Goal: Task Accomplishment & Management: Manage account settings

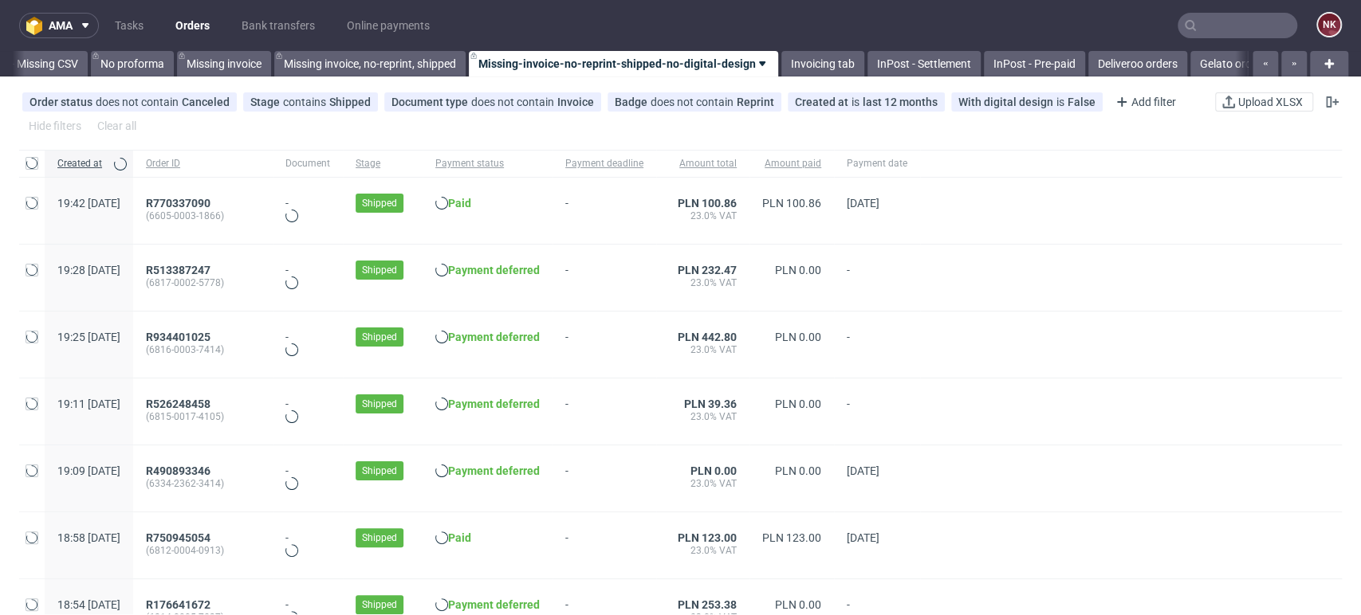
scroll to position [0, 2257]
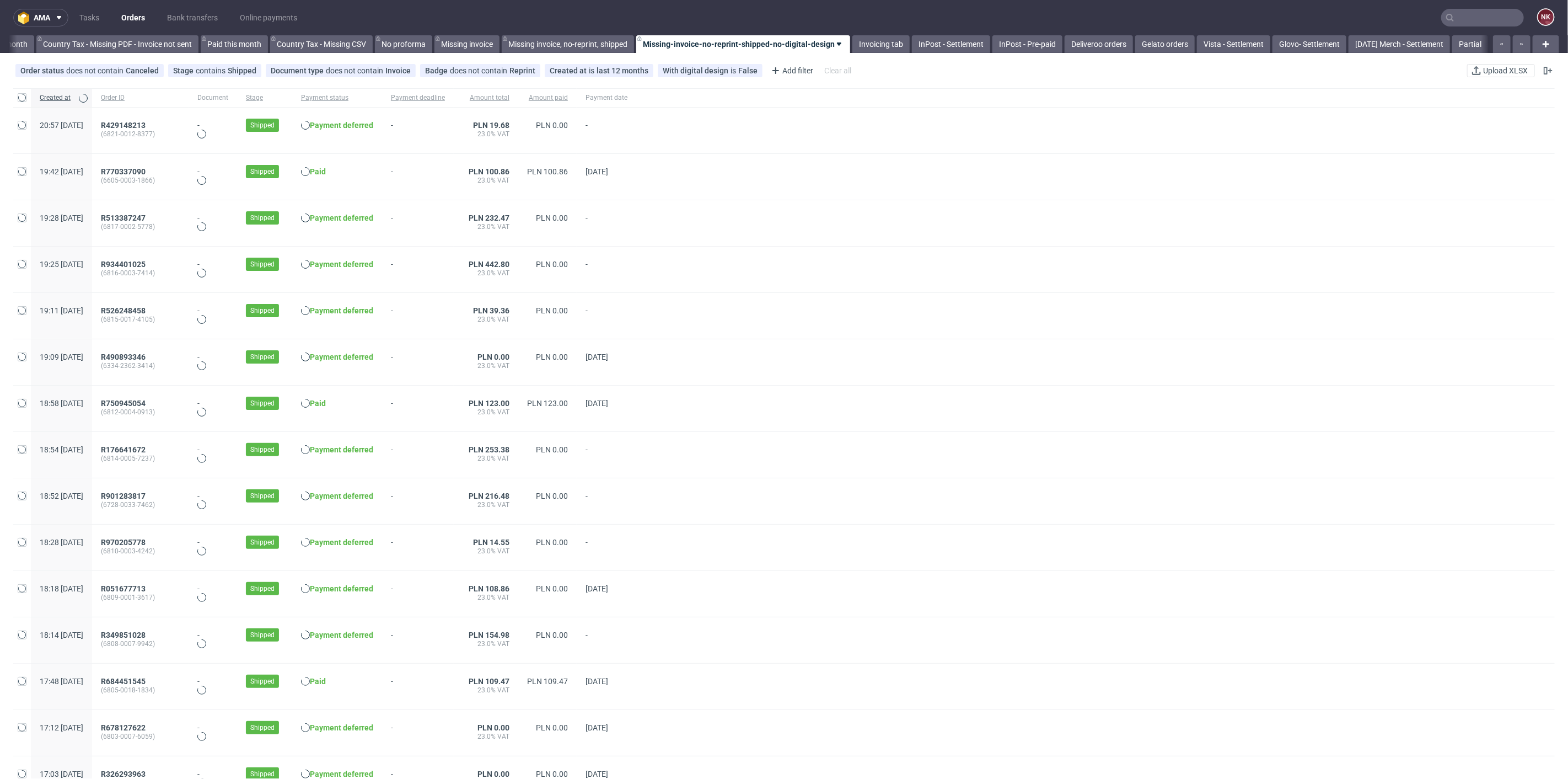
scroll to position [0, 1246]
click at [1035, 43] on link "InPost - Pre-paid" at bounding box center [1020, 44] width 70 height 18
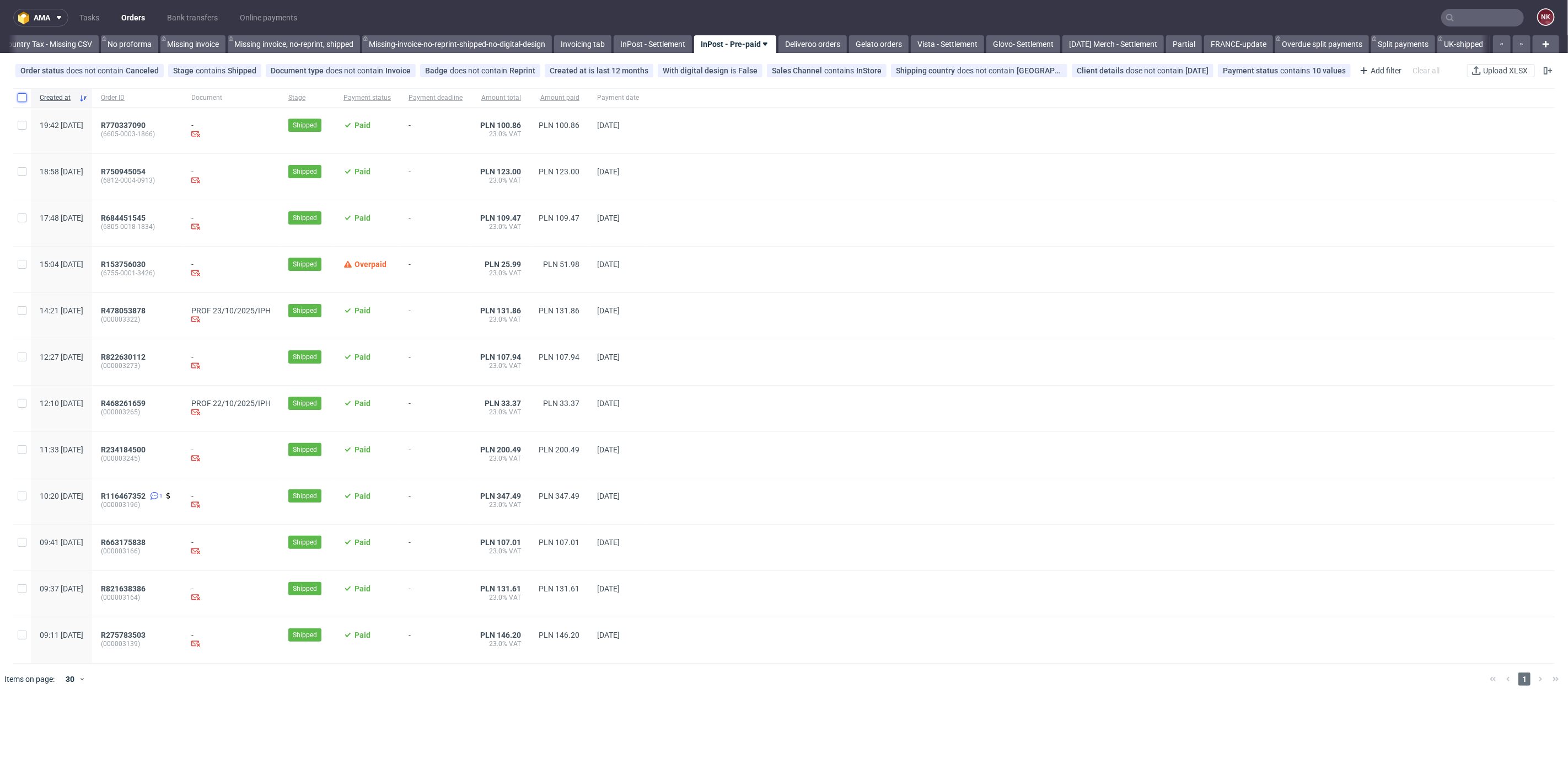
click at [22, 100] on input "checkbox" at bounding box center [22, 98] width 9 height 9
checkbox input "true"
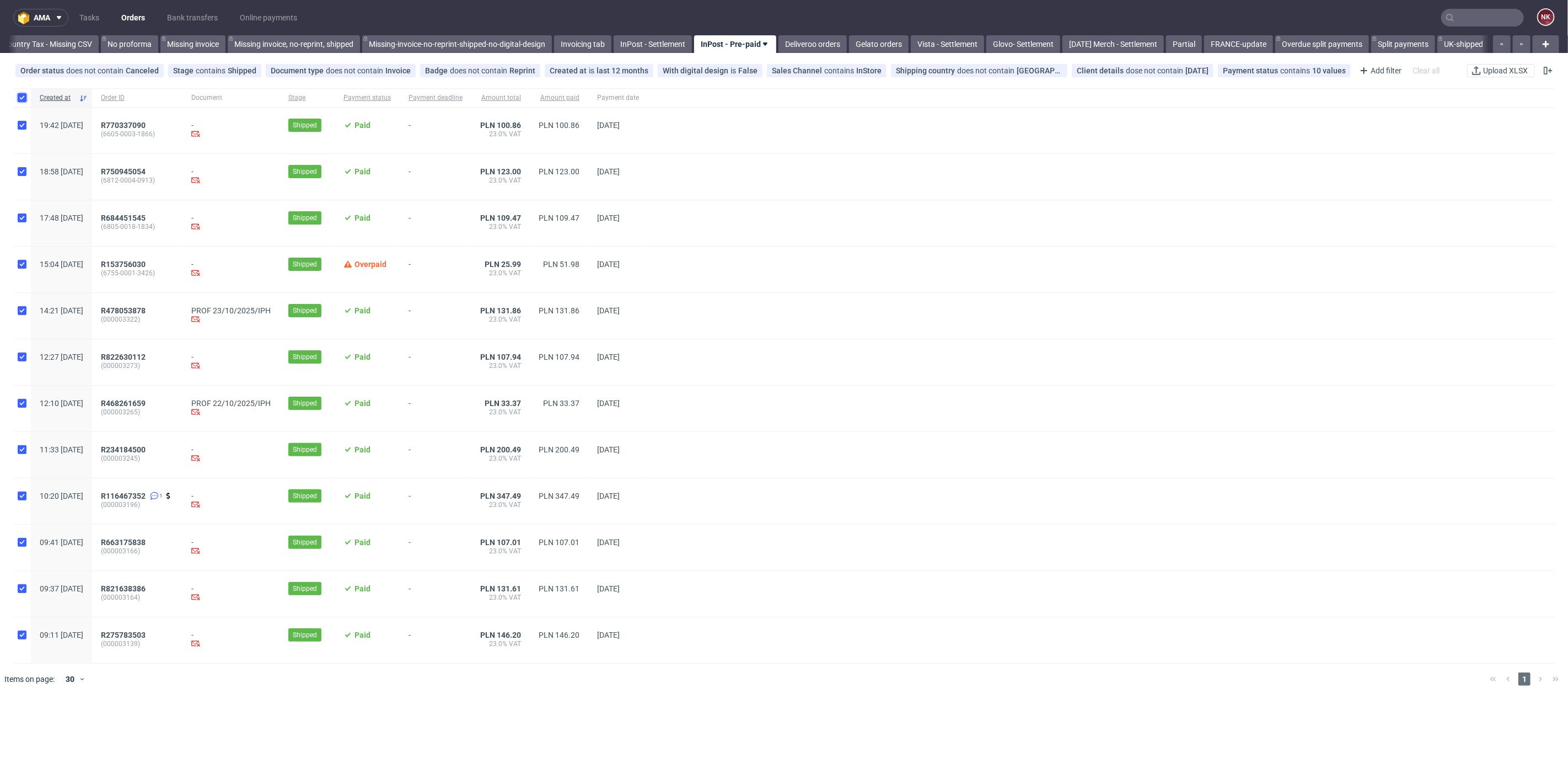
checkbox input "true"
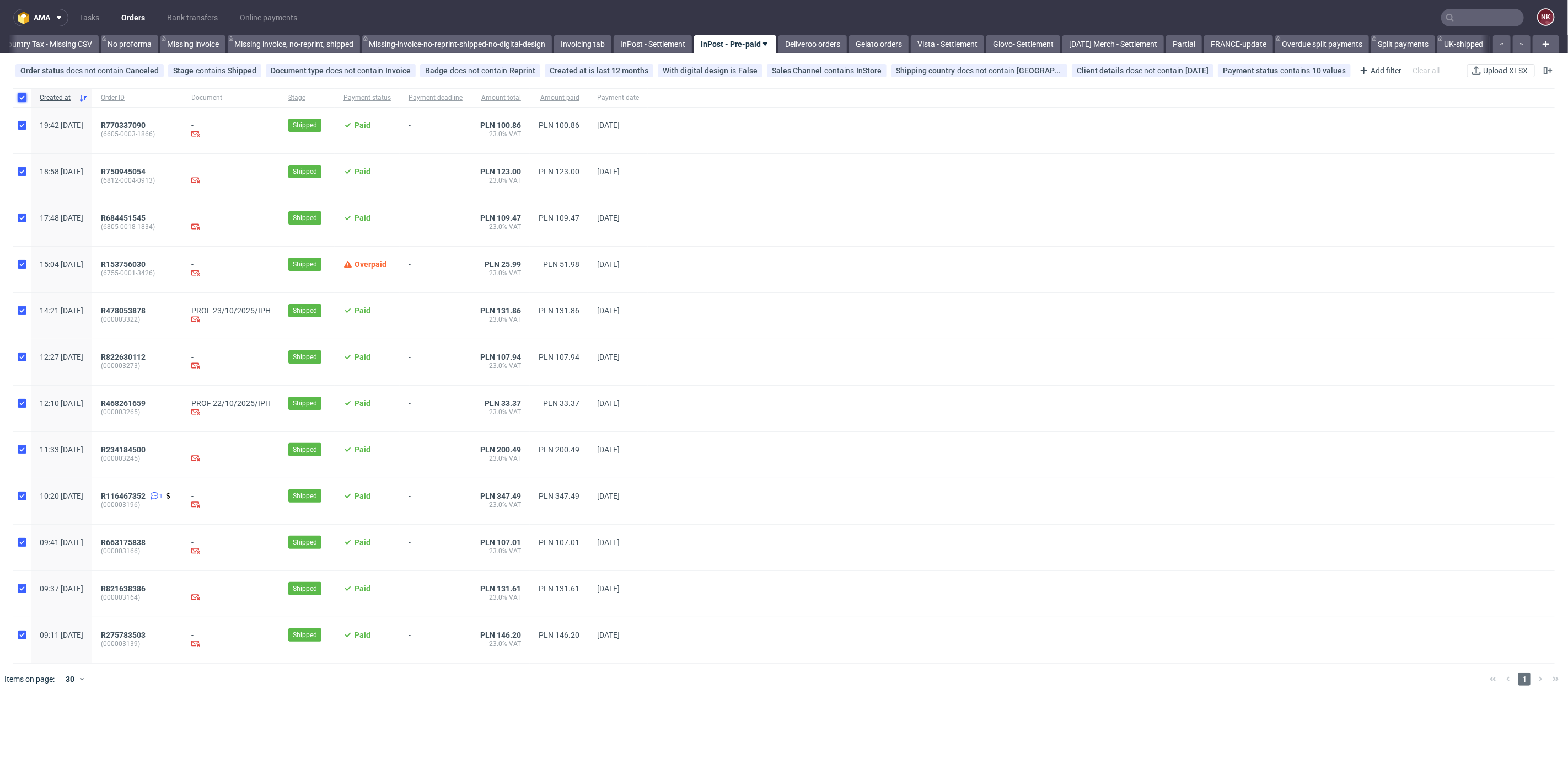
checkbox input "true"
click at [22, 94] on input "checkbox" at bounding box center [22, 98] width 9 height 9
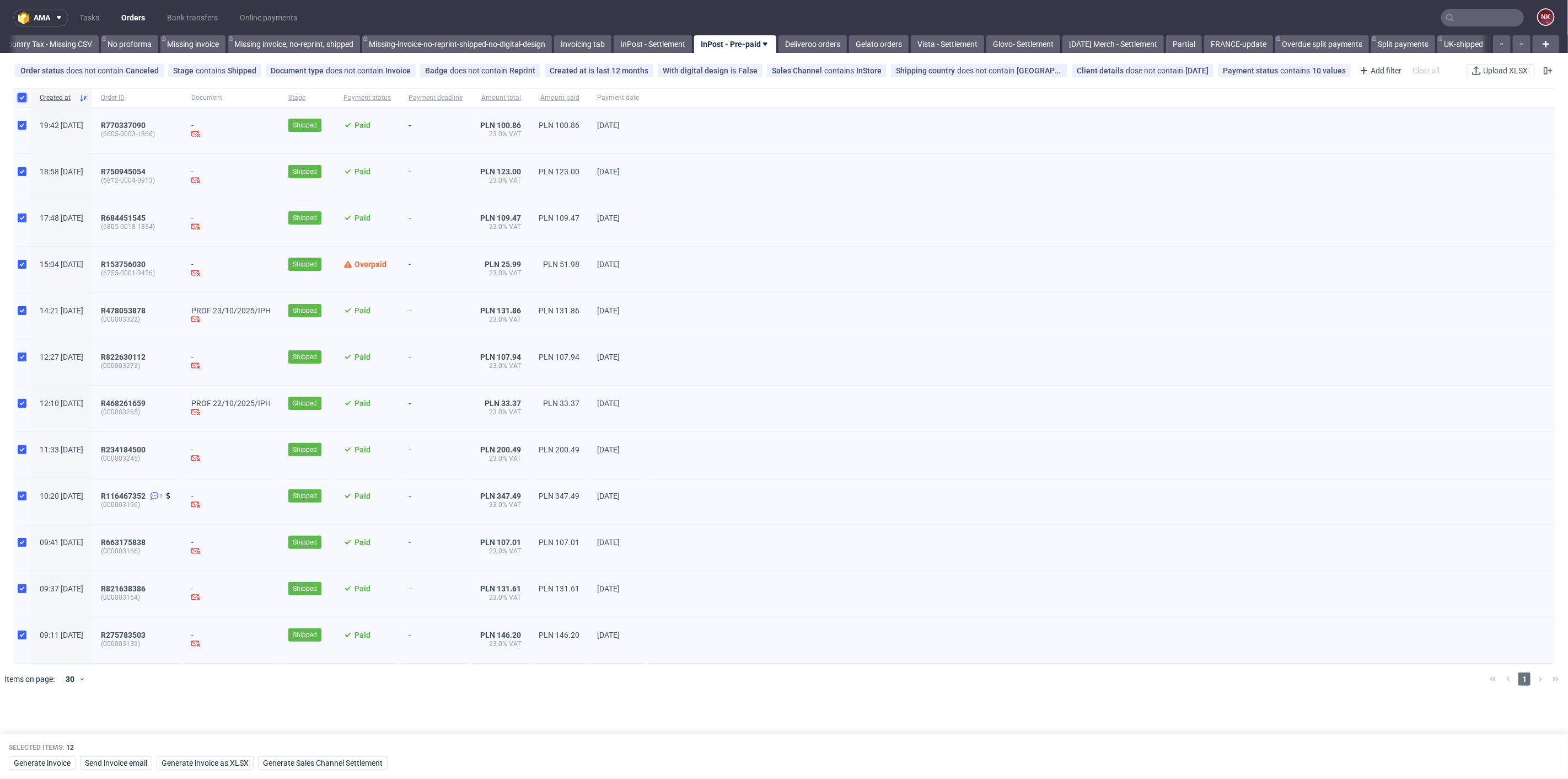
checkbox input "false"
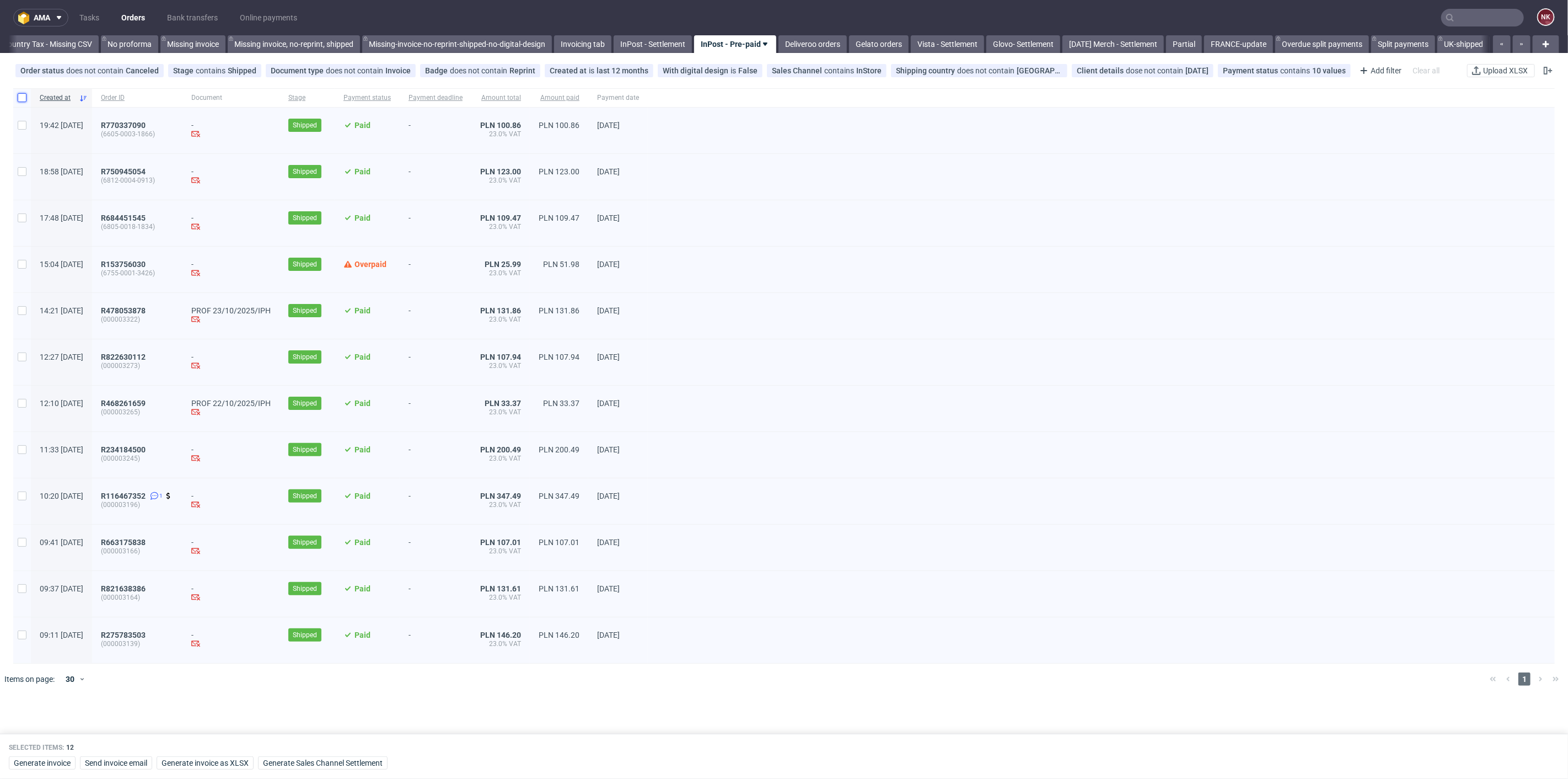
checkbox input "false"
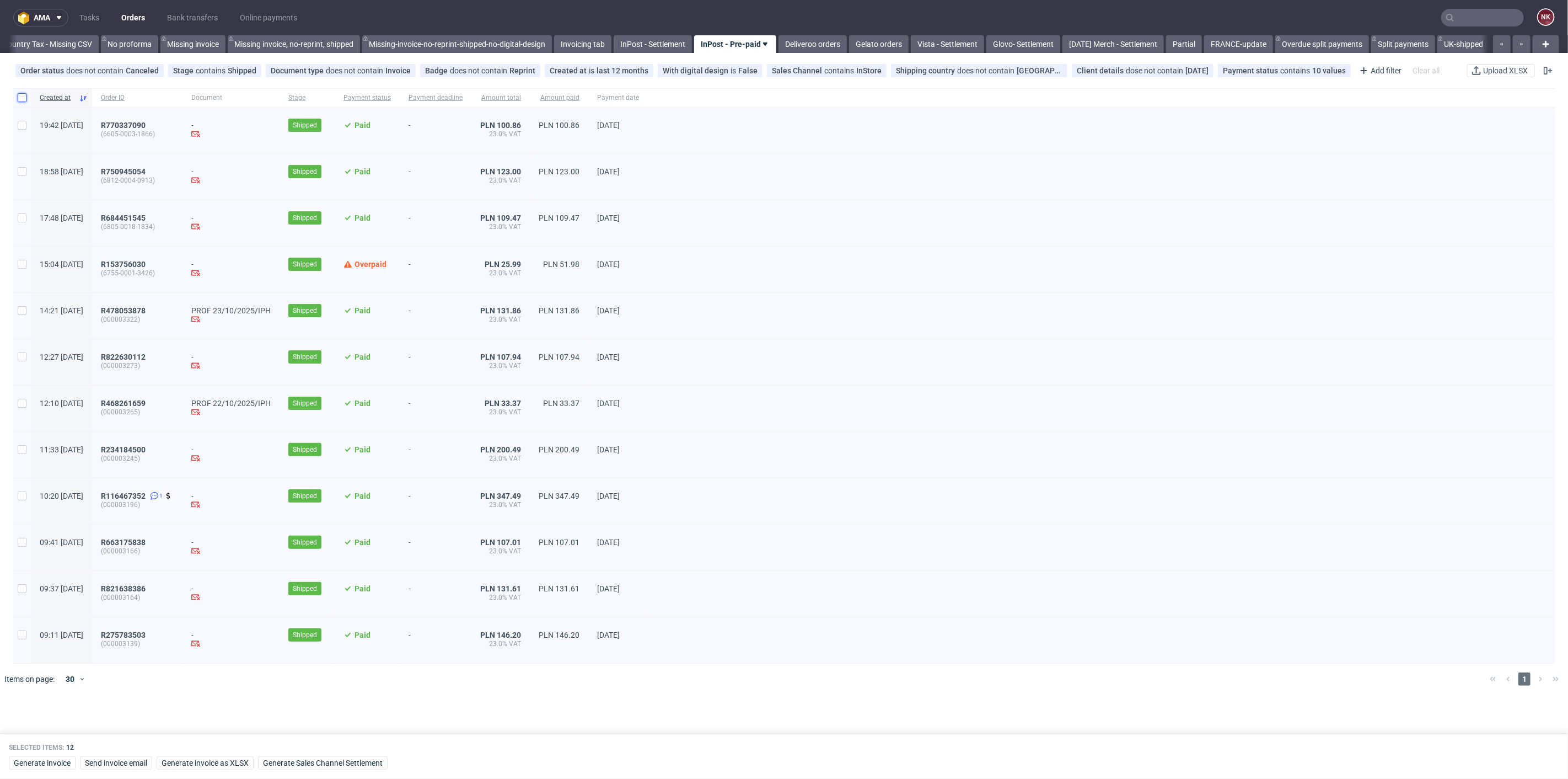
checkbox input "false"
click at [22, 94] on input "checkbox" at bounding box center [22, 98] width 9 height 9
checkbox input "true"
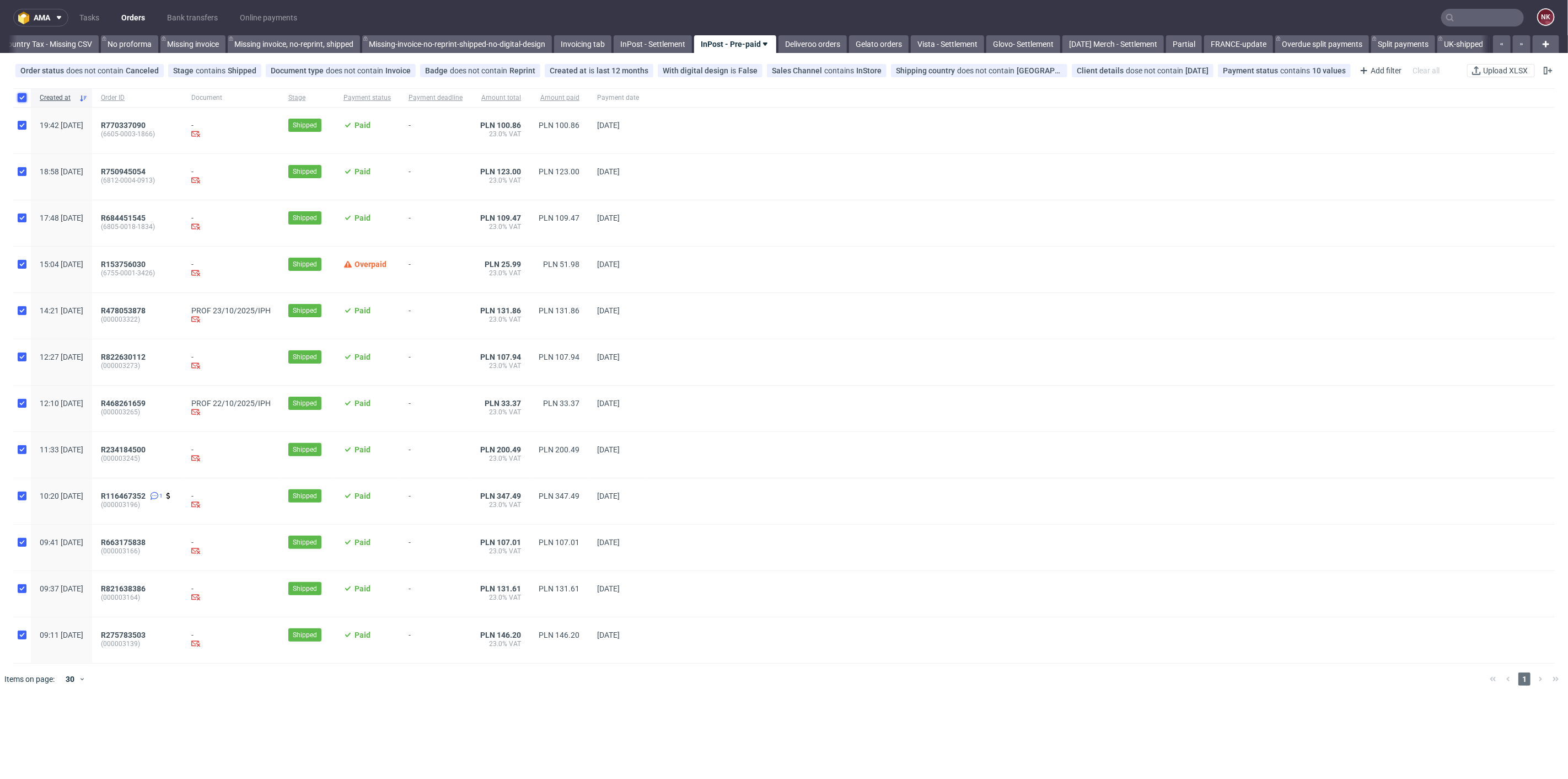
checkbox input "true"
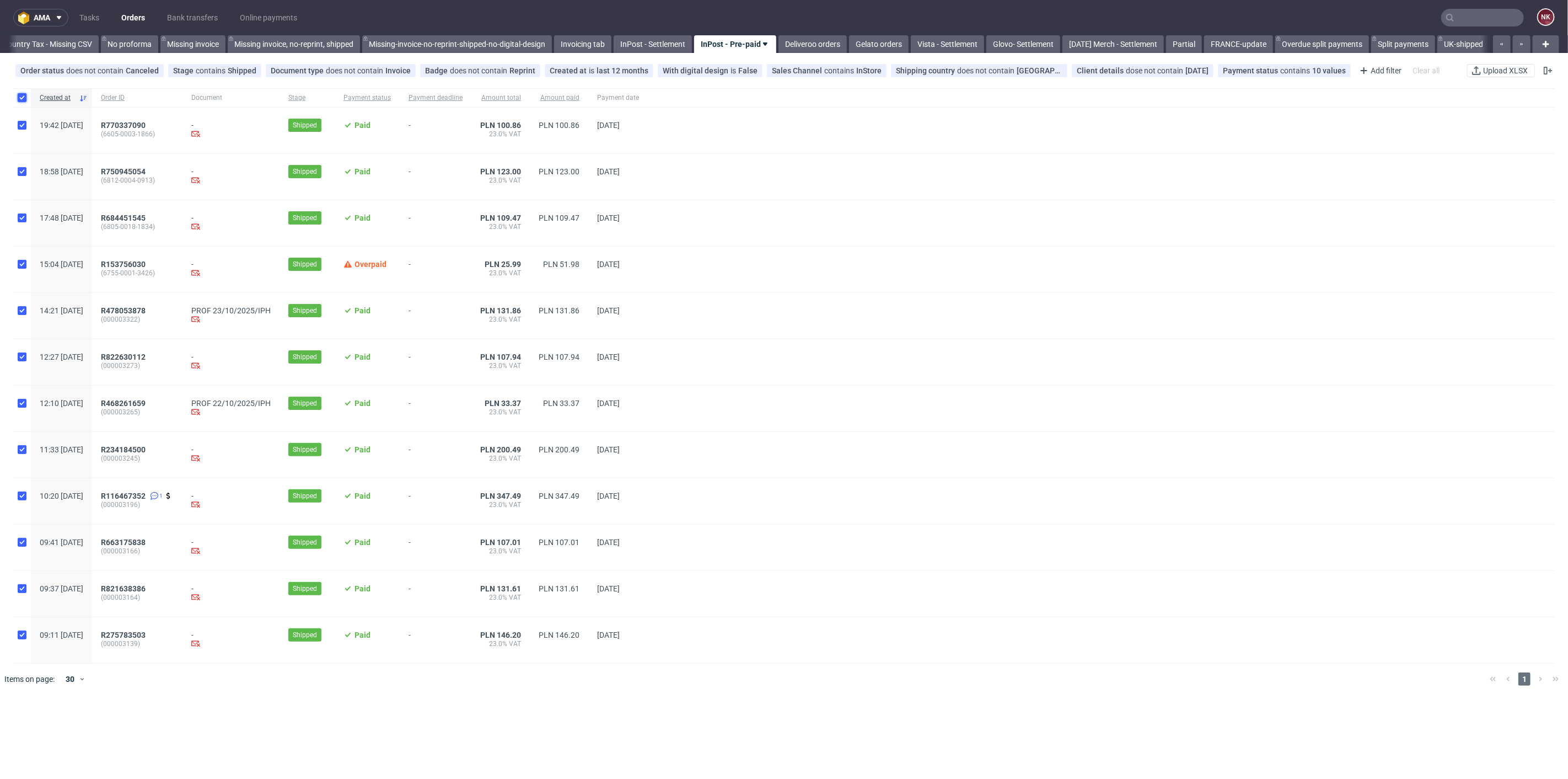
checkbox input "true"
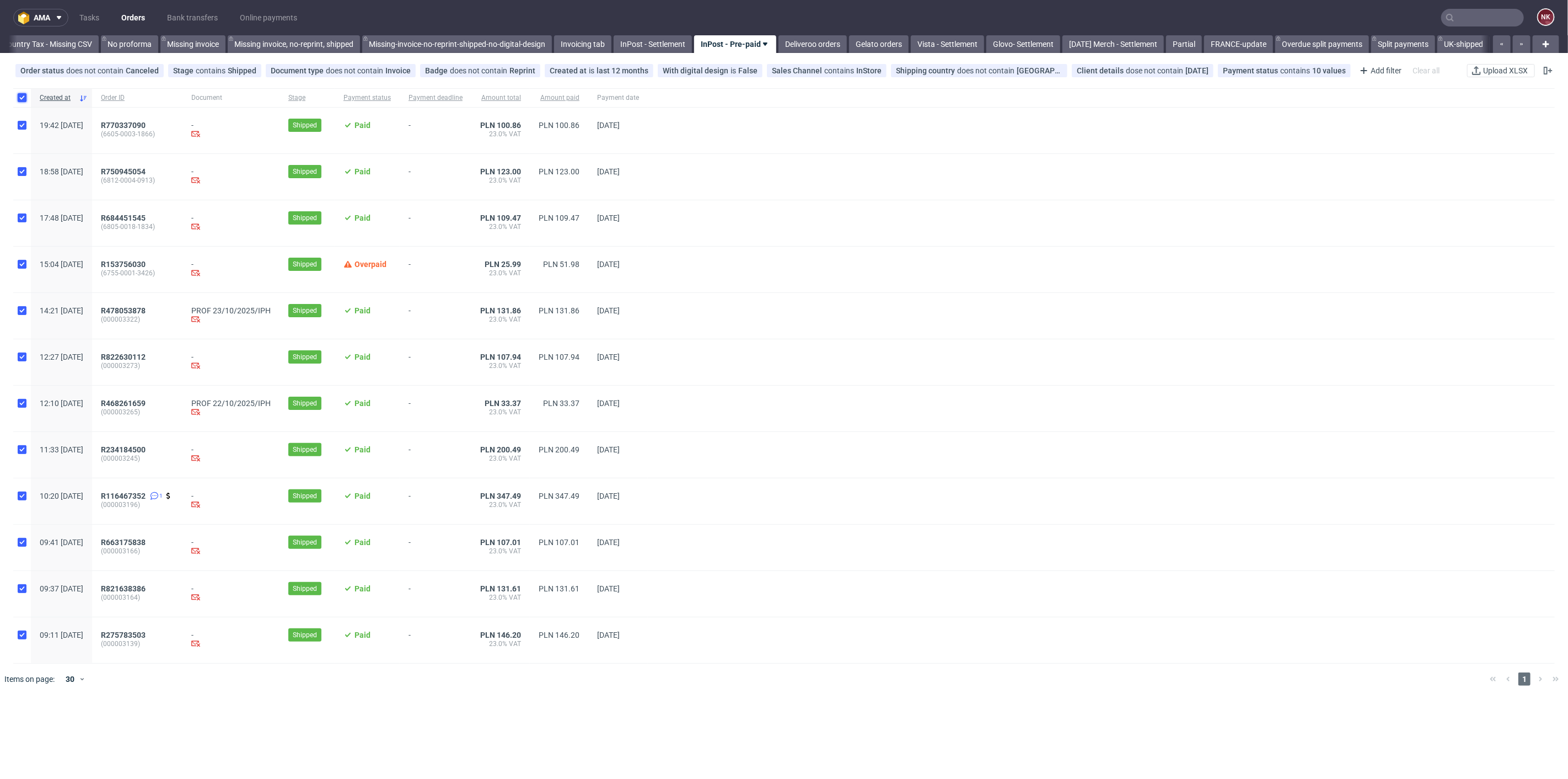
checkbox input "true"
click at [22, 94] on input "checkbox" at bounding box center [22, 98] width 9 height 9
checkbox input "false"
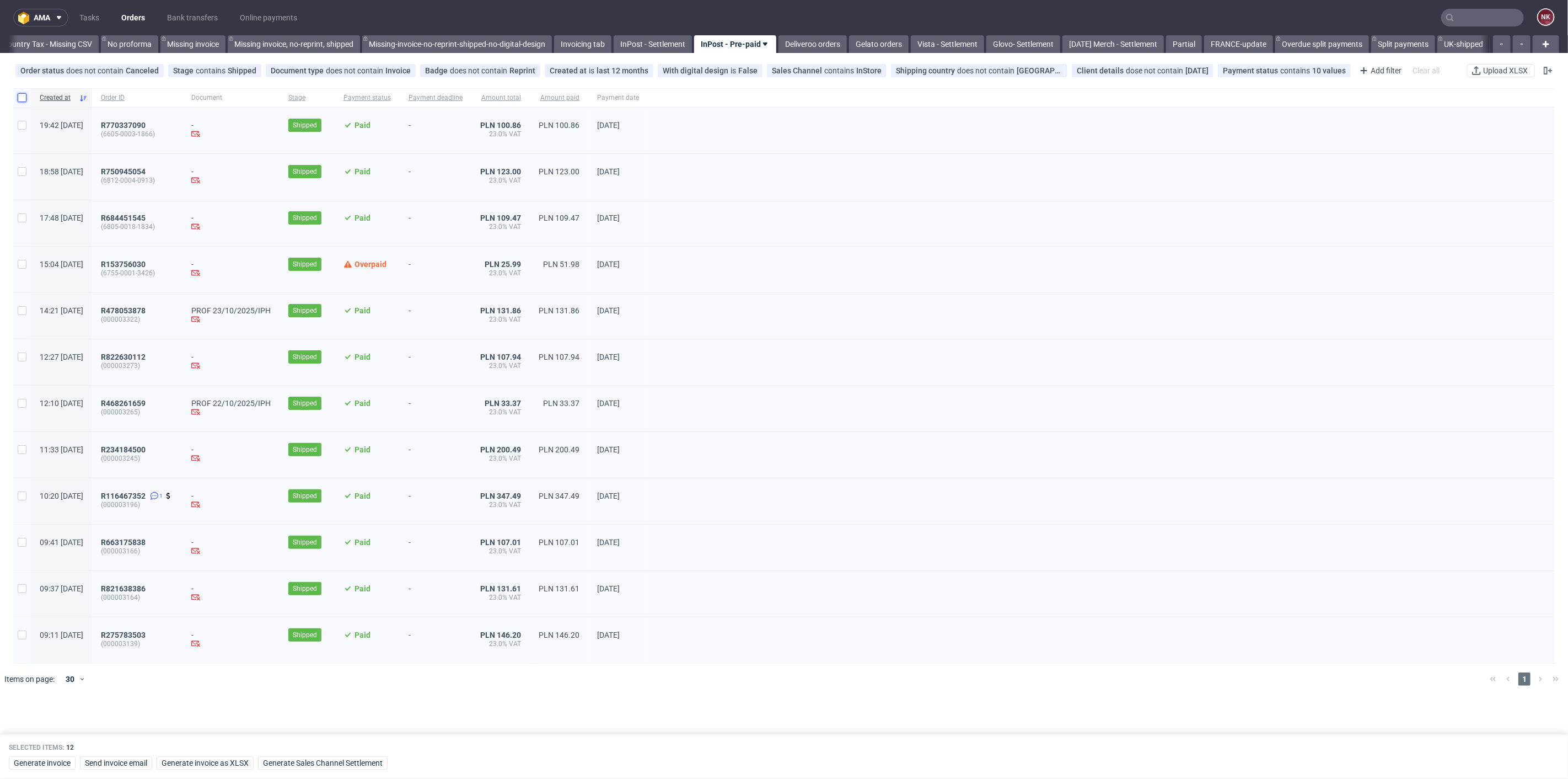
checkbox input "false"
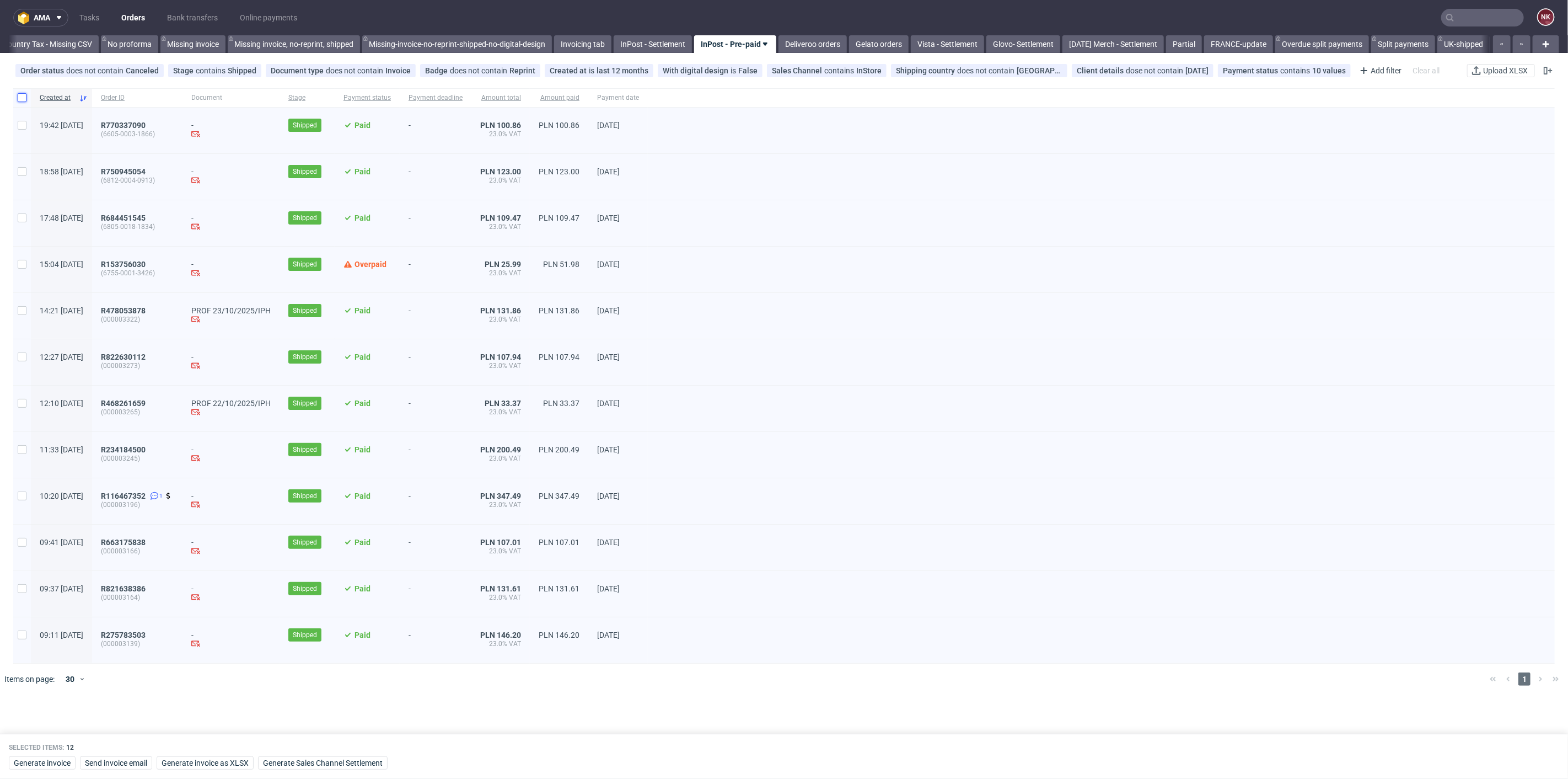
checkbox input "false"
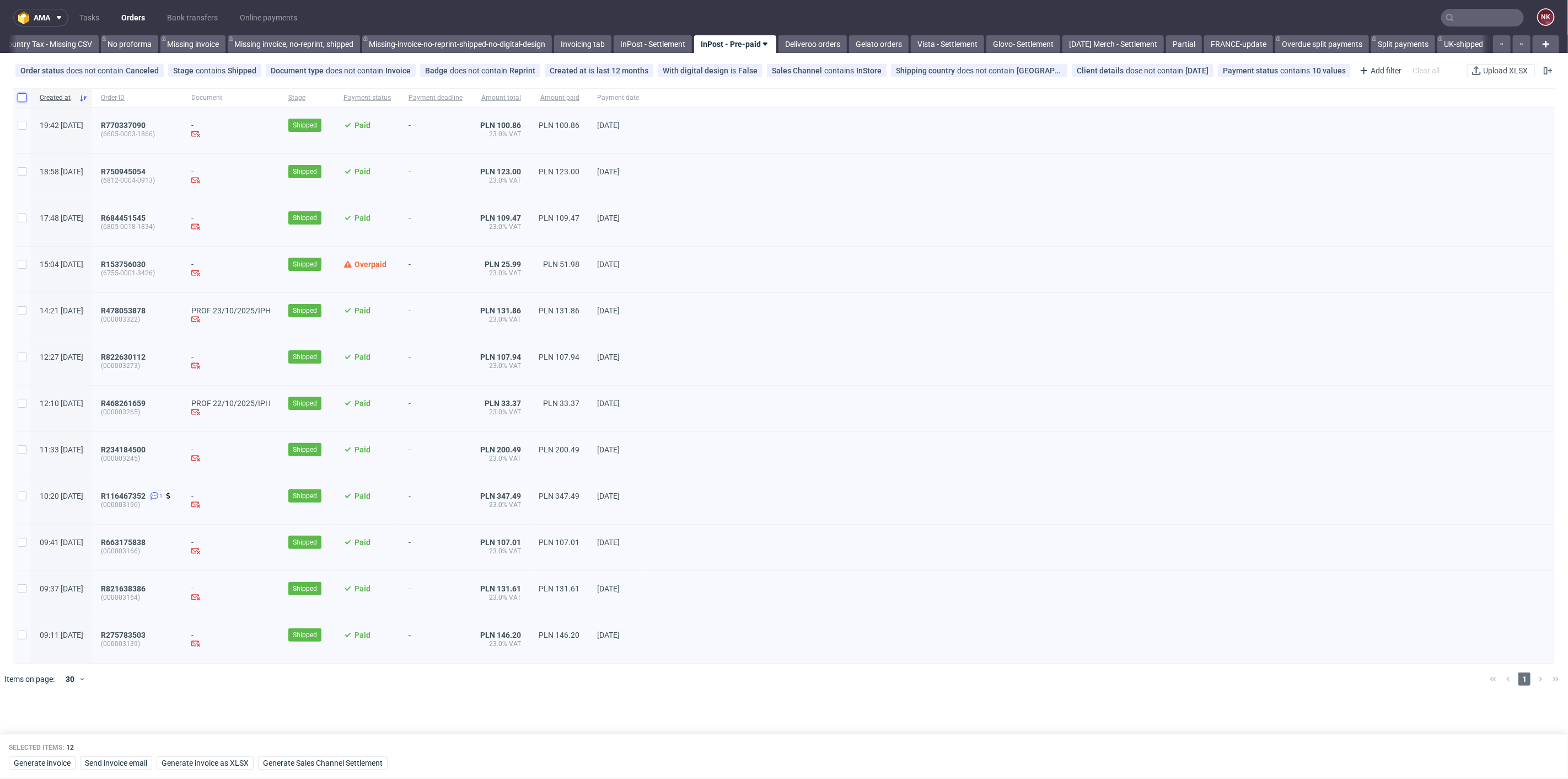
checkbox input "false"
click at [695, 201] on div at bounding box center [1101, 223] width 907 height 46
click at [178, 12] on link "Bank transfers" at bounding box center [192, 18] width 64 height 18
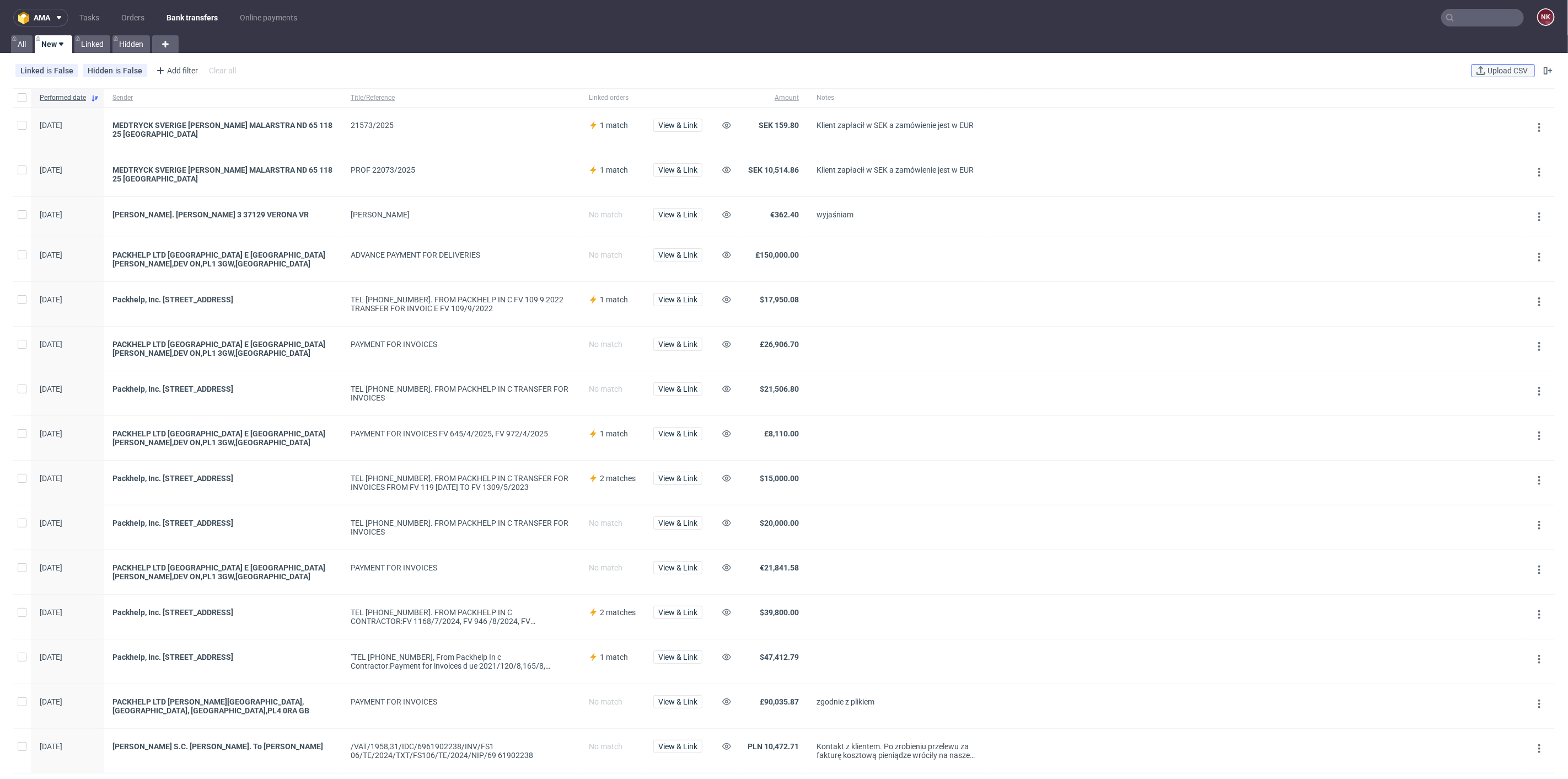
click at [1485, 68] on span "Upload CSV" at bounding box center [1507, 70] width 45 height 8
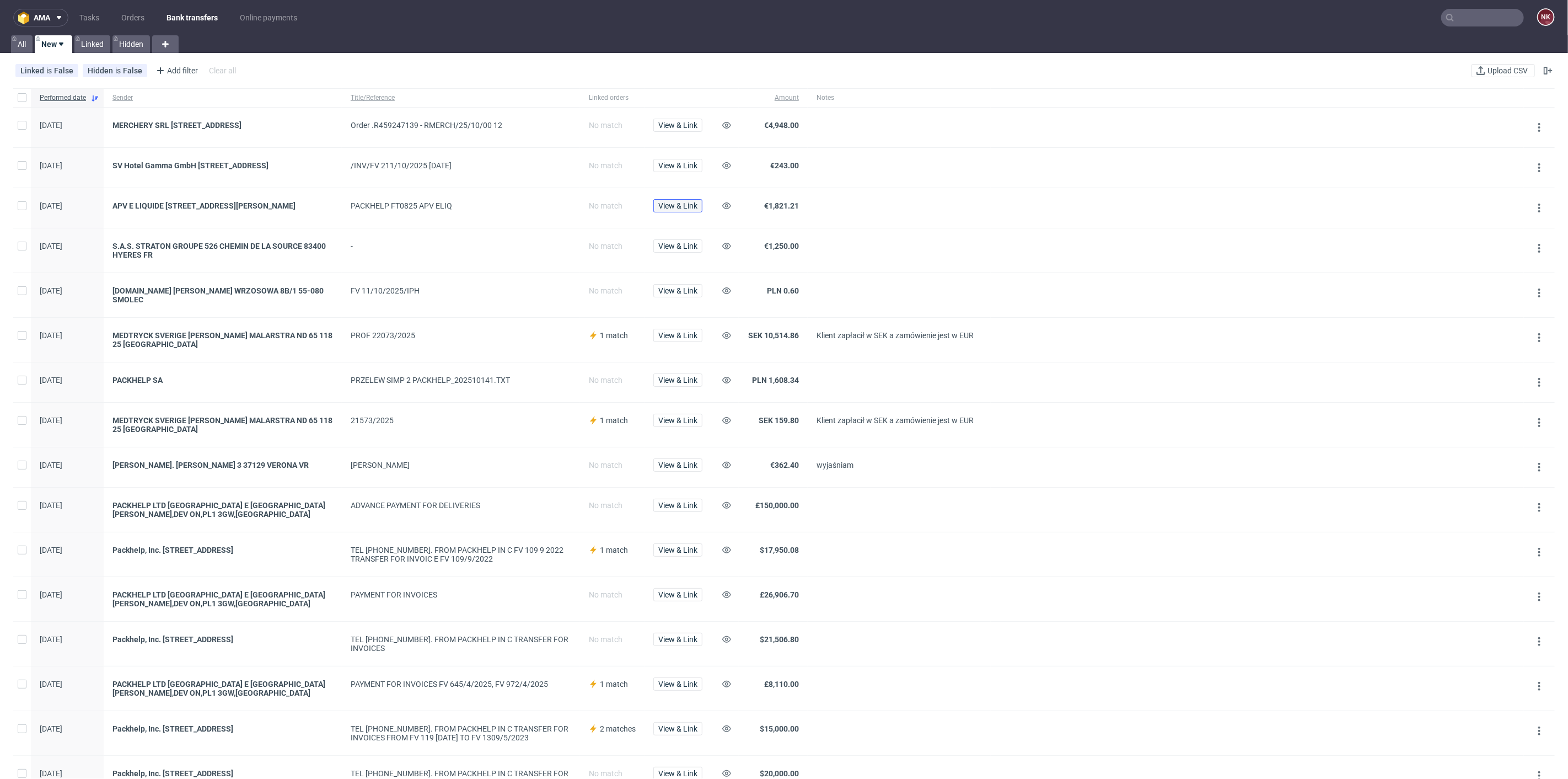
click at [696, 203] on button "View & Link" at bounding box center [678, 205] width 49 height 13
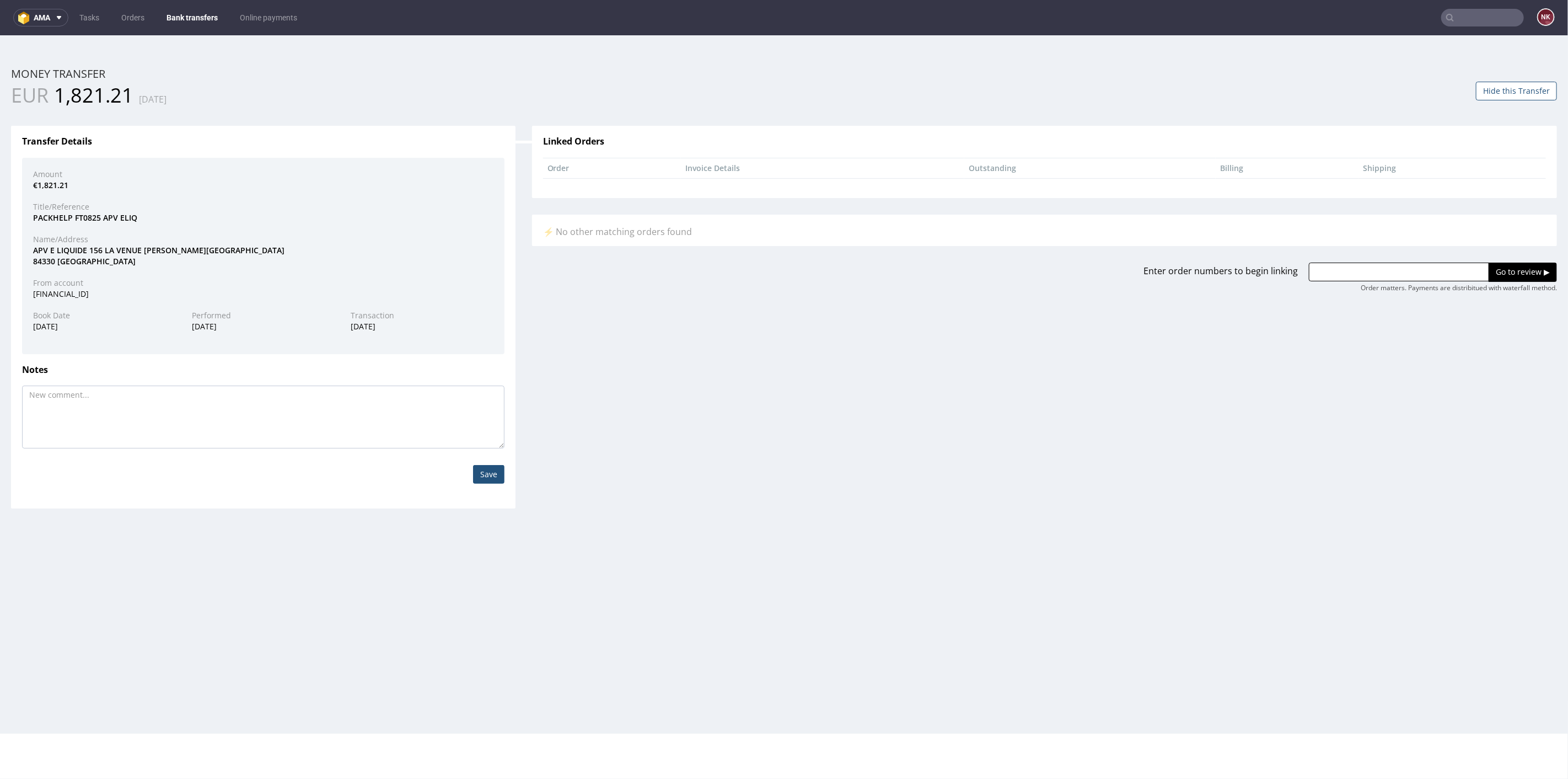
click at [1437, 276] on input "text" at bounding box center [1399, 271] width 181 height 19
paste input "R309340157"
type input "R309340157"
click at [1488, 275] on input "Go to review ▶" at bounding box center [1522, 271] width 68 height 19
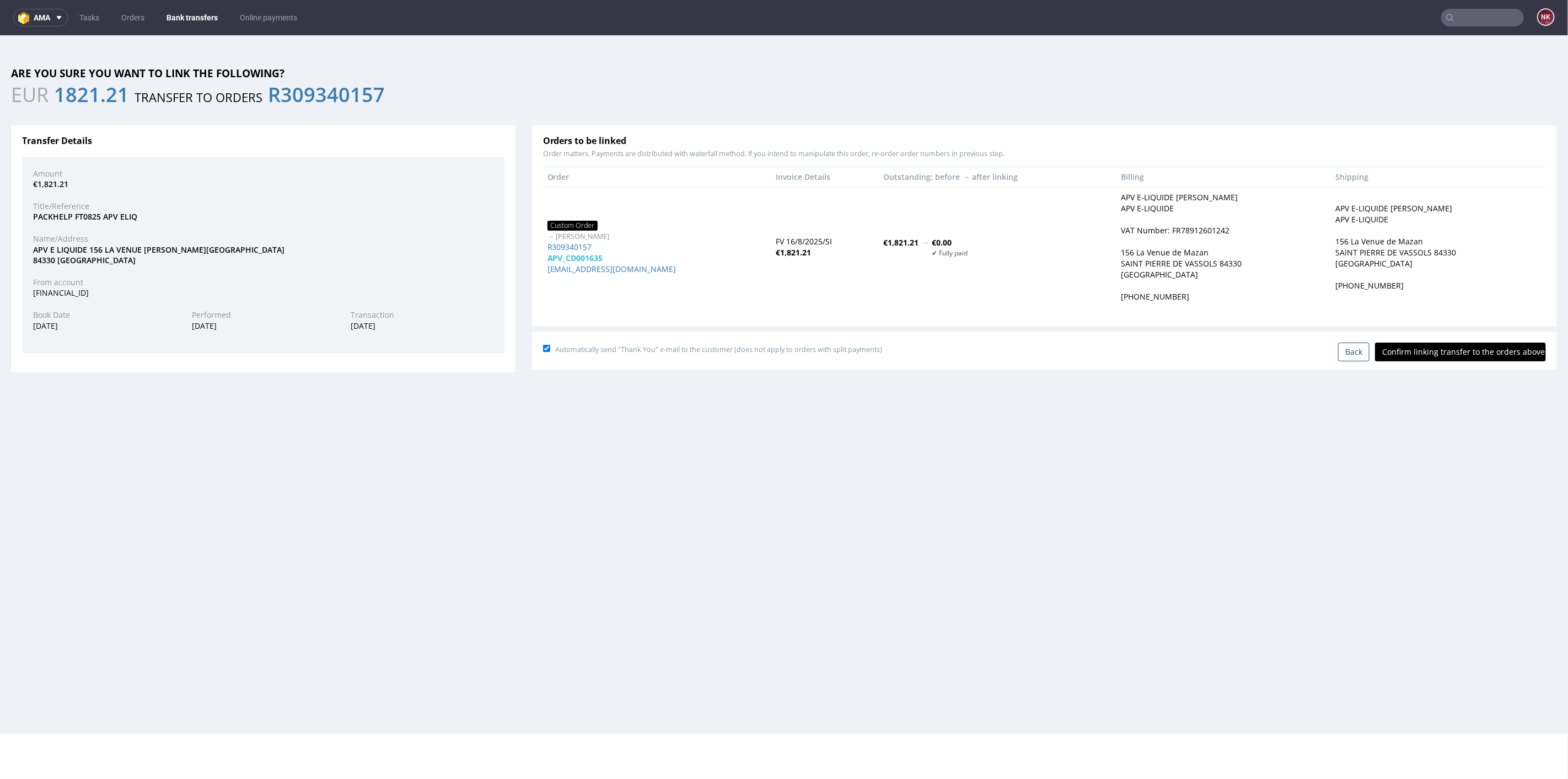
click at [1455, 344] on input "Confirm linking transfer to the orders above" at bounding box center [1460, 351] width 171 height 19
type input "In progress..."
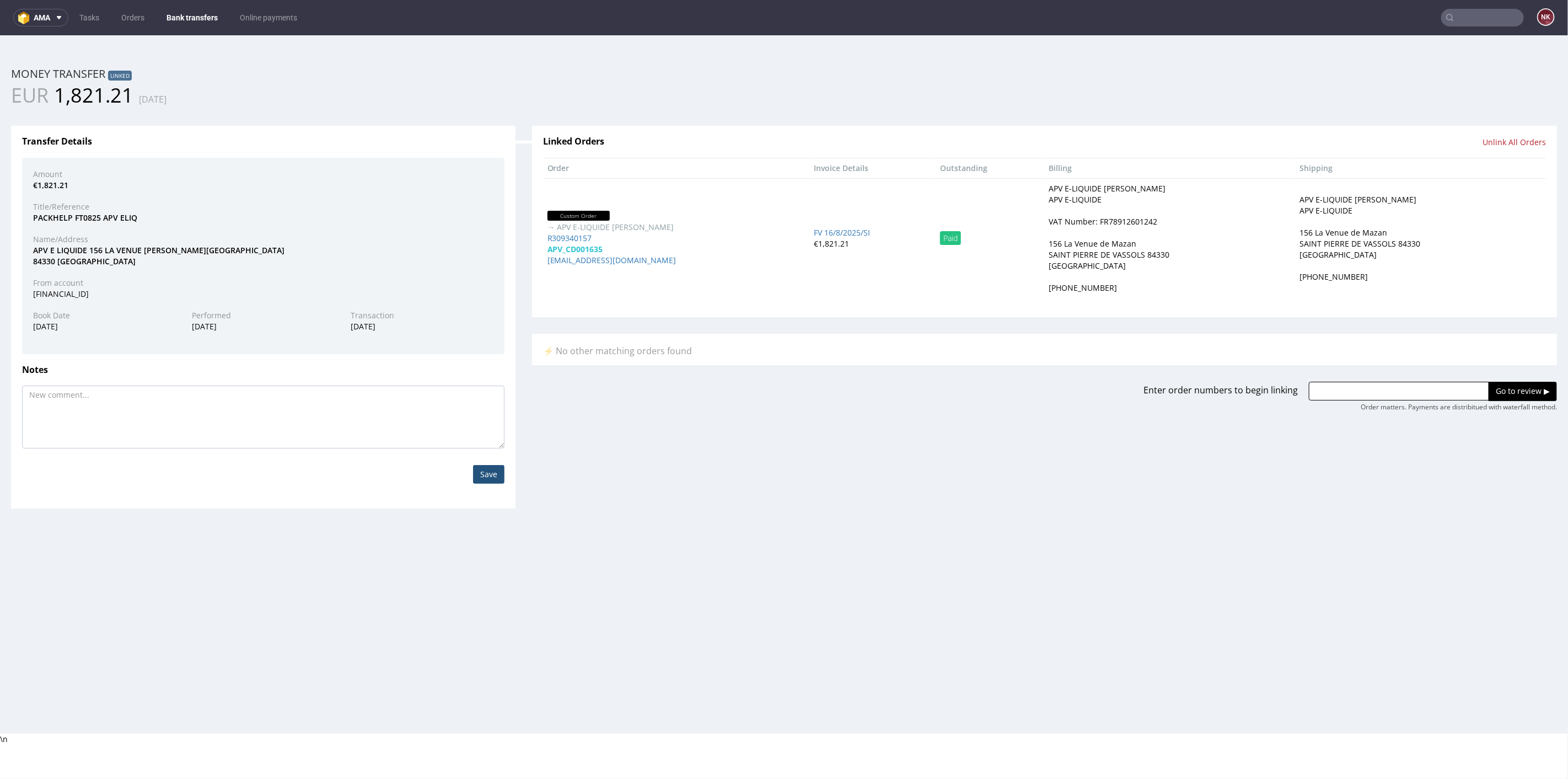
click at [516, 314] on div "Transfer Details Amount €1,821.21 Title/Reference PACKHELP FT0825 APV ELIQ Name…" at bounding box center [263, 308] width 521 height 399
click at [192, 12] on link "Bank transfers" at bounding box center [192, 18] width 64 height 18
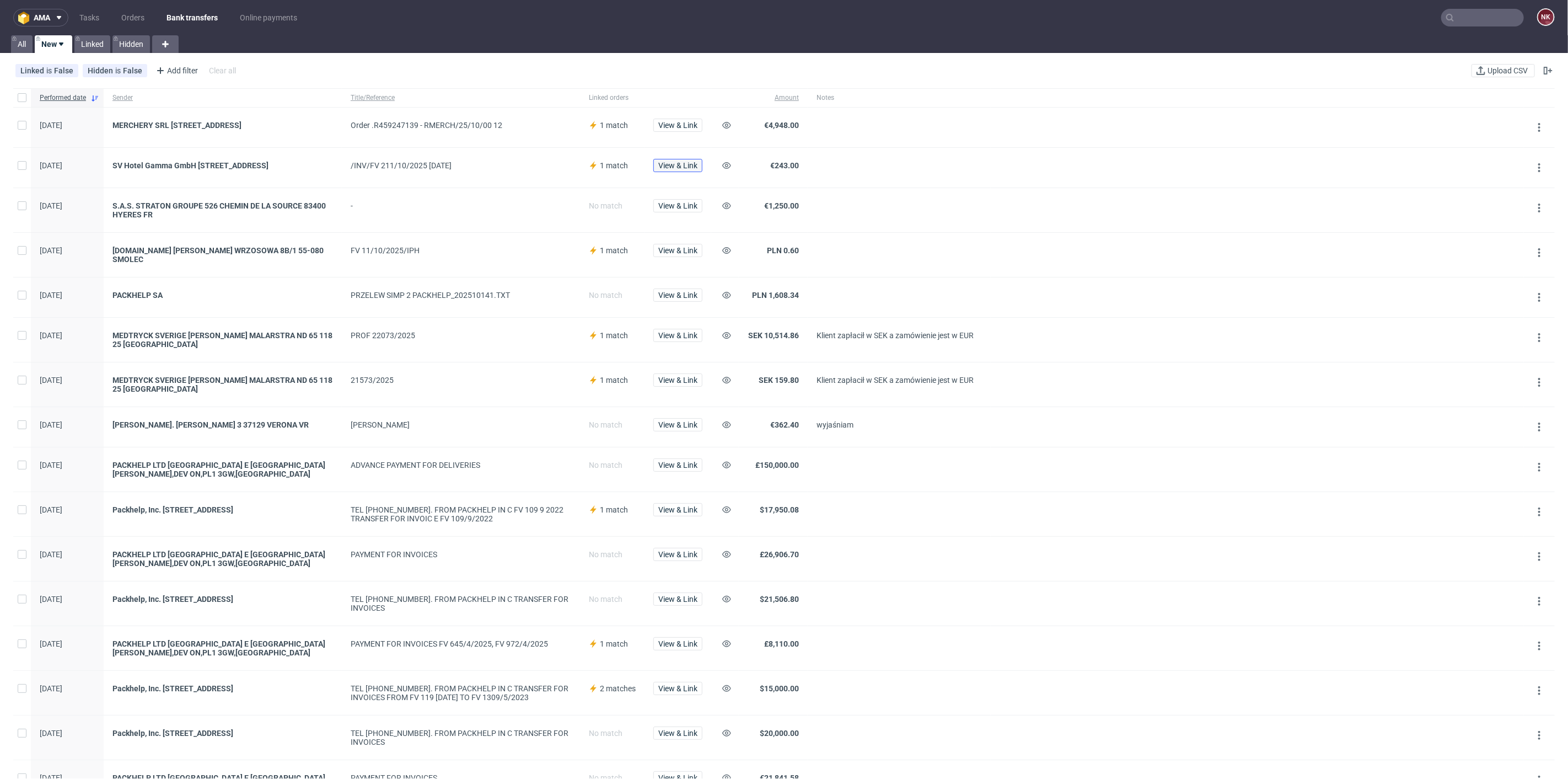
click at [682, 159] on button "View & Link" at bounding box center [678, 165] width 49 height 13
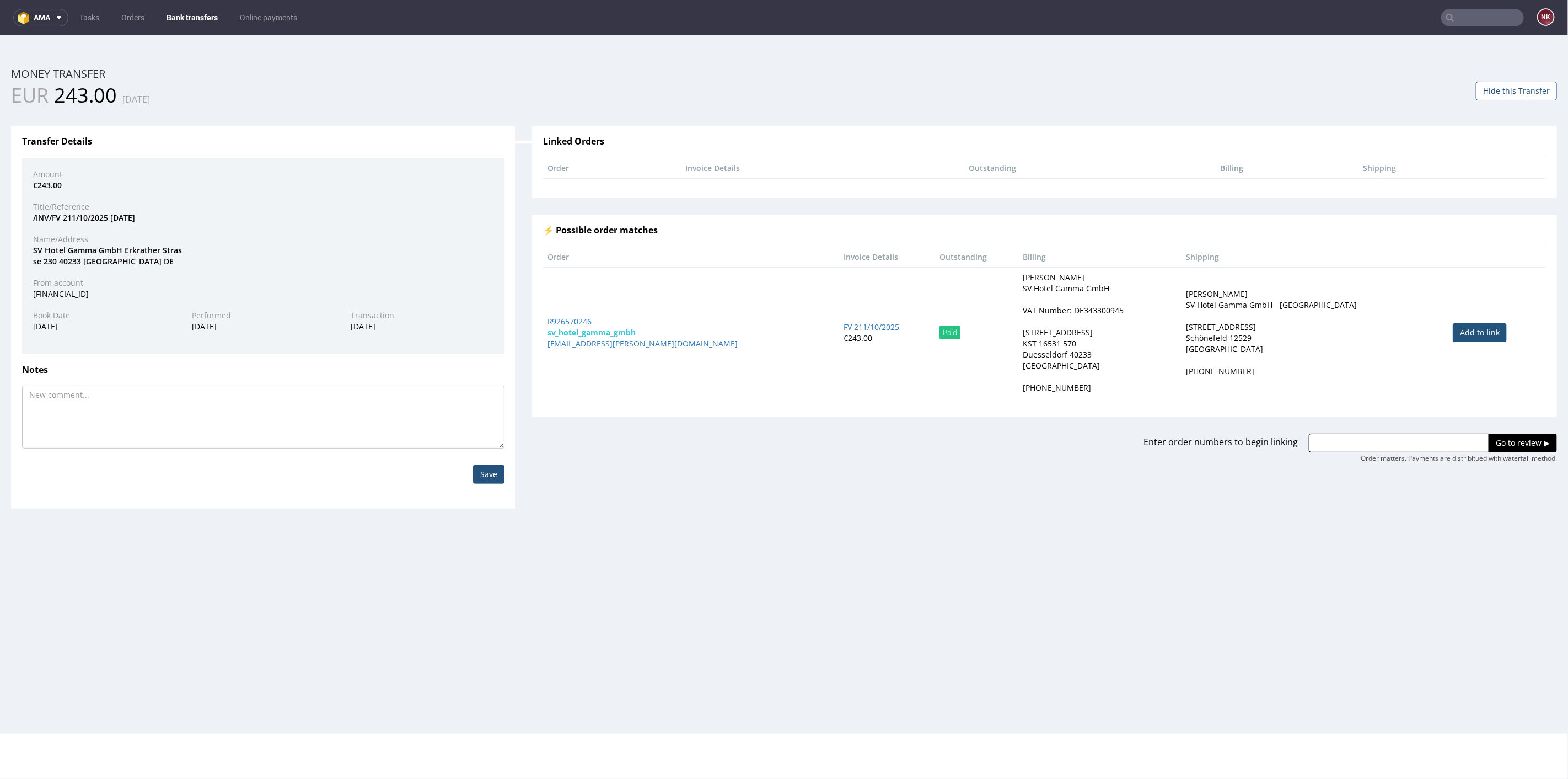
click at [1453, 325] on link "Add to link" at bounding box center [1479, 331] width 54 height 19
type input "R926570246"
click at [1507, 445] on input "Go to review ▶" at bounding box center [1522, 442] width 68 height 19
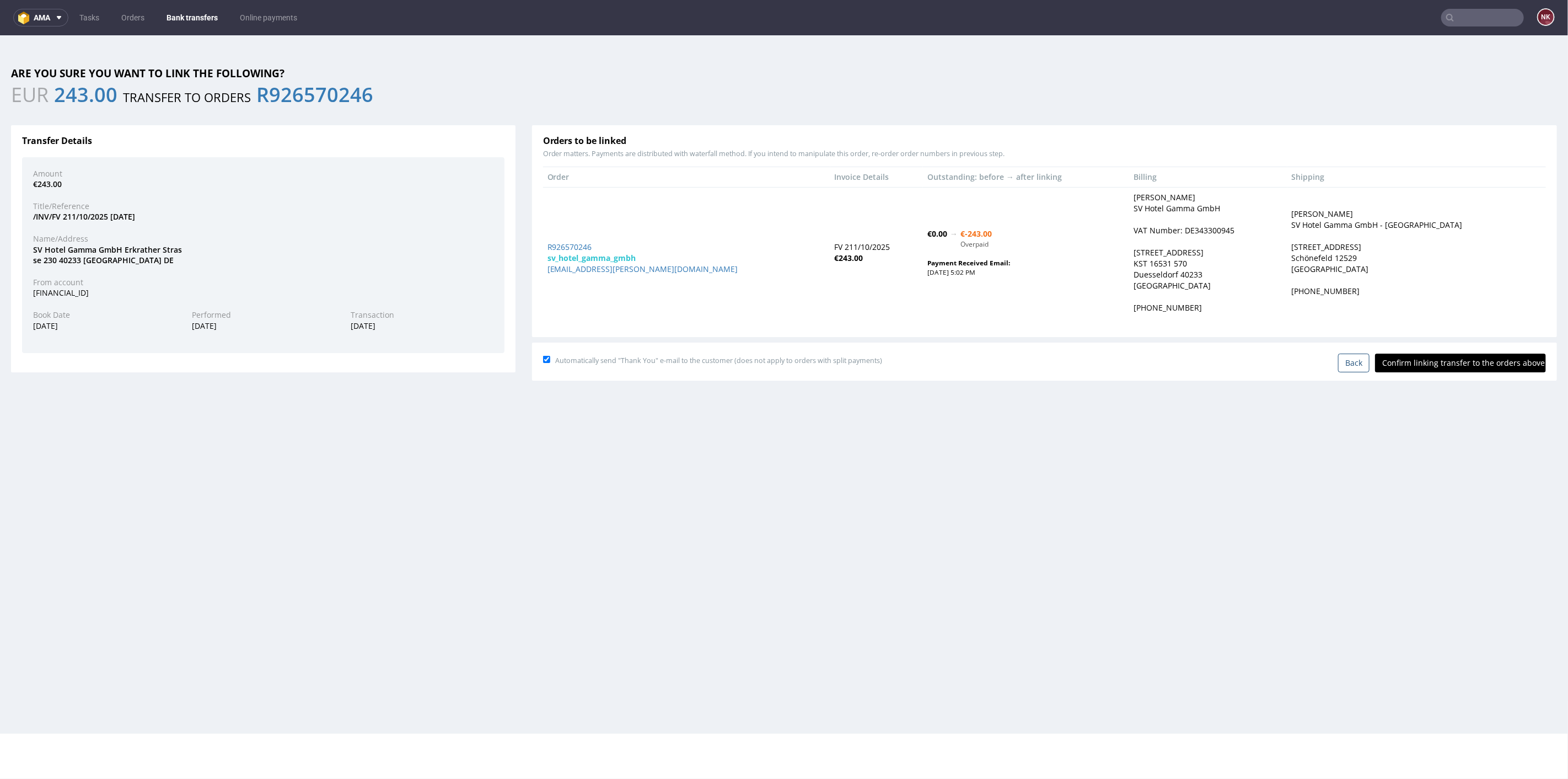
click at [1419, 364] on input "Confirm linking transfer to the orders above" at bounding box center [1460, 362] width 171 height 19
type input "In progress..."
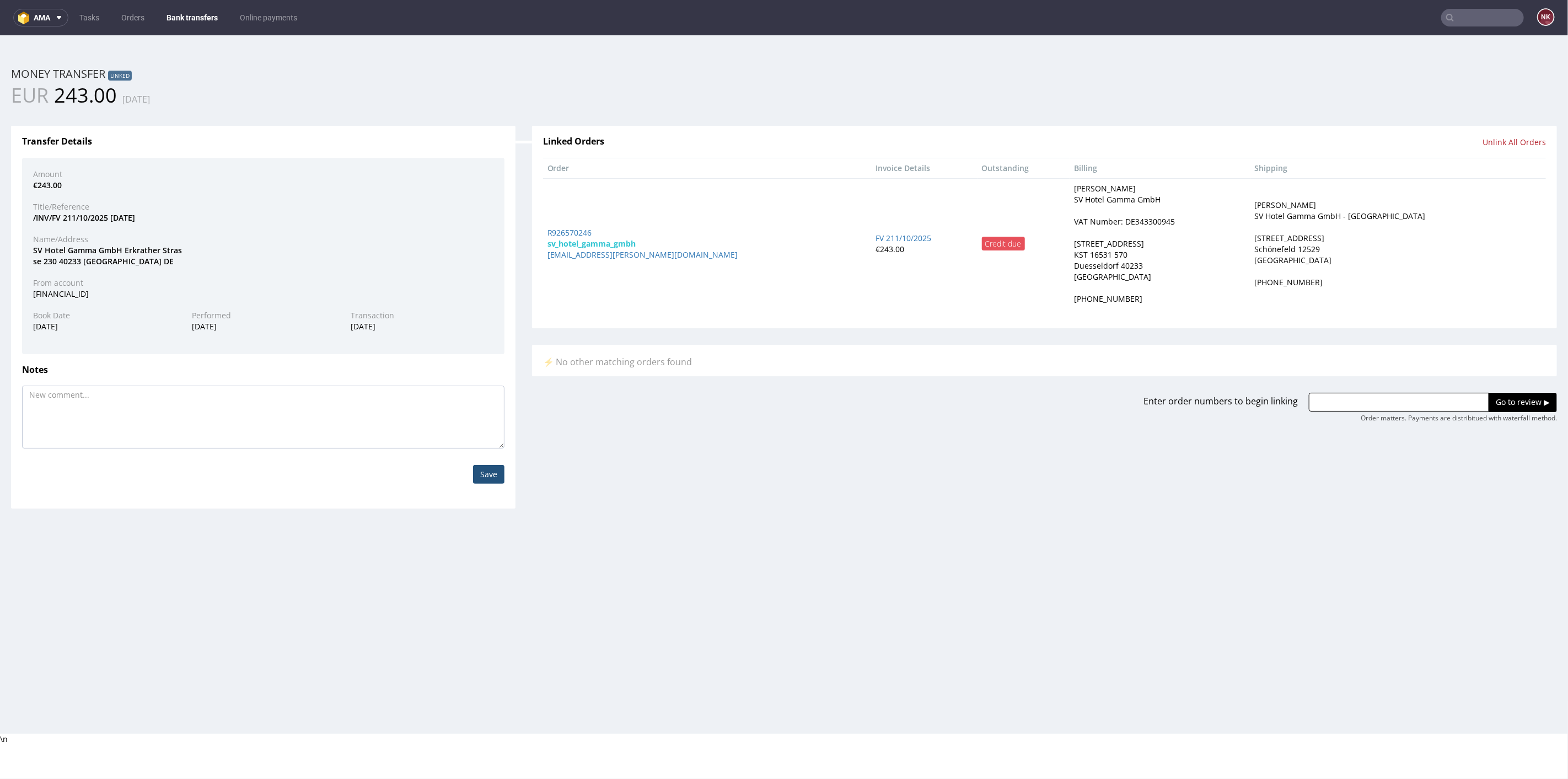
click at [190, 17] on link "Bank transfers" at bounding box center [192, 18] width 64 height 18
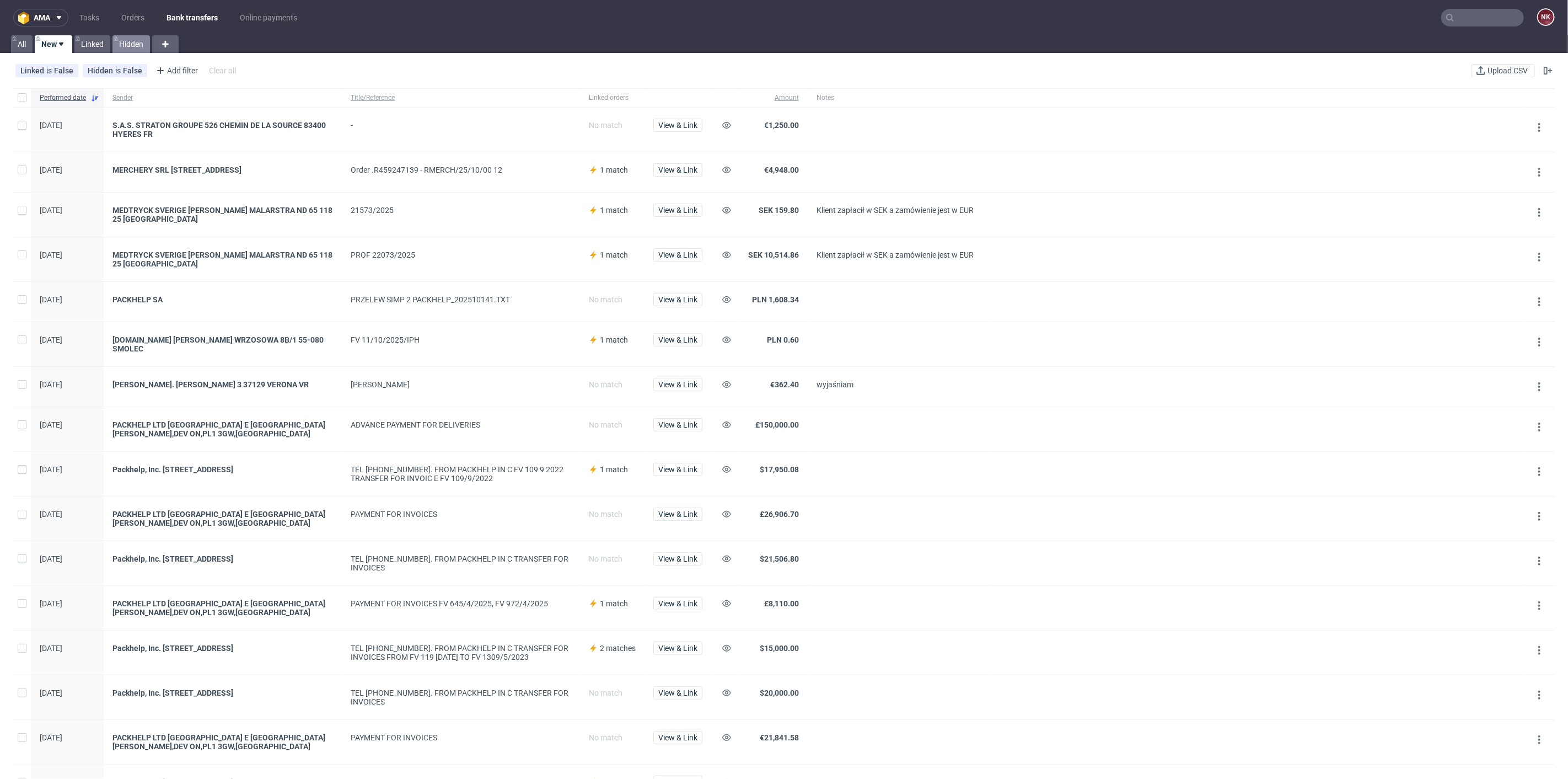
click at [125, 42] on link "Hidden" at bounding box center [131, 44] width 37 height 18
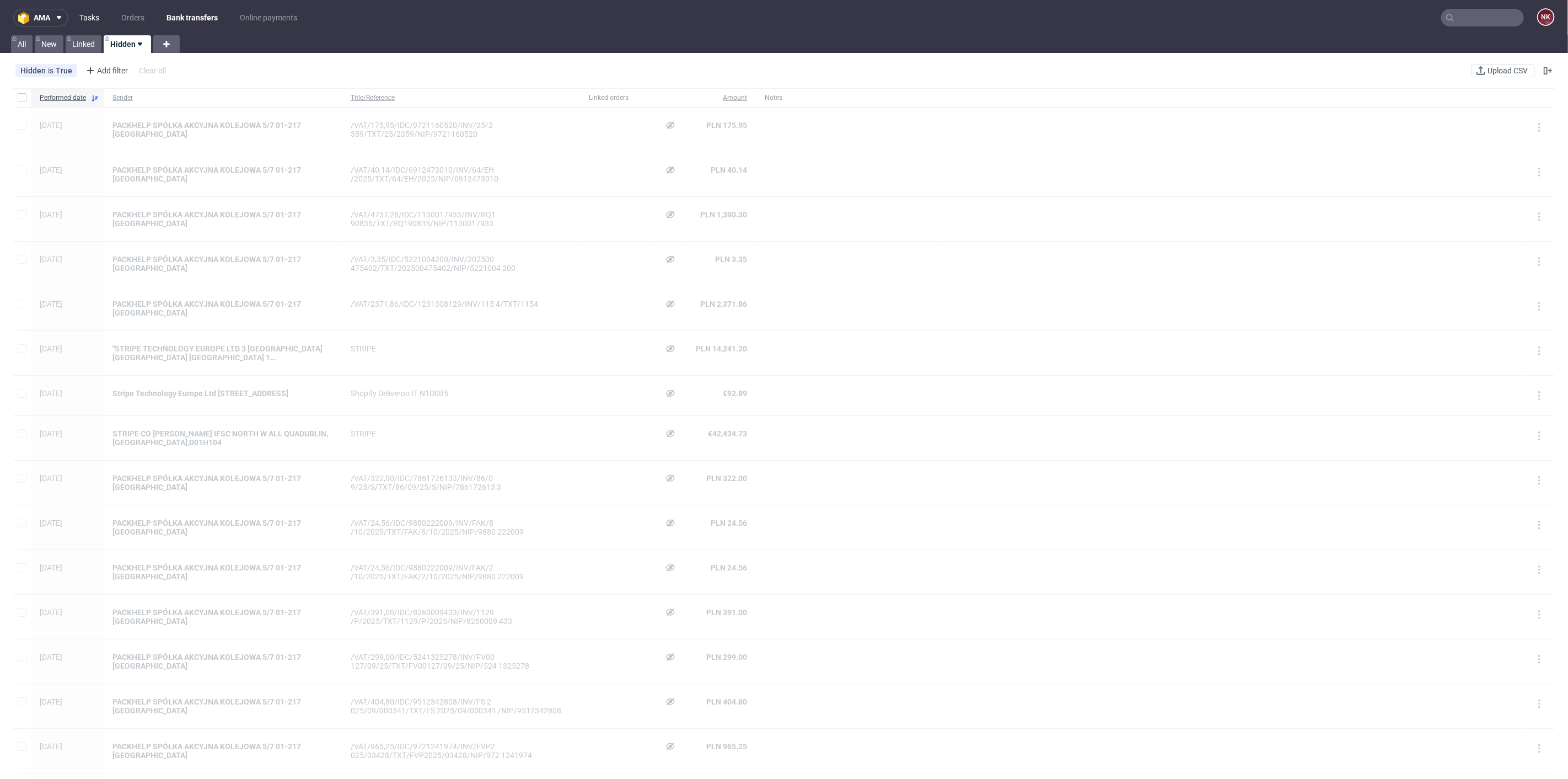
click at [96, 10] on link "Tasks" at bounding box center [89, 18] width 33 height 18
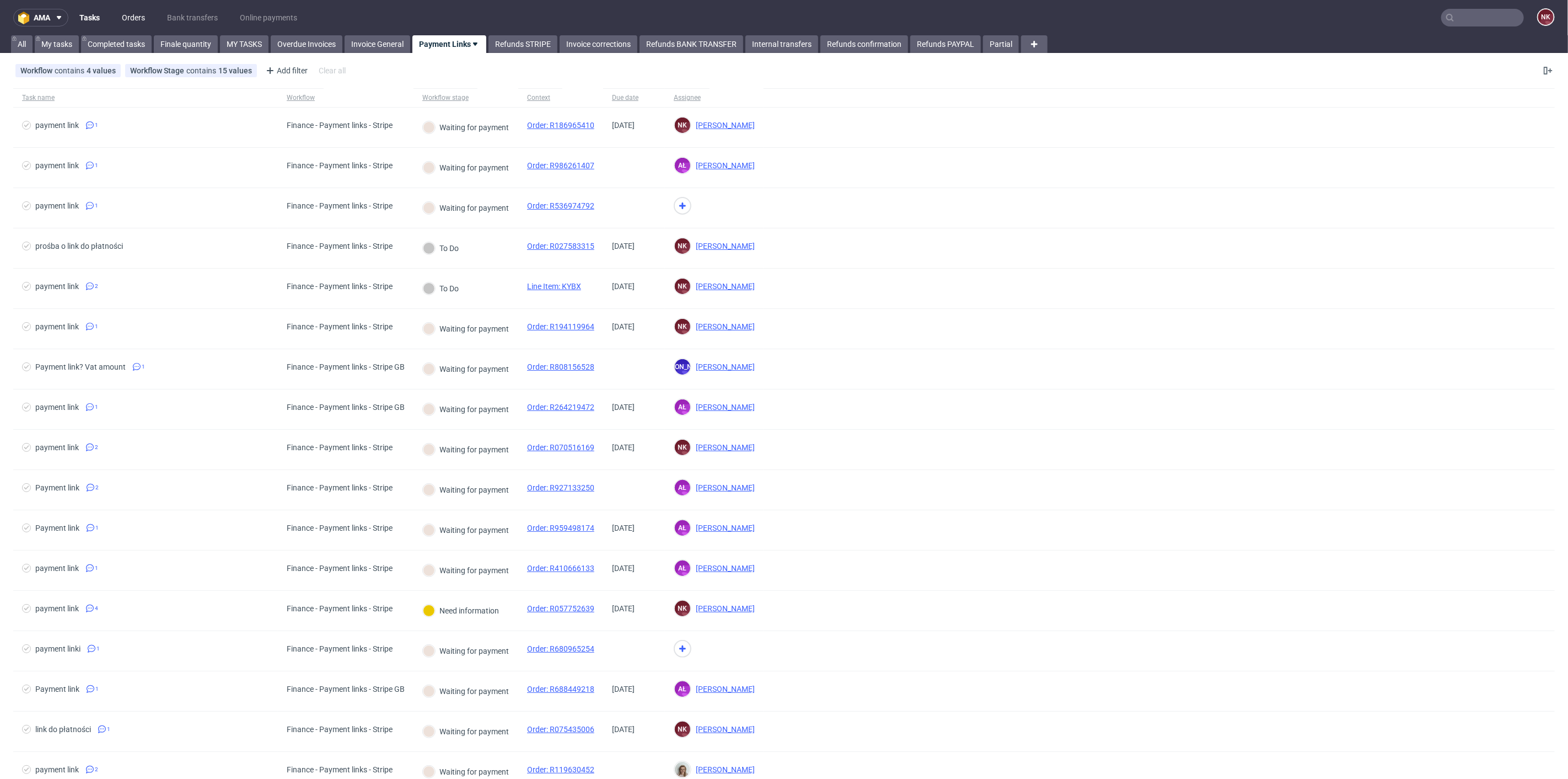
click at [138, 15] on link "Orders" at bounding box center [133, 18] width 37 height 18
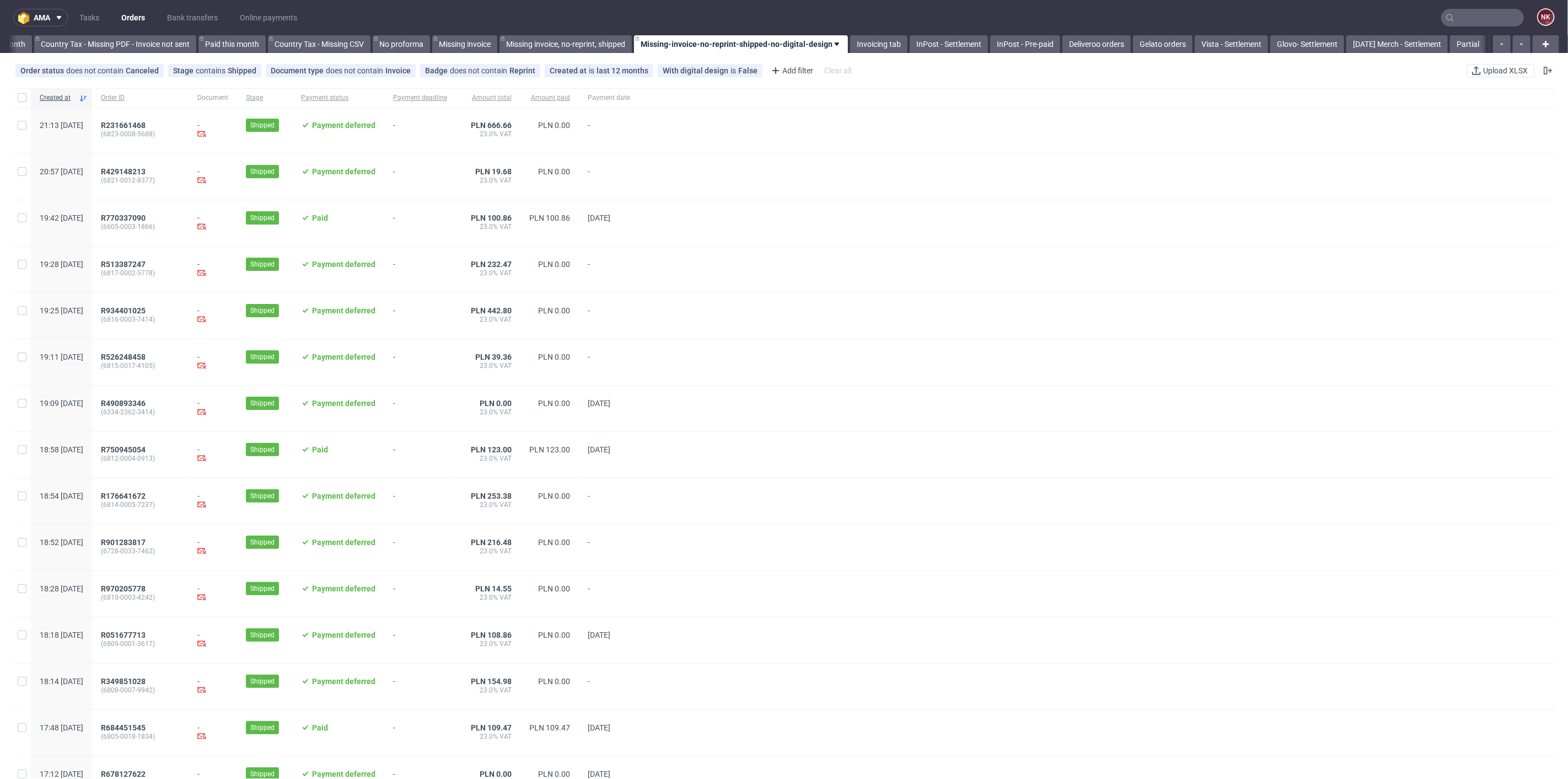
scroll to position [0, 1246]
click at [192, 15] on link "Bank transfers" at bounding box center [192, 18] width 64 height 18
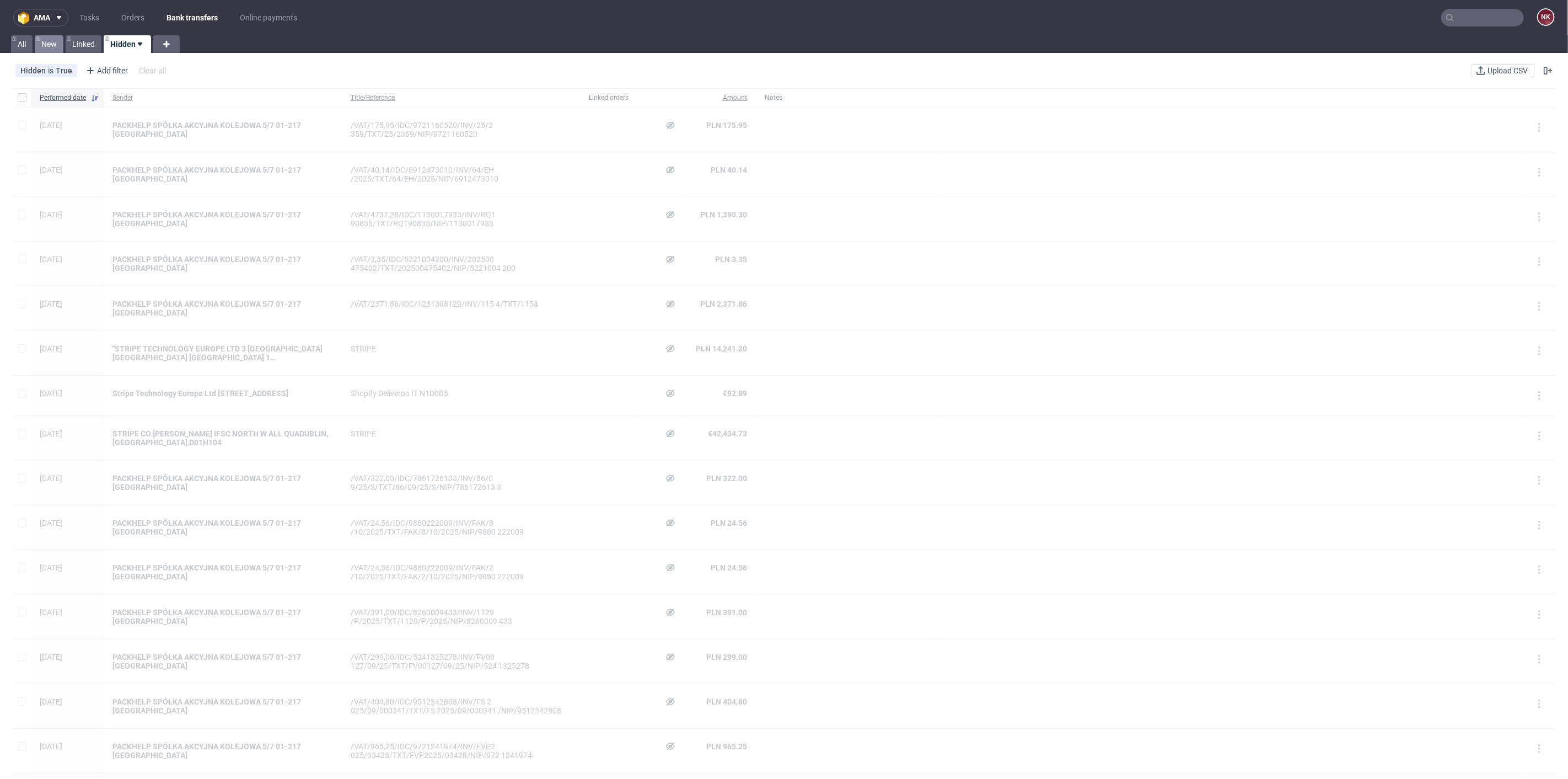
click at [58, 38] on link "New" at bounding box center [48, 44] width 28 height 18
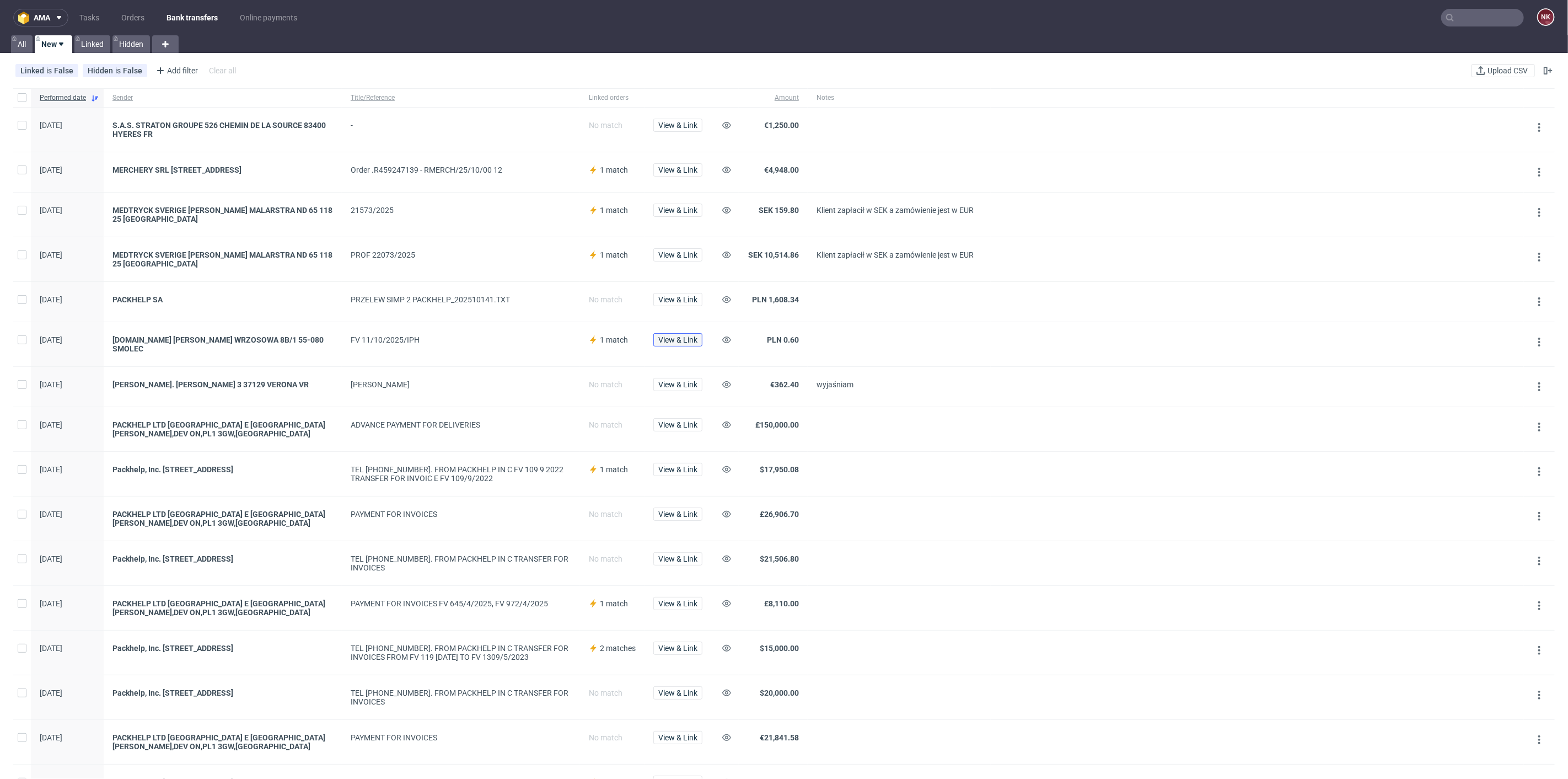
click at [692, 343] on button "View & Link" at bounding box center [678, 339] width 49 height 13
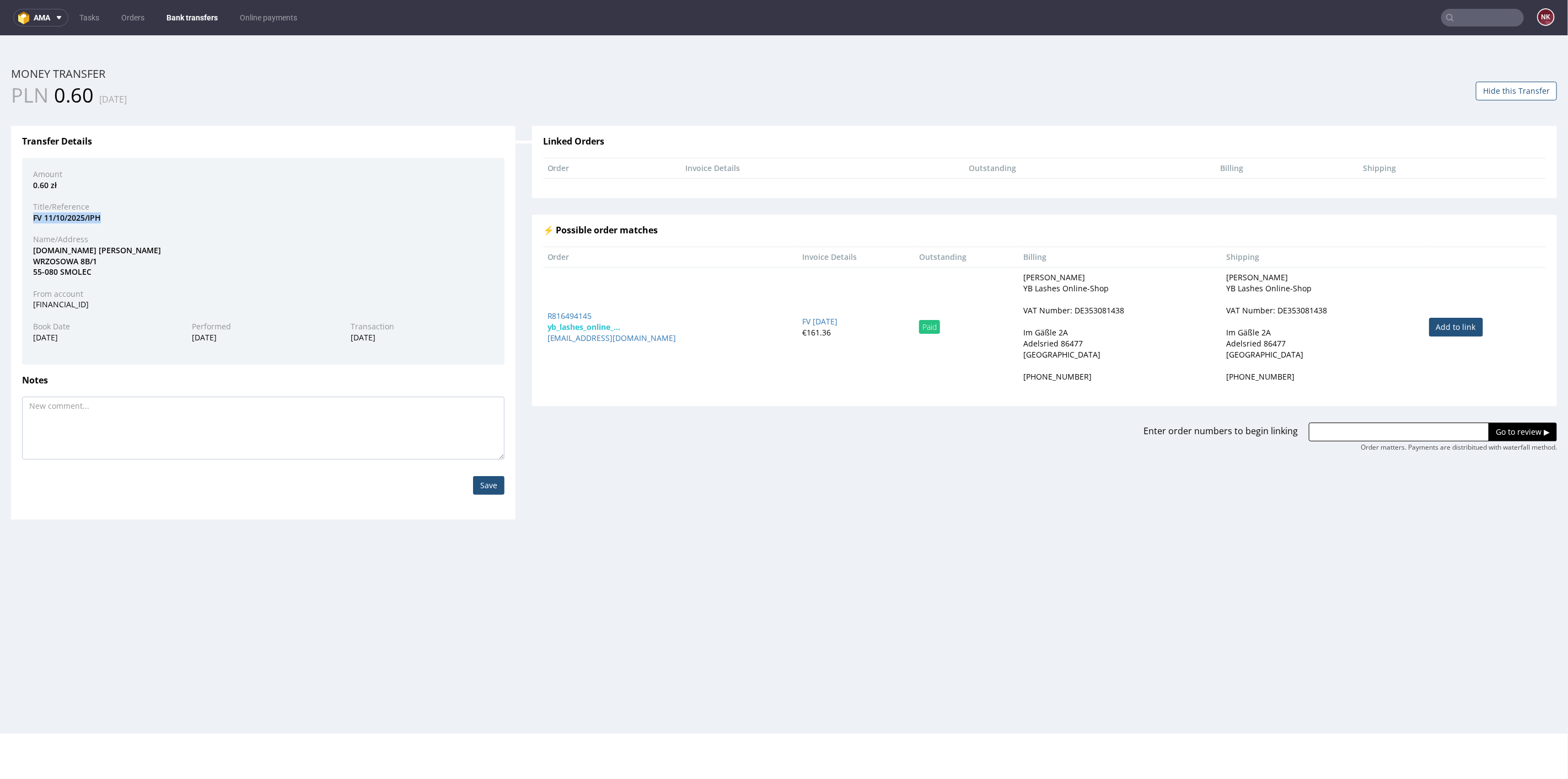
drag, startPoint x: 102, startPoint y: 213, endPoint x: 26, endPoint y: 220, distance: 76.3
click at [26, 220] on div "FV 11/10/2025/IPH" at bounding box center [264, 217] width 477 height 11
copy div "FV 11/10/2025/IPH"
click at [1491, 94] on button "Hide this Transfer" at bounding box center [1516, 90] width 81 height 19
click at [194, 18] on link "Bank transfers" at bounding box center [192, 18] width 64 height 18
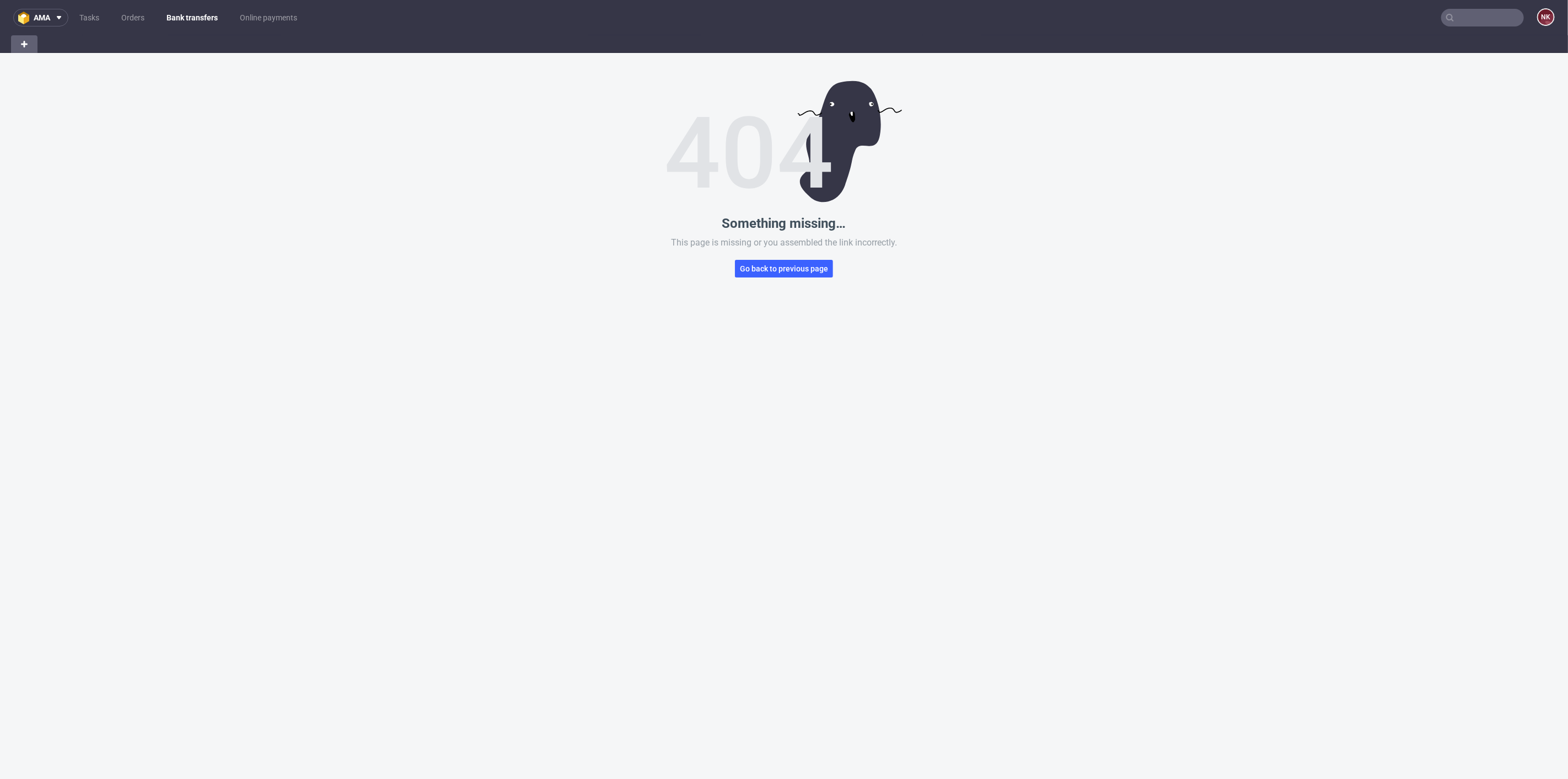
click at [194, 18] on link "Bank transfers" at bounding box center [192, 18] width 64 height 18
click at [139, 18] on link "Orders" at bounding box center [133, 18] width 37 height 18
click at [185, 18] on link "Bank transfers" at bounding box center [192, 18] width 64 height 18
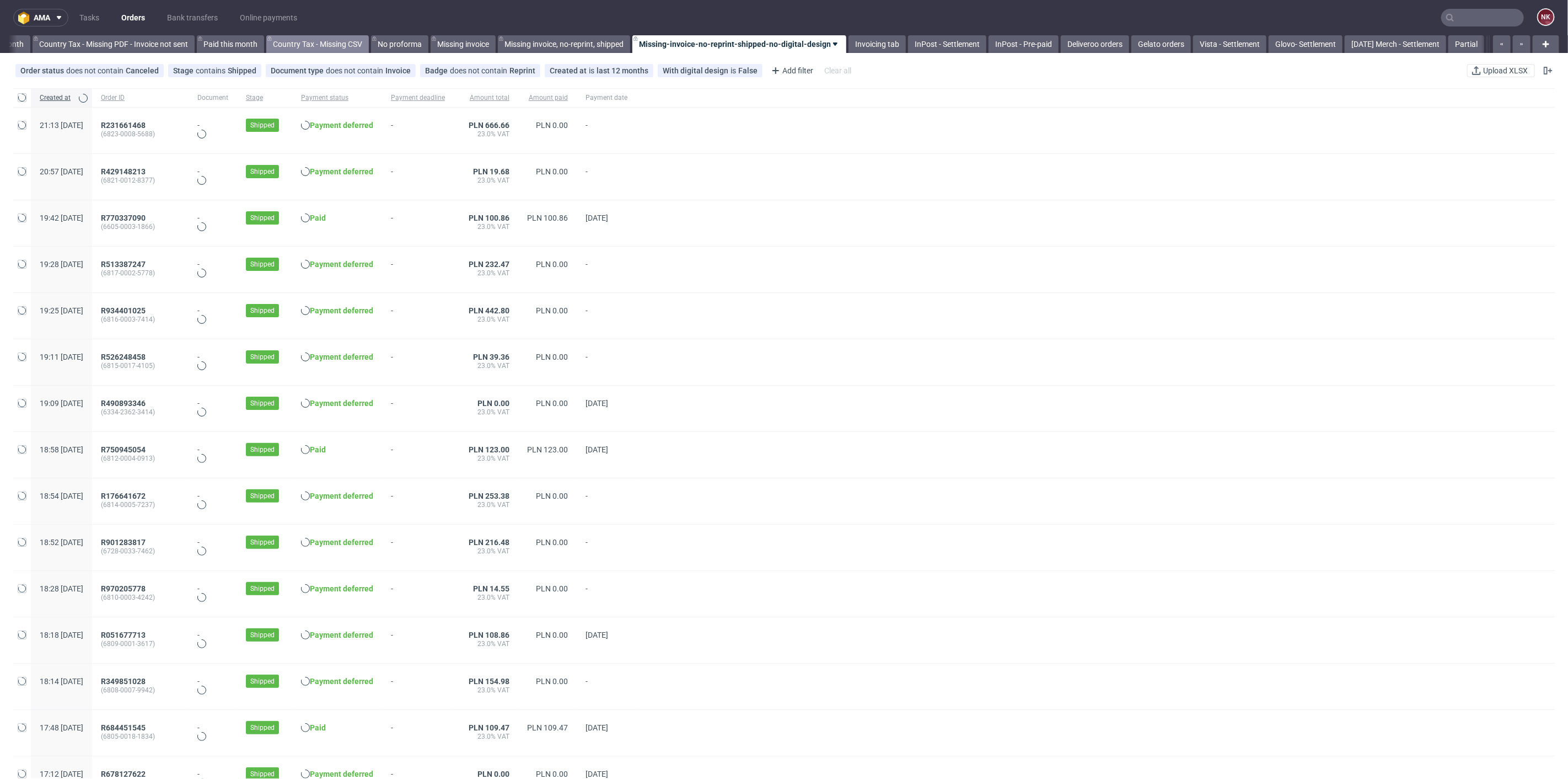
scroll to position [0, 1246]
click at [183, 11] on link "Bank transfers" at bounding box center [192, 18] width 64 height 18
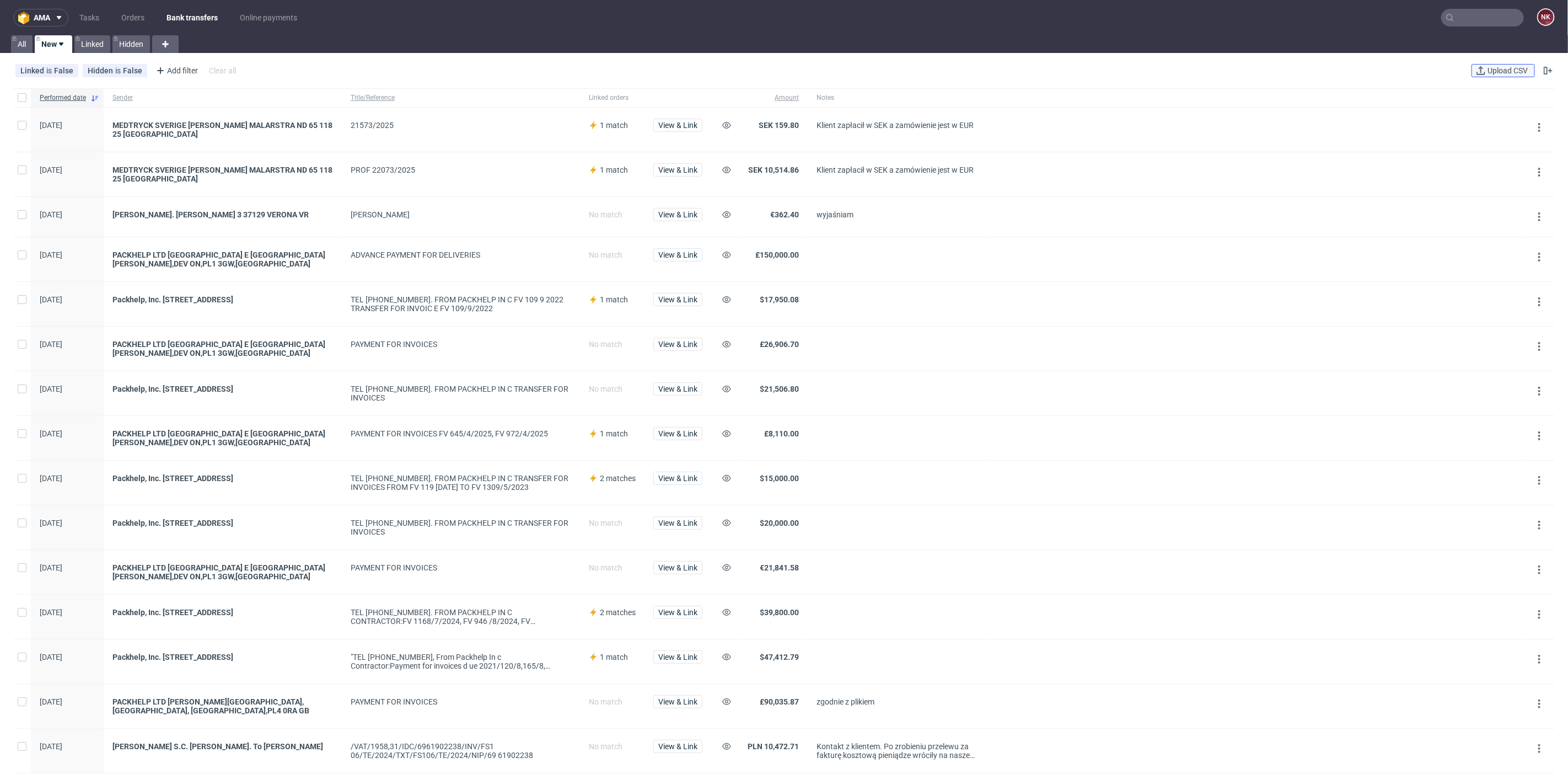
click at [1485, 66] on span "Upload CSV" at bounding box center [1507, 70] width 45 height 8
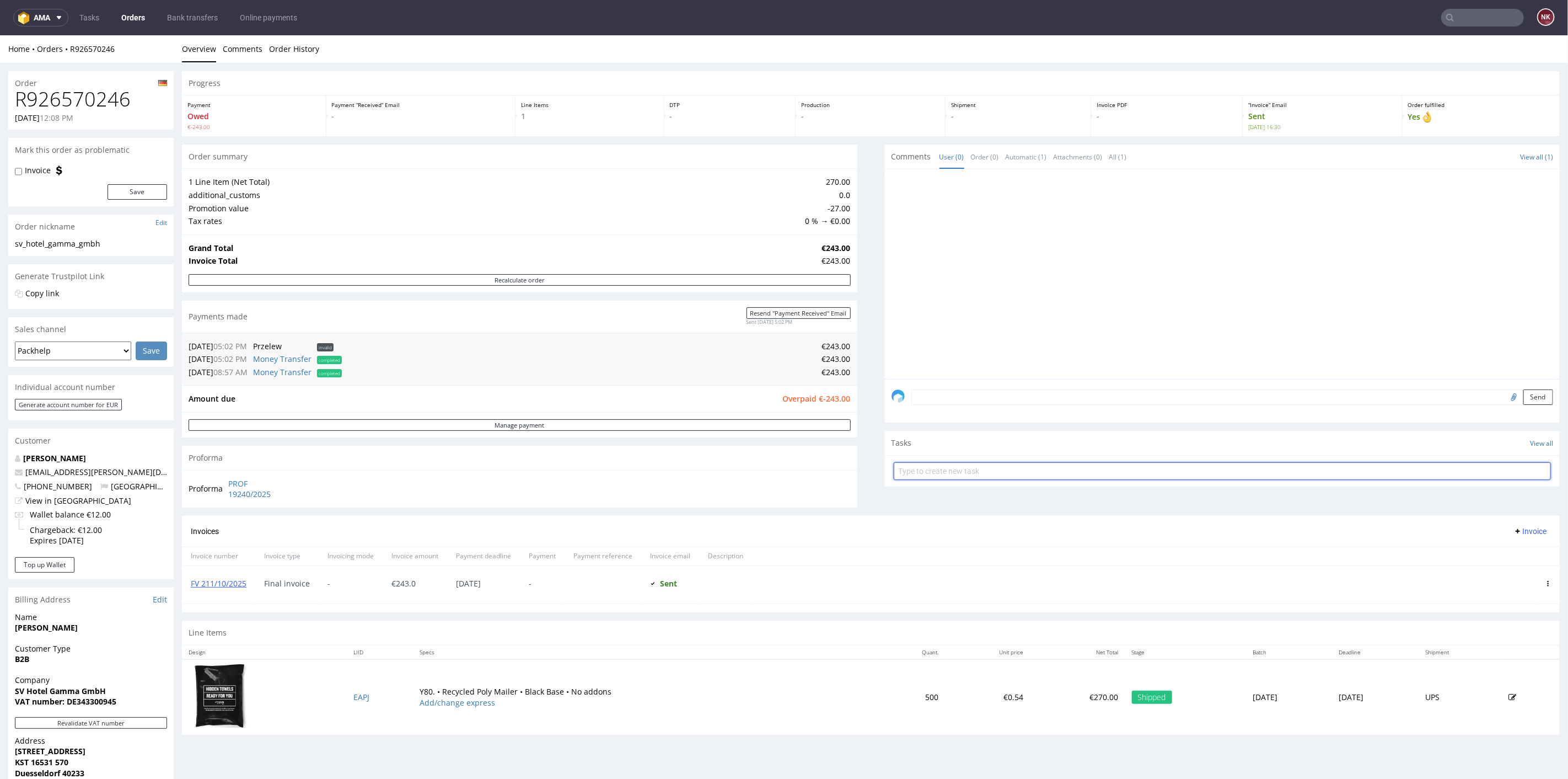
click at [947, 474] on input "text" at bounding box center [1222, 470] width 658 height 18
type input "Refund (double payment)"
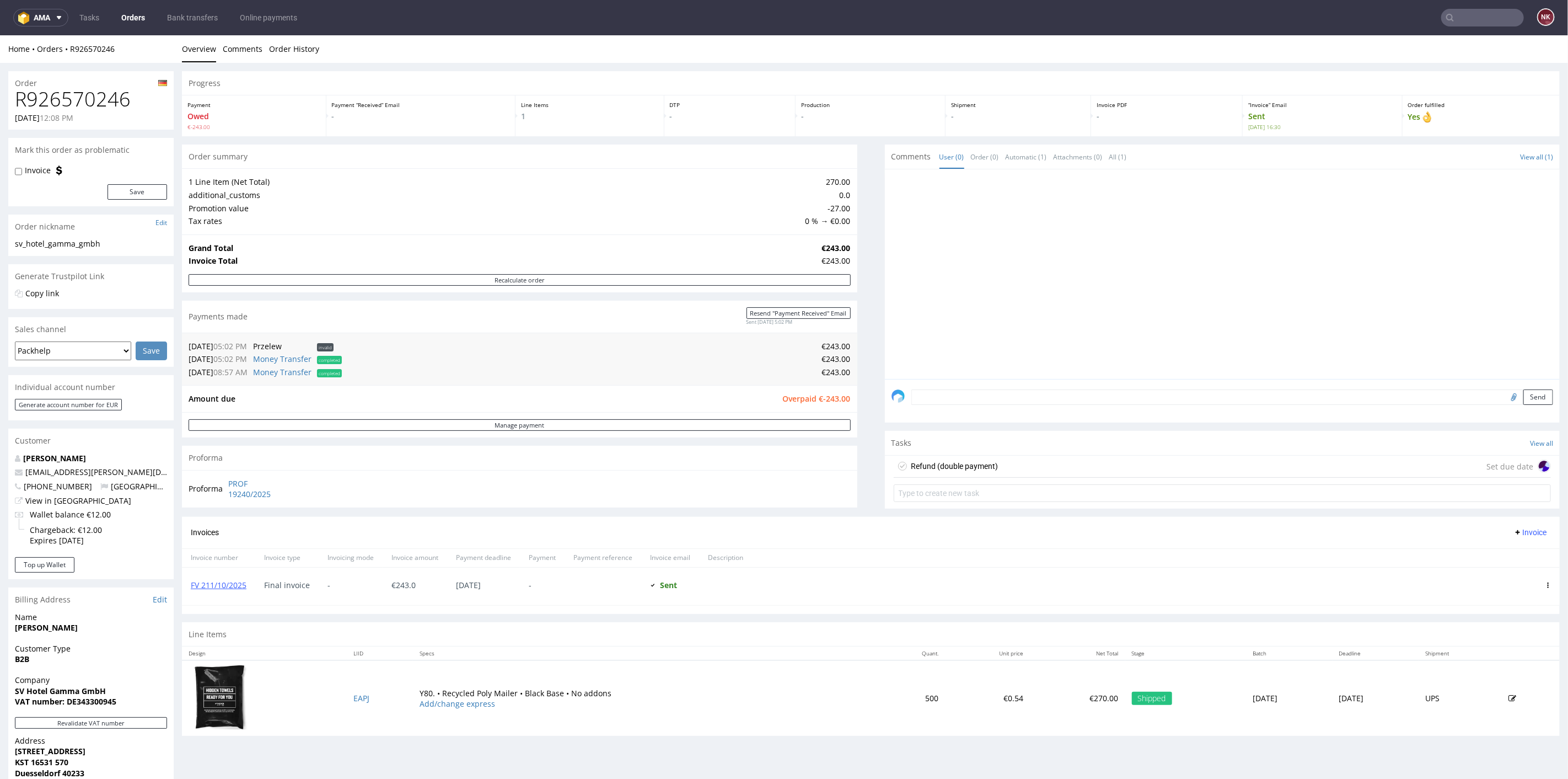
click at [1046, 465] on div "Refund (double payment) Set due date" at bounding box center [1222, 466] width 658 height 22
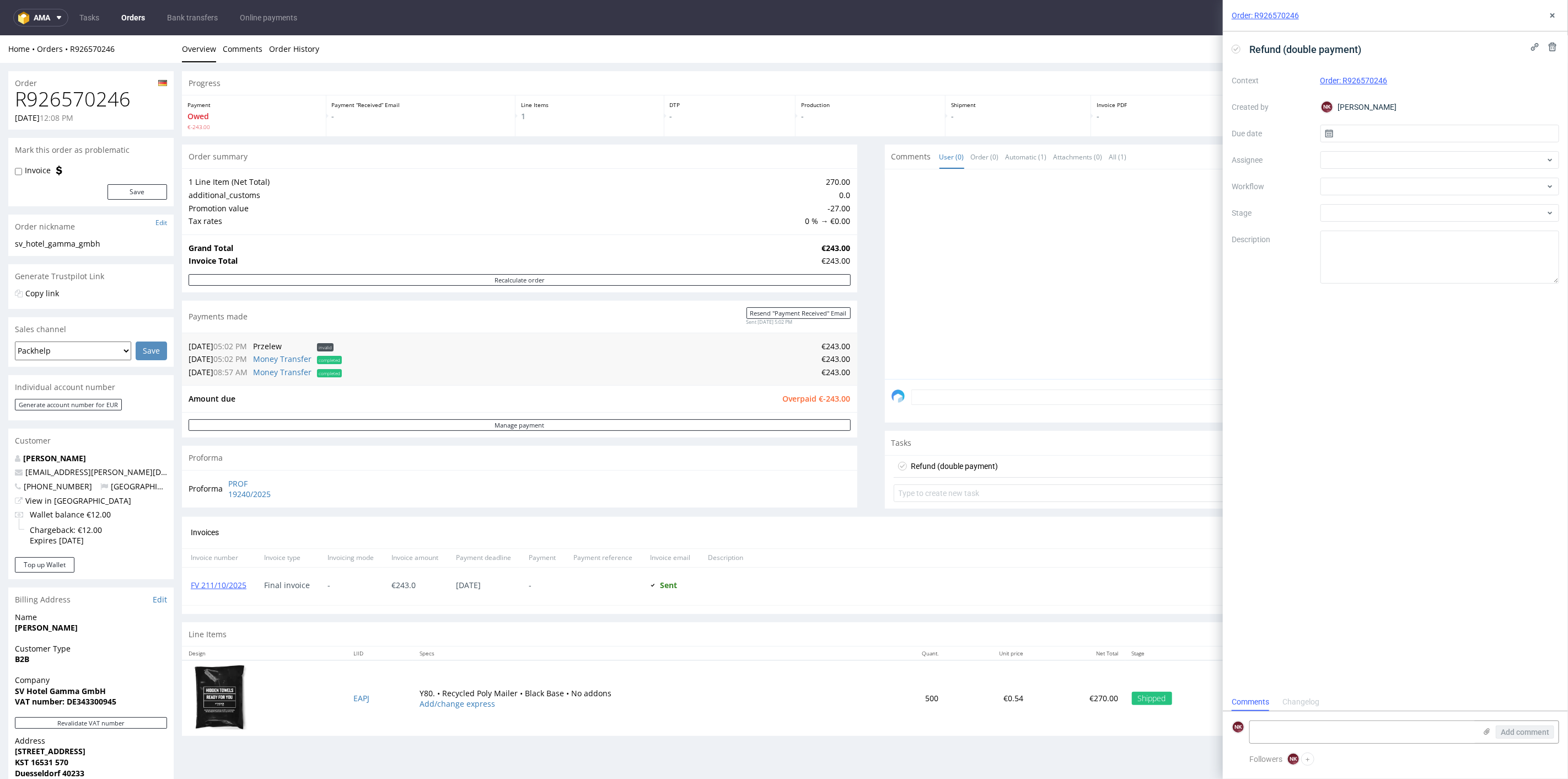
scroll to position [9, 0]
click at [1360, 178] on div at bounding box center [1440, 187] width 239 height 18
type input "money"
click at [1373, 226] on div "Finance - Refunds - Money transfer" at bounding box center [1439, 226] width 230 height 20
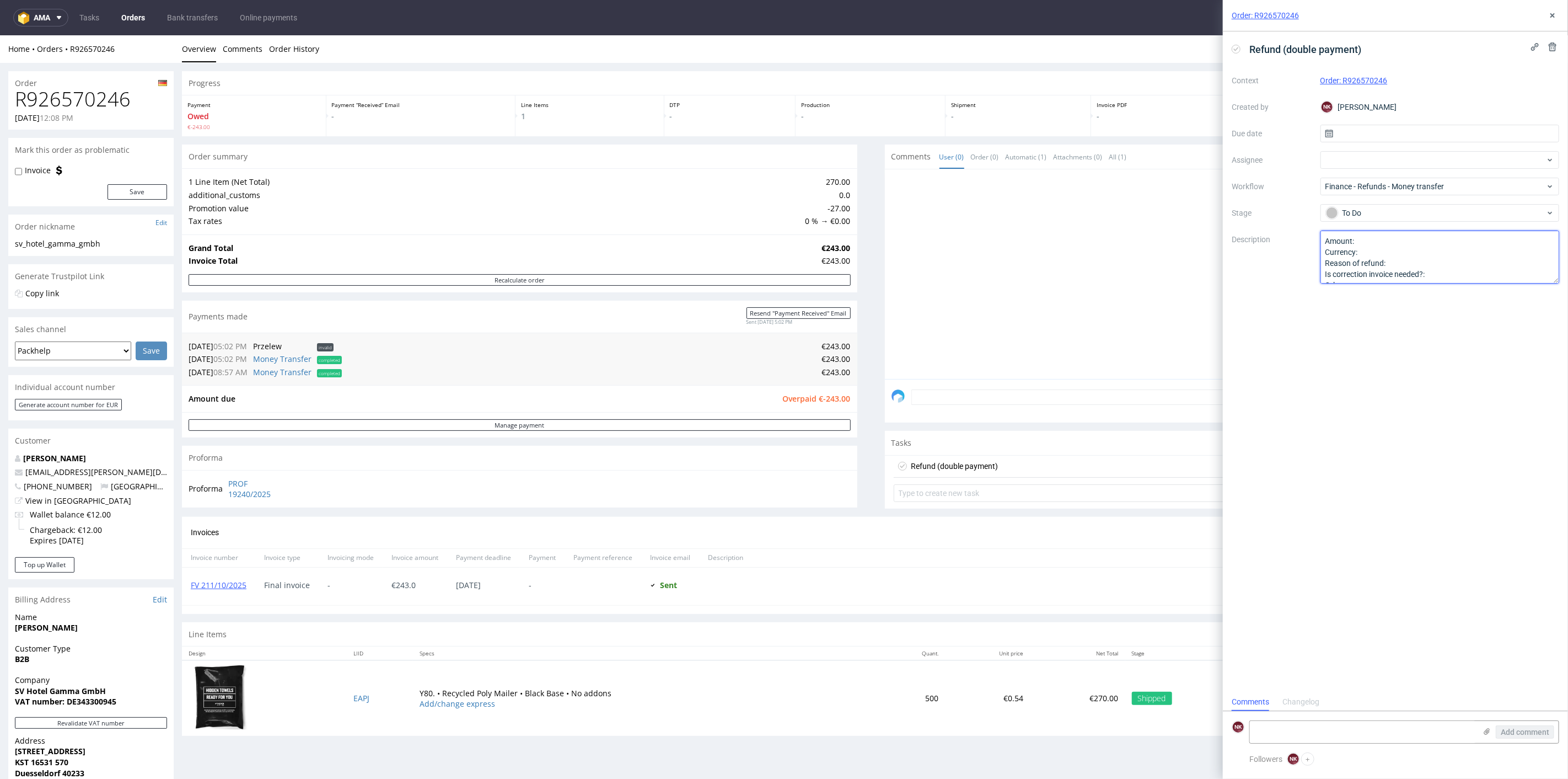
click at [1372, 241] on textarea "Amount: Currency: Reason of refund: Is correction invoice needed?: Other:" at bounding box center [1440, 257] width 239 height 53
click at [827, 393] on span "Overpaid €-243.00" at bounding box center [817, 398] width 68 height 10
copy span "243.00"
click at [1396, 239] on textarea "Amount: Currency: Reason of refund: Is correction invoice needed?: Other:" at bounding box center [1440, 257] width 239 height 53
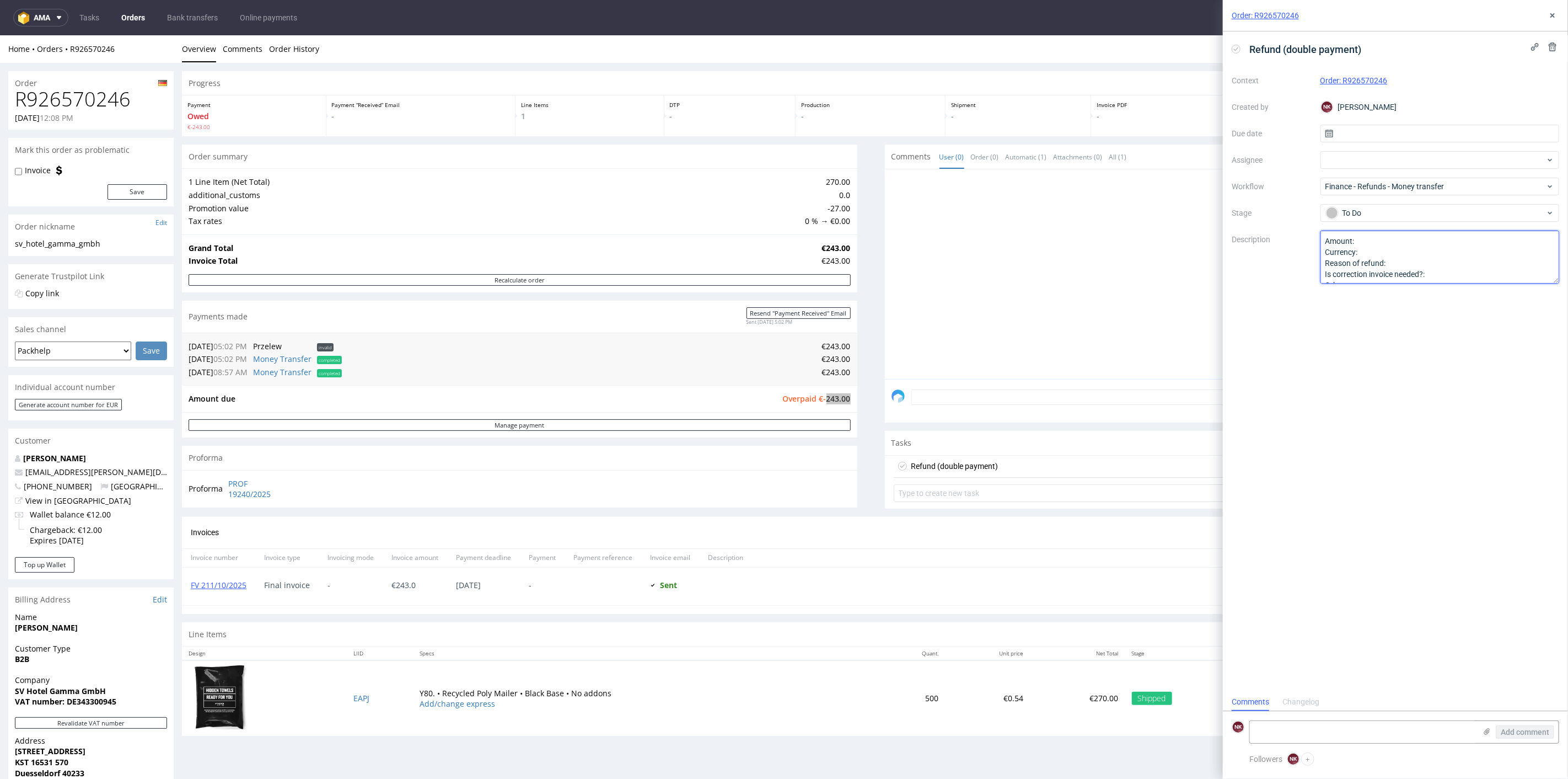
paste textarea "243.00"
click at [1386, 253] on textarea "Amount: Currency: Reason of refund: Is correction invoice needed?: Other:" at bounding box center [1440, 257] width 239 height 53
click at [1417, 259] on textarea "Amount: Currency: Reason of refund: Is correction invoice needed?: Other:" at bounding box center [1440, 257] width 239 height 53
type textarea "Amount: 243.00 Currency: EUR Reason of refund: double payment Is correction inv…"
drag, startPoint x: 1557, startPoint y: 17, endPoint x: 1544, endPoint y: 15, distance: 13.2
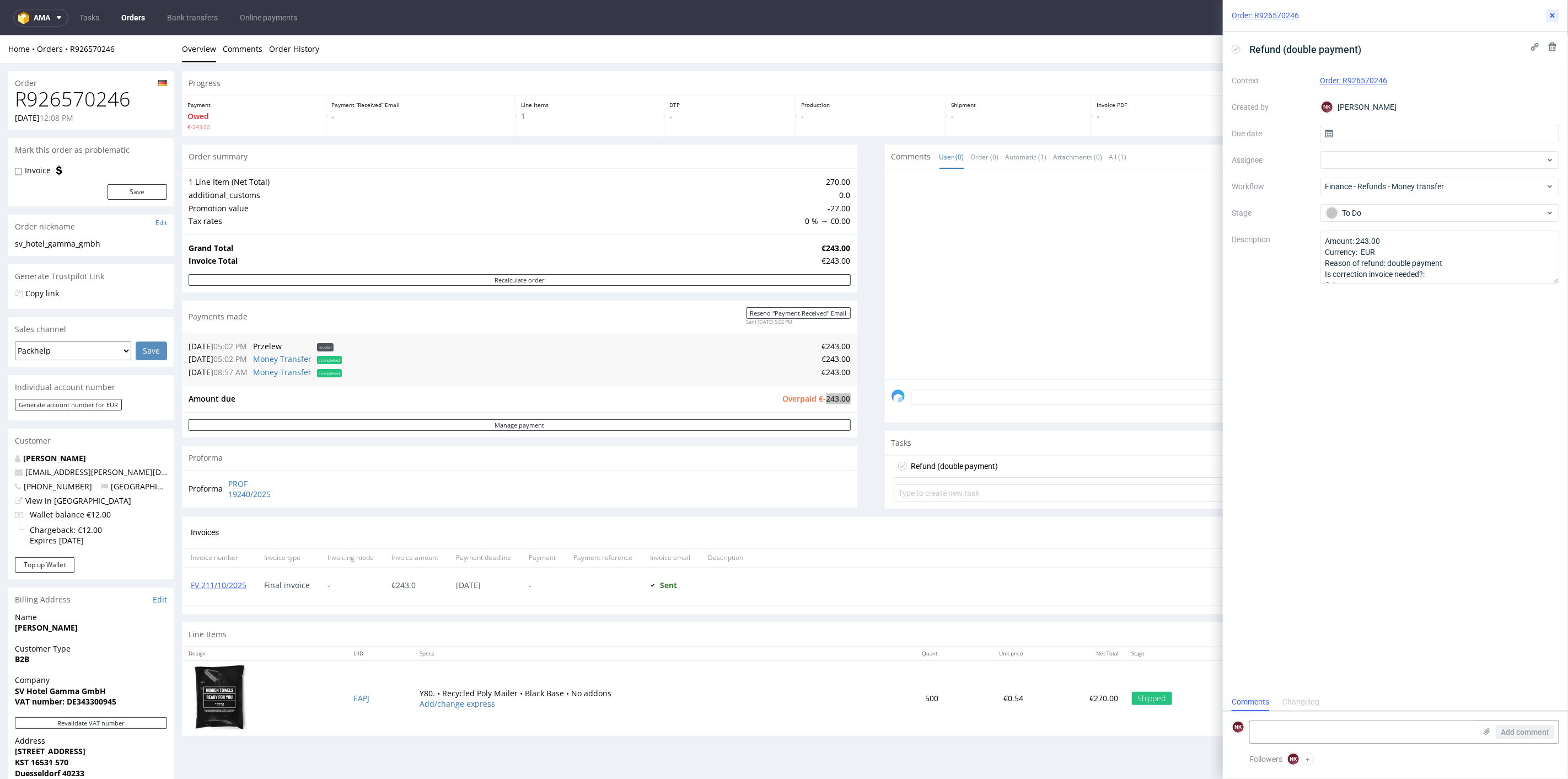
click at [1558, 17] on button at bounding box center [1552, 15] width 13 height 13
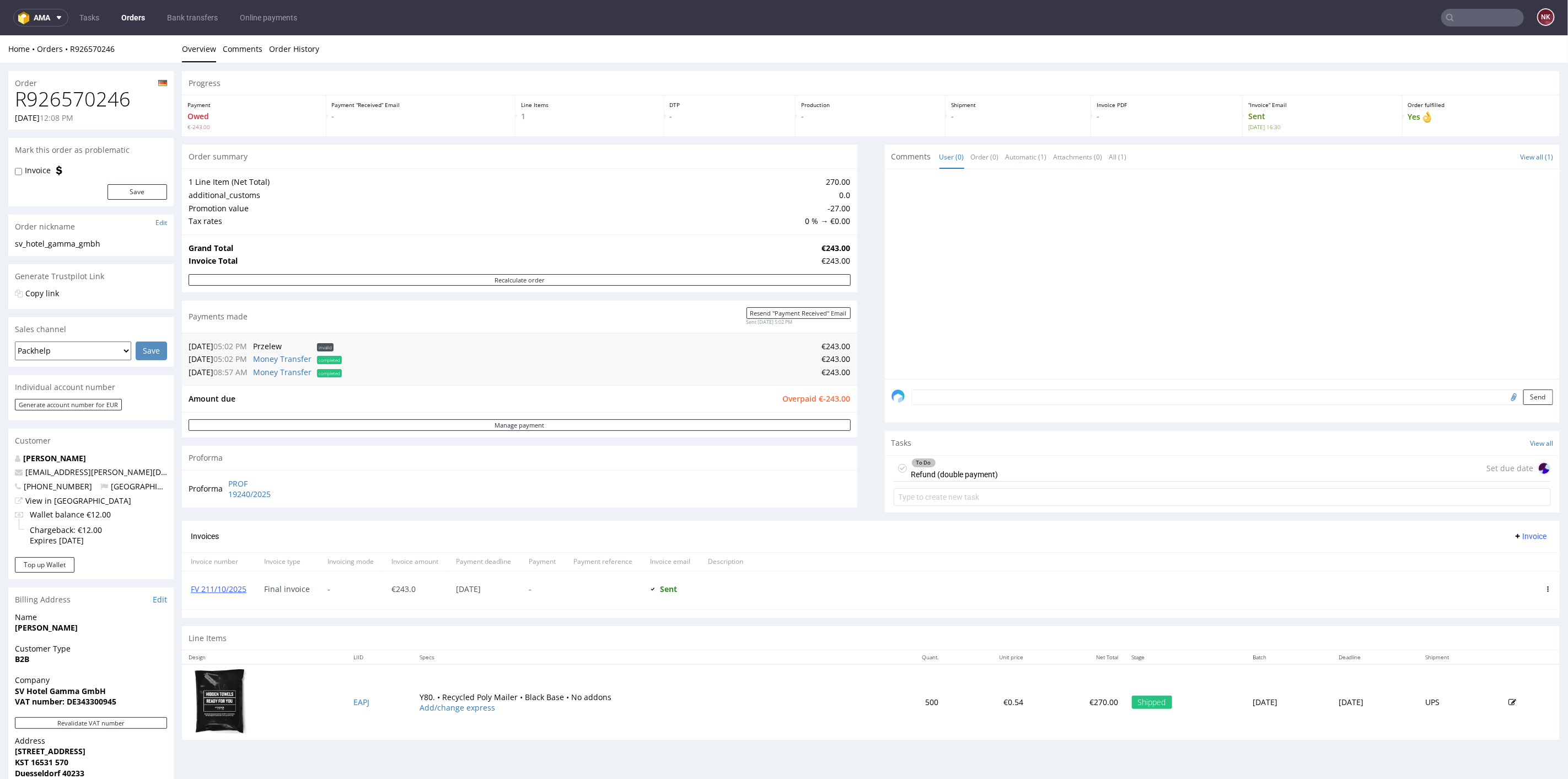
click at [860, 461] on div "Progress Payment Owed €-243.00 Payment “Received” Email - Line Items 1 DTP - Pr…" at bounding box center [871, 409] width 1378 height 677
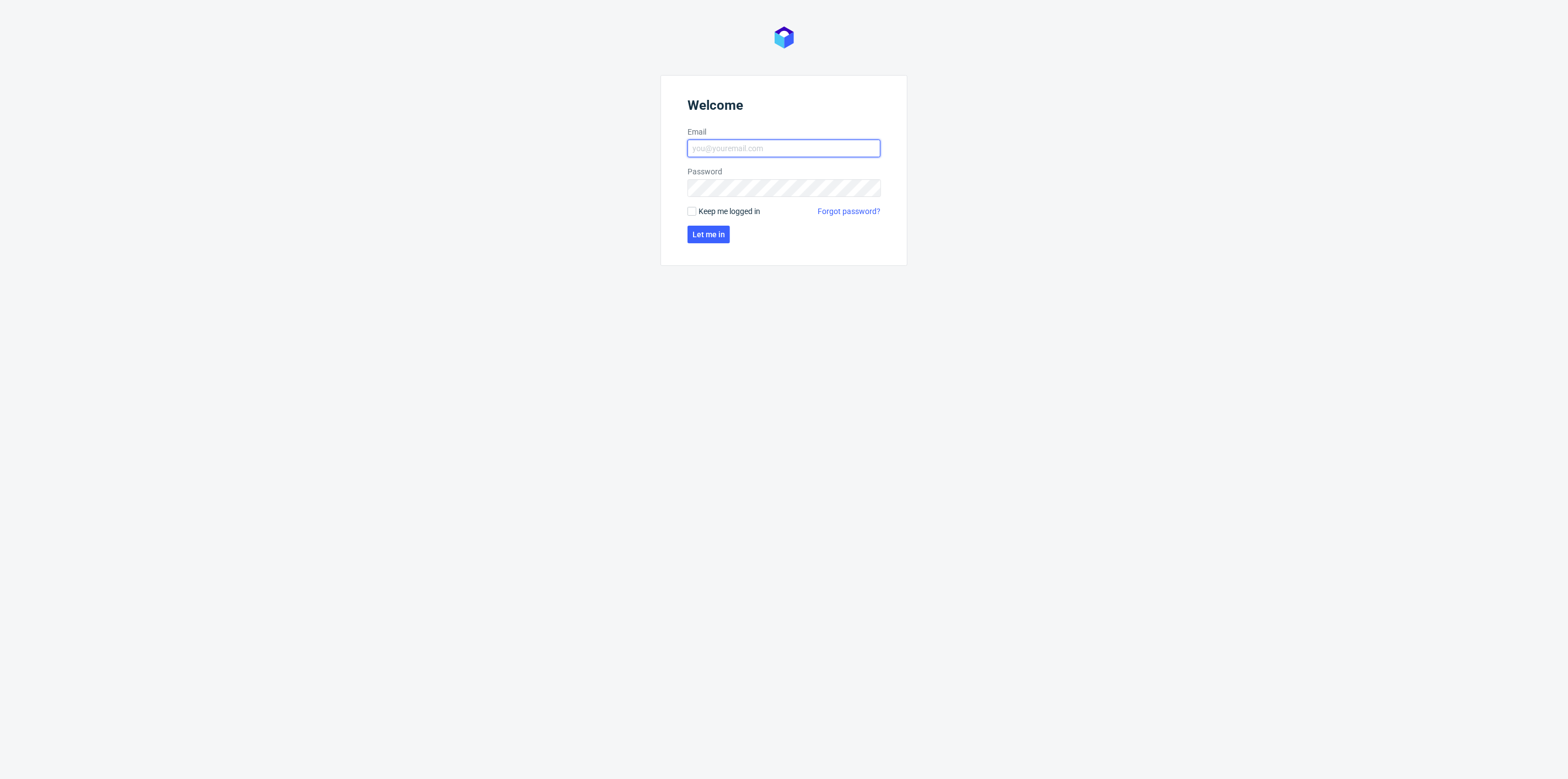
type input "[PERSON_NAME][EMAIL_ADDRESS][DOMAIN_NAME]"
click at [739, 240] on form "Welcome Email [PERSON_NAME][EMAIL_ADDRESS][DOMAIN_NAME] Password Keep me logged…" at bounding box center [784, 170] width 247 height 191
click at [724, 236] on button "Let me in" at bounding box center [708, 235] width 42 height 18
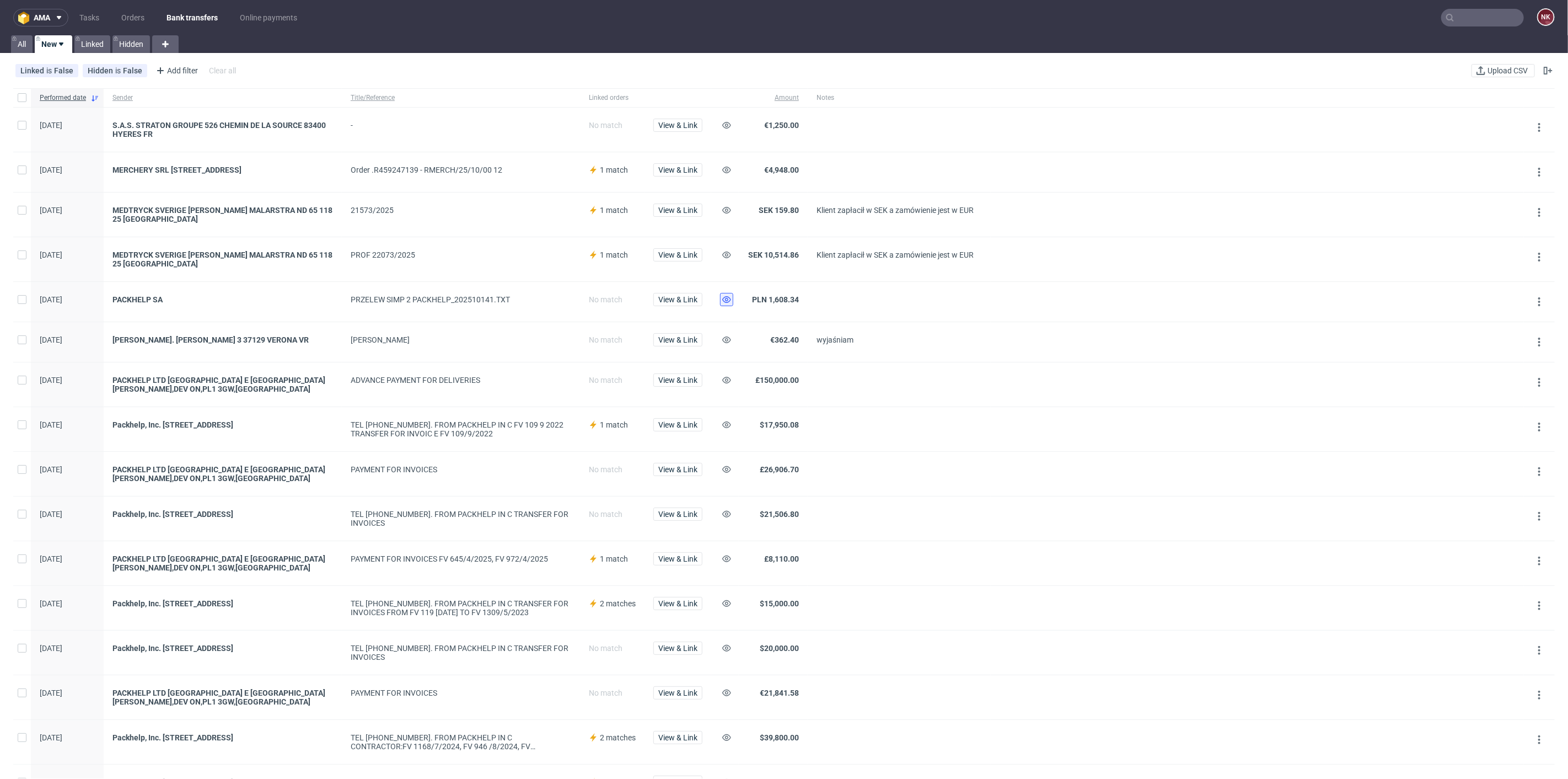
click at [722, 302] on icon at bounding box center [726, 299] width 9 height 9
click at [681, 301] on span "View & Link" at bounding box center [678, 299] width 39 height 8
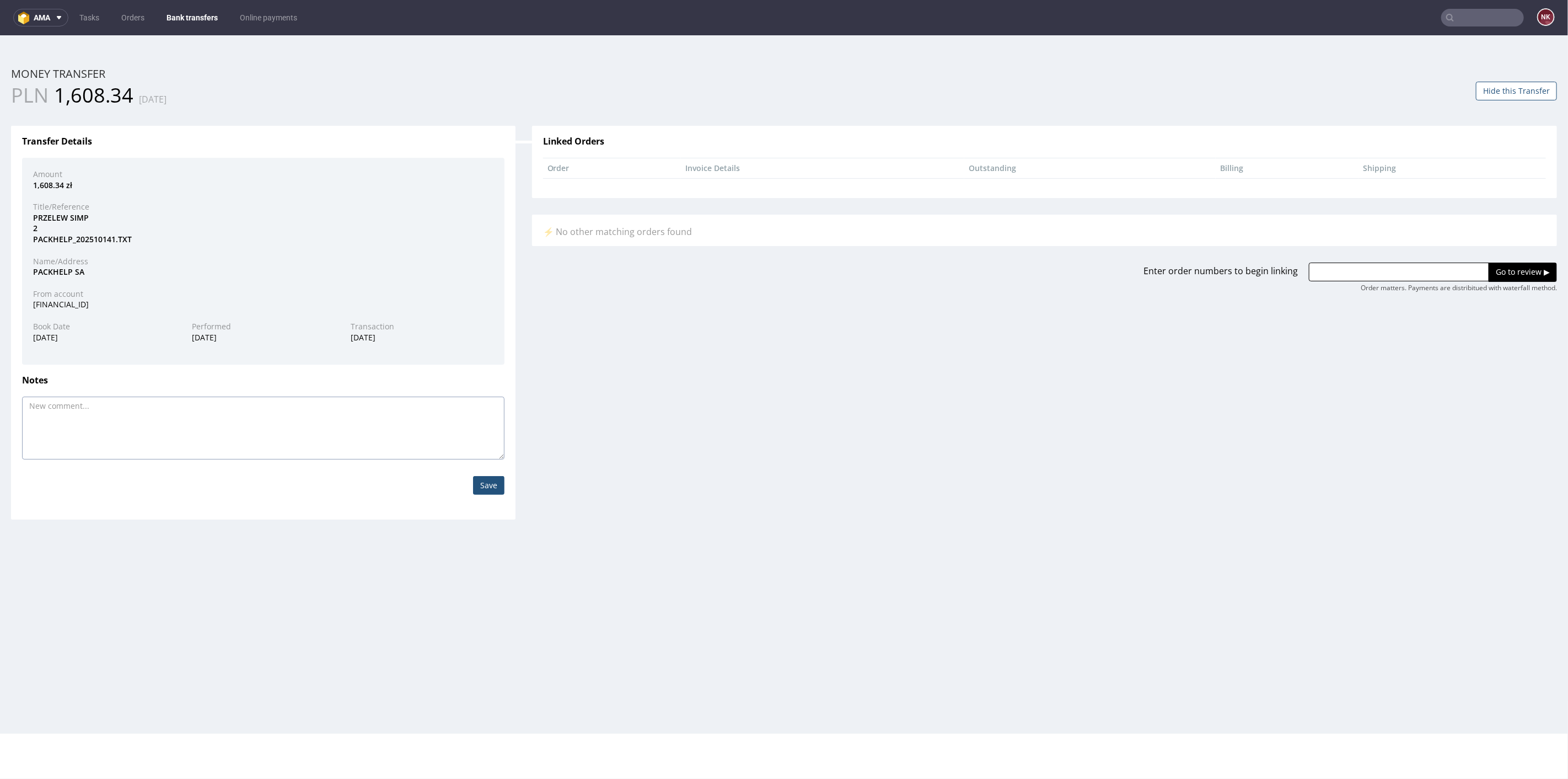
click at [322, 425] on textarea at bounding box center [263, 427] width 482 height 63
paste textarea "FV 11/10/2025/IPH"
click at [118, 404] on textarea "FV 11/10/2025/IPH , FV 11/10/2025/IPH" at bounding box center [263, 427] width 482 height 63
type textarea "FV 11/10/2025/IPH , FV 1/10/2025/IPH"
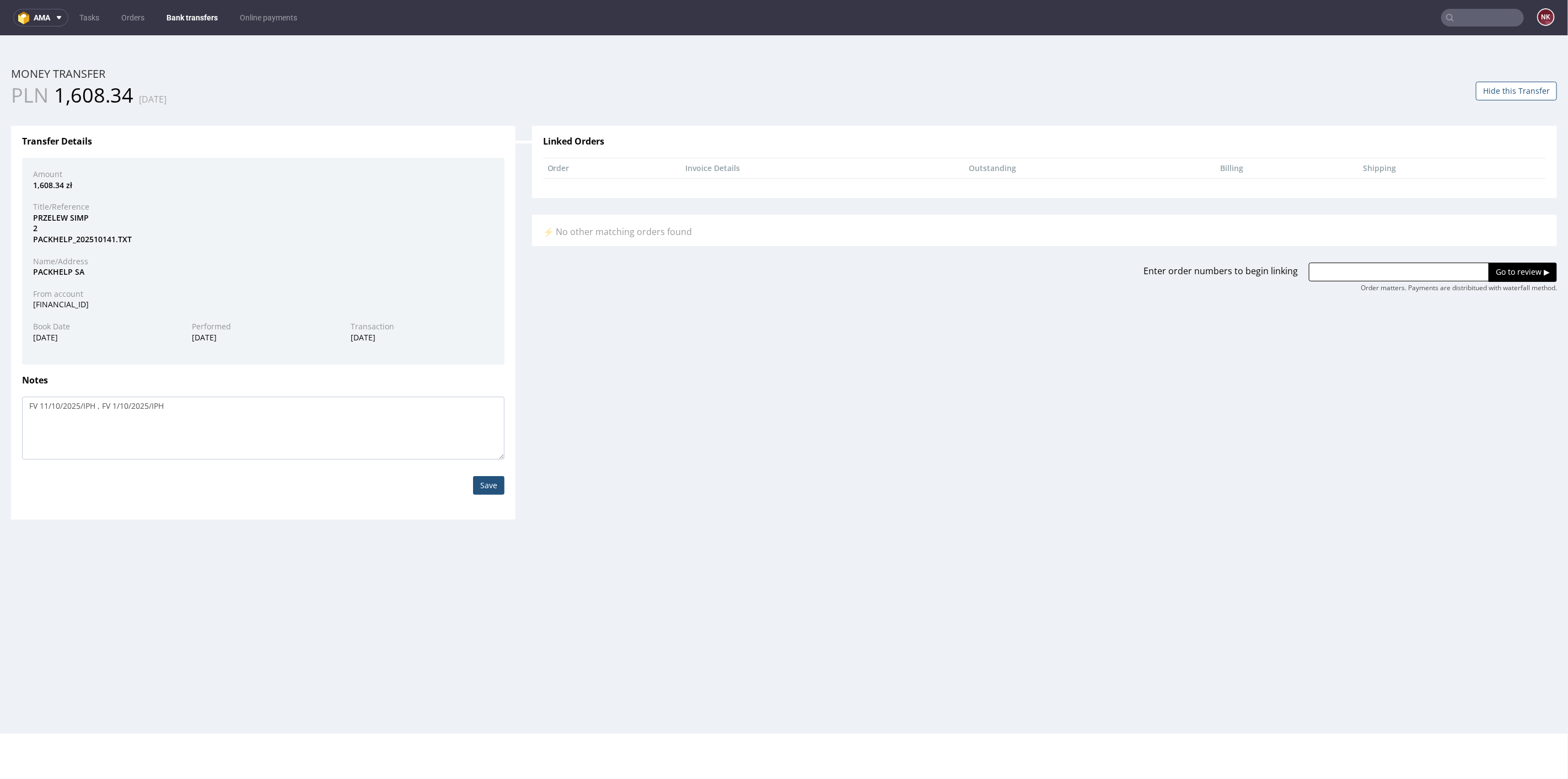
click at [500, 477] on input "Save" at bounding box center [488, 484] width 31 height 19
click at [1499, 89] on button "Hide this Transfer" at bounding box center [1516, 90] width 81 height 19
click at [176, 11] on link "Bank transfers" at bounding box center [192, 18] width 64 height 18
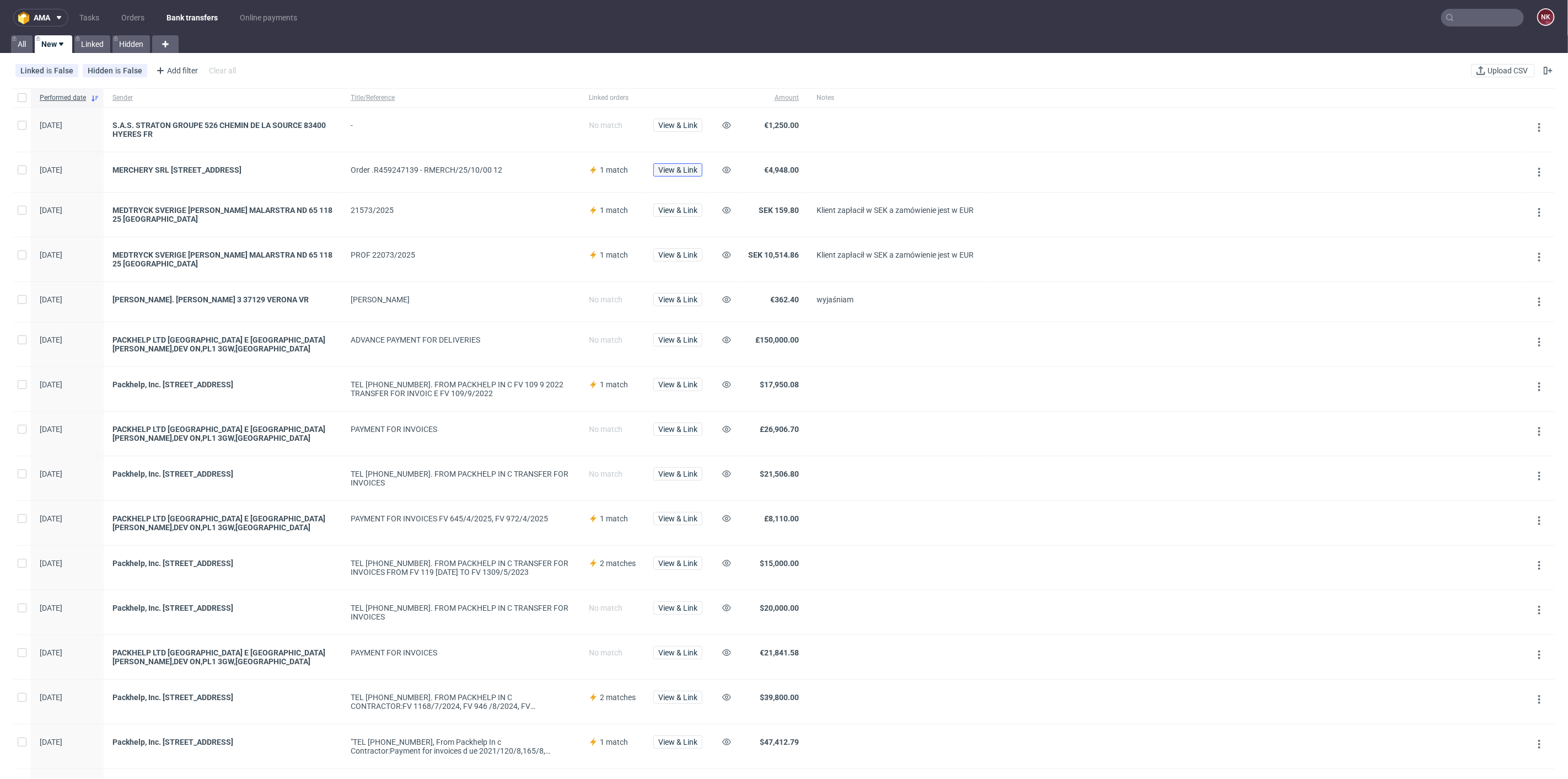
click at [676, 168] on span "View & Link" at bounding box center [678, 169] width 39 height 8
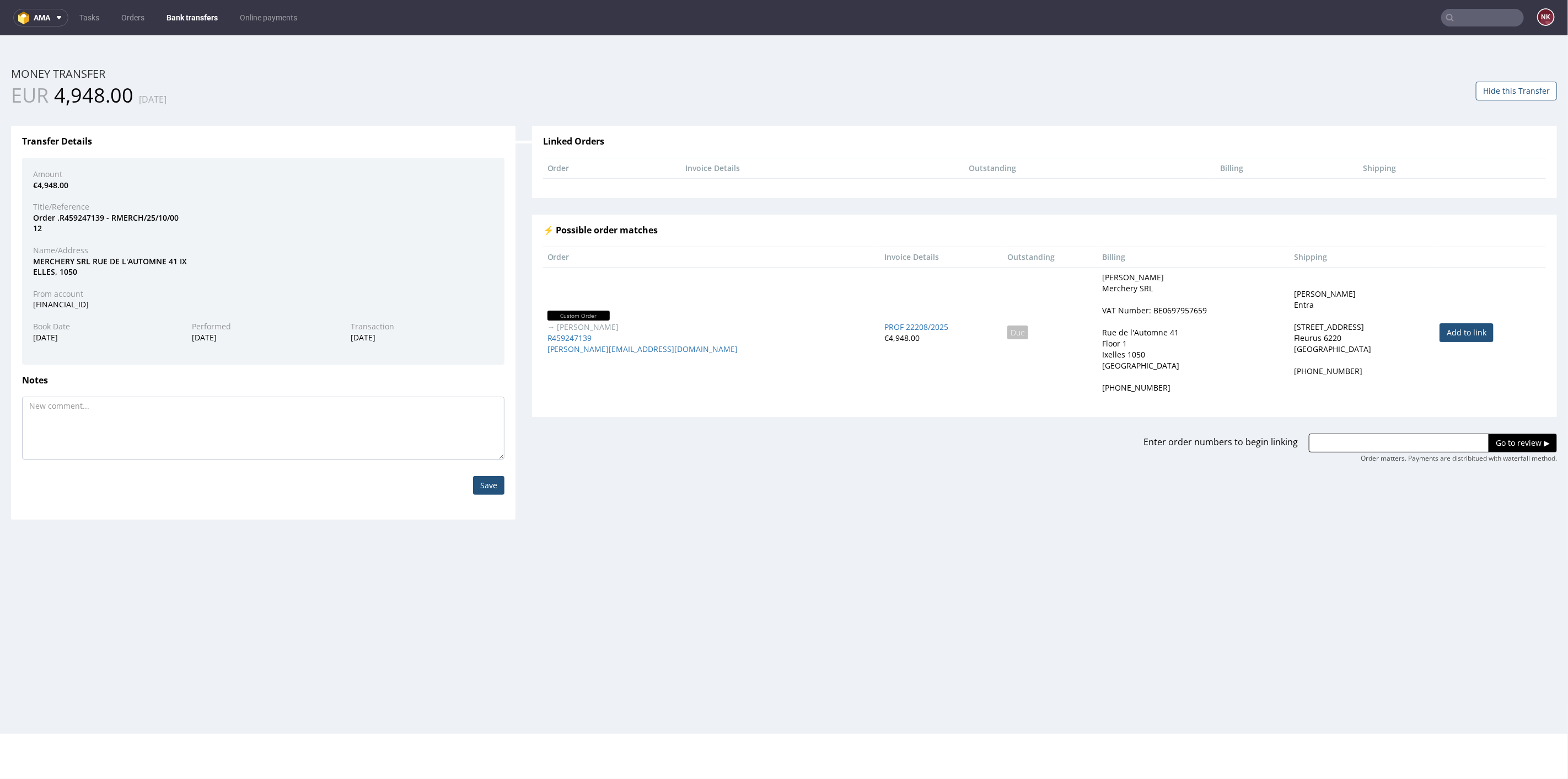
click at [1439, 331] on link "Add to link" at bounding box center [1466, 331] width 54 height 19
type input "R459247139"
click at [1504, 434] on input "Go to review ▶" at bounding box center [1522, 442] width 68 height 19
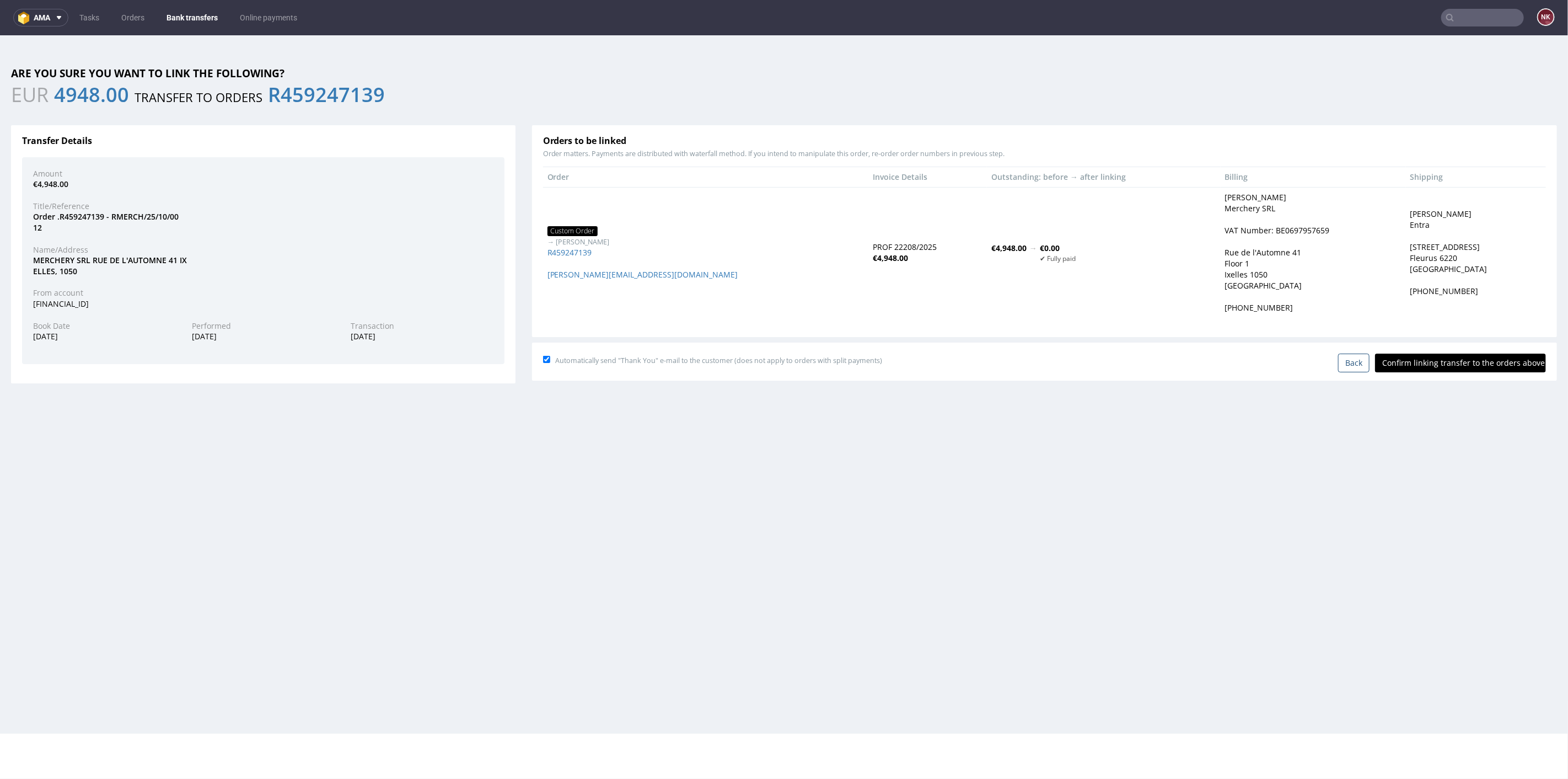
click at [1452, 363] on input "Confirm linking transfer to the orders above" at bounding box center [1460, 362] width 171 height 19
type input "In progress..."
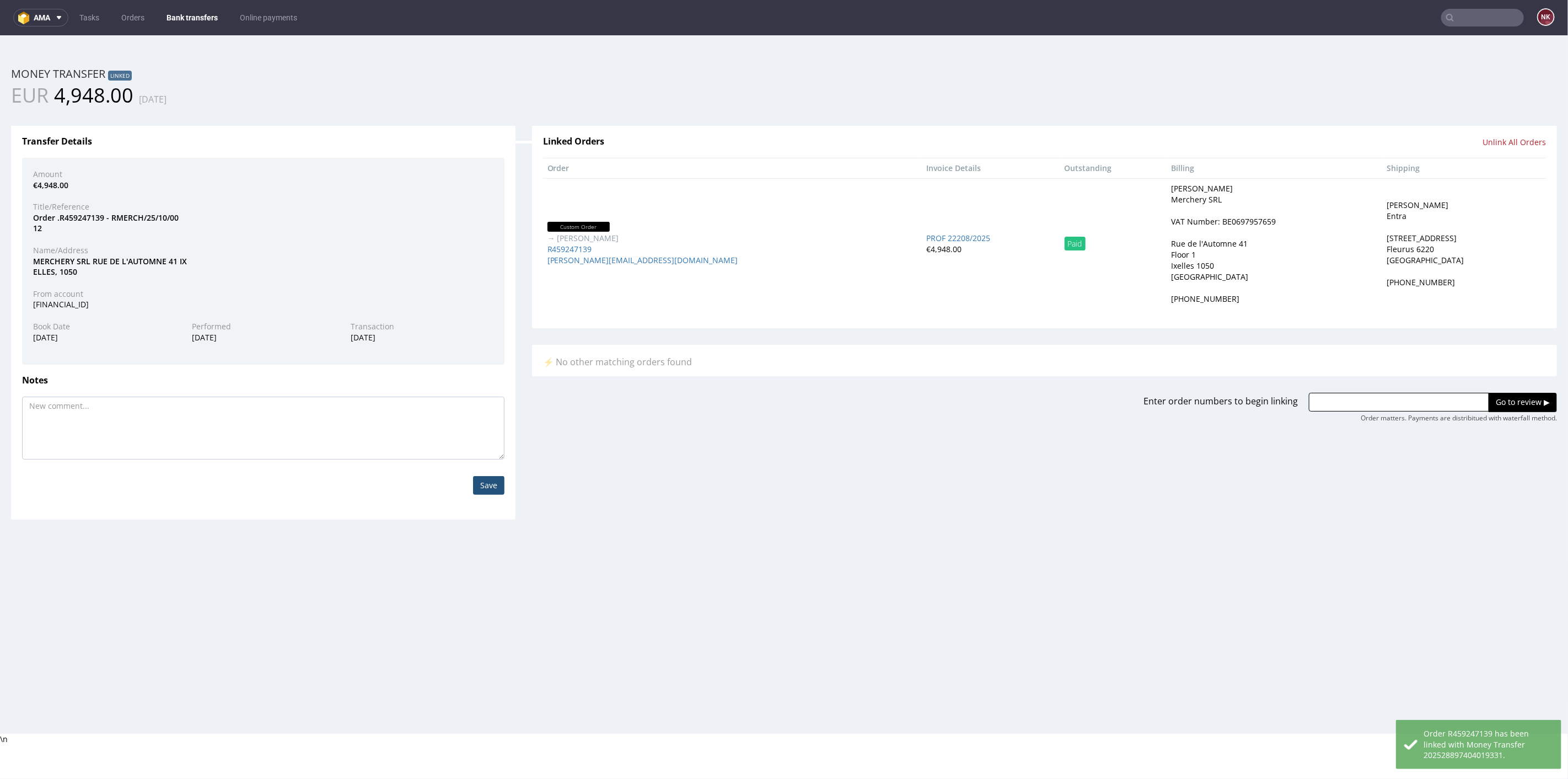
click at [205, 11] on link "Bank transfers" at bounding box center [192, 18] width 64 height 18
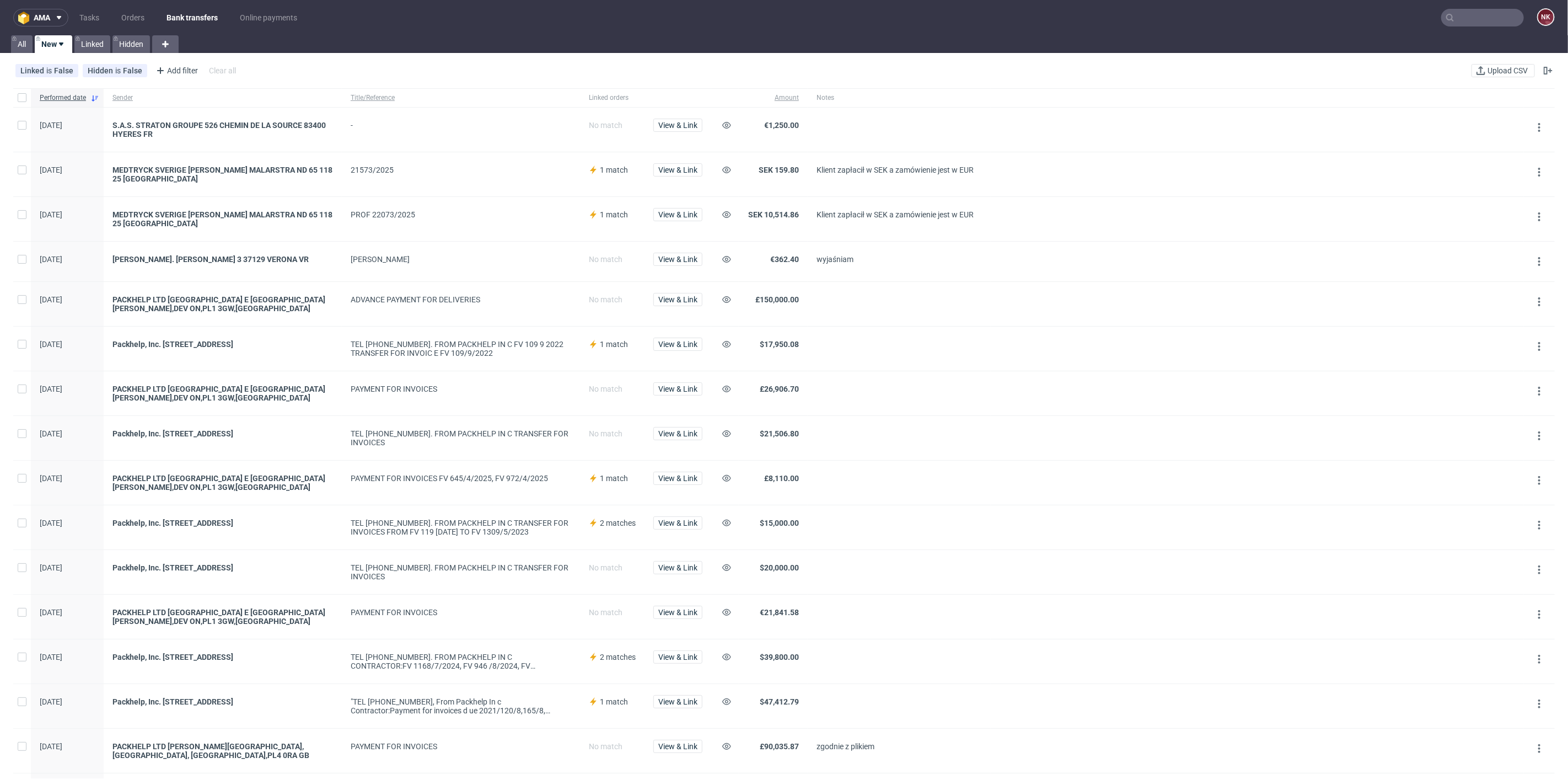
click at [687, 118] on div "View & Link" at bounding box center [678, 129] width 66 height 44
click at [666, 127] on span "View & Link" at bounding box center [678, 125] width 39 height 8
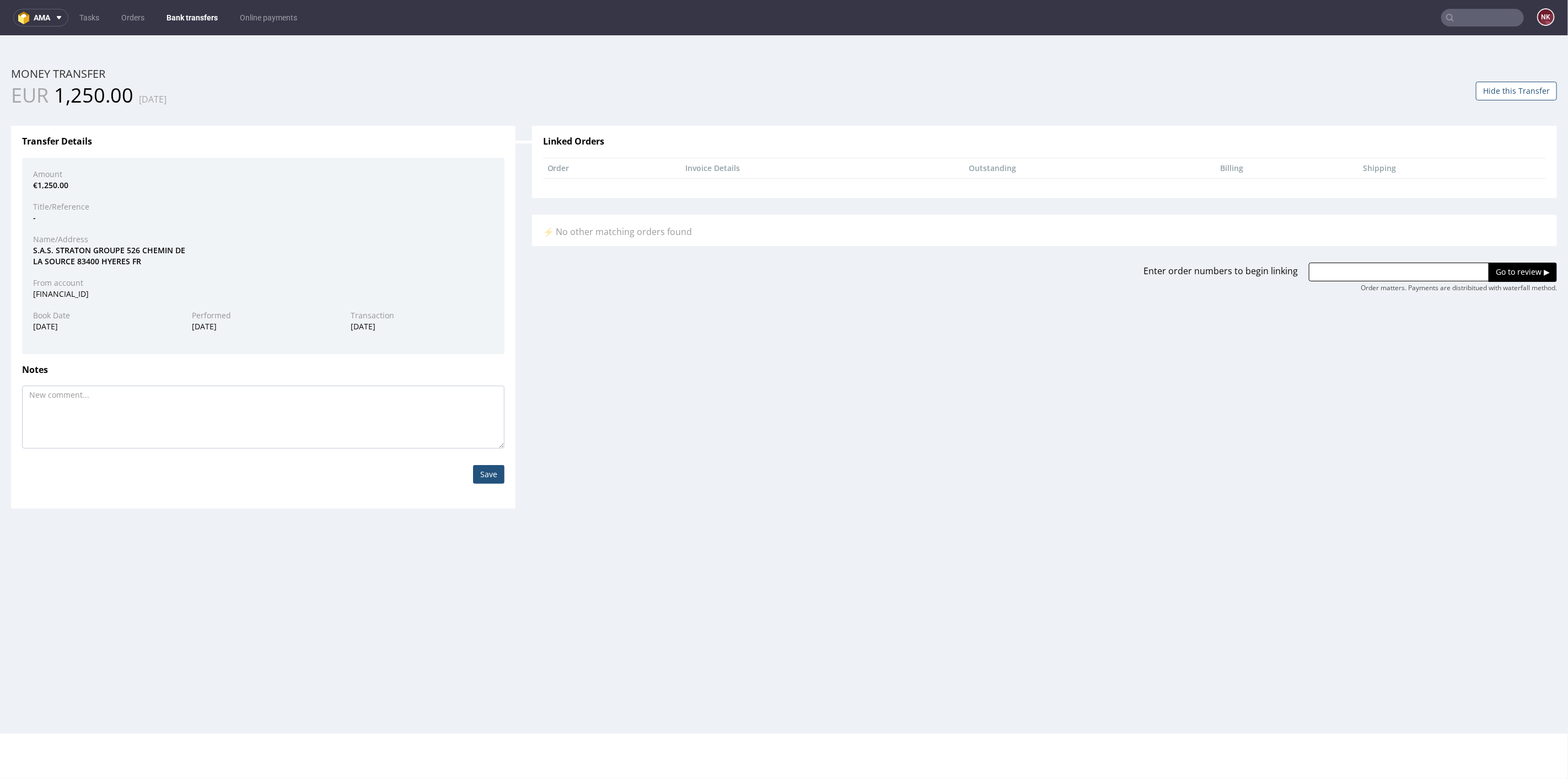
click at [74, 249] on div "S.A.S. STRATON GROUPE 526 CHEMIN DE LA SOURCE 83400 HYERES FR" at bounding box center [264, 255] width 477 height 21
copy div "STRATON"
drag, startPoint x: 1369, startPoint y: 271, endPoint x: 1406, endPoint y: 273, distance: 37.1
click at [1369, 271] on input "text" at bounding box center [1399, 271] width 181 height 19
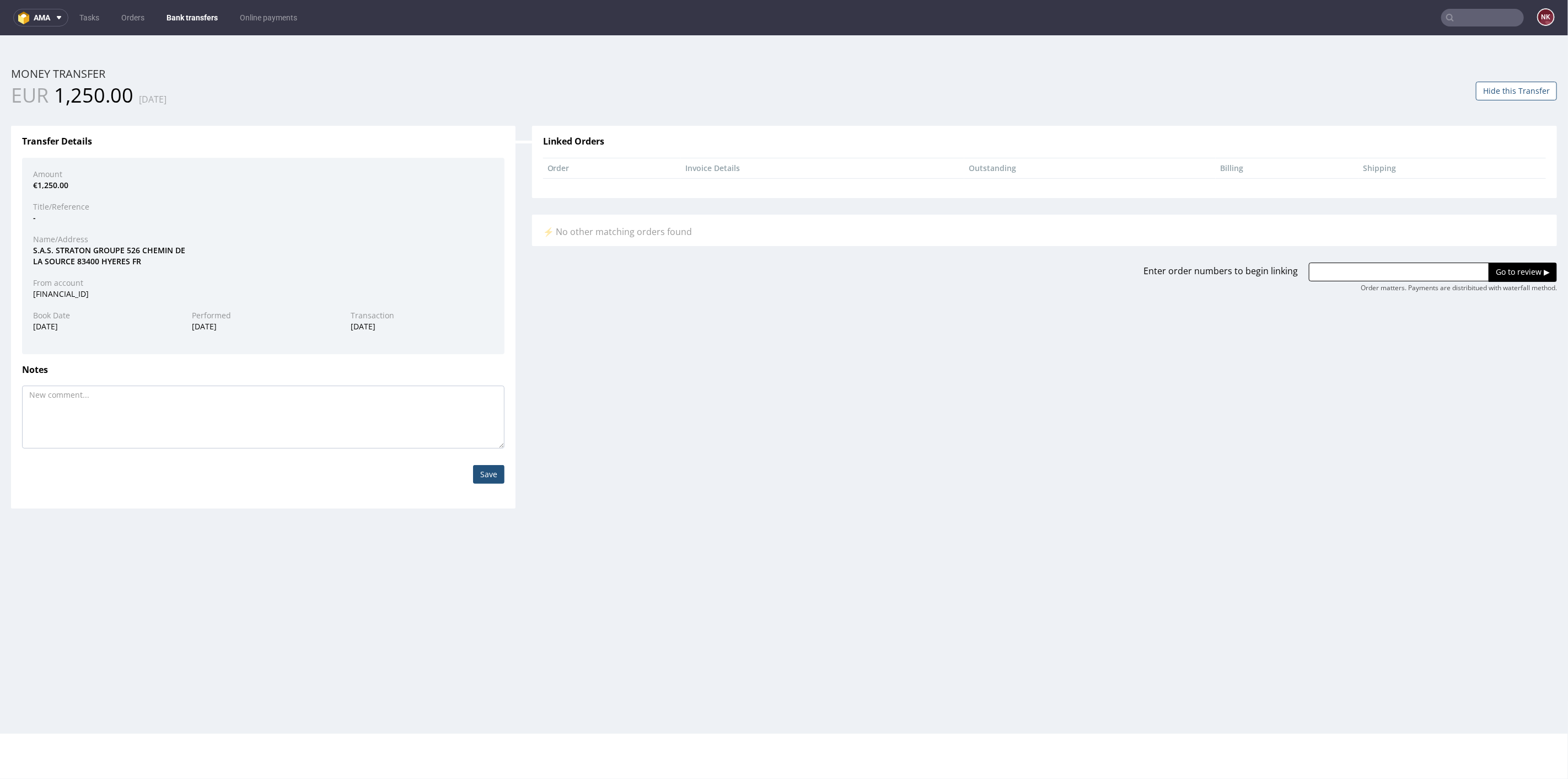
paste input "R974941177"
type input "R974941177"
click at [1512, 274] on input "Go to review ▶" at bounding box center [1522, 271] width 68 height 19
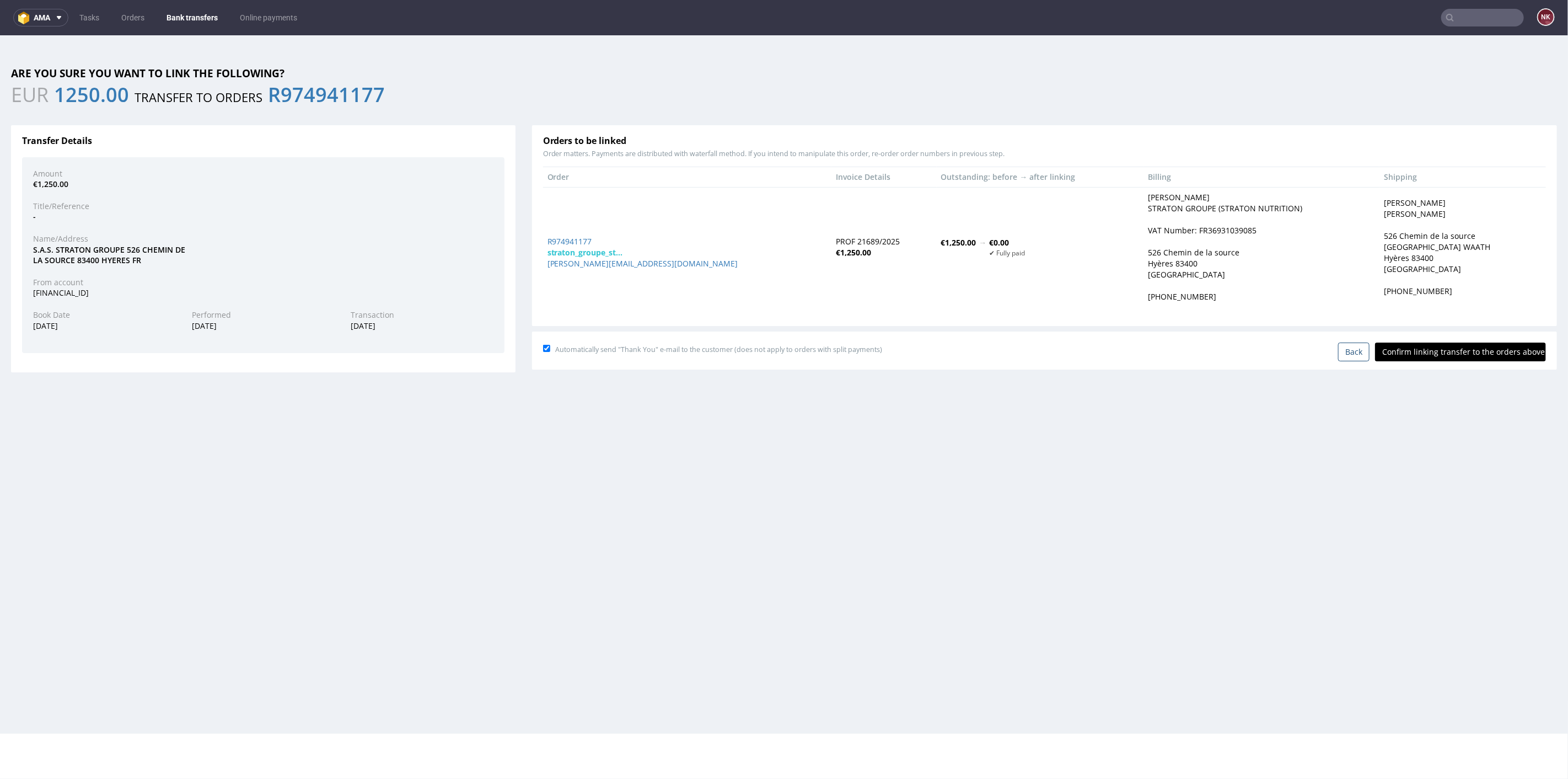
click at [1474, 349] on input "Confirm linking transfer to the orders above" at bounding box center [1460, 351] width 171 height 19
type input "In progress..."
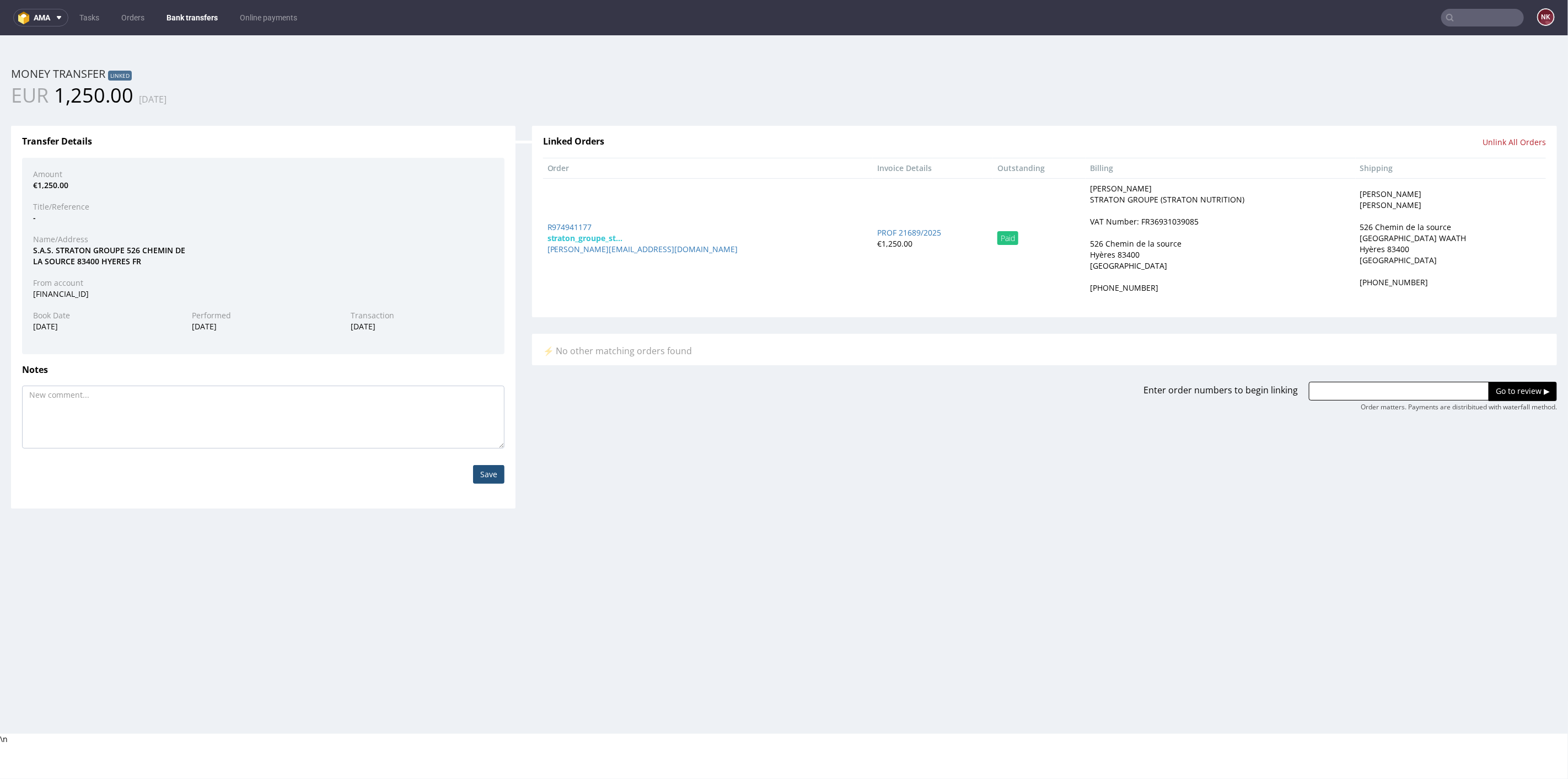
click at [169, 0] on nav "ama Tasks Orders Bank transfers Online payments NK" at bounding box center [784, 17] width 1568 height 35
click at [173, 14] on link "Bank transfers" at bounding box center [192, 18] width 64 height 18
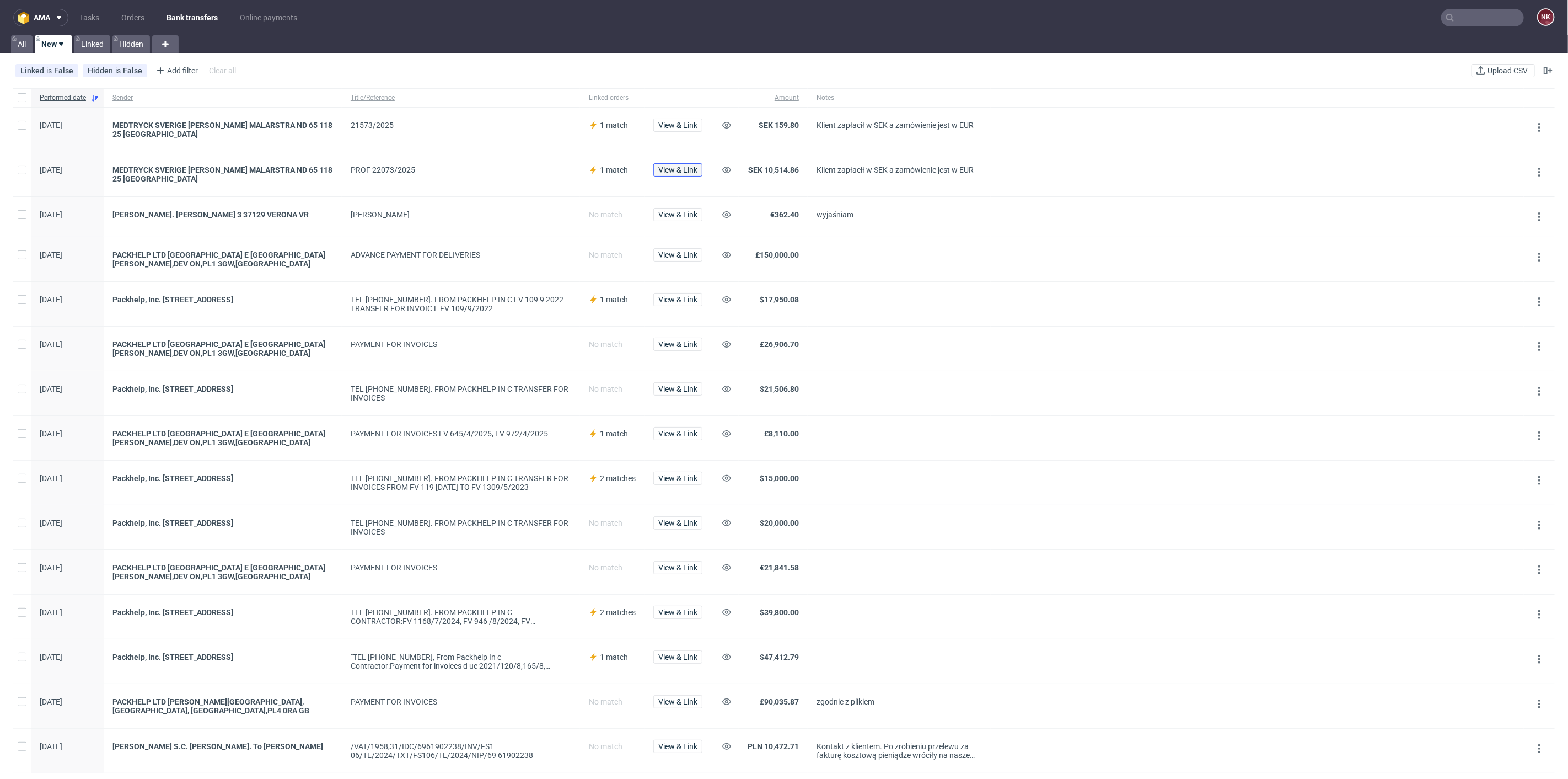
click at [679, 171] on span "View & Link" at bounding box center [678, 169] width 39 height 8
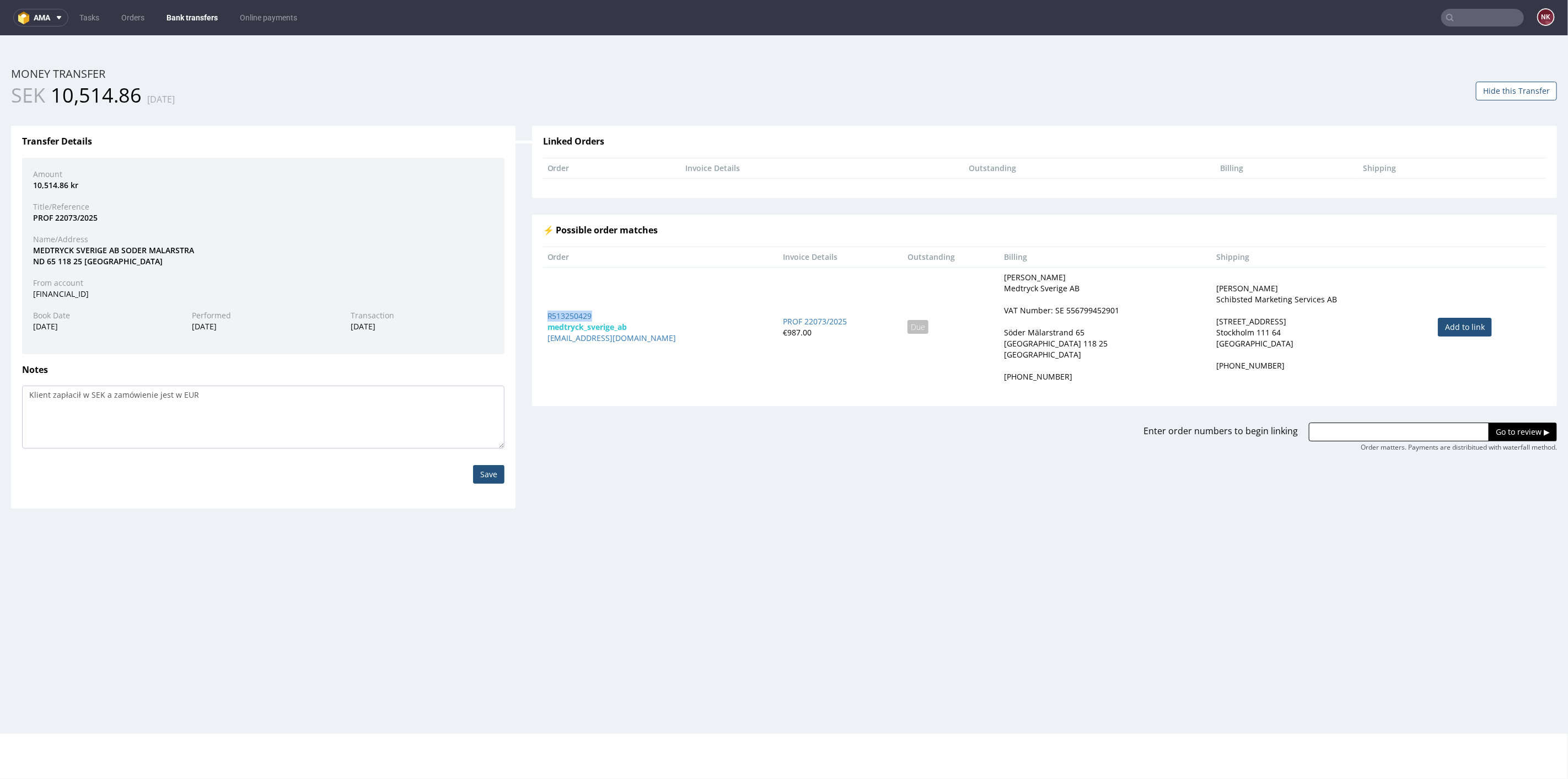
drag, startPoint x: 597, startPoint y: 311, endPoint x: 543, endPoint y: 311, distance: 54.0
click at [543, 311] on td "R513250429 medtryck_sverige_ab admin@medtryck.com" at bounding box center [661, 326] width 236 height 120
copy link "R513250429"
click at [187, 18] on link "Bank transfers" at bounding box center [192, 18] width 64 height 18
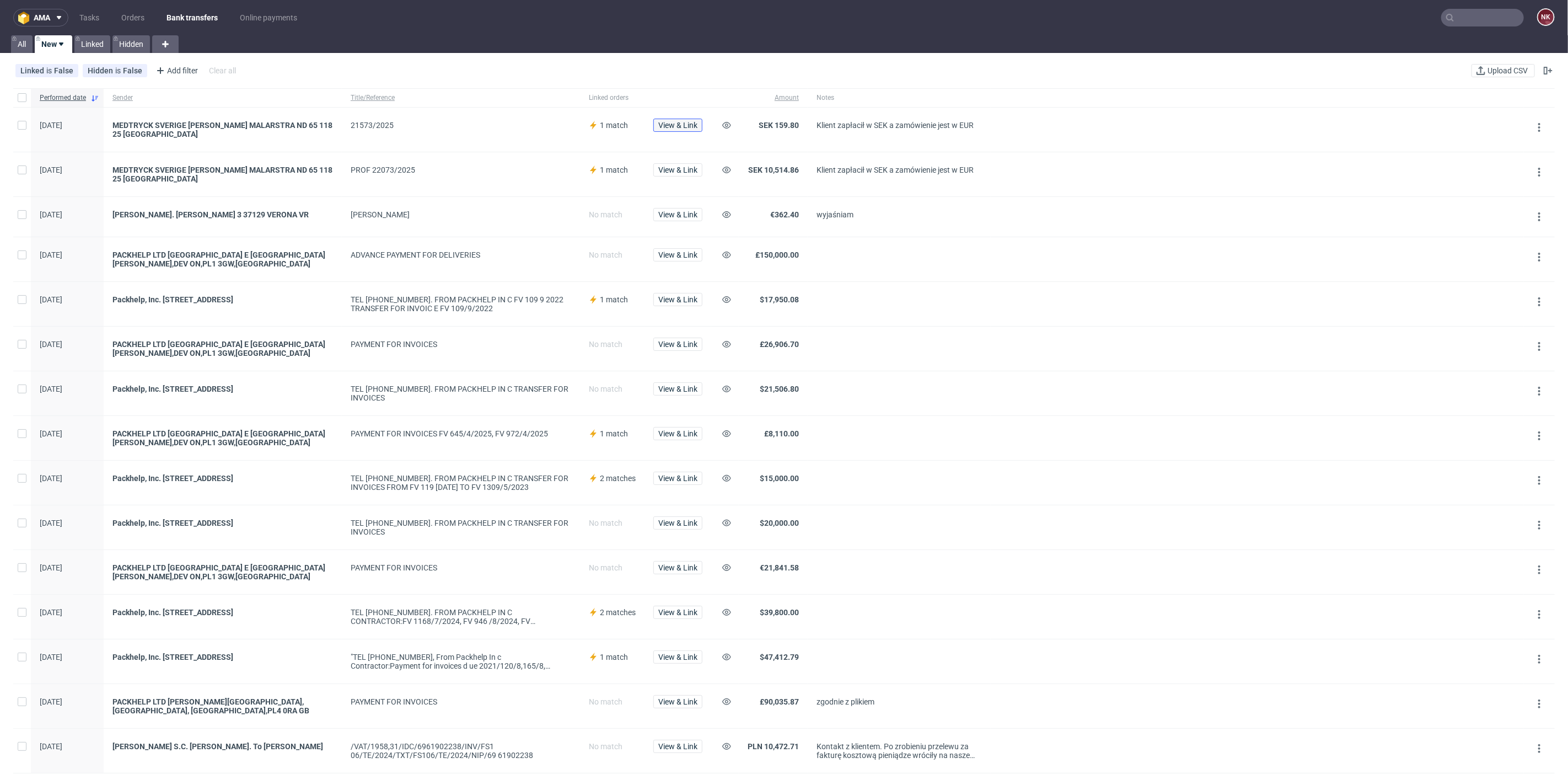
click at [674, 122] on span "View & Link" at bounding box center [678, 125] width 39 height 8
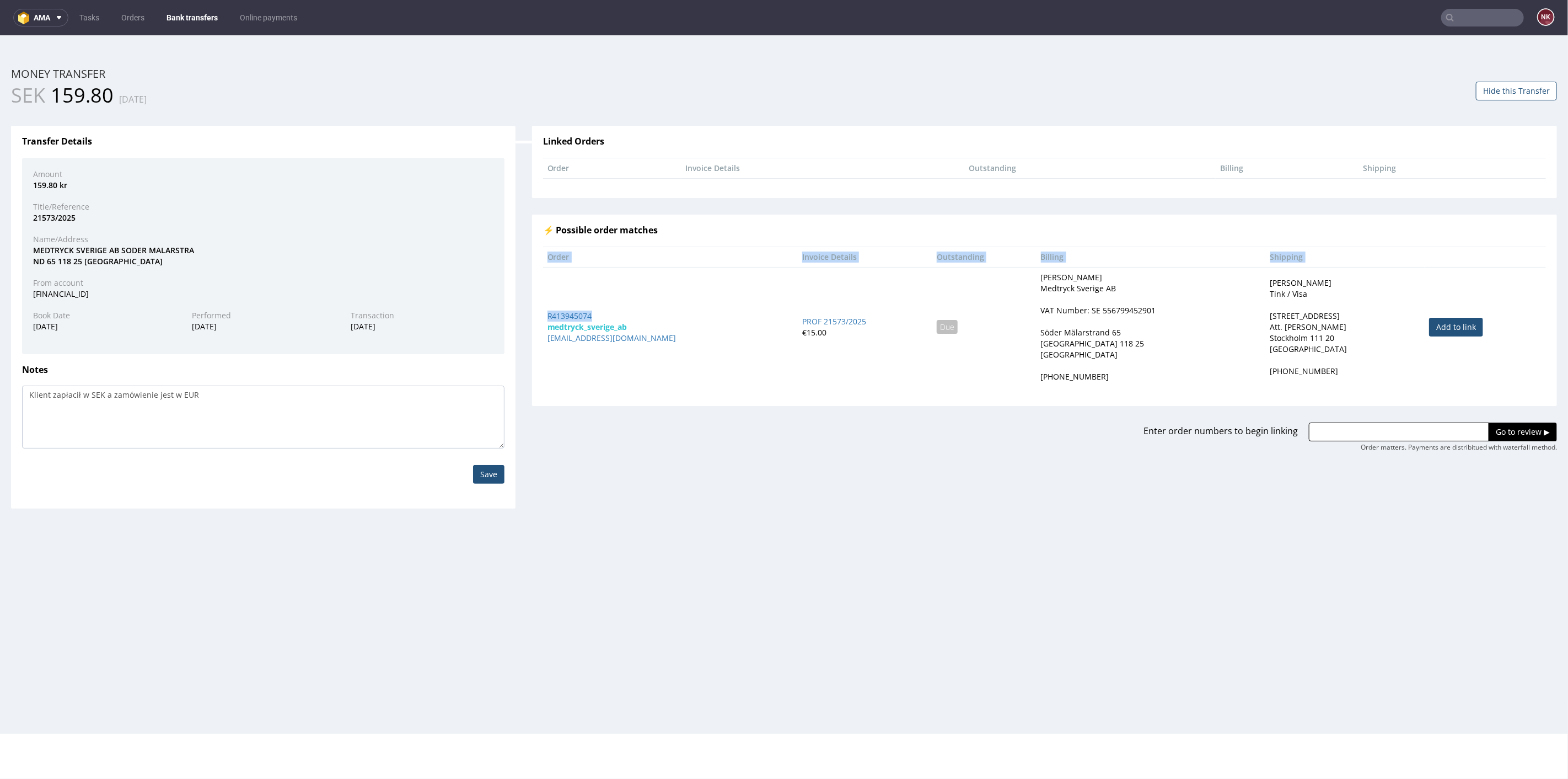
drag, startPoint x: 610, startPoint y: 305, endPoint x: 538, endPoint y: 308, distance: 72.1
click at [538, 308] on div "Order Invoice Details Outstanding Billing Shipping R413945074 medtryck_sverige_…" at bounding box center [1044, 322] width 1020 height 151
click at [625, 304] on td "R413945074 medtryck_sverige_ab admin@medtryck.com" at bounding box center [670, 326] width 255 height 120
drag, startPoint x: 594, startPoint y: 316, endPoint x: 544, endPoint y: 318, distance: 50.0
click at [548, 318] on div "R413945074" at bounding box center [671, 315] width 246 height 11
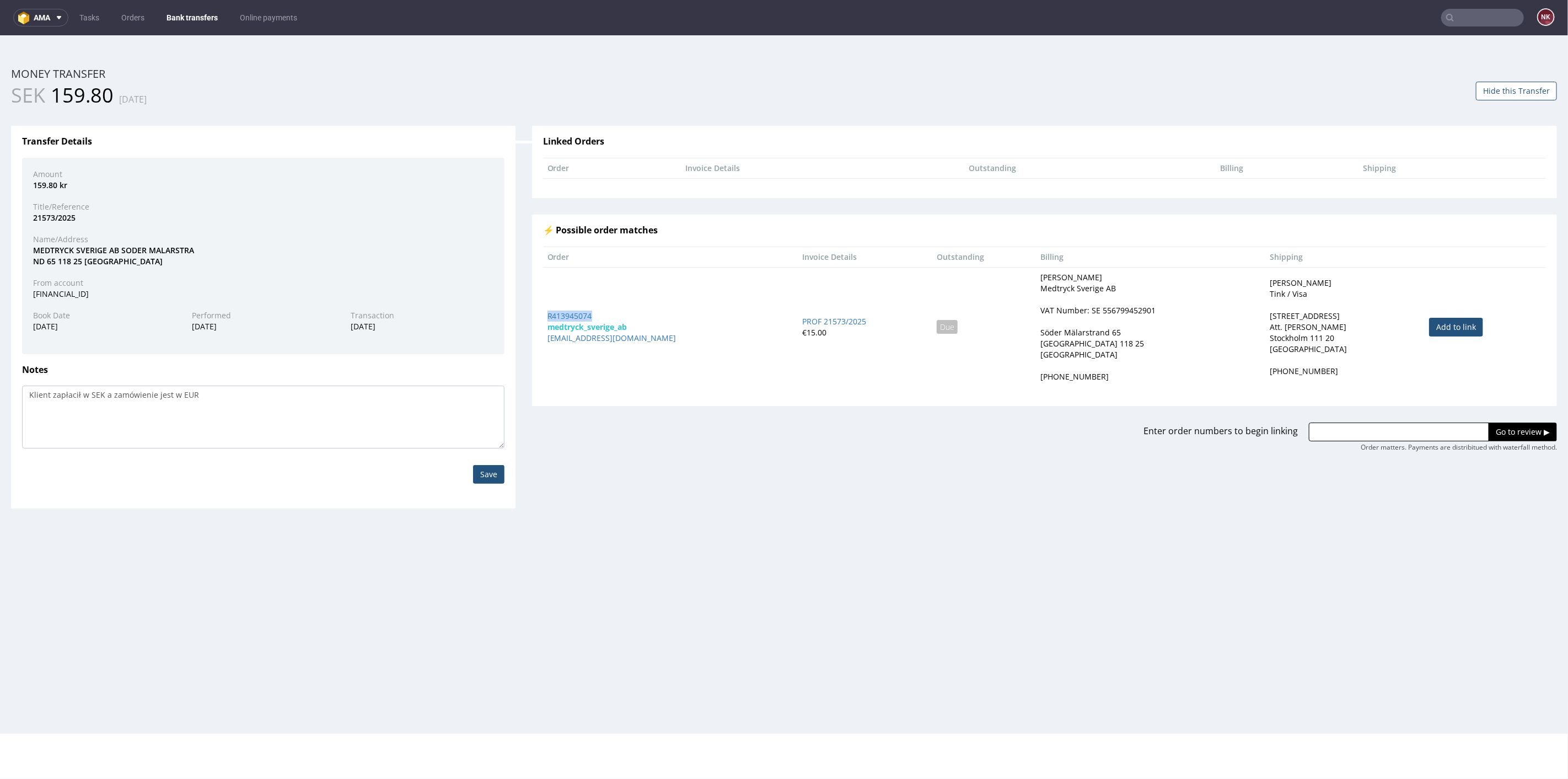
copy link "R413945074"
click at [664, 502] on div "Transfer Details Amount 159.80 kr Title/Reference 21573/2025 Name/Address MEDTR…" at bounding box center [784, 308] width 1562 height 399
click at [932, 299] on td "Due" at bounding box center [984, 326] width 104 height 120
click at [183, 18] on link "Bank transfers" at bounding box center [192, 18] width 64 height 18
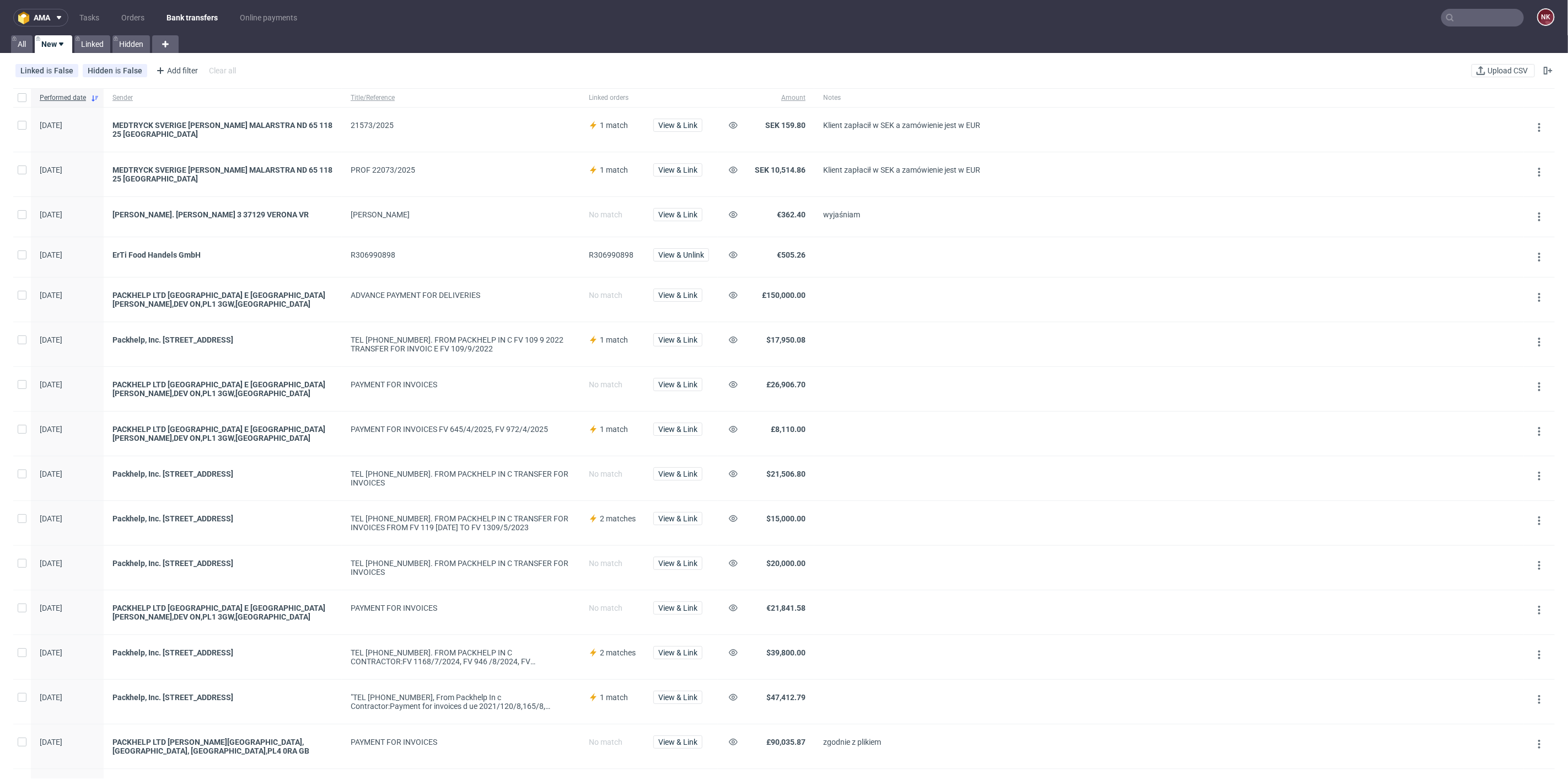
click at [1470, 16] on input "text" at bounding box center [1483, 18] width 83 height 18
paste input "R721032293"
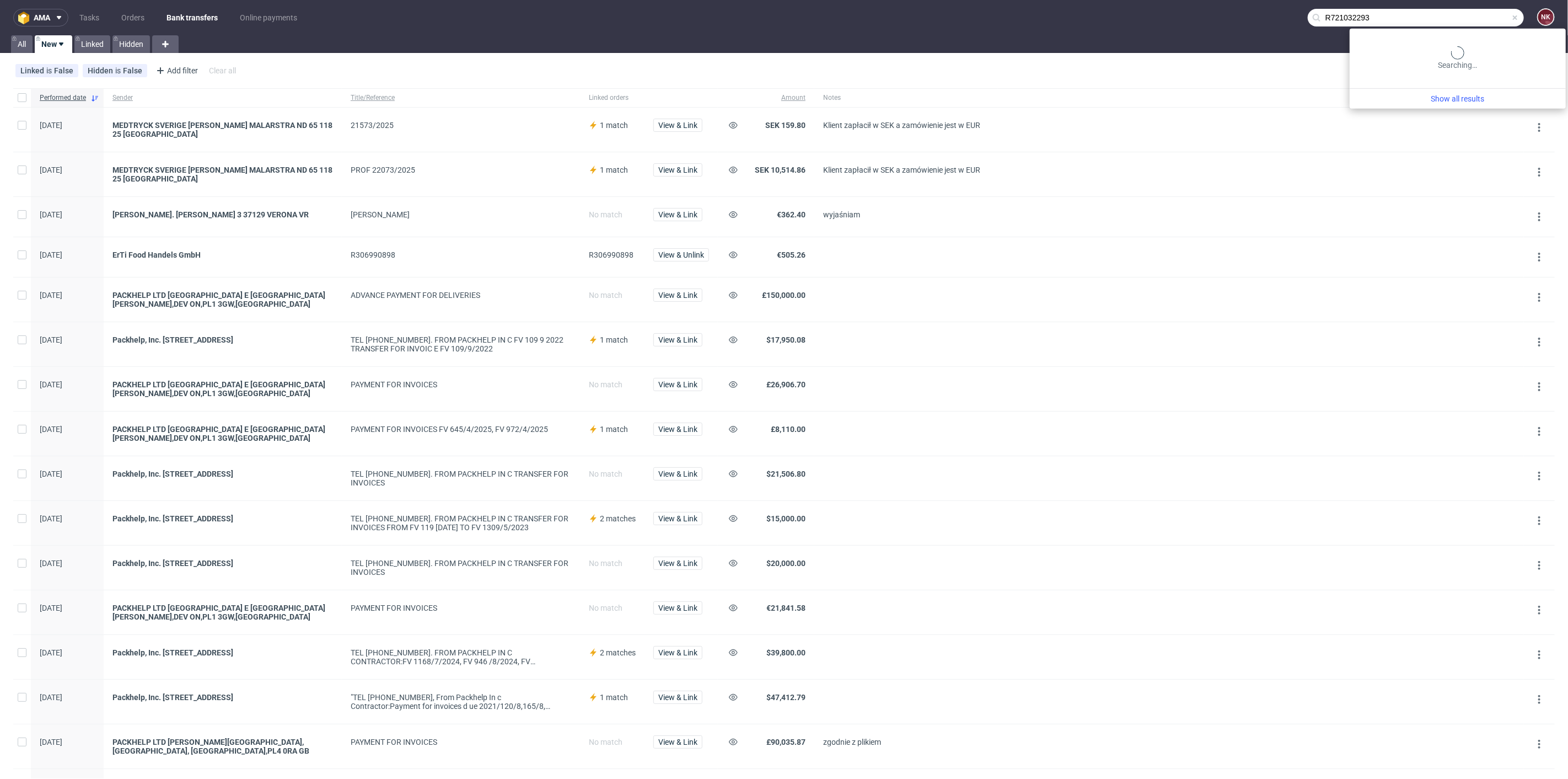
type input "R721032293"
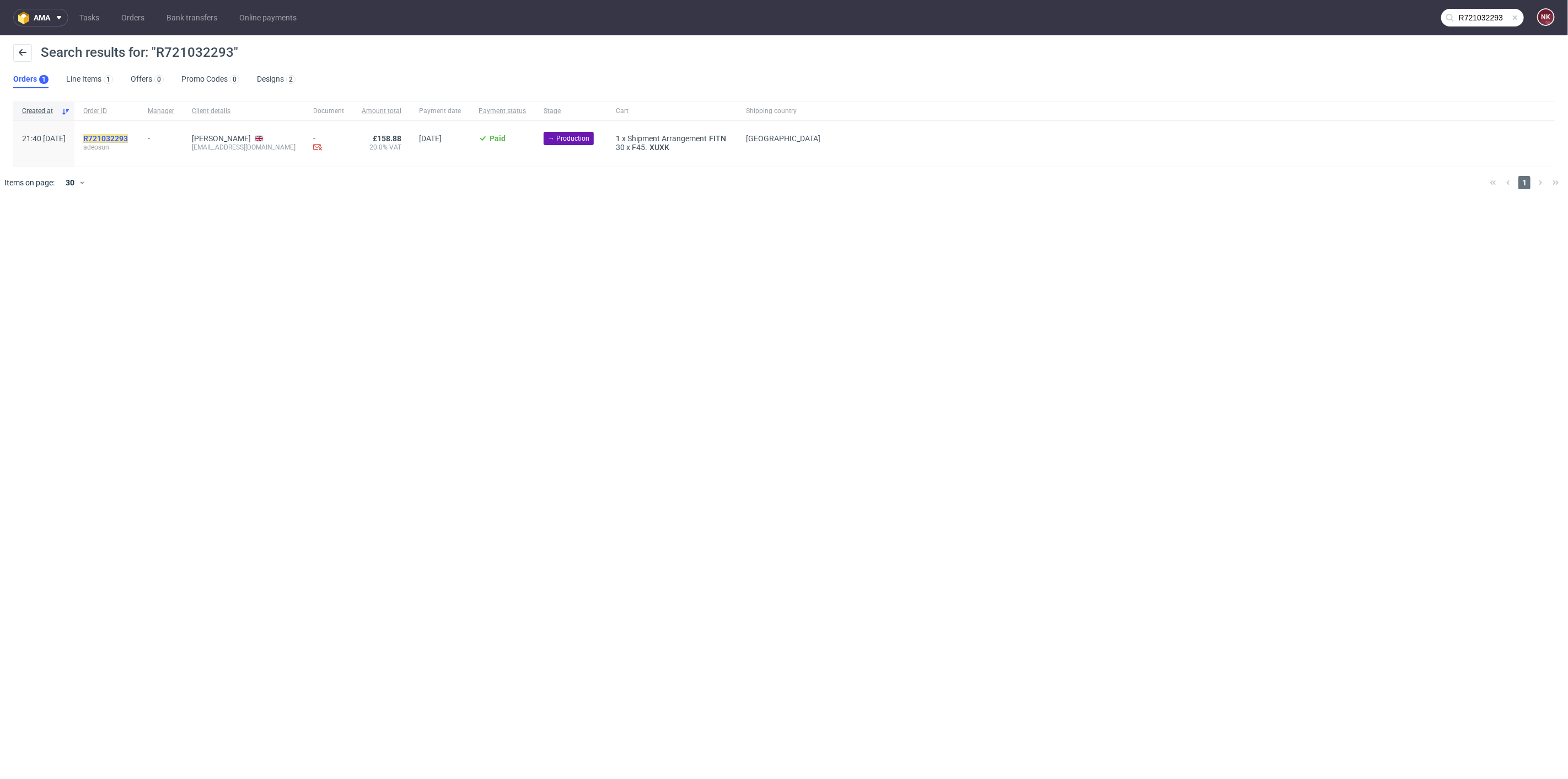
click at [128, 142] on mark "R721032293" at bounding box center [105, 138] width 45 height 9
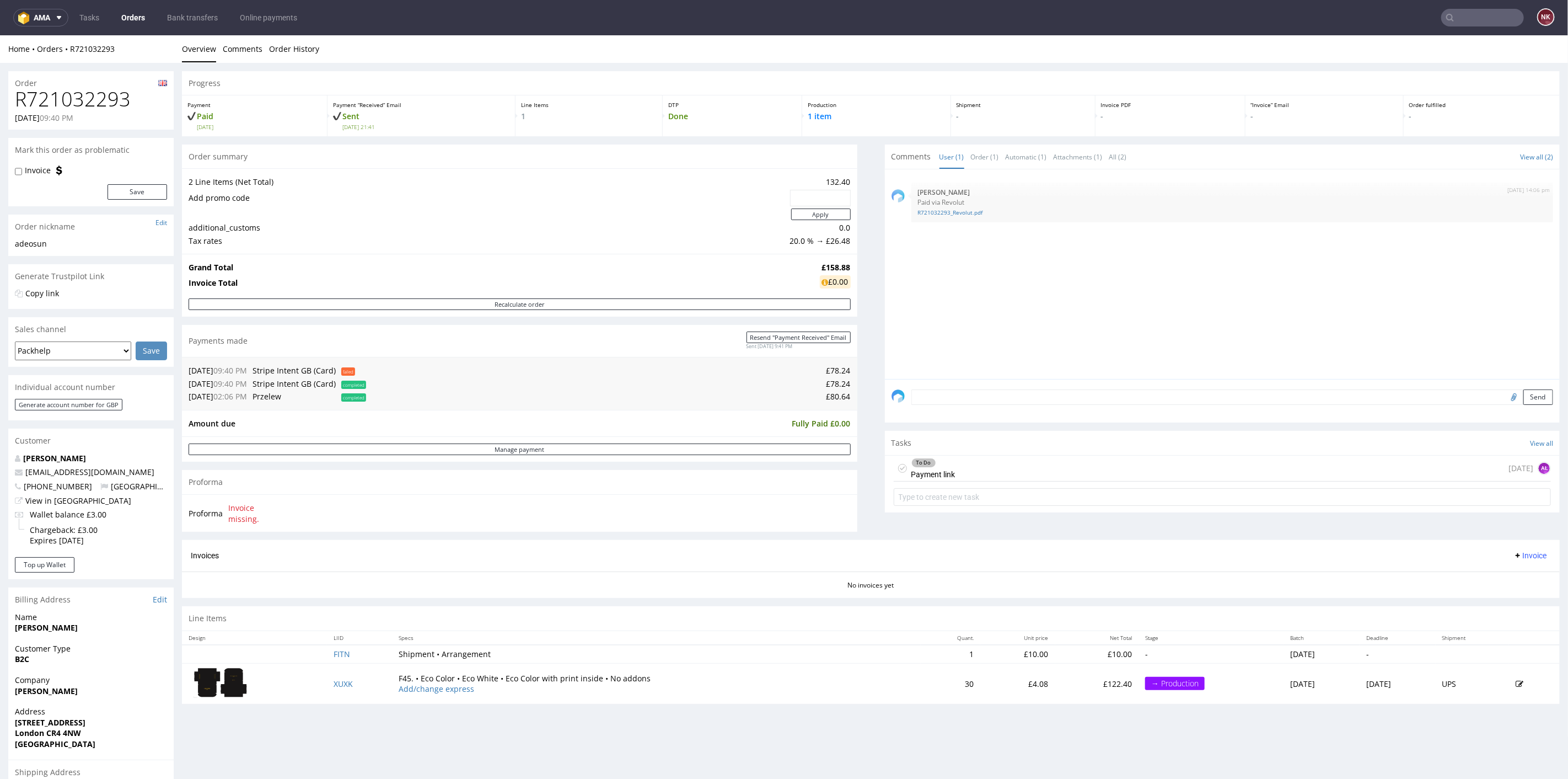
click at [1033, 472] on div "To Do Payment link 12 days ago AŁ" at bounding box center [1222, 468] width 658 height 26
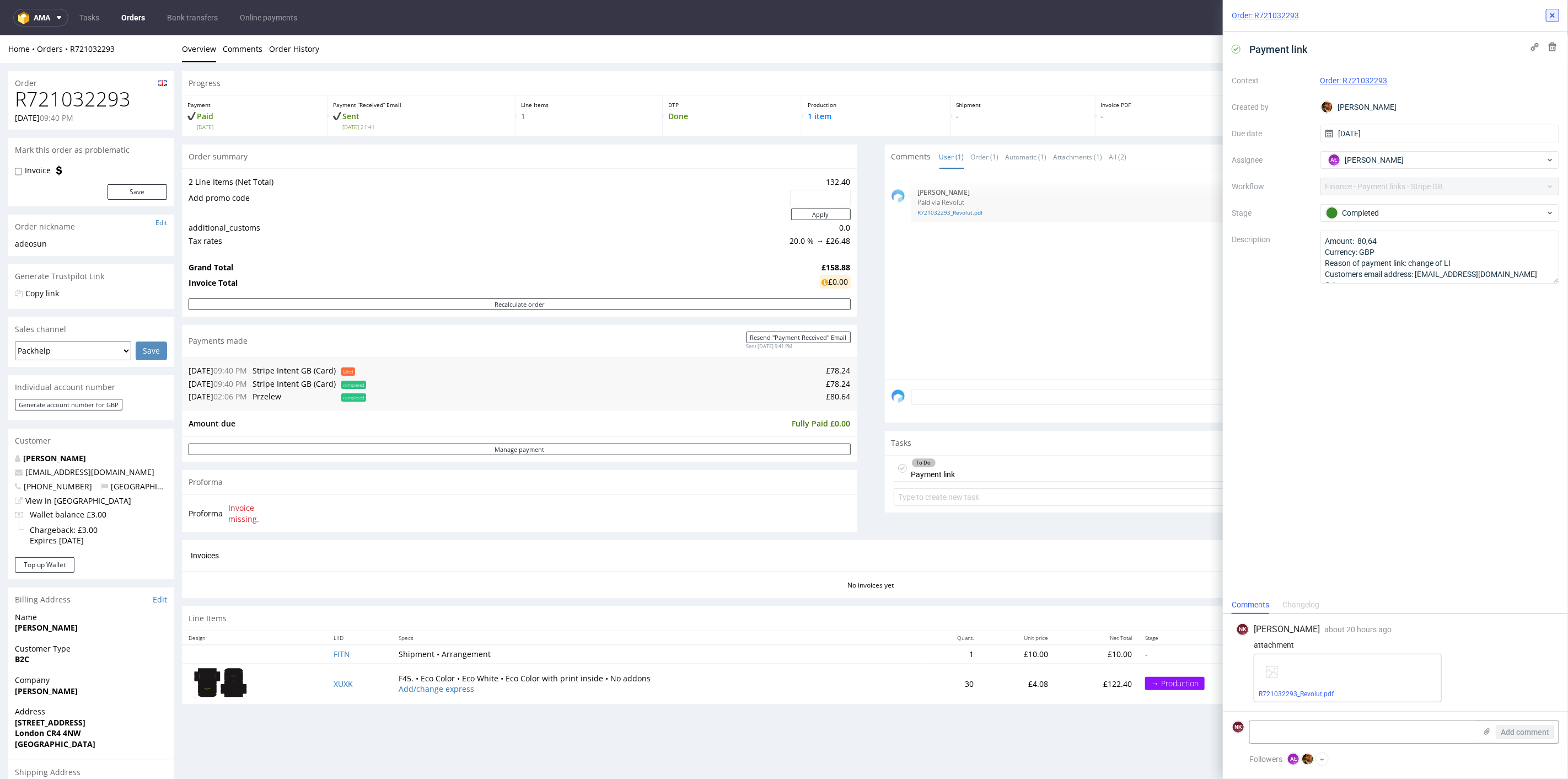
click at [1555, 12] on icon at bounding box center [1552, 15] width 9 height 9
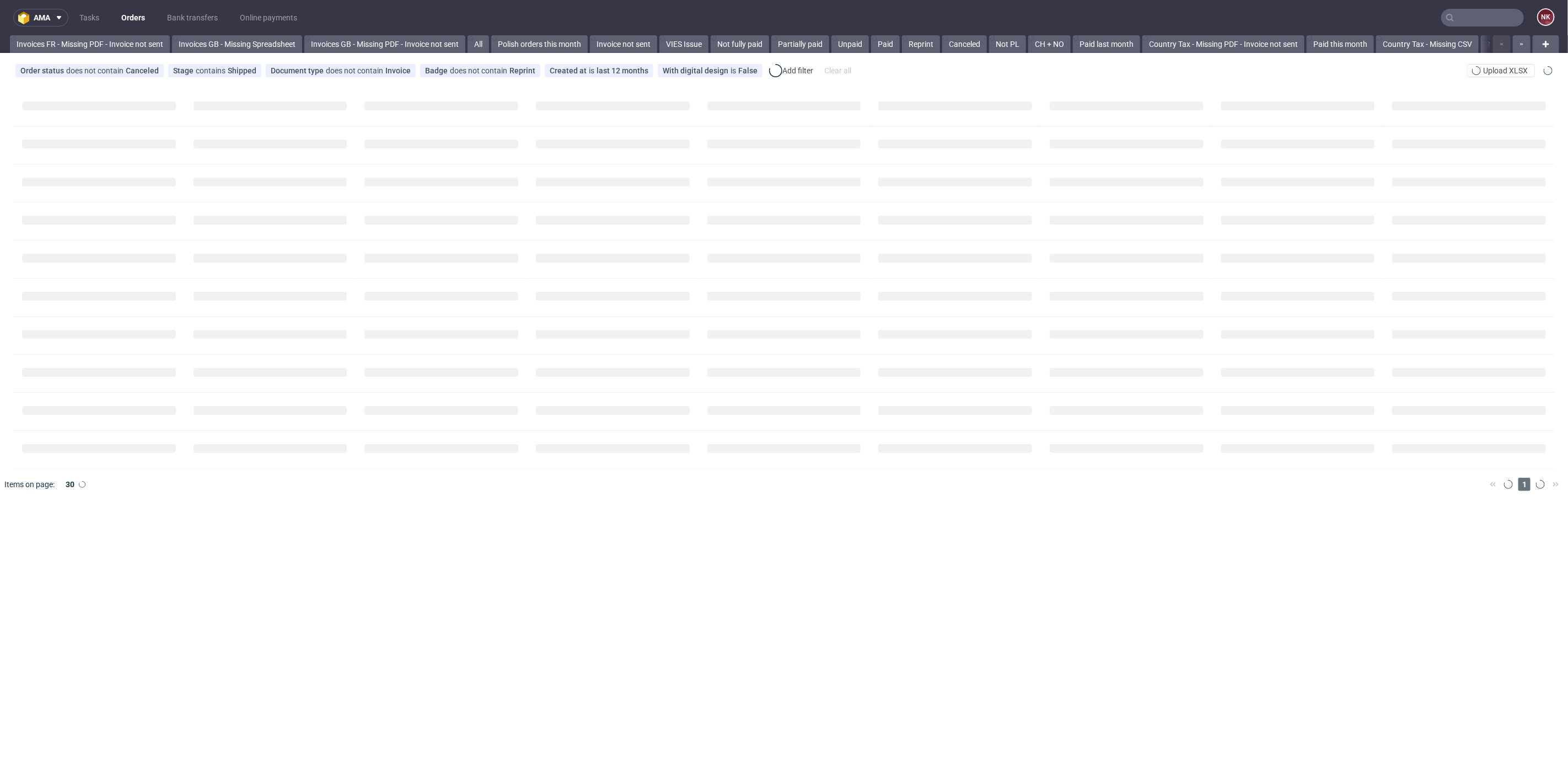
click at [1471, 26] on input "text" at bounding box center [1483, 18] width 83 height 18
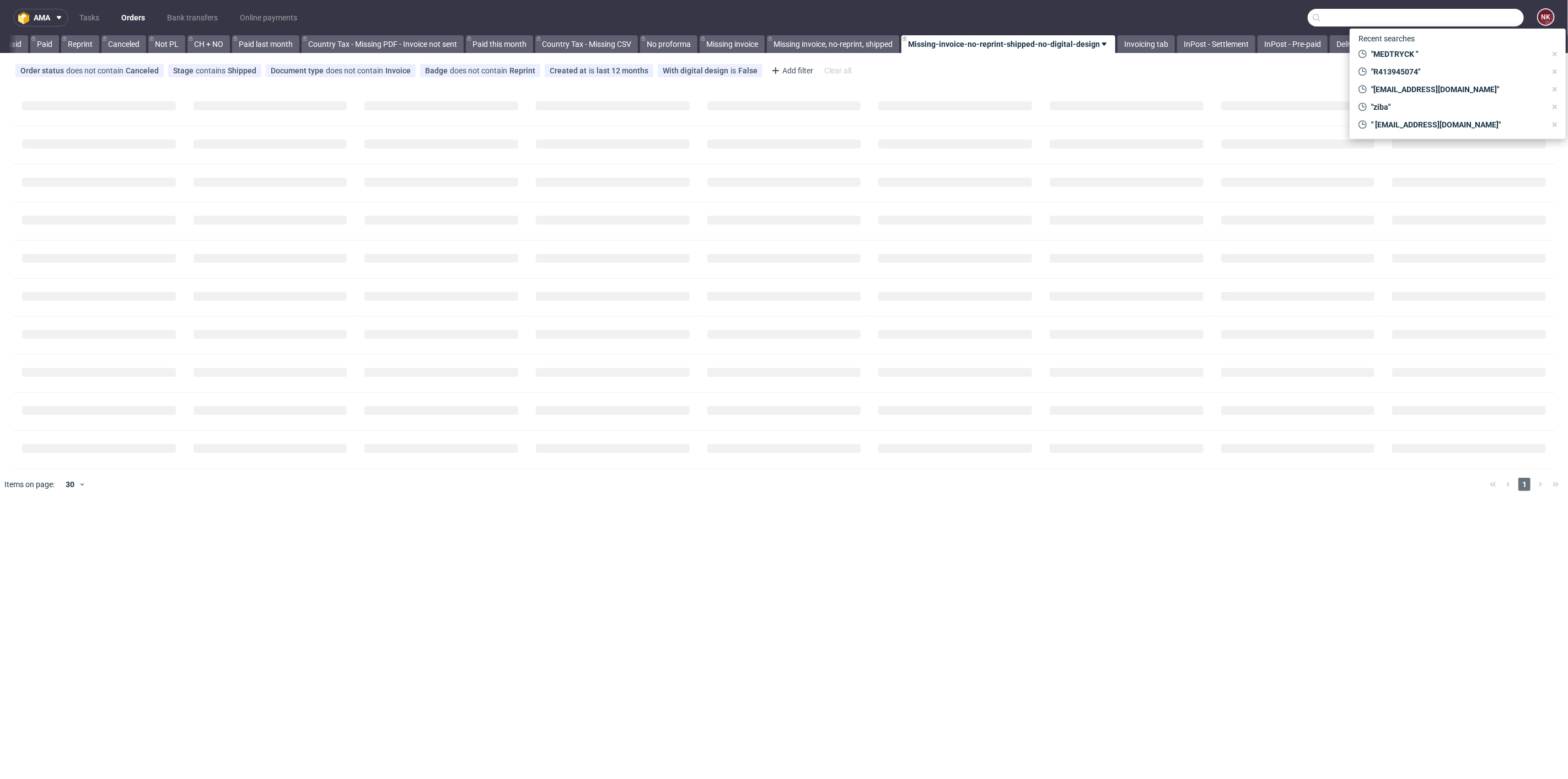
paste input "STRATON"
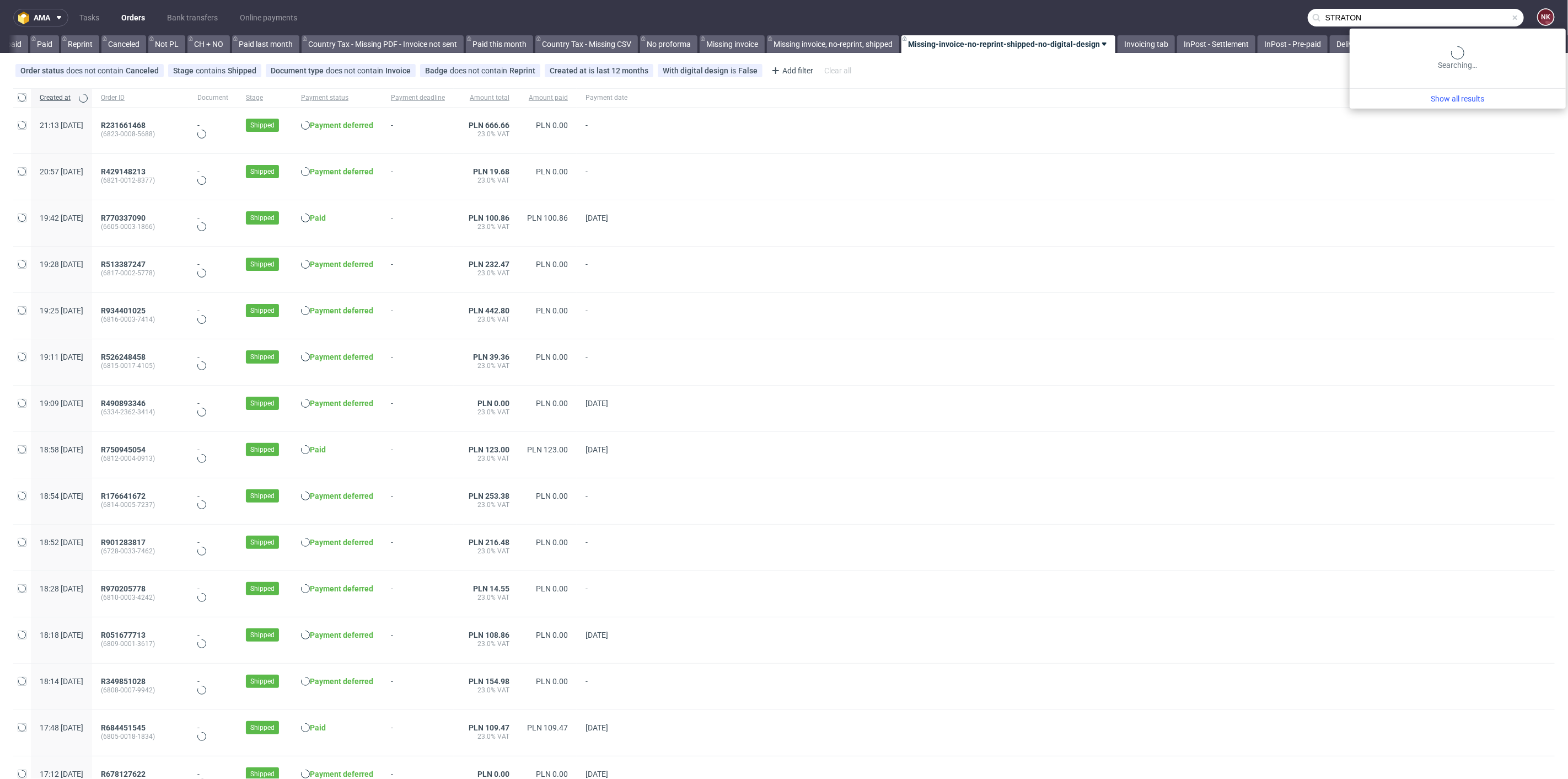
scroll to position [0, 1230]
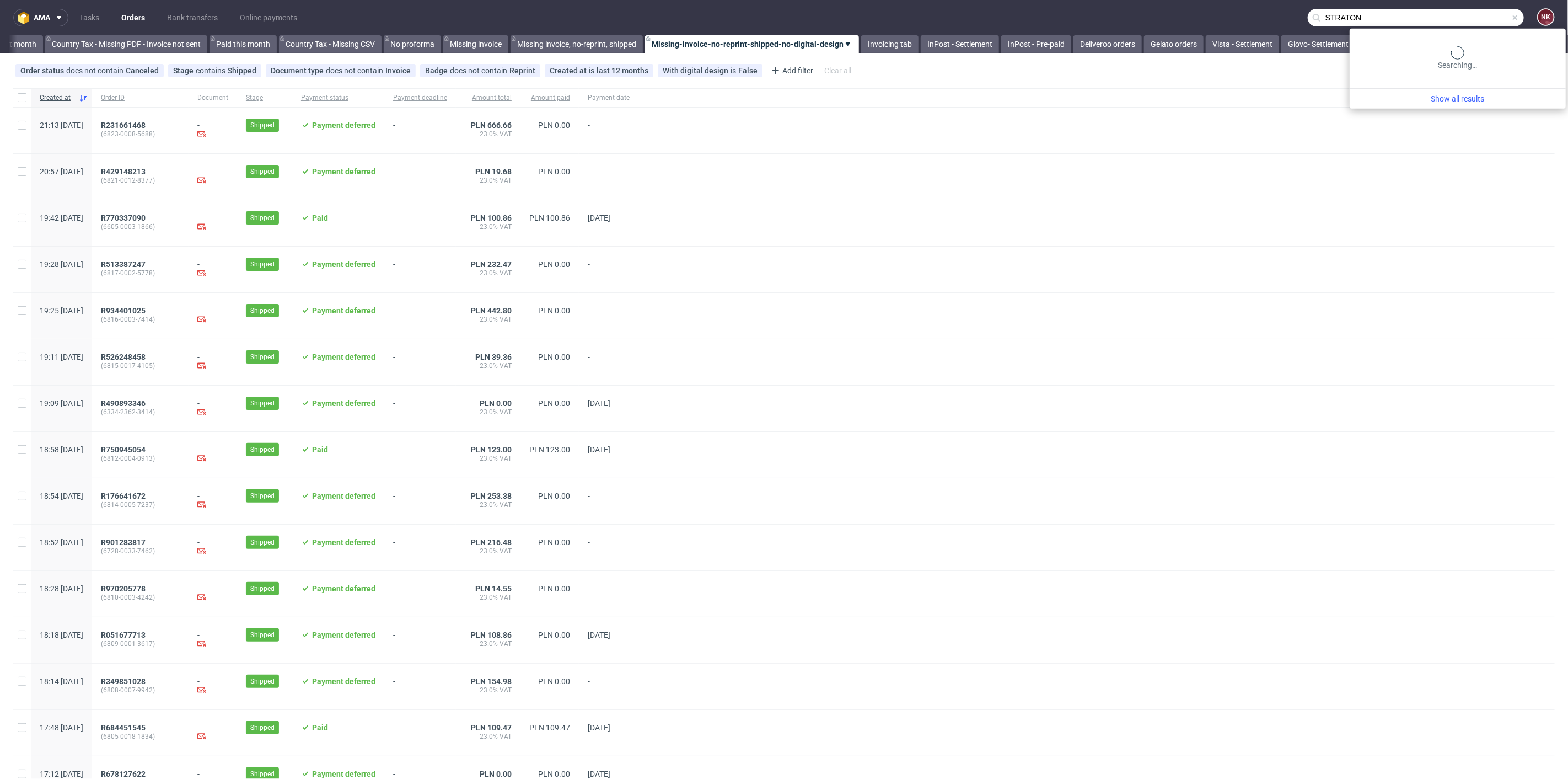
type input "STRATON"
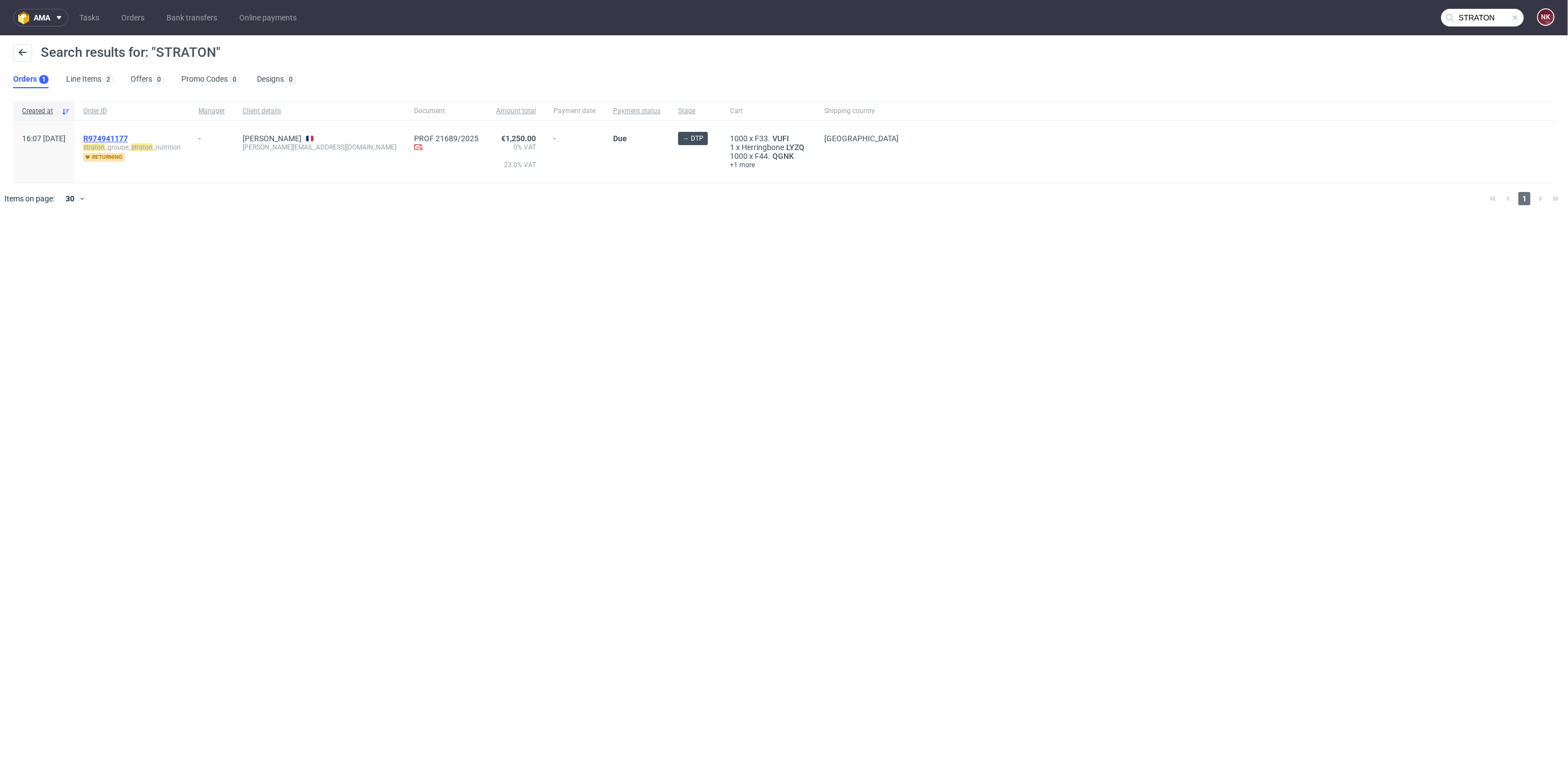
click at [128, 138] on span "R974941177" at bounding box center [105, 138] width 45 height 9
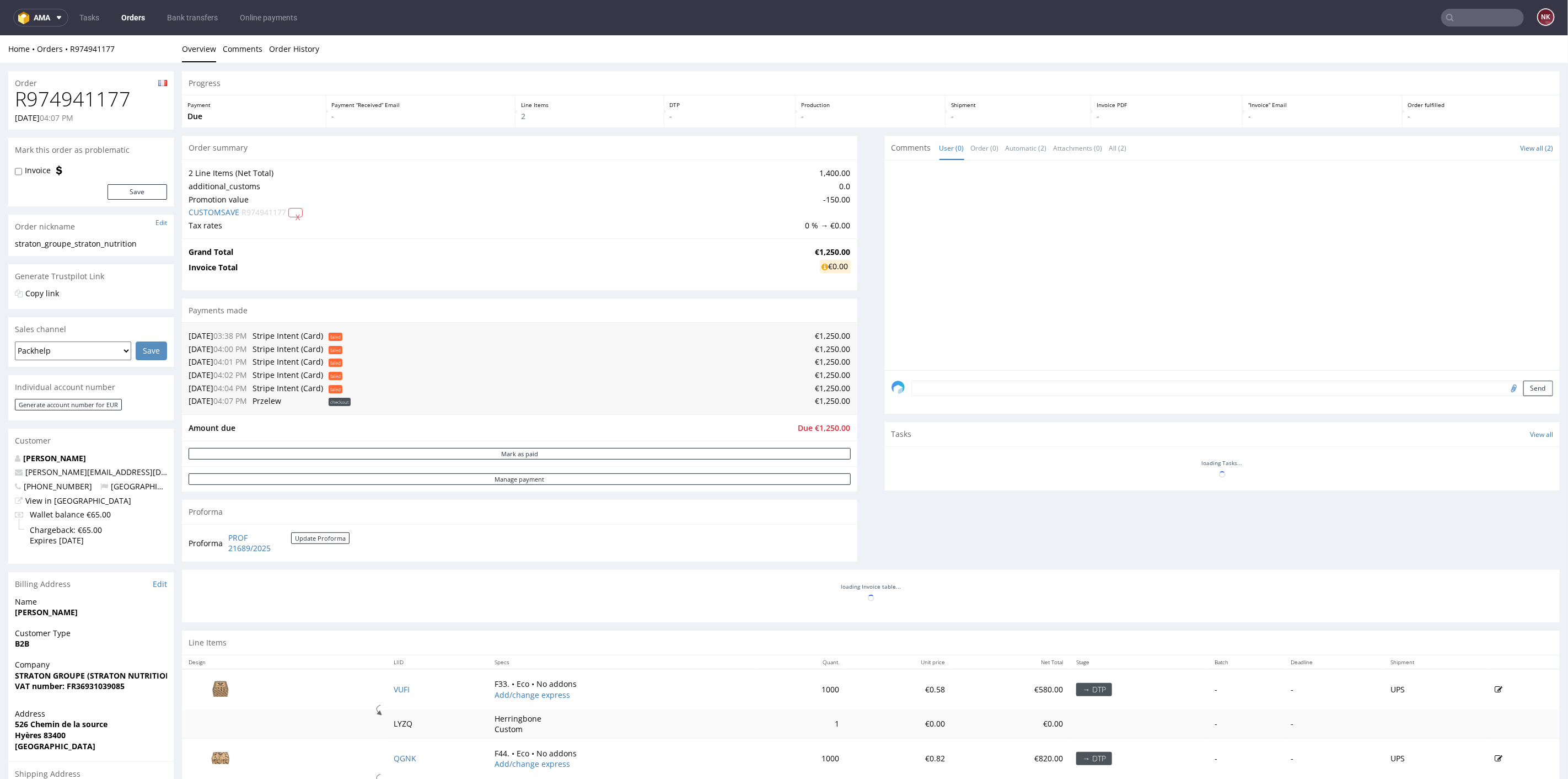
click at [89, 97] on h1 "R974941177" at bounding box center [91, 99] width 152 height 22
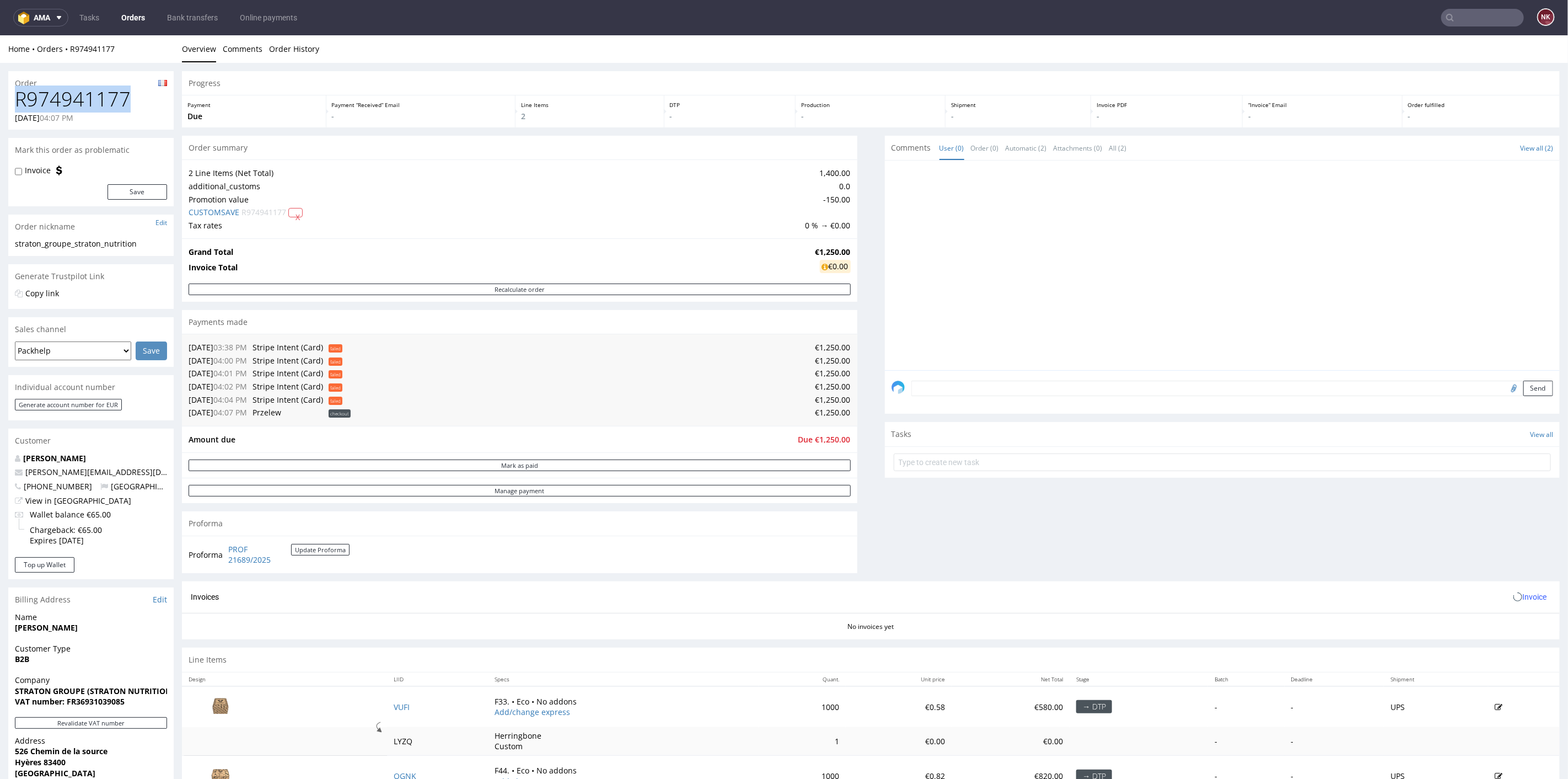
click at [89, 97] on h1 "R974941177" at bounding box center [91, 99] width 152 height 22
copy h1 "R974941177"
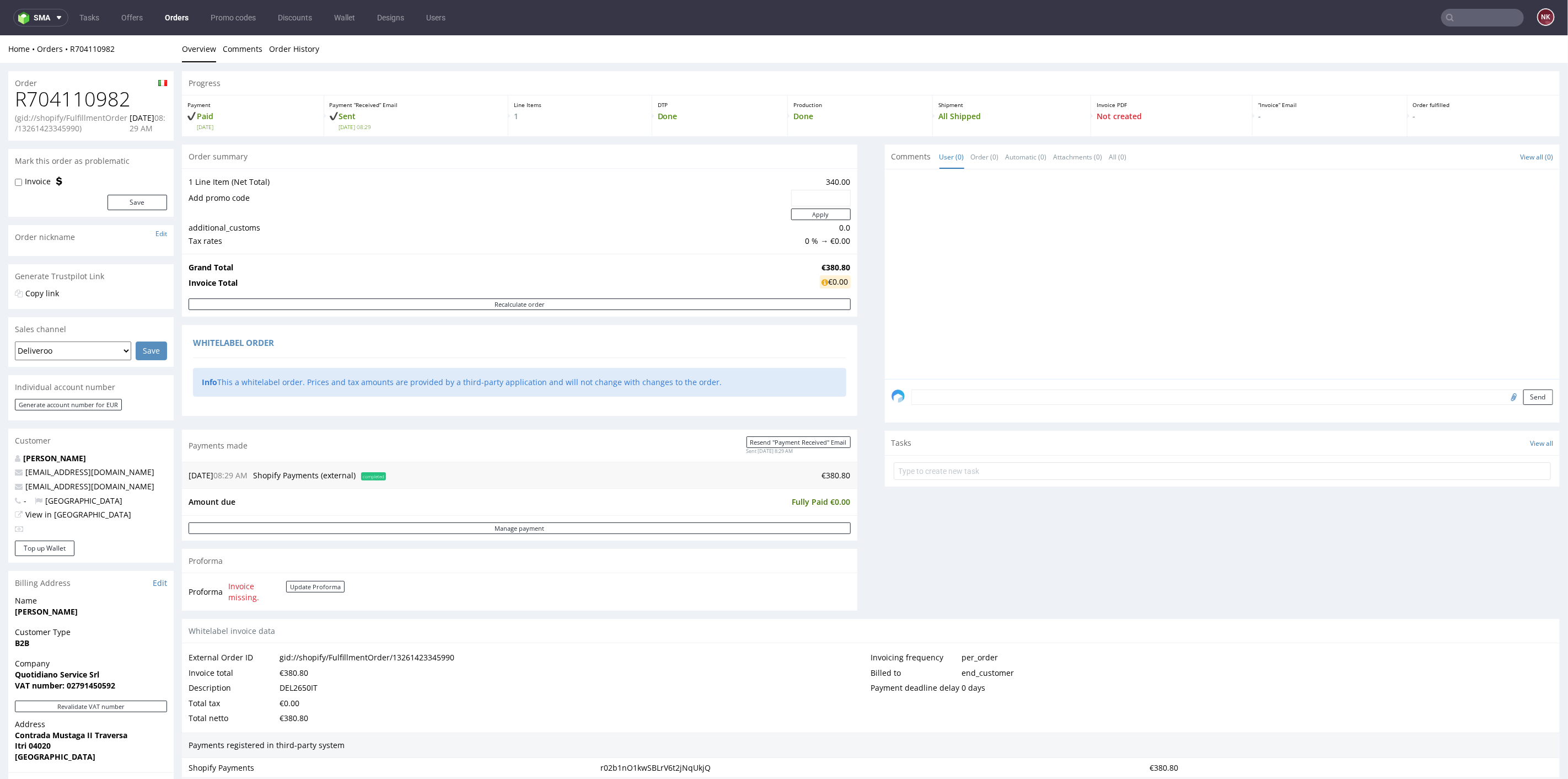
scroll to position [183, 0]
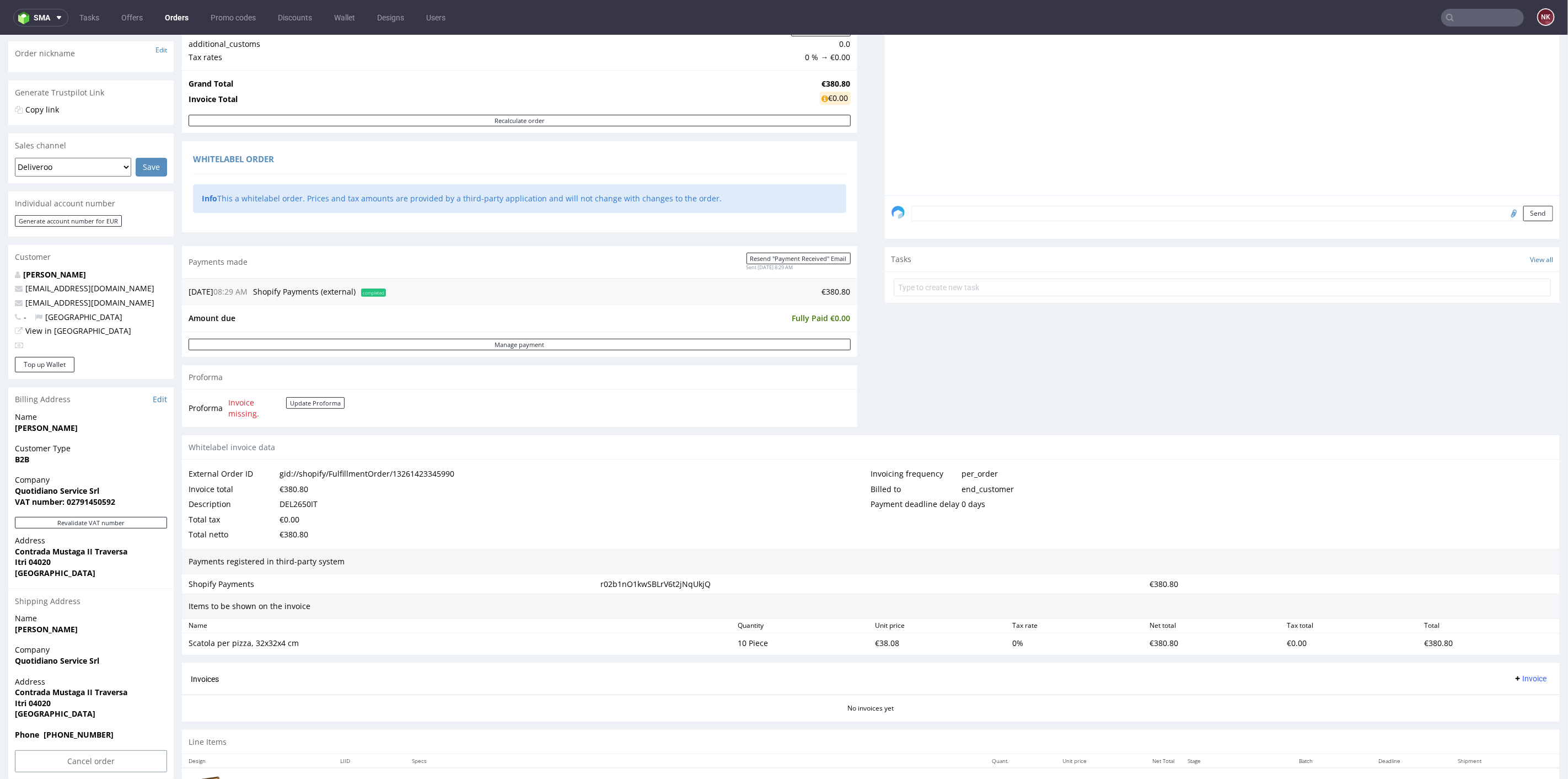
click at [102, 489] on span "Quotidiano Service Srl" at bounding box center [91, 491] width 152 height 11
click at [96, 522] on button "Revalidate VAT number" at bounding box center [91, 522] width 152 height 12
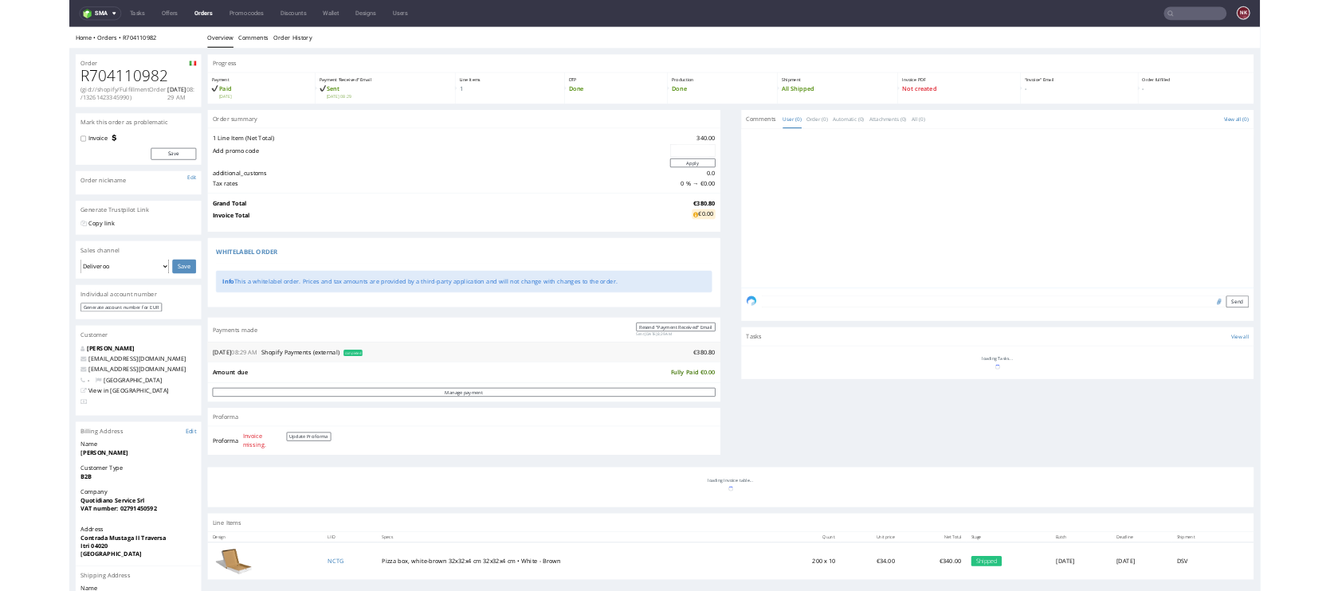
scroll to position [245, 0]
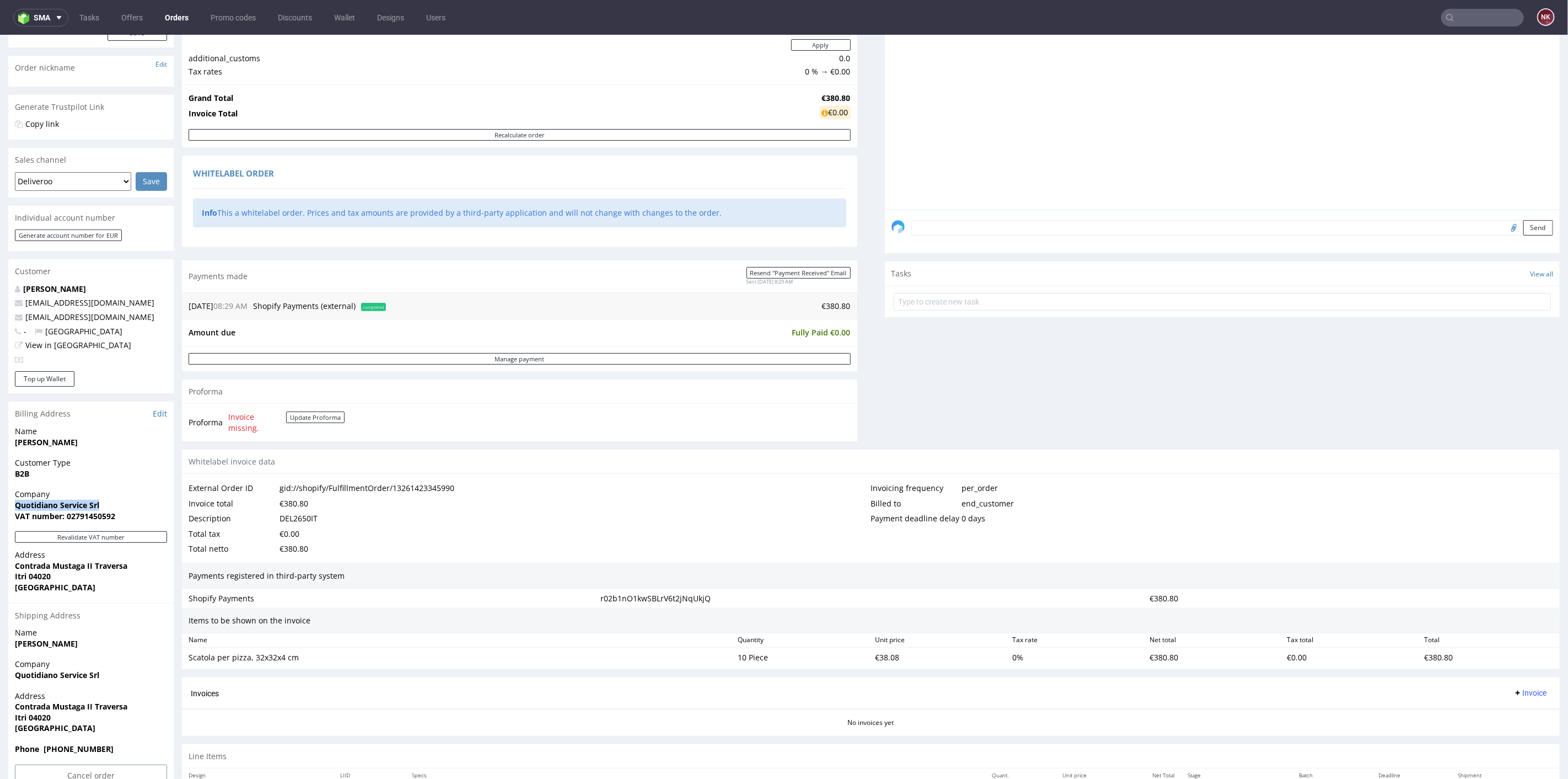
drag, startPoint x: 108, startPoint y: 502, endPoint x: 0, endPoint y: 504, distance: 108.0
click at [0, 504] on div "Order R704110982 (gid://shopify/FulfillmentOrder/13261423345990) [DATE] 08:29 A…" at bounding box center [784, 370] width 1568 height 955
copy strong "Quotidiano Service Srl"
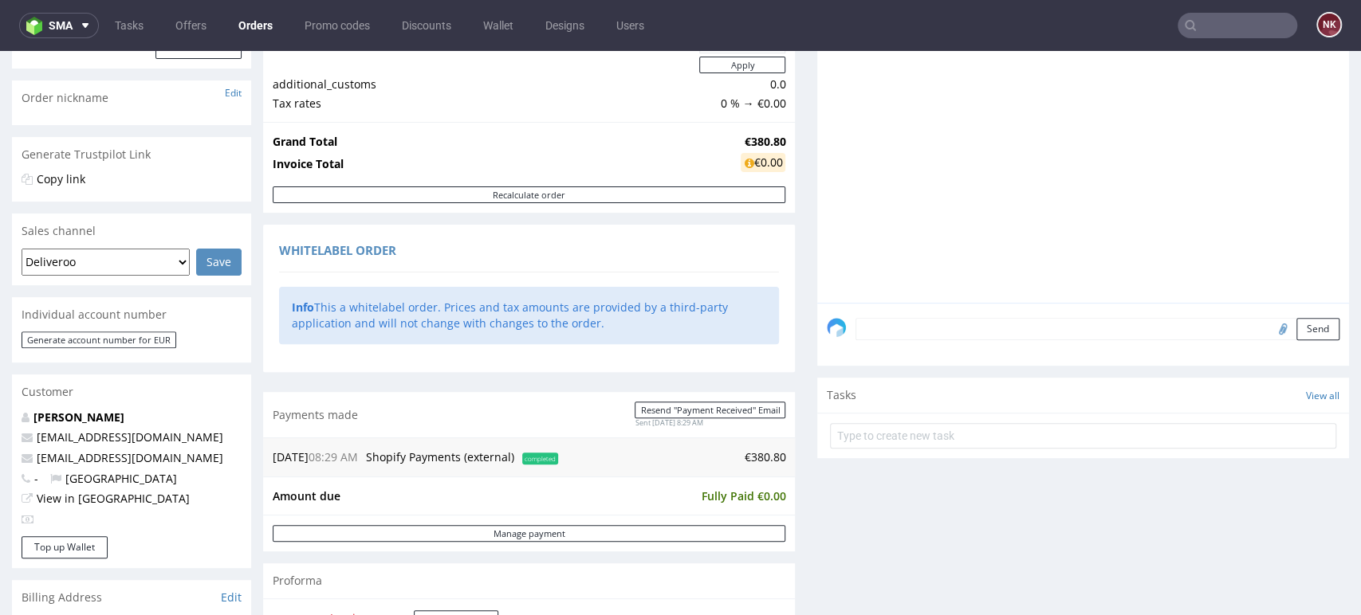
click at [1085, 591] on div "Comments User (0) Order (0) Automatic (0) Attachments (0) All (0) View all (0) …" at bounding box center [1083, 314] width 532 height 701
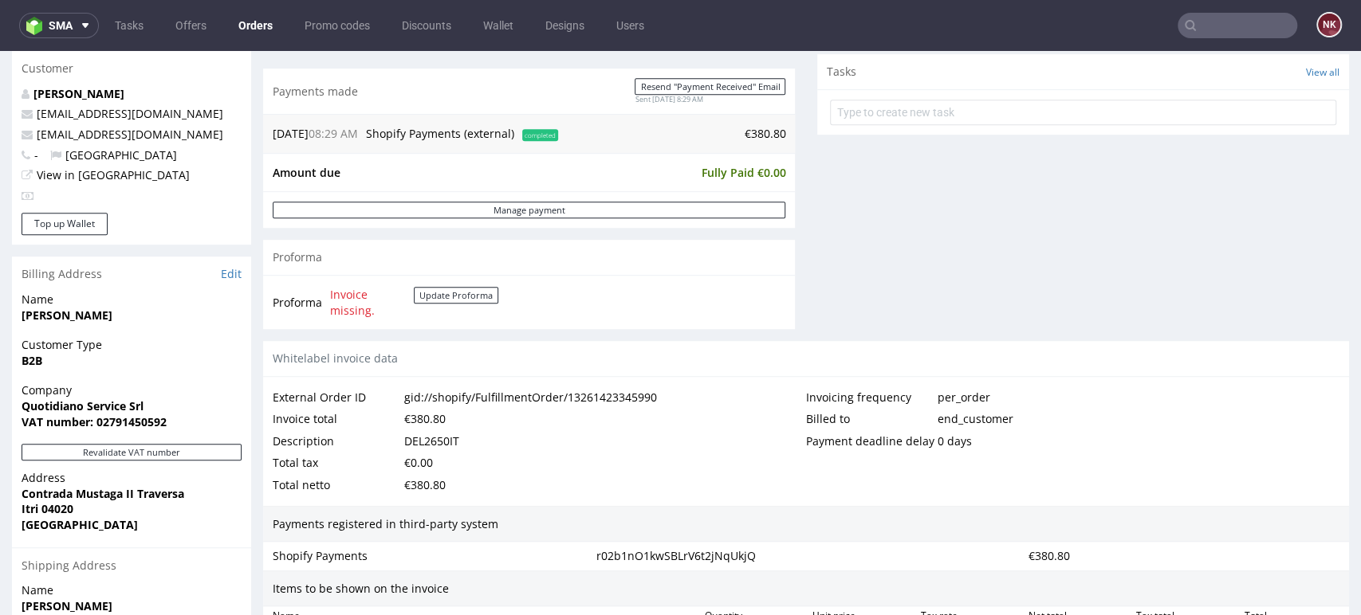
scroll to position [599, 0]
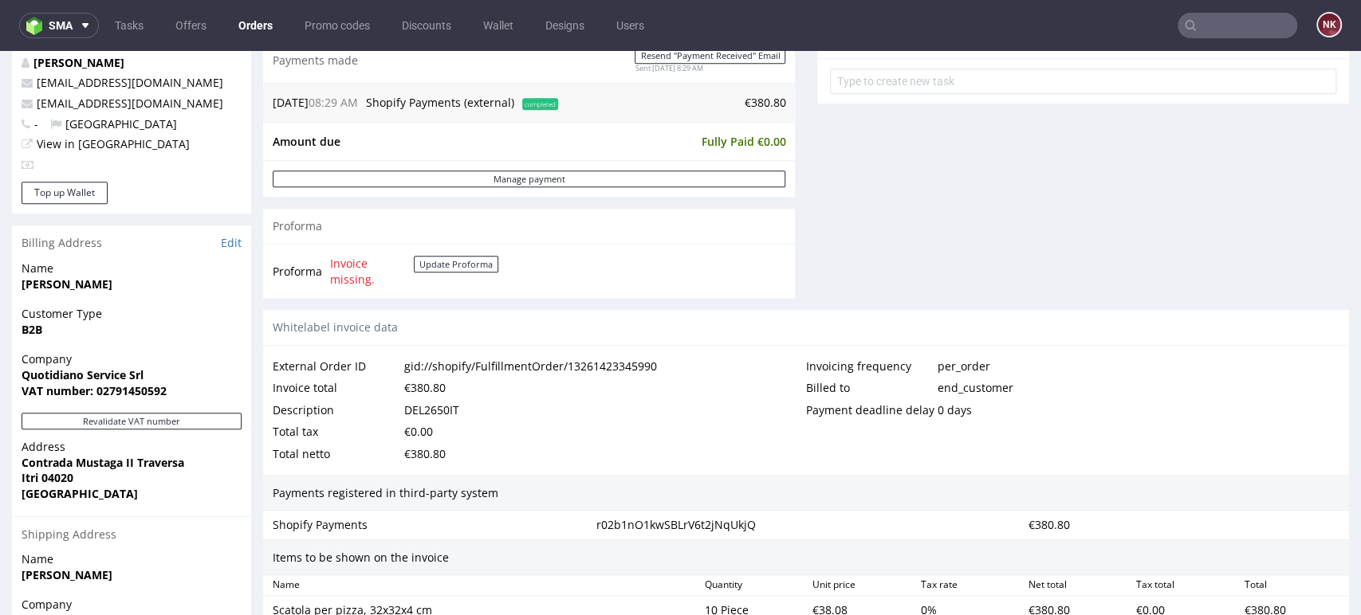
drag, startPoint x: 161, startPoint y: 372, endPoint x: 5, endPoint y: 372, distance: 156.2
click at [5, 372] on div "Order R704110982 (gid://shopify/FulfillmentOrder/13261423345990) [DATE] 08:29 A…" at bounding box center [680, 188] width 1361 height 1395
copy strong "Quotidiano Service Srl"
click at [212, 428] on button "Revalidate VAT number" at bounding box center [132, 421] width 220 height 17
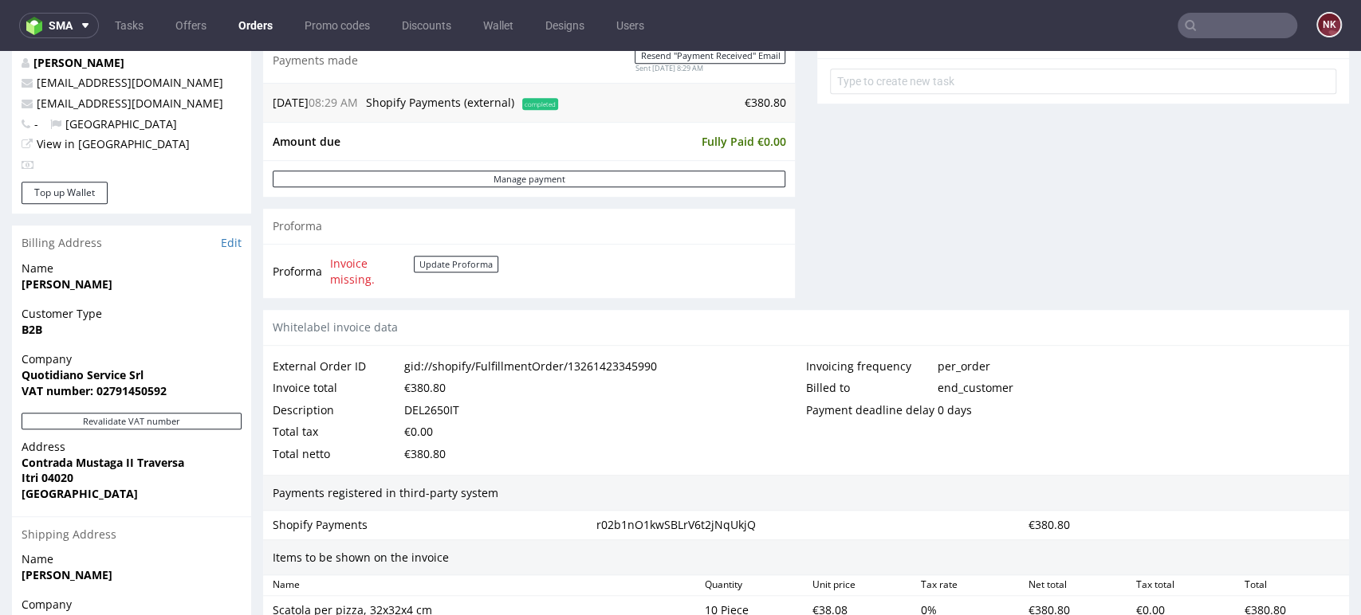
click at [146, 391] on strong "VAT number: 02791450592" at bounding box center [94, 390] width 145 height 15
copy strong "02791450592"
drag, startPoint x: 191, startPoint y: 462, endPoint x: 3, endPoint y: 460, distance: 188.1
click at [3, 460] on div "Order R704110982 (gid://shopify/FulfillmentOrder/13261423345990) [DATE] 08:29 A…" at bounding box center [680, 188] width 1361 height 1395
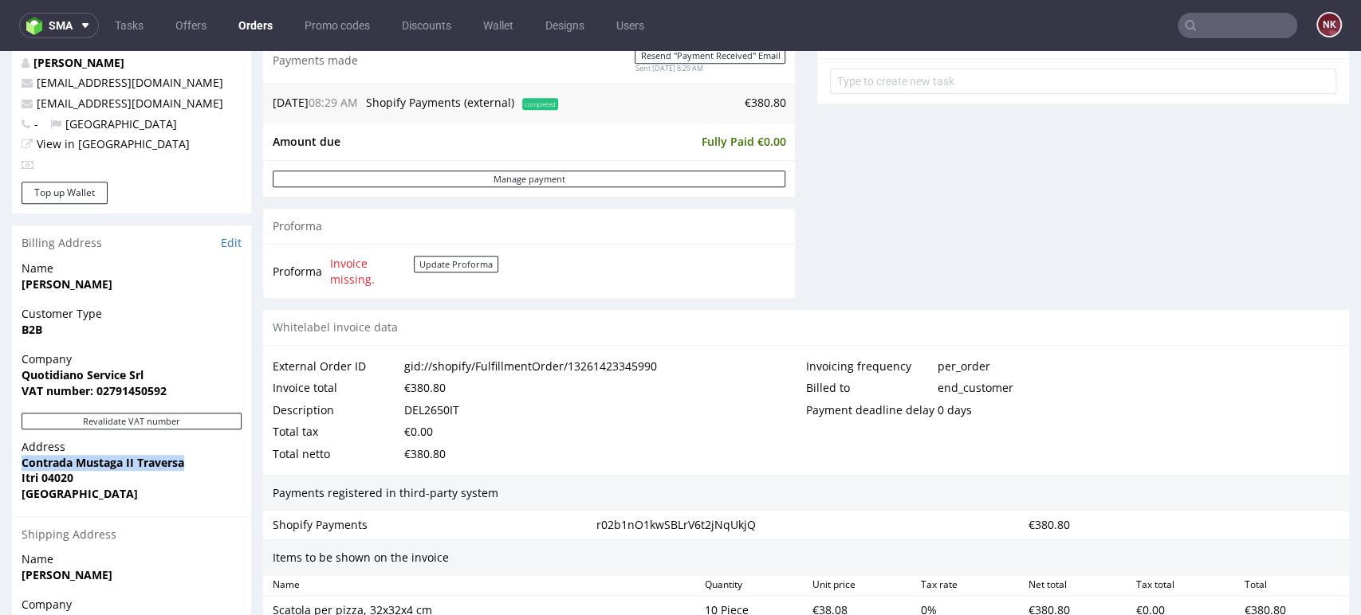
copy strong "Contrada Mustaga II Traversa"
click at [63, 477] on strong "Itri 04020" at bounding box center [48, 477] width 52 height 15
copy strong "04020"
click at [24, 480] on strong "Itri 04020" at bounding box center [48, 477] width 52 height 15
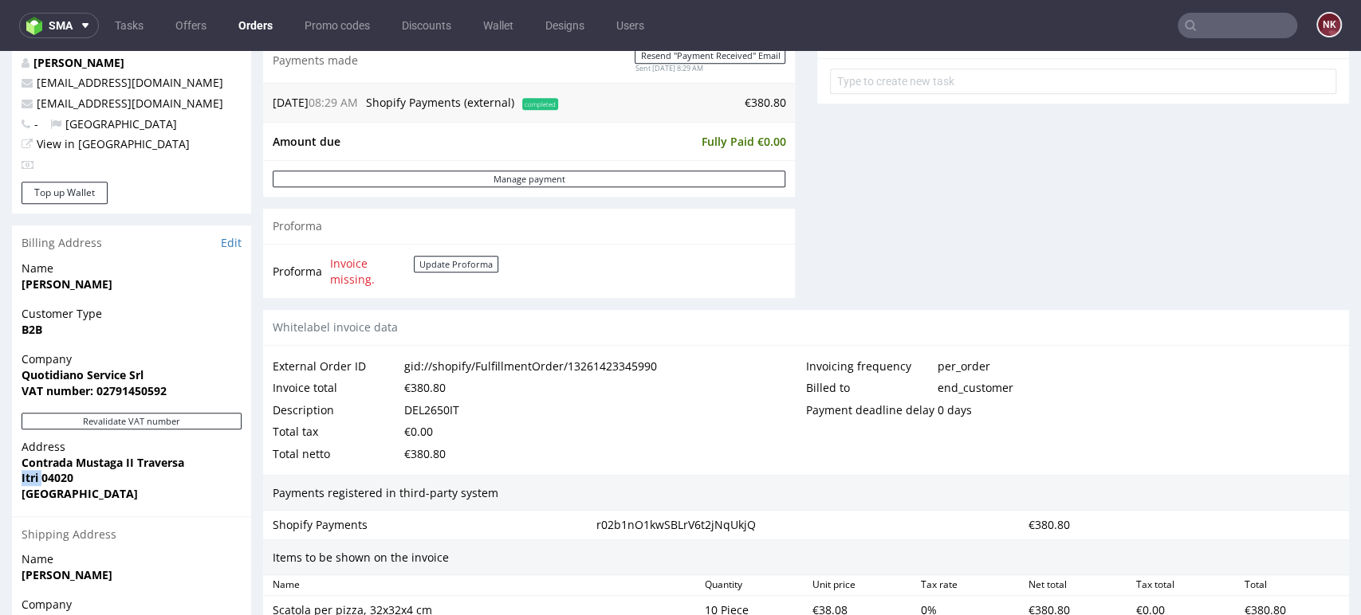
click at [24, 480] on strong "Itri 04020" at bounding box center [48, 477] width 52 height 15
copy strong "Itri"
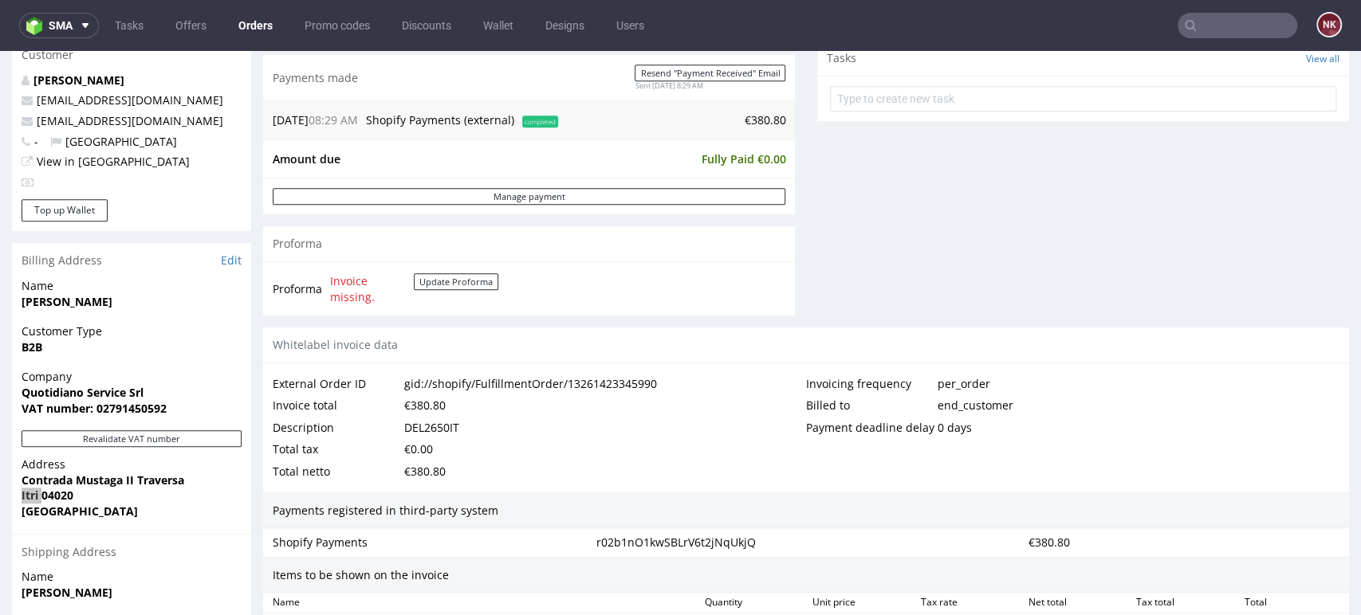
scroll to position [688, 0]
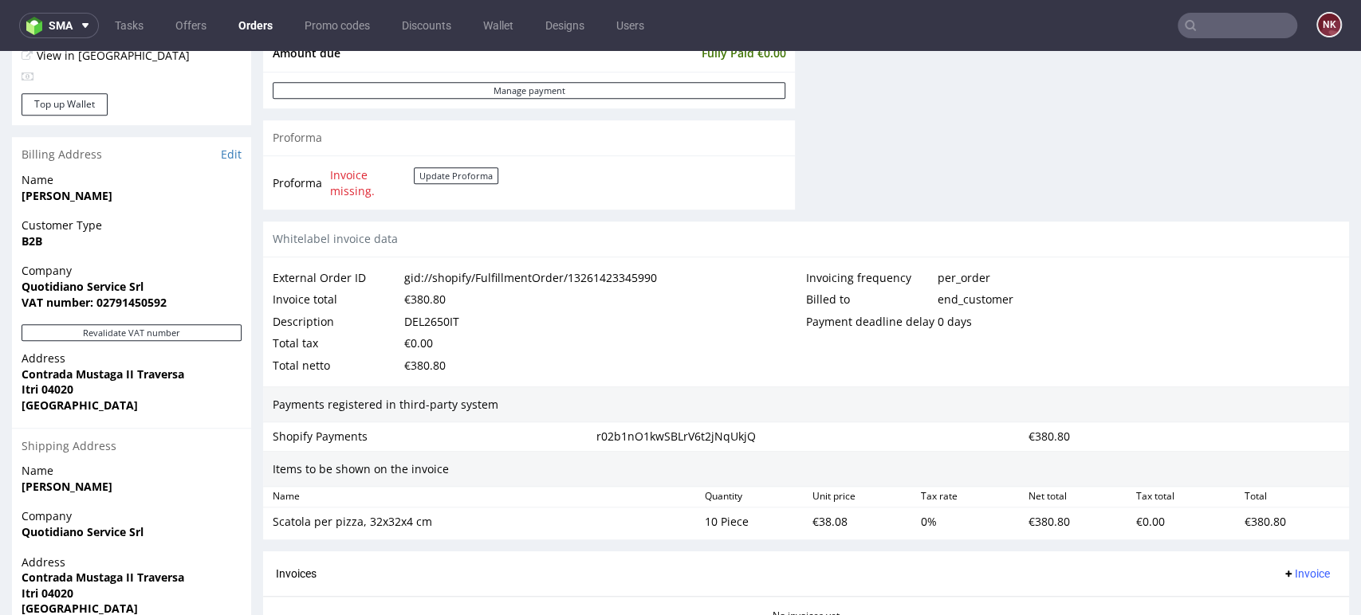
click at [440, 320] on div "DEL2650IT" at bounding box center [431, 322] width 55 height 22
copy div "DEL2650IT"
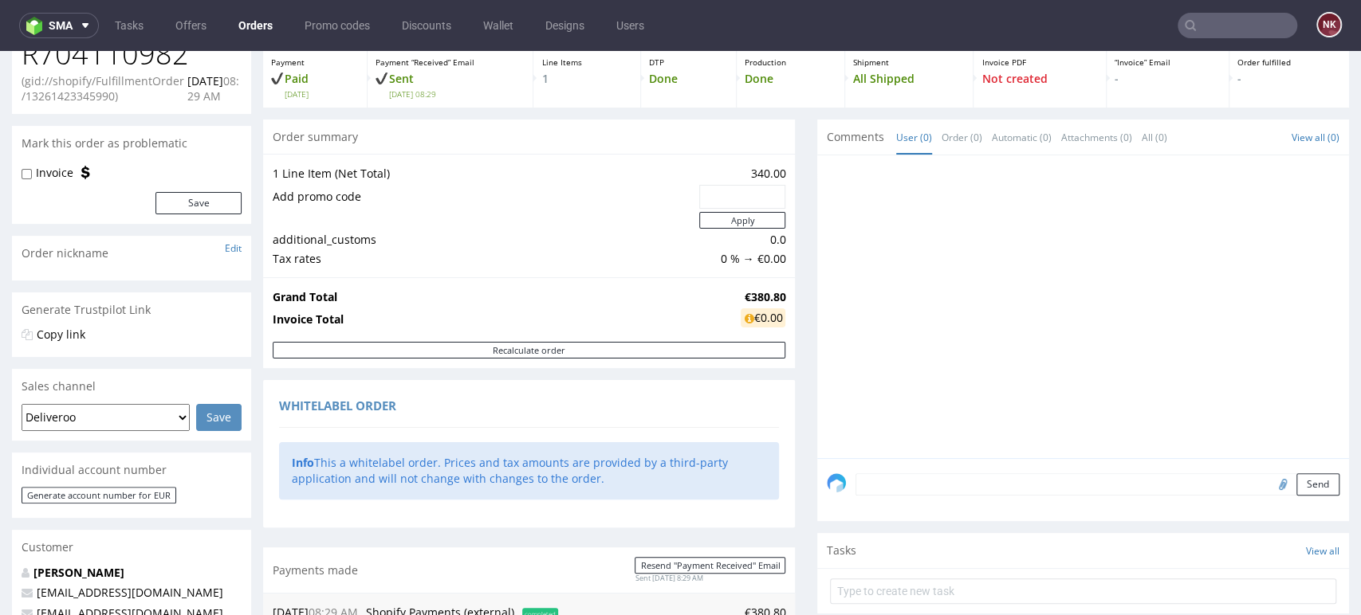
scroll to position [0, 0]
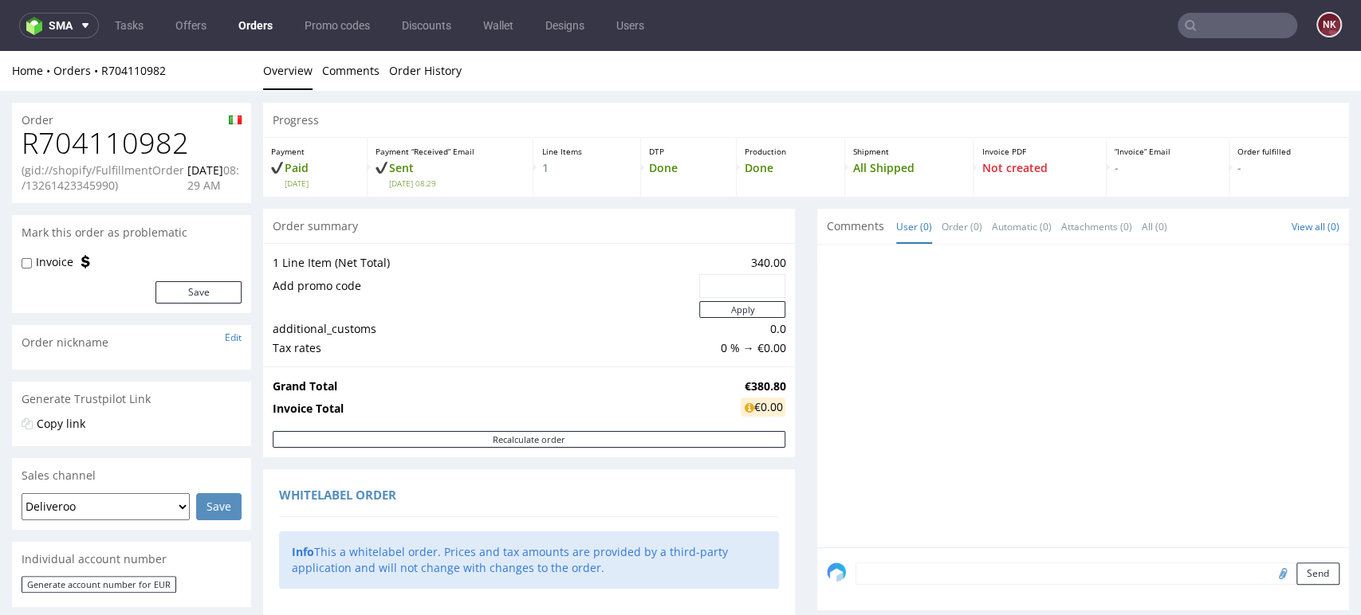
click at [115, 154] on h1 "R704110982" at bounding box center [132, 144] width 220 height 32
click at [115, 153] on h1 "R704110982" at bounding box center [132, 144] width 220 height 32
copy h1 "R704110982"
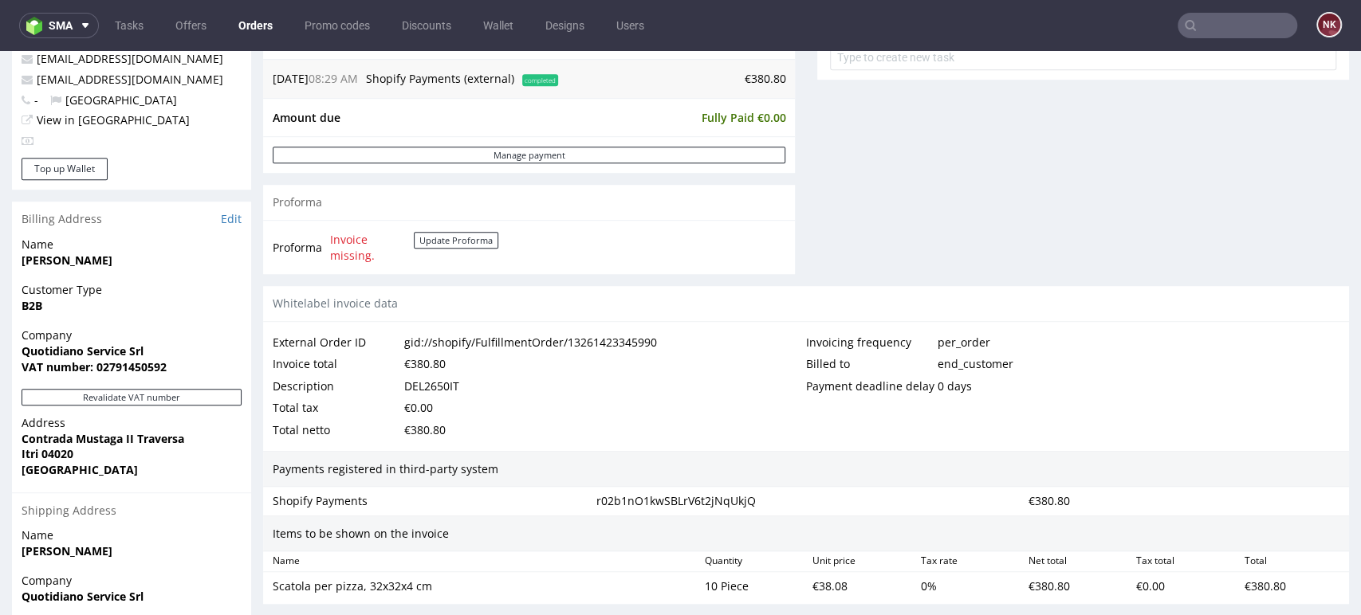
scroll to position [797, 0]
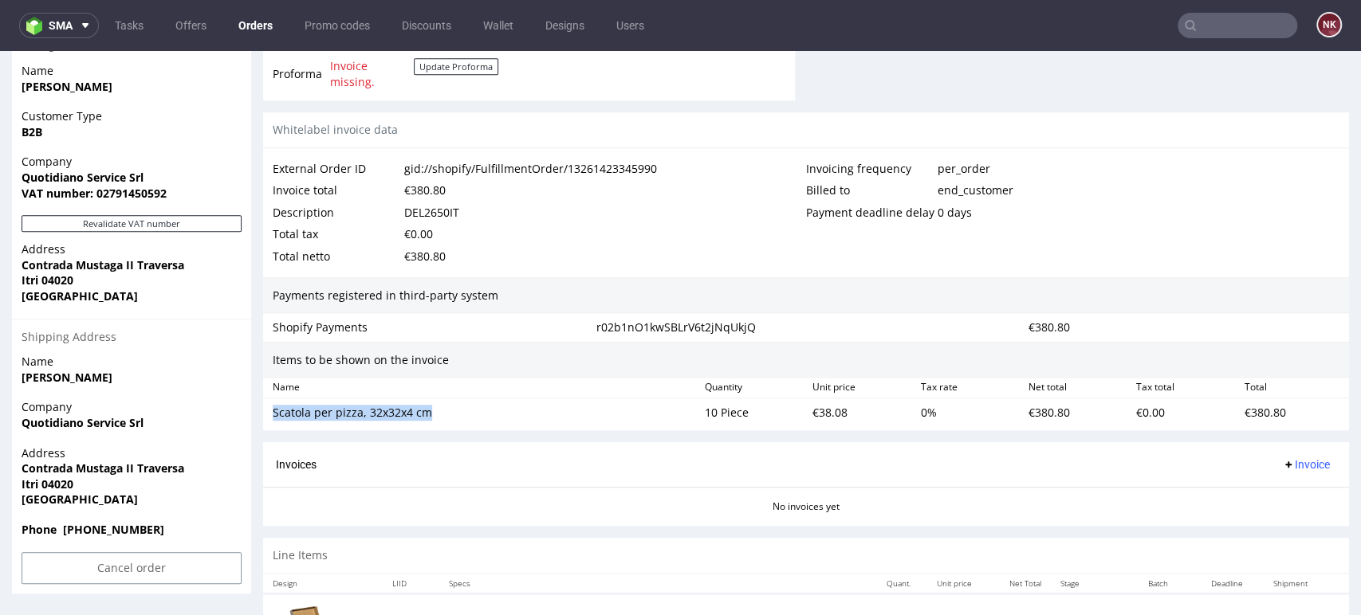
drag, startPoint x: 442, startPoint y: 411, endPoint x: 268, endPoint y: 413, distance: 174.6
click at [268, 413] on div "Scatola per pizza, 32x32x4 cm" at bounding box center [482, 413] width 432 height 22
copy div "Scatola per pizza, 32x32x4 cm"
click at [814, 408] on div "€38.08" at bounding box center [860, 413] width 108 height 22
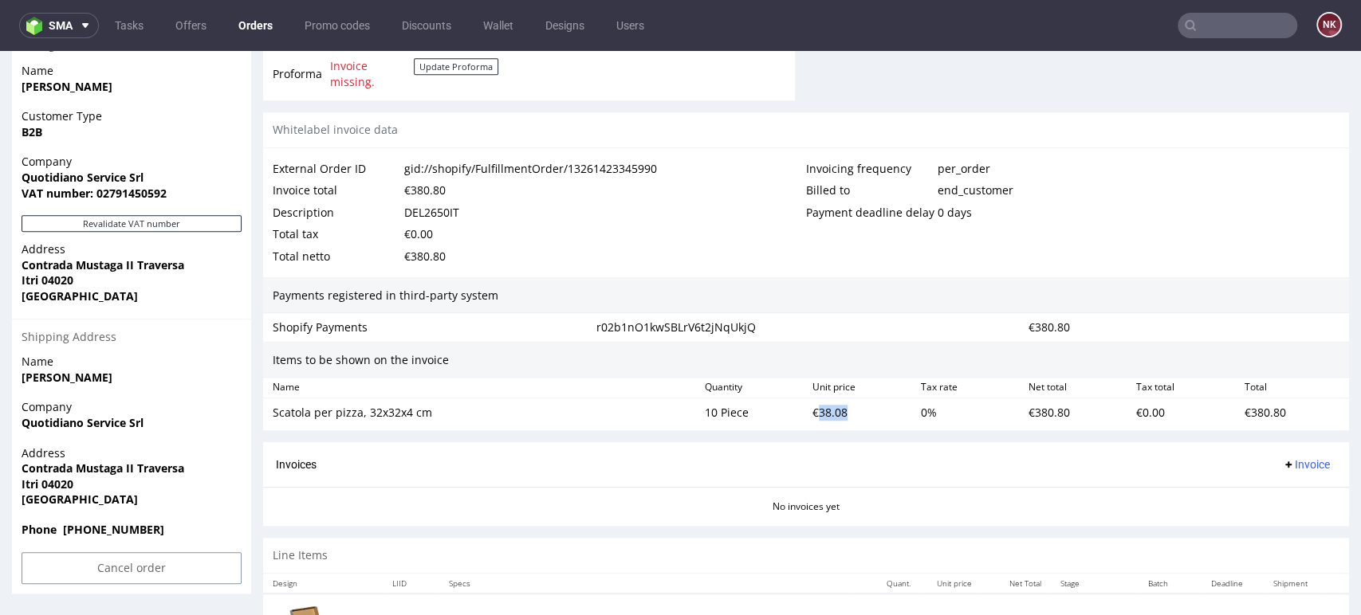
copy div "38.08"
click at [1031, 413] on div "€380.80" at bounding box center [1076, 413] width 108 height 22
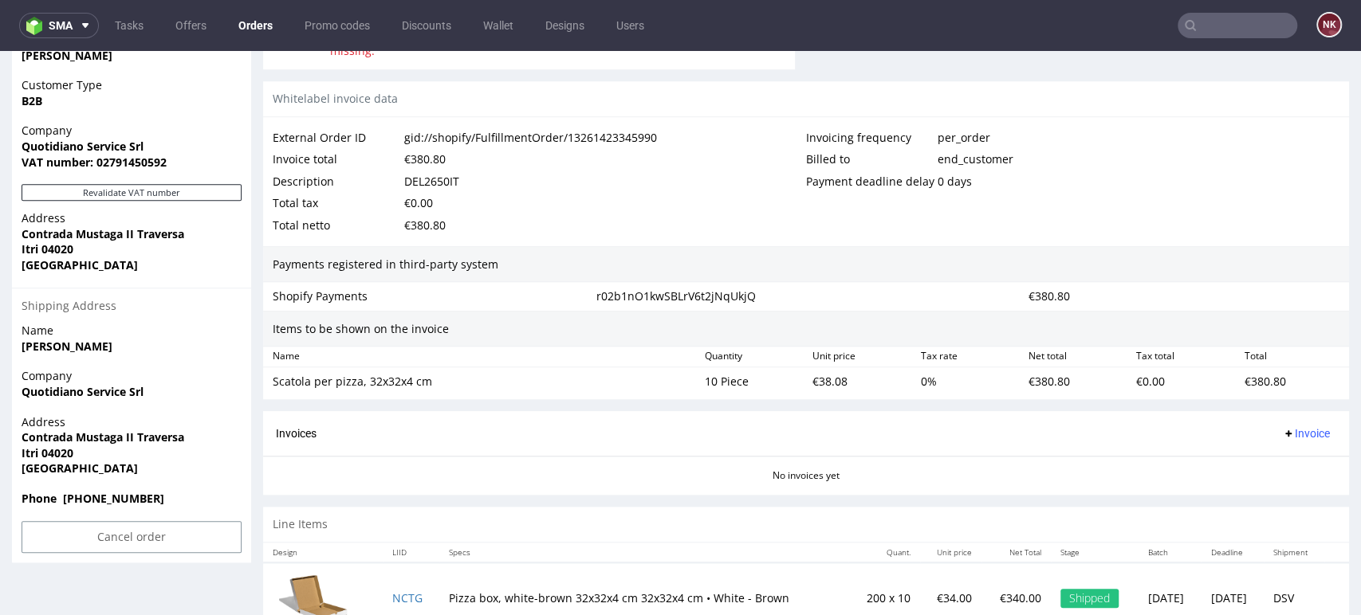
scroll to position [877, 0]
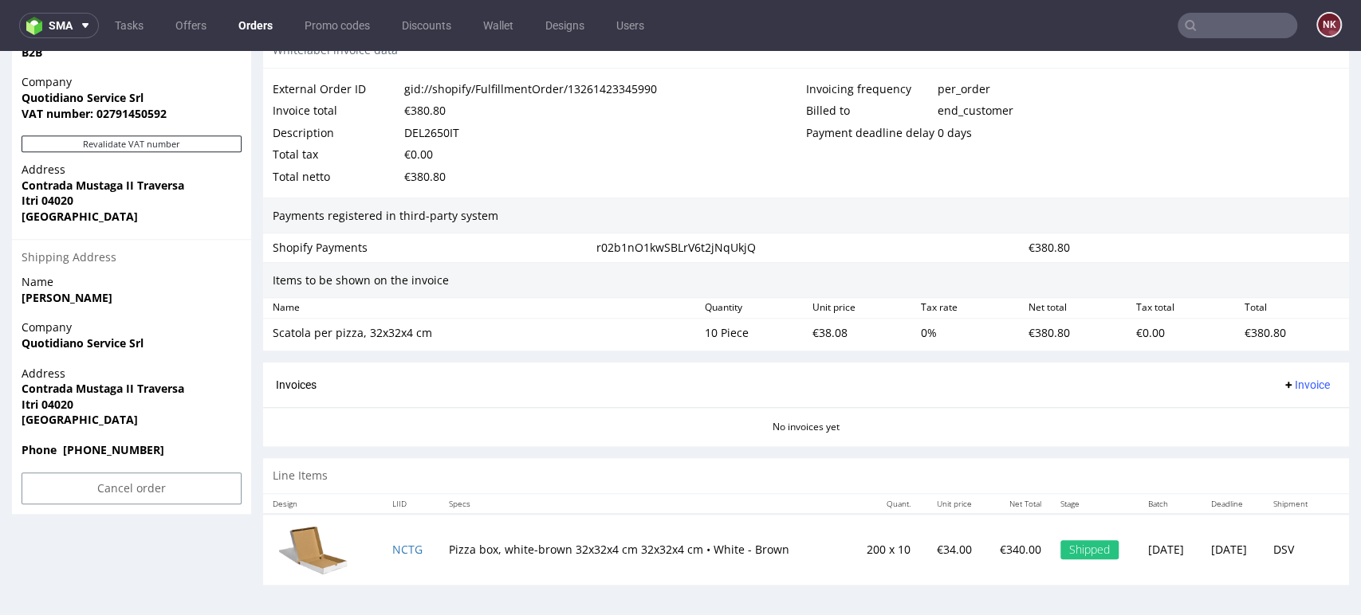
click at [853, 377] on div "Invoices Invoice" at bounding box center [806, 385] width 1060 height 20
click at [1262, 330] on div "€380.80" at bounding box center [1292, 333] width 108 height 22
click at [1249, 328] on div "€380.80" at bounding box center [1292, 333] width 108 height 22
click at [1288, 381] on span "Invoice" at bounding box center [1306, 385] width 48 height 13
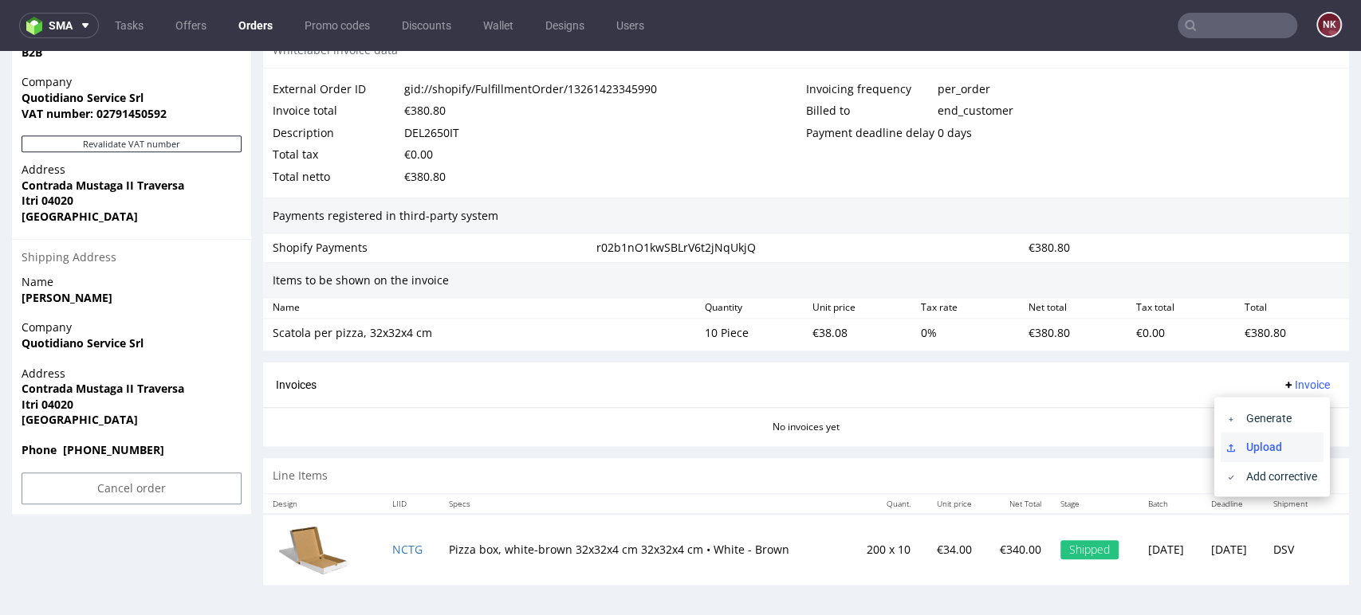
click at [1291, 443] on span "Upload" at bounding box center [1278, 446] width 77 height 16
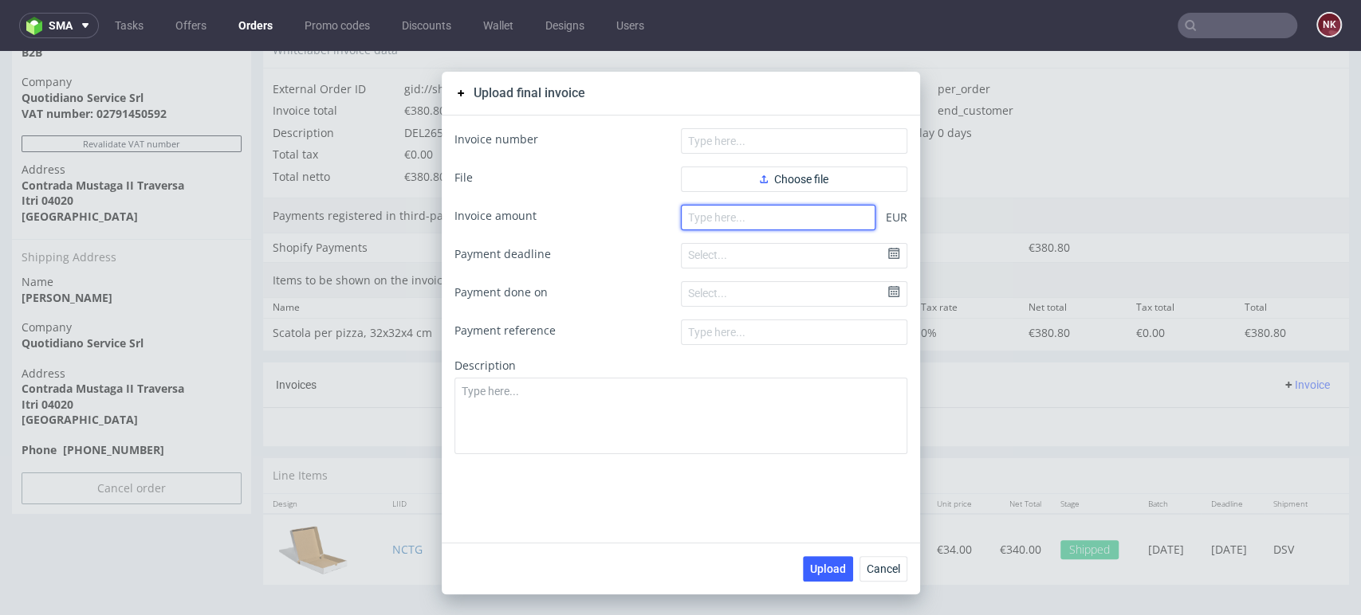
click at [682, 220] on input "number" at bounding box center [778, 218] width 194 height 26
paste input "380.80"
type input "380.80"
click at [765, 193] on form "Invoice number File Choose file Invoice amount 380.80 EUR Payment deadline Sele…" at bounding box center [680, 291] width 453 height 326
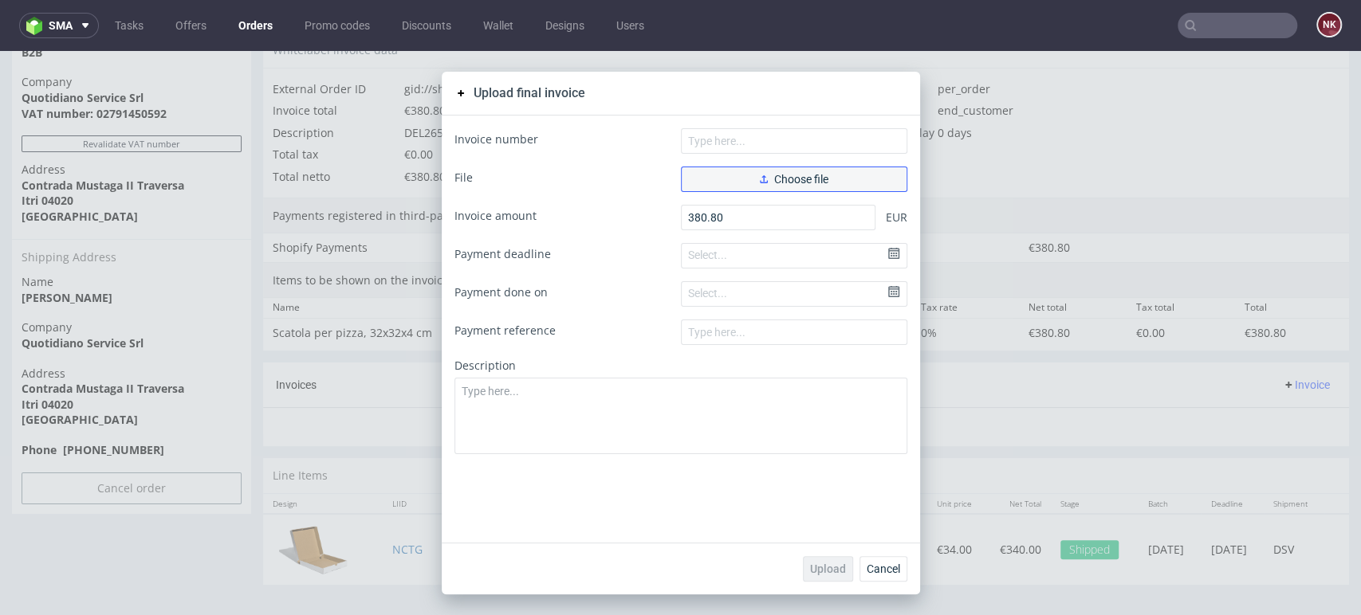
click at [770, 183] on span "Choose file" at bounding box center [794, 179] width 69 height 11
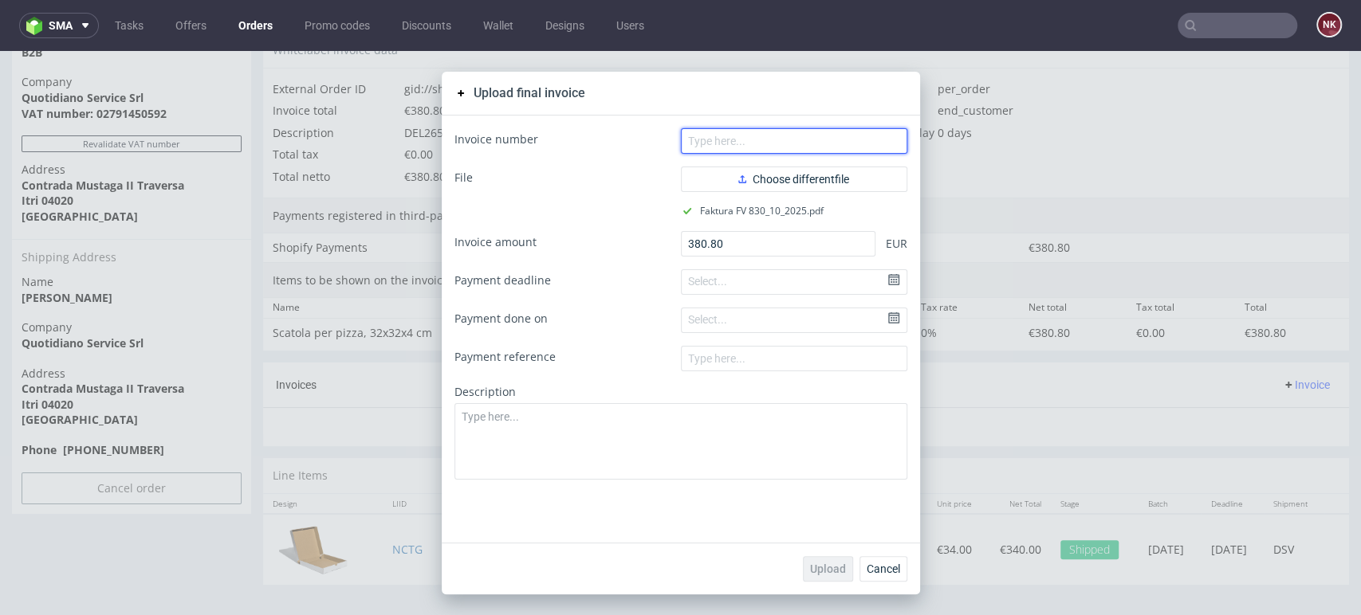
click at [752, 144] on input "text" at bounding box center [794, 141] width 226 height 26
type input "FV 830/10/2025"
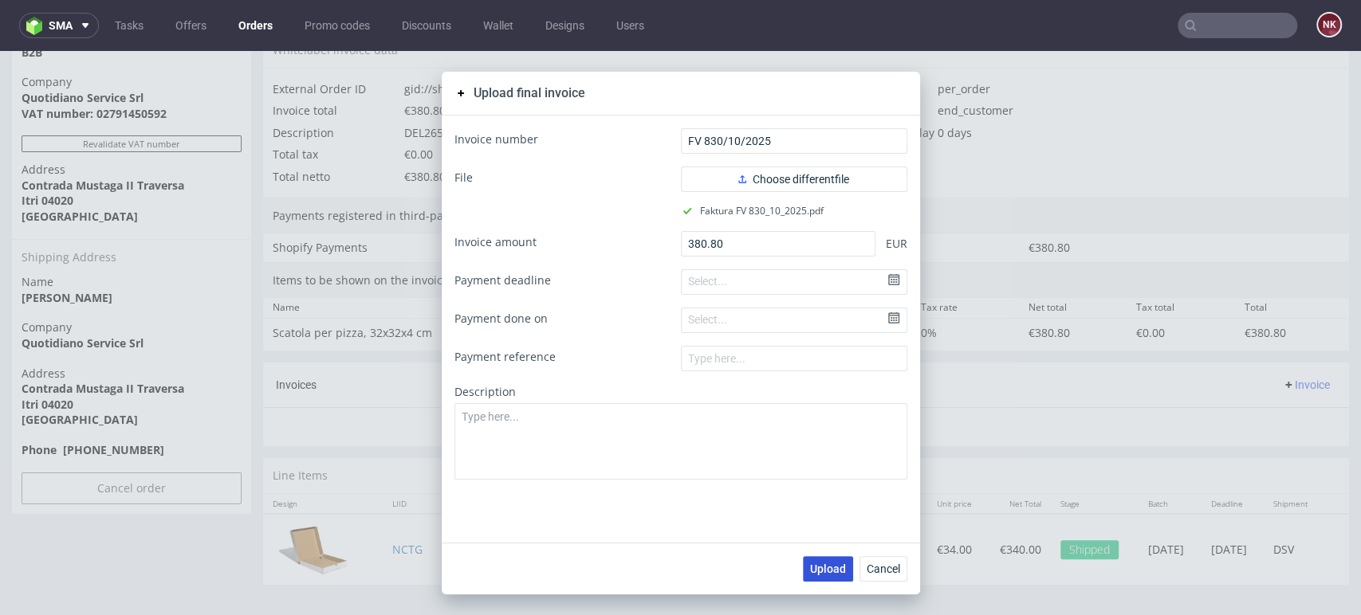
click at [828, 571] on span "Upload" at bounding box center [828, 569] width 36 height 11
click at [883, 570] on span "Cancel" at bounding box center [882, 569] width 33 height 11
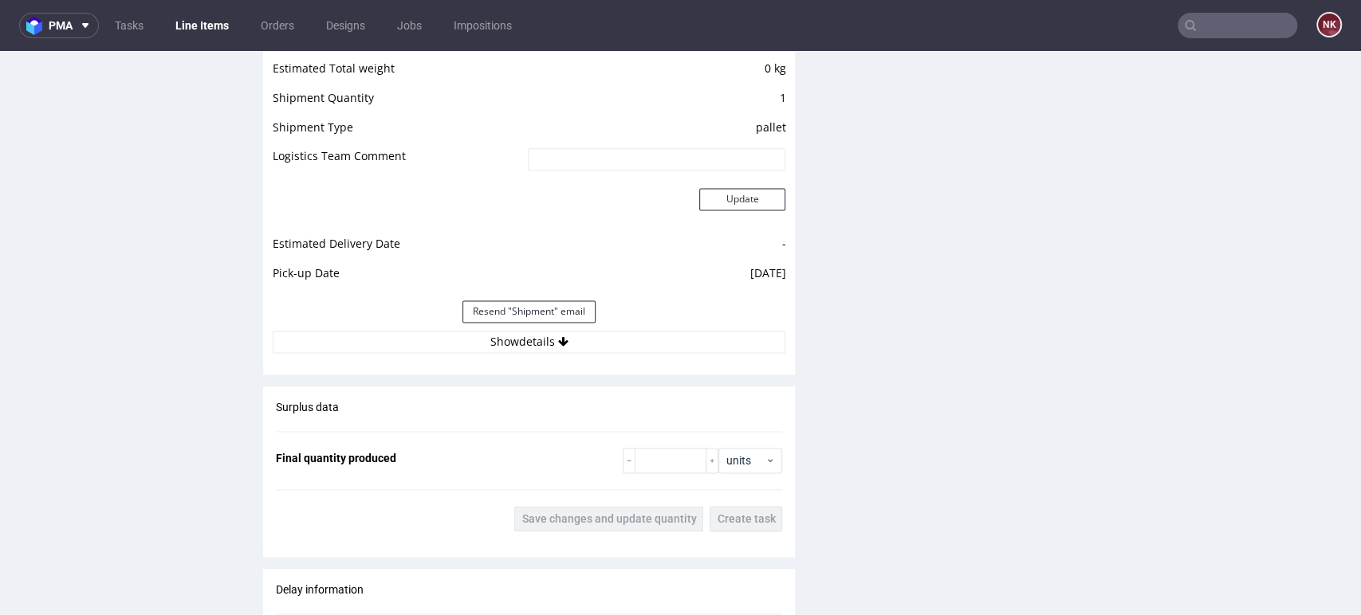
scroll to position [1505, 0]
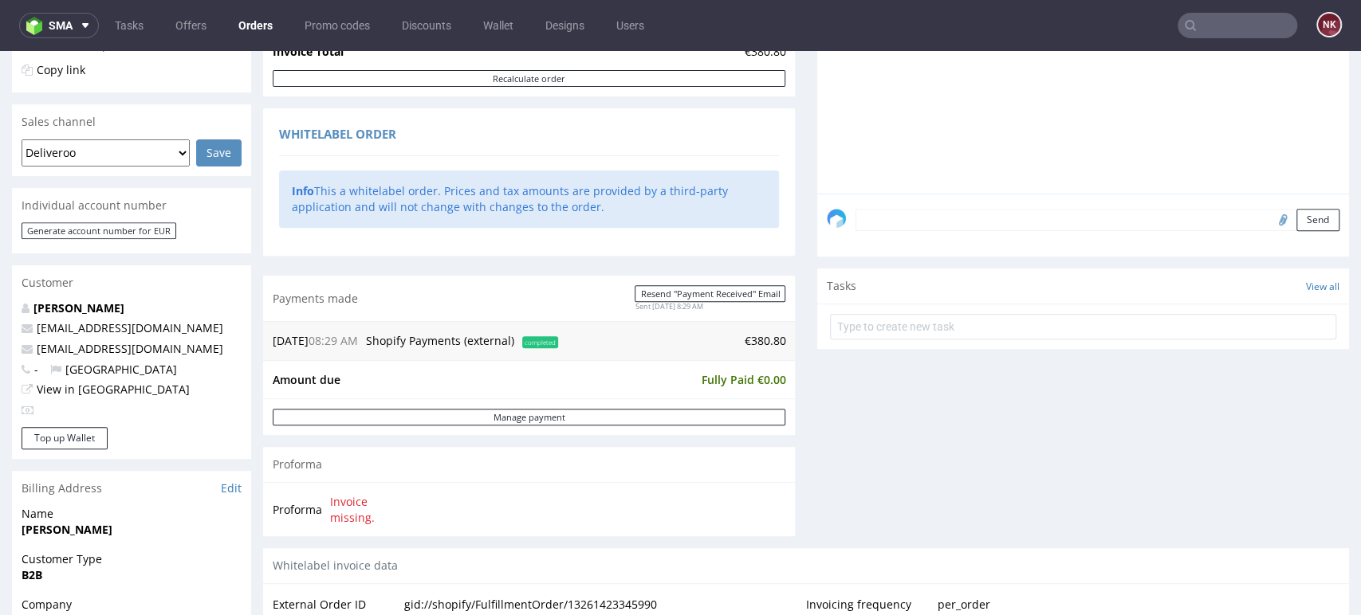
scroll to position [797, 0]
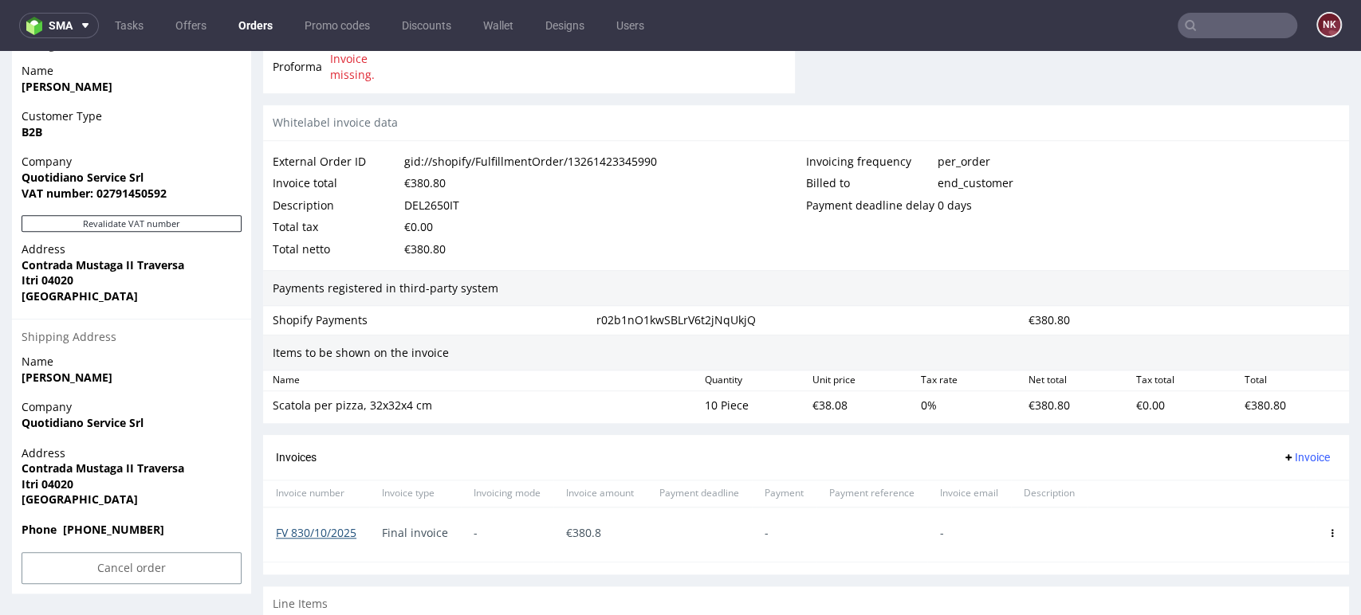
click at [335, 528] on link "FV 830/10/2025" at bounding box center [316, 532] width 81 height 15
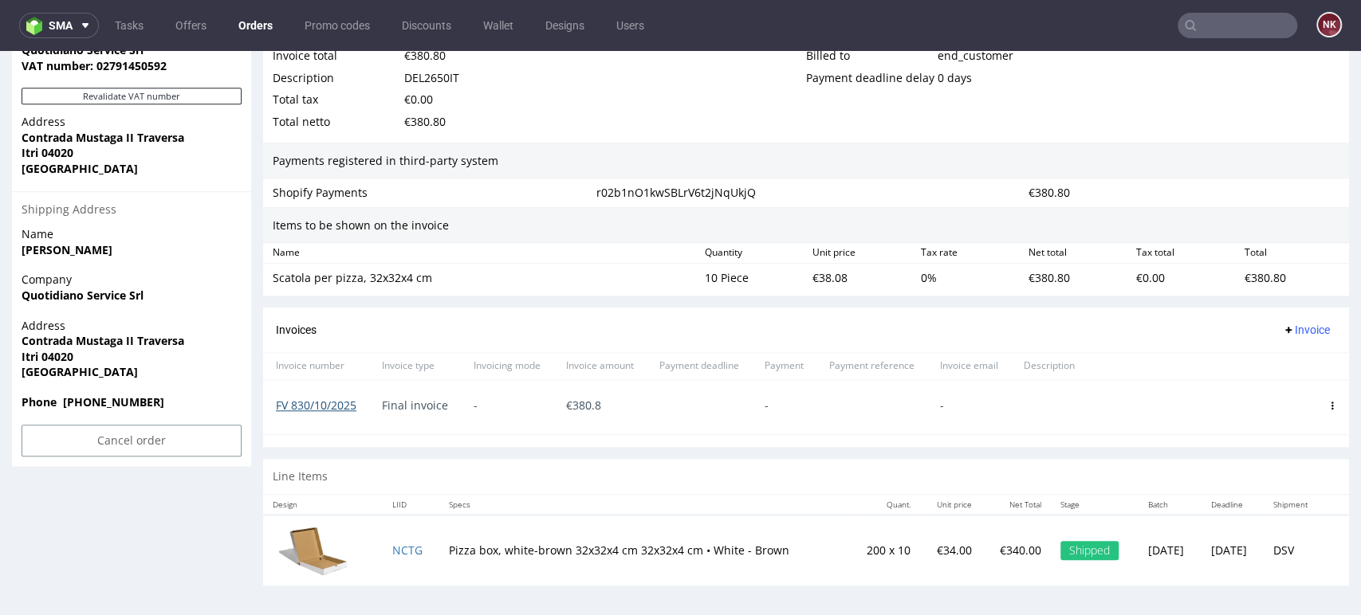
scroll to position [925, 0]
click at [338, 400] on link "FV 830/10/2025" at bounding box center [316, 404] width 81 height 15
click at [622, 483] on div "Line Items" at bounding box center [806, 475] width 1086 height 35
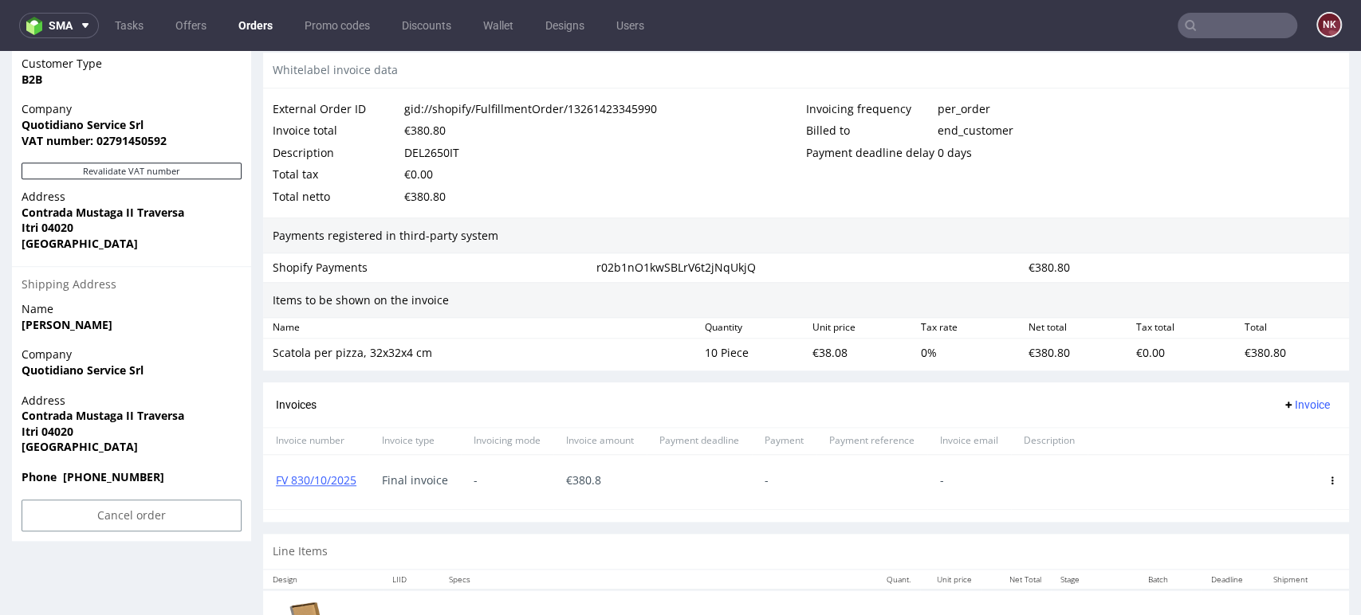
scroll to position [660, 0]
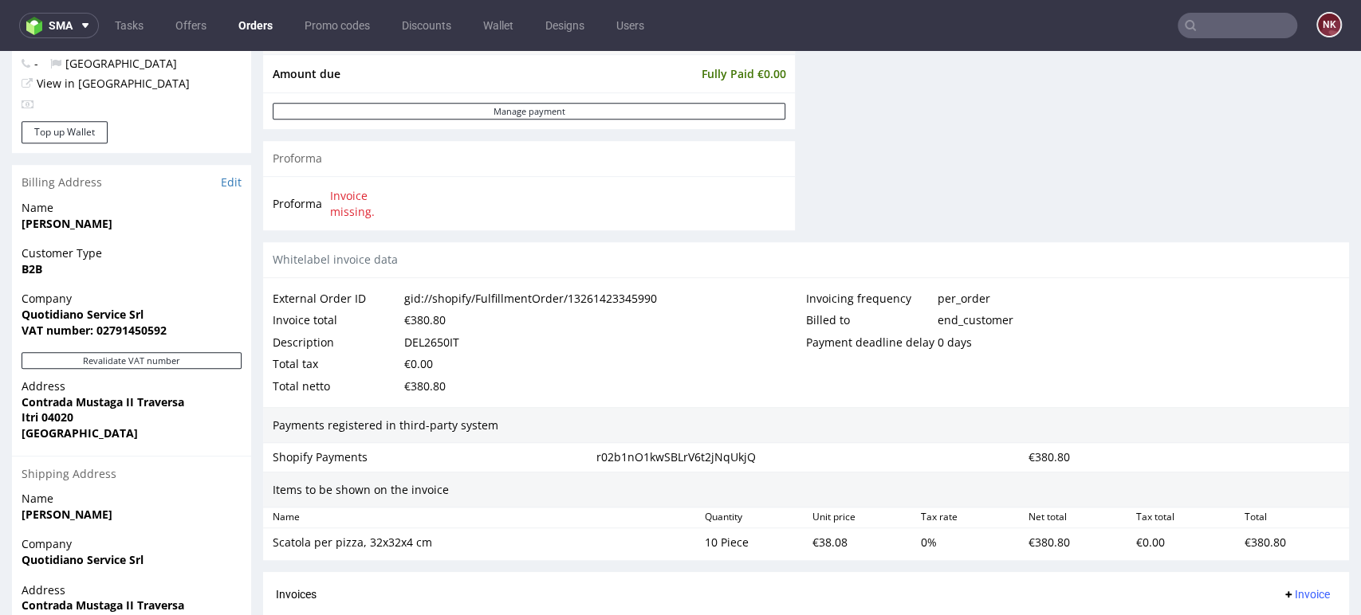
click at [738, 383] on div "Total netto €380.80" at bounding box center [539, 386] width 533 height 22
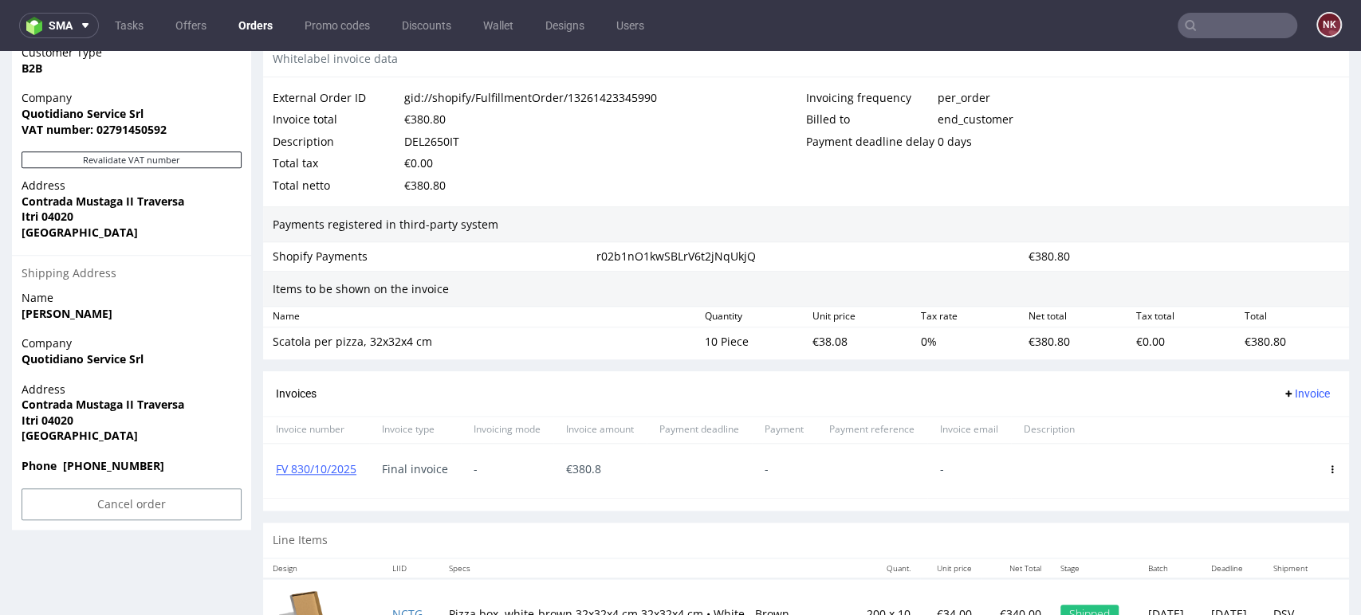
scroll to position [925, 0]
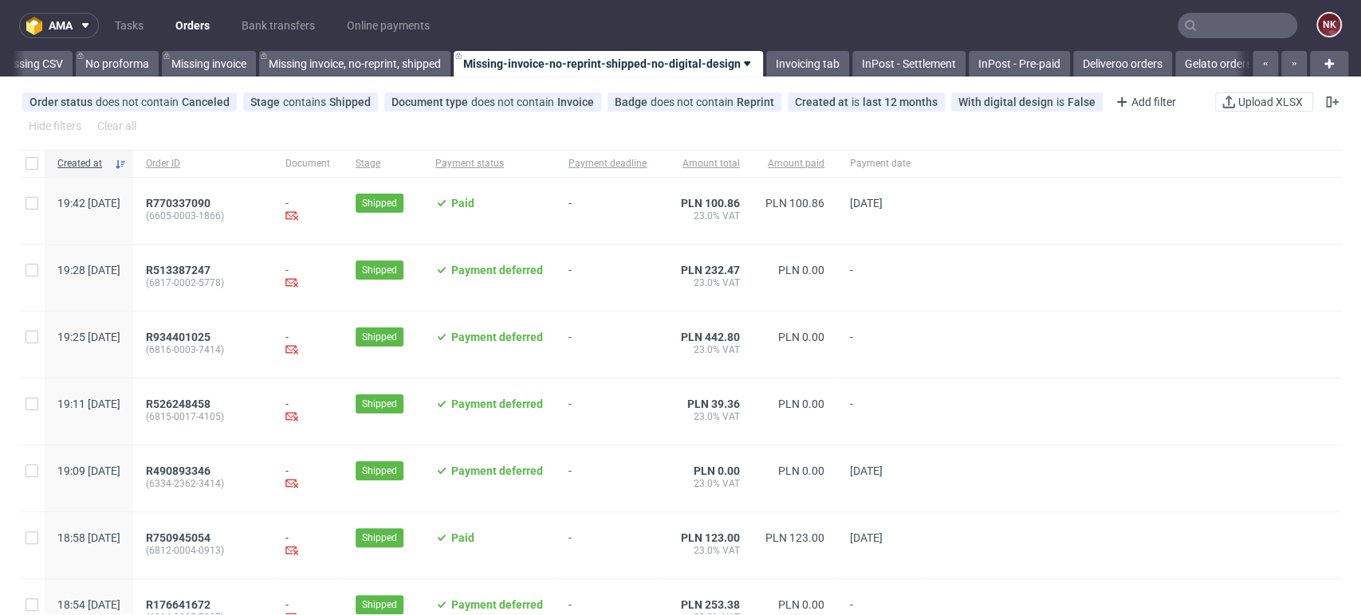
click at [1259, 319] on div at bounding box center [1132, 345] width 418 height 66
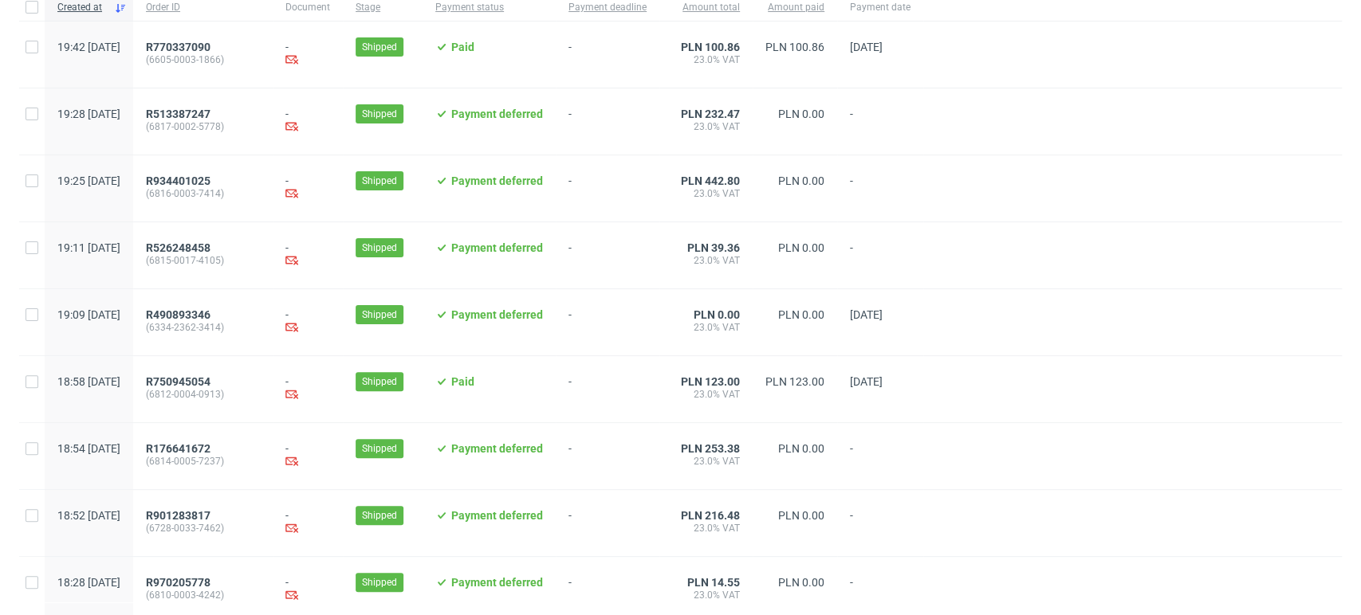
scroll to position [265, 0]
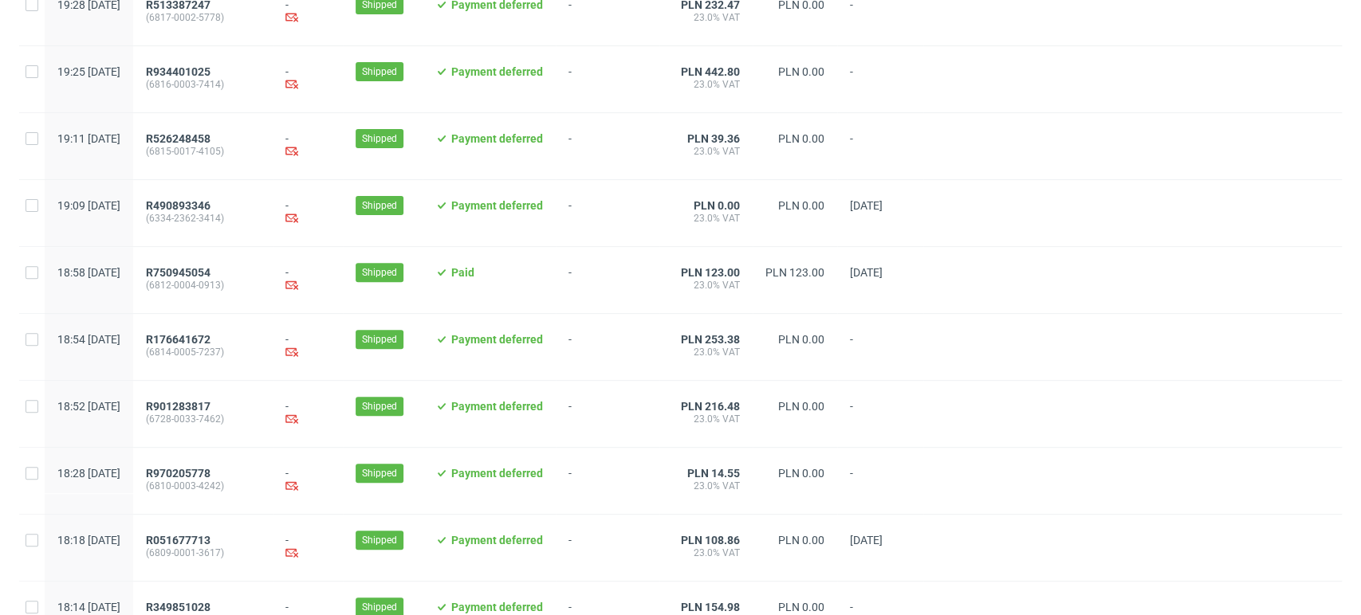
click at [1228, 216] on div at bounding box center [1132, 213] width 418 height 66
click at [1300, 340] on div at bounding box center [1132, 347] width 418 height 66
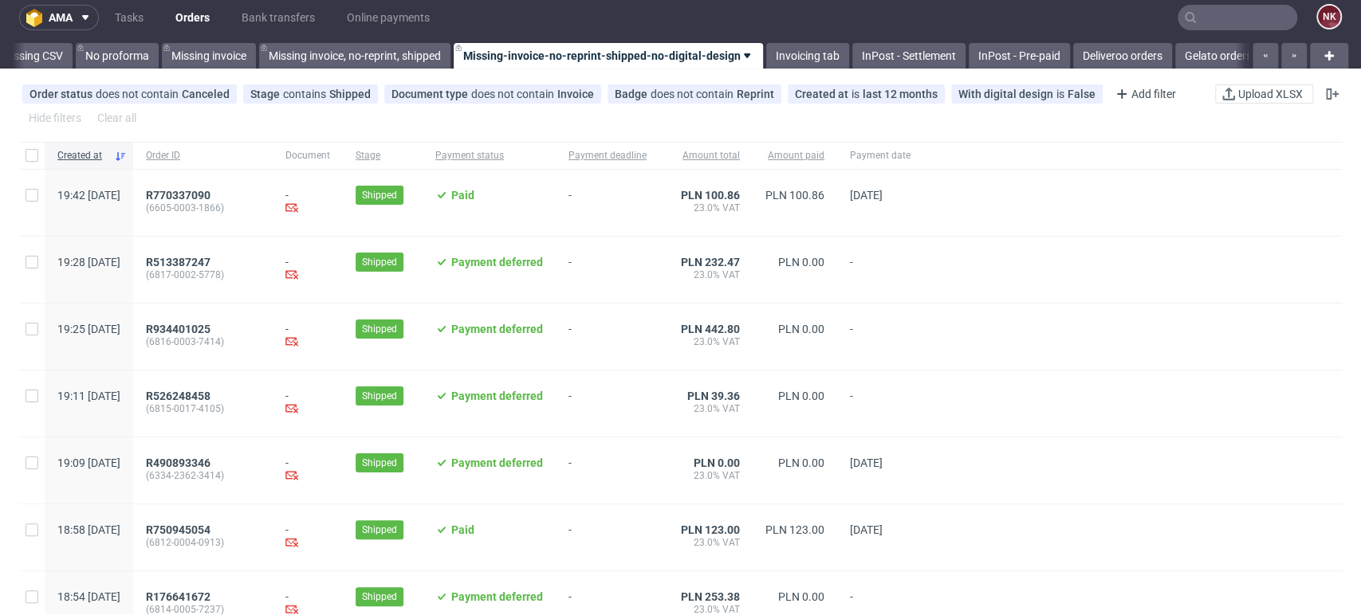
scroll to position [0, 0]
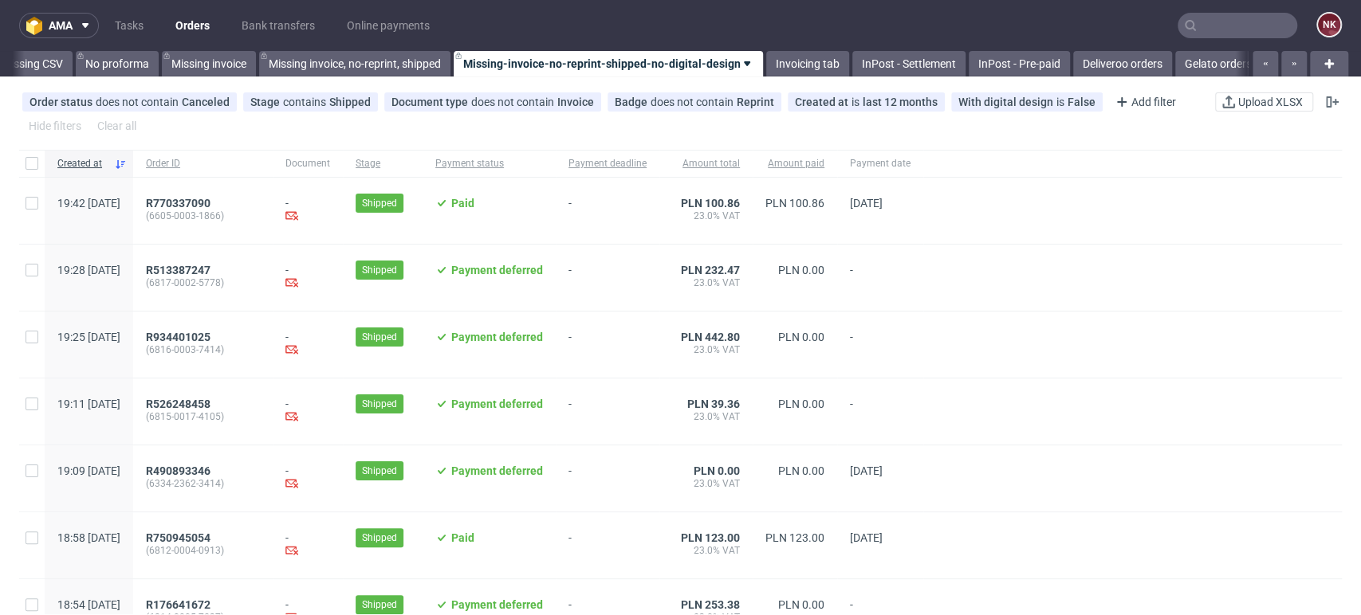
click at [1216, 327] on div at bounding box center [1132, 345] width 418 height 66
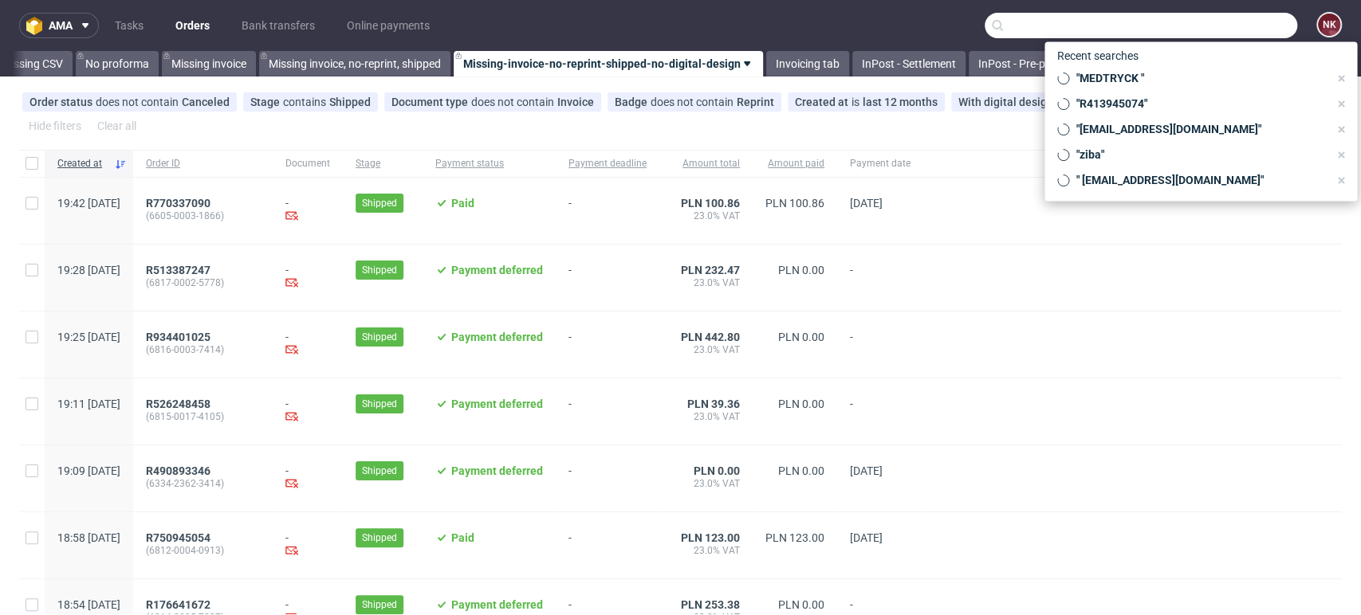
click at [1241, 33] on input "text" at bounding box center [1140, 26] width 312 height 26
paste input "FV 67/10/2025"
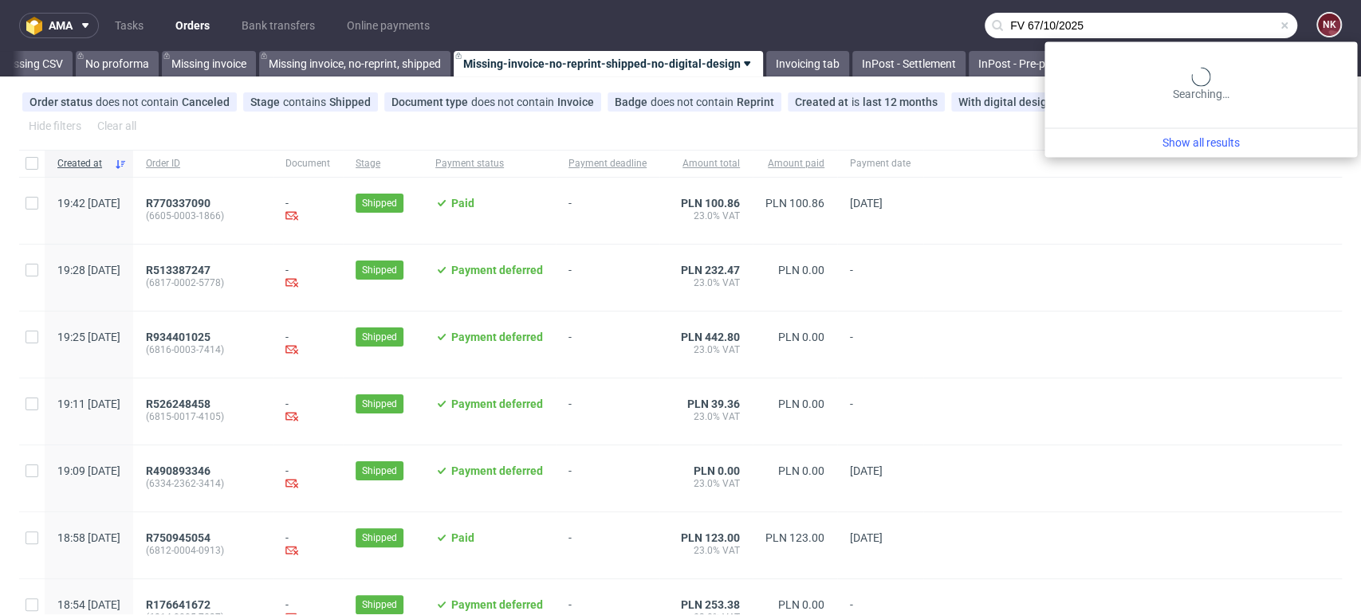
type input "FV 67/10/2025"
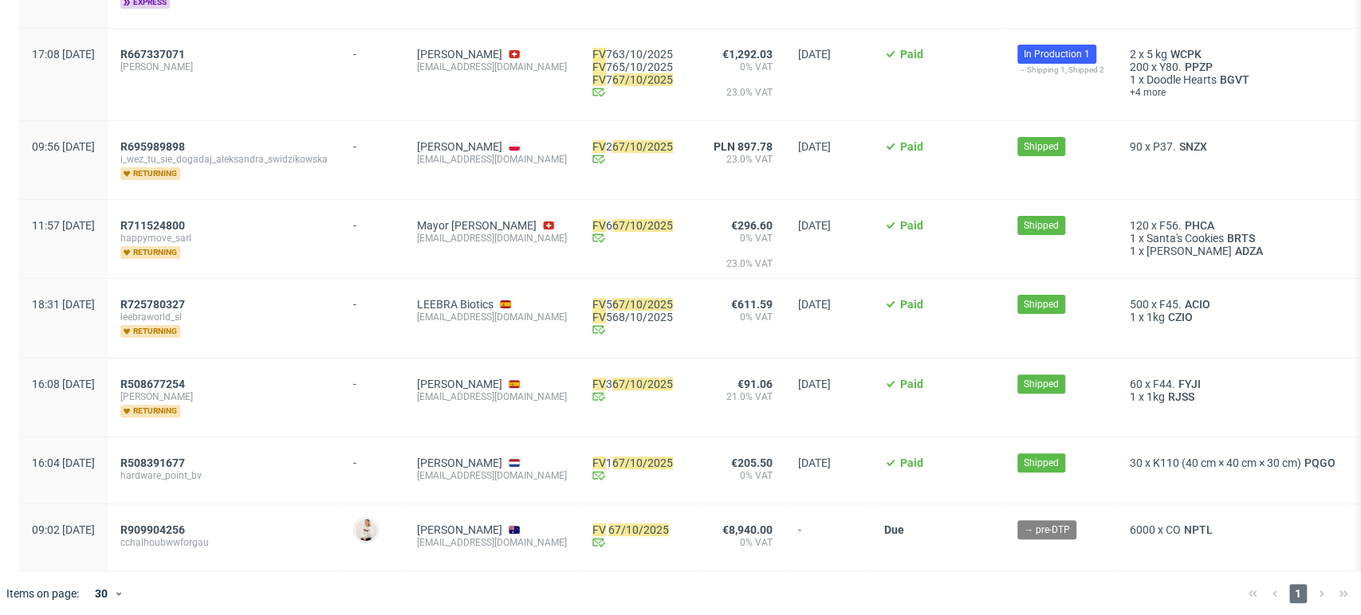
scroll to position [322, 0]
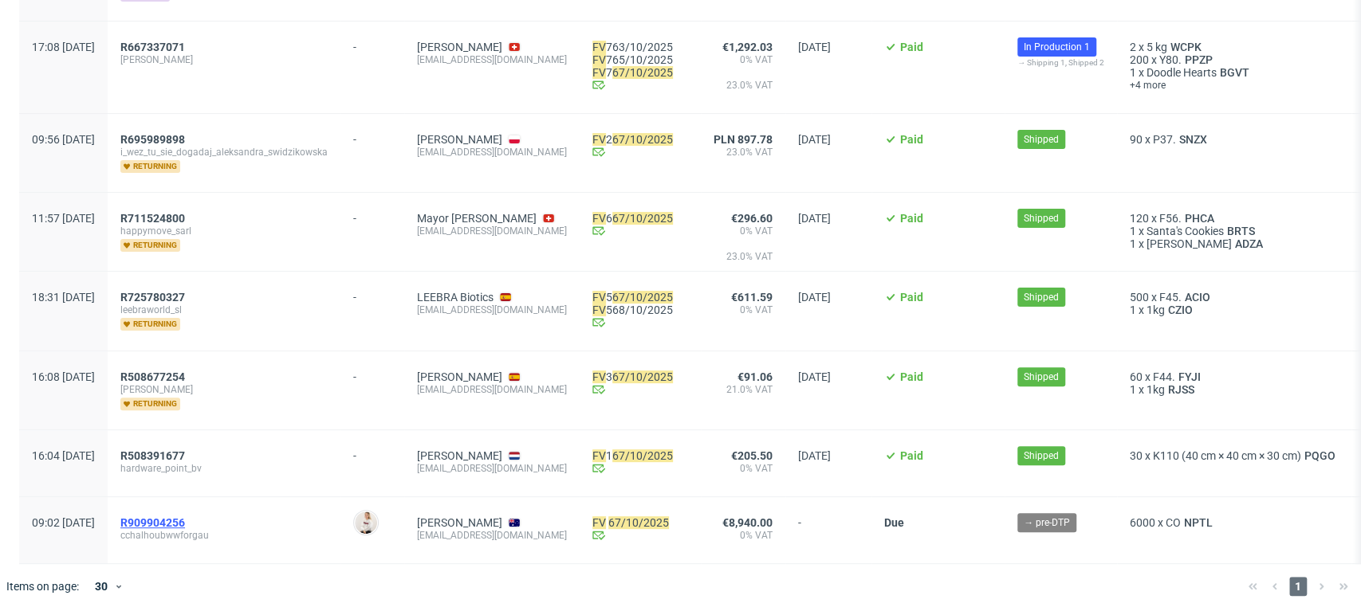
click at [185, 517] on span "R909904256" at bounding box center [152, 523] width 65 height 13
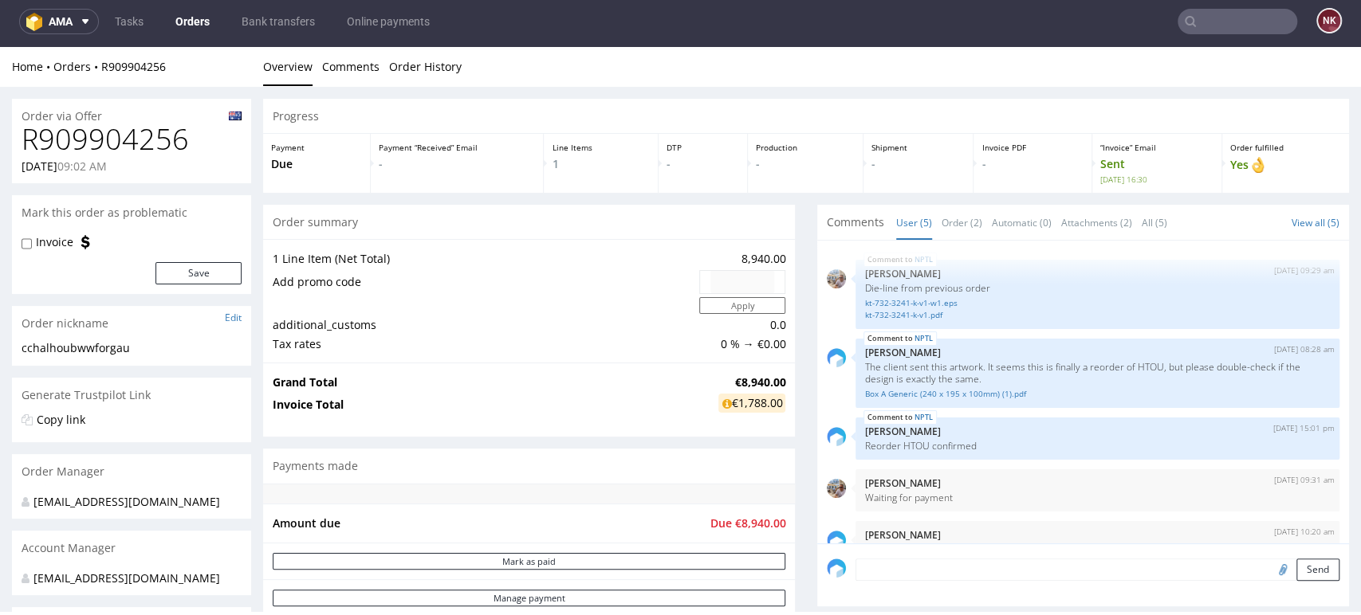
scroll to position [29, 0]
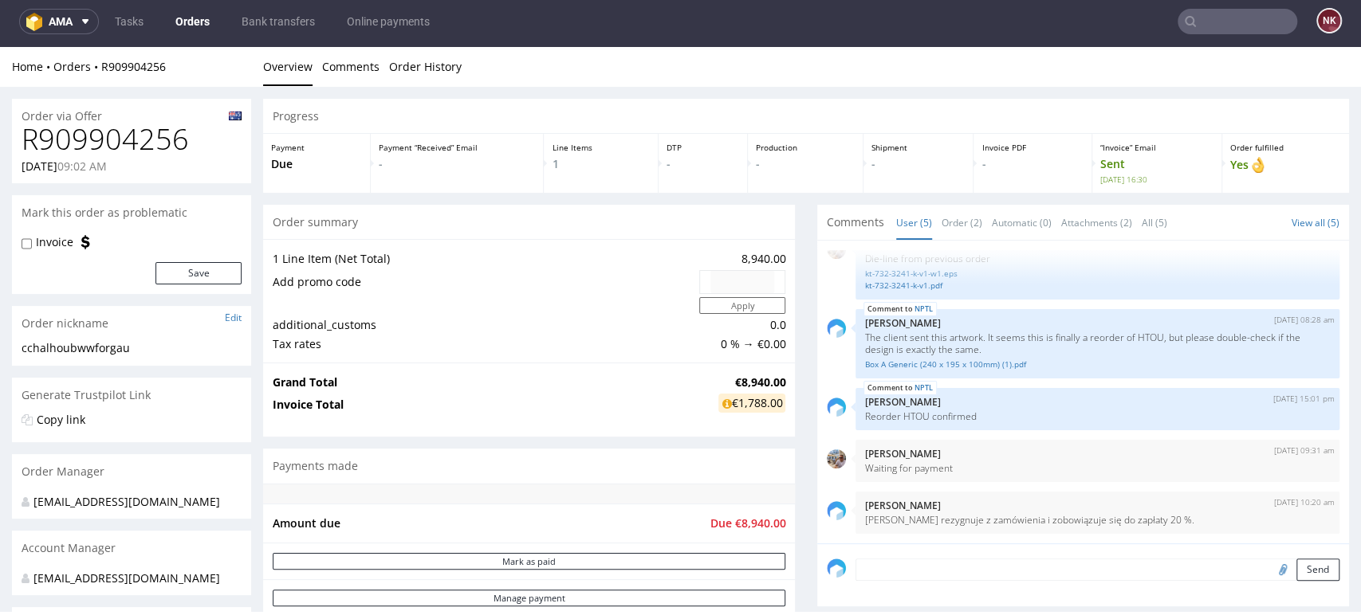
click at [126, 144] on h1 "R909904256" at bounding box center [132, 140] width 220 height 32
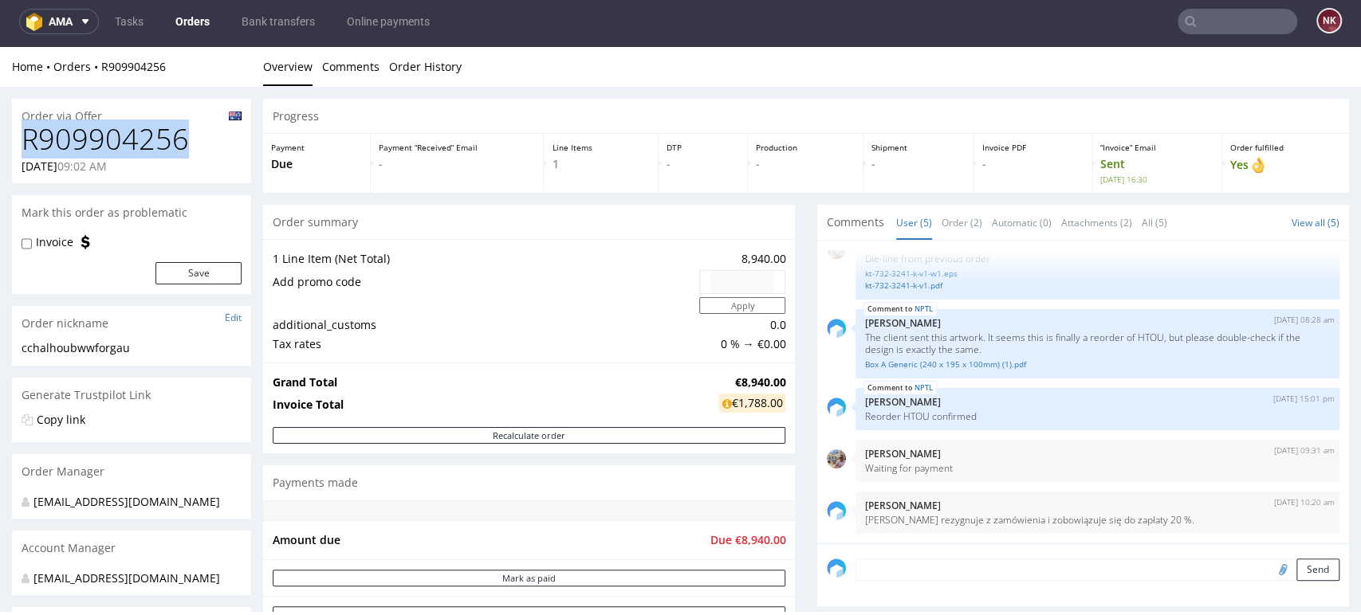
click at [126, 144] on h1 "R909904256" at bounding box center [132, 140] width 220 height 32
copy h1 "R909904256"
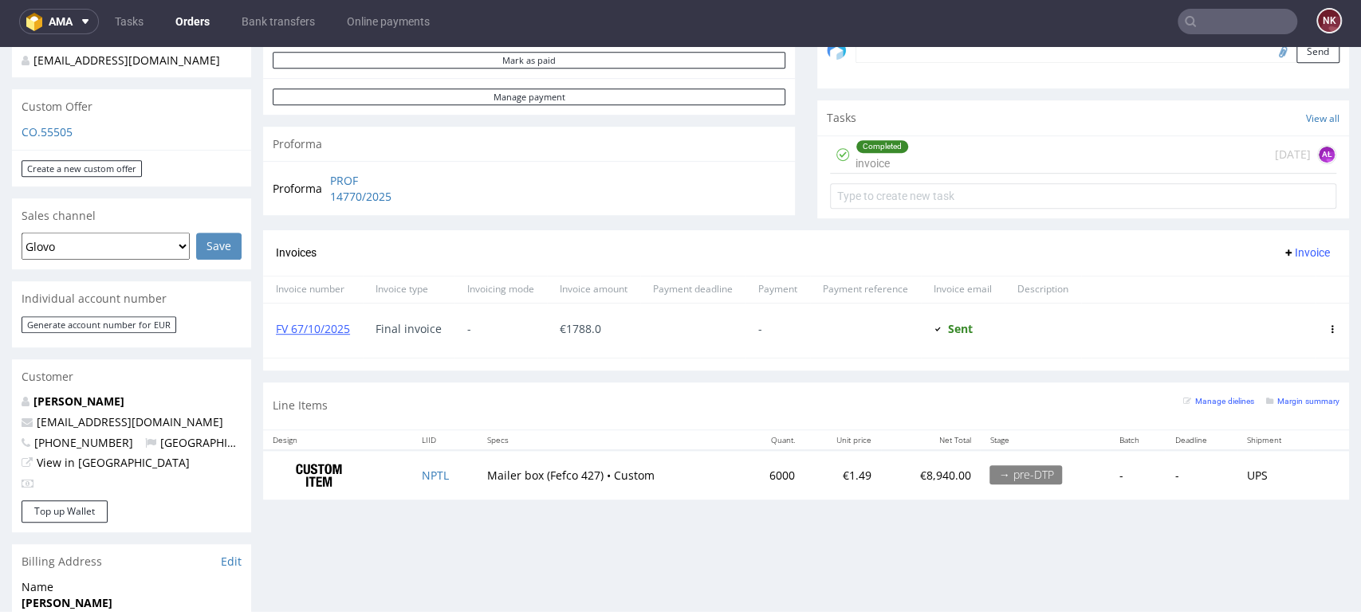
scroll to position [619, 0]
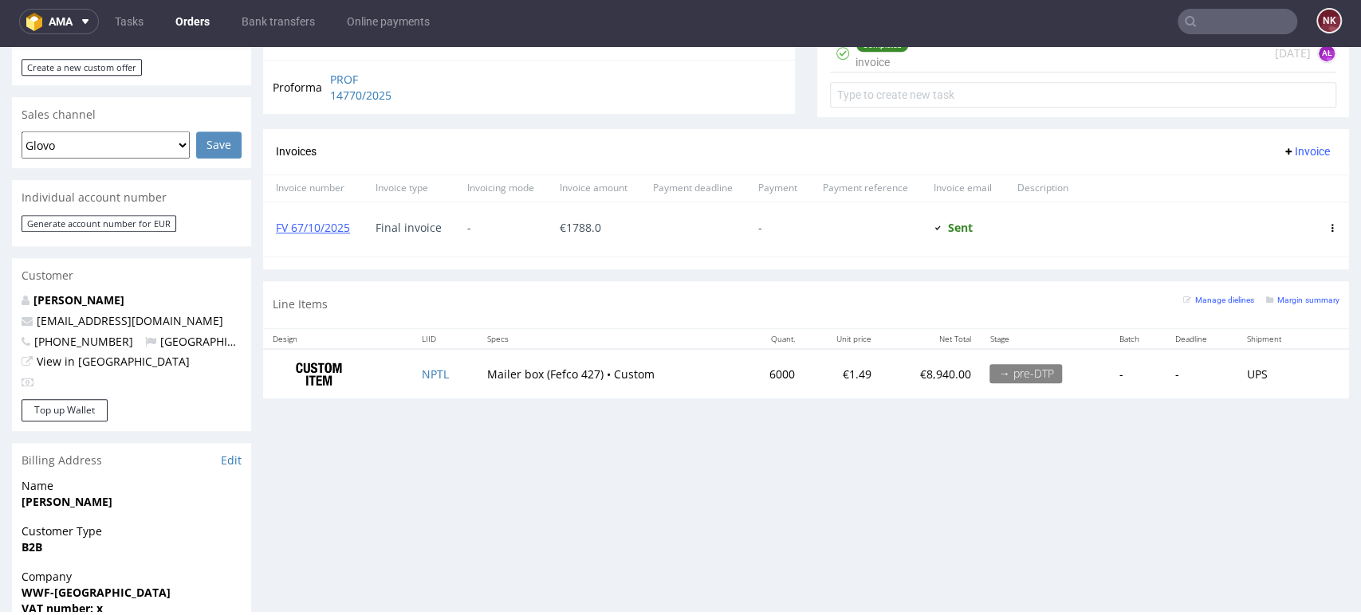
click at [1220, 16] on input "text" at bounding box center [1237, 22] width 120 height 26
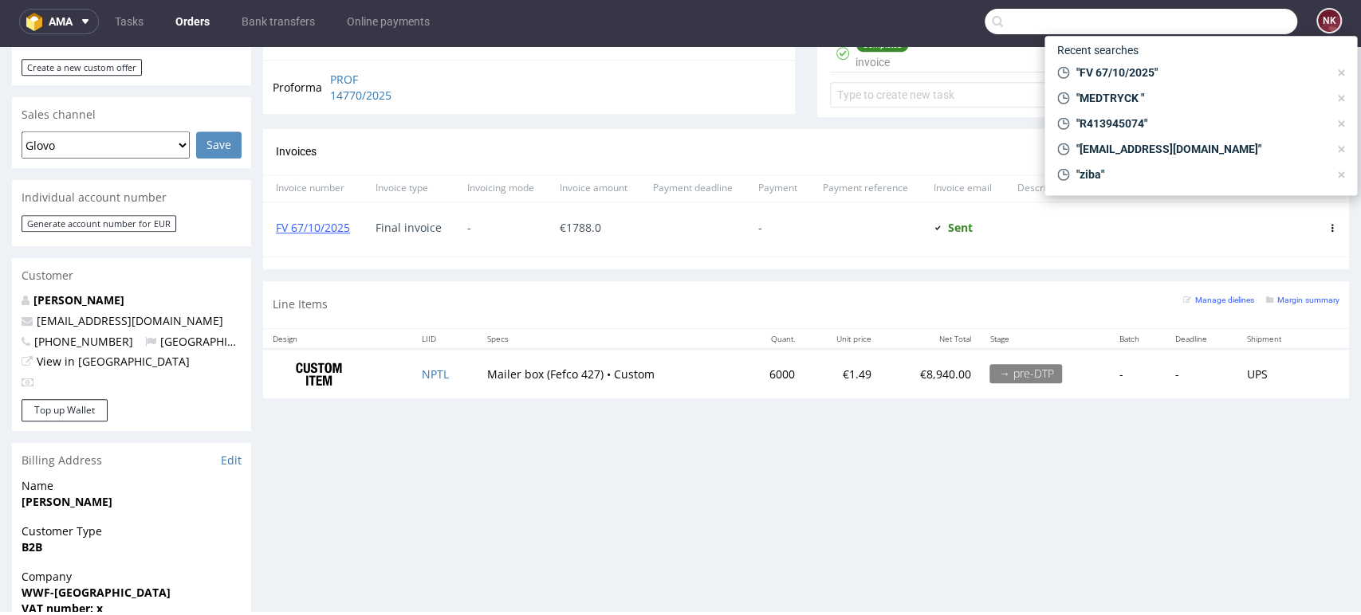
paste input "FV 1491/9/2025"
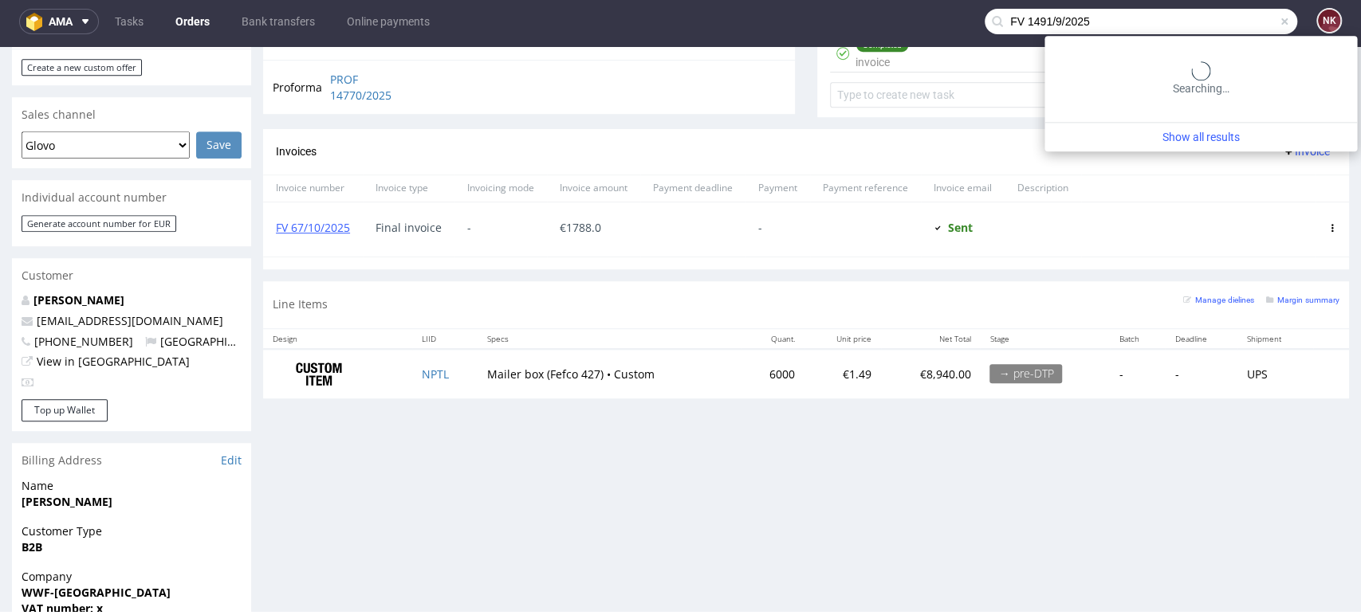
type input "FV 1491/9/2025"
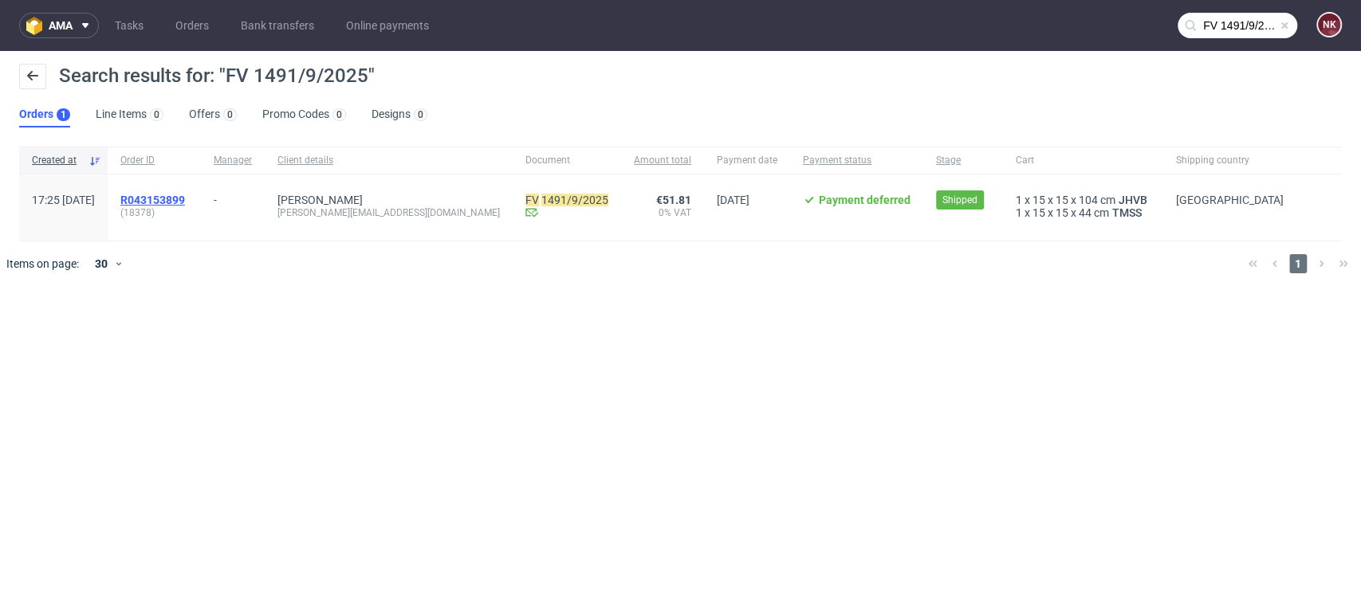
click at [185, 202] on span "R043153899" at bounding box center [152, 200] width 65 height 13
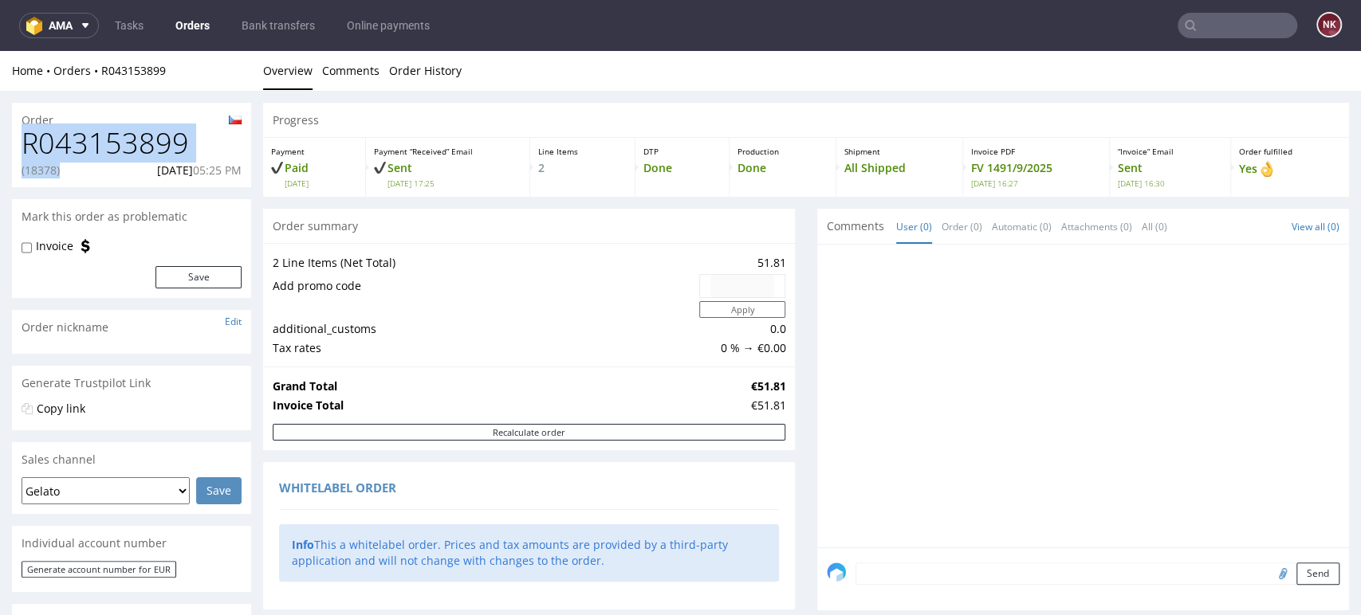
drag, startPoint x: 64, startPoint y: 171, endPoint x: 26, endPoint y: 149, distance: 43.9
click at [26, 149] on div "R043153899 [PHONE_NUMBER][DATE] 05:25 PM" at bounding box center [131, 158] width 239 height 60
copy div "R043153899 (18378)"
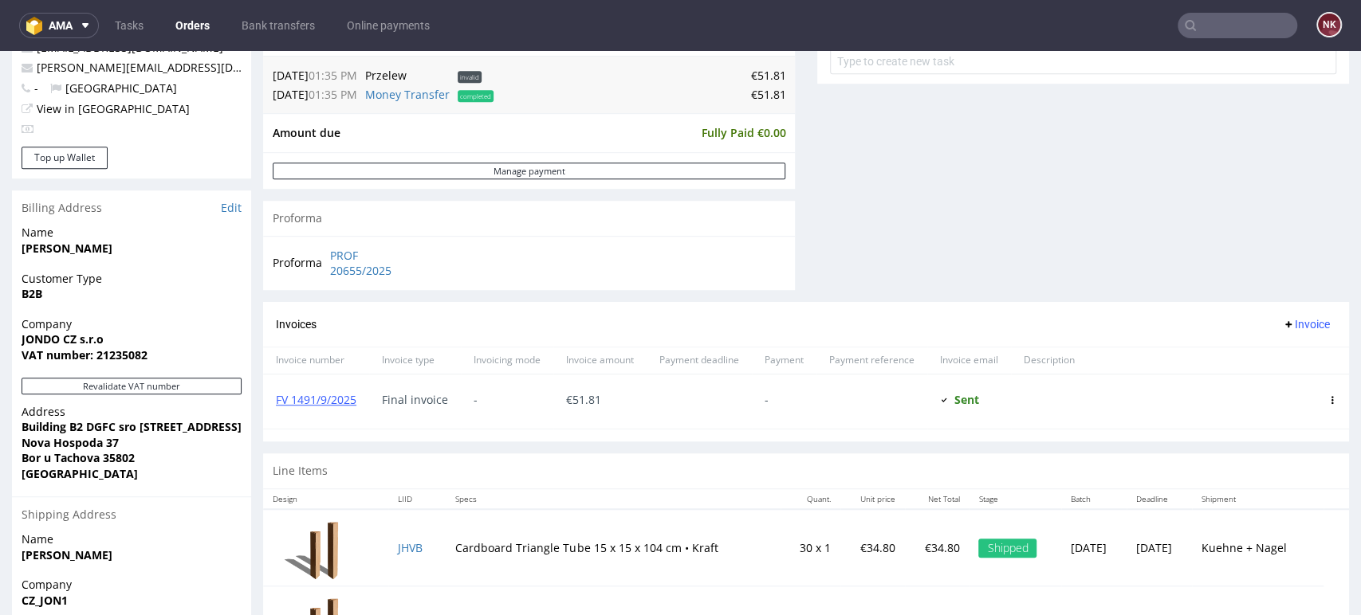
scroll to position [531, 0]
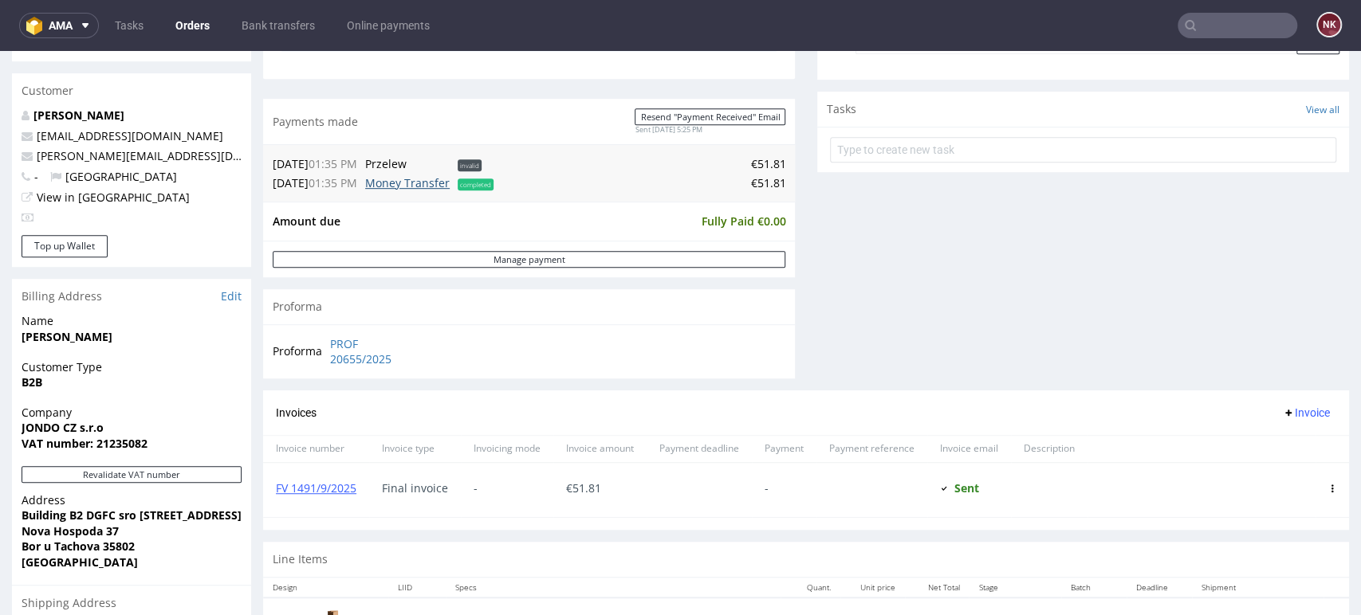
click at [408, 186] on link "Money Transfer" at bounding box center [407, 182] width 84 height 15
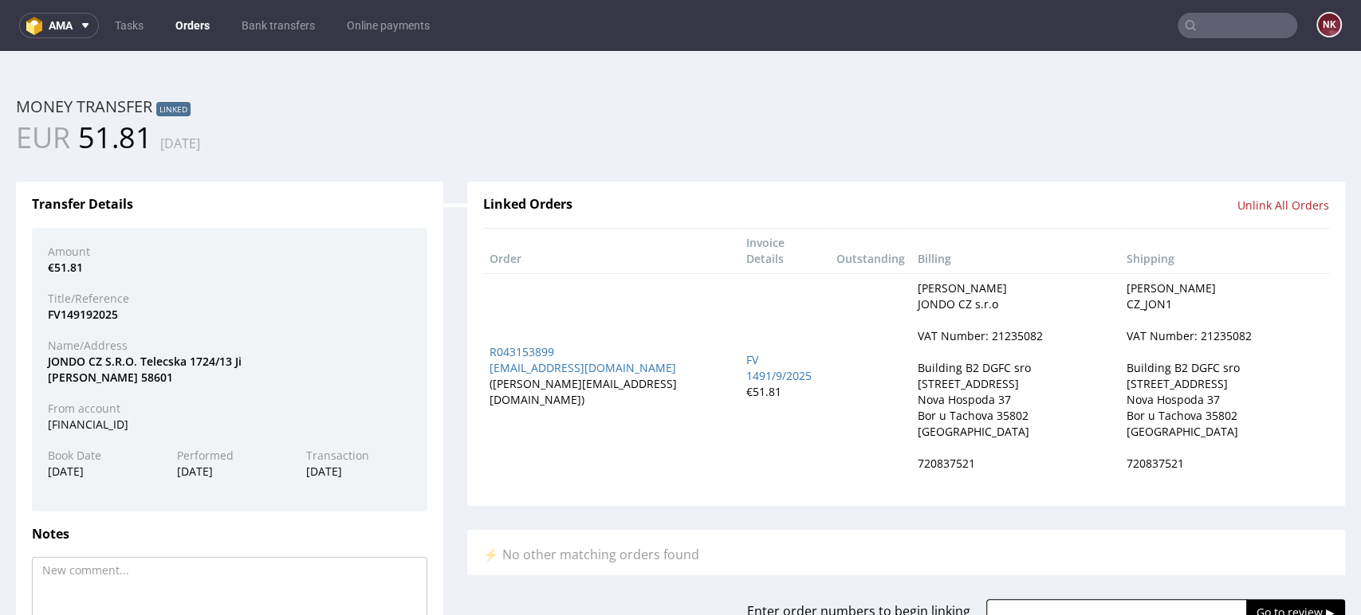
scroll to position [0, 0]
click at [50, 395] on div "Amount €51.81 Title/Reference FV149192025 Name/Address JONDO CZ S.R.O. Telecska…" at bounding box center [229, 370] width 395 height 284
click at [1238, 157] on div "EUR 51.81 [DATE]" at bounding box center [680, 138] width 1353 height 40
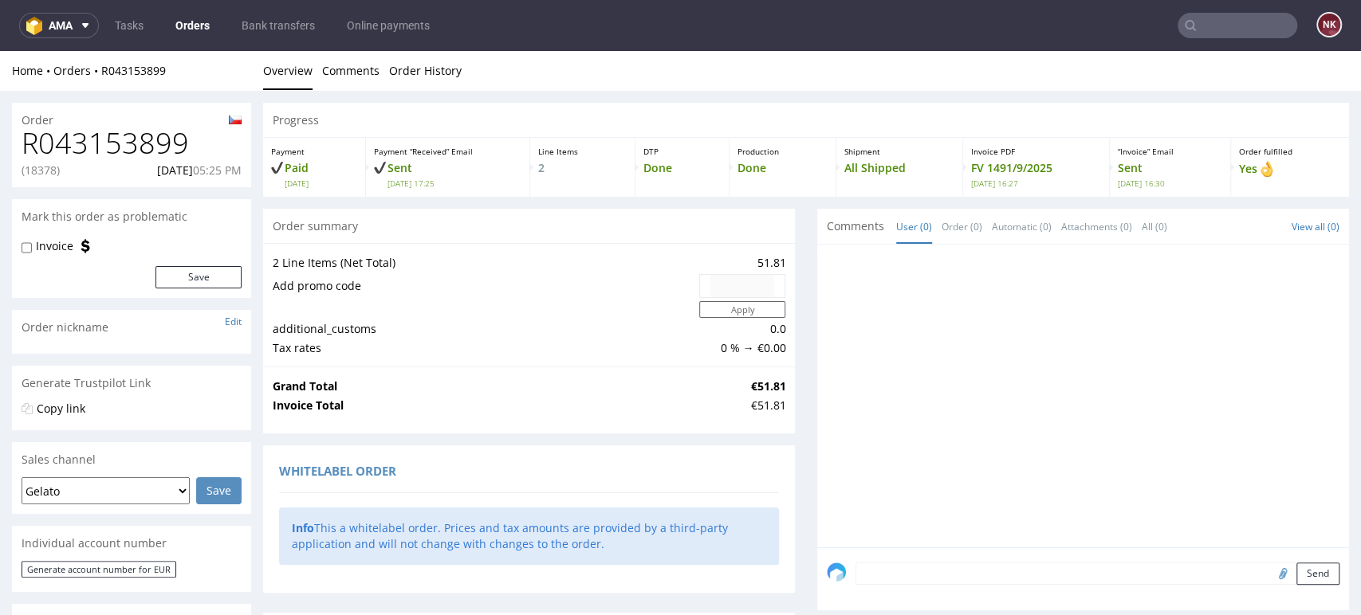
scroll to position [531, 0]
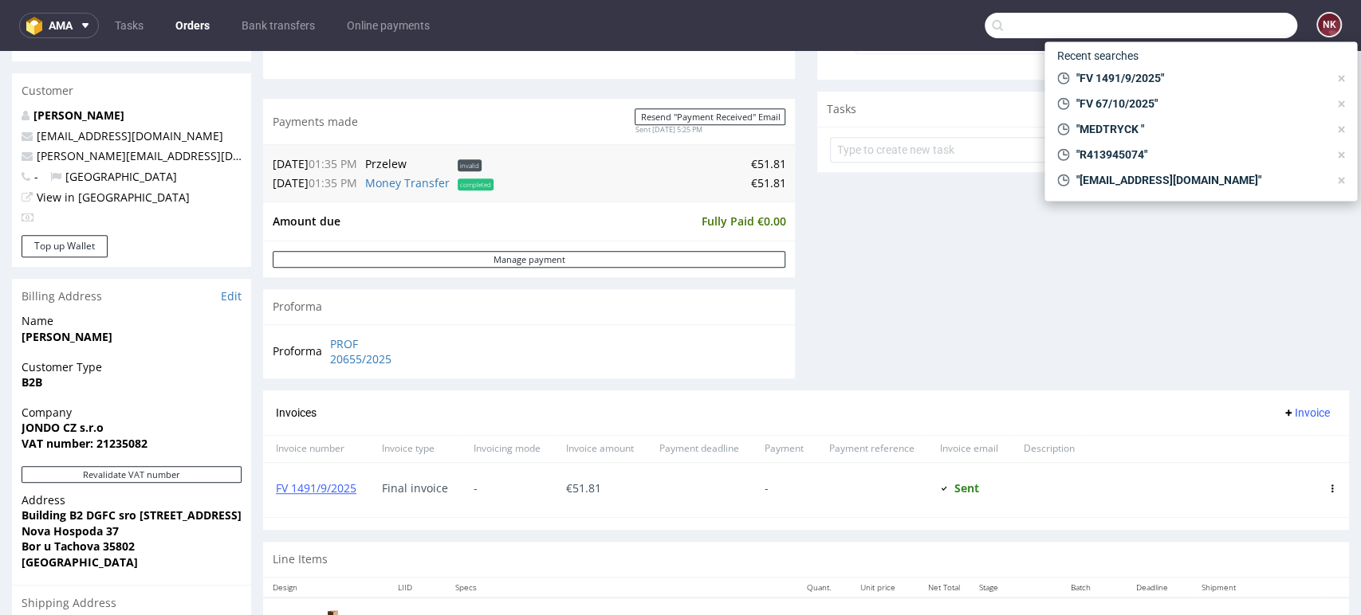
click at [1213, 22] on input "text" at bounding box center [1140, 26] width 312 height 26
paste input "FV 1490/9/2025"
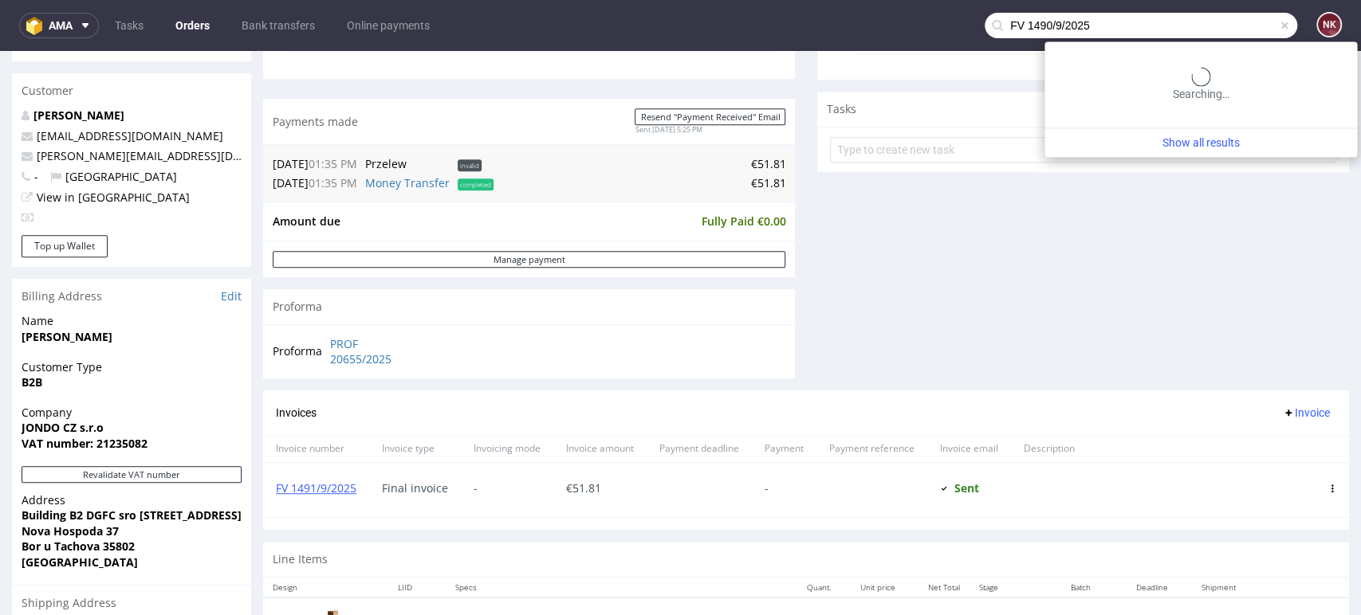
type input "FV 1490/9/2025"
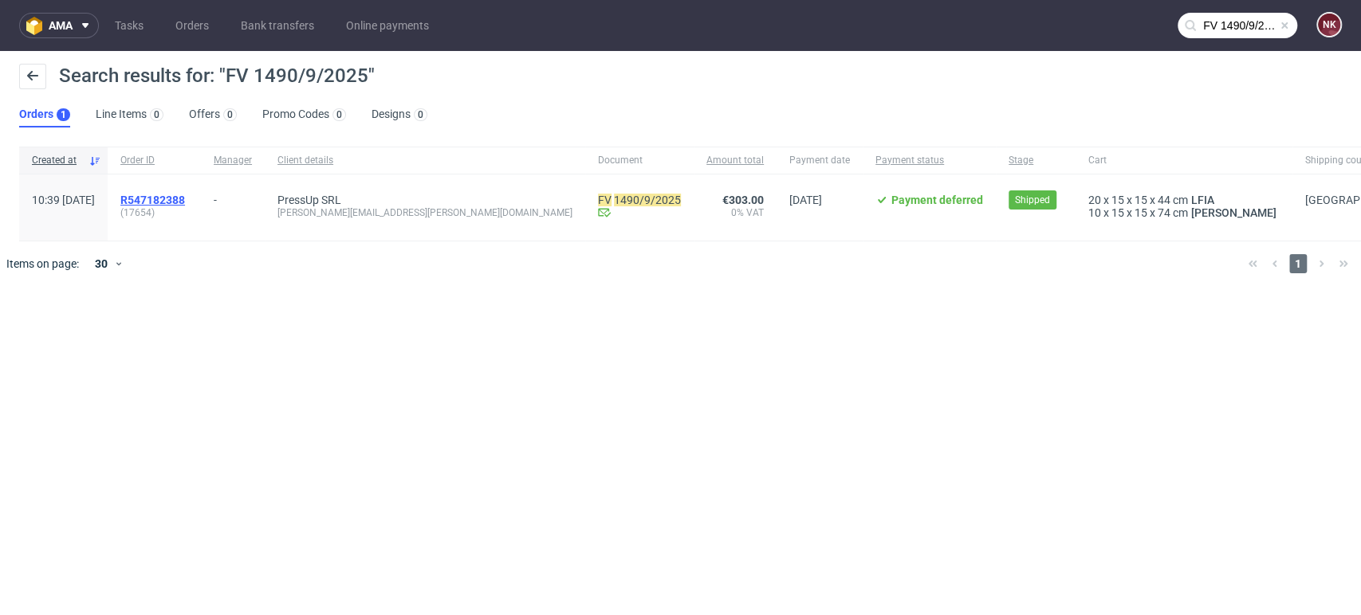
click at [185, 199] on span "R547182388" at bounding box center [152, 200] width 65 height 13
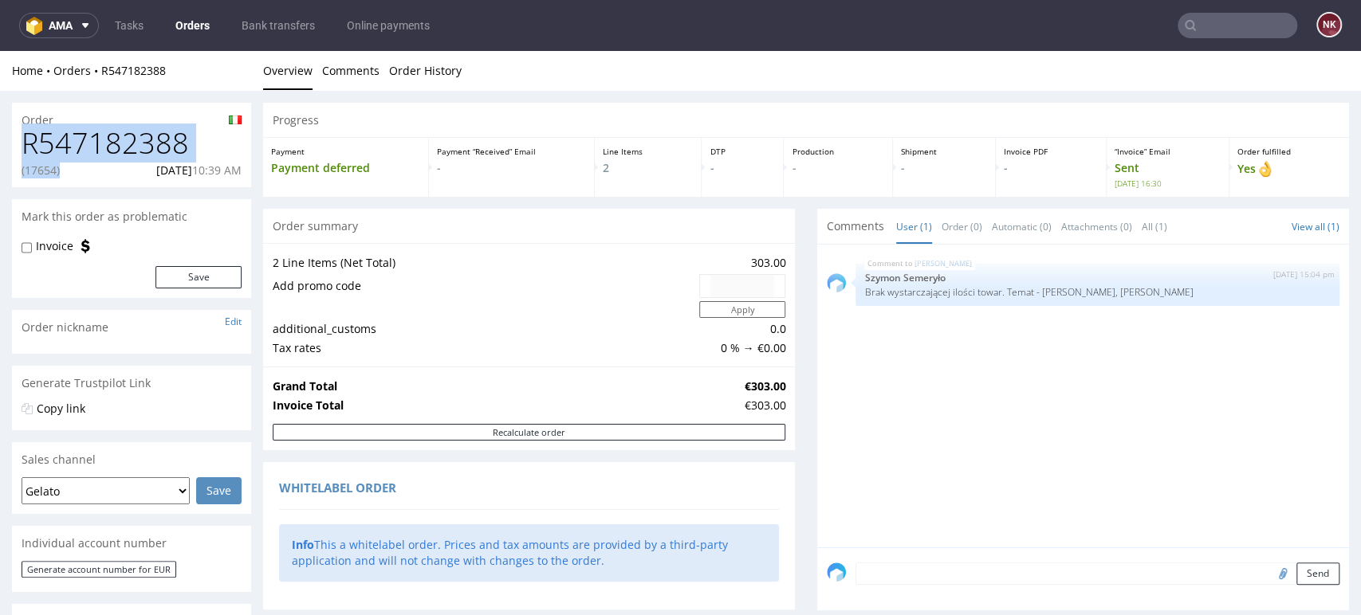
drag, startPoint x: 69, startPoint y: 171, endPoint x: 15, endPoint y: 150, distance: 57.6
click at [15, 150] on div "R547182388 (17654) 02.09.2025 10:39 AM" at bounding box center [131, 158] width 239 height 60
copy div "R547182388 (17654)"
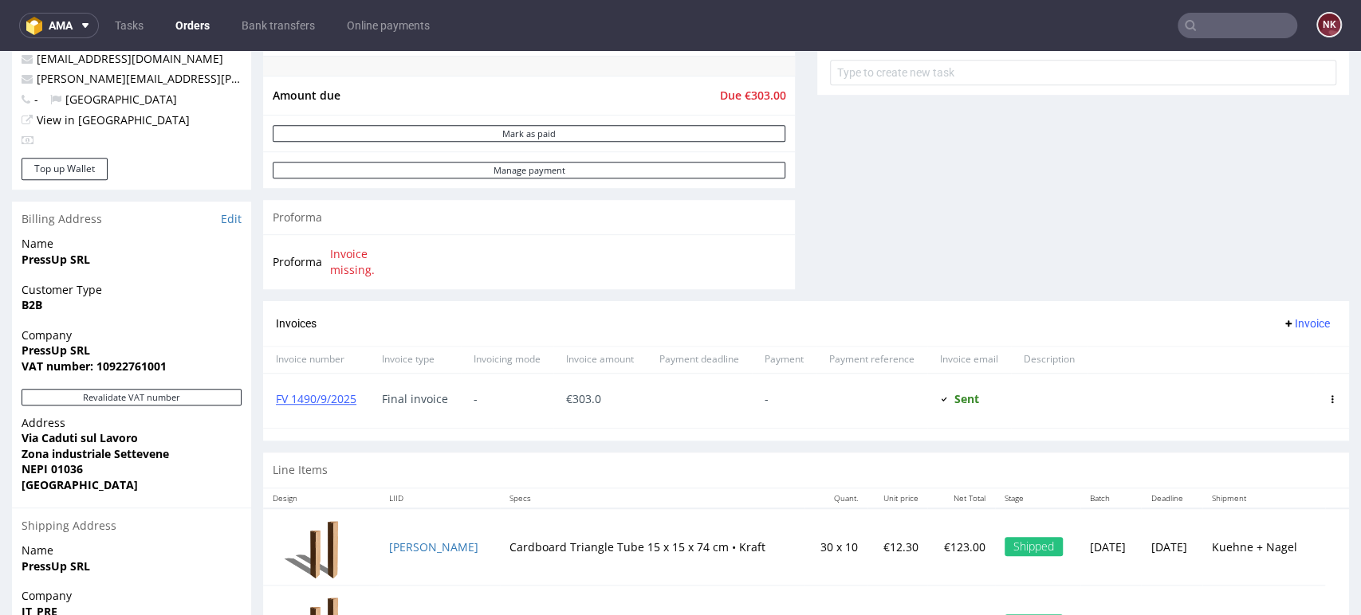
scroll to position [619, 0]
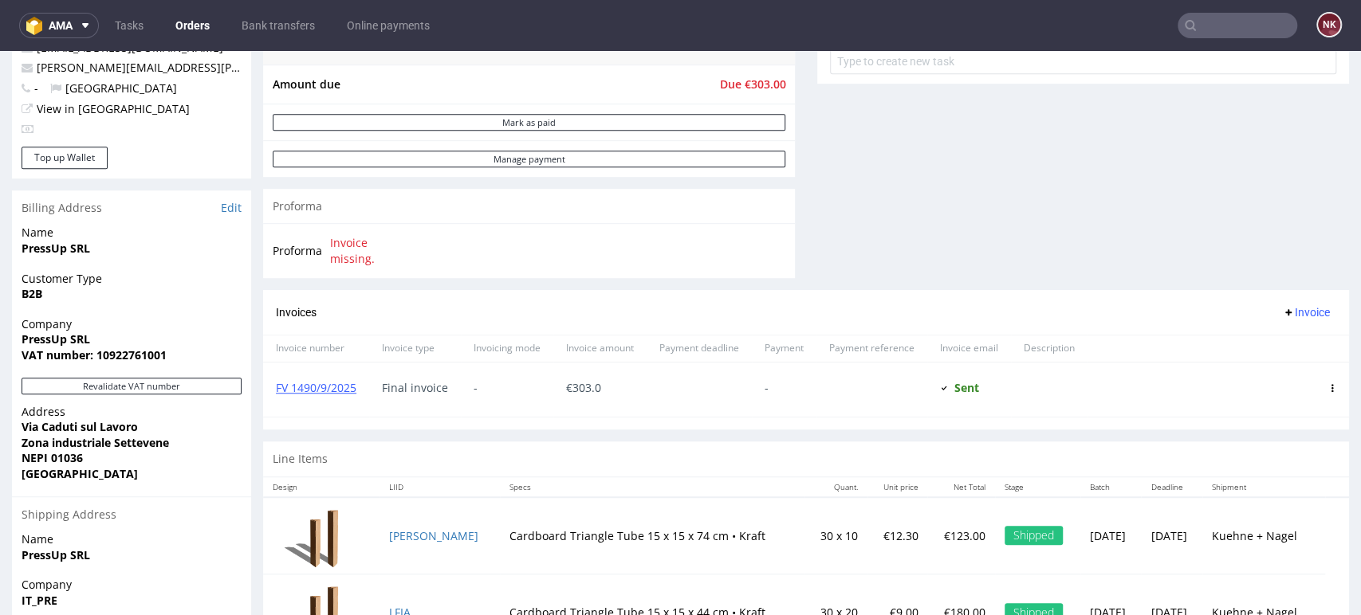
click at [1225, 35] on input "text" at bounding box center [1237, 26] width 120 height 26
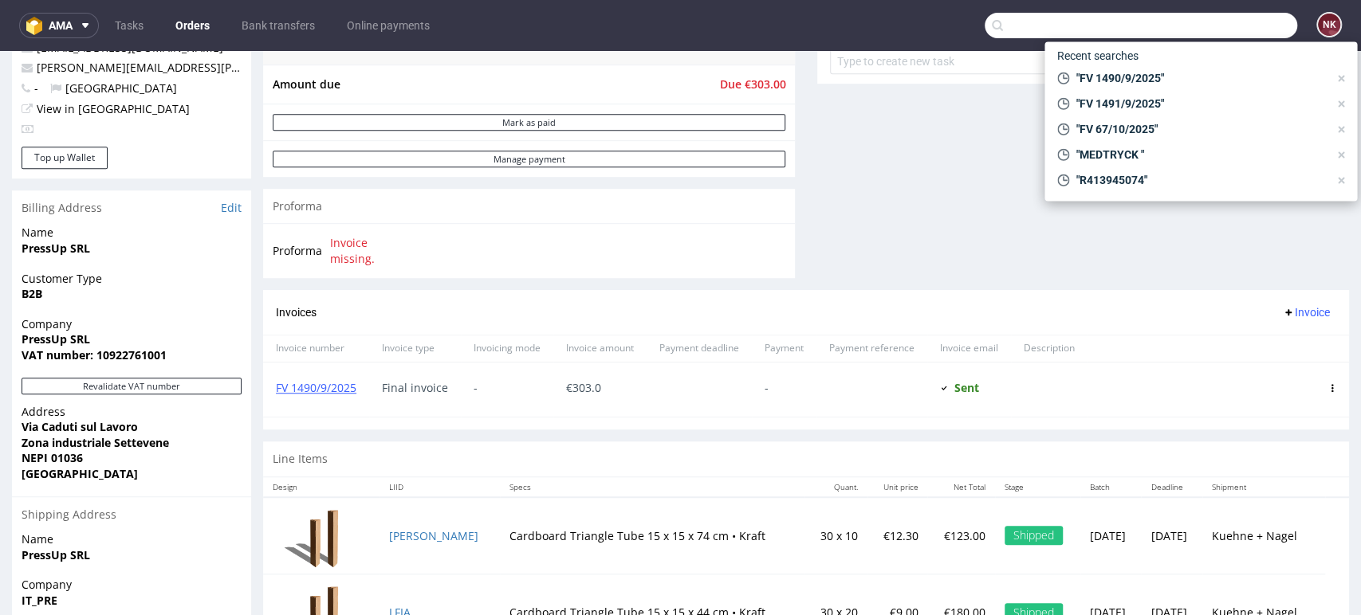
paste input "FV 1638/9/2025"
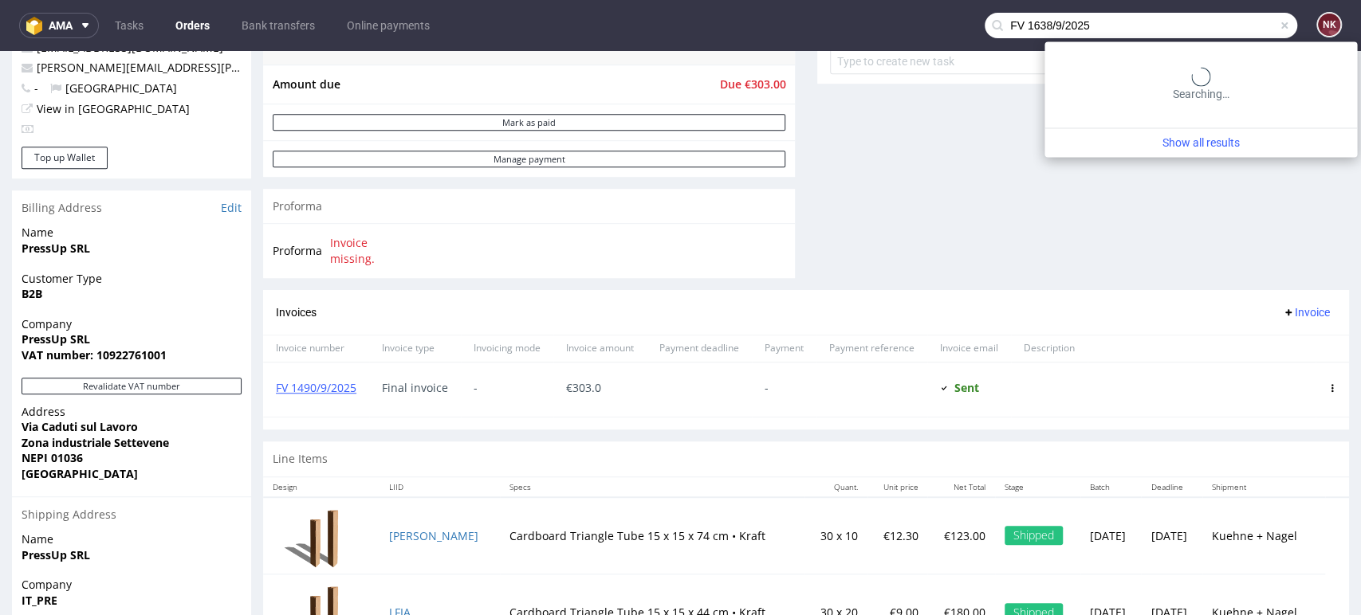
type input "FV 1638/9/2025"
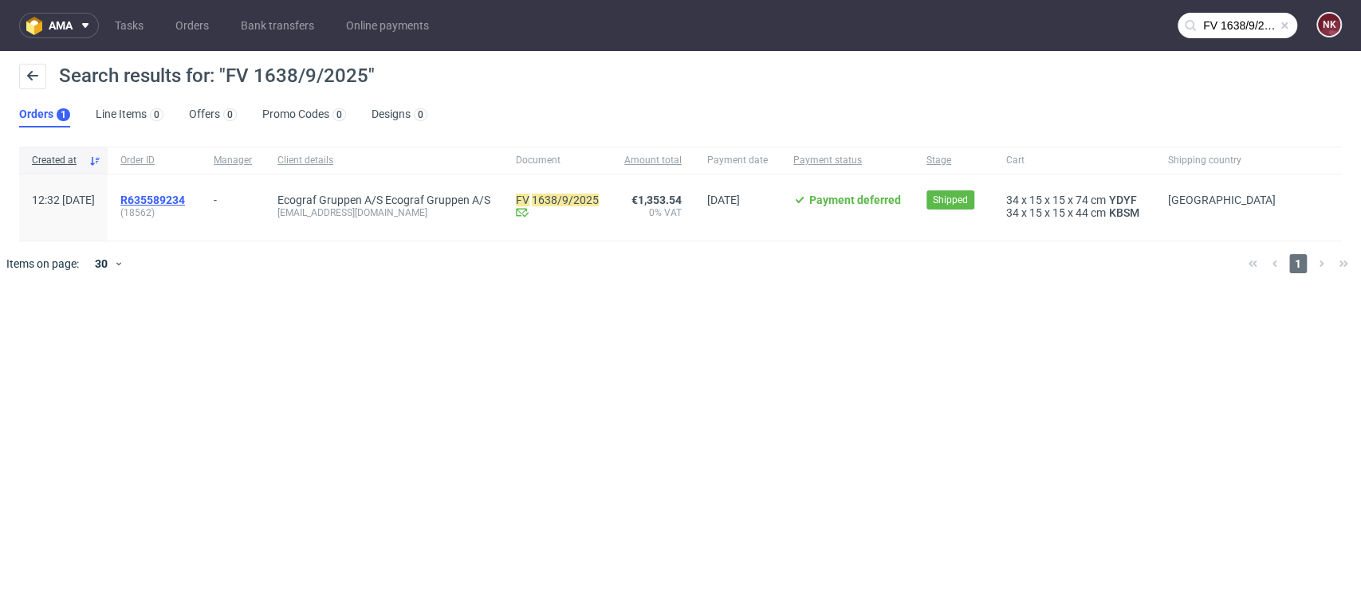
click at [179, 196] on span "R635589234" at bounding box center [152, 200] width 65 height 13
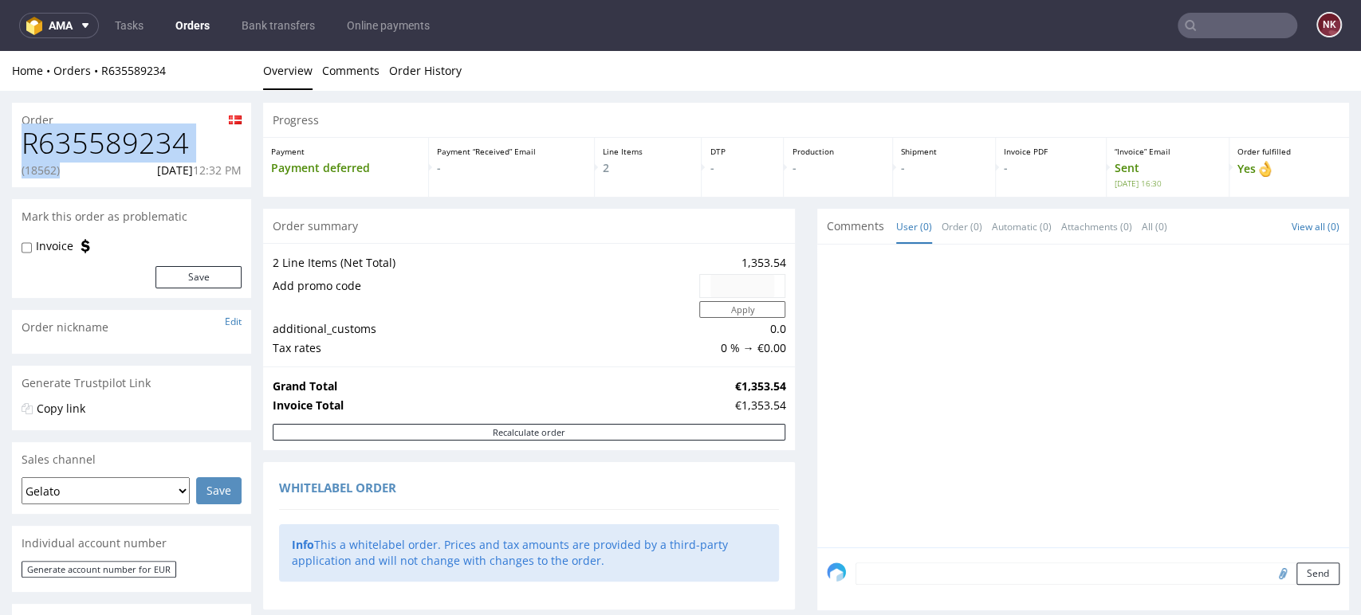
drag, startPoint x: 67, startPoint y: 171, endPoint x: 18, endPoint y: 143, distance: 56.4
click at [18, 143] on div "R635589234 (18562) 24.09.2025 12:32 PM" at bounding box center [131, 158] width 239 height 60
copy div "R635589234 (18562)"
click at [1237, 26] on input "text" at bounding box center [1237, 26] width 120 height 26
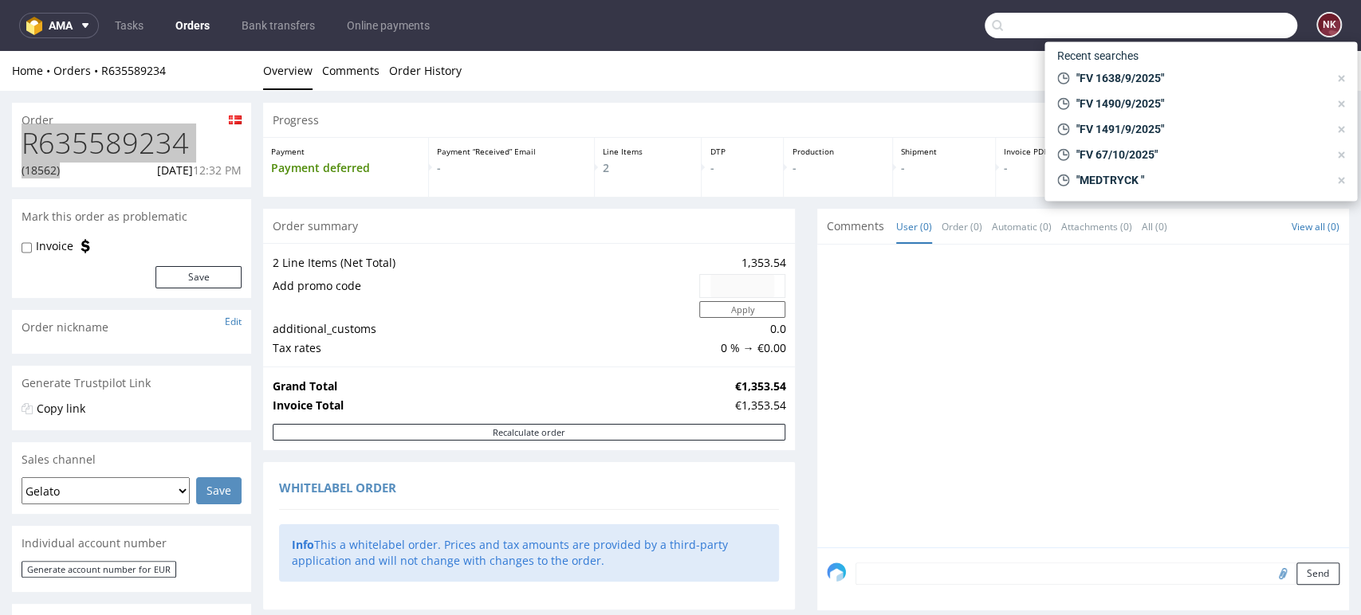
paste input "FV 371/10/2025"
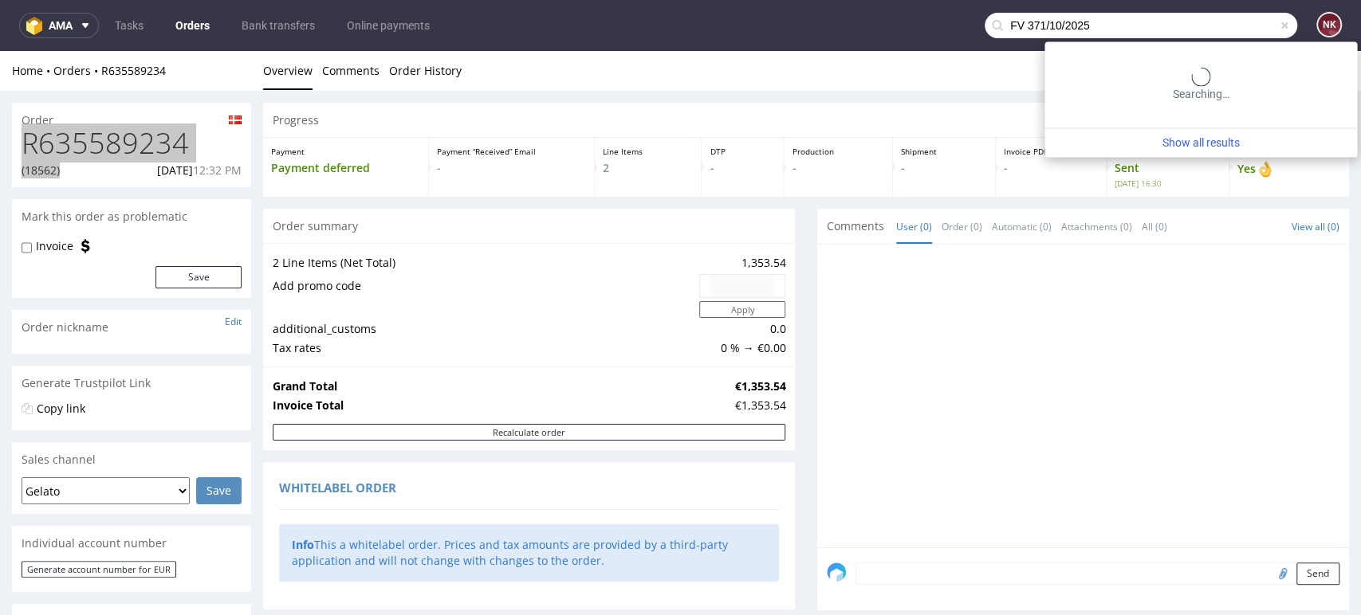
type input "FV 371/10/2025"
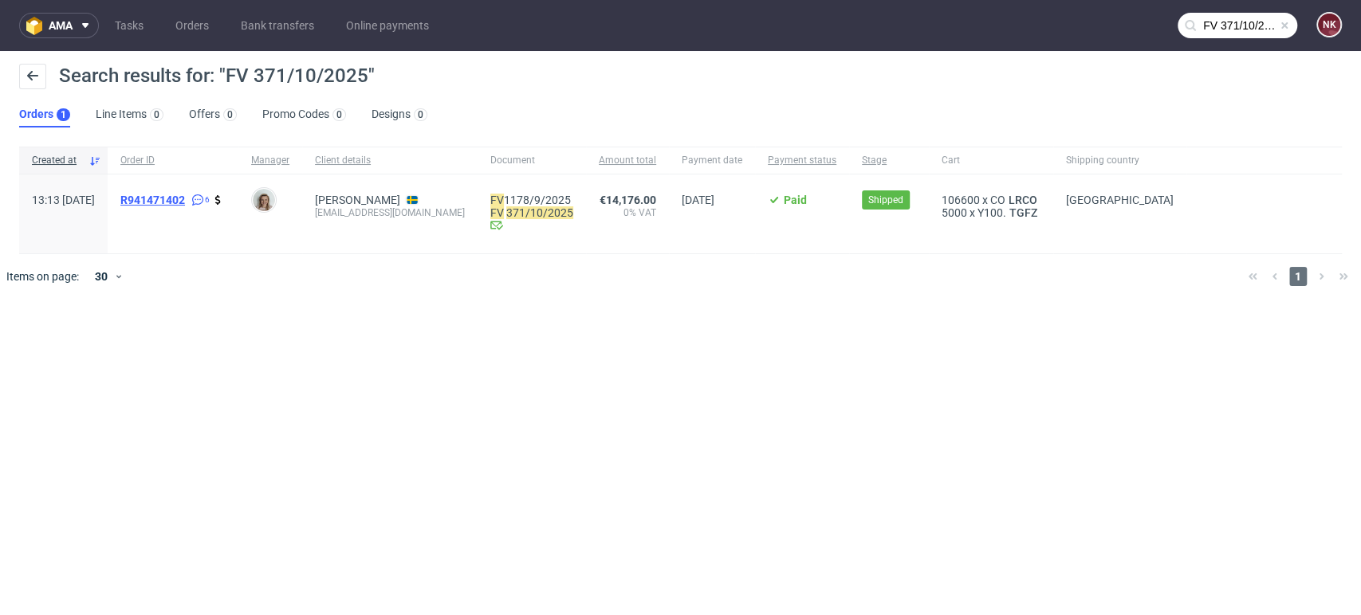
click at [185, 201] on span "R941471402" at bounding box center [152, 200] width 65 height 13
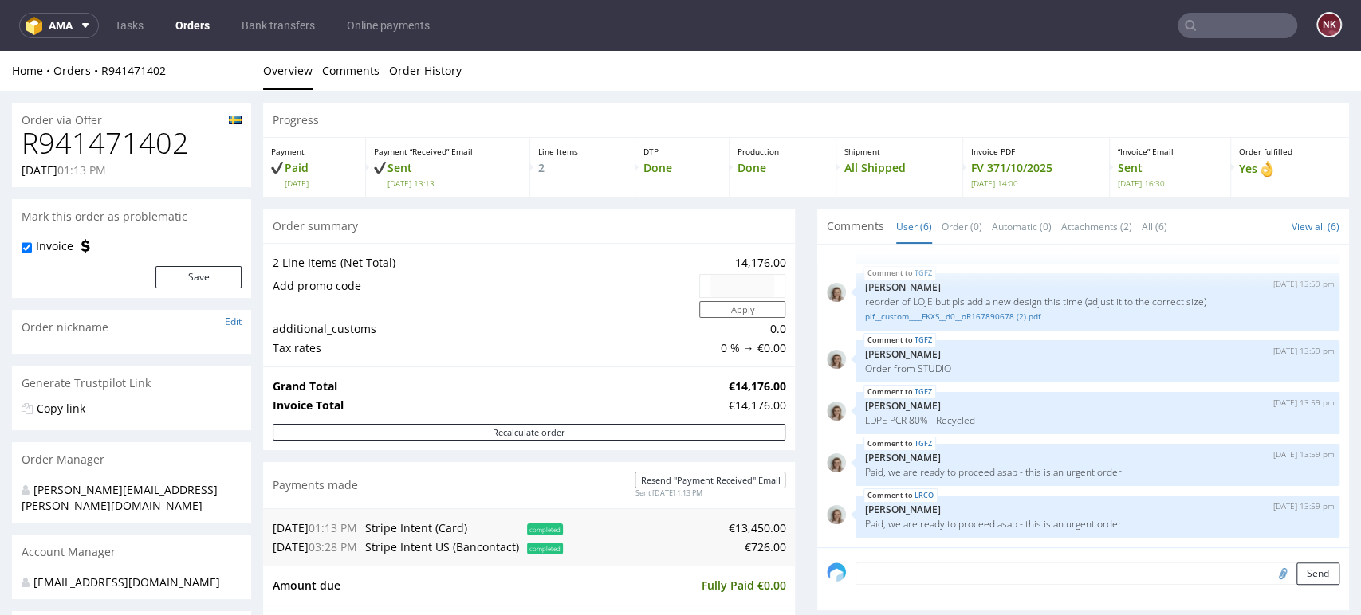
click at [131, 137] on h1 "R941471402" at bounding box center [132, 144] width 220 height 32
copy h1 "R941471402"
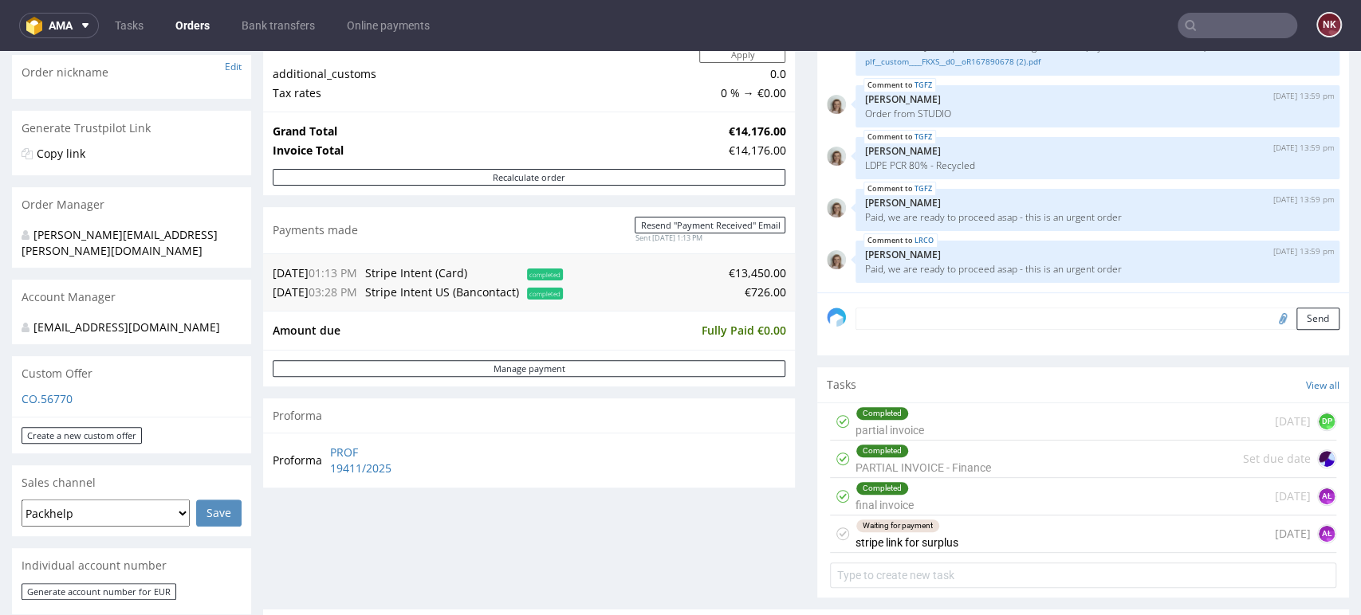
scroll to position [265, 0]
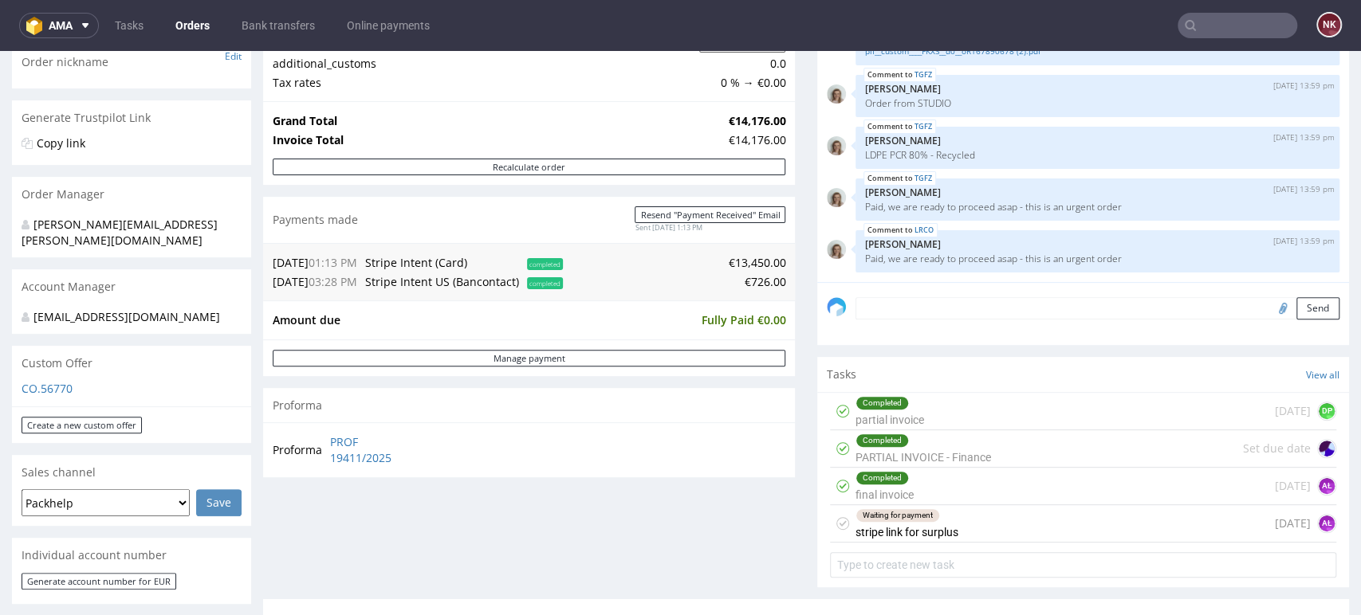
click at [946, 521] on div "Waiting for payment stripe link for surplus 7 days ago AŁ" at bounding box center [1083, 523] width 506 height 37
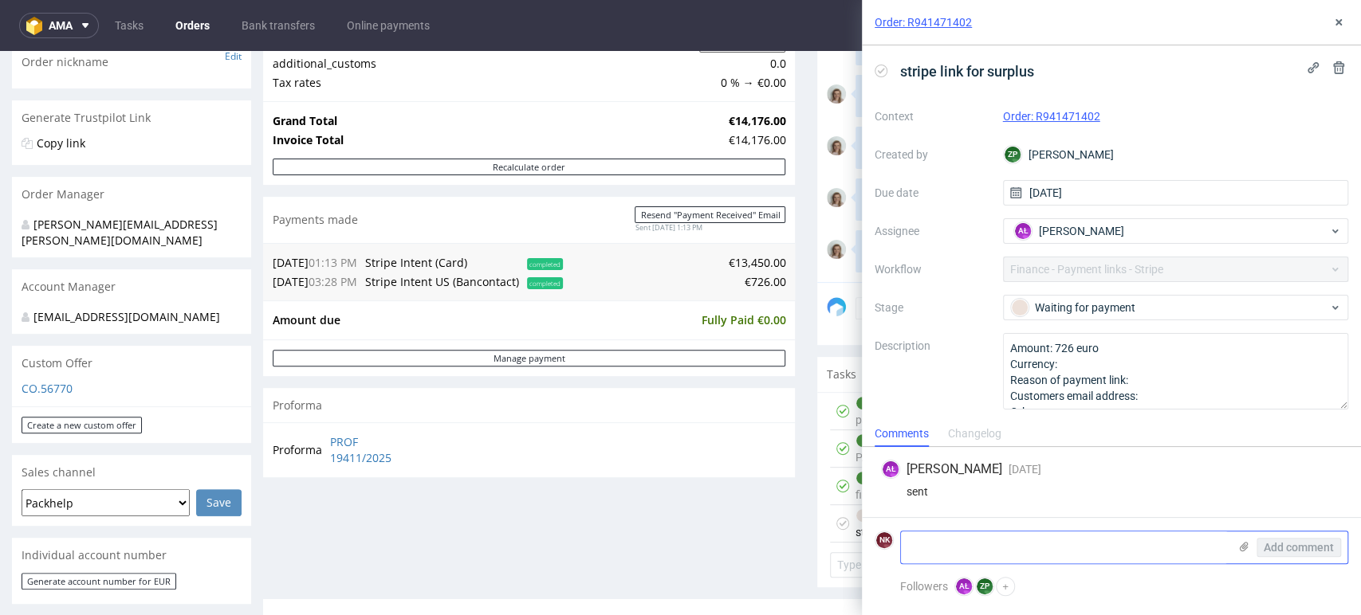
click at [1244, 545] on use at bounding box center [1244, 547] width 9 height 10
click at [0, 0] on input "file" at bounding box center [0, 0] width 0 height 0
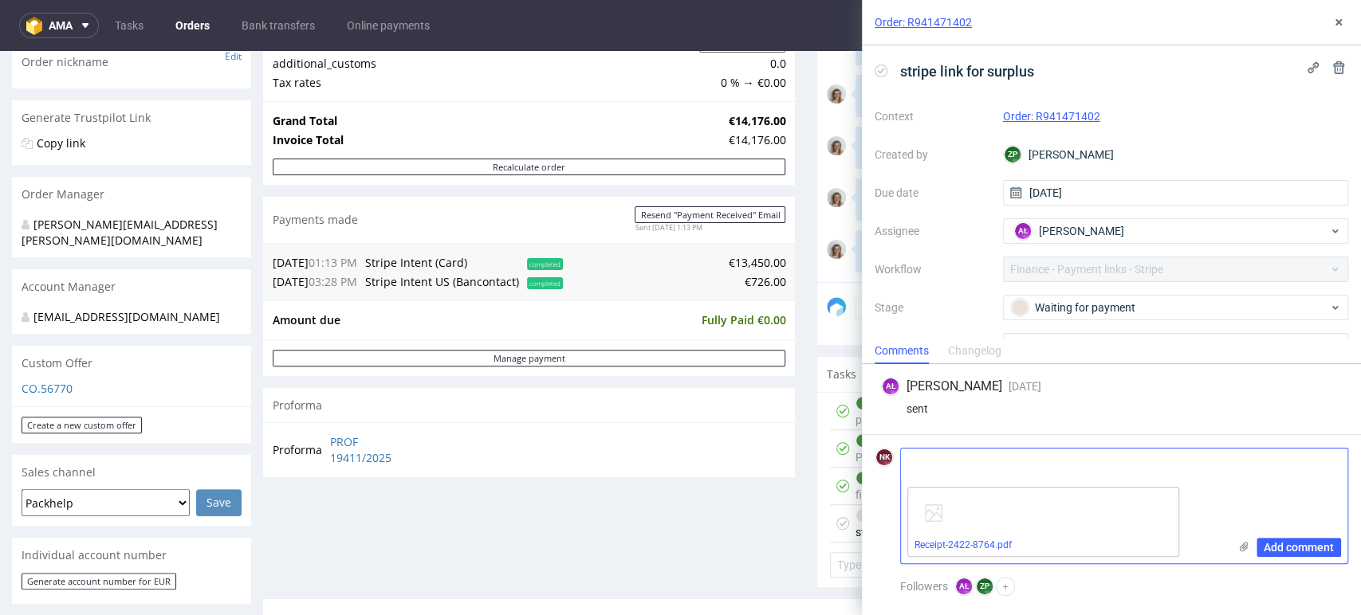
click at [1082, 470] on textarea at bounding box center [1064, 465] width 327 height 32
type textarea "paid"
click at [1301, 540] on button "Add comment" at bounding box center [1298, 547] width 84 height 19
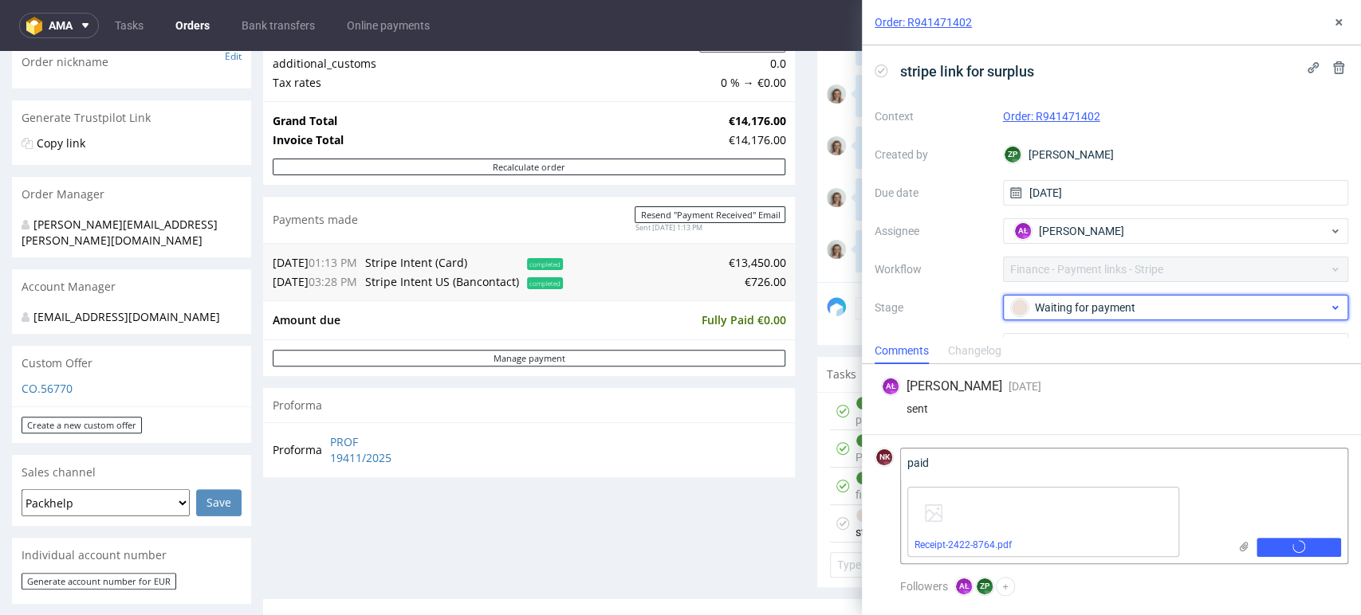
click at [1098, 306] on div "Waiting for payment" at bounding box center [1169, 308] width 317 height 18
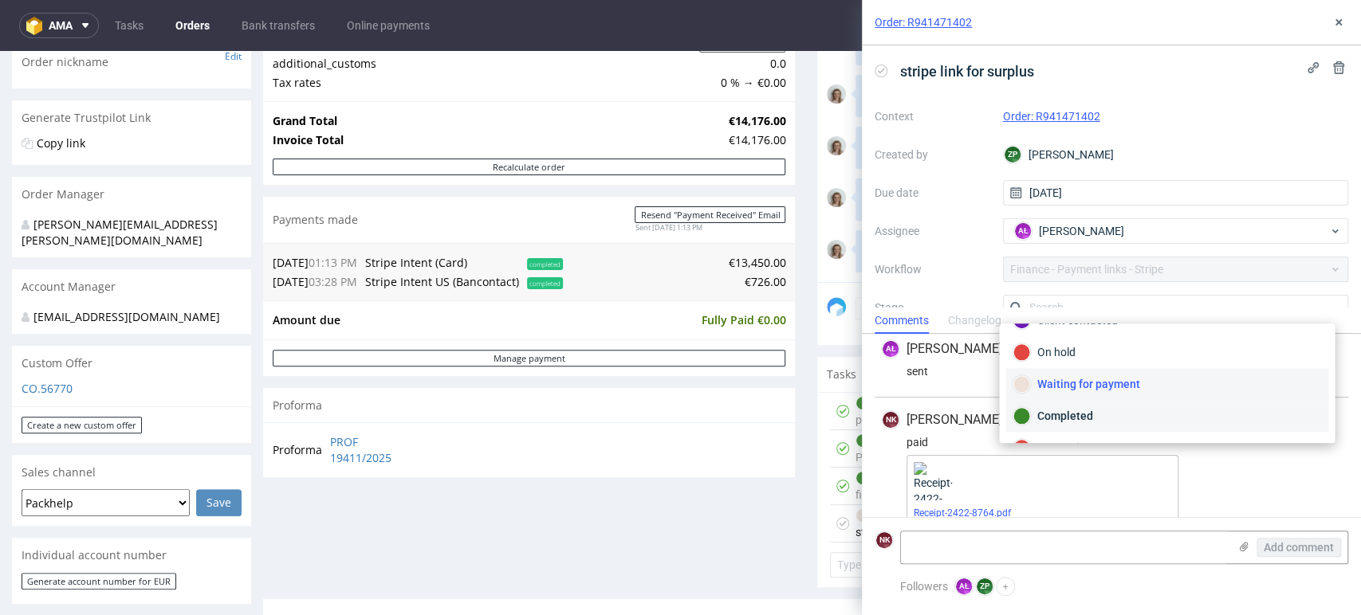
scroll to position [26, 0]
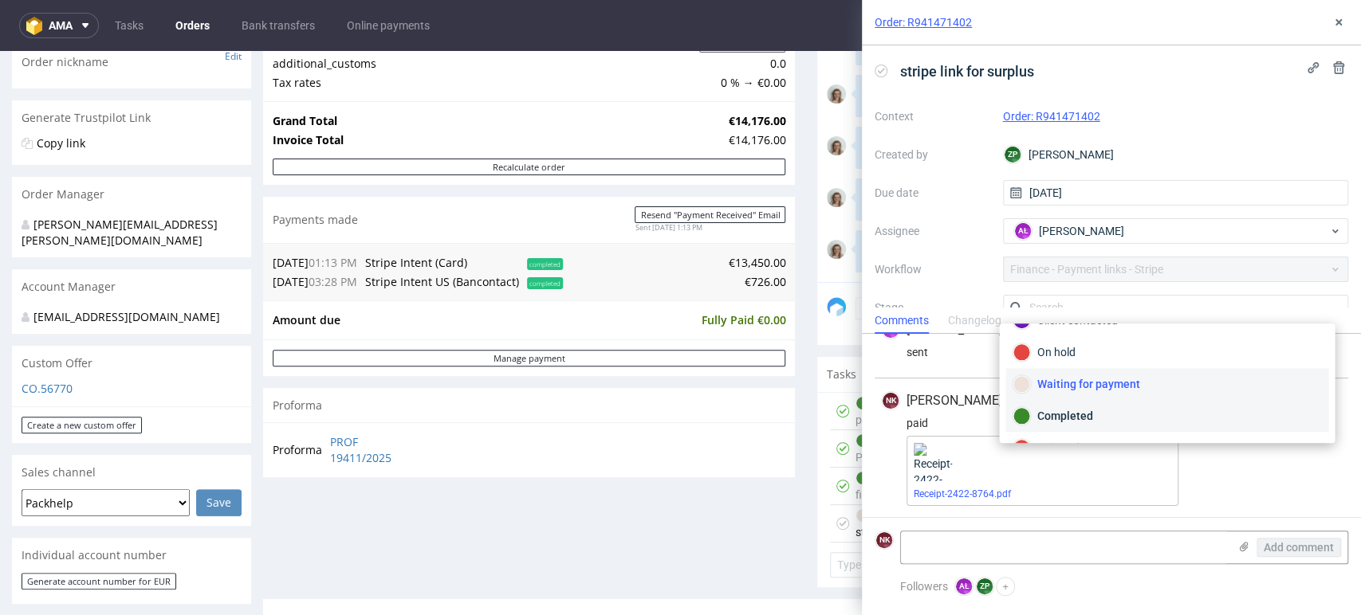
click at [1056, 407] on div "Completed" at bounding box center [1166, 416] width 308 height 18
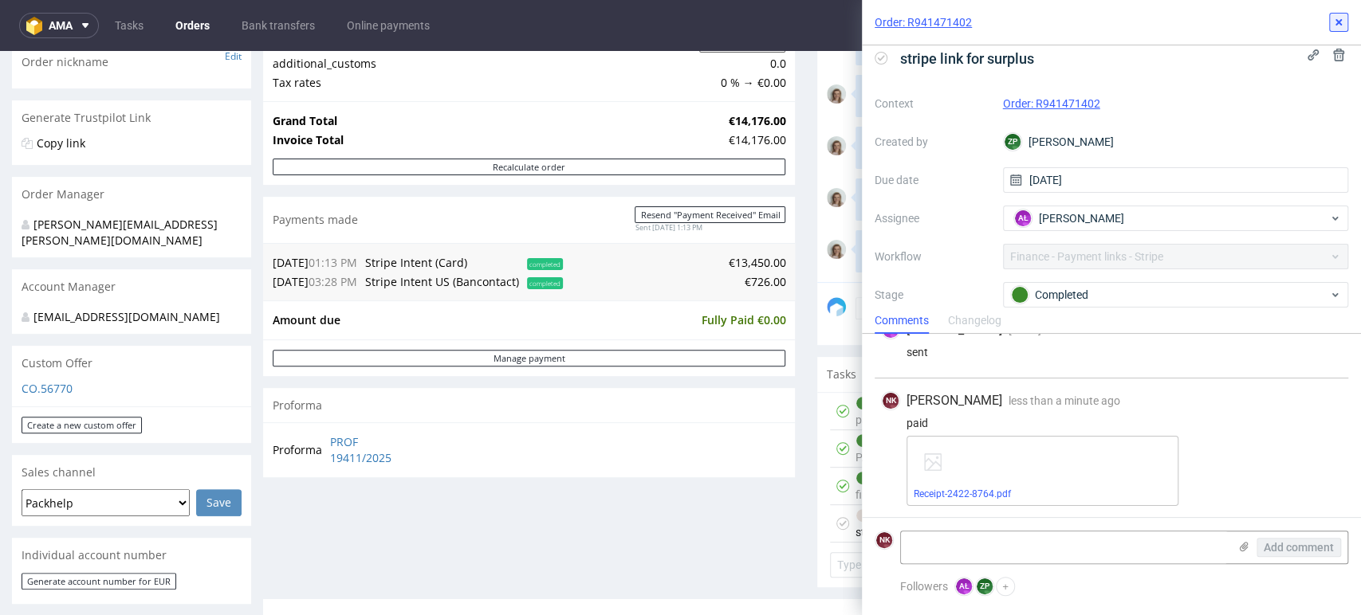
click at [1346, 17] on button at bounding box center [1338, 22] width 19 height 19
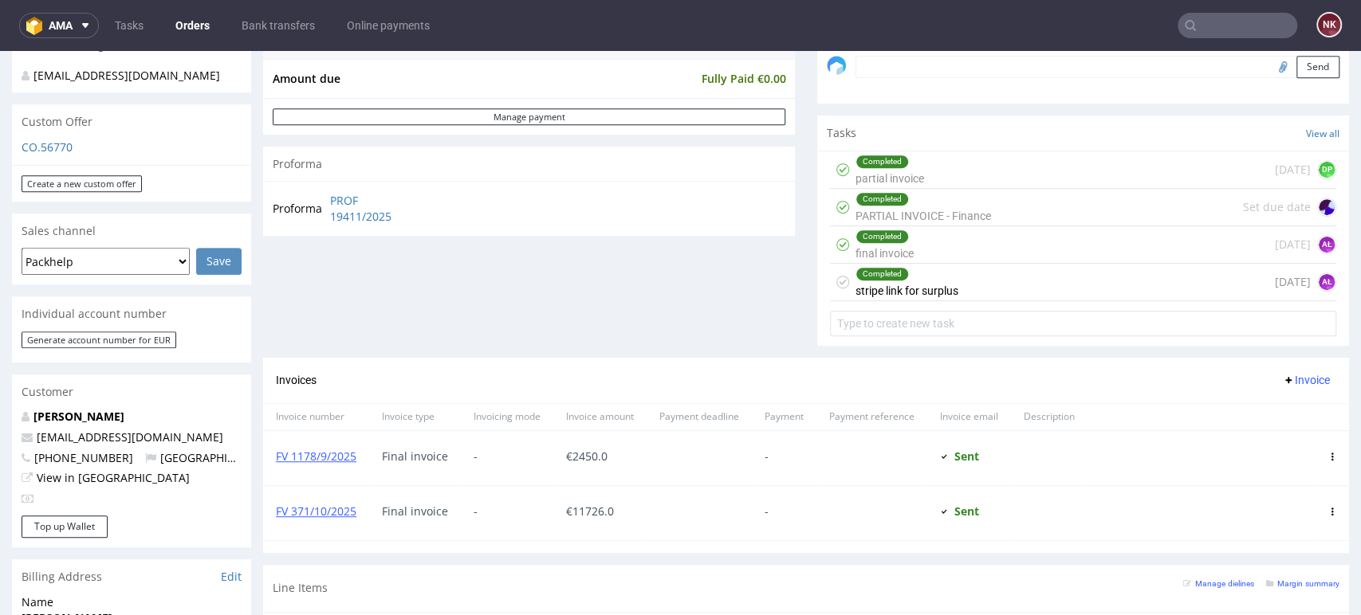
scroll to position [619, 0]
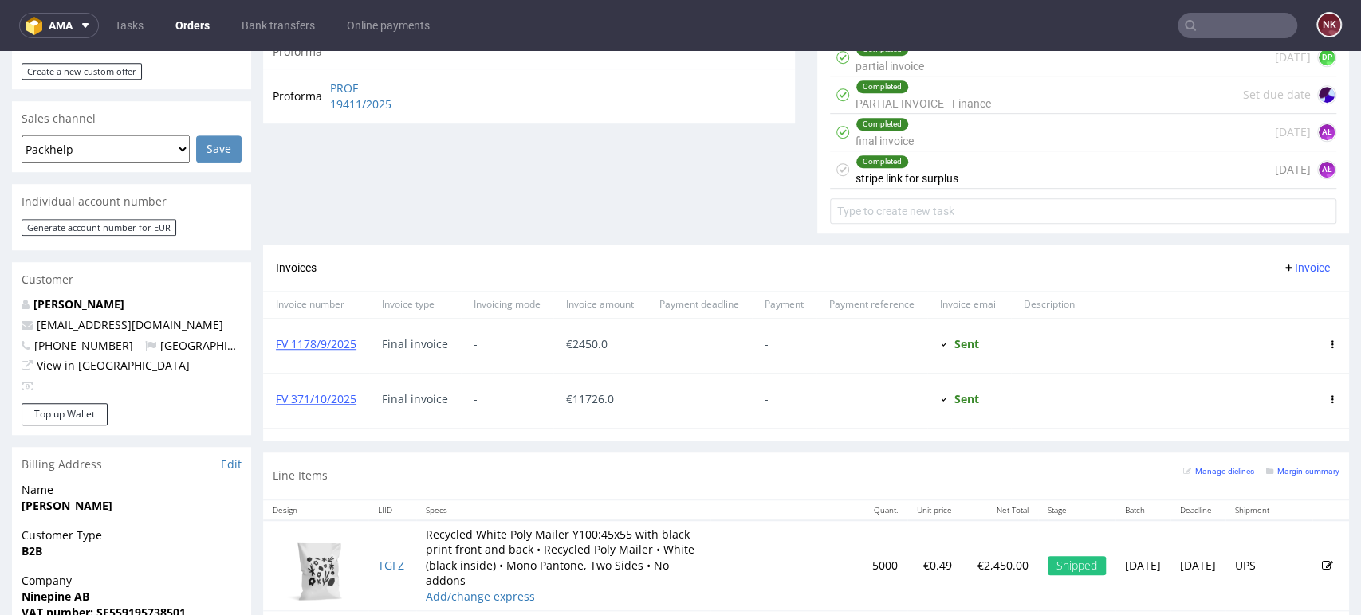
click at [1239, 26] on input "text" at bounding box center [1237, 26] width 120 height 26
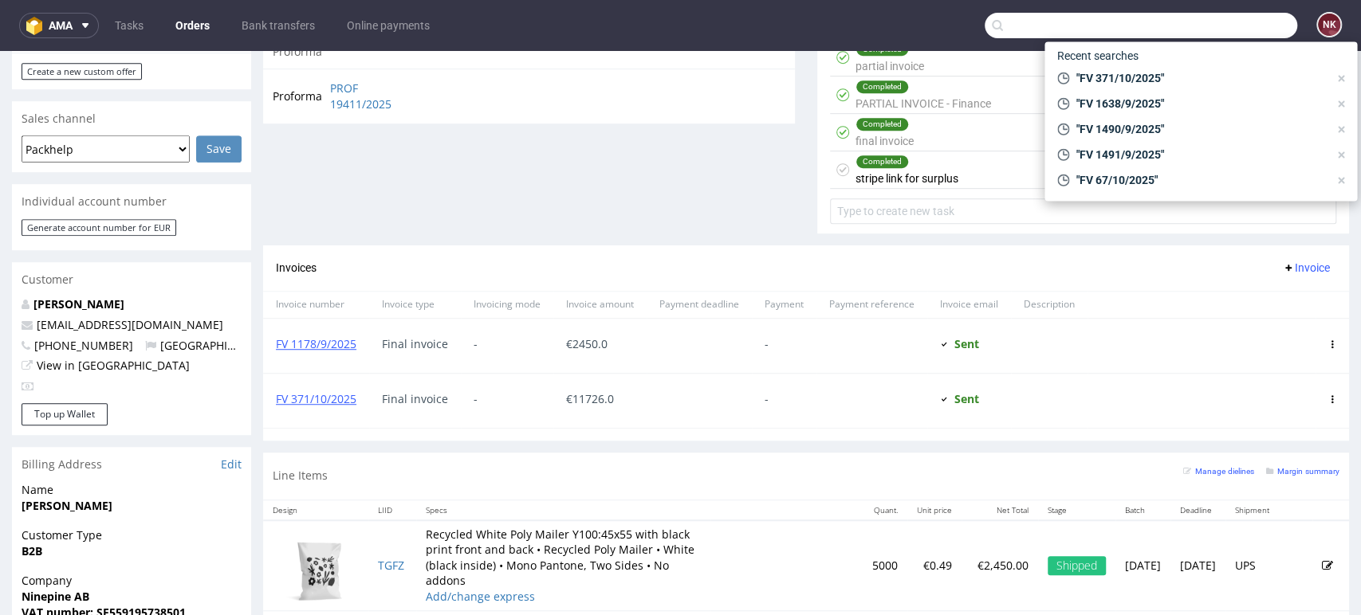
paste input "FV 334/10/2025"
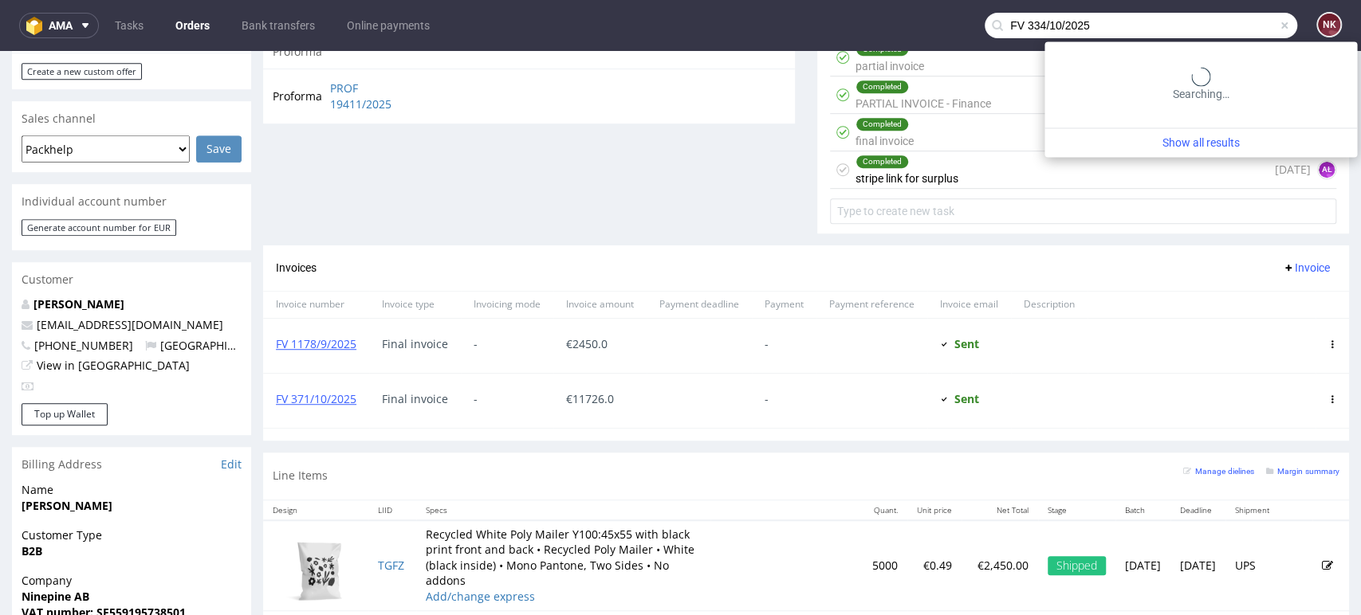
type input "FV 334/10/2025"
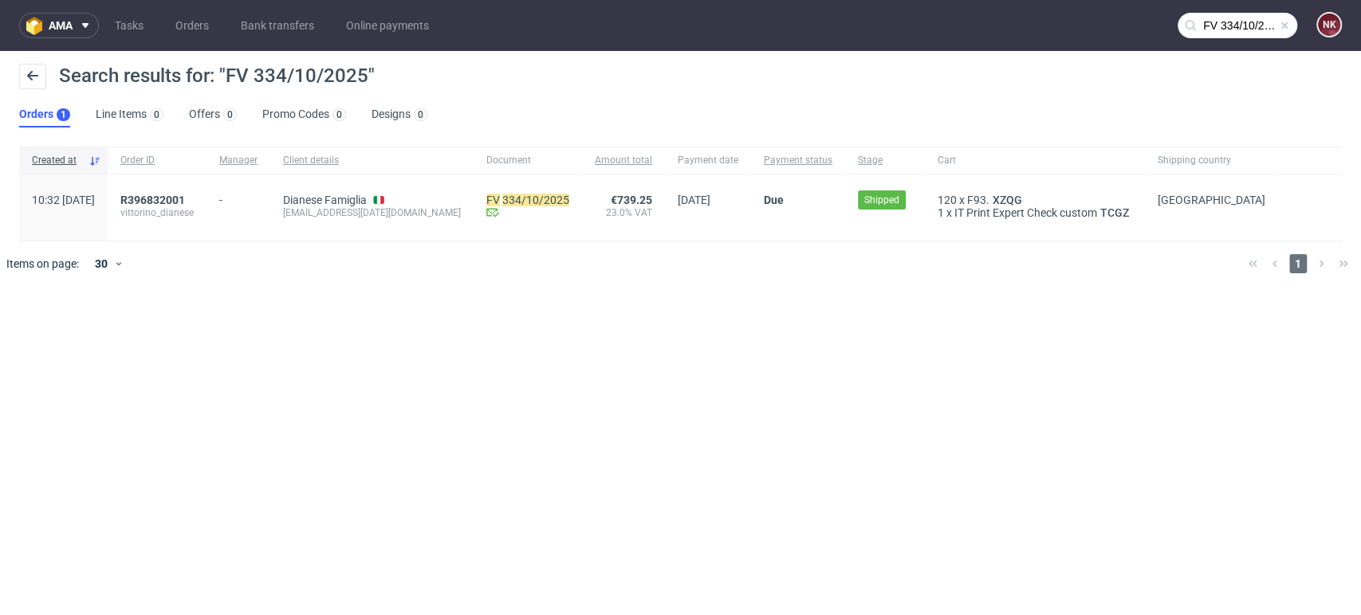
click at [1259, 26] on input "FV 334/10/2025" at bounding box center [1237, 26] width 120 height 26
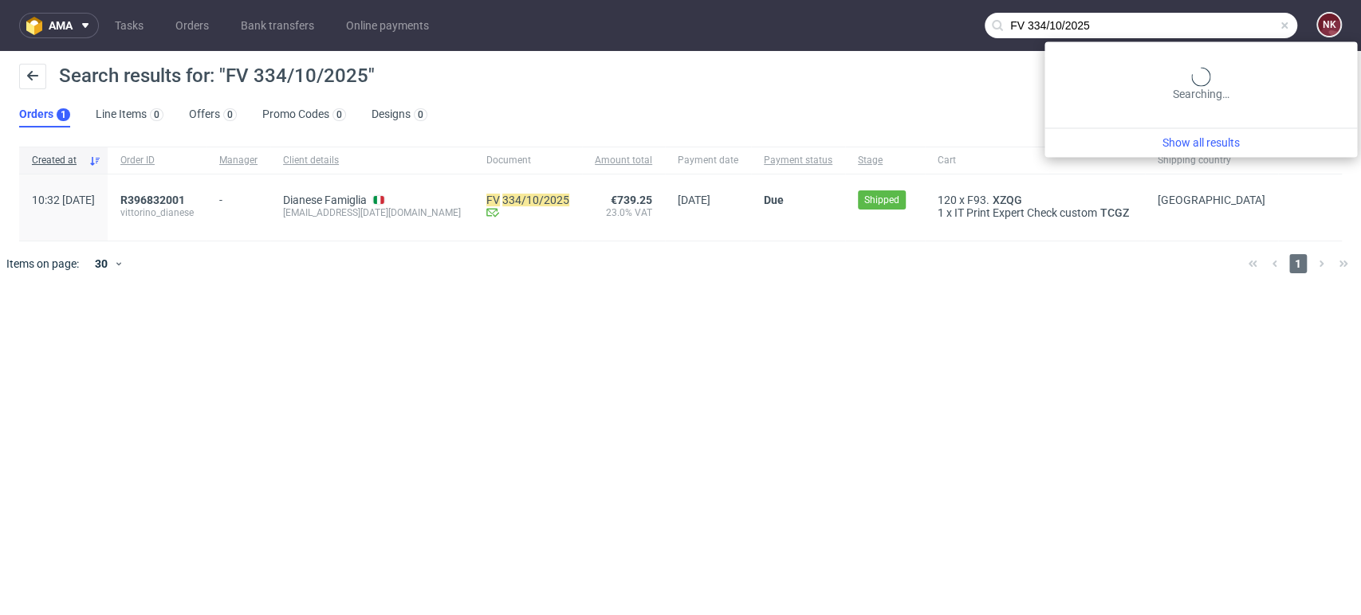
drag, startPoint x: 1236, startPoint y: 29, endPoint x: 771, endPoint y: 32, distance: 465.5
click at [772, 32] on nav "ama Tasks Orders Bank transfers Online payments FV 334/10/2025 NK" at bounding box center [680, 25] width 1361 height 51
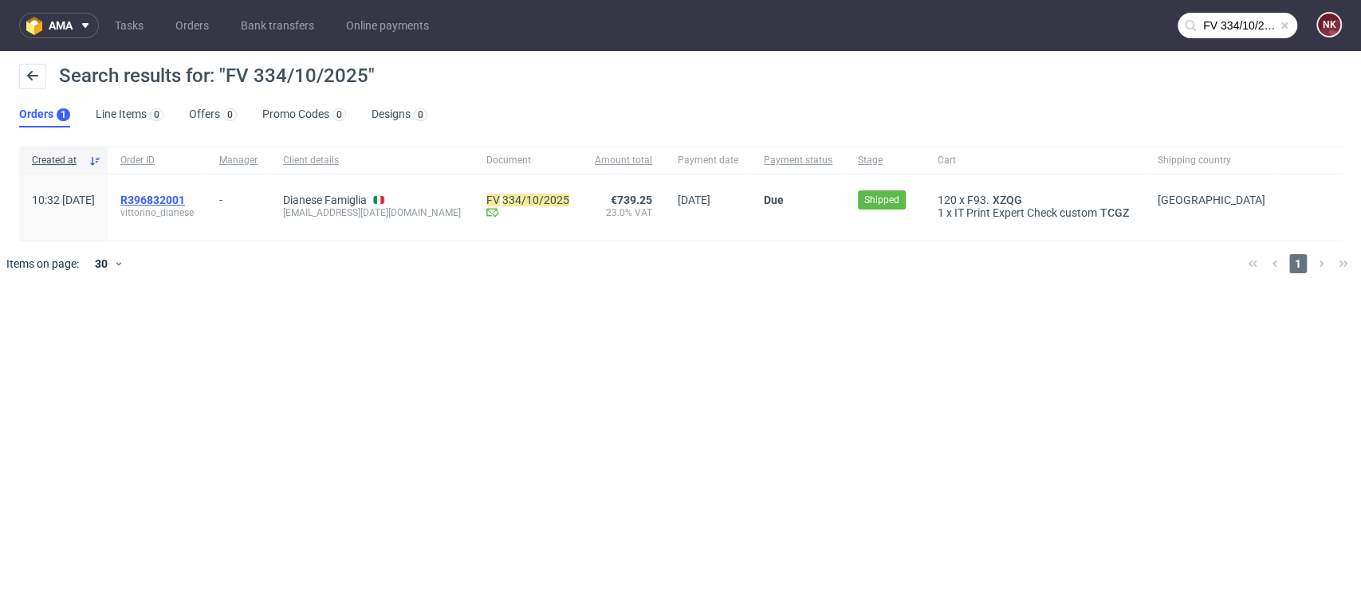
click at [185, 196] on span "R396832001" at bounding box center [152, 200] width 65 height 13
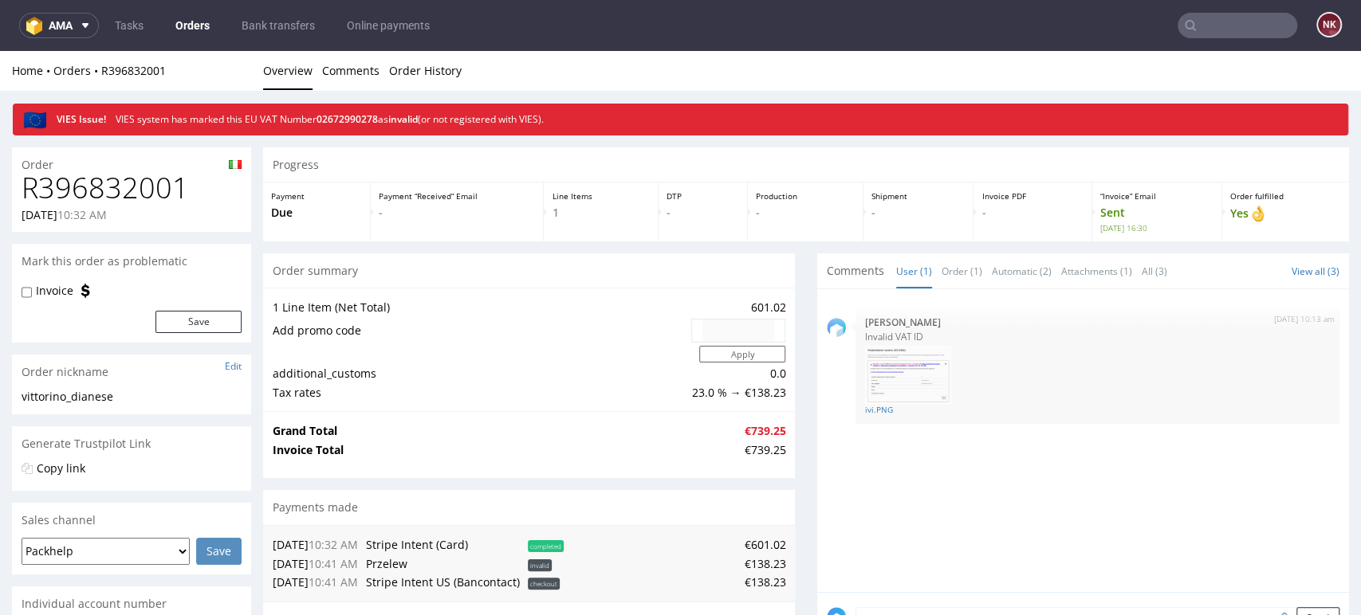
click at [112, 191] on h1 "R396832001" at bounding box center [132, 188] width 220 height 32
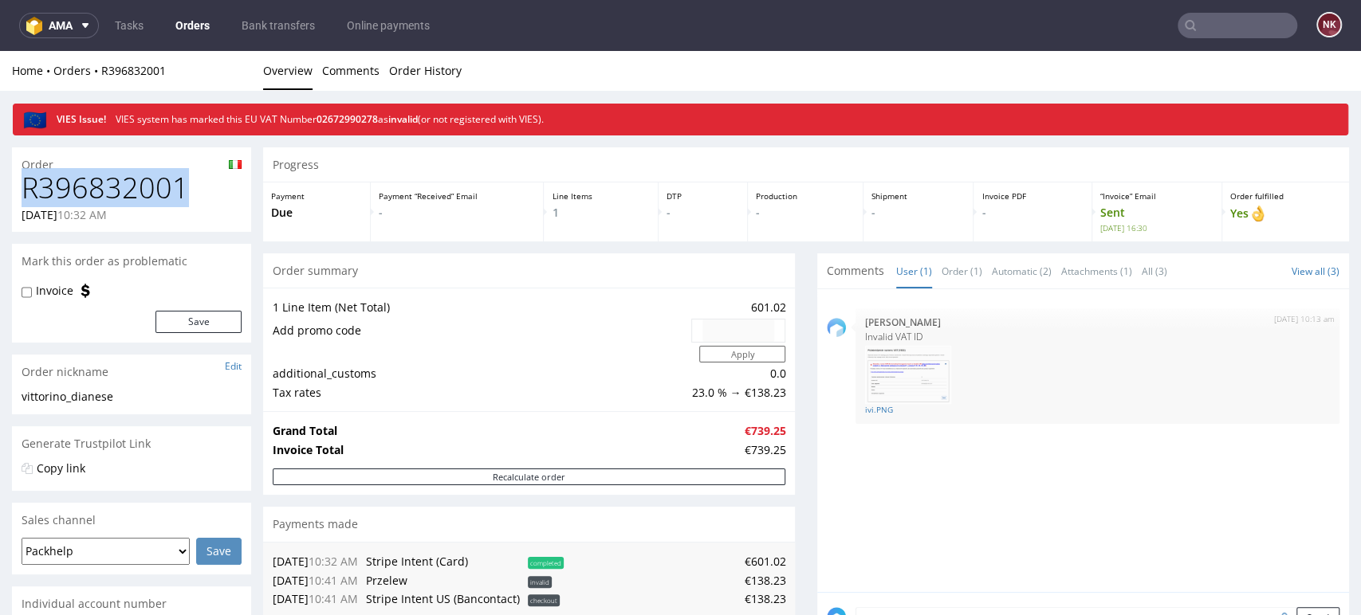
click at [112, 191] on h1 "R396832001" at bounding box center [132, 188] width 220 height 32
copy h1 "R396832001"
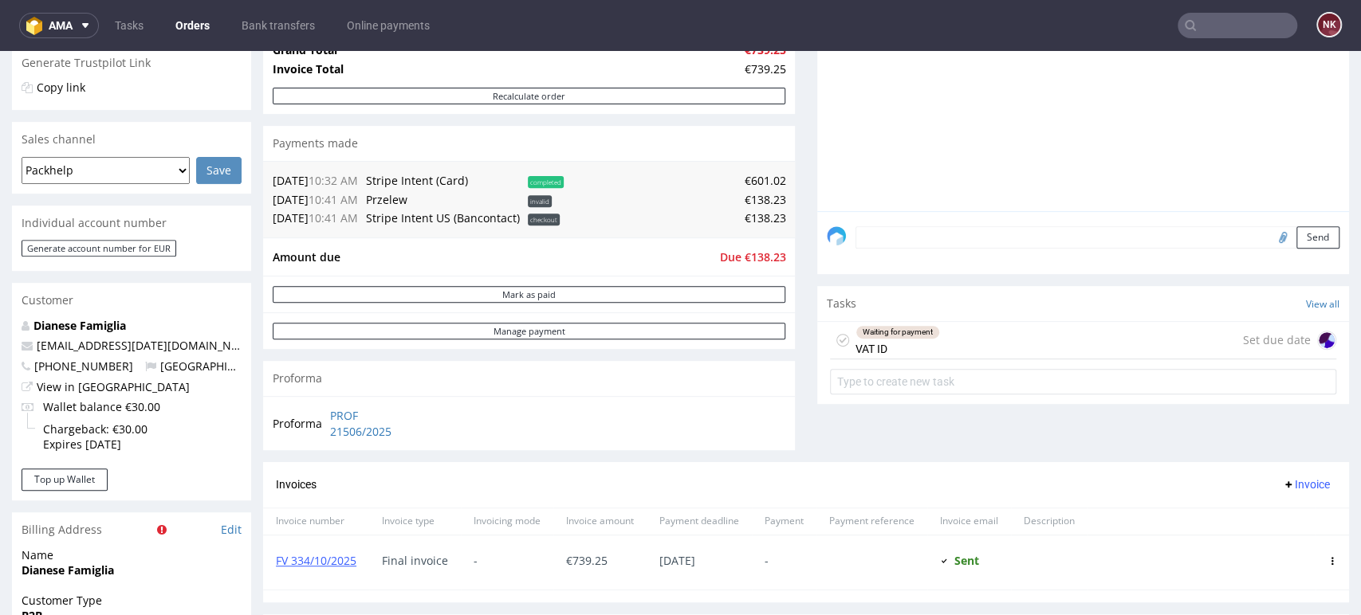
scroll to position [531, 0]
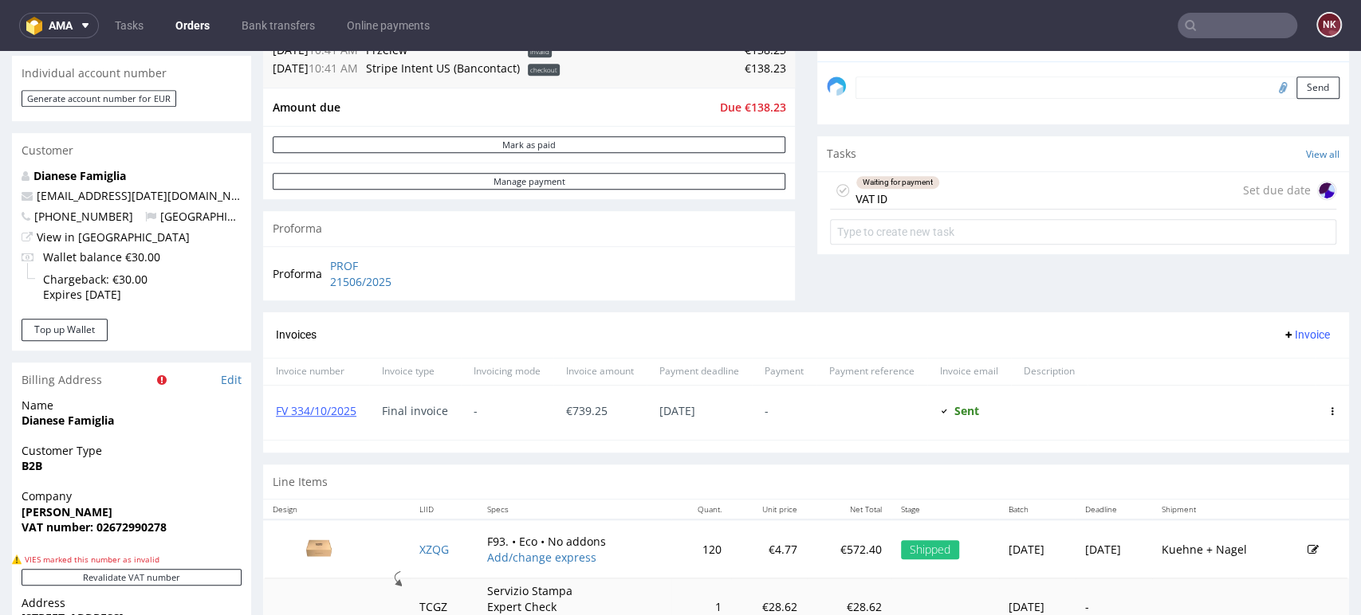
click at [815, 317] on div "Invoices Invoice" at bounding box center [806, 334] width 1086 height 45
click at [1263, 274] on div "Comments User (1) Order (1) Automatic (2) Attachments (1) All (3) View all (3) …" at bounding box center [1083, 18] width 532 height 590
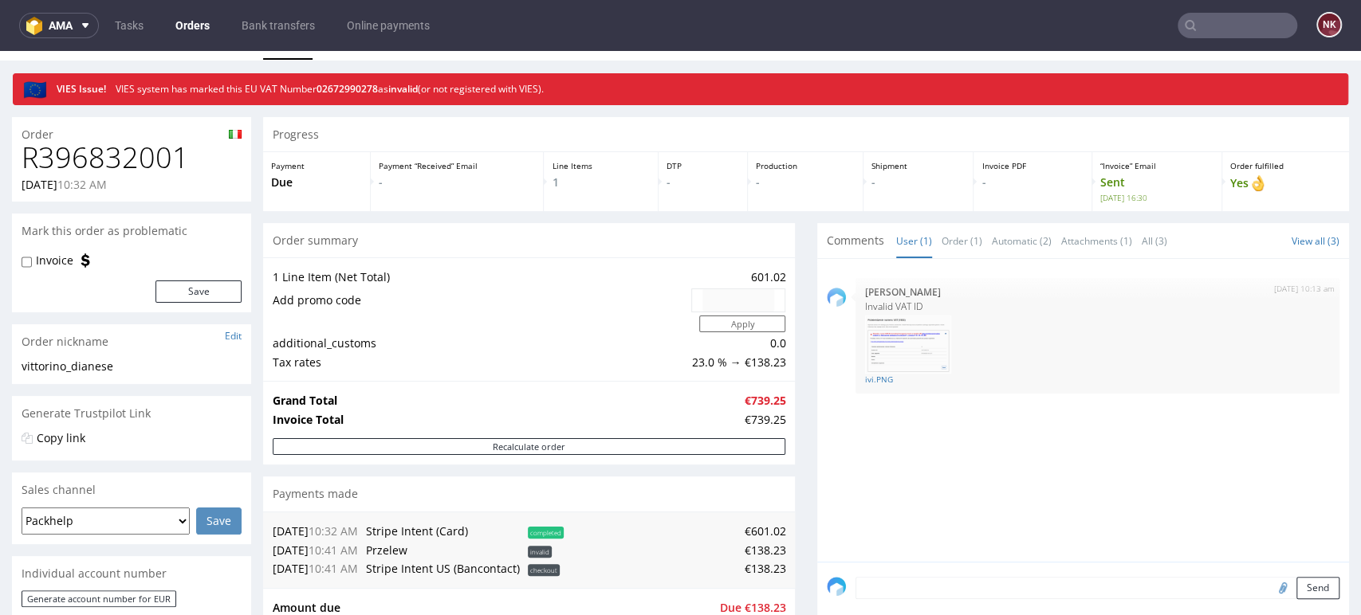
scroll to position [0, 0]
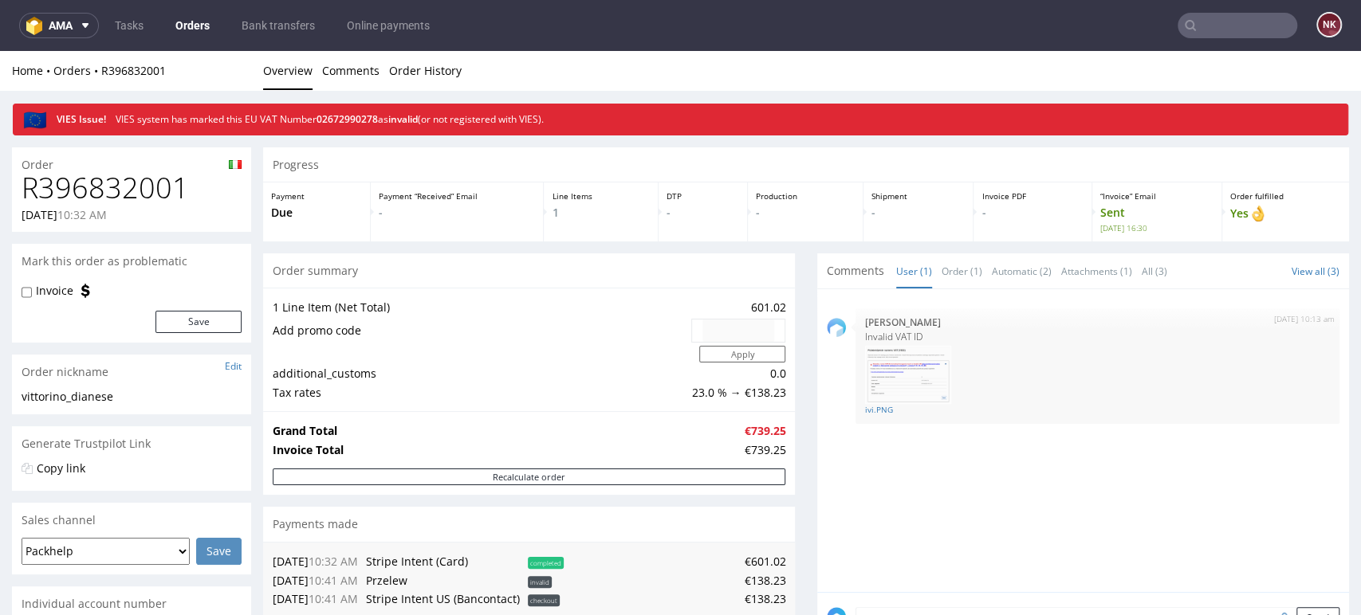
click at [134, 202] on h1 "R396832001" at bounding box center [132, 188] width 220 height 32
copy h1 "R396832001"
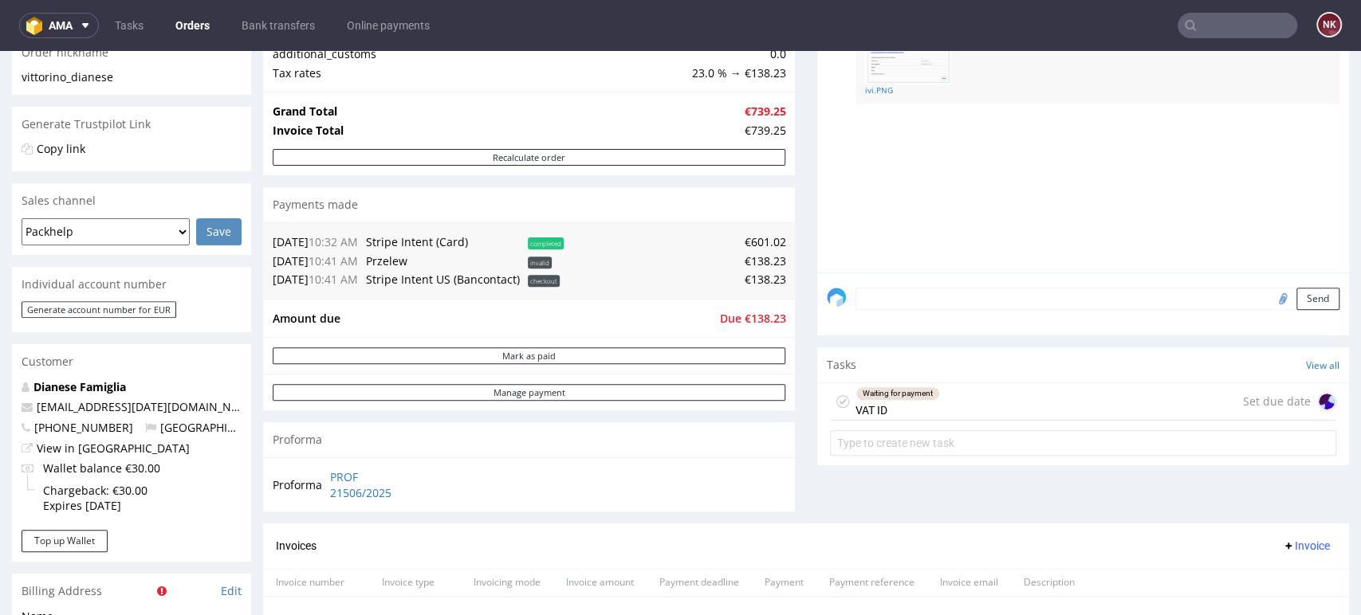
scroll to position [442, 0]
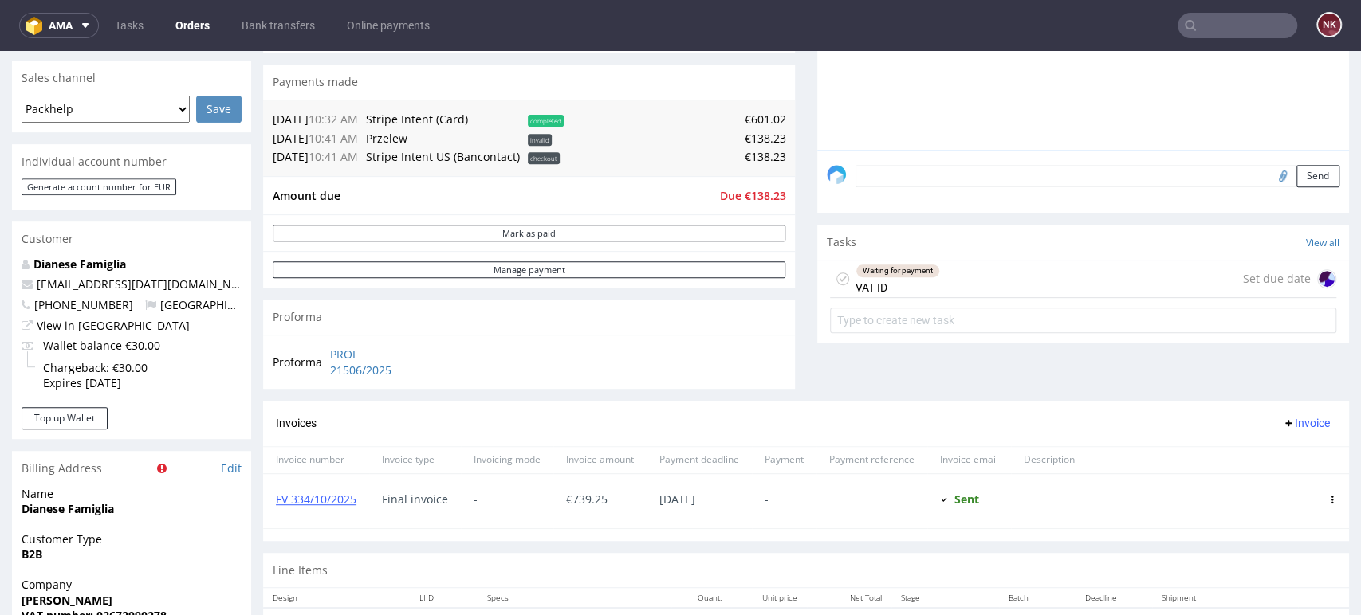
click at [961, 285] on div "Waiting for payment VAT ID Set due date" at bounding box center [1083, 279] width 506 height 37
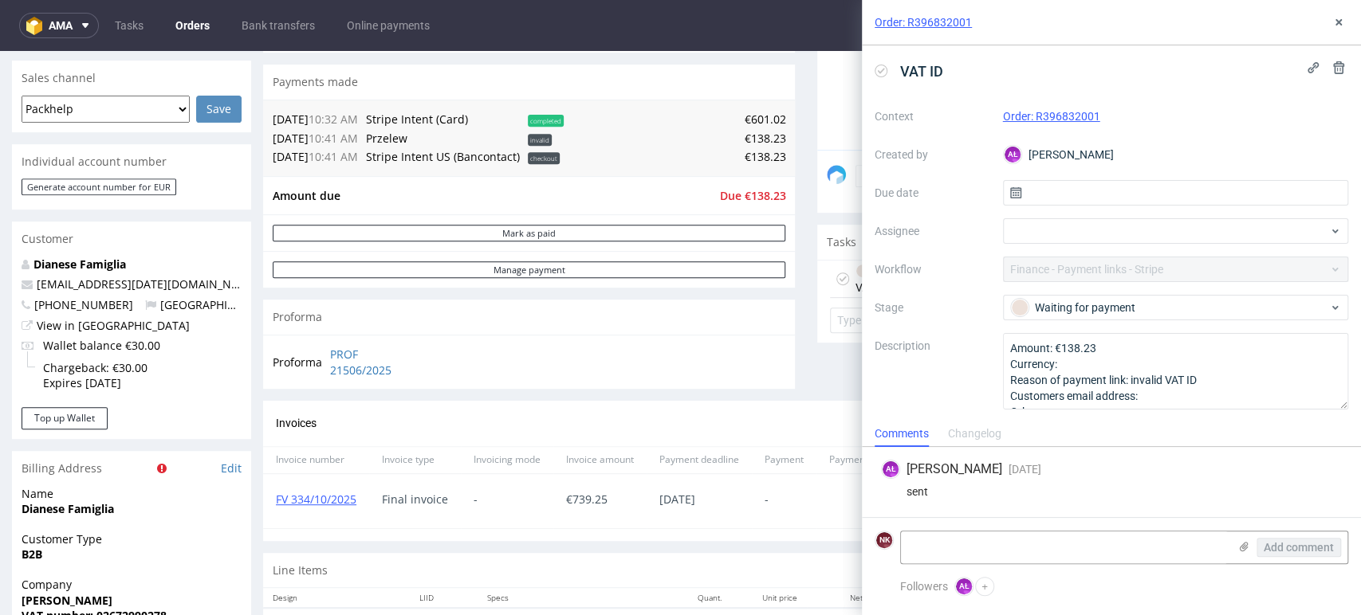
click at [1275, 480] on div "AŁ Aleksandra Łętowska 8 days ago 7th Oct 2025, 10:42 sent" at bounding box center [1110, 482] width 473 height 70
click at [1343, 18] on icon at bounding box center [1338, 22] width 13 height 13
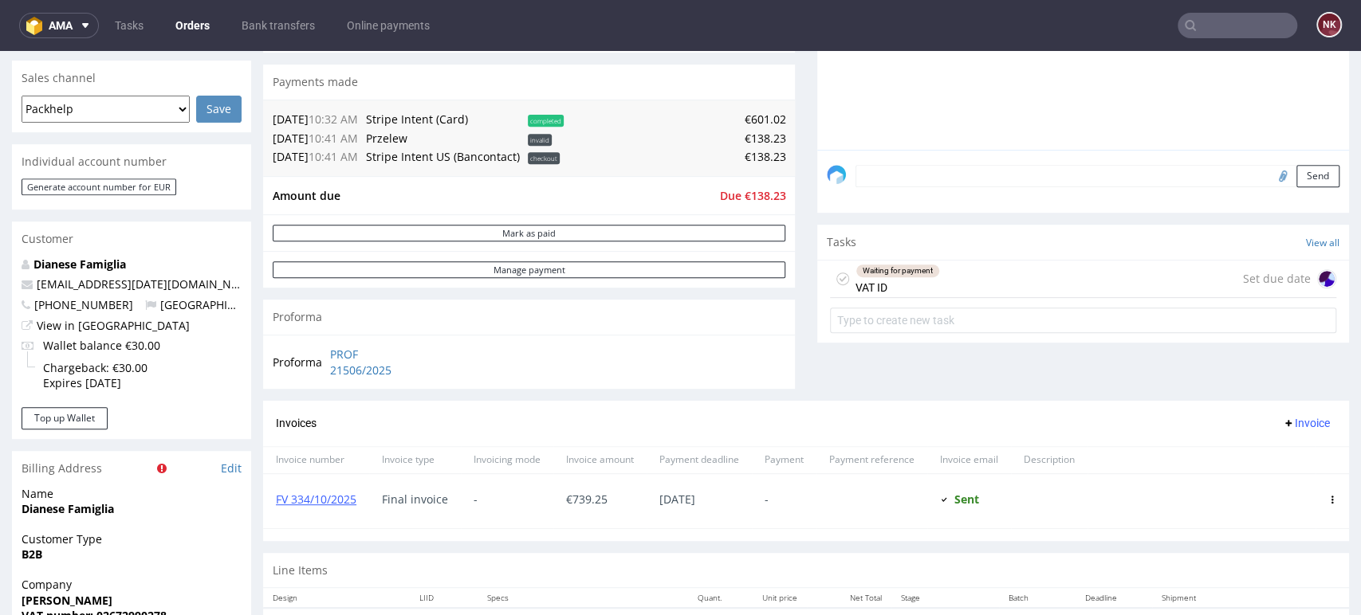
click at [1232, 22] on input "text" at bounding box center [1237, 26] width 120 height 26
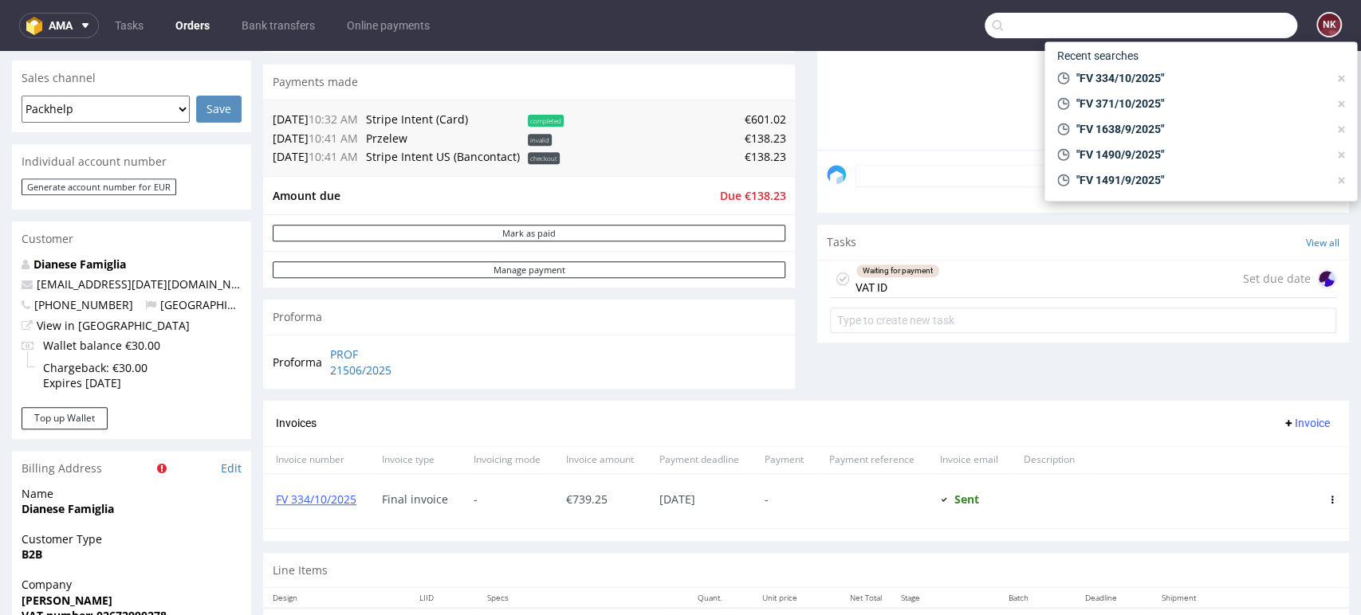
paste input "FV 313/10/2025"
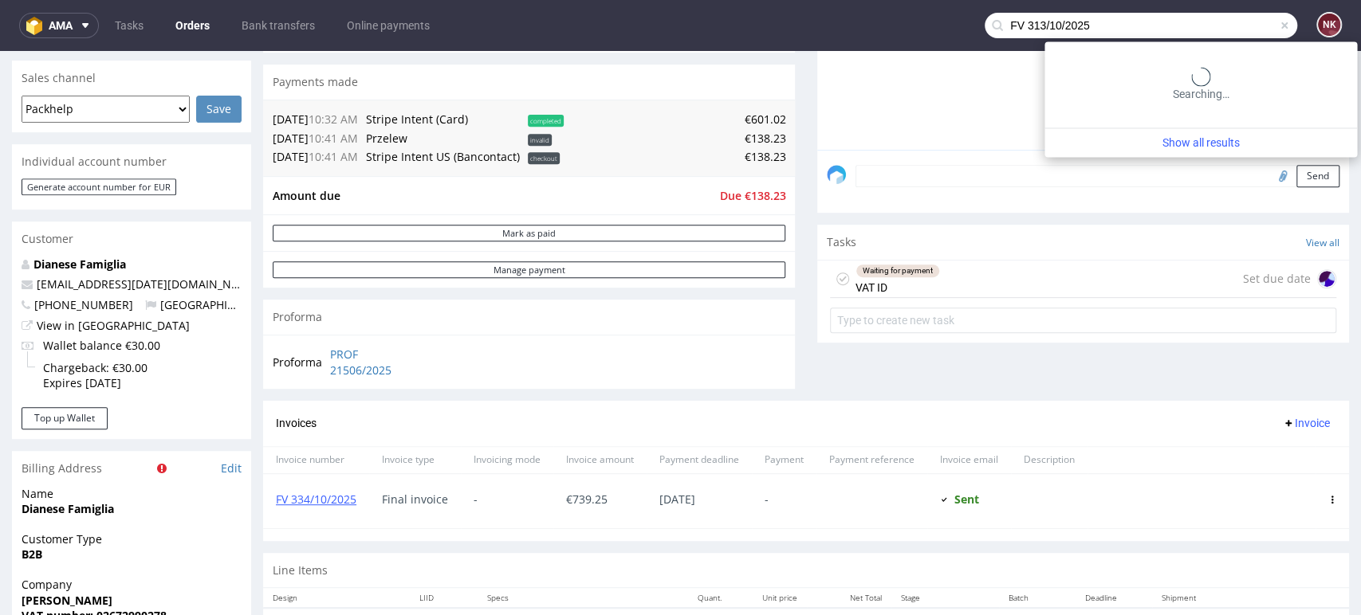
type input "FV 313/10/2025"
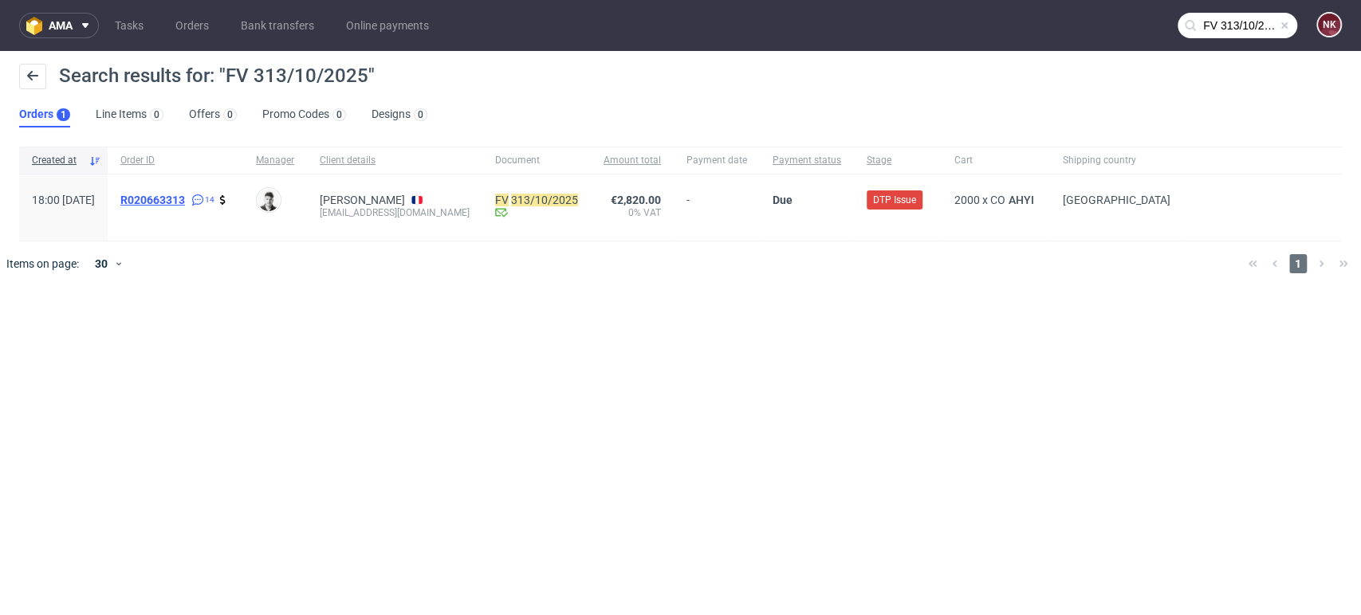
click at [185, 195] on span "R020663313" at bounding box center [152, 200] width 65 height 13
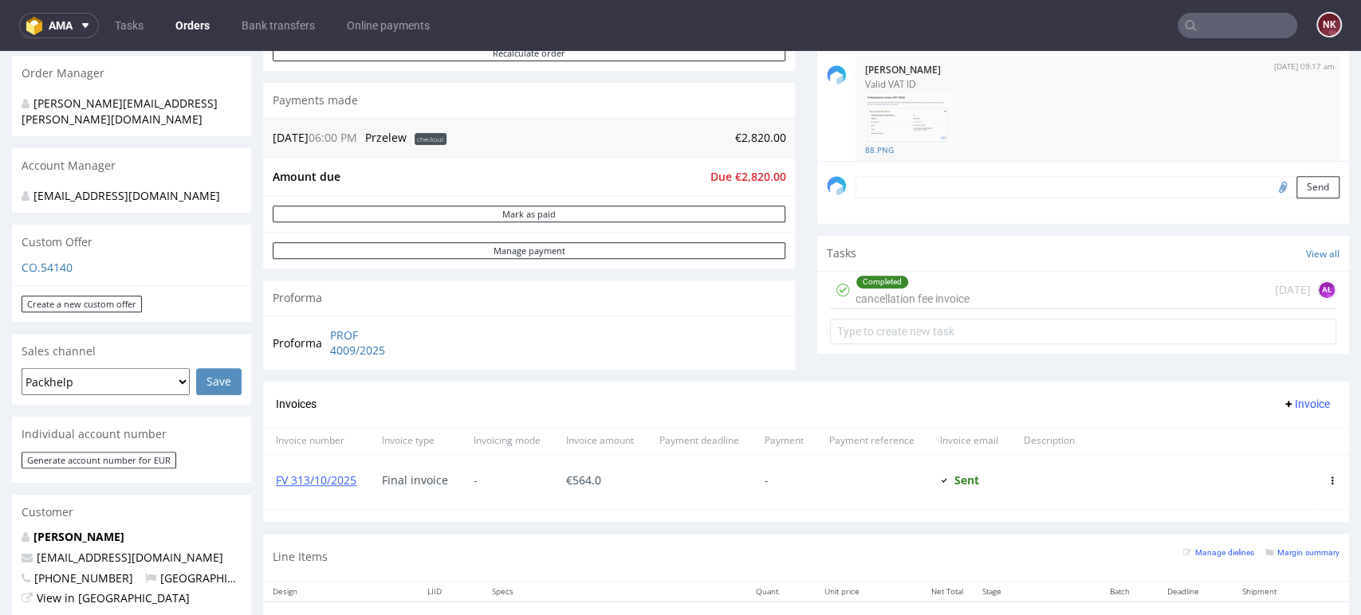
scroll to position [531, 0]
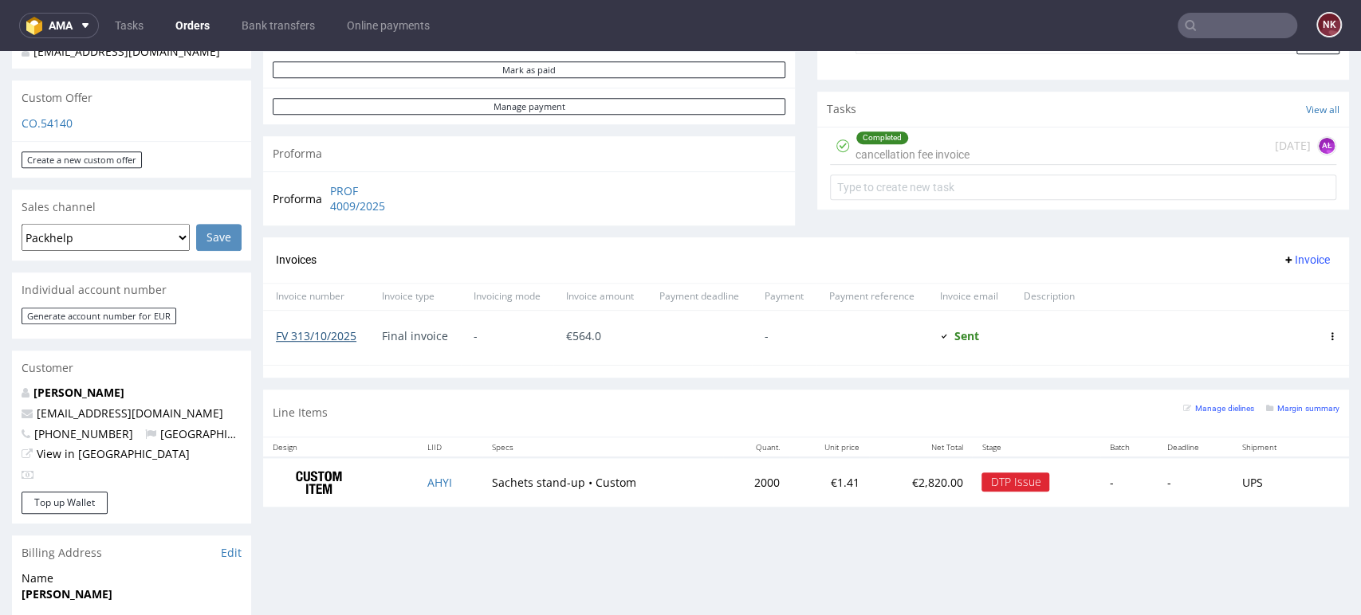
click at [305, 332] on link "FV 313/10/2025" at bounding box center [316, 335] width 81 height 15
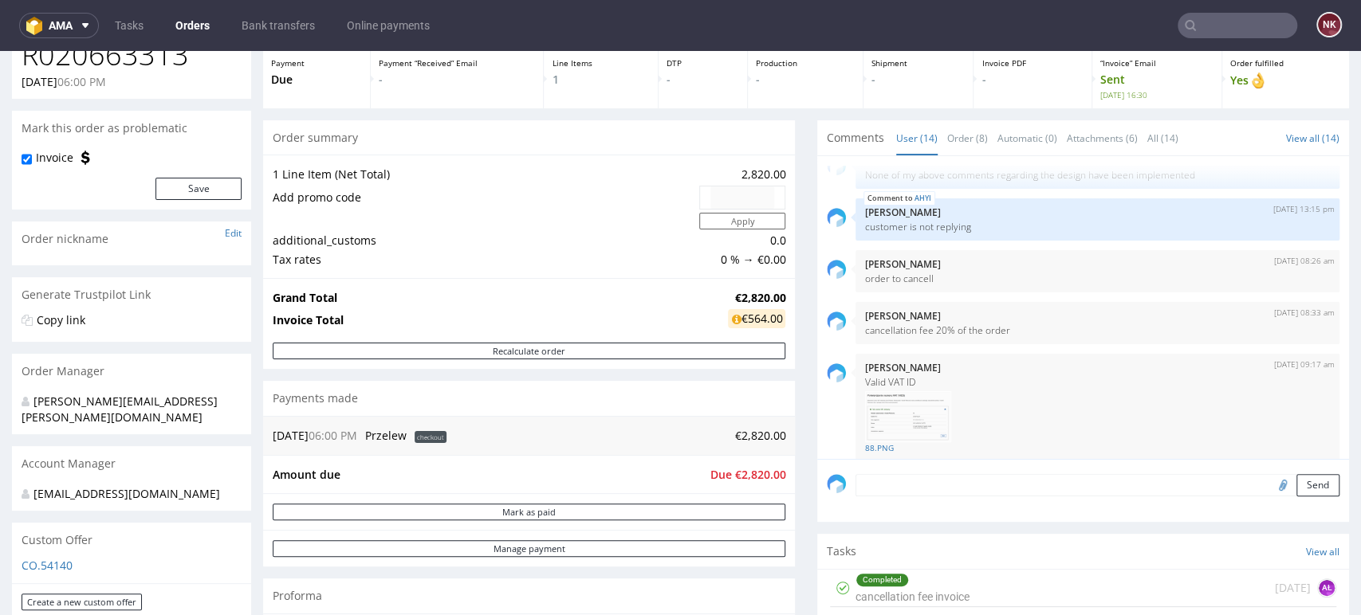
scroll to position [0, 0]
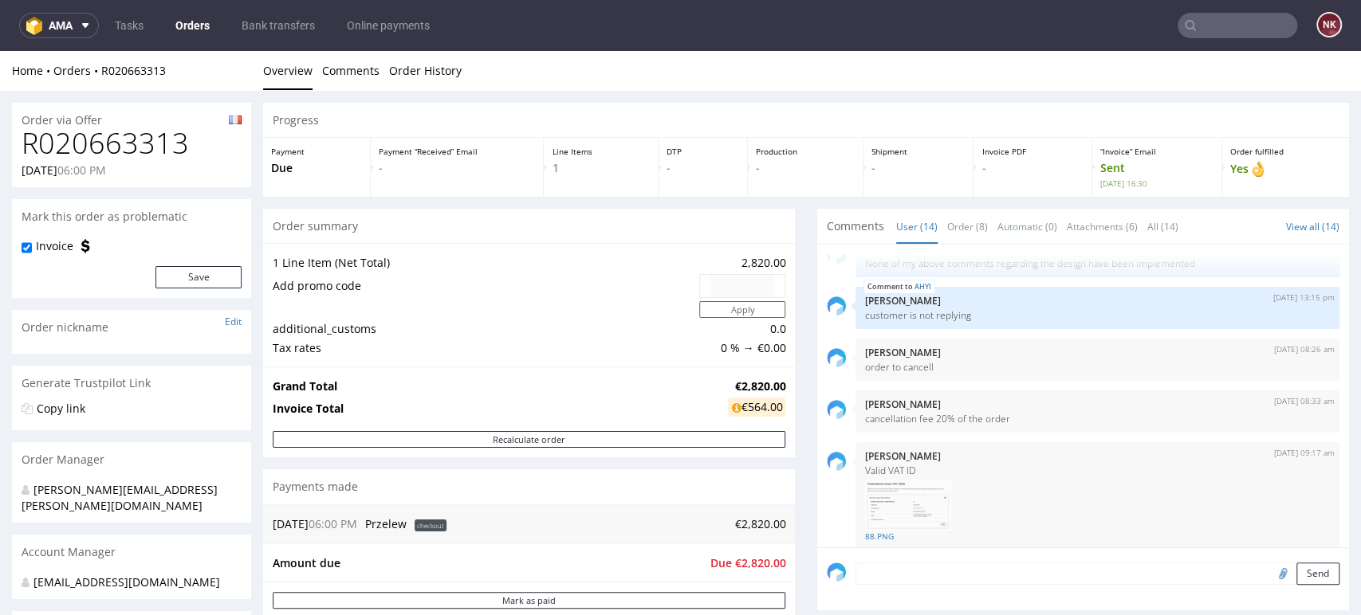
click at [143, 141] on h1 "R020663313" at bounding box center [132, 144] width 220 height 32
copy h1 "R020663313"
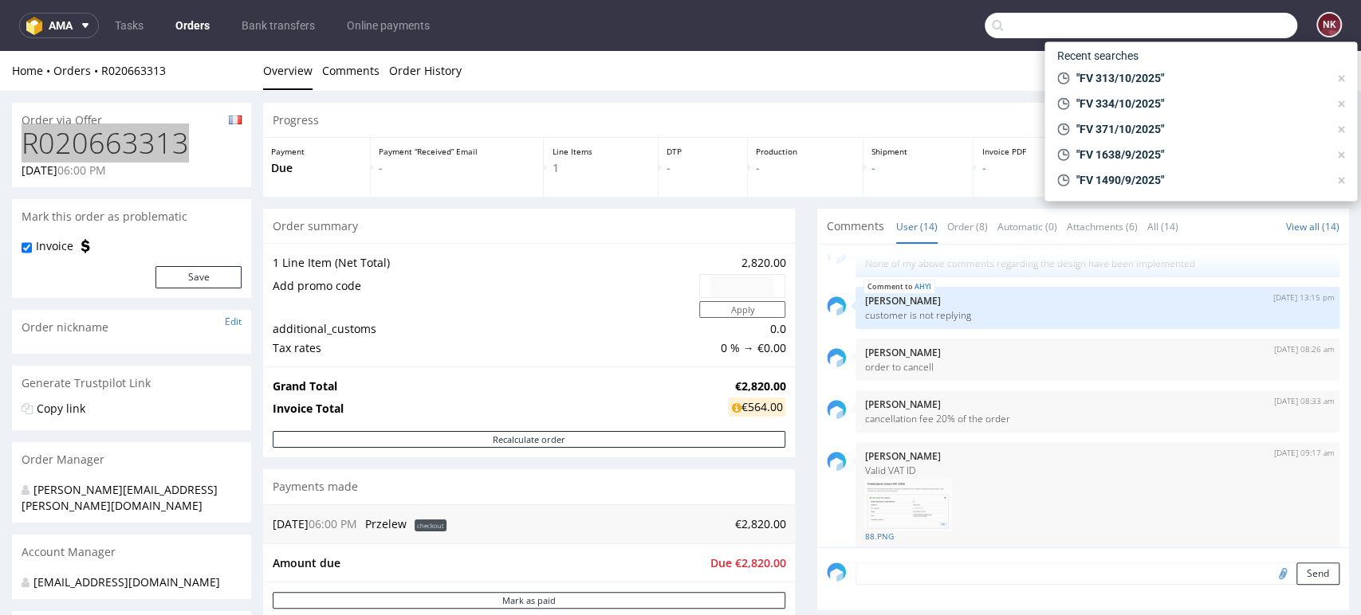
click at [1226, 26] on input "text" at bounding box center [1140, 26] width 312 height 26
paste input "FV 1743/9/2025"
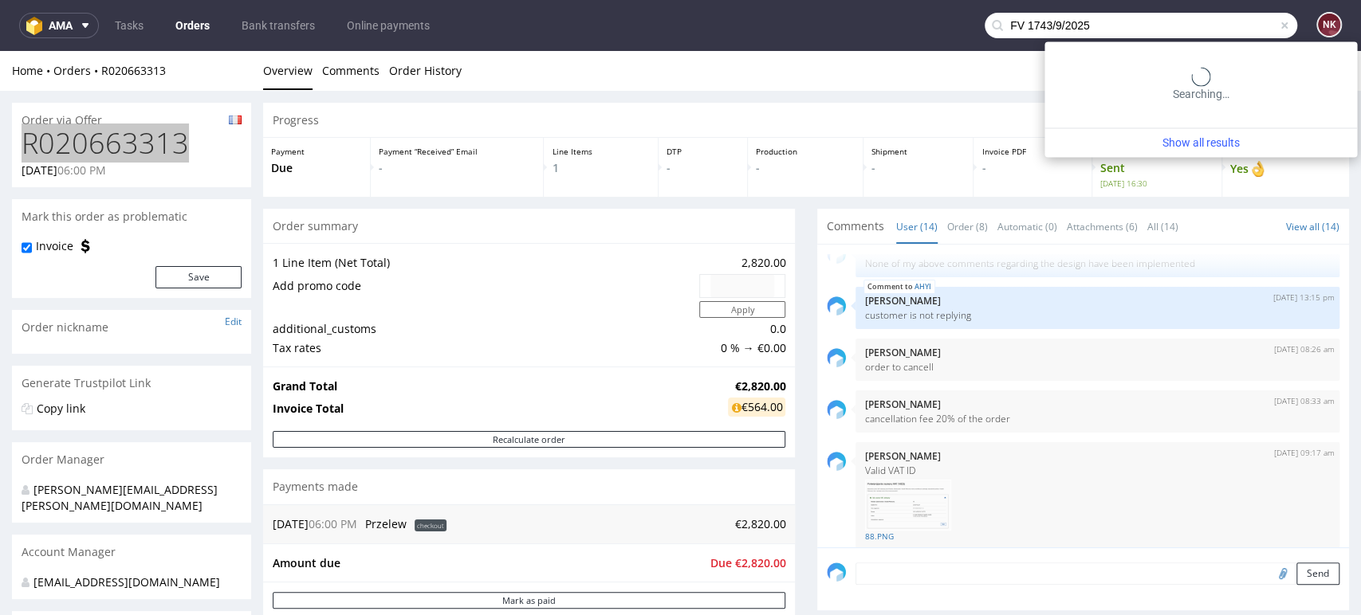
type input "FV 1743/9/2025"
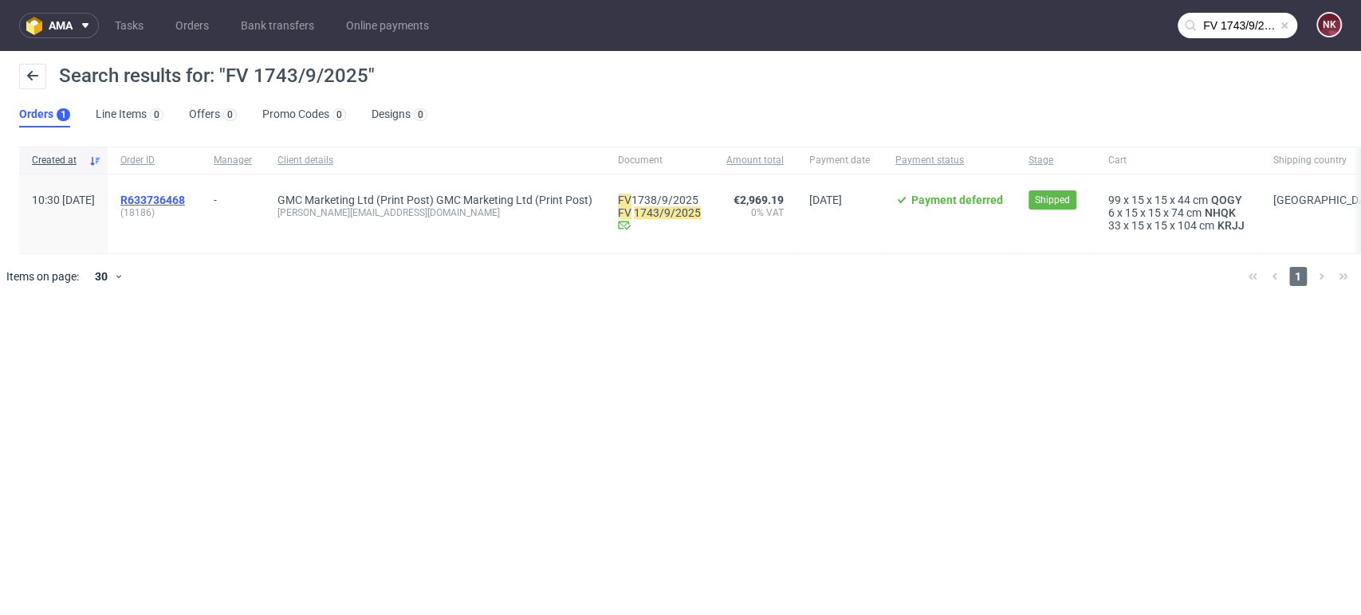
click at [185, 198] on span "R633736468" at bounding box center [152, 200] width 65 height 13
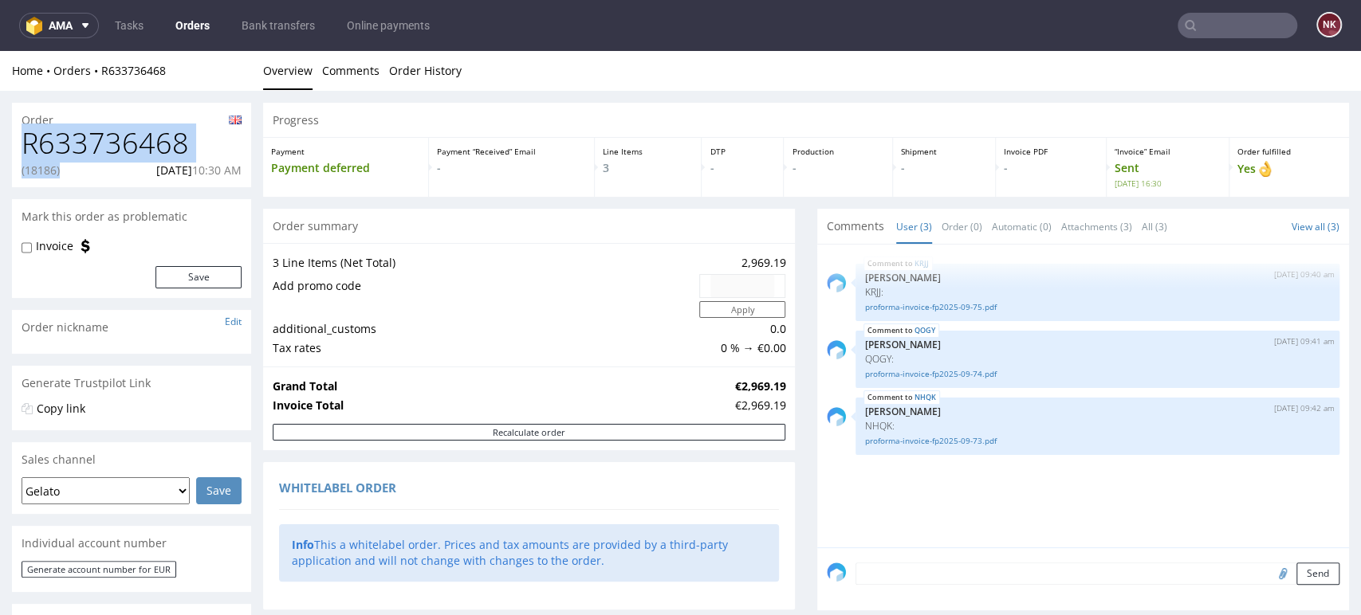
drag, startPoint x: 73, startPoint y: 176, endPoint x: 22, endPoint y: 146, distance: 60.0
click at [22, 146] on div "R633736468 (18186) 16.09.2025 10:30 AM" at bounding box center [131, 158] width 239 height 60
copy div "R633736468 (18186)"
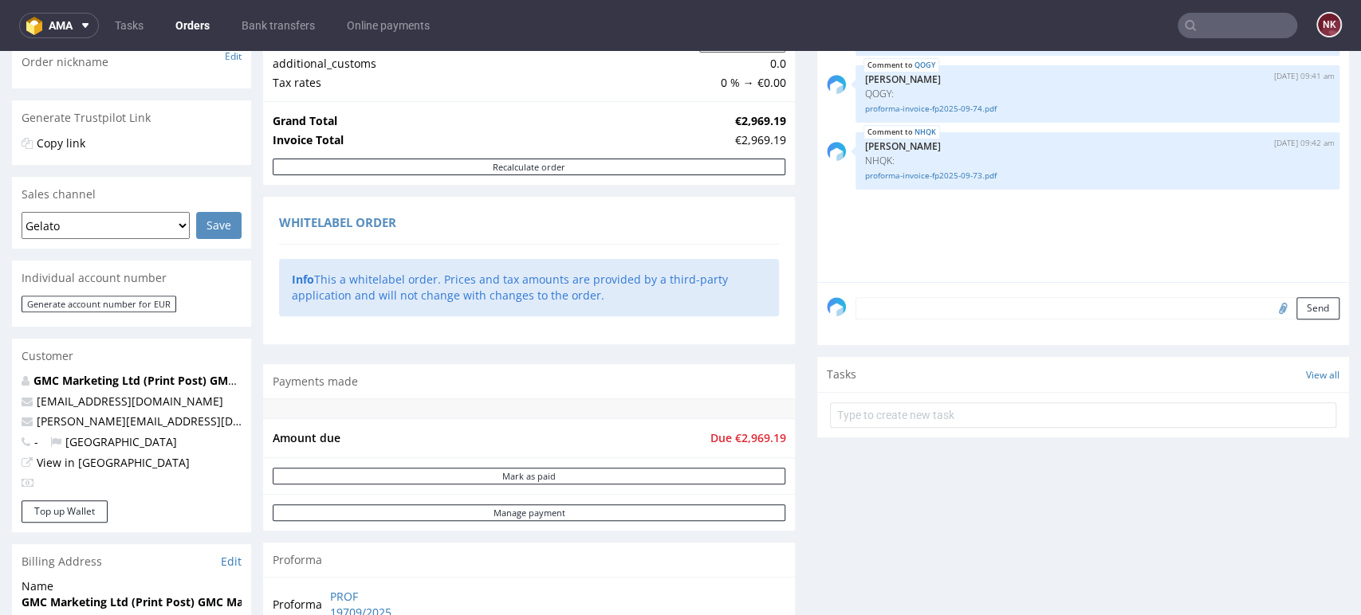
scroll to position [531, 0]
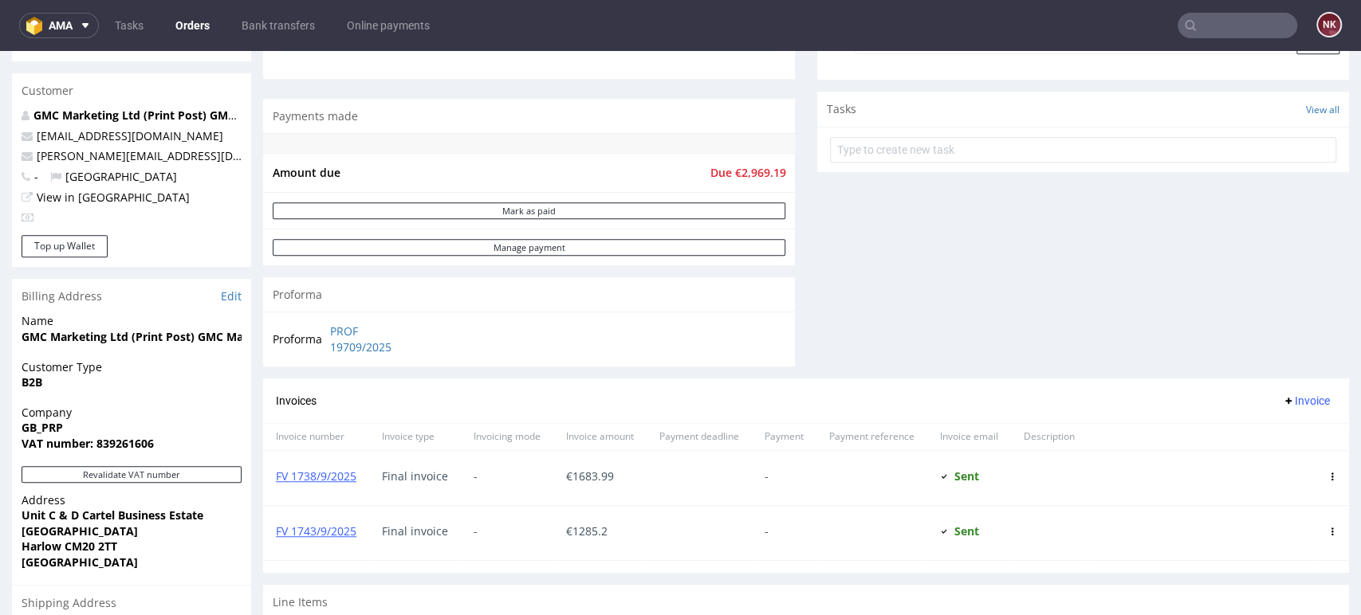
click at [1238, 25] on input "text" at bounding box center [1237, 26] width 120 height 26
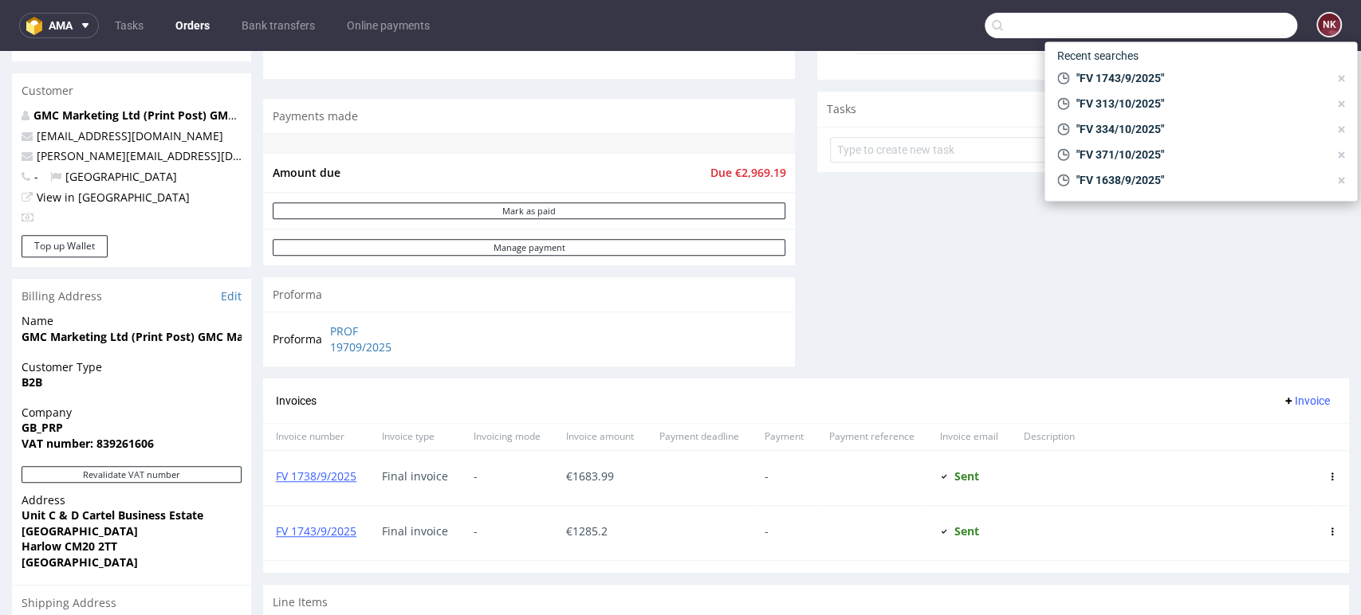
paste input "R799839642"
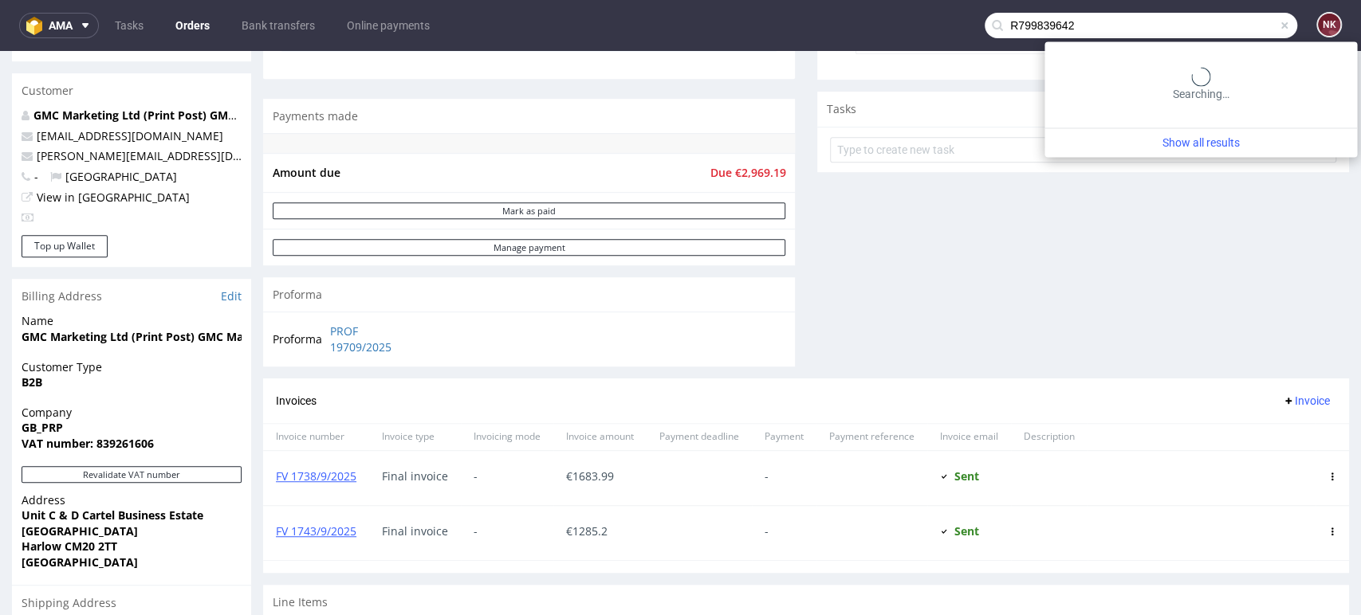
type input "R799839642"
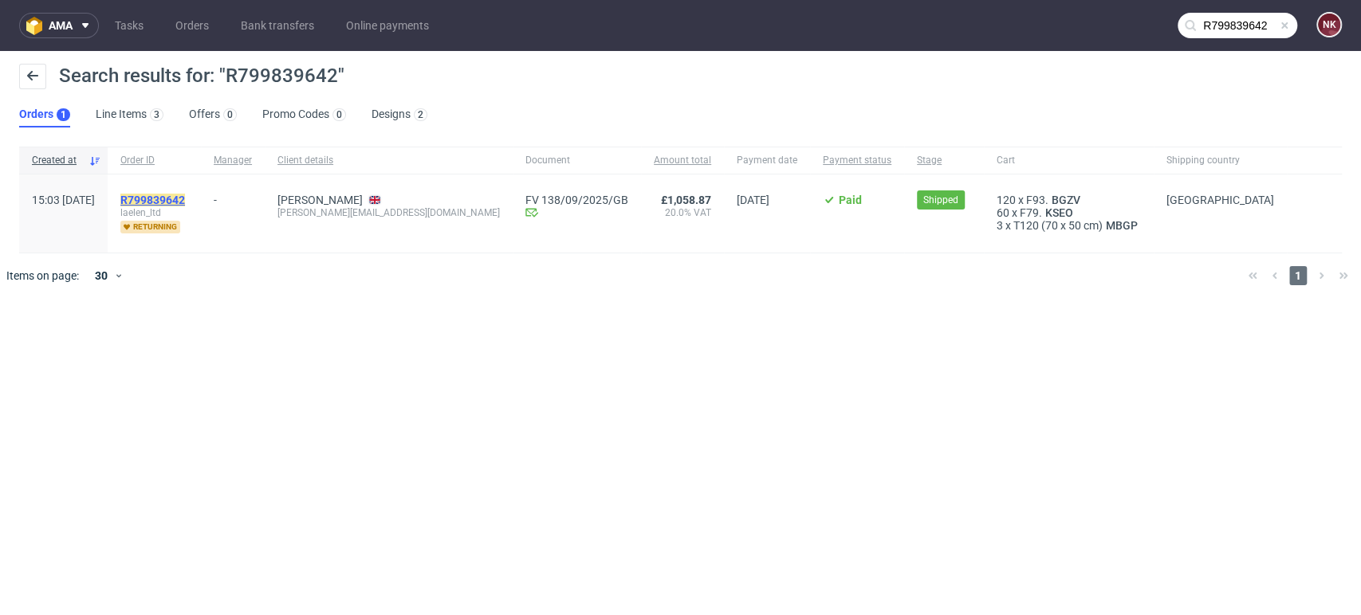
click at [185, 196] on mark "R799839642" at bounding box center [152, 200] width 65 height 13
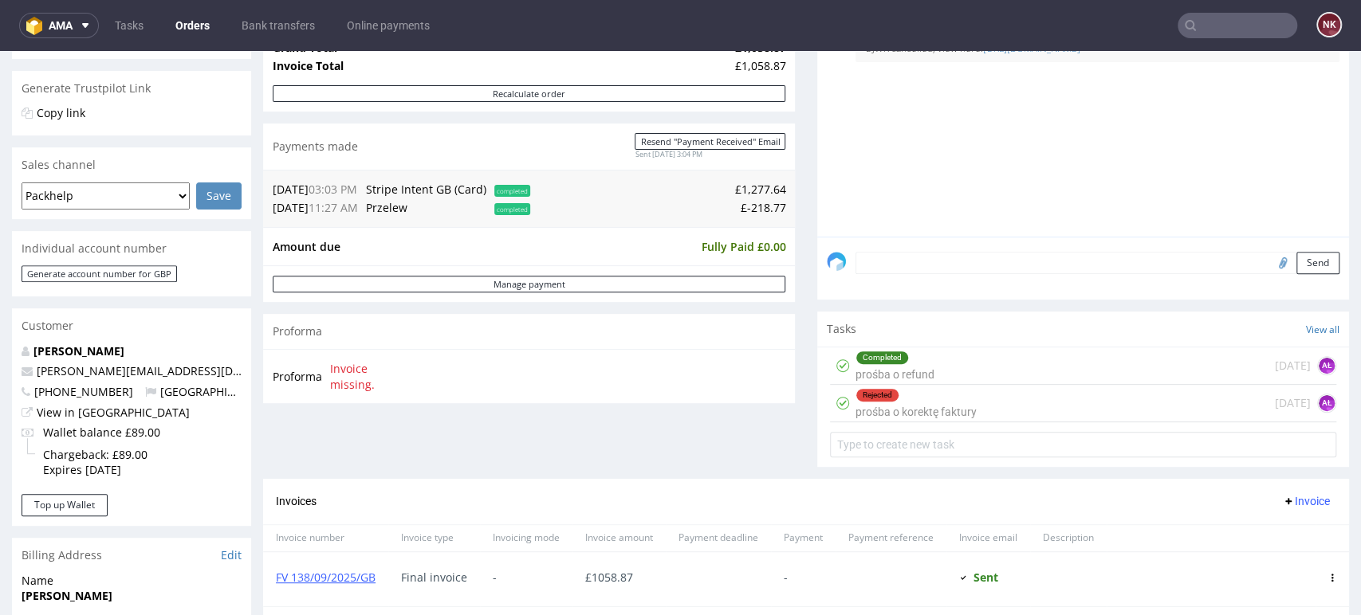
scroll to position [265, 0]
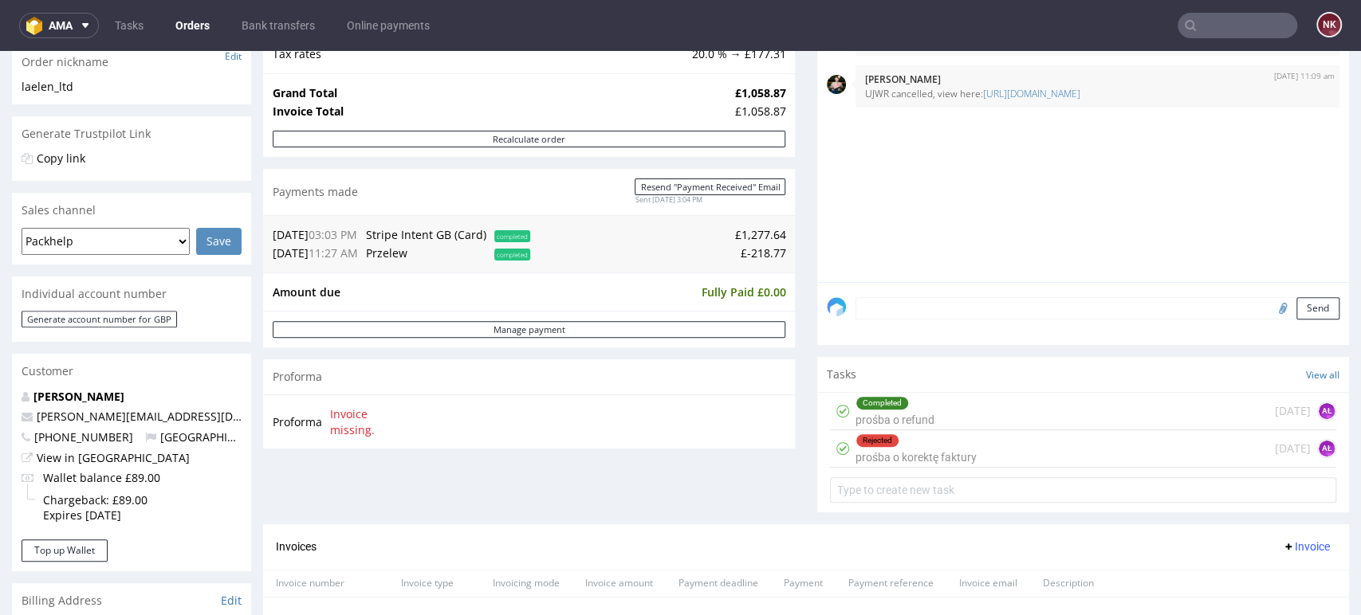
click at [674, 470] on div "Order summary 3 Line Items (Net Total) 886.56 additional_customs 0.0 Wallet val…" at bounding box center [529, 233] width 532 height 581
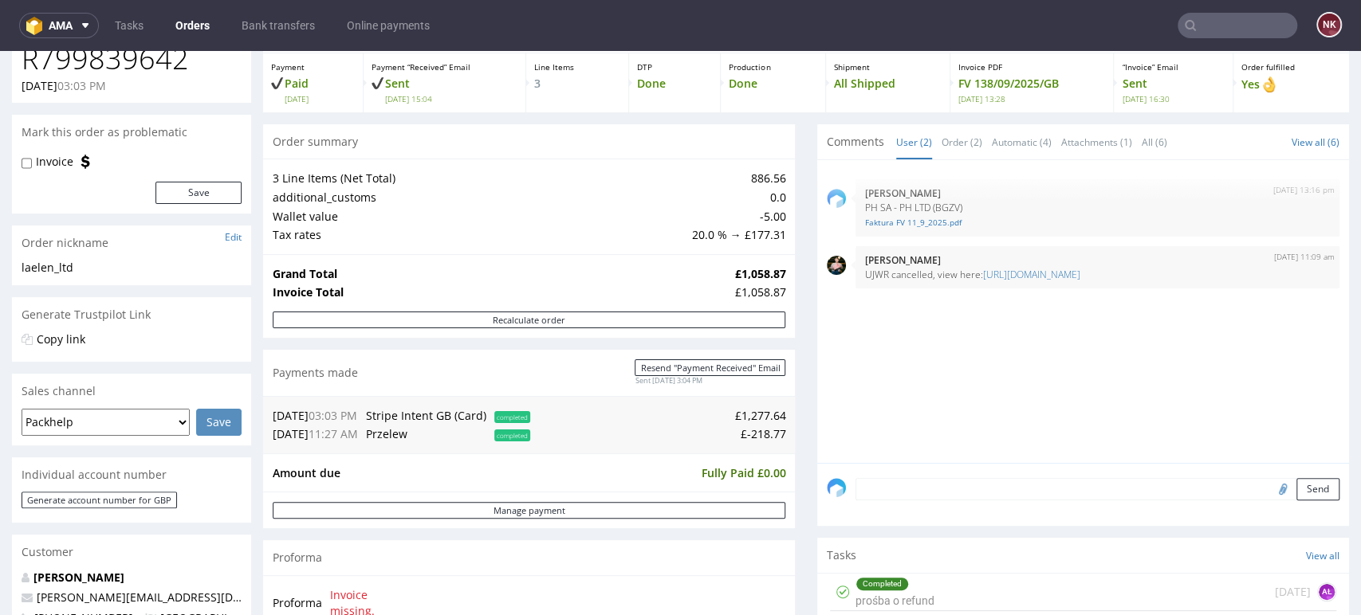
scroll to position [0, 0]
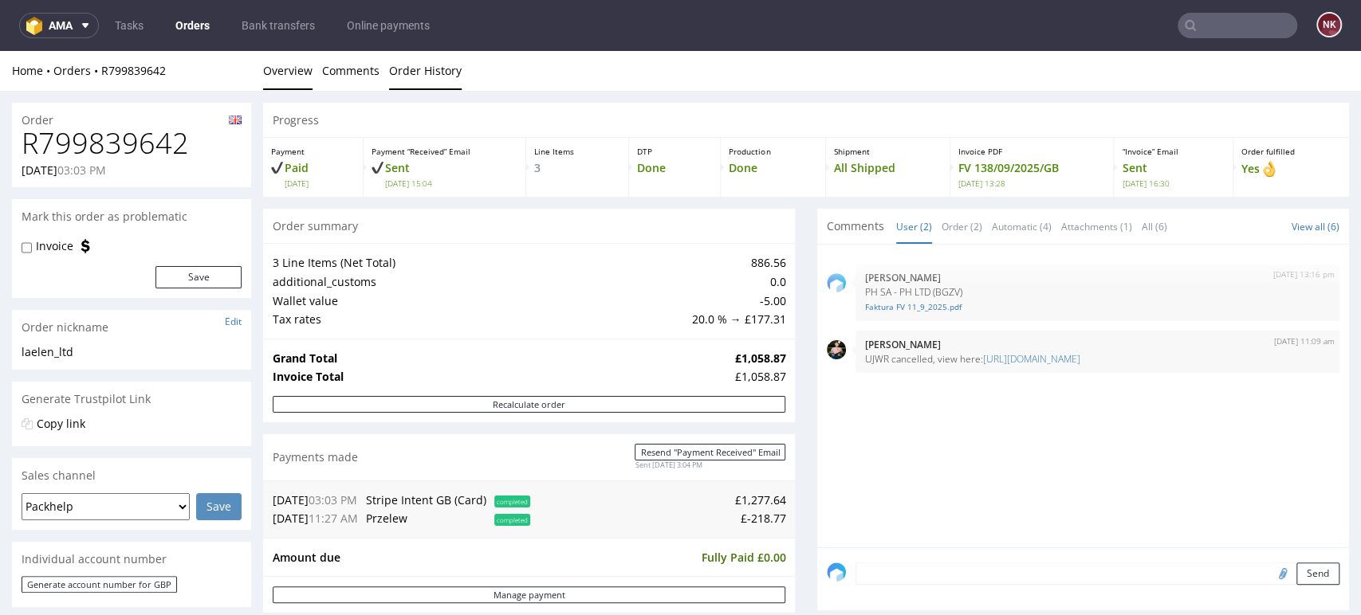
click at [415, 83] on link "Order History" at bounding box center [425, 70] width 73 height 39
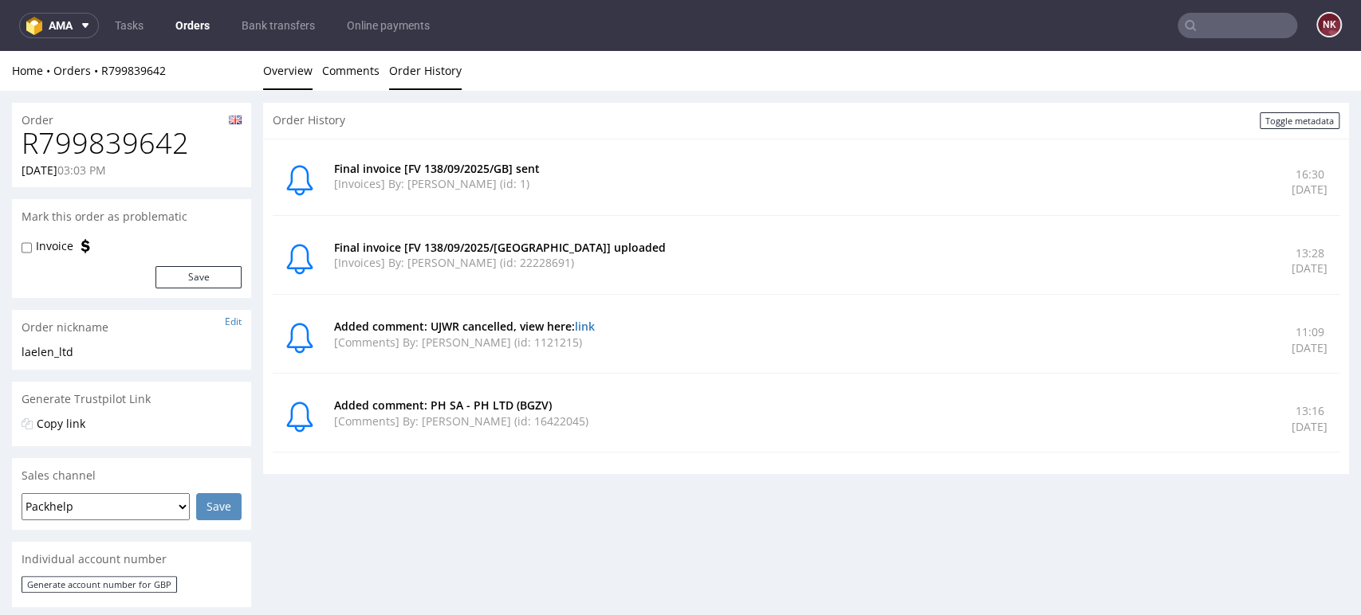
click at [281, 80] on link "Overview" at bounding box center [287, 70] width 49 height 39
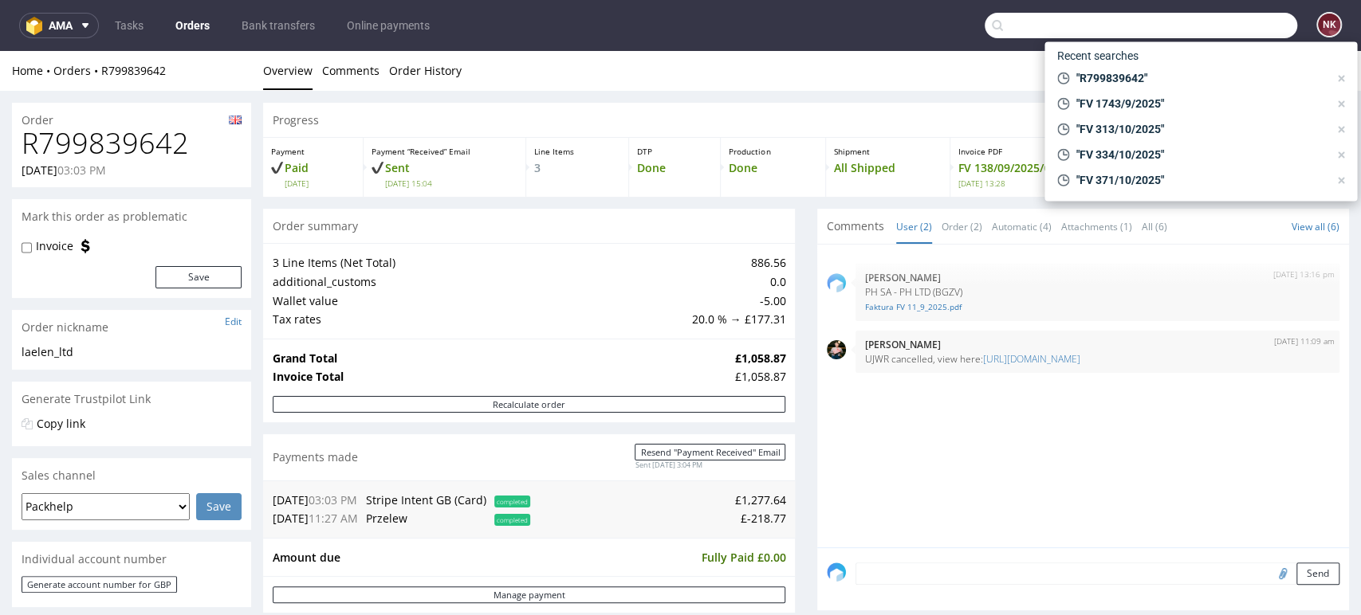
click at [1247, 27] on input "text" at bounding box center [1140, 26] width 312 height 26
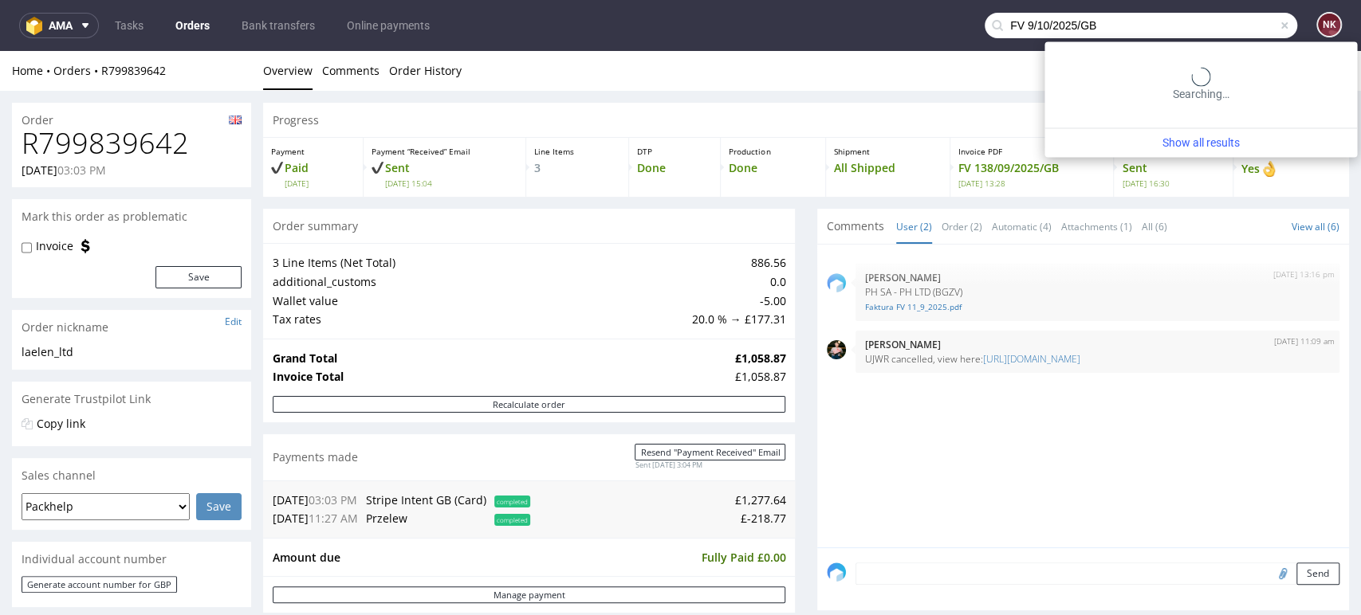
type input "FV 9/10/2025/GB"
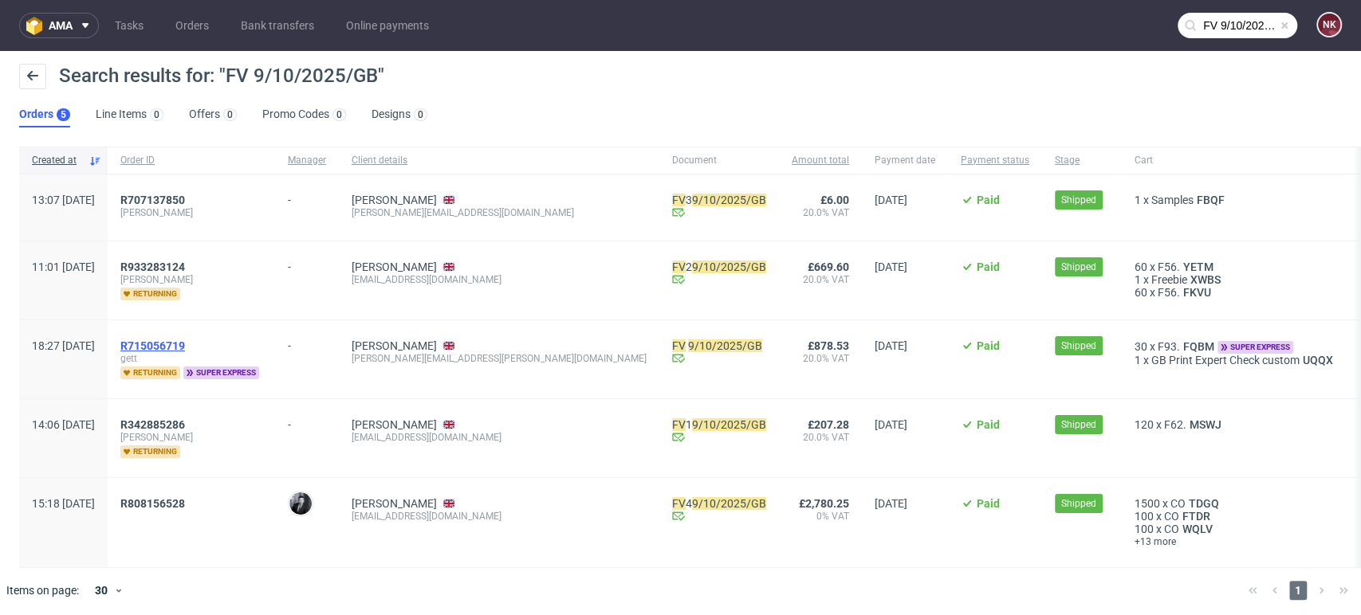
click at [185, 344] on span "R715056719" at bounding box center [152, 346] width 65 height 13
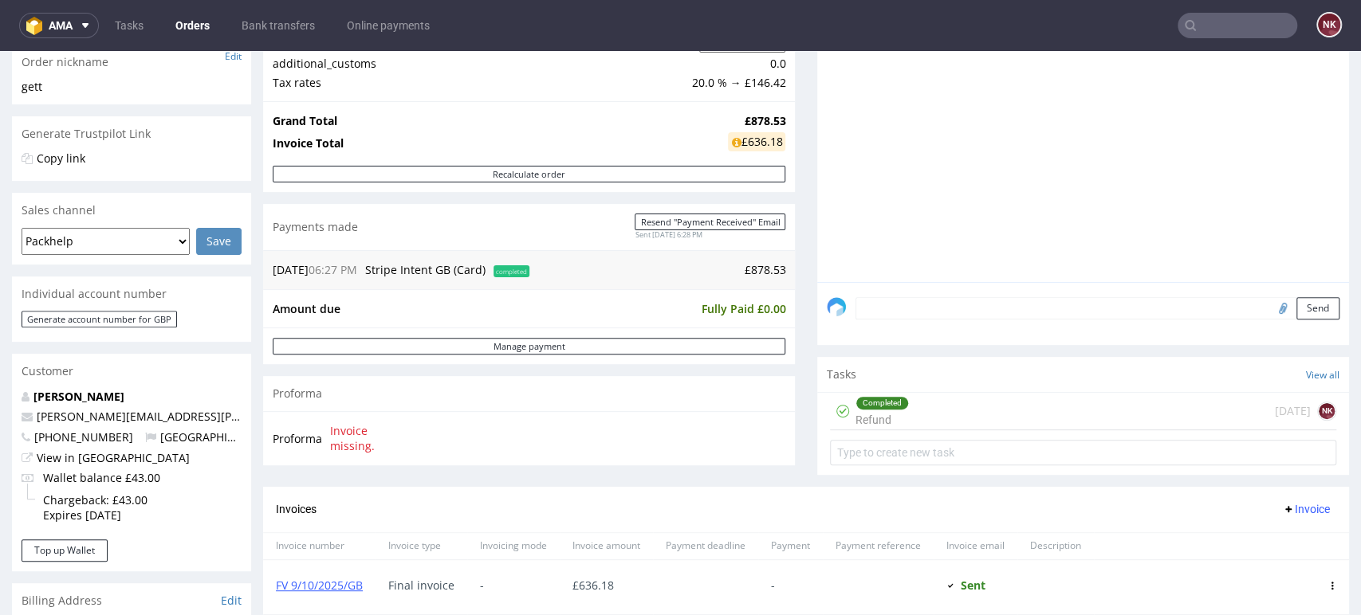
scroll to position [354, 0]
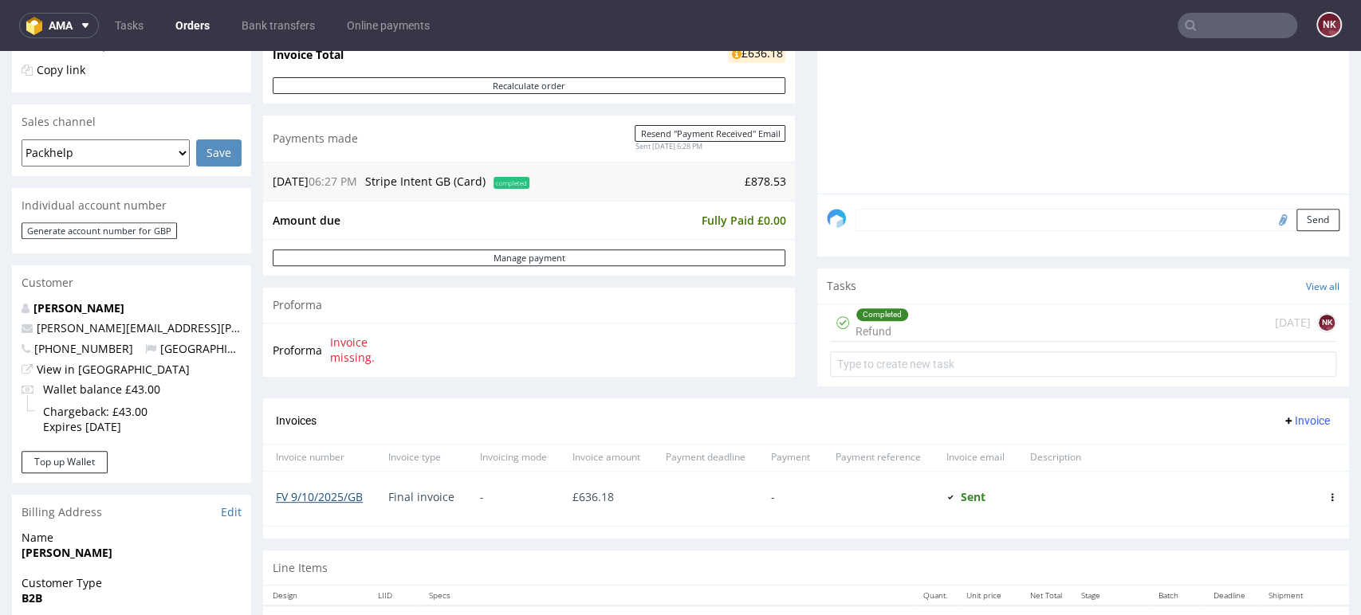
click at [341, 501] on link "FV 9/10/2025/GB" at bounding box center [319, 496] width 87 height 15
click at [973, 311] on div "Completed Refund 14 days ago NK" at bounding box center [1083, 323] width 506 height 37
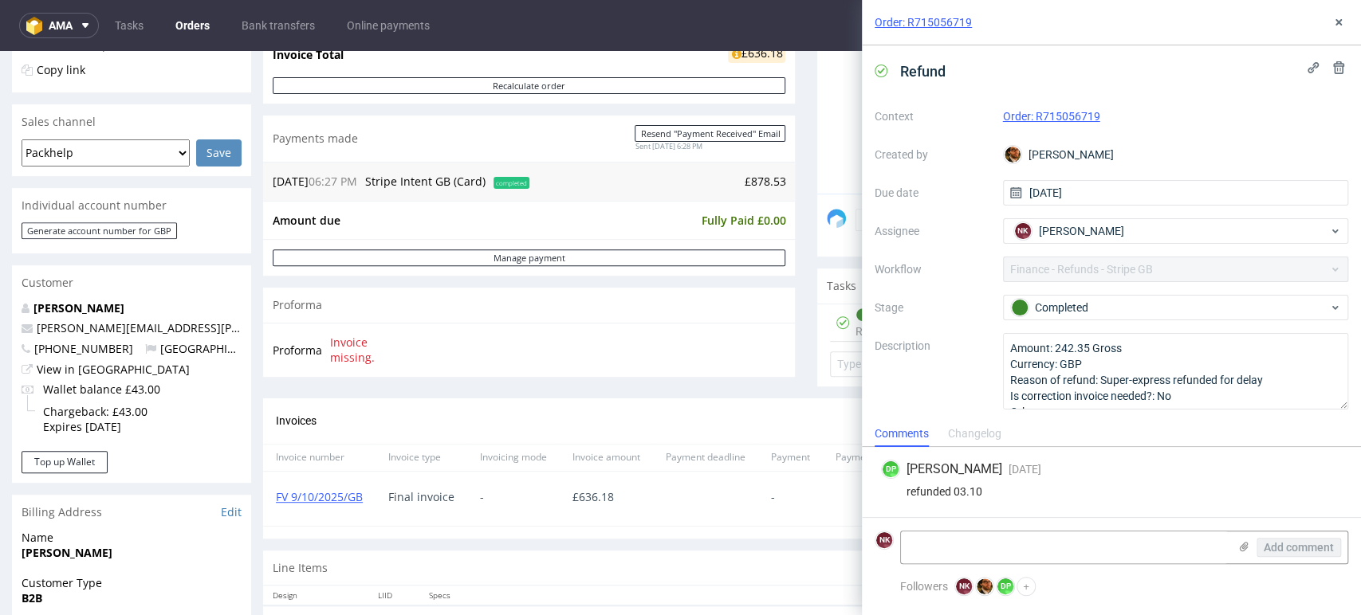
drag, startPoint x: 789, startPoint y: 328, endPoint x: 782, endPoint y: 303, distance: 26.5
click at [789, 328] on div "Progress Payment Paid Thu 18 Sep Payment “Received” Email Sent Thu 18 Sep 18:28…" at bounding box center [806, 241] width 1086 height 984
click at [1341, 24] on icon at bounding box center [1338, 22] width 13 height 13
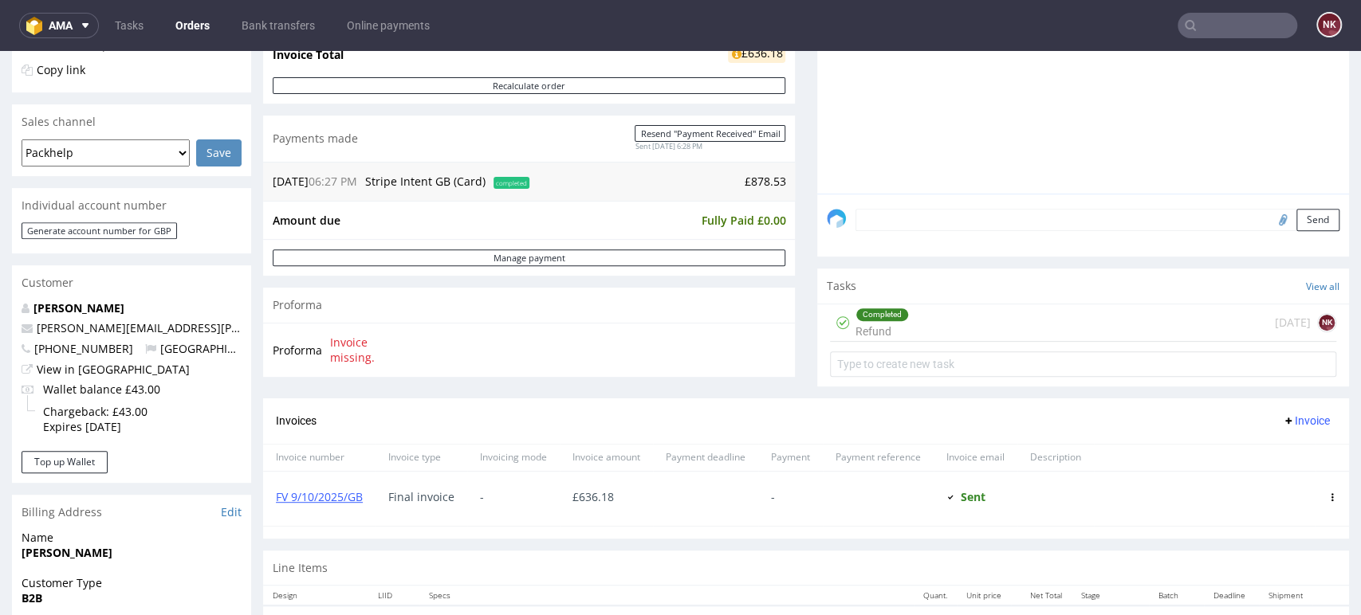
click at [1237, 23] on input "text" at bounding box center [1237, 26] width 120 height 26
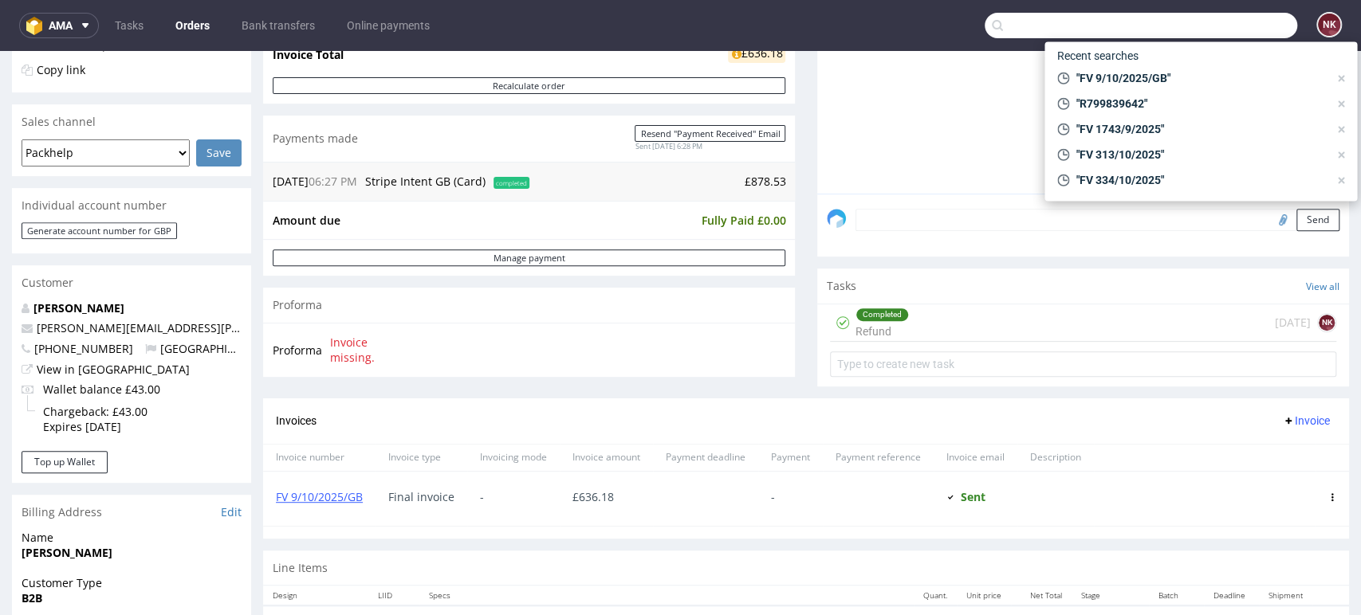
paste input "R808156528"
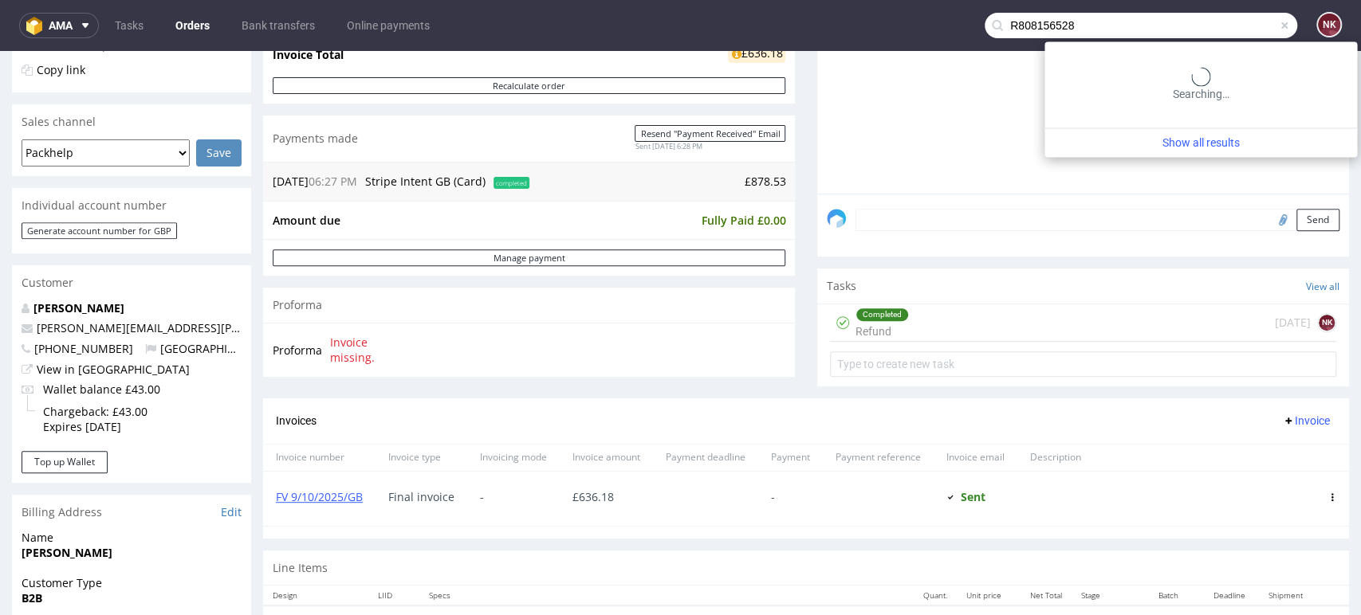
type input "R808156528"
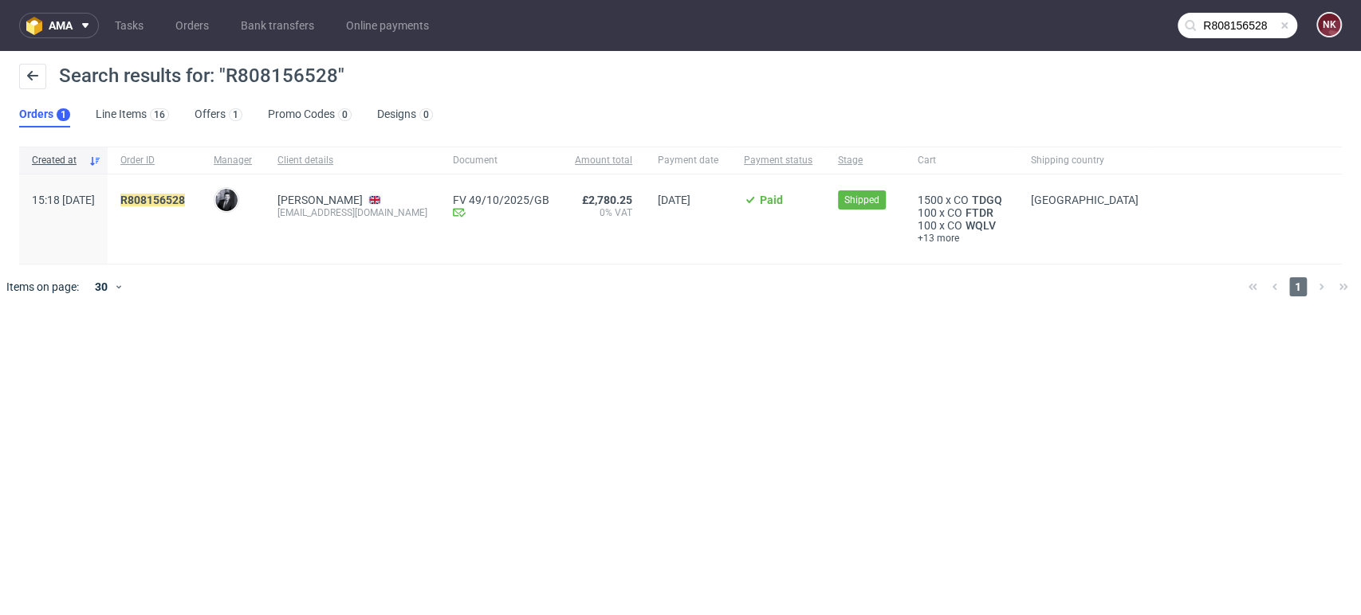
click at [201, 191] on div "R808156528" at bounding box center [154, 219] width 93 height 89
click at [185, 197] on mark "R808156528" at bounding box center [152, 200] width 65 height 13
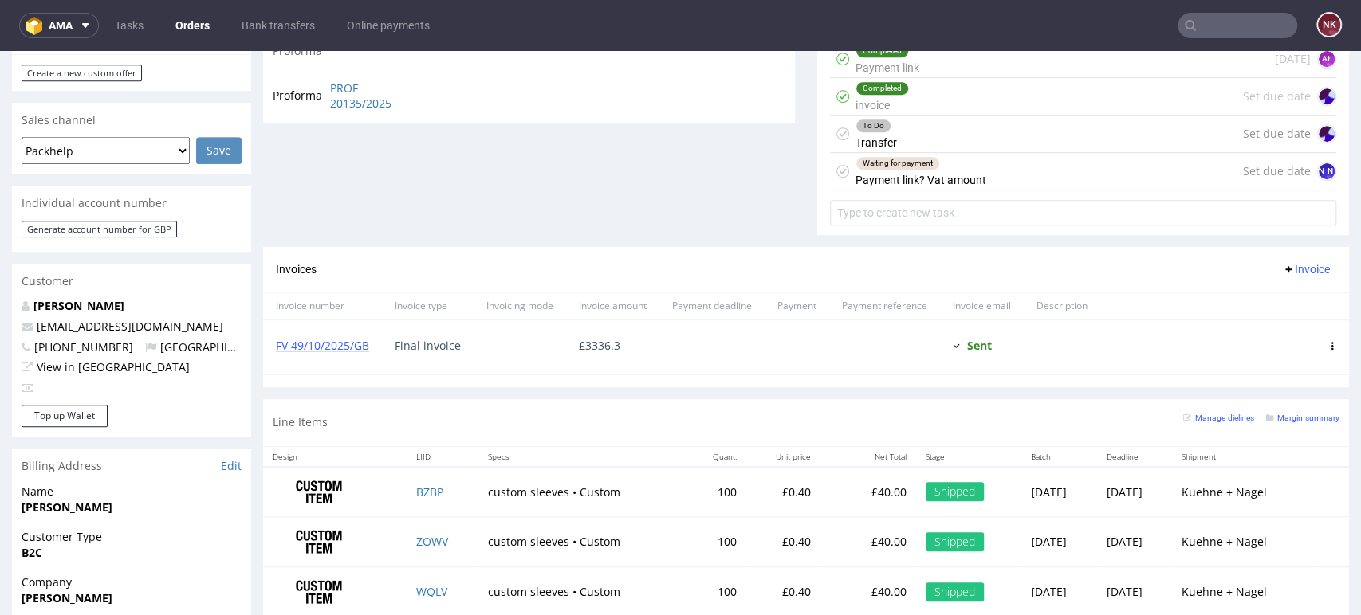
scroll to position [619, 0]
click at [337, 344] on link "FV 49/10/2025/GB" at bounding box center [322, 343] width 93 height 15
click at [776, 366] on div "-" at bounding box center [796, 346] width 65 height 54
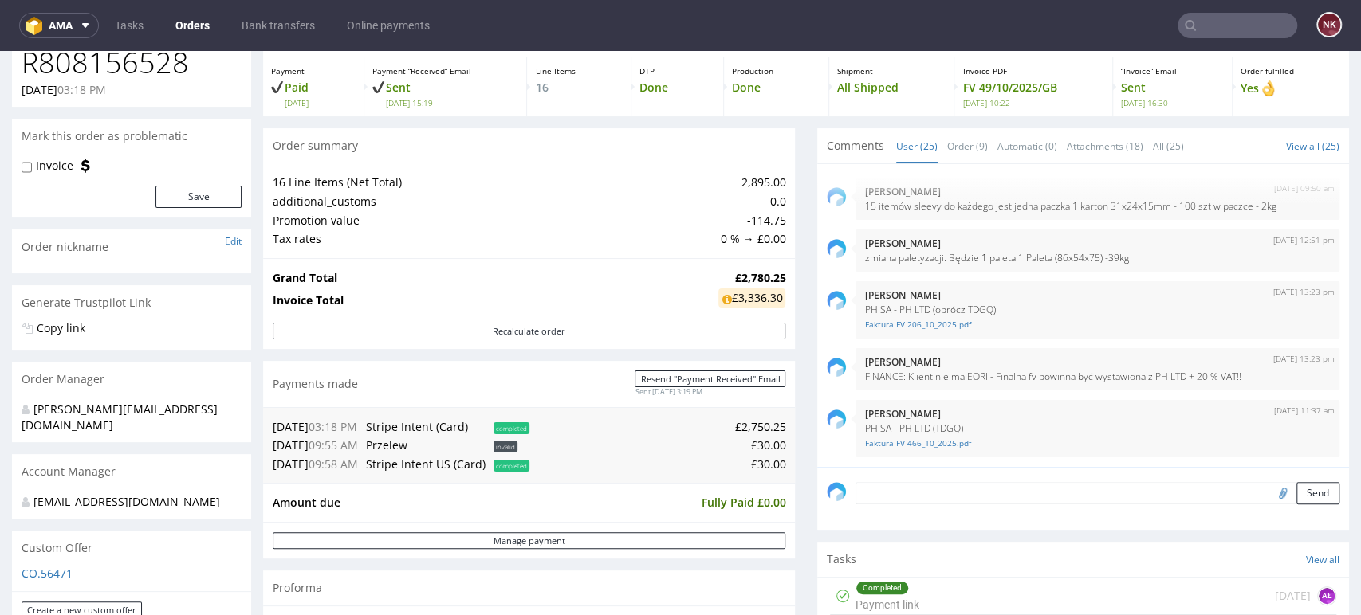
scroll to position [0, 0]
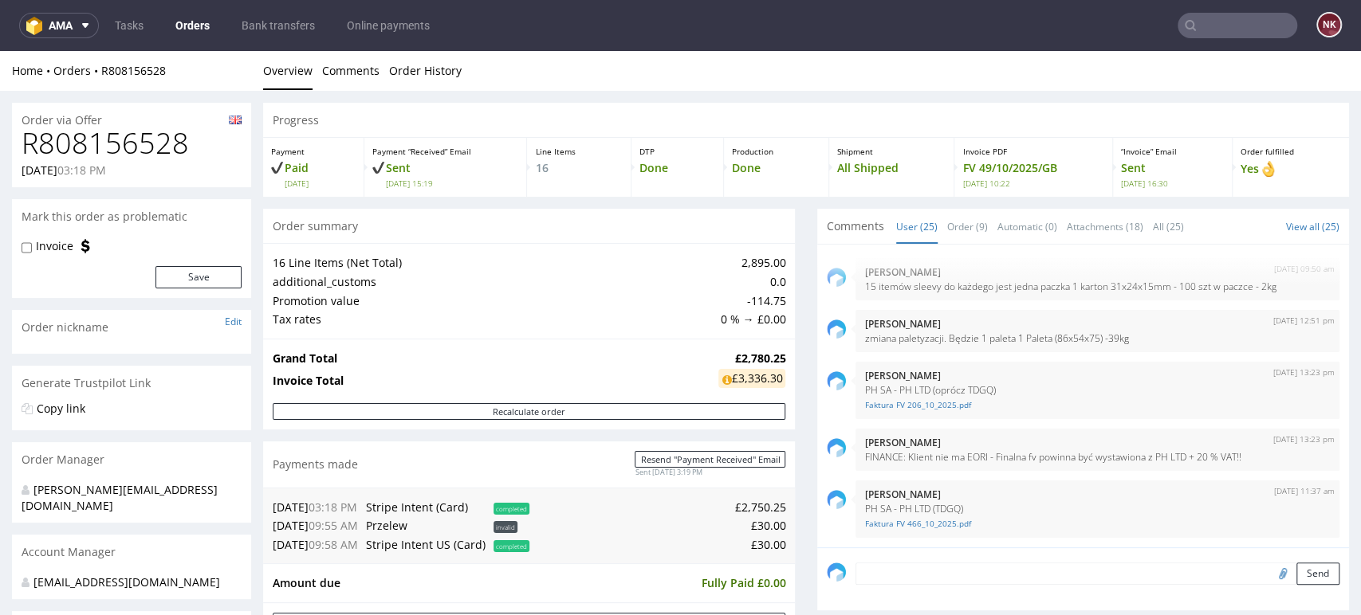
click at [120, 145] on h1 "R808156528" at bounding box center [132, 144] width 220 height 32
drag, startPoint x: 109, startPoint y: 487, endPoint x: 37, endPoint y: 489, distance: 72.6
click at [37, 489] on div "philippe.dubuy@packhelp.com" at bounding box center [126, 497] width 208 height 31
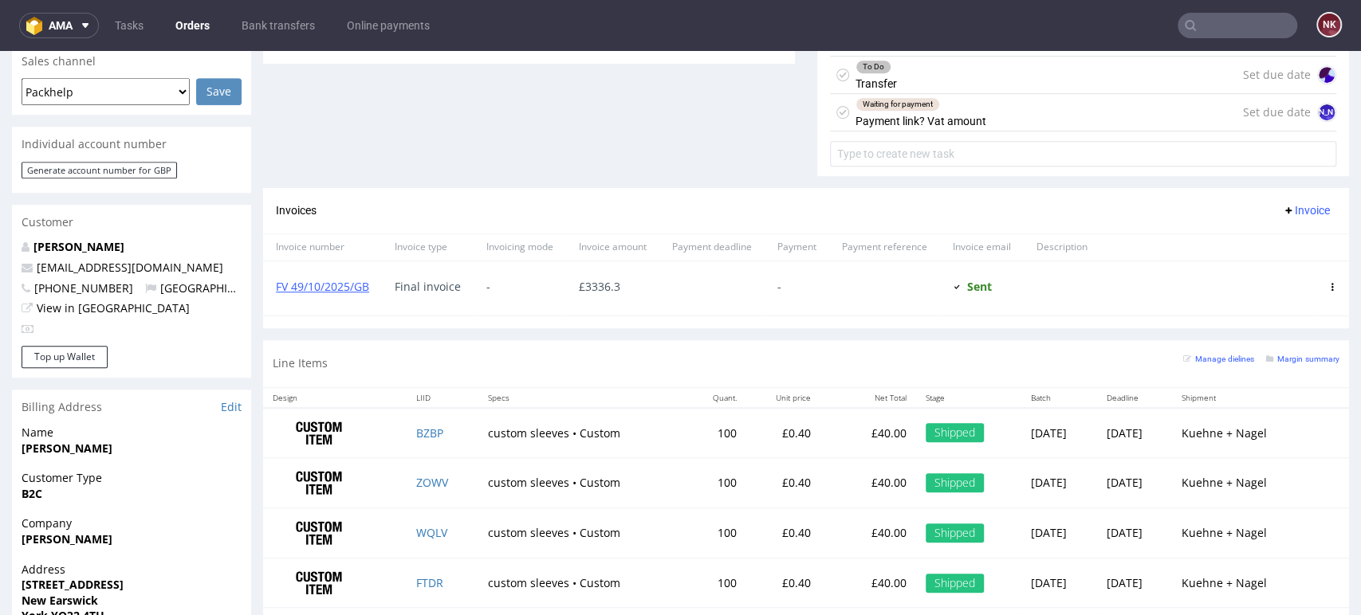
scroll to position [708, 0]
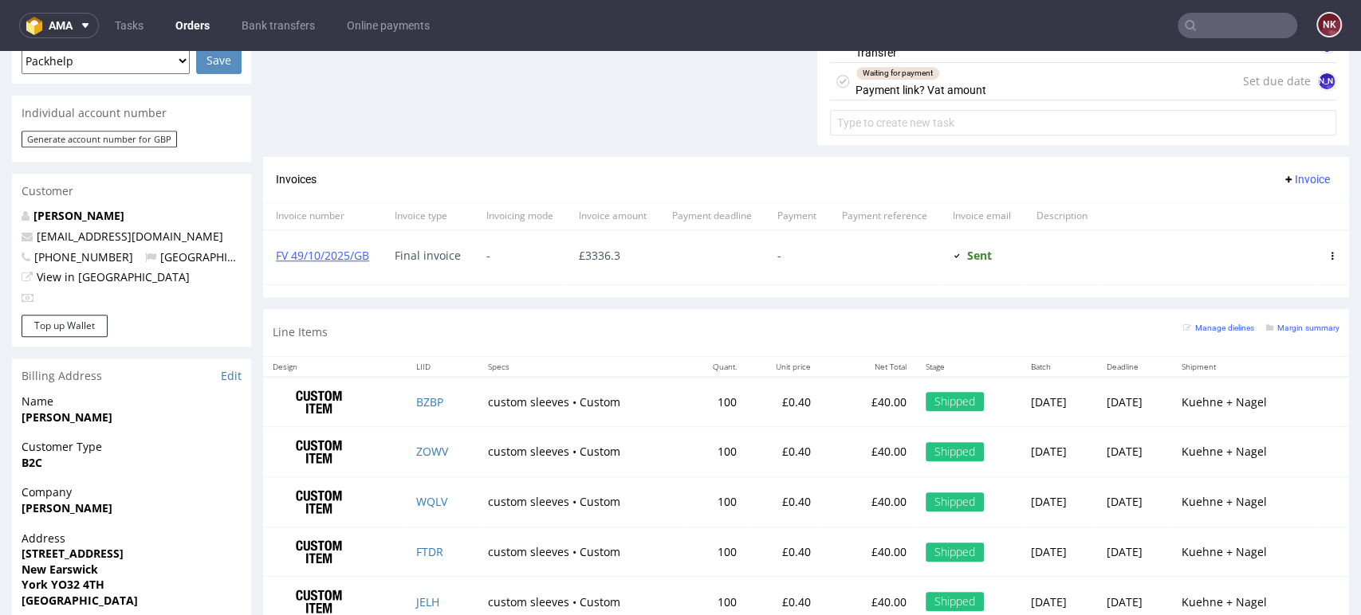
click at [106, 501] on strong "Kayleigh Helstrip" at bounding box center [67, 508] width 91 height 15
drag, startPoint x: 116, startPoint y: 495, endPoint x: 11, endPoint y: 495, distance: 105.2
click at [12, 495] on div "Company Kayleigh Helstrip" at bounding box center [131, 507] width 239 height 45
click at [325, 257] on link "FV 49/10/2025/GB" at bounding box center [322, 255] width 93 height 15
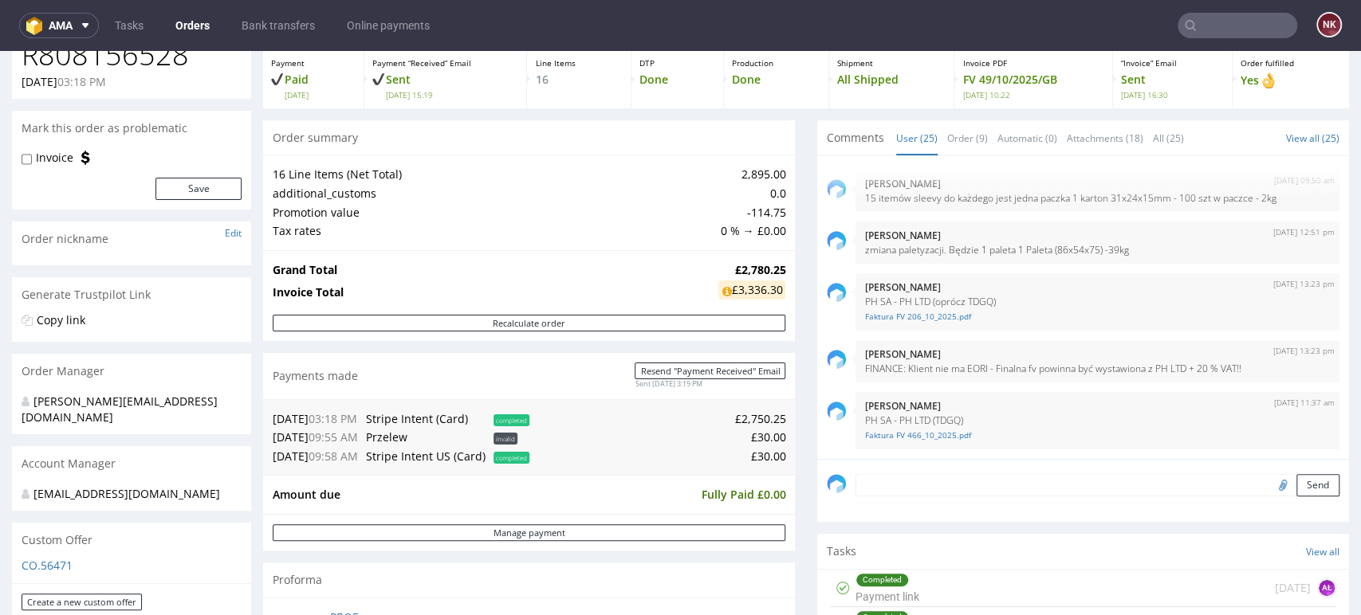
scroll to position [0, 0]
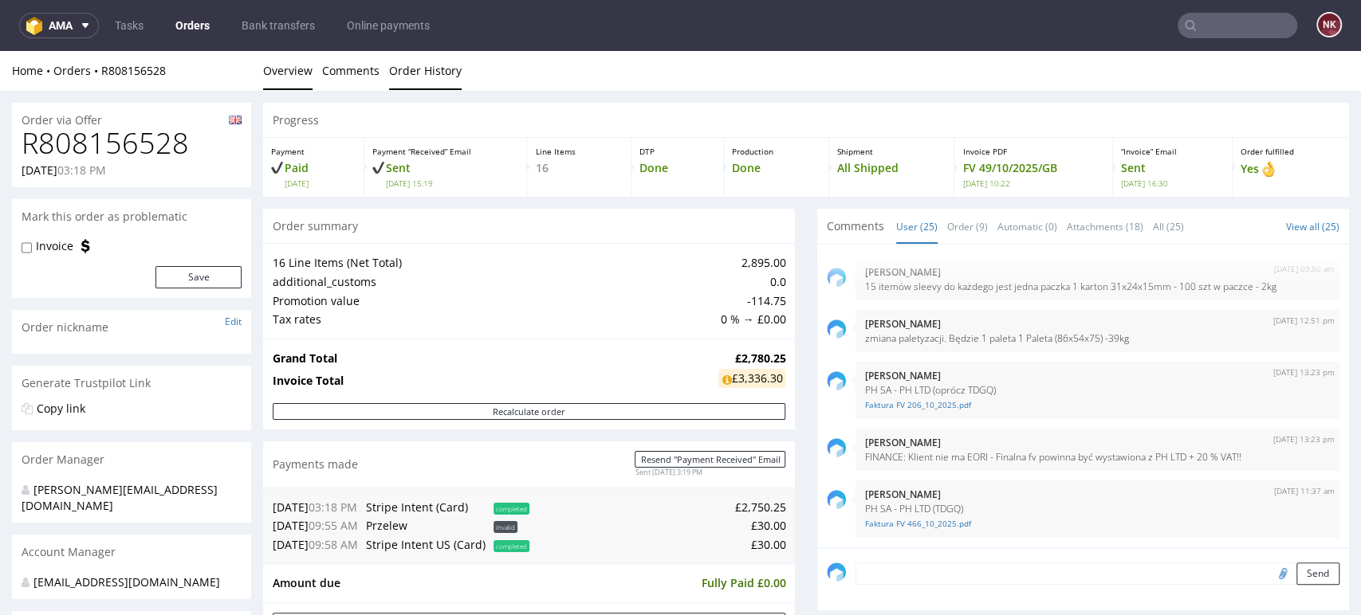
click at [412, 81] on link "Order History" at bounding box center [425, 70] width 73 height 39
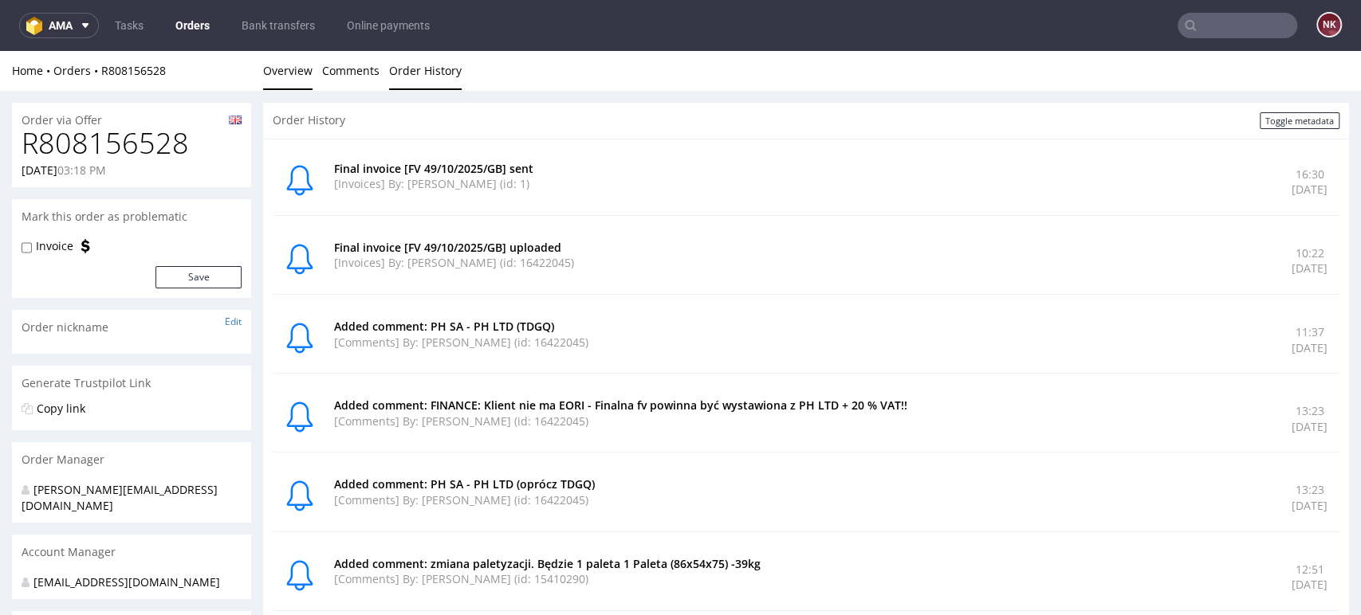
click at [290, 79] on link "Overview" at bounding box center [287, 70] width 49 height 39
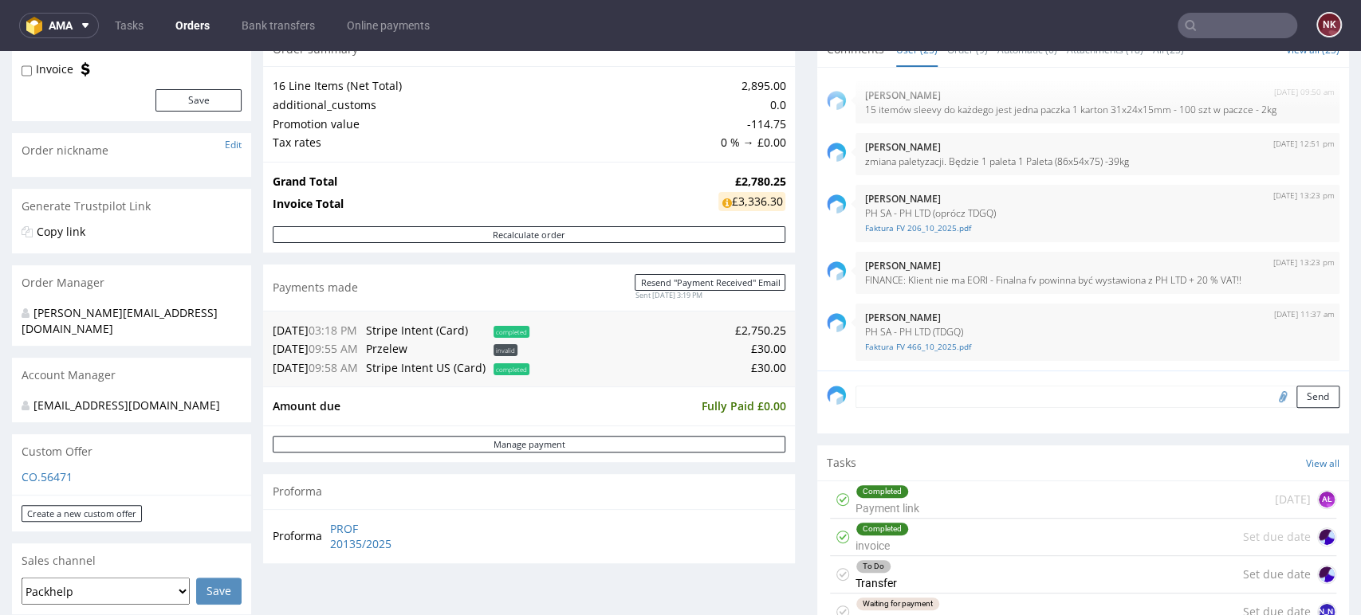
scroll to position [531, 0]
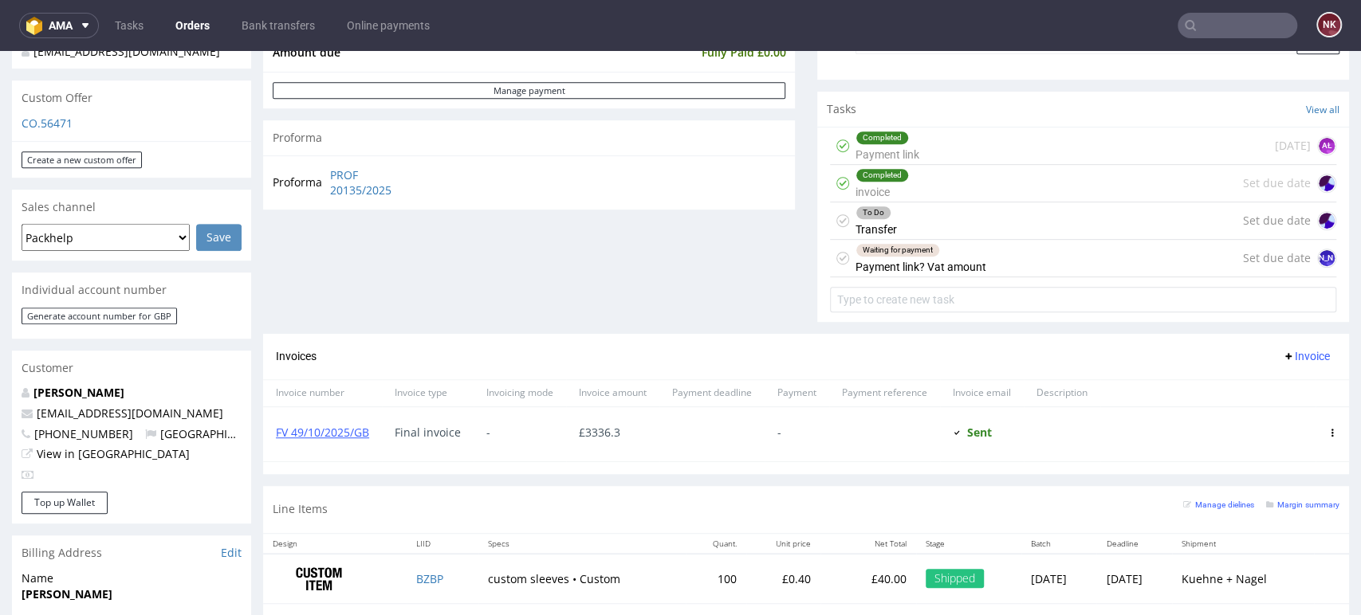
click at [1232, 458] on div at bounding box center [1207, 434] width 215 height 54
click at [953, 259] on div "Waiting for payment Payment link? Vat amount" at bounding box center [920, 258] width 131 height 37
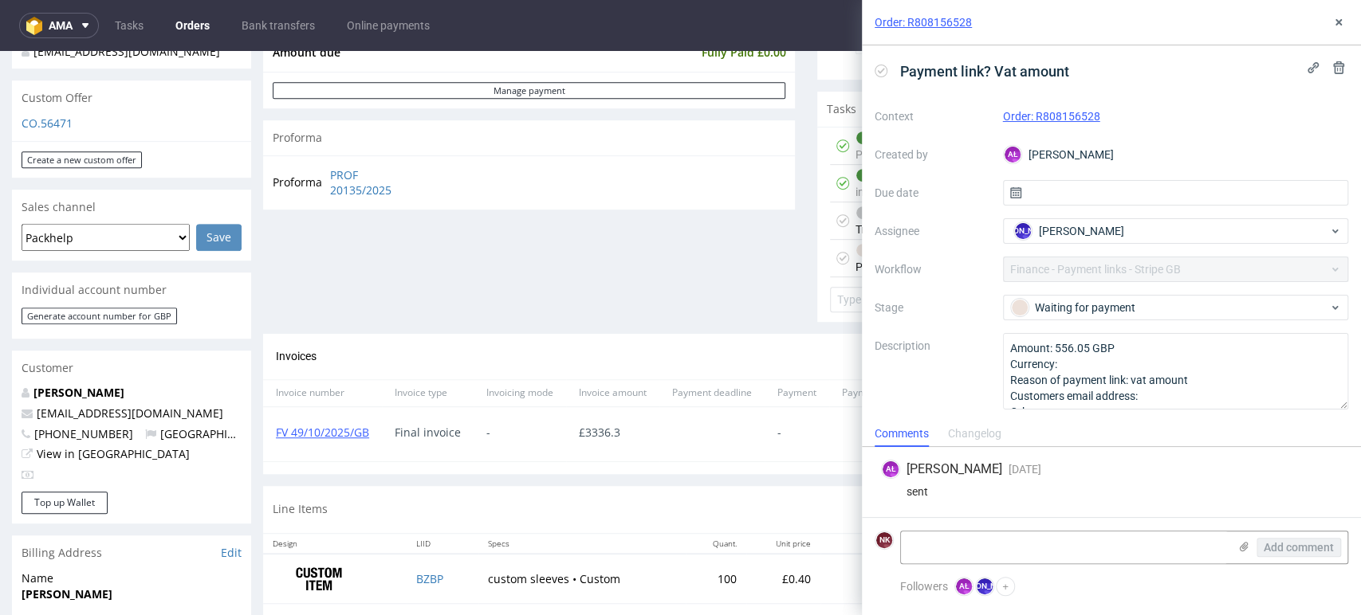
scroll to position [1, 0]
drag, startPoint x: 1330, startPoint y: 28, endPoint x: 1222, endPoint y: 33, distance: 107.7
click at [1330, 28] on button at bounding box center [1338, 22] width 19 height 19
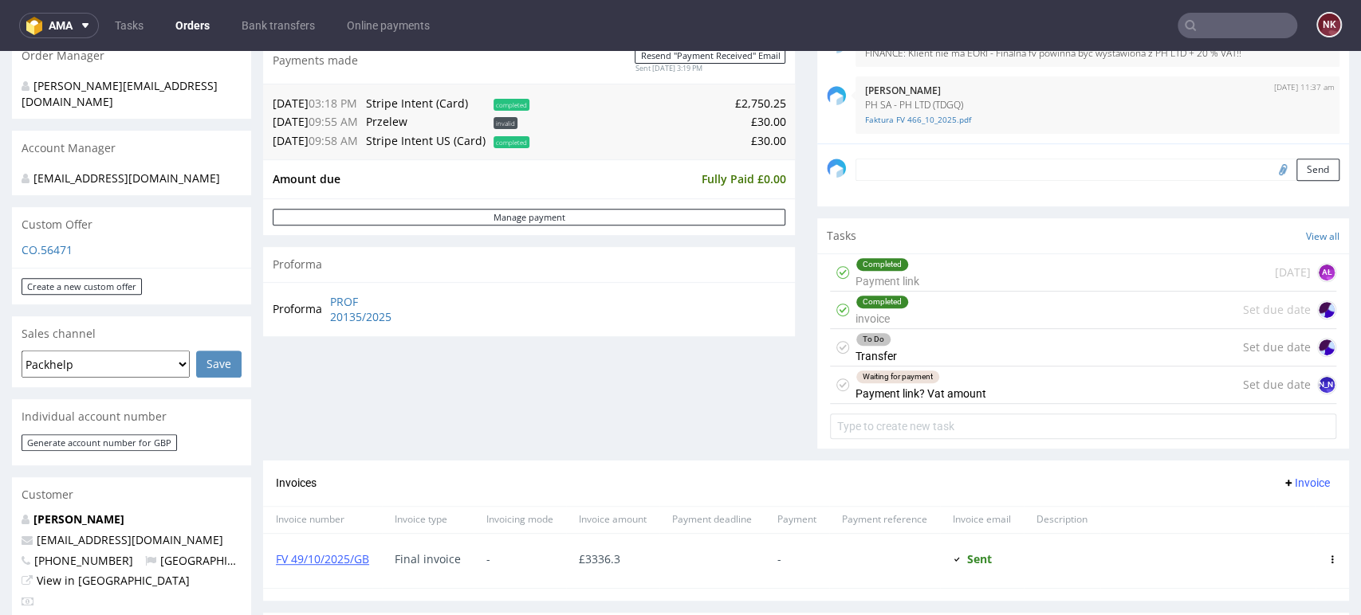
scroll to position [442, 0]
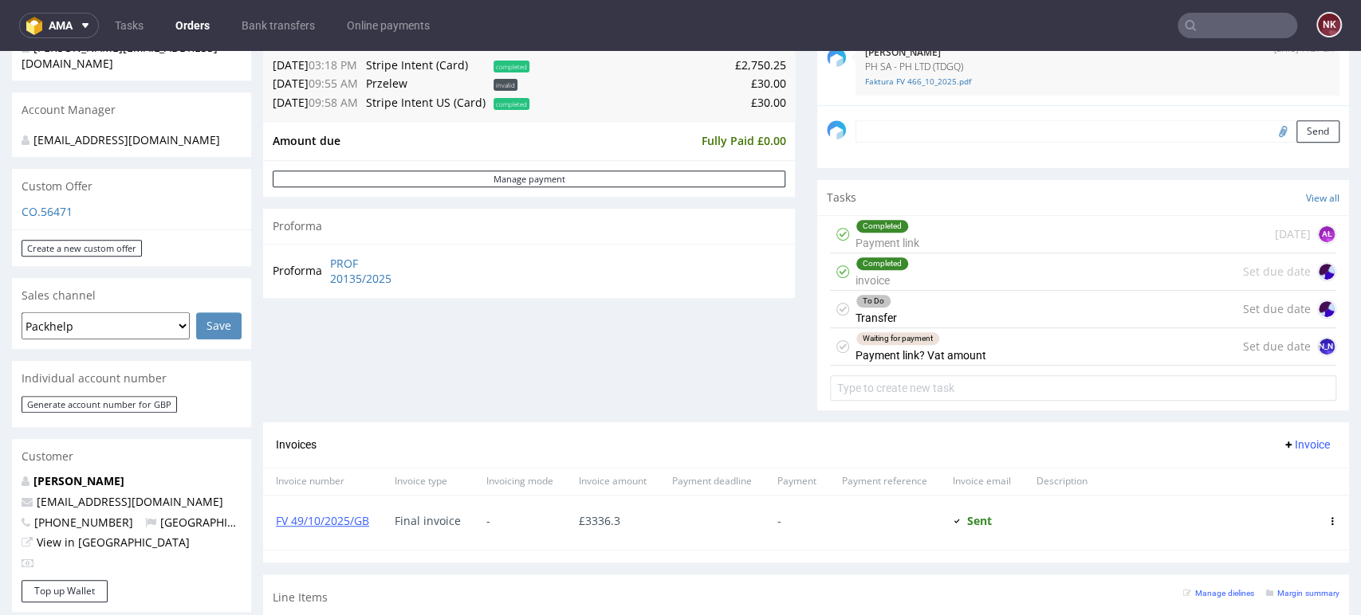
click at [1225, 417] on div "Comments User (25) Order (9) Automatic (0) Attachments (18) All (25) View all (…" at bounding box center [1083, 94] width 532 height 656
click at [348, 522] on link "FV 49/10/2025/GB" at bounding box center [322, 520] width 93 height 15
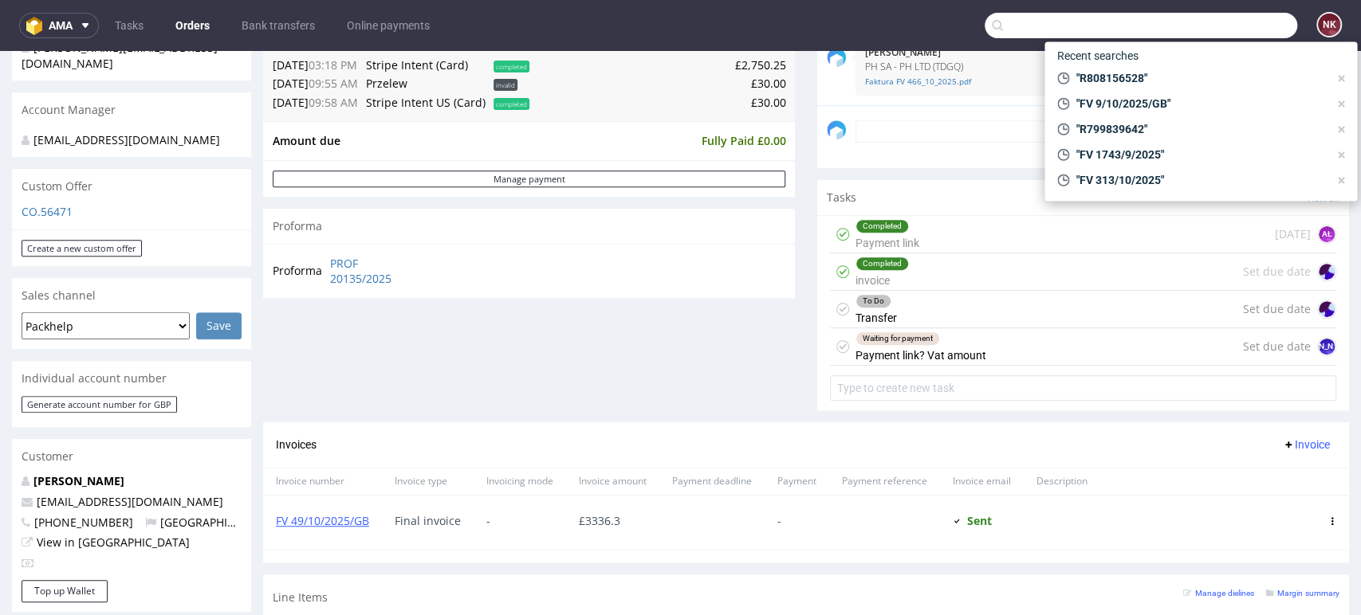
click at [1239, 31] on input "text" at bounding box center [1140, 26] width 312 height 26
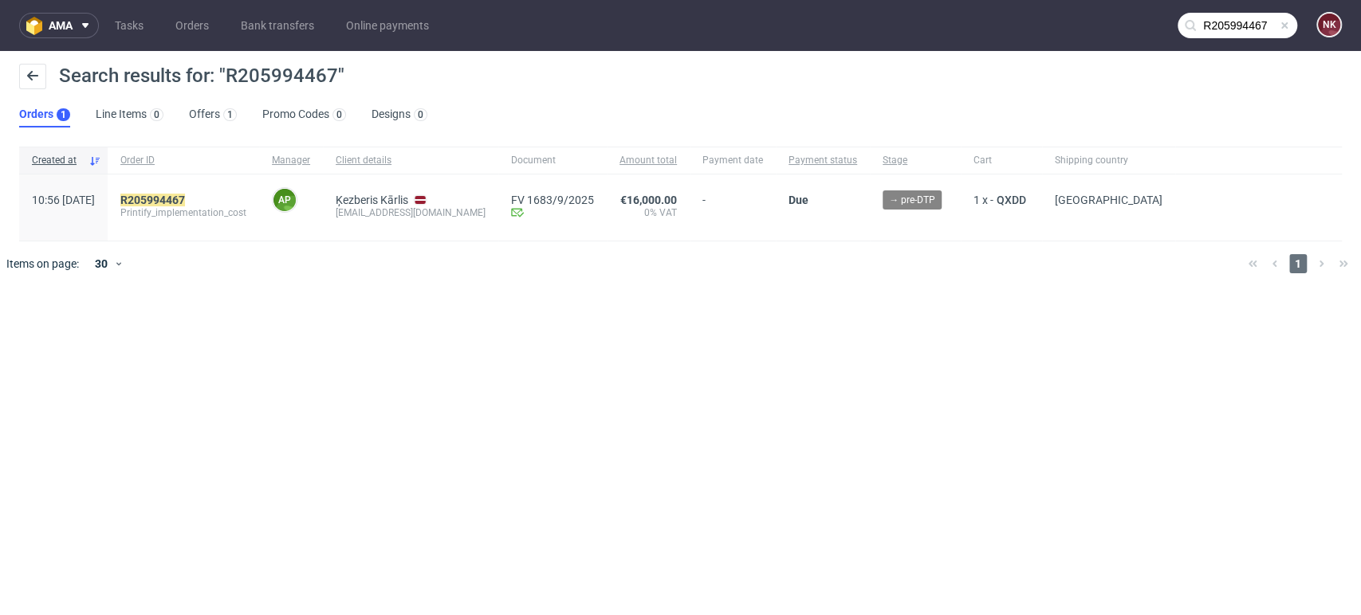
click at [1261, 33] on input "R205994467" at bounding box center [1237, 26] width 120 height 26
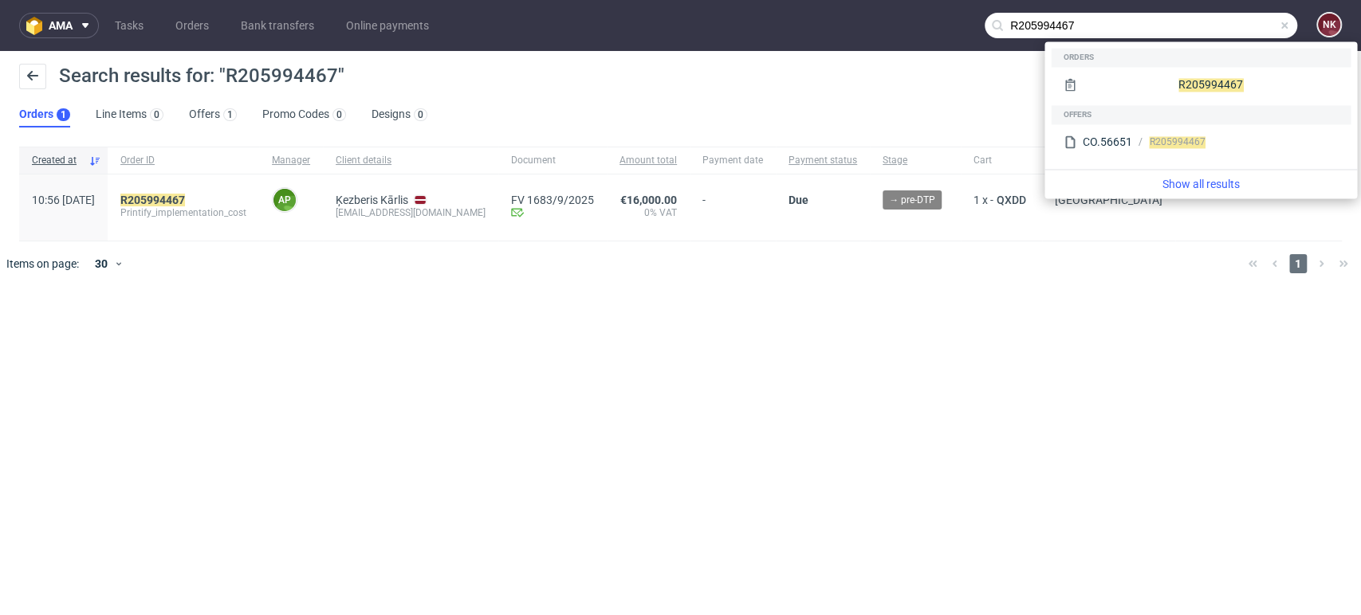
drag, startPoint x: 1167, startPoint y: 30, endPoint x: 868, endPoint y: 29, distance: 298.9
click at [870, 30] on nav "ama Tasks Orders Bank transfers Online payments R205994467 NK" at bounding box center [680, 25] width 1361 height 51
paste input "945610518"
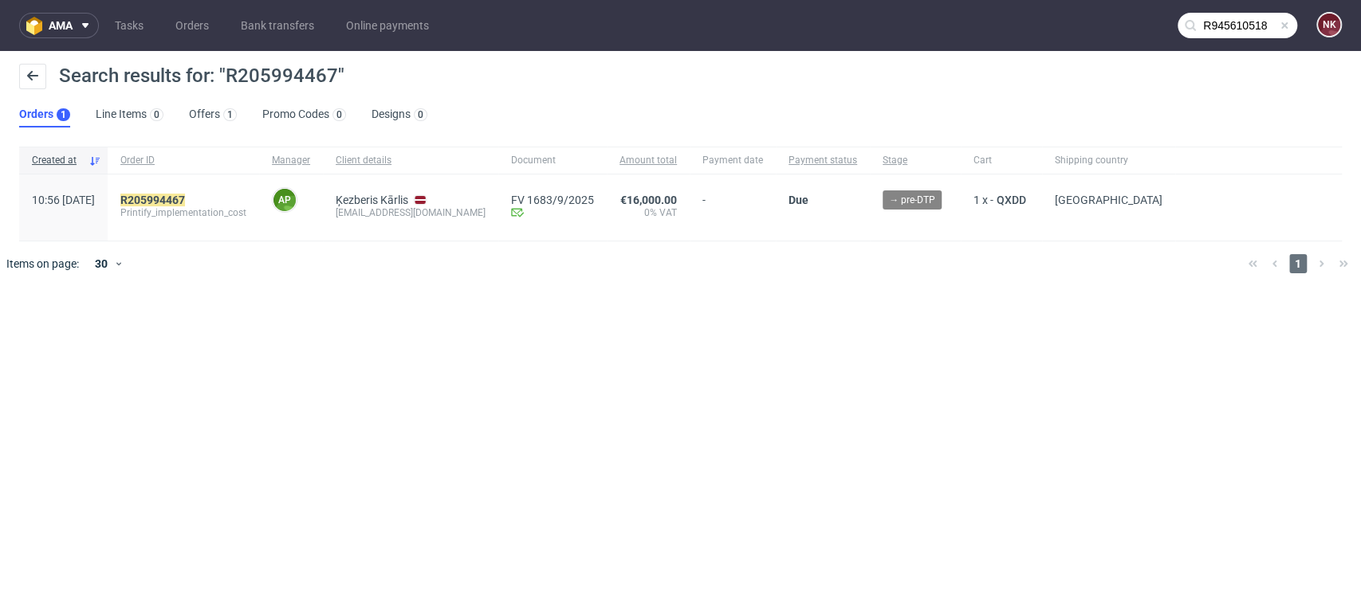
type input "R945610518"
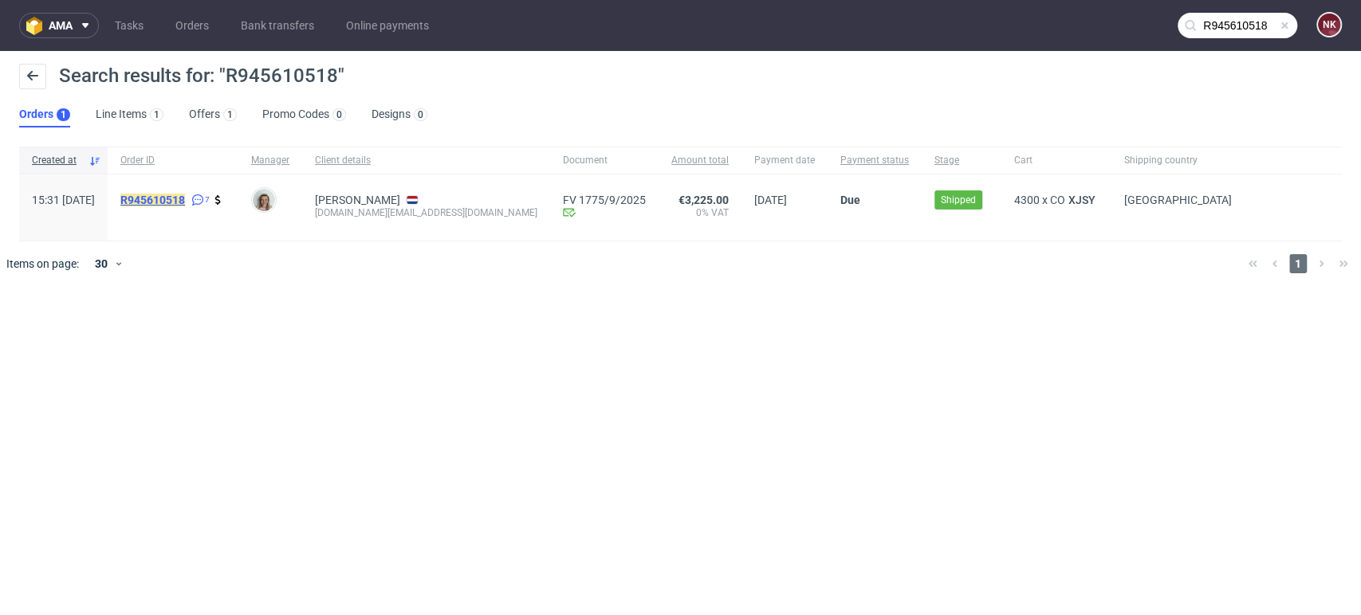
click at [168, 198] on mark "R945610518" at bounding box center [152, 200] width 65 height 13
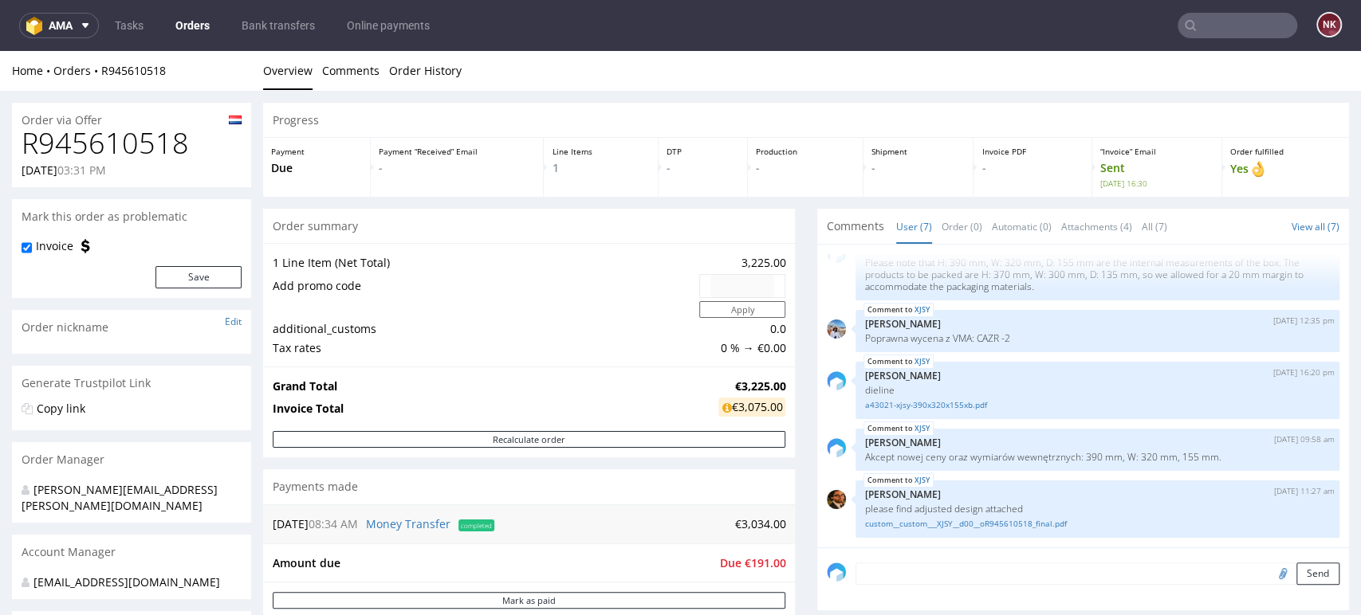
scroll to position [177, 0]
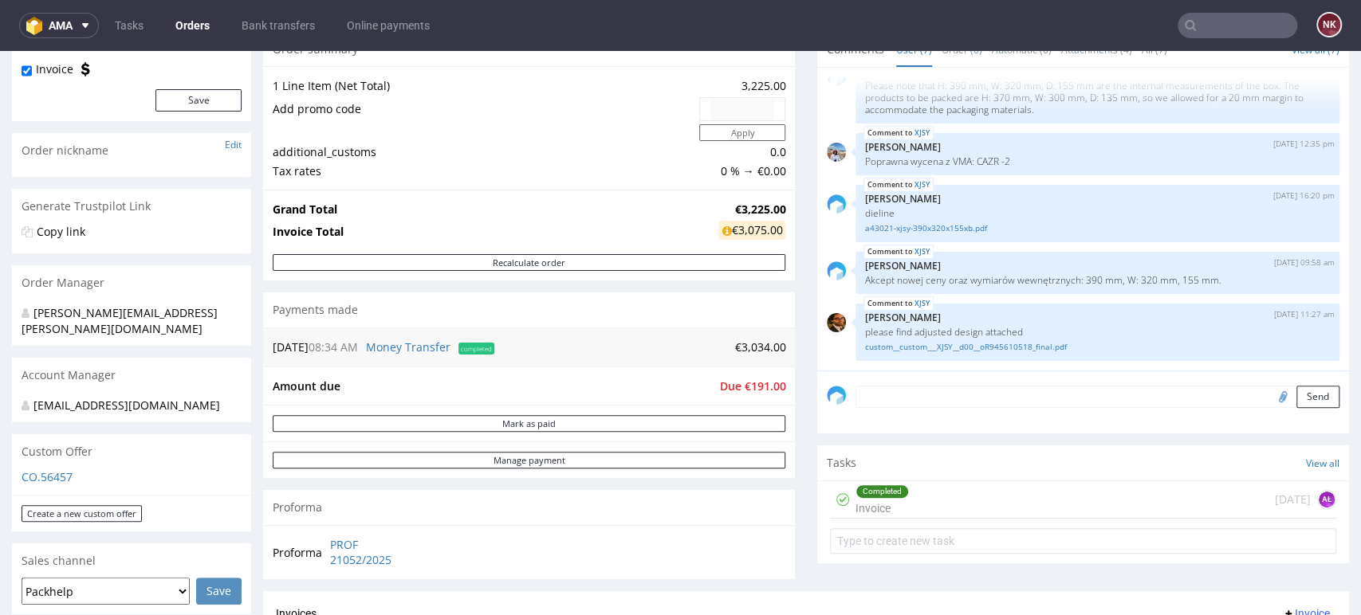
click at [1201, 22] on input "text" at bounding box center [1237, 26] width 120 height 26
paste input "R430729912"
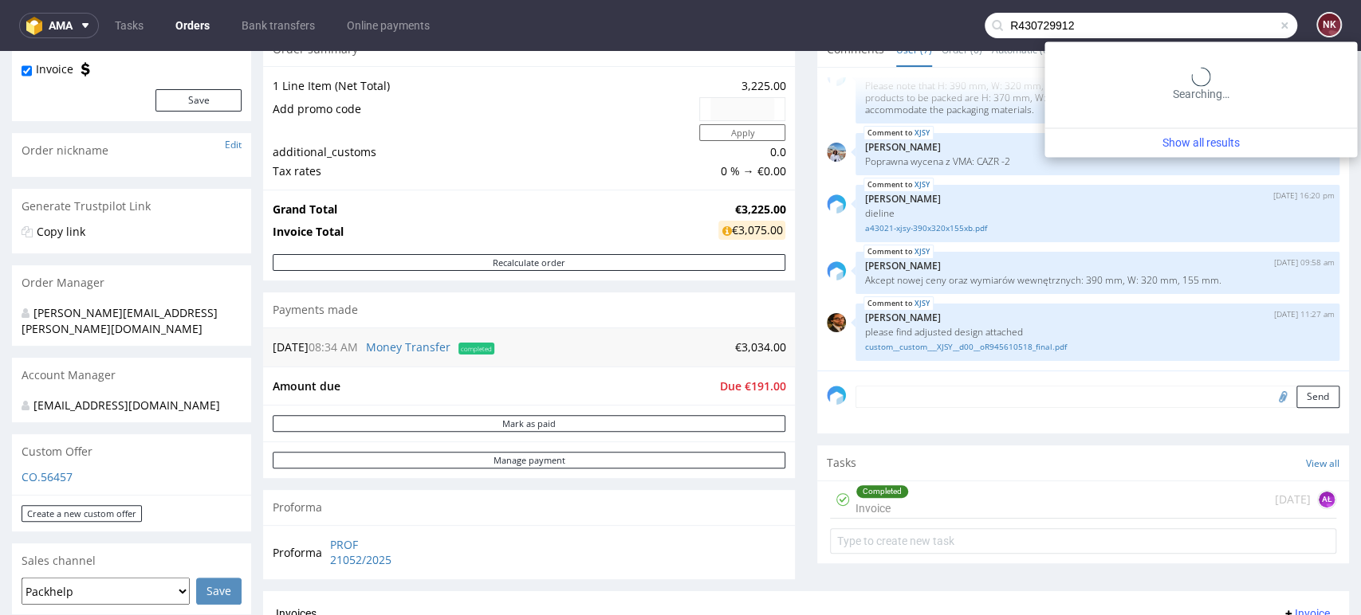
type input "R430729912"
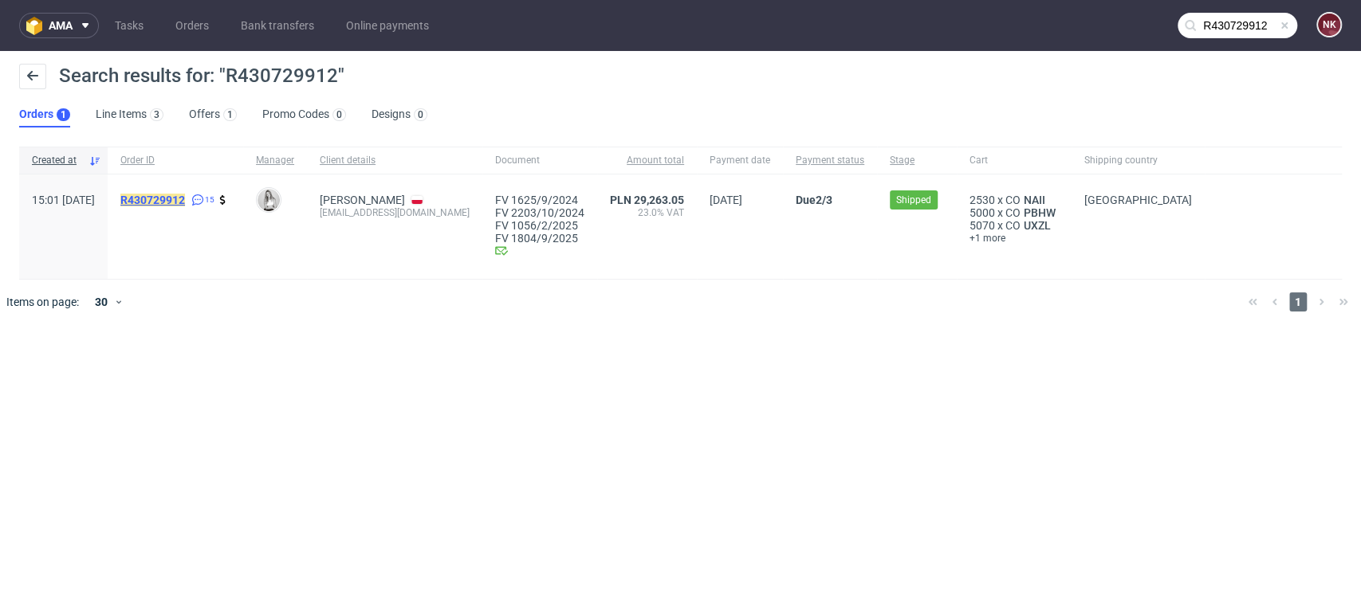
click at [185, 194] on mark "R430729912" at bounding box center [152, 200] width 65 height 13
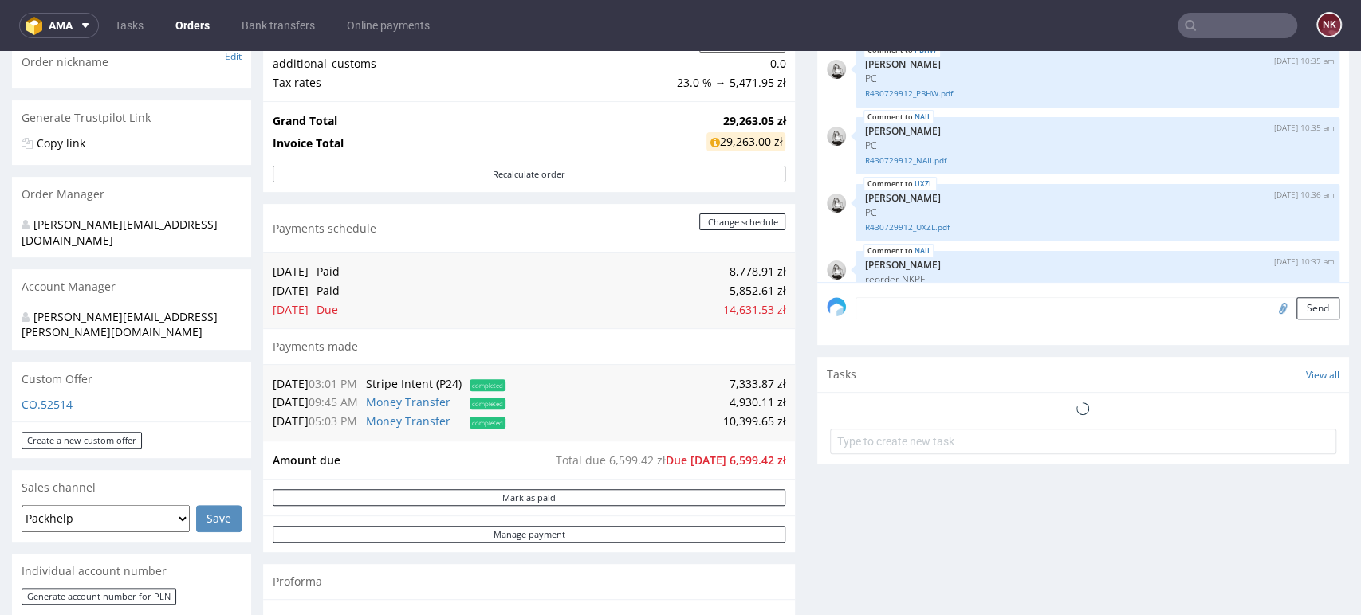
scroll to position [601, 0]
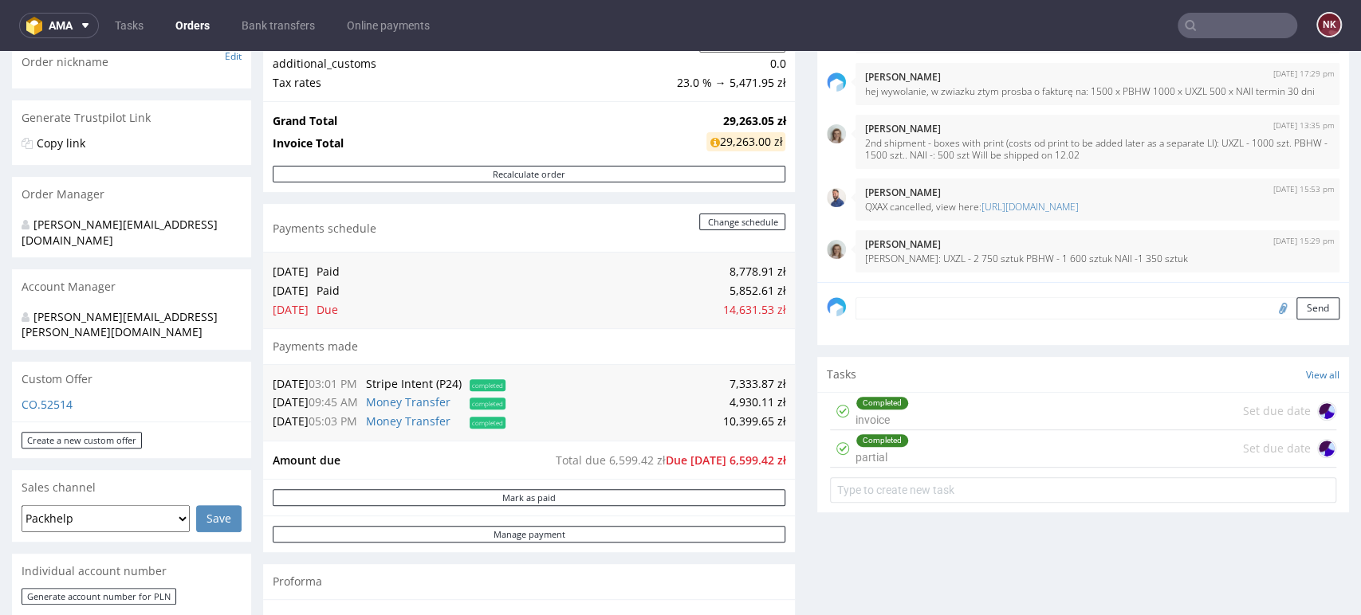
click at [1220, 16] on input "text" at bounding box center [1237, 26] width 120 height 26
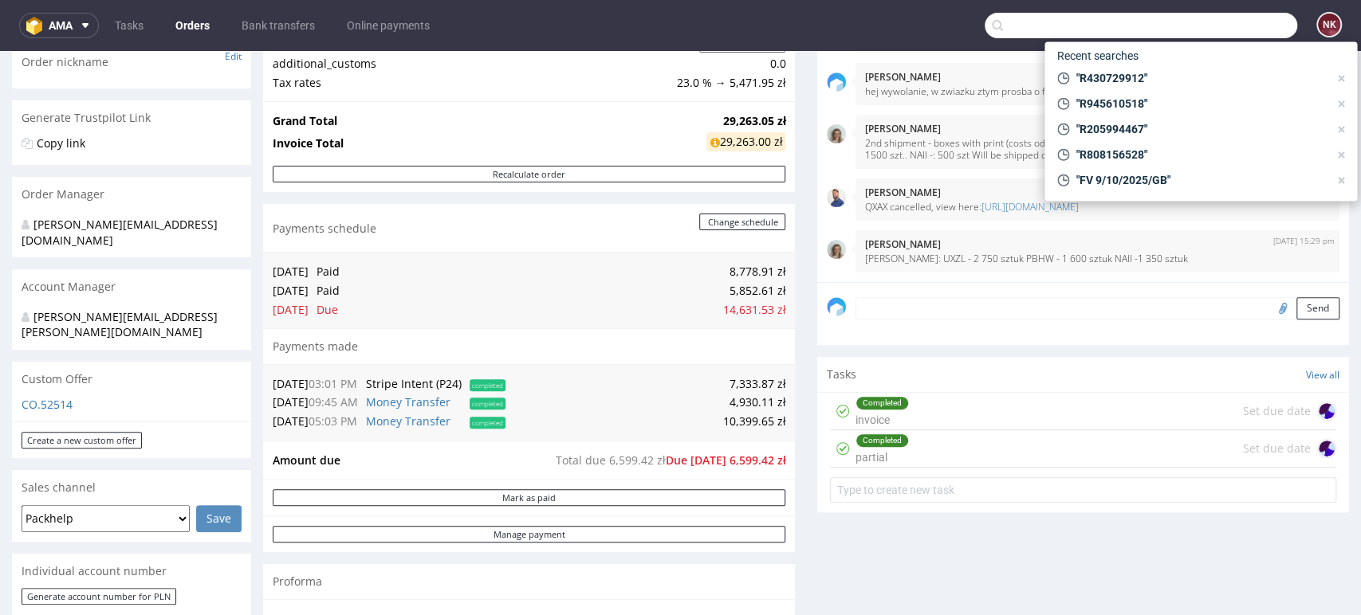
paste input "R770540670"
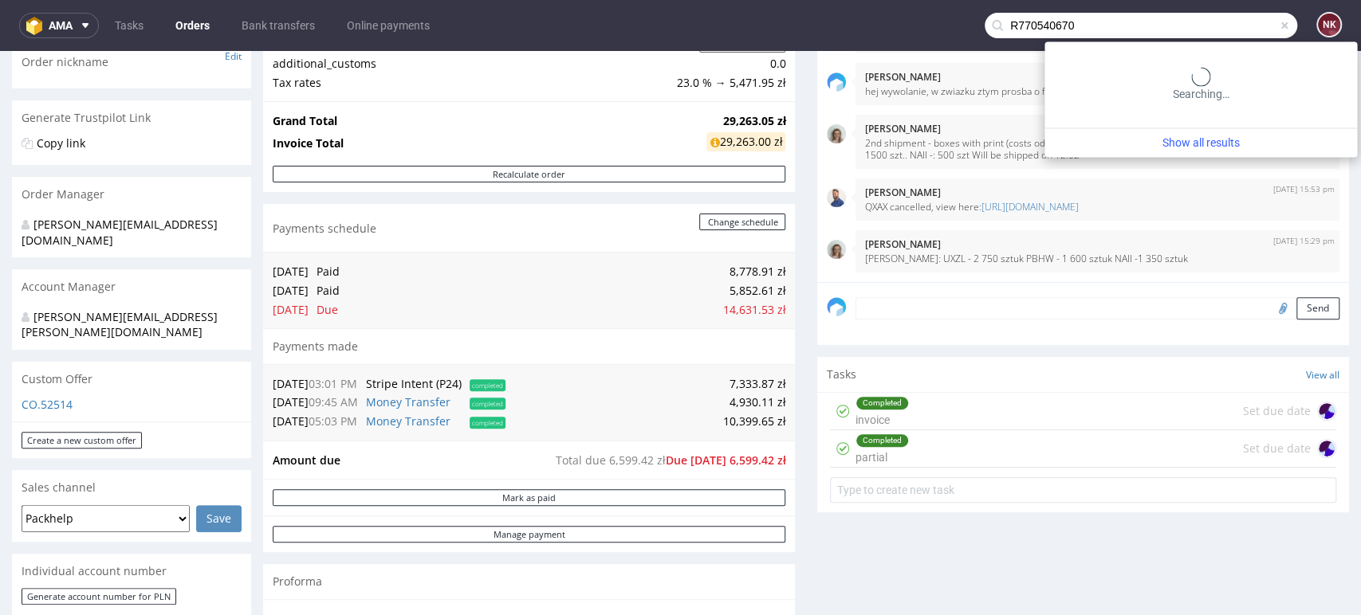
type input "R770540670"
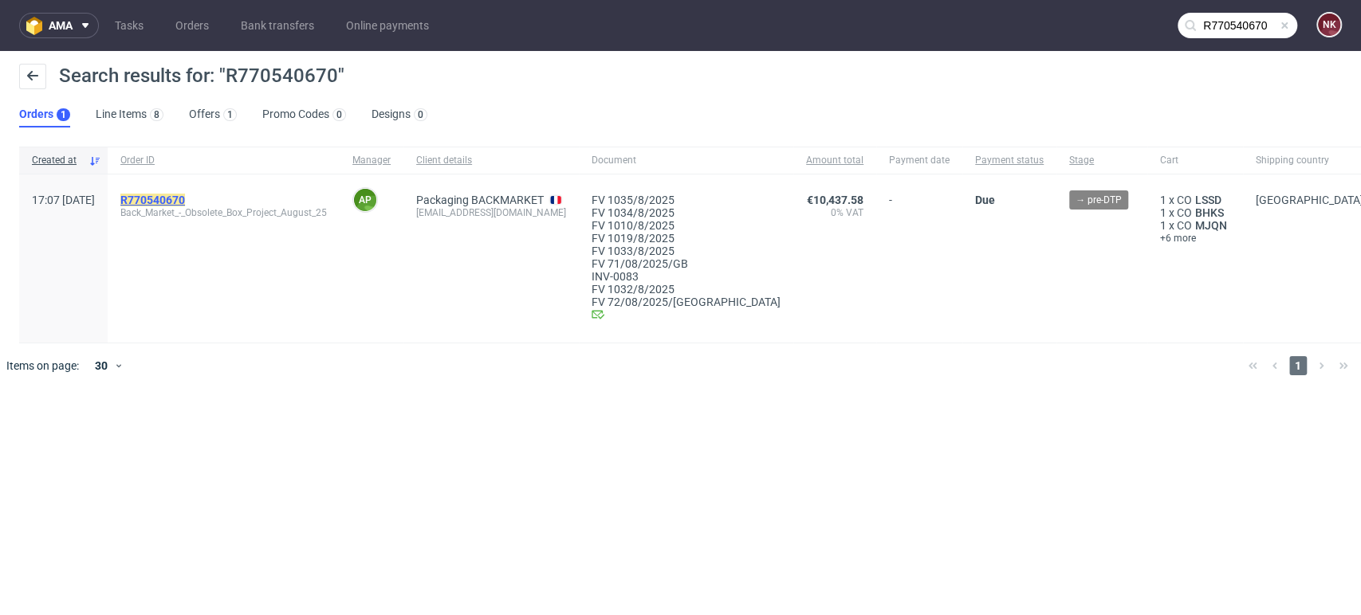
click at [185, 194] on mark "R770540670" at bounding box center [152, 200] width 65 height 13
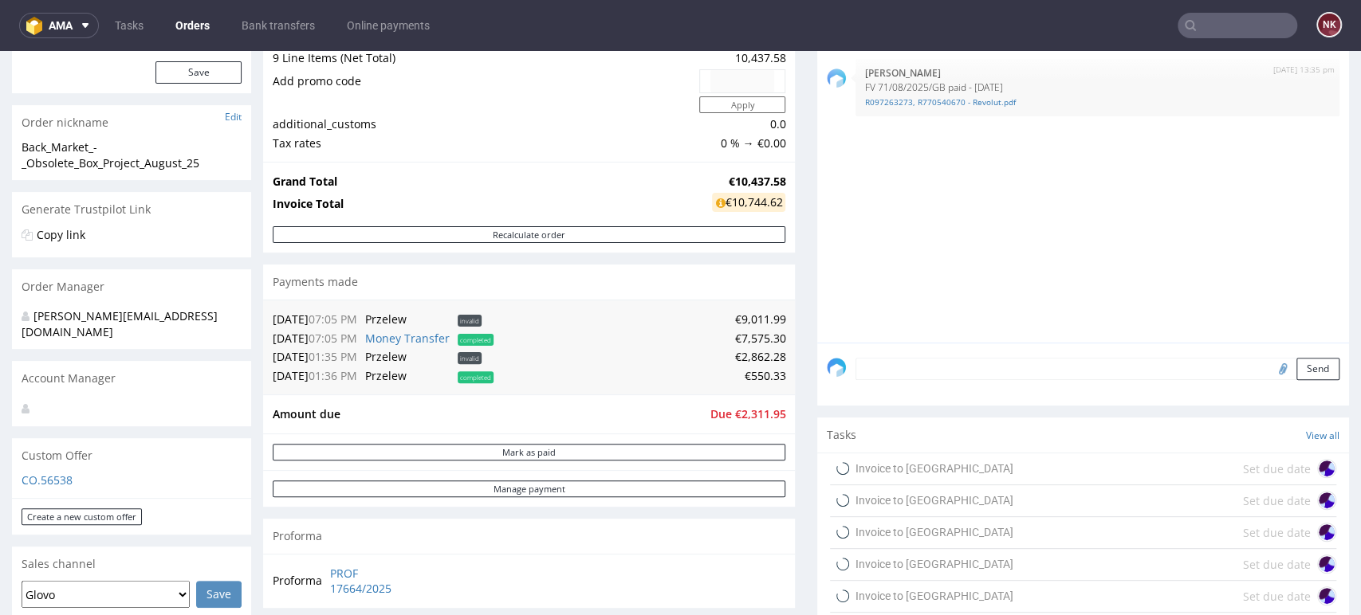
scroll to position [354, 0]
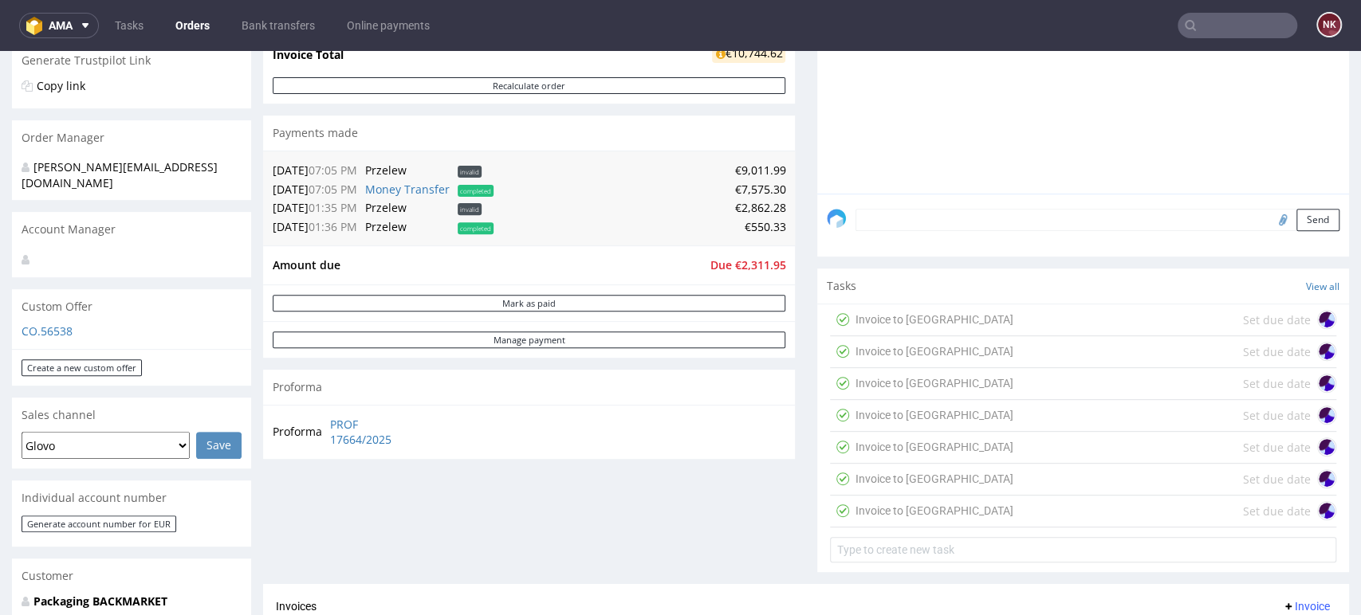
click at [1210, 24] on input "text" at bounding box center [1237, 26] width 120 height 26
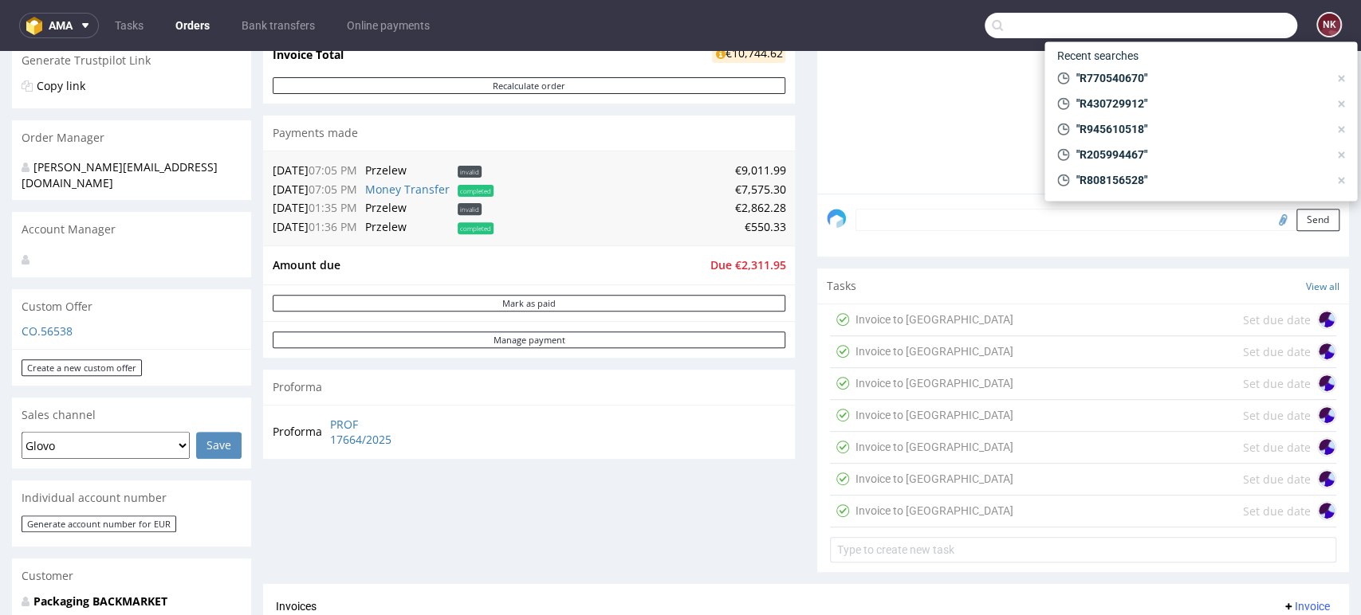
paste input "R091424784"
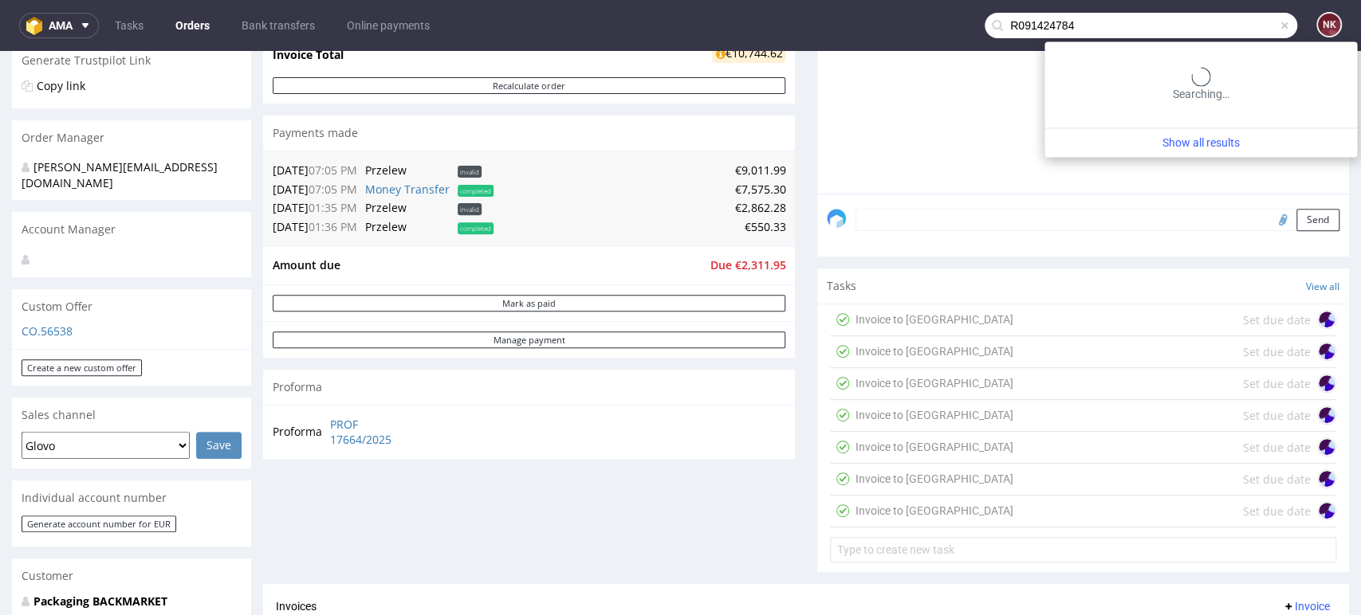
type input "R091424784"
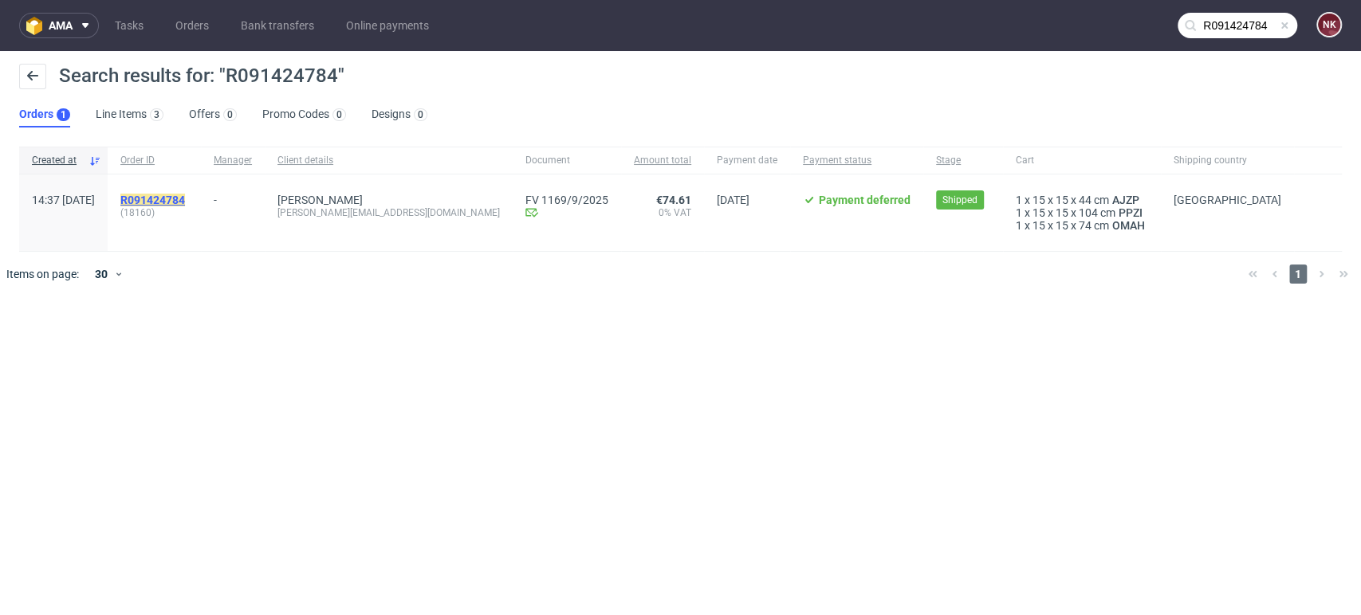
click at [185, 196] on mark "R091424784" at bounding box center [152, 200] width 65 height 13
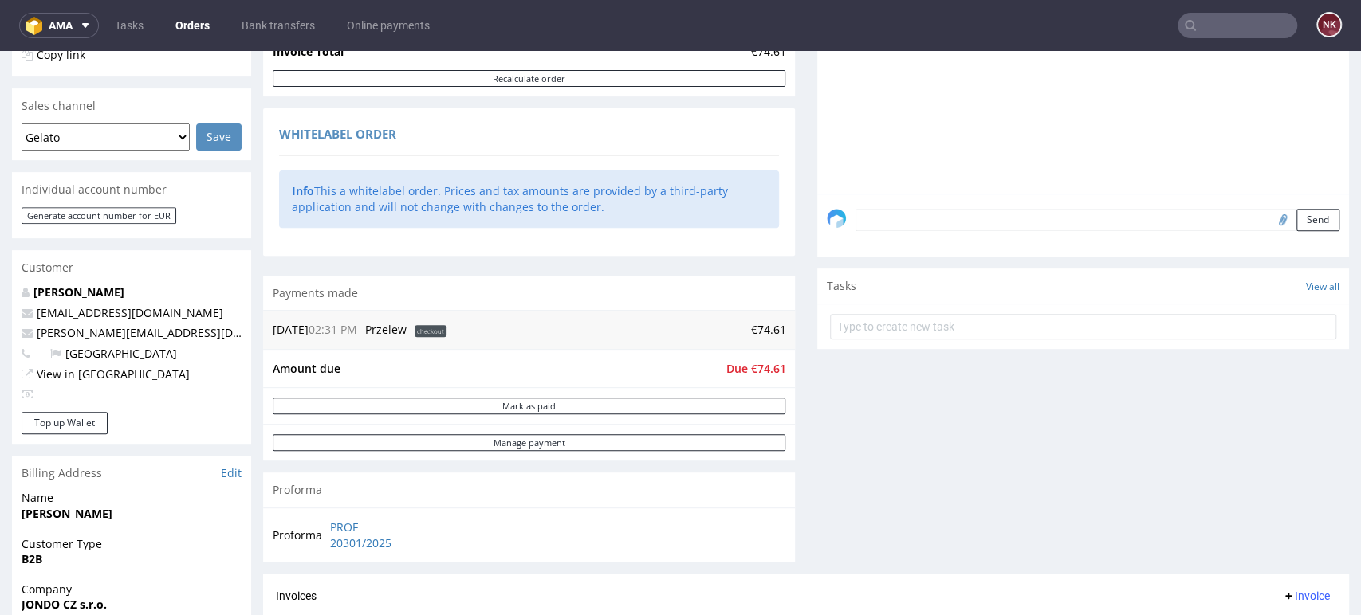
scroll to position [531, 0]
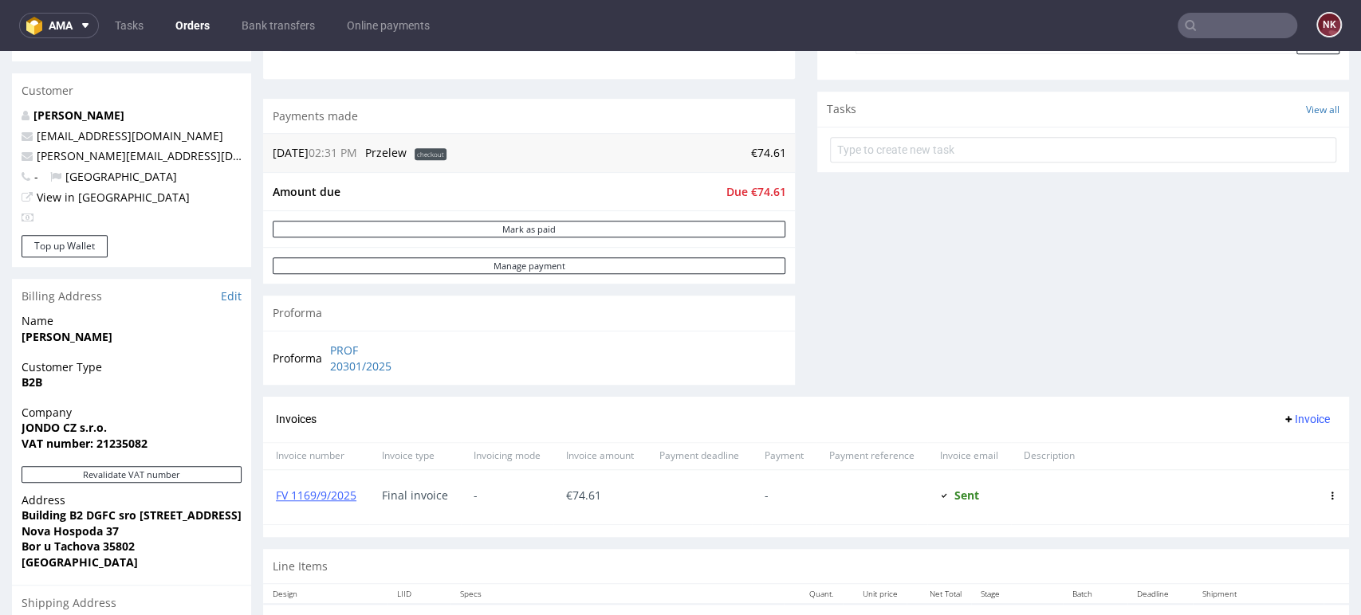
click at [1224, 19] on input "text" at bounding box center [1237, 26] width 120 height 26
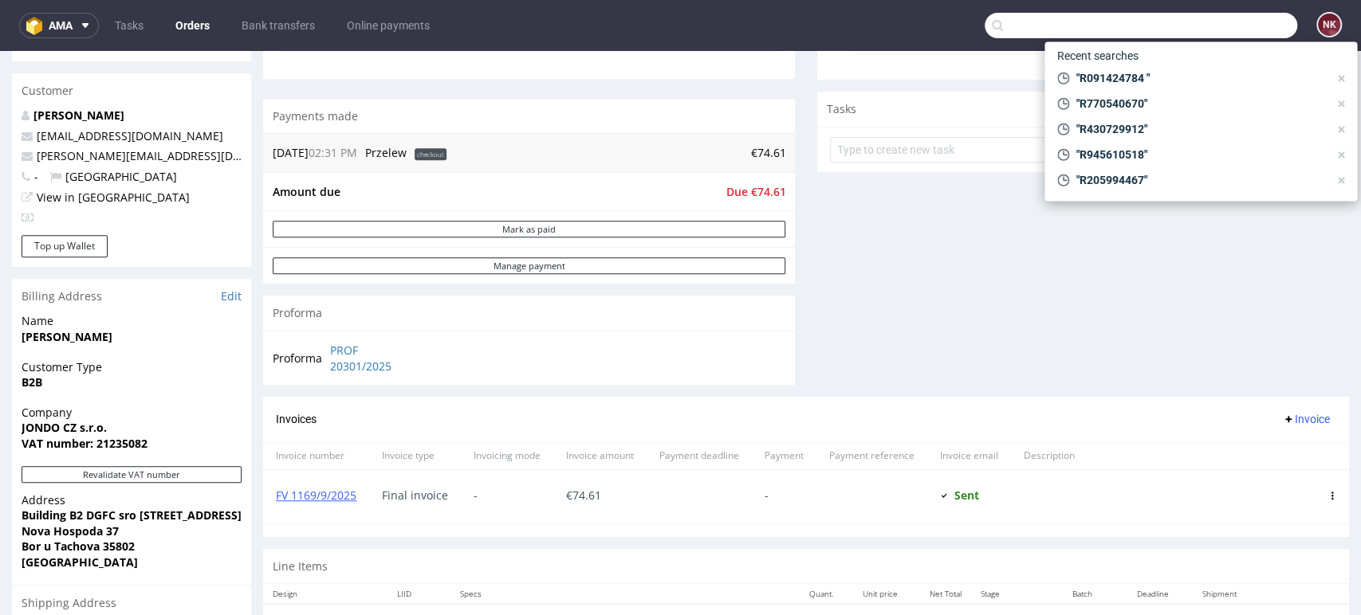
paste input "R150678492"
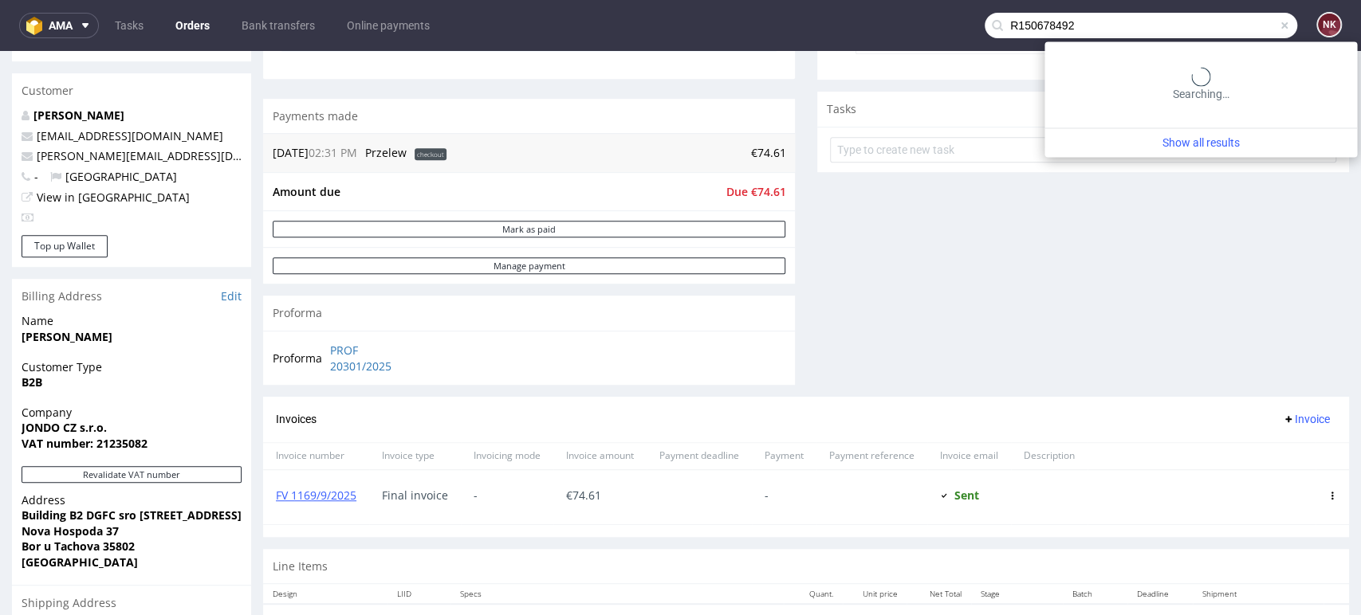
type input "R150678492"
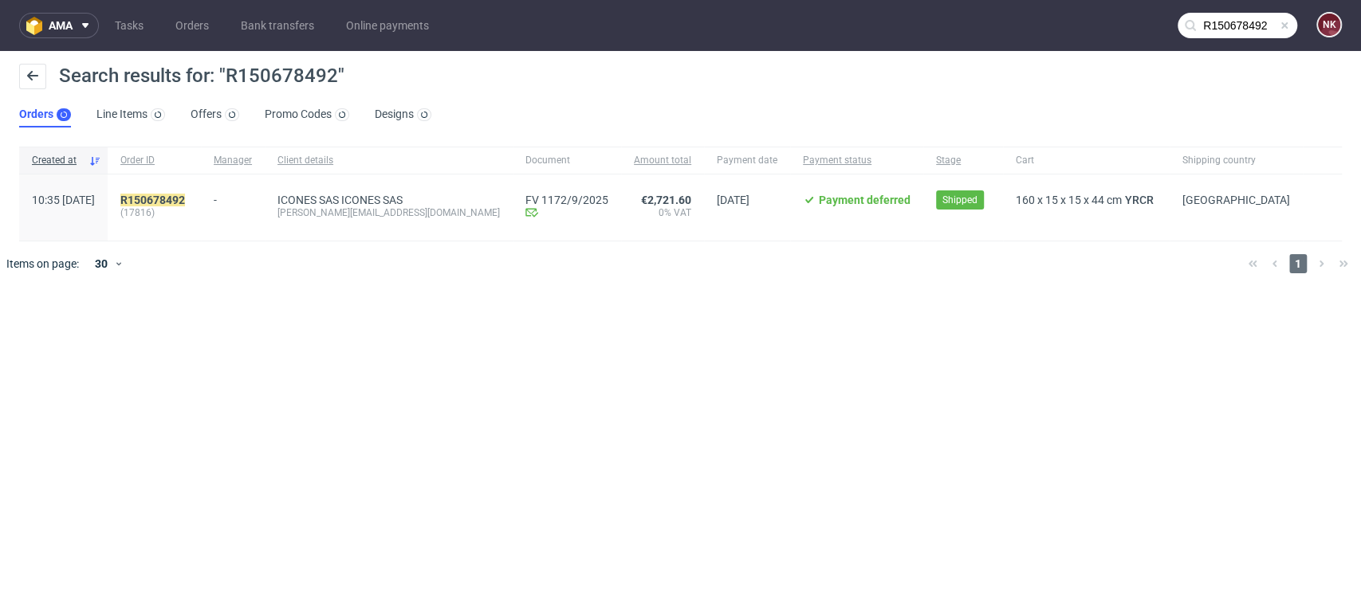
click at [201, 191] on div "R150678492 (17816)" at bounding box center [154, 208] width 93 height 66
click at [185, 194] on mark "R150678492" at bounding box center [152, 200] width 65 height 13
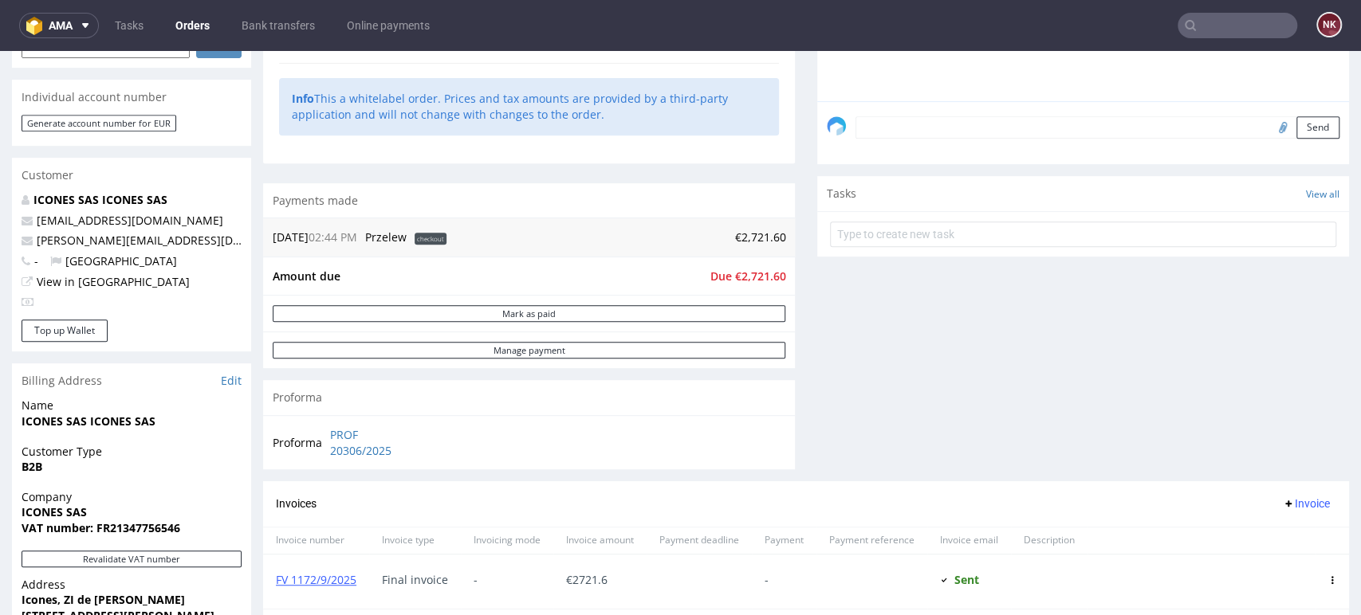
scroll to position [619, 0]
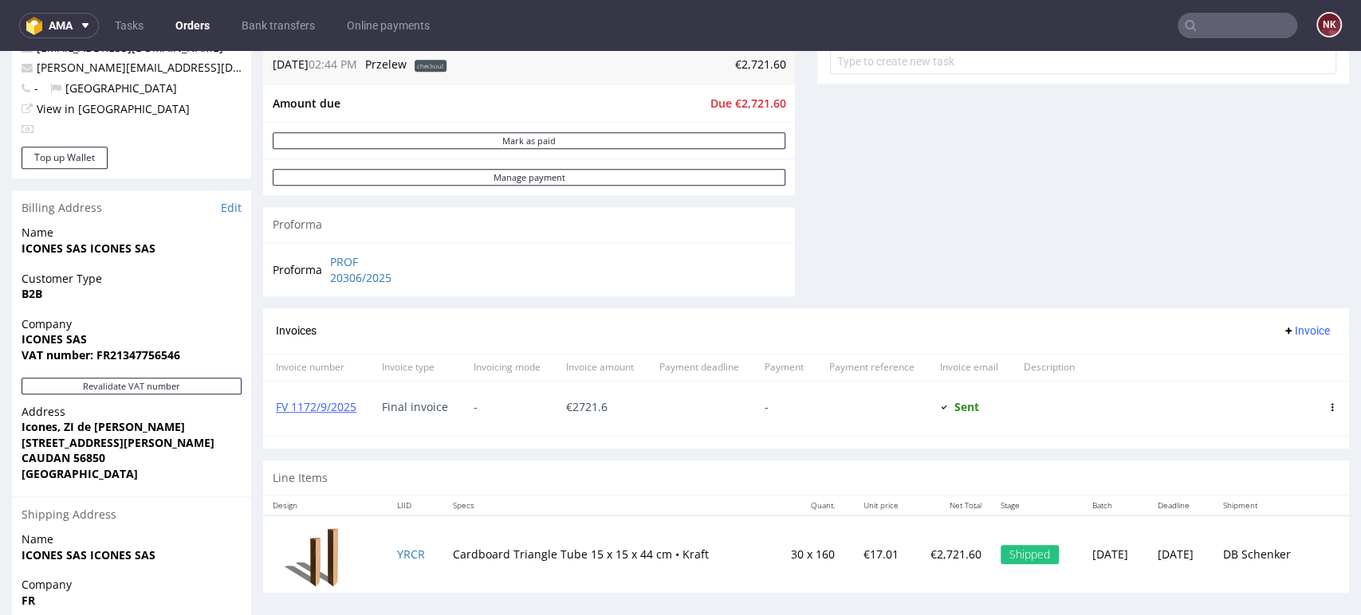
click at [1220, 28] on input "text" at bounding box center [1237, 26] width 120 height 26
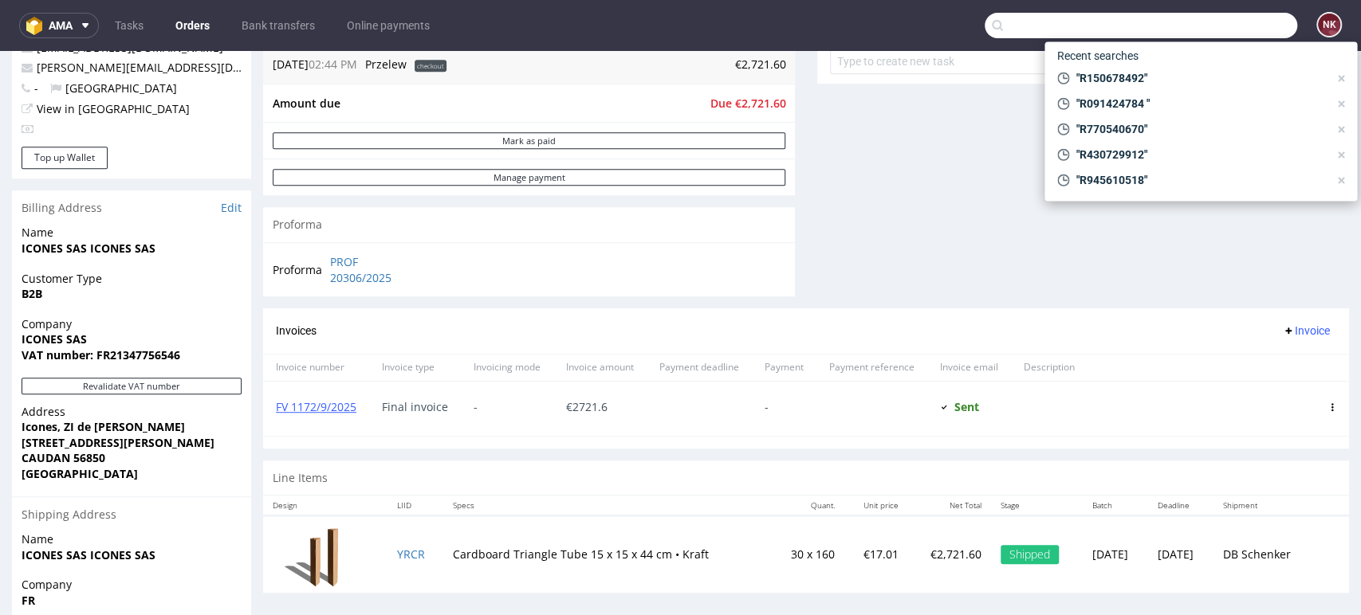
paste input "R207209029"
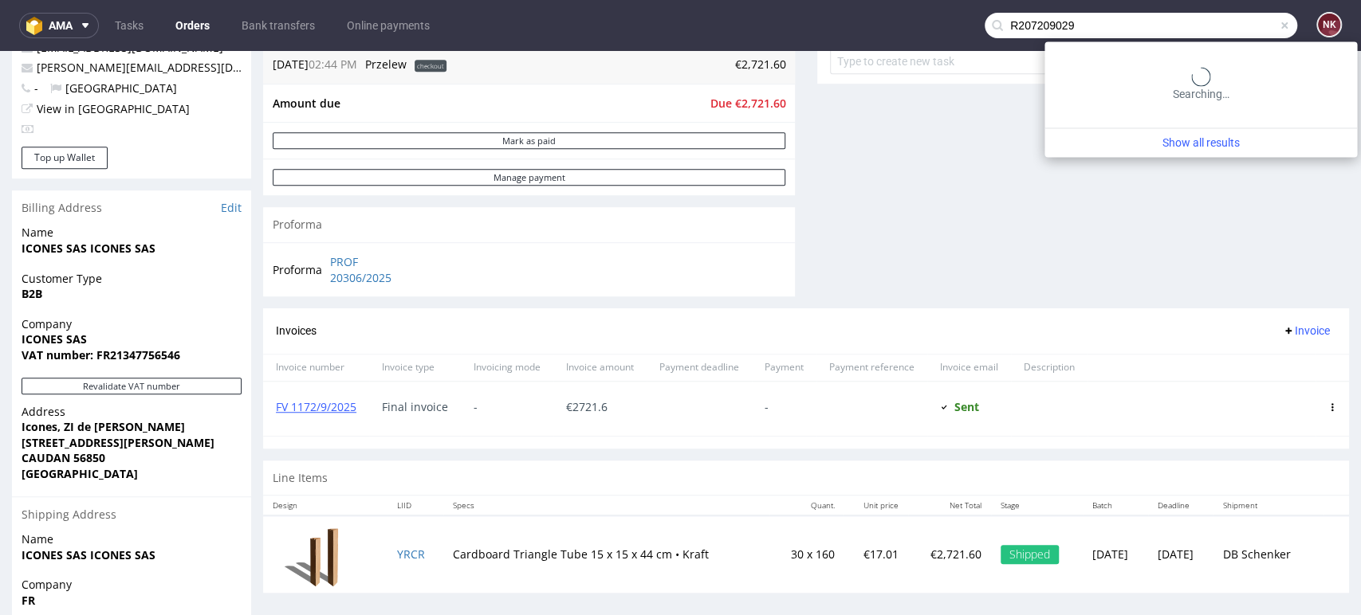
type input "R207209029"
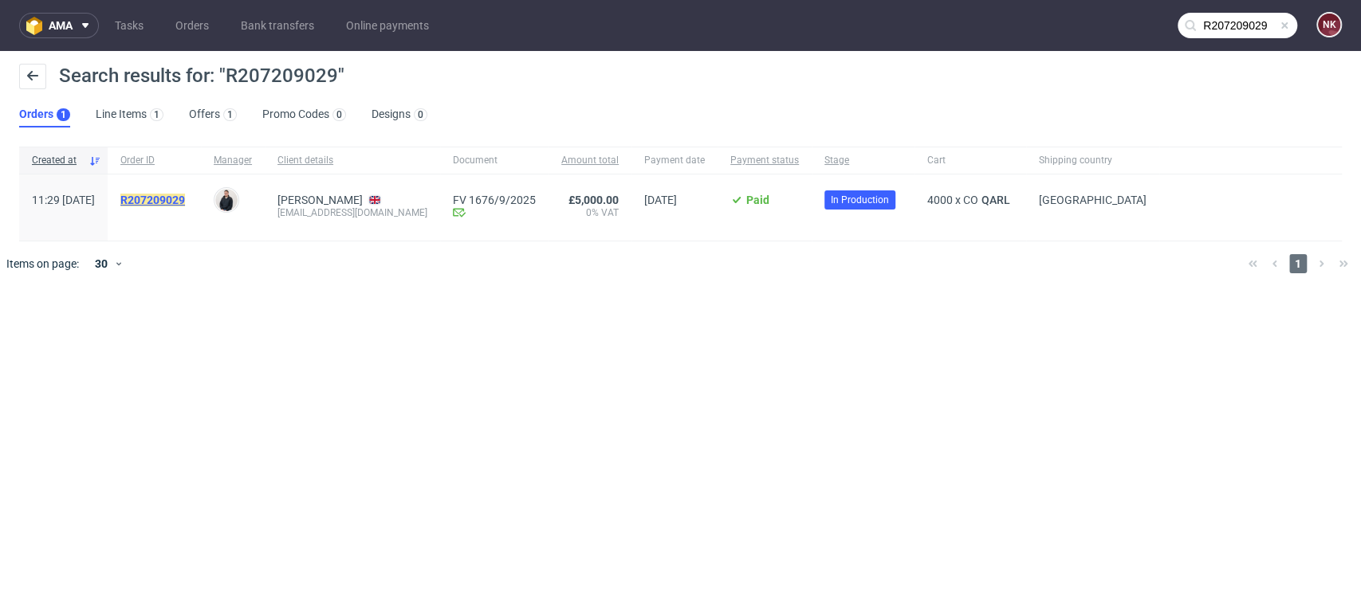
click at [185, 200] on mark "R207209029" at bounding box center [152, 200] width 65 height 13
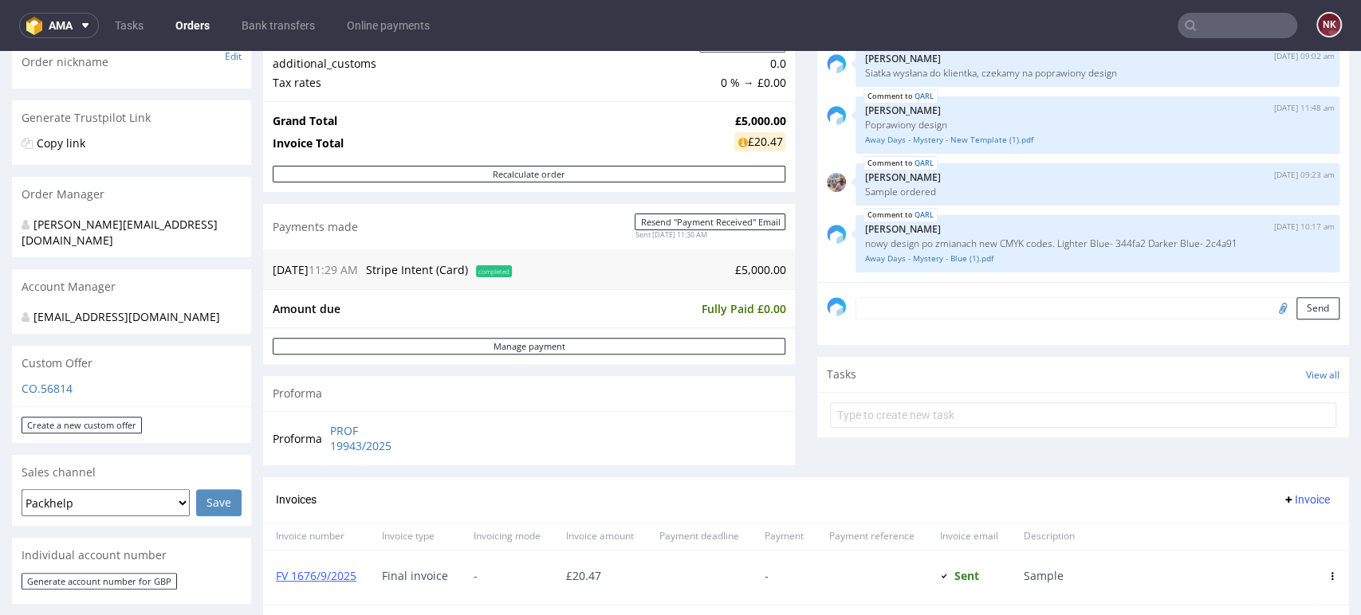
scroll to position [531, 0]
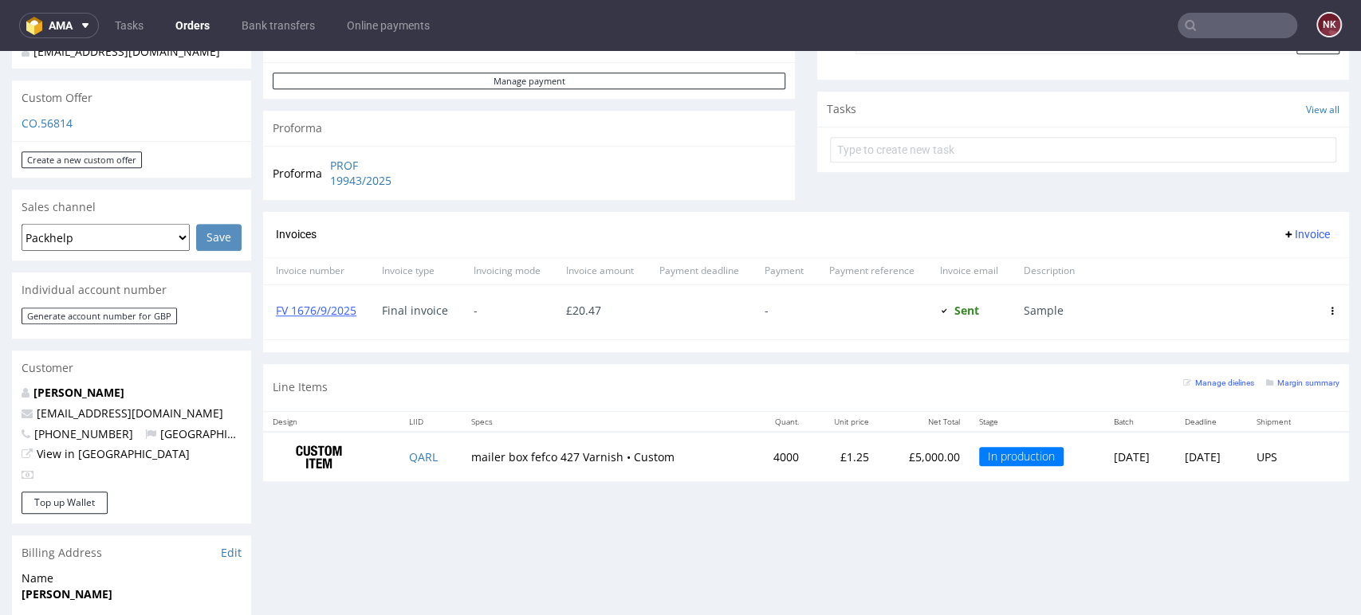
click at [1220, 37] on input "text" at bounding box center [1237, 26] width 120 height 26
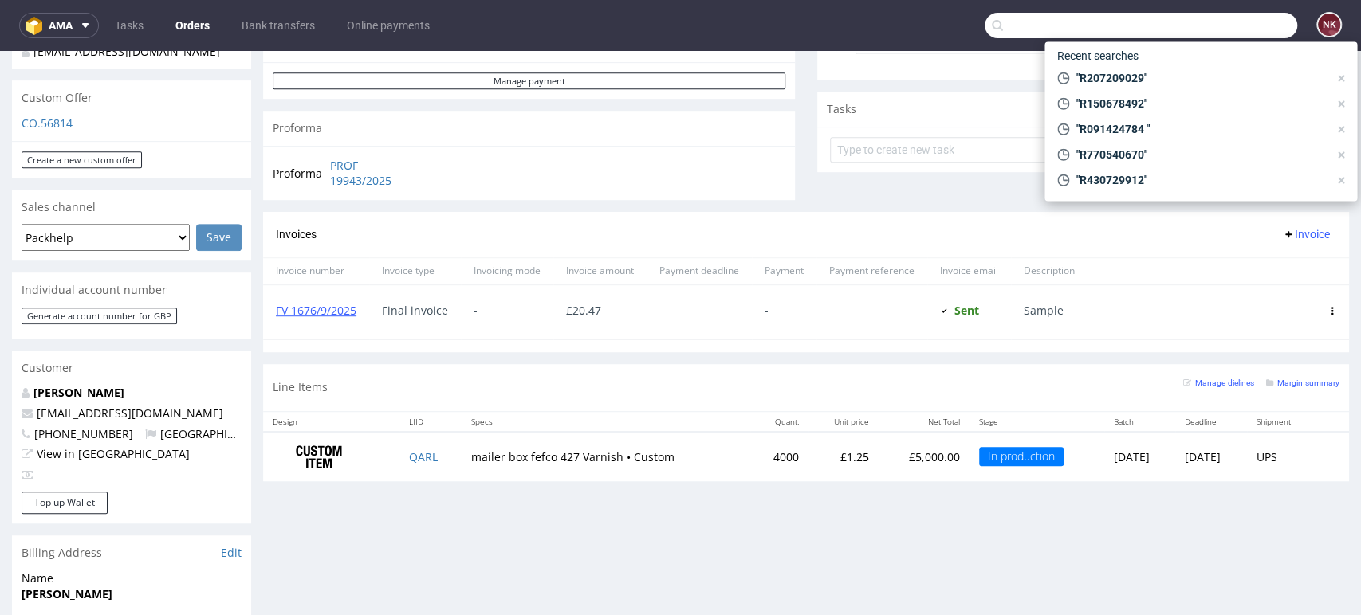
paste input "R858063325"
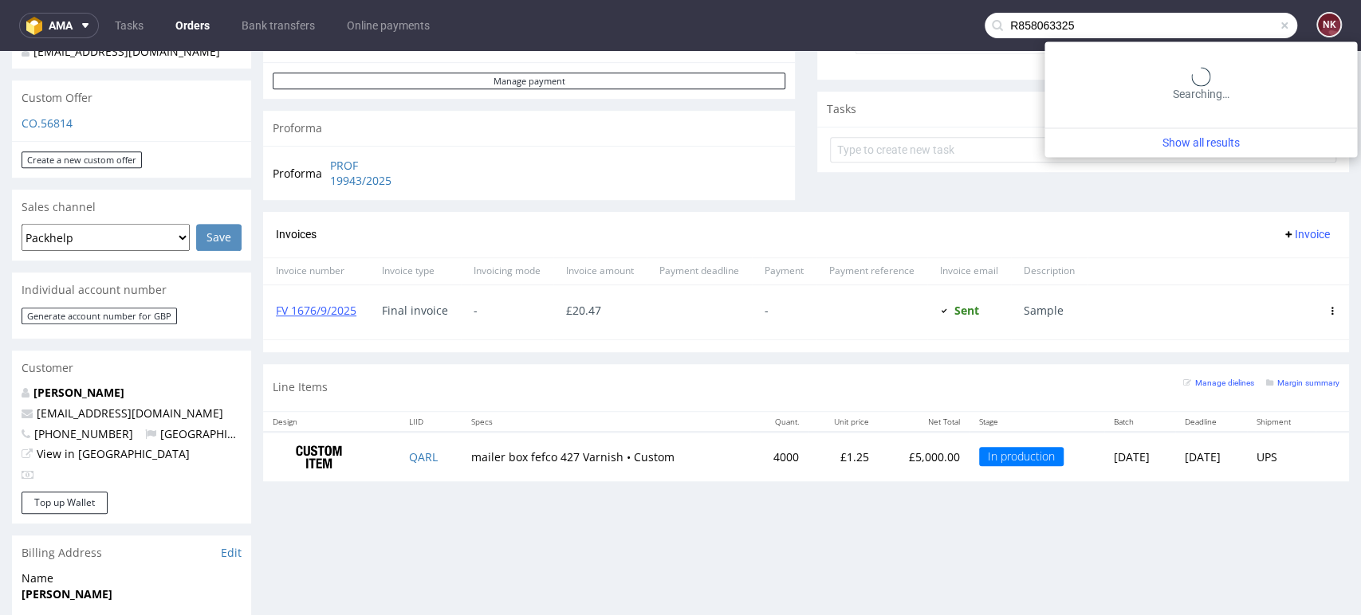
type input "R858063325"
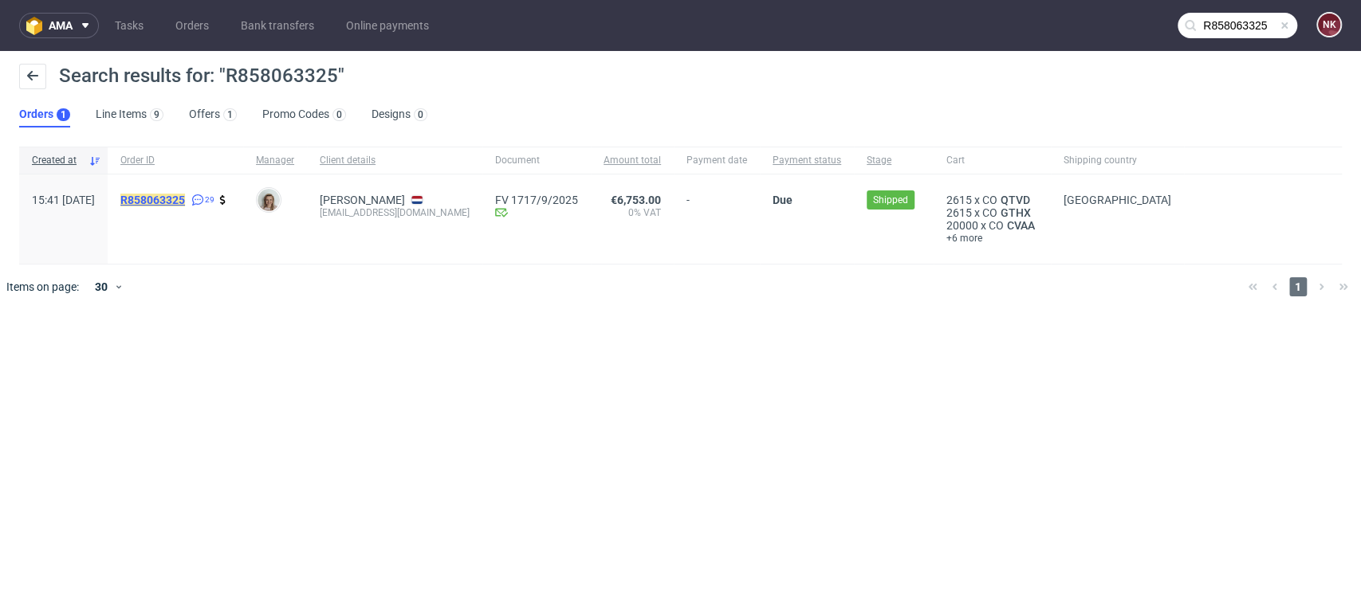
click at [182, 197] on mark "R858063325" at bounding box center [152, 200] width 65 height 13
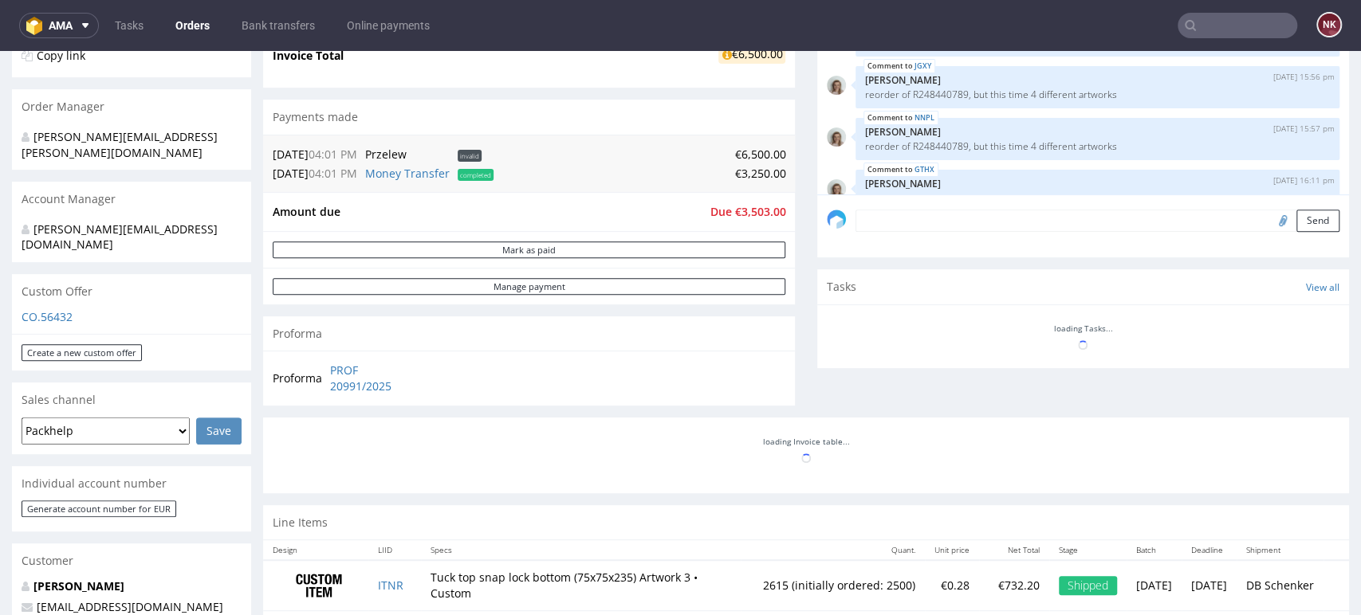
scroll to position [1522, 0]
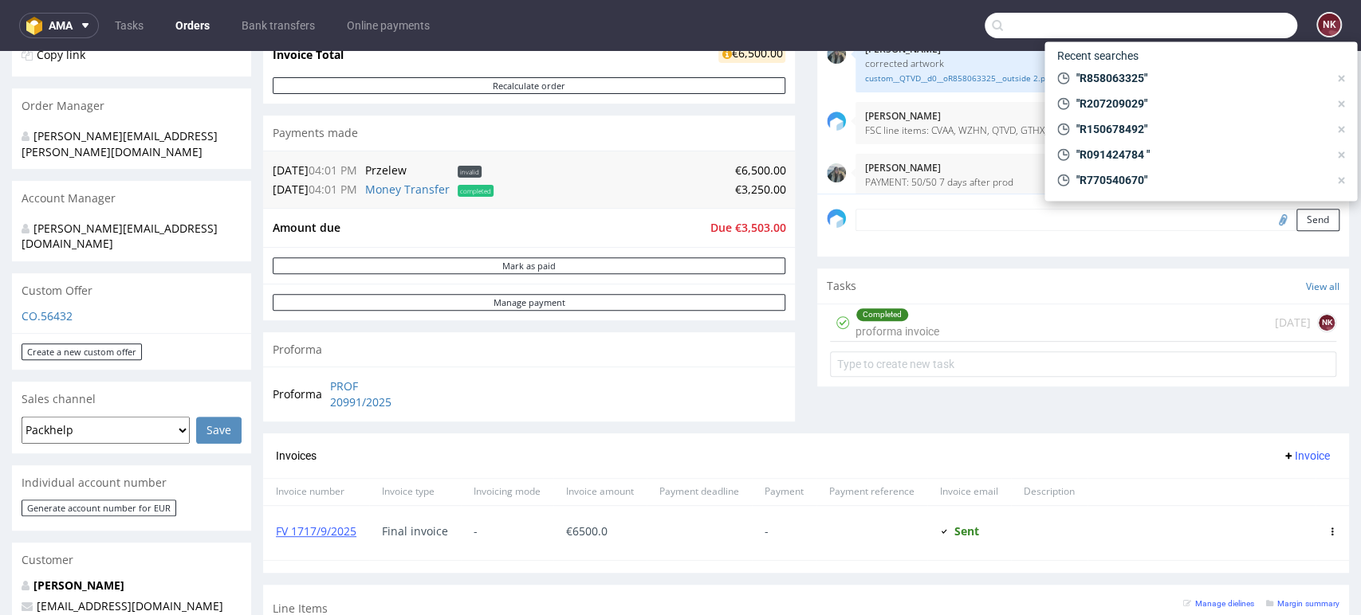
click at [1257, 20] on input "text" at bounding box center [1140, 26] width 312 height 26
paste input "R087107245"
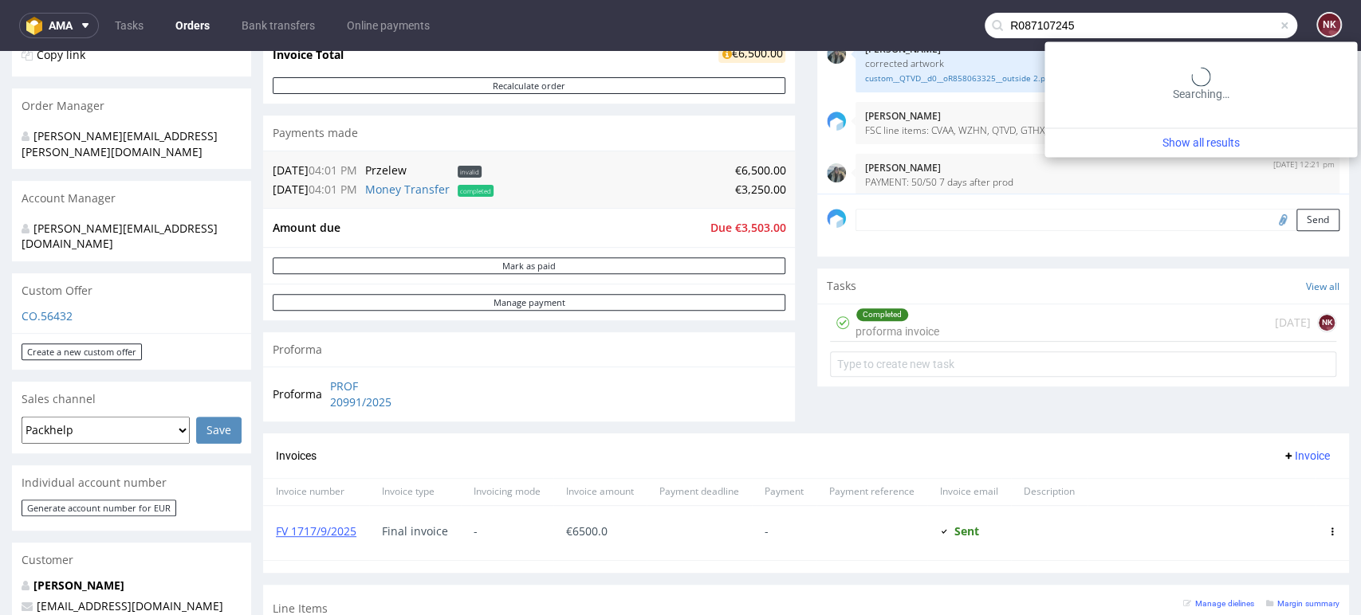
type input "R087107245"
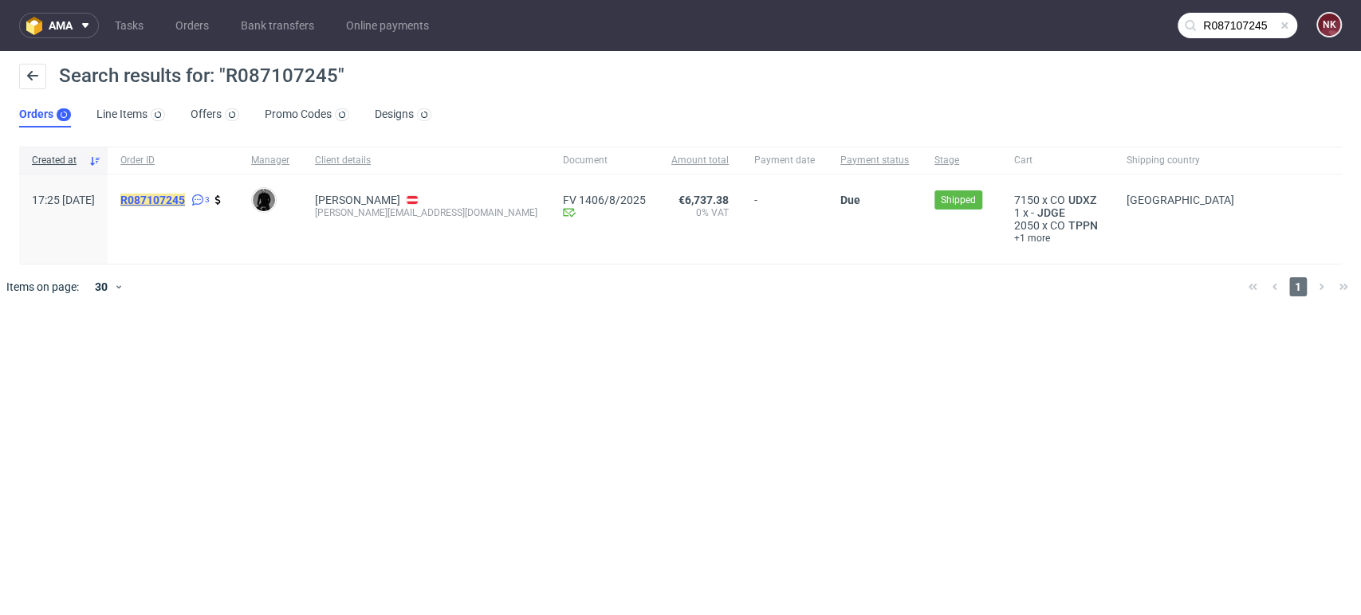
click at [185, 201] on mark "R087107245" at bounding box center [152, 200] width 65 height 13
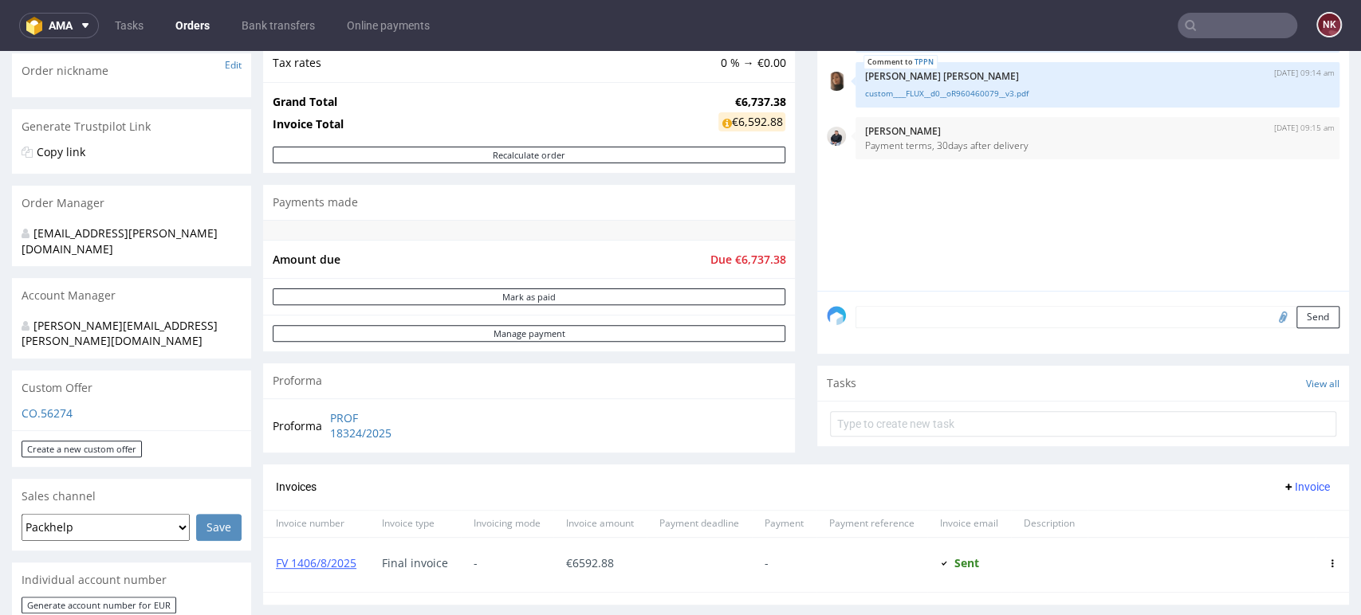
scroll to position [265, 0]
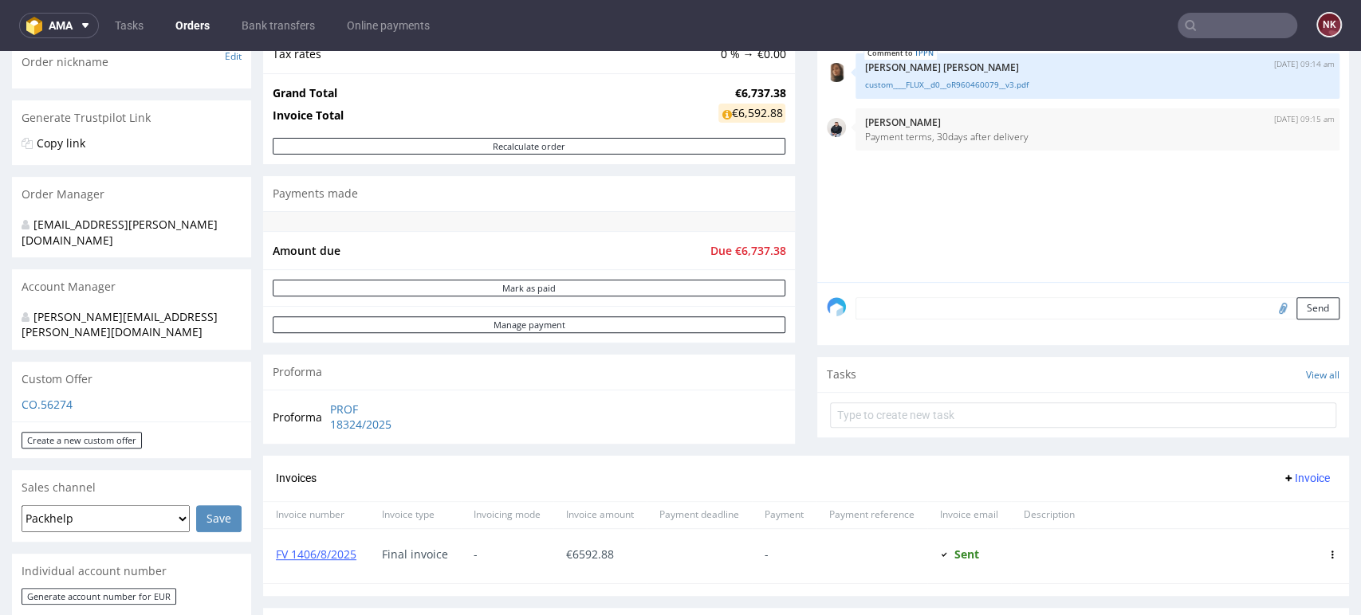
click at [1203, 22] on input "text" at bounding box center [1237, 26] width 120 height 26
paste input "R305993833"
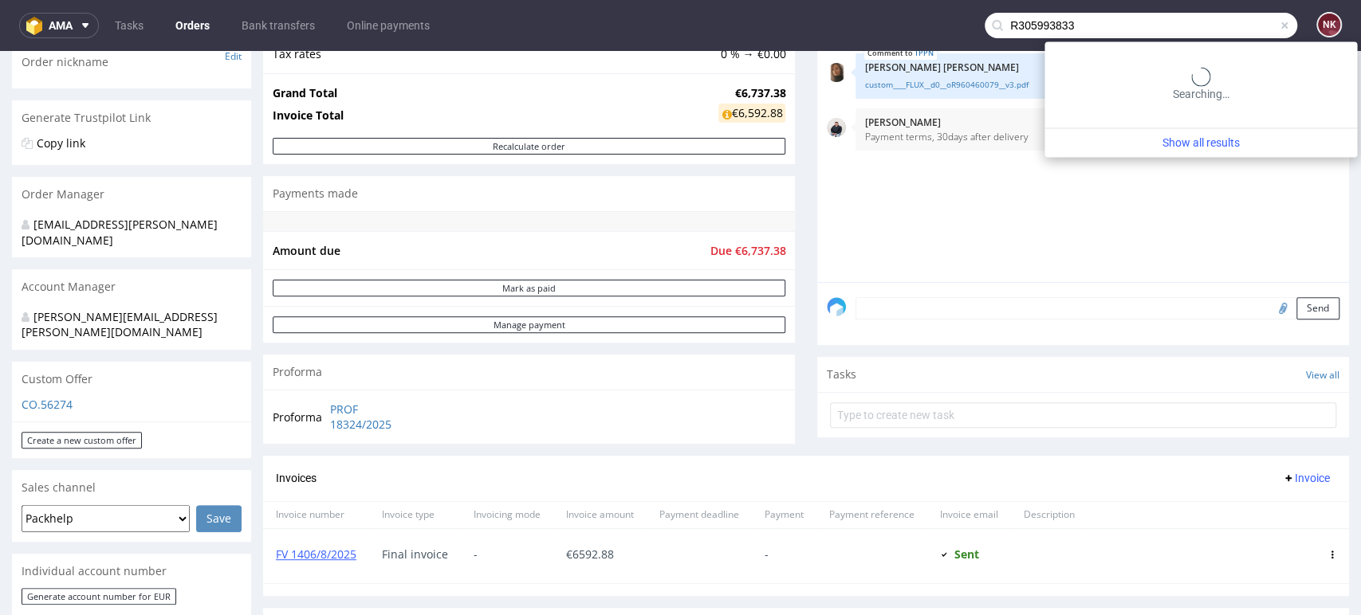
type input "R305993833"
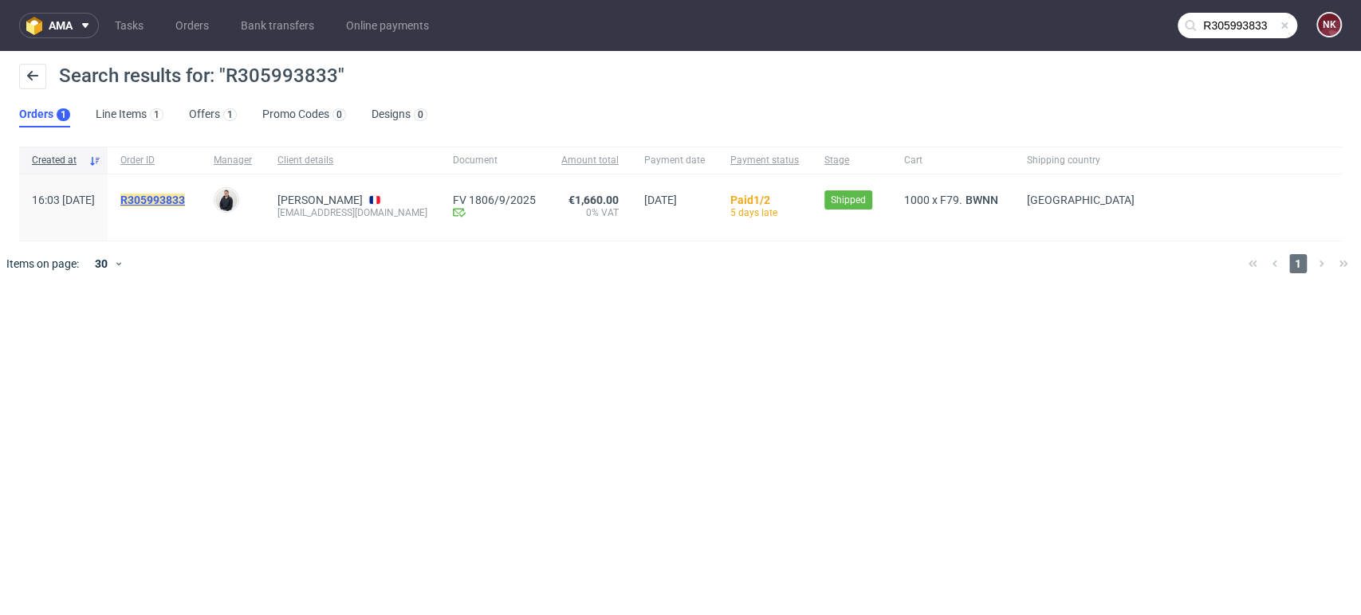
click at [185, 202] on mark "R305993833" at bounding box center [152, 200] width 65 height 13
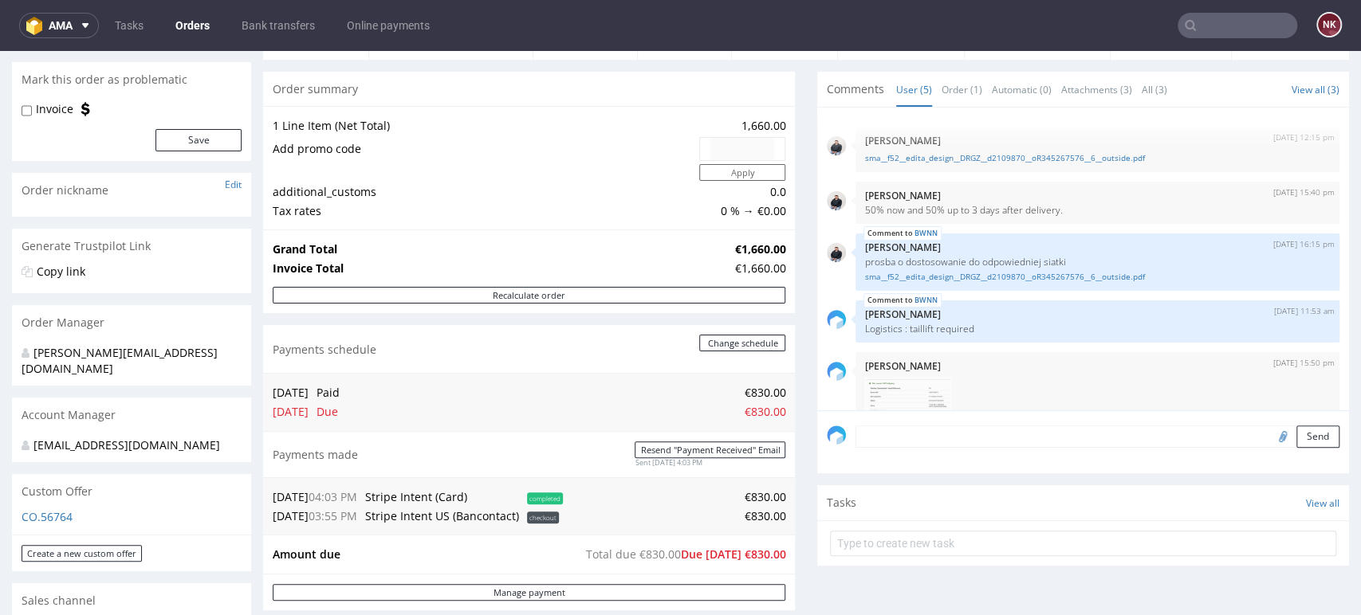
scroll to position [354, 0]
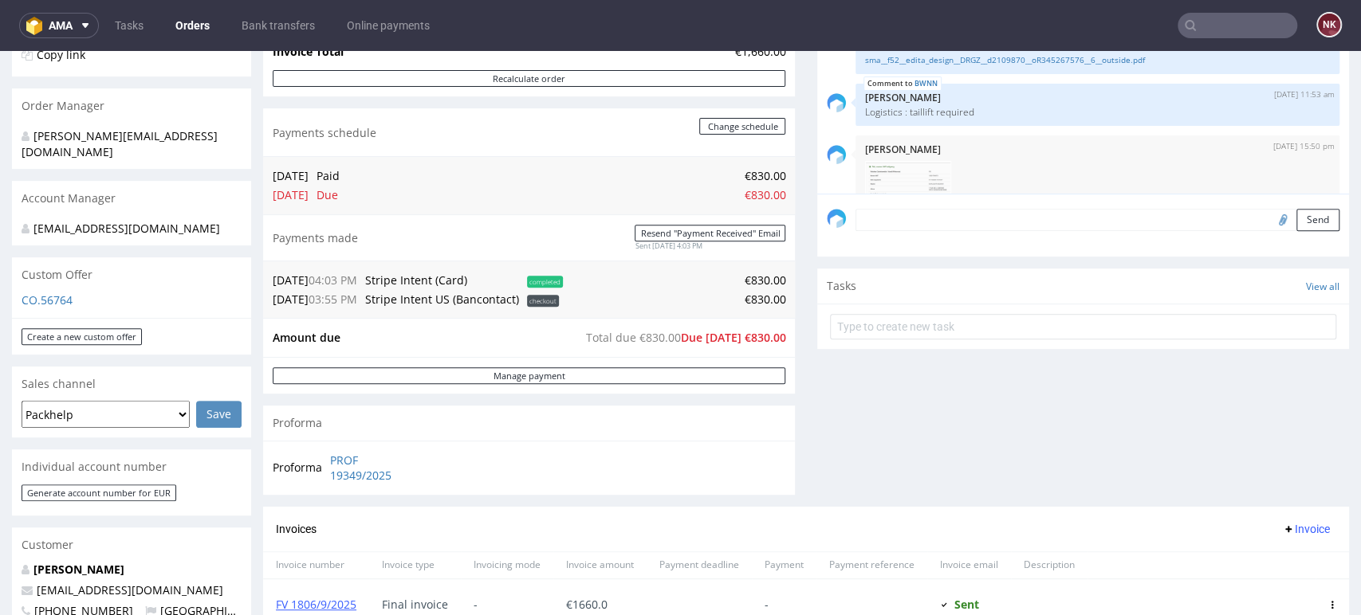
click at [1241, 29] on input "text" at bounding box center [1237, 26] width 120 height 26
paste input "R583692380"
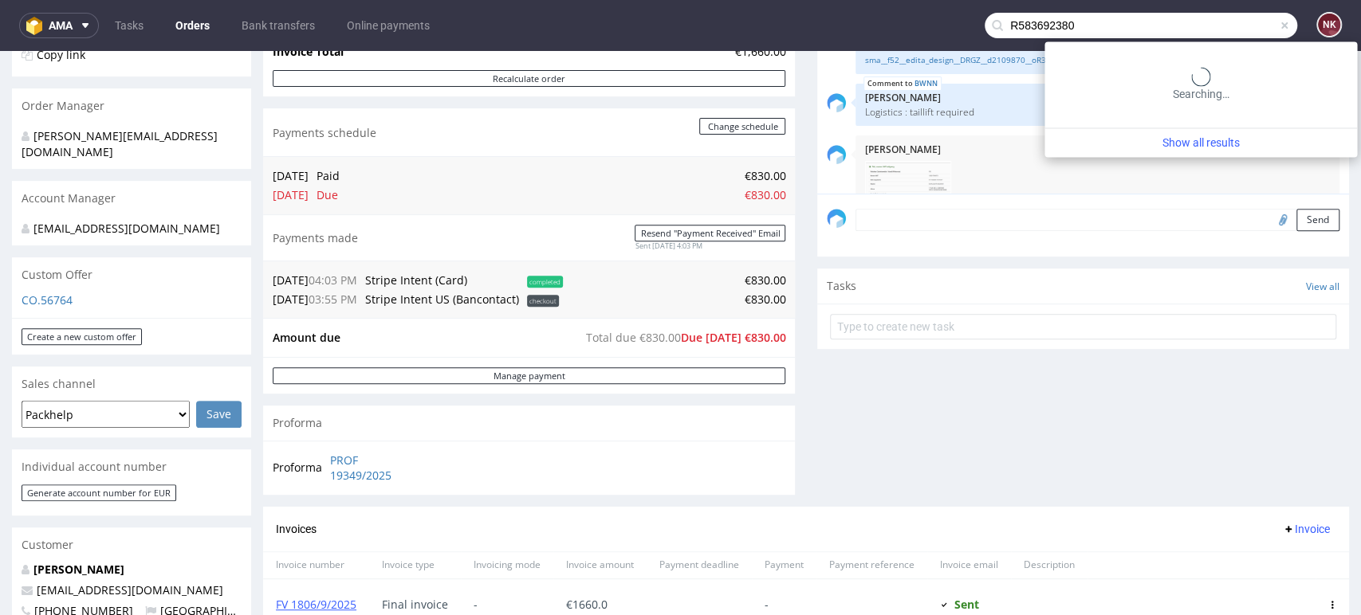
type input "R583692380"
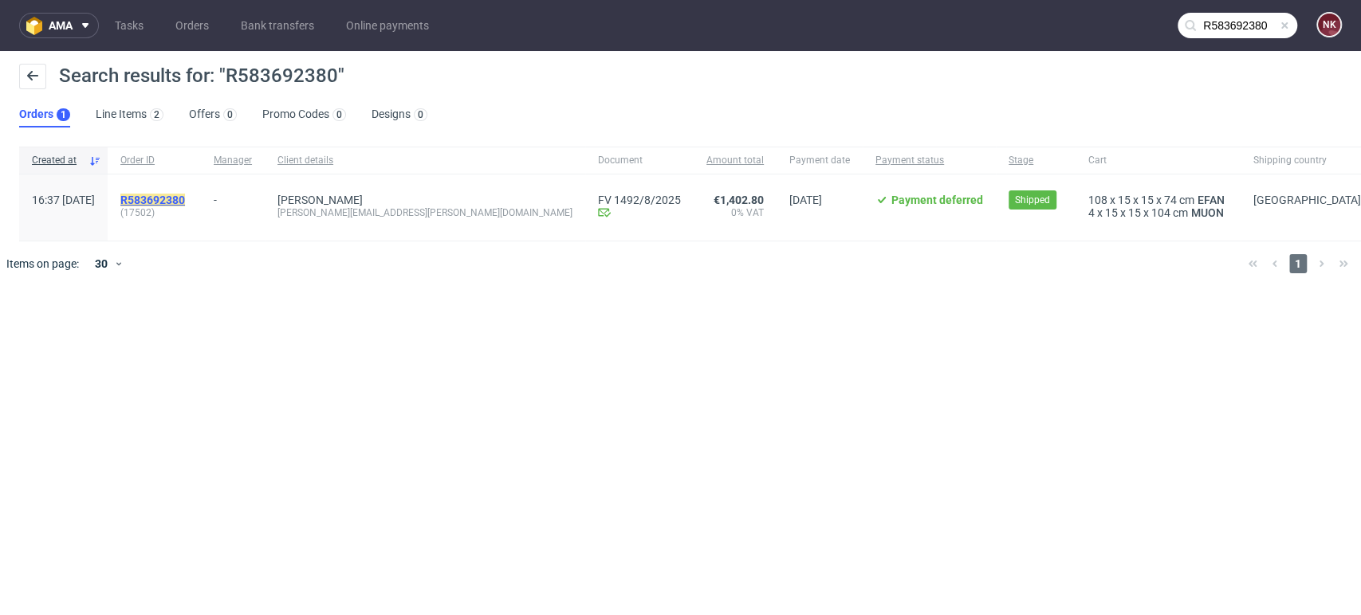
click at [185, 201] on mark "R583692380" at bounding box center [152, 200] width 65 height 13
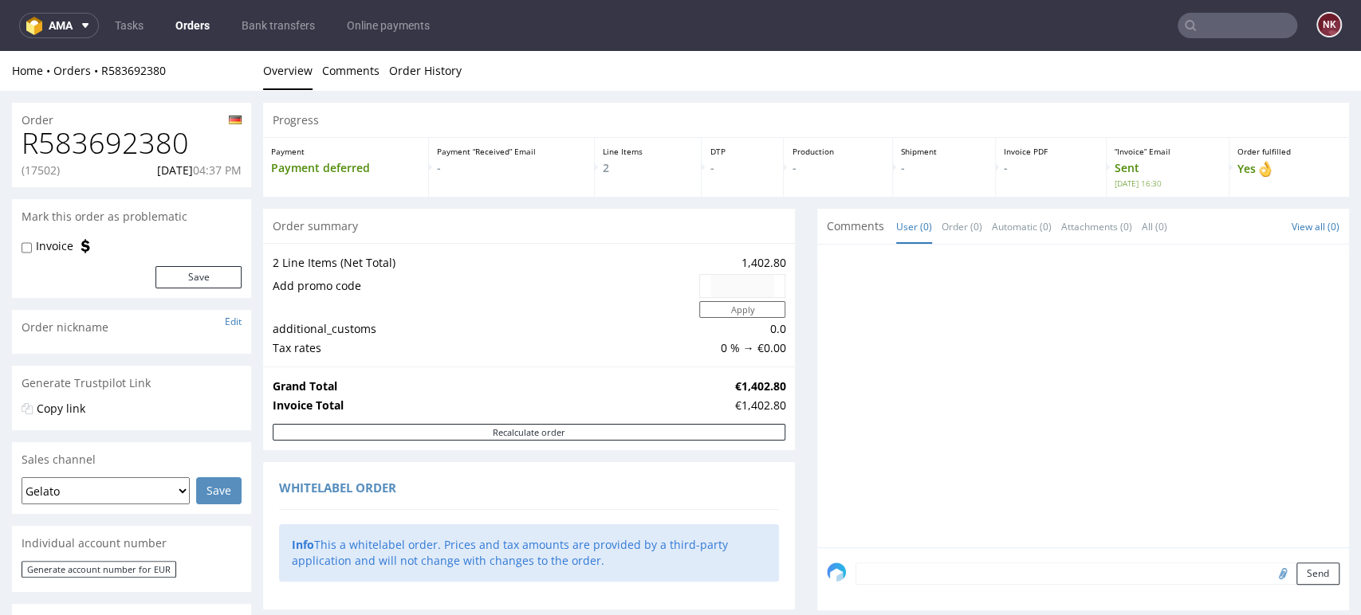
click at [53, 165] on p "(17502)" at bounding box center [41, 171] width 38 height 16
drag, startPoint x: 63, startPoint y: 170, endPoint x: 22, endPoint y: 146, distance: 47.2
click at [22, 146] on div "R583692380 (17502) 26.08.2025 04:37 PM" at bounding box center [131, 158] width 239 height 60
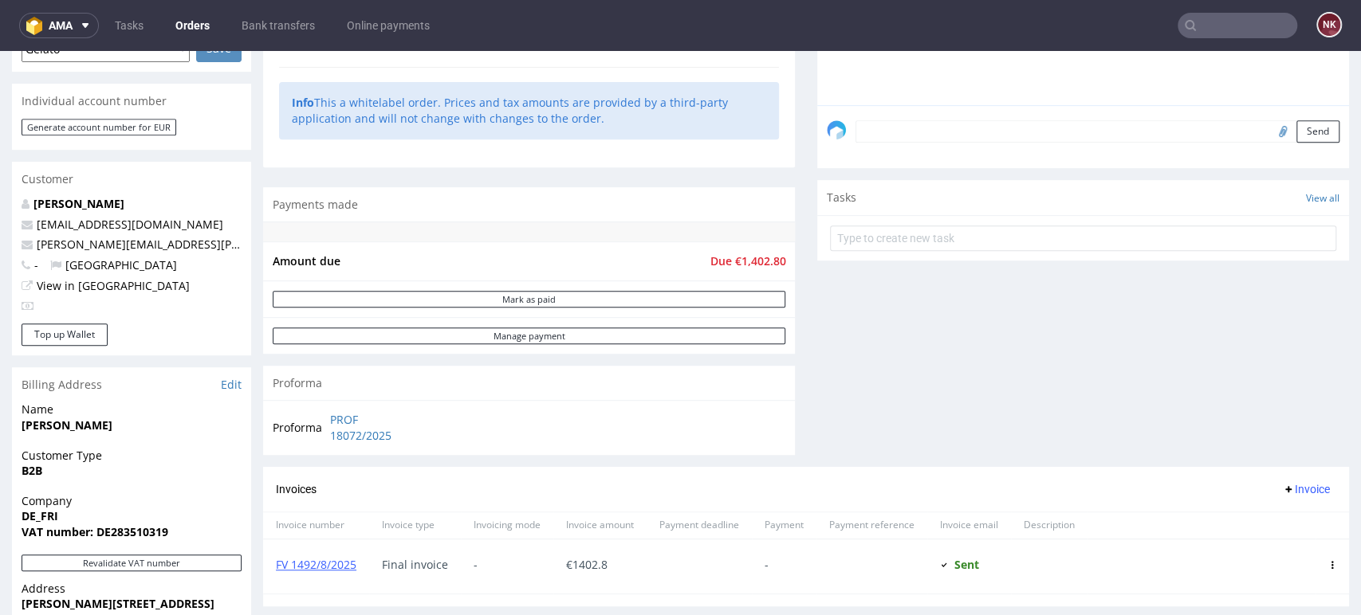
scroll to position [531, 0]
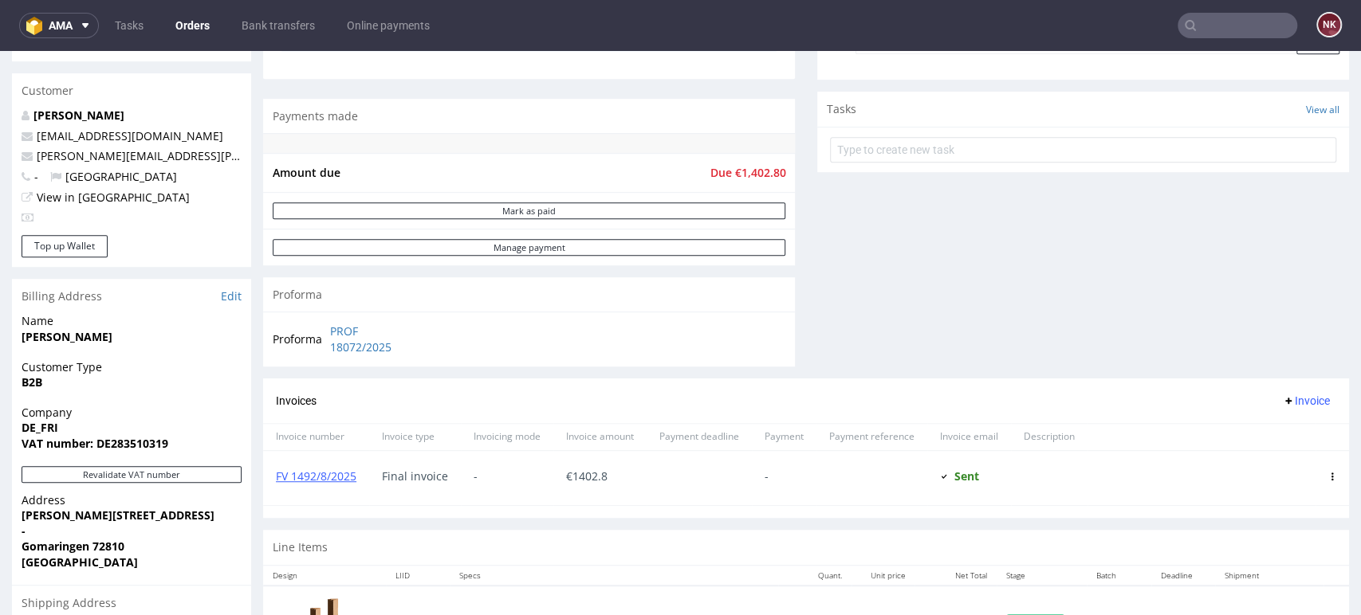
click at [1197, 24] on input "text" at bounding box center [1237, 26] width 120 height 26
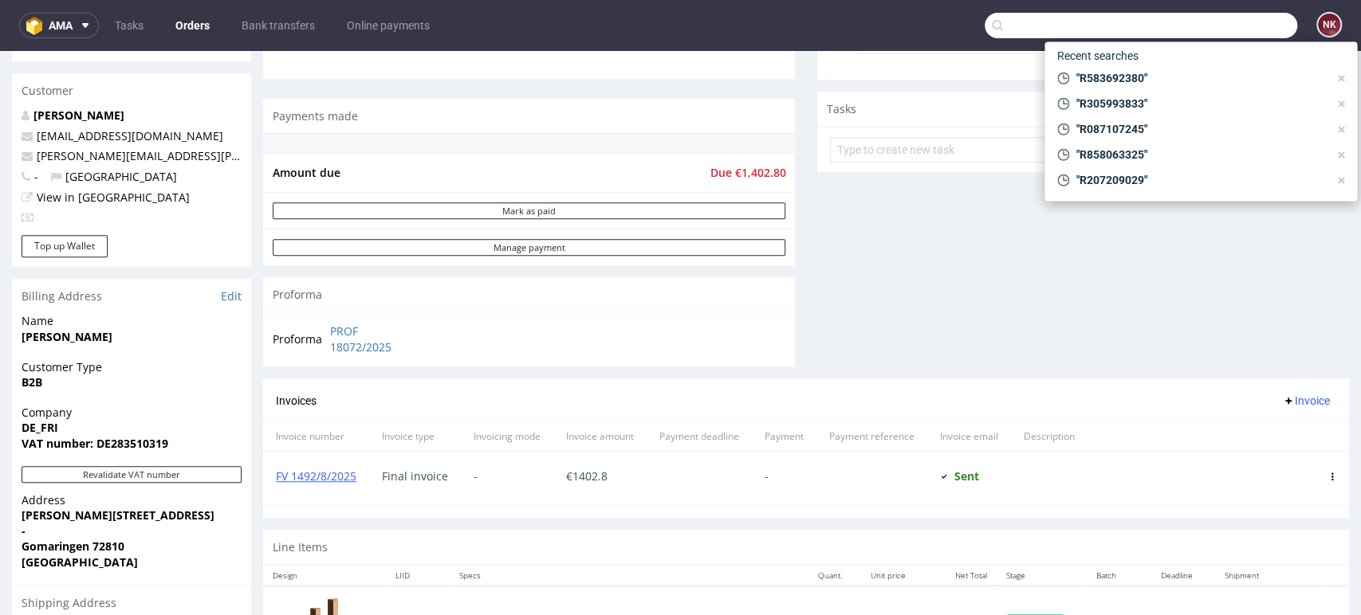
paste input "R860851082"
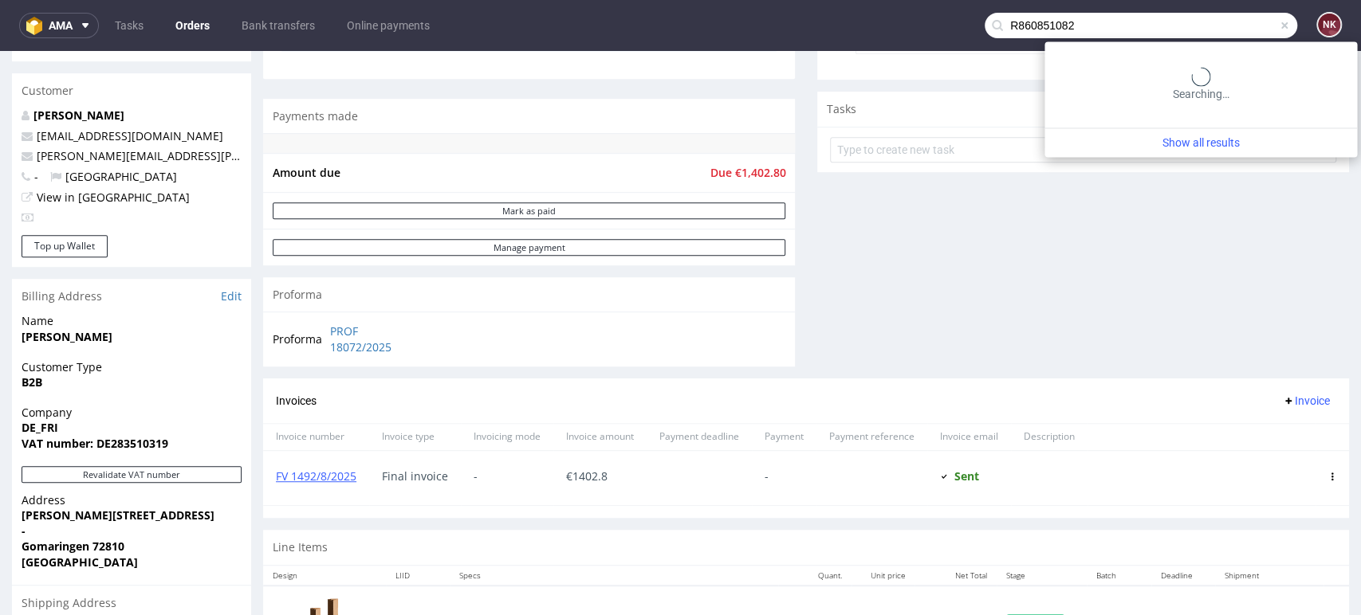
type input "R860851082"
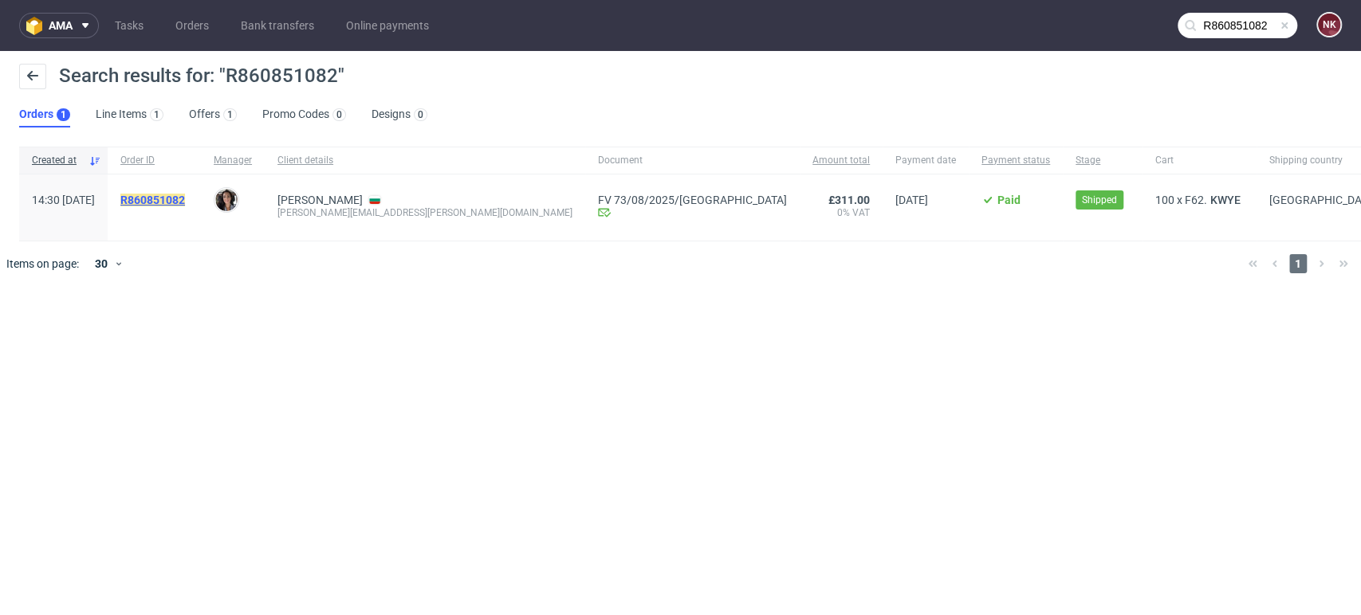
click at [185, 202] on mark "R860851082" at bounding box center [152, 200] width 65 height 13
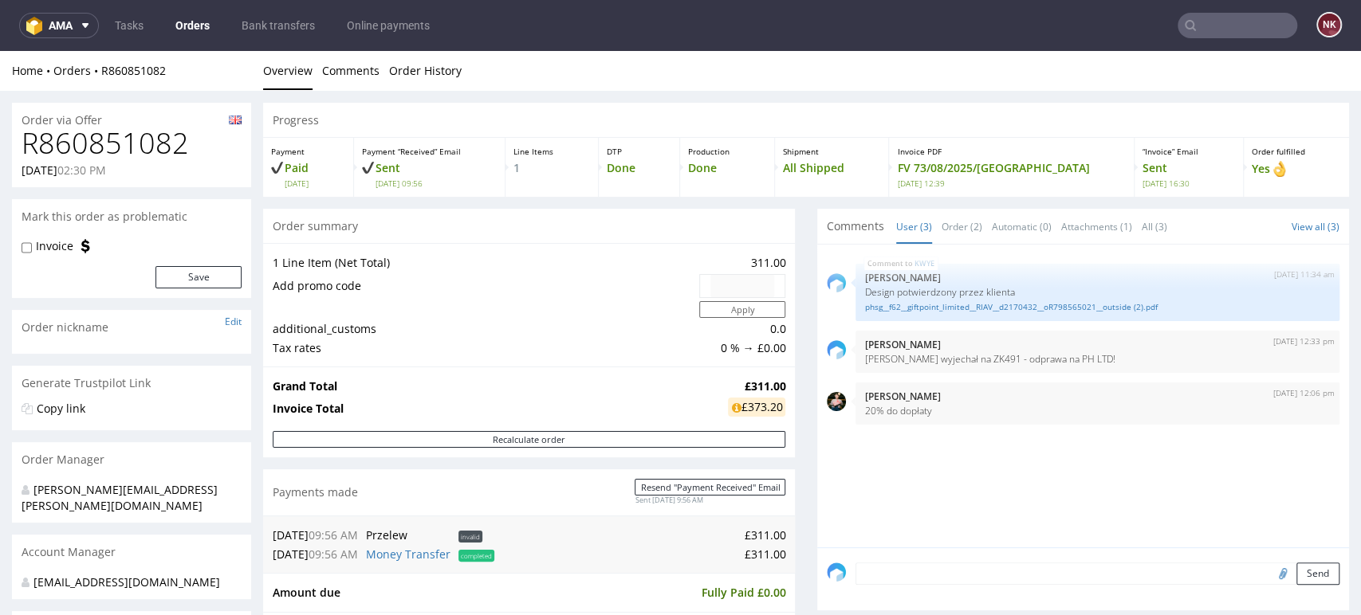
scroll to position [265, 0]
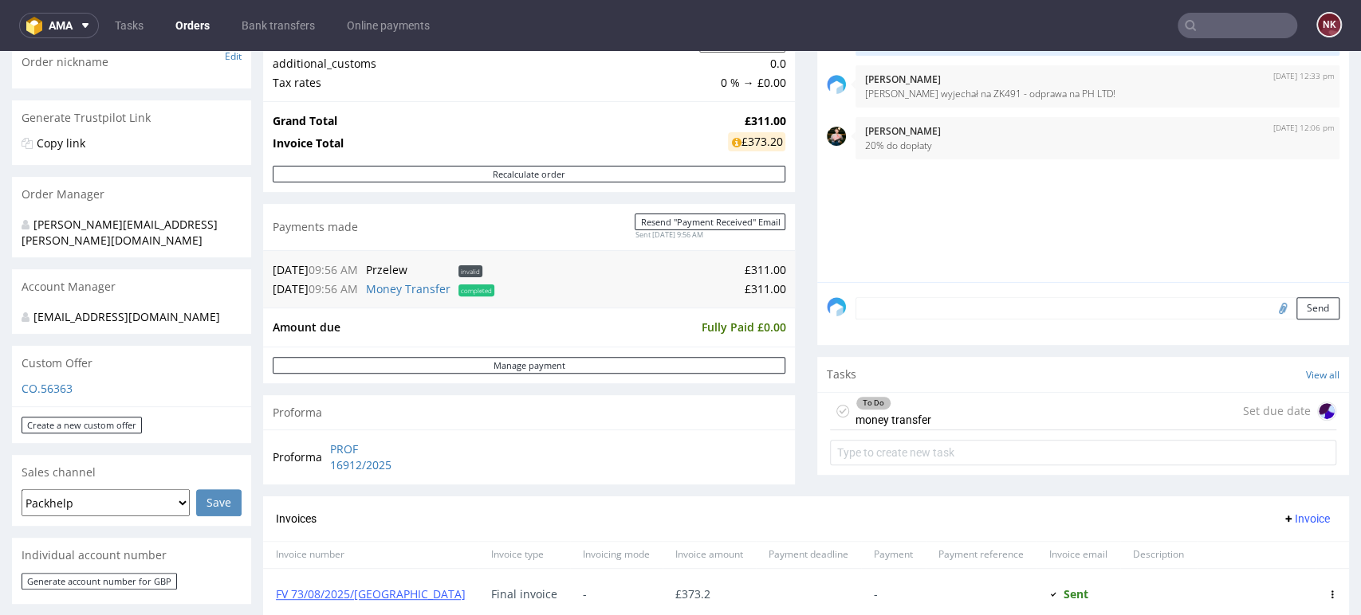
click at [1213, 22] on input "text" at bounding box center [1237, 26] width 120 height 26
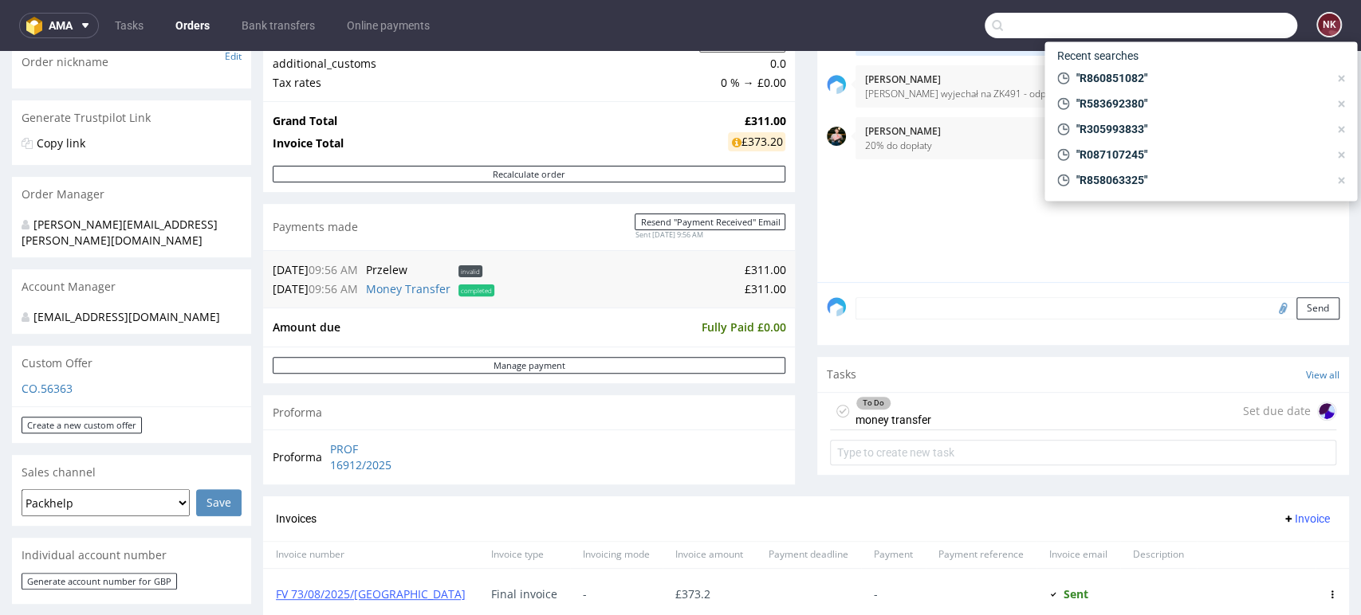
paste input "R403857813"
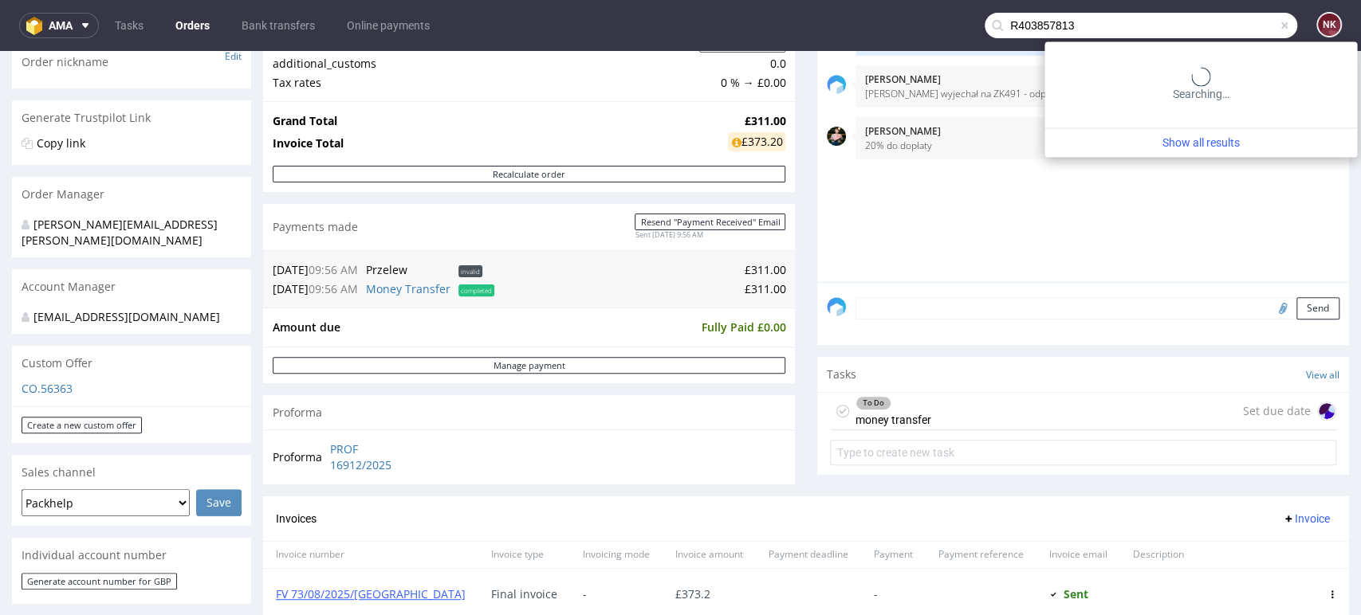
type input "R403857813"
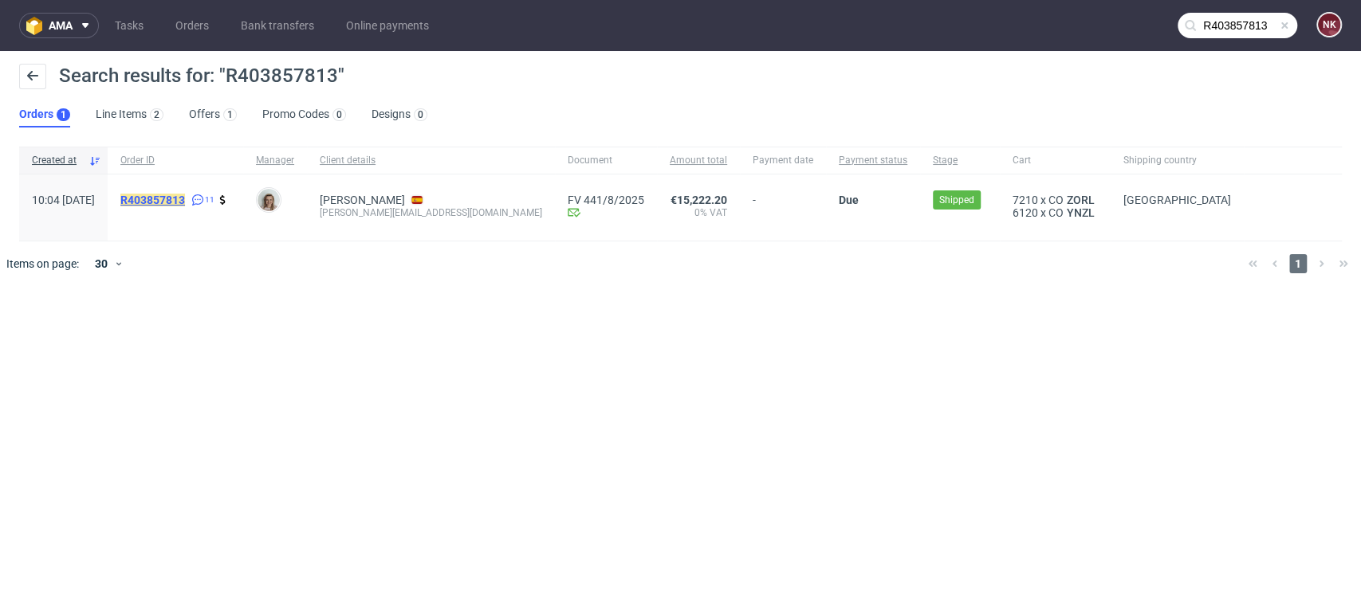
click at [185, 199] on mark "R403857813" at bounding box center [152, 200] width 65 height 13
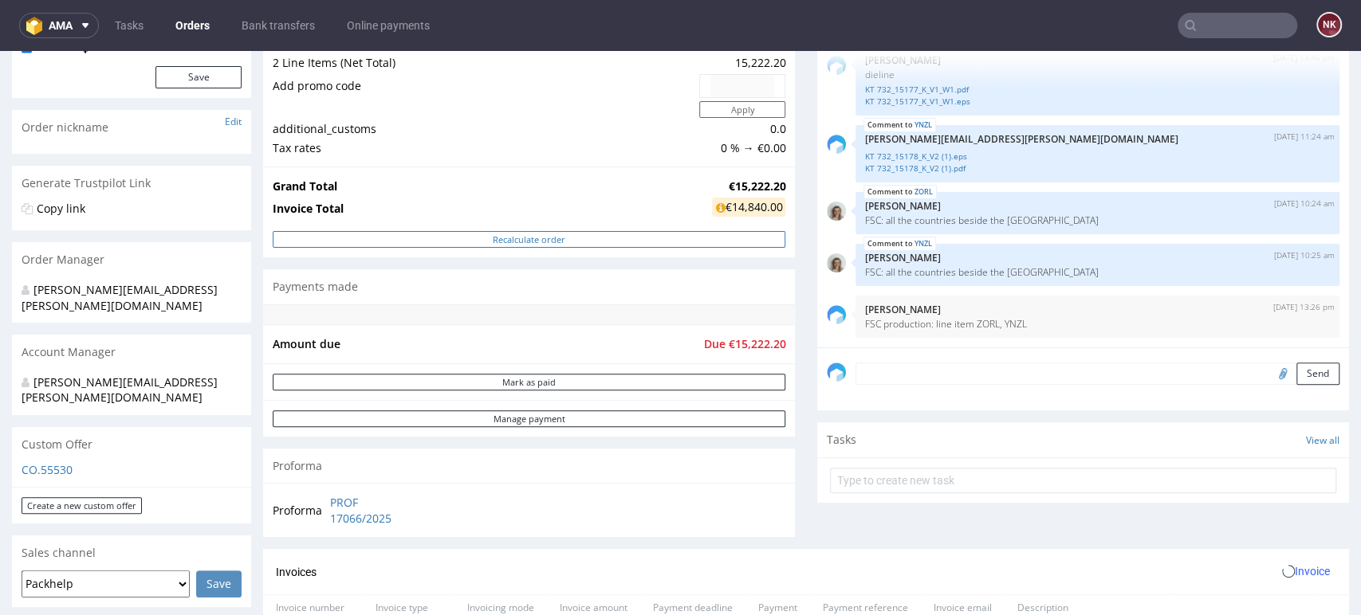
scroll to position [442, 0]
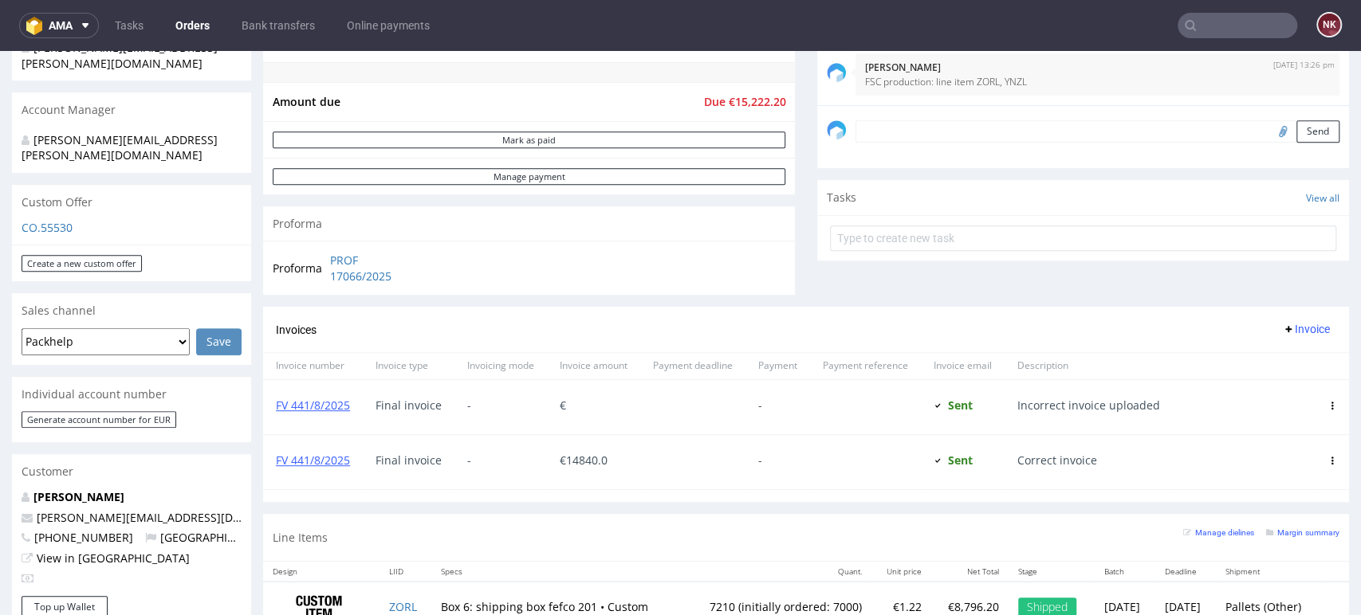
click at [1233, 33] on input "text" at bounding box center [1237, 26] width 120 height 26
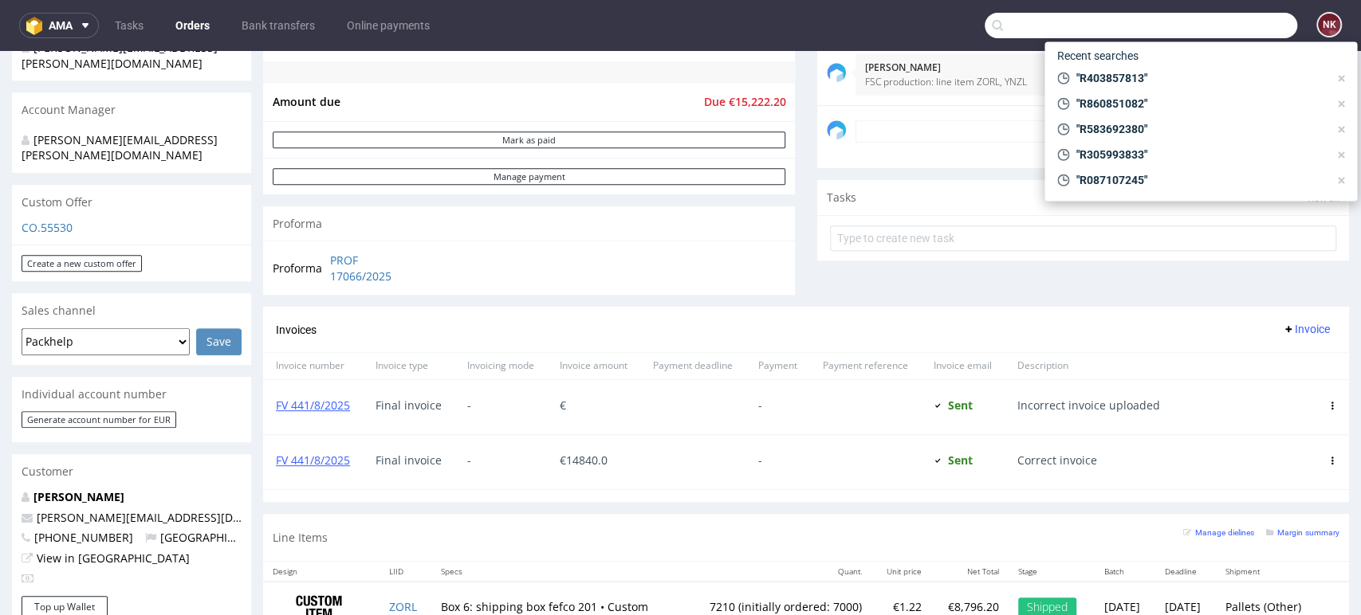
paste input "R074391076"
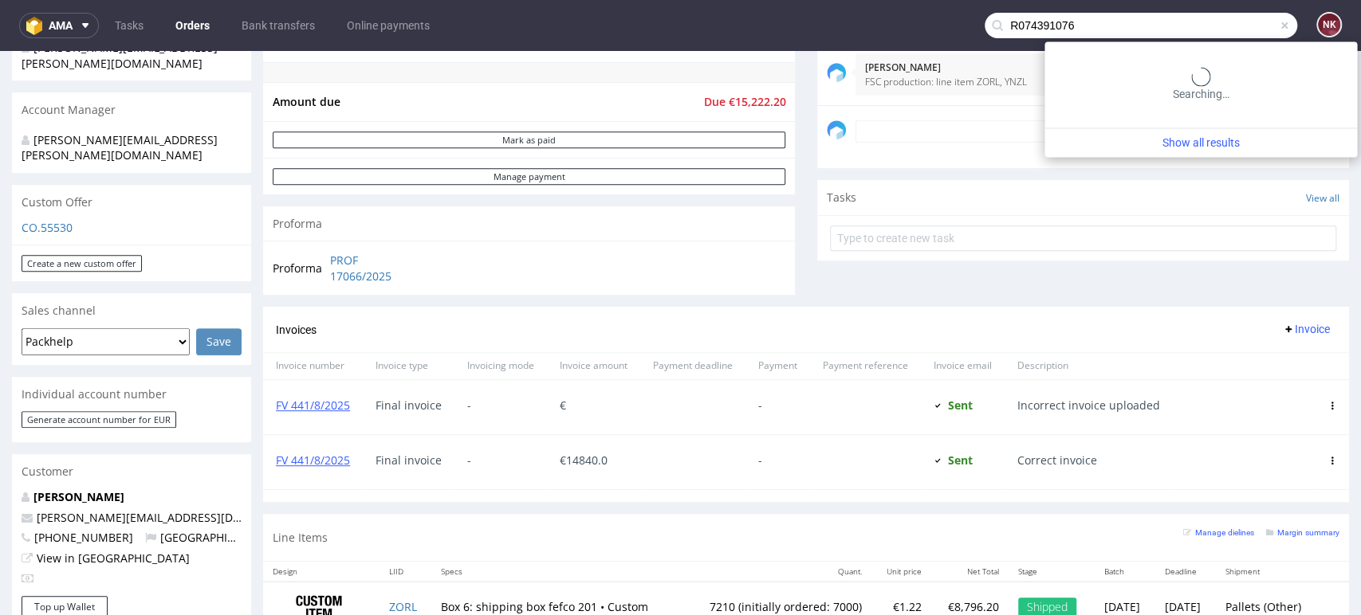
type input "R074391076"
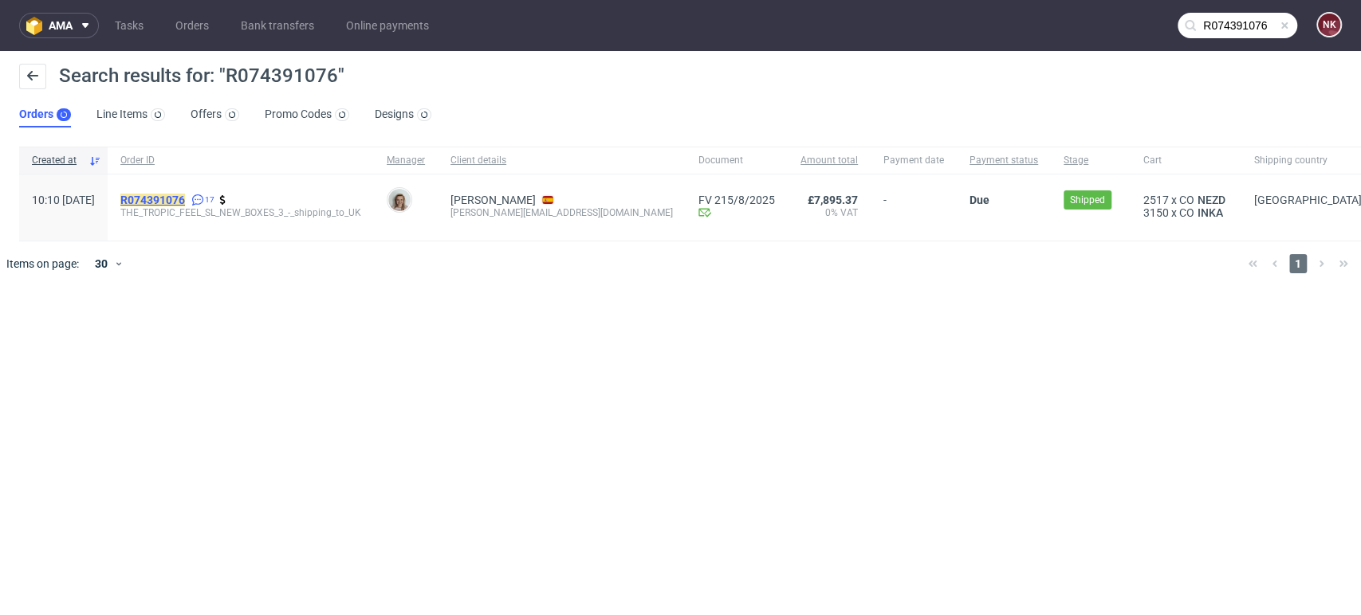
click at [185, 195] on mark "R074391076" at bounding box center [152, 200] width 65 height 13
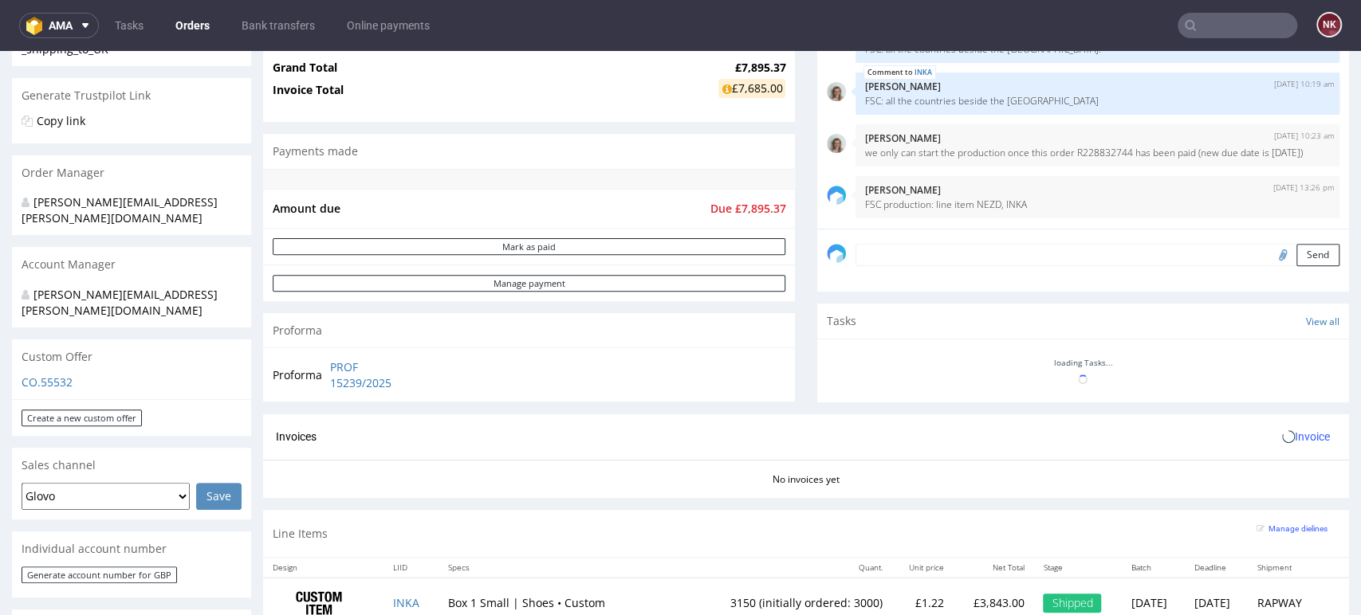
scroll to position [354, 0]
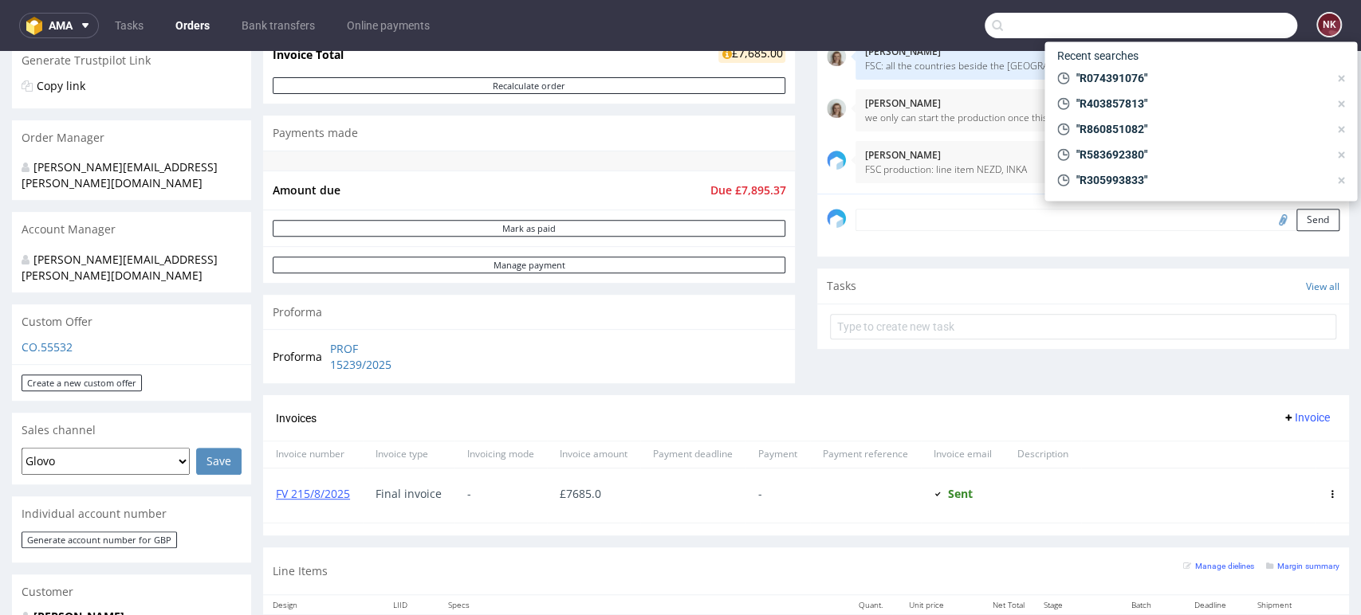
click at [1195, 18] on input "text" at bounding box center [1140, 26] width 312 height 26
paste input "R401121306"
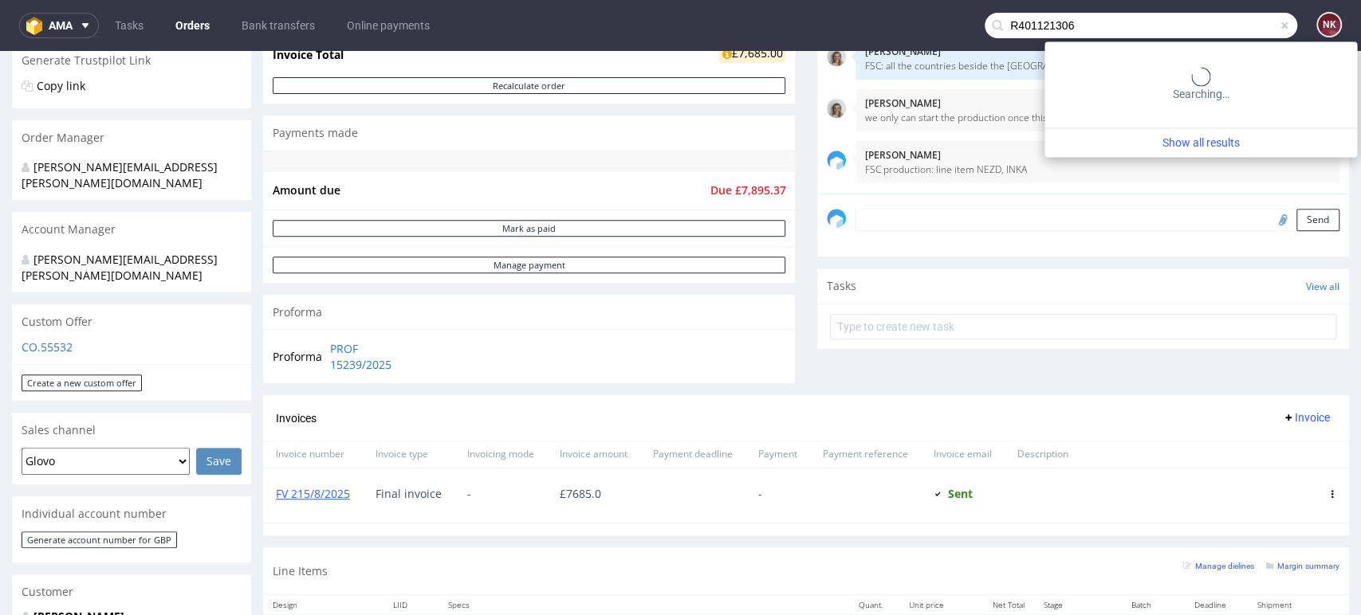
type input "R401121306"
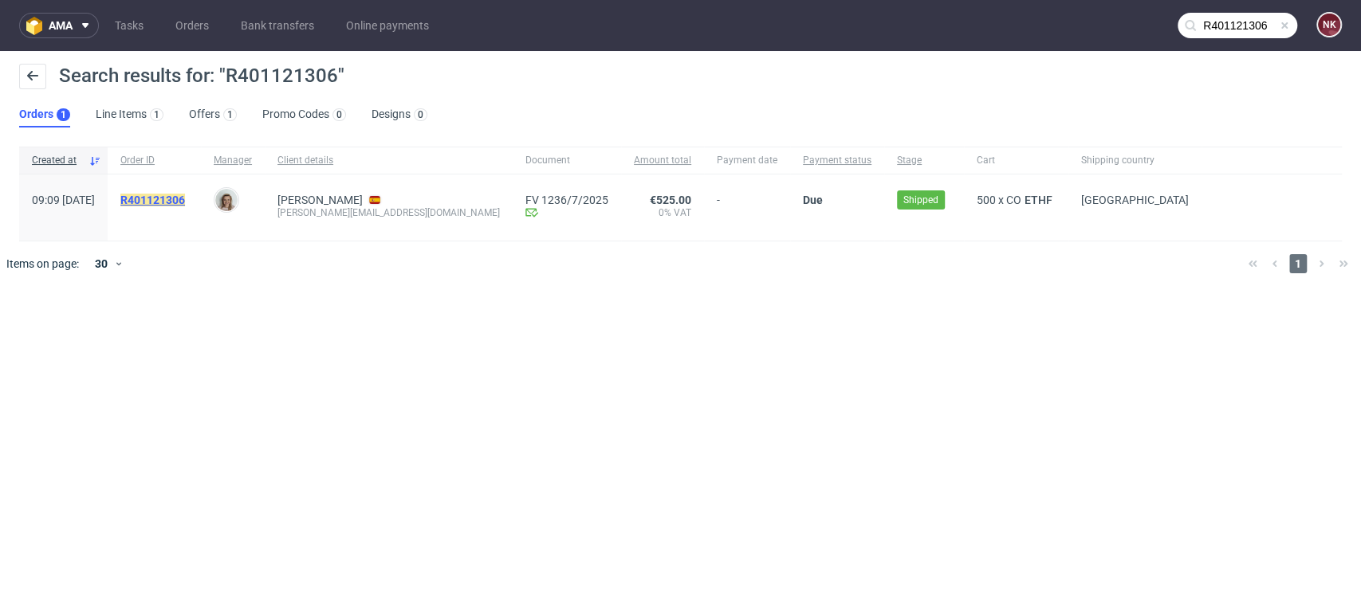
click at [185, 198] on mark "R401121306" at bounding box center [152, 200] width 65 height 13
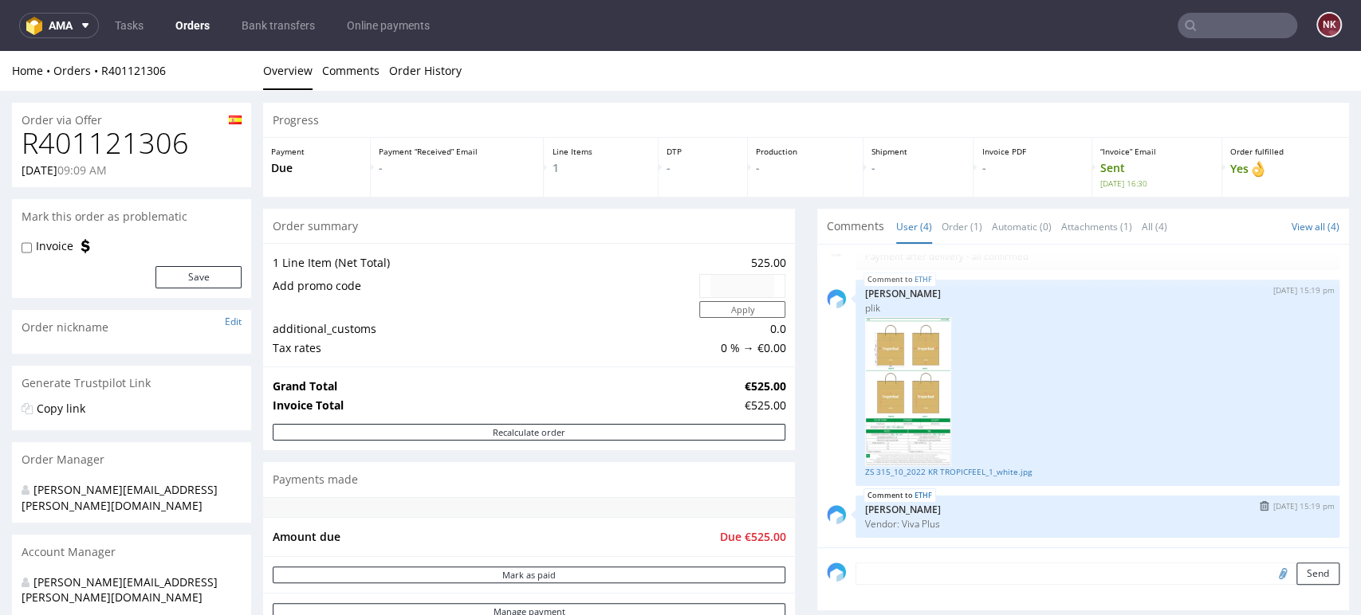
scroll to position [265, 0]
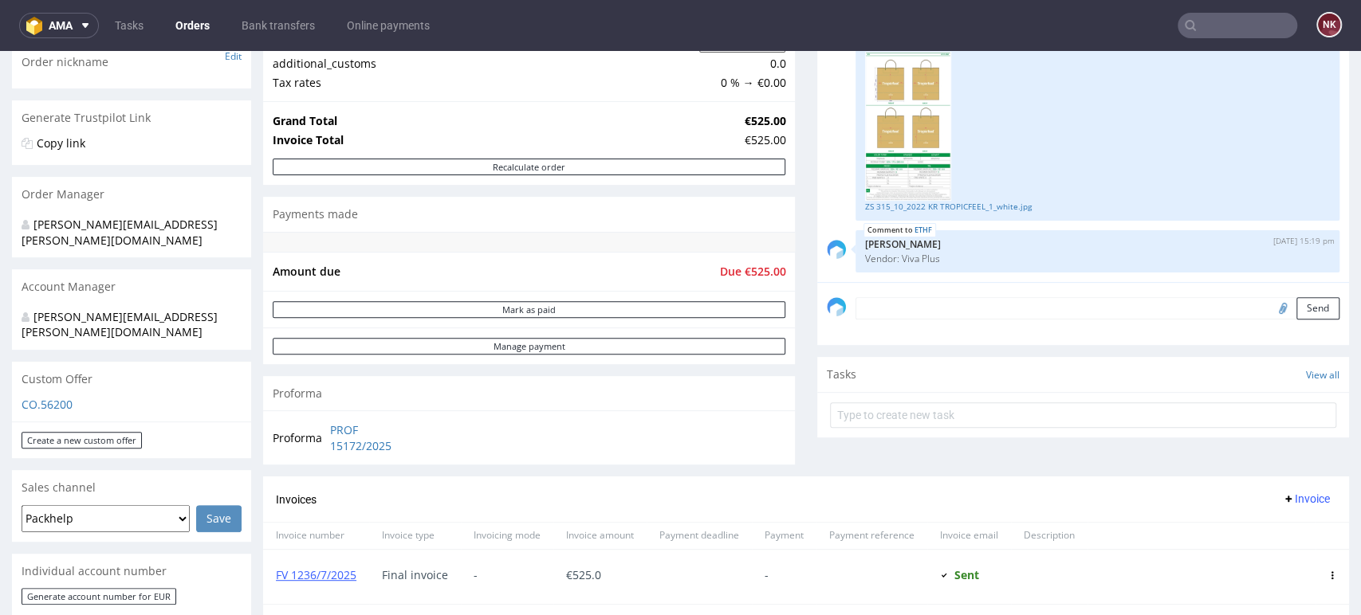
drag, startPoint x: 1267, startPoint y: 454, endPoint x: 1172, endPoint y: 429, distance: 98.8
click at [1267, 454] on div "Comments User (4) Order (1) Automatic (0) Attachments (1) All (4) View all (4) …" at bounding box center [1083, 210] width 532 height 534
click at [1307, 459] on div "Comments User (4) Order (1) Automatic (0) Attachments (1) All (4) View all (4) …" at bounding box center [1083, 210] width 532 height 534
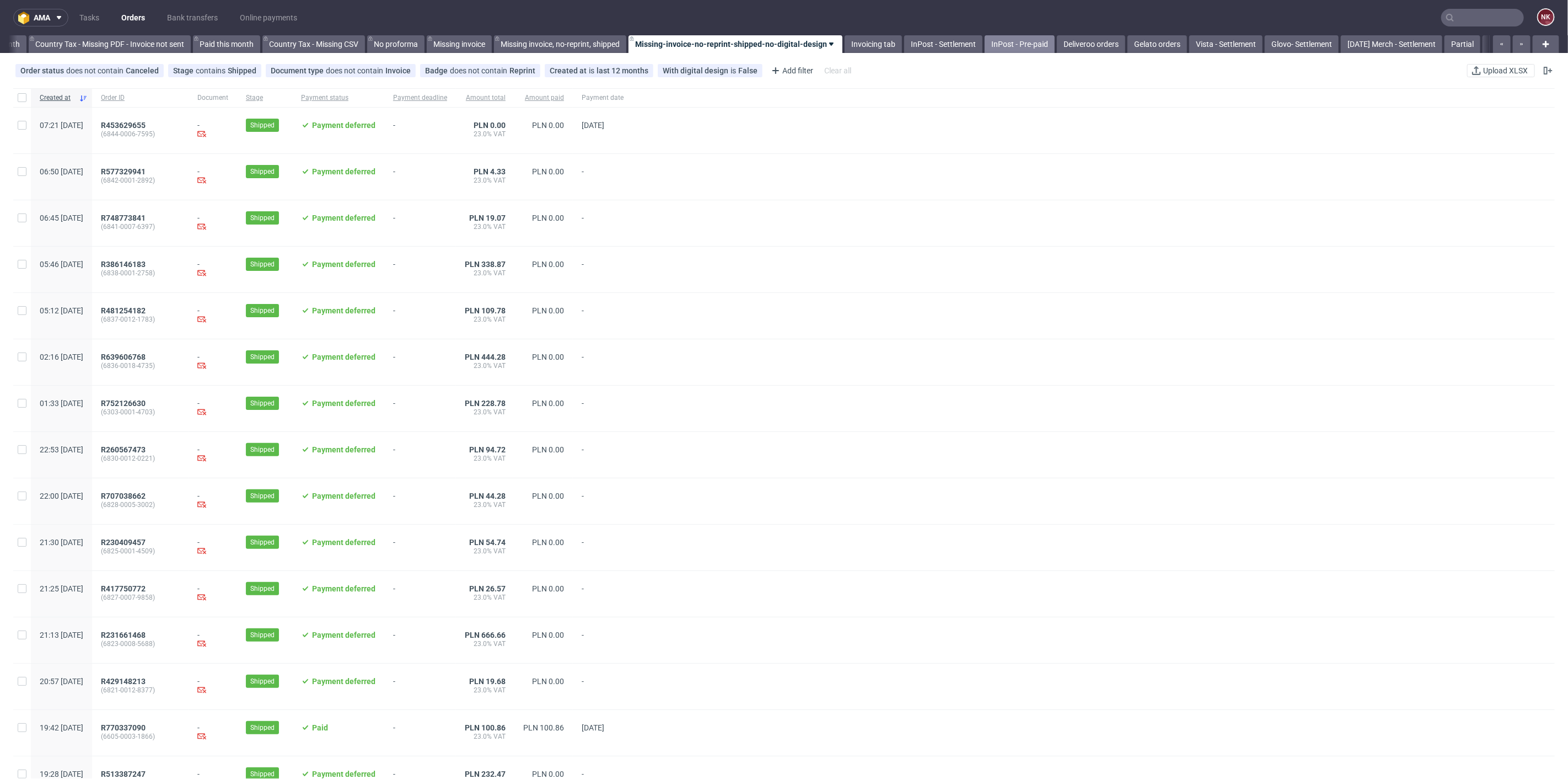
click at [1006, 42] on link "InPost - Pre-paid" at bounding box center [1020, 44] width 70 height 18
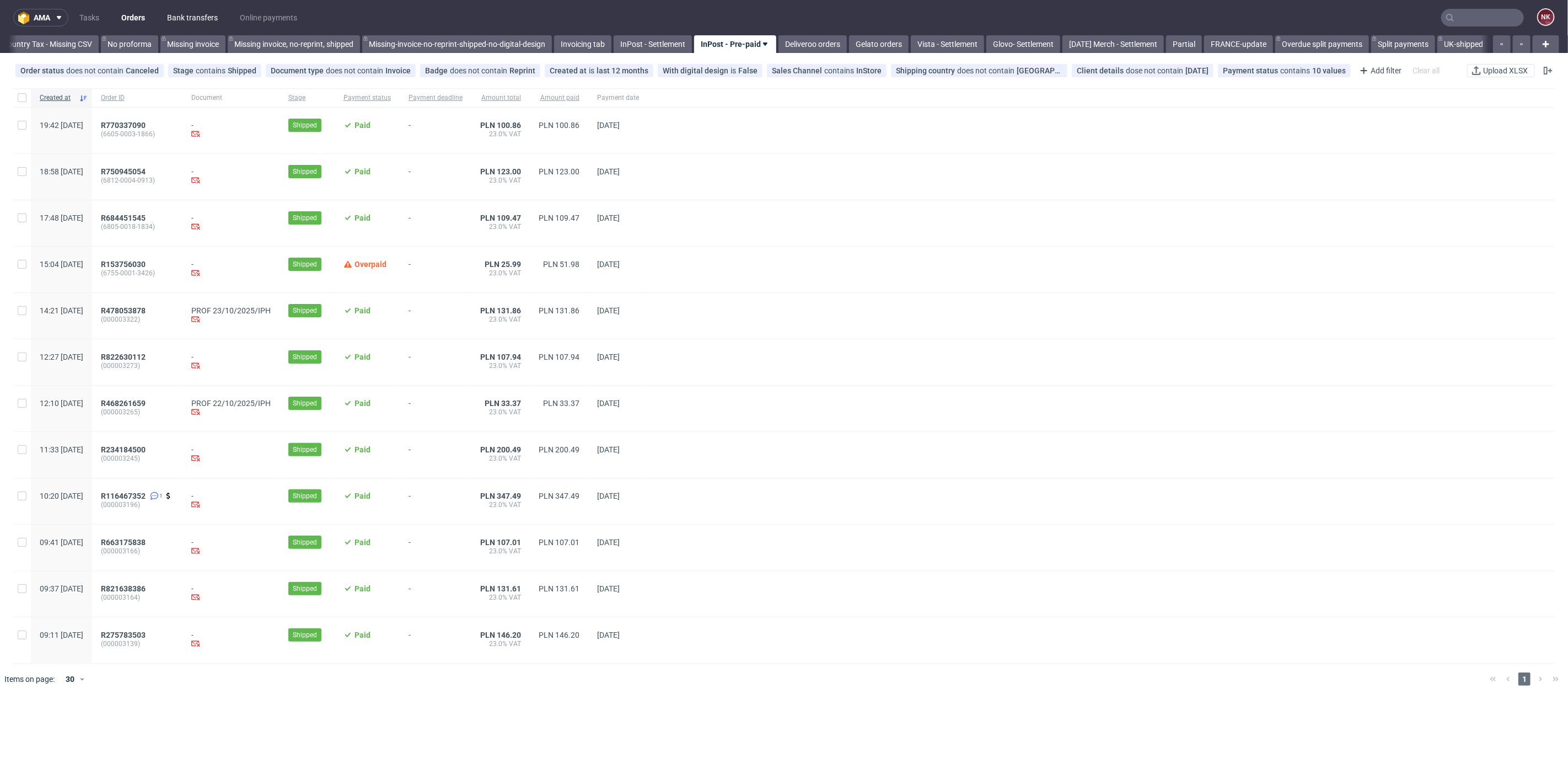
click at [192, 18] on link "Bank transfers" at bounding box center [192, 18] width 64 height 18
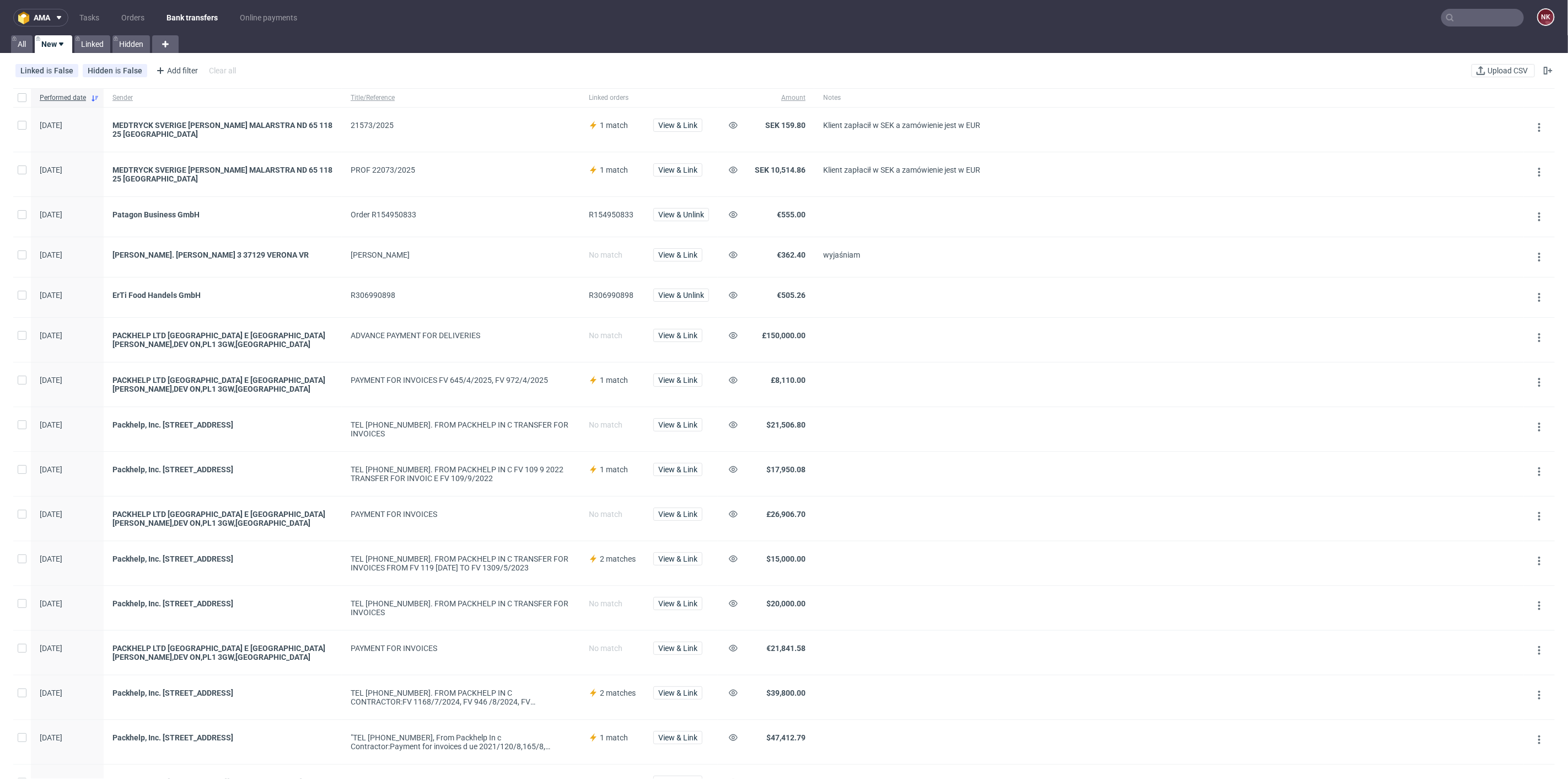
click at [1487, 62] on div "Linked is False Hidden is False Add filter Hide filters Clear all Upload CSV" at bounding box center [784, 71] width 1568 height 26
click at [1487, 68] on span "Upload CSV" at bounding box center [1507, 70] width 45 height 8
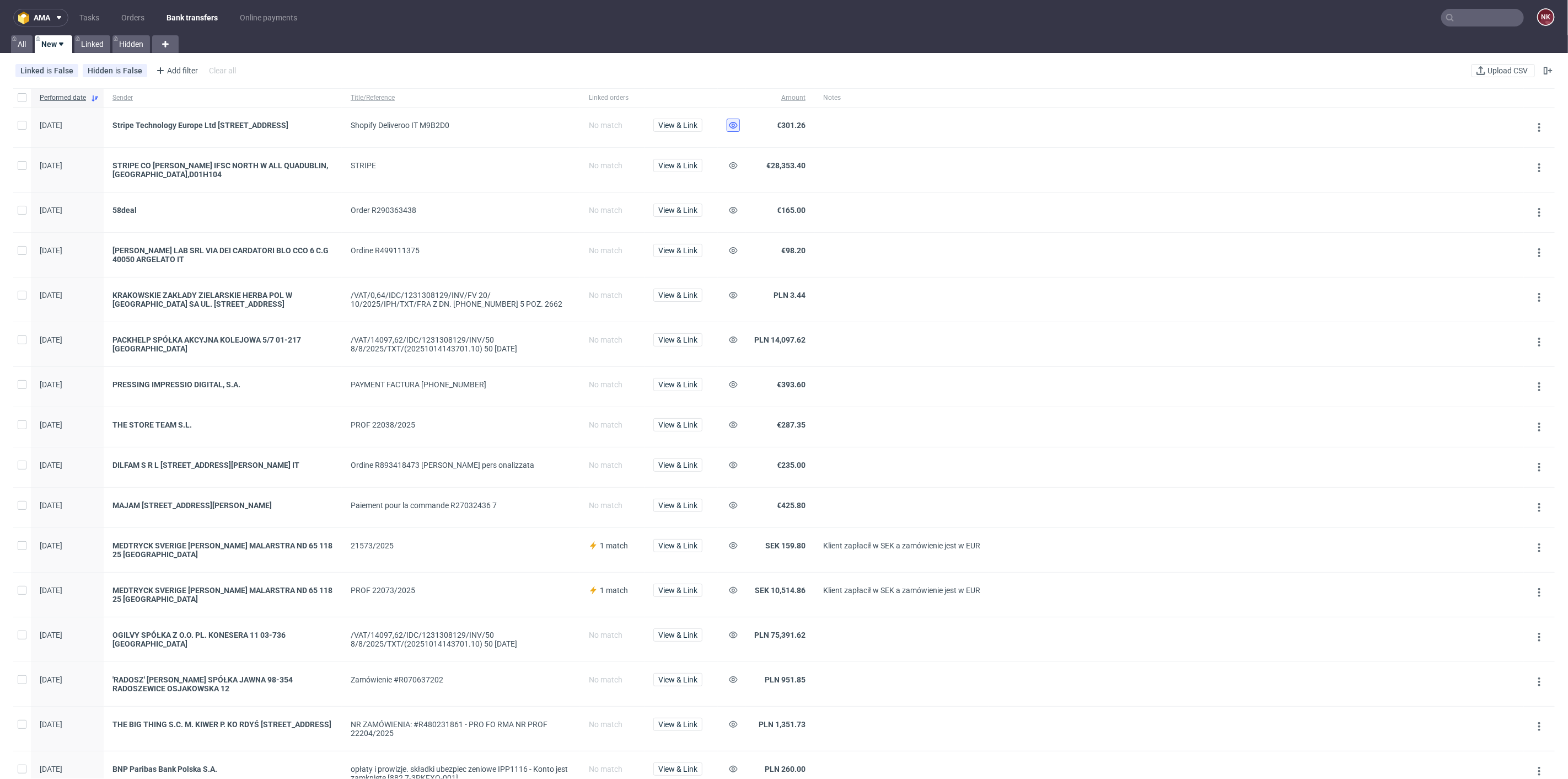
click at [732, 124] on icon at bounding box center [733, 125] width 9 height 9
click at [734, 169] on icon at bounding box center [733, 165] width 9 height 9
click at [735, 341] on icon at bounding box center [733, 340] width 9 height 9
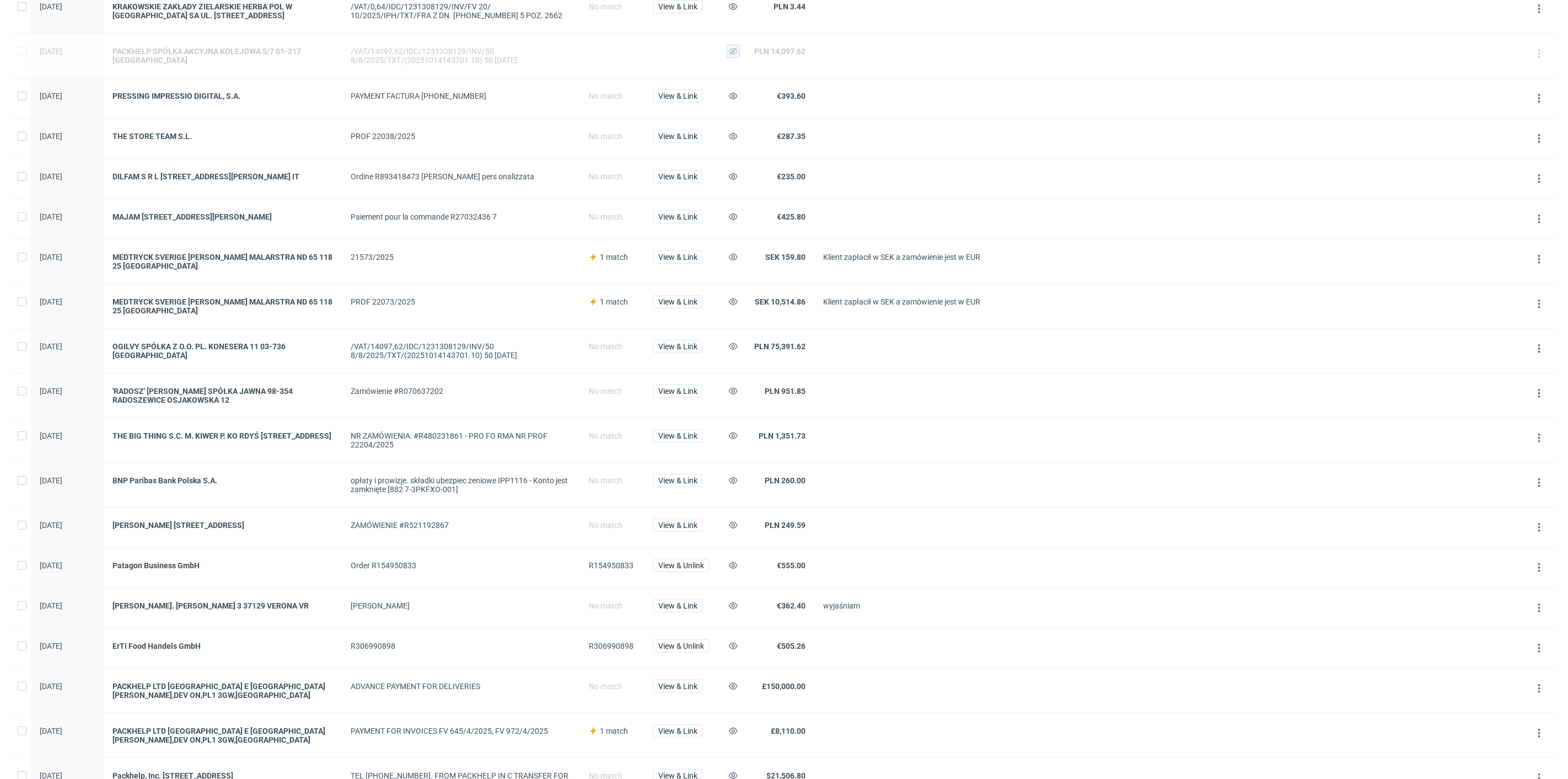
scroll to position [306, 0]
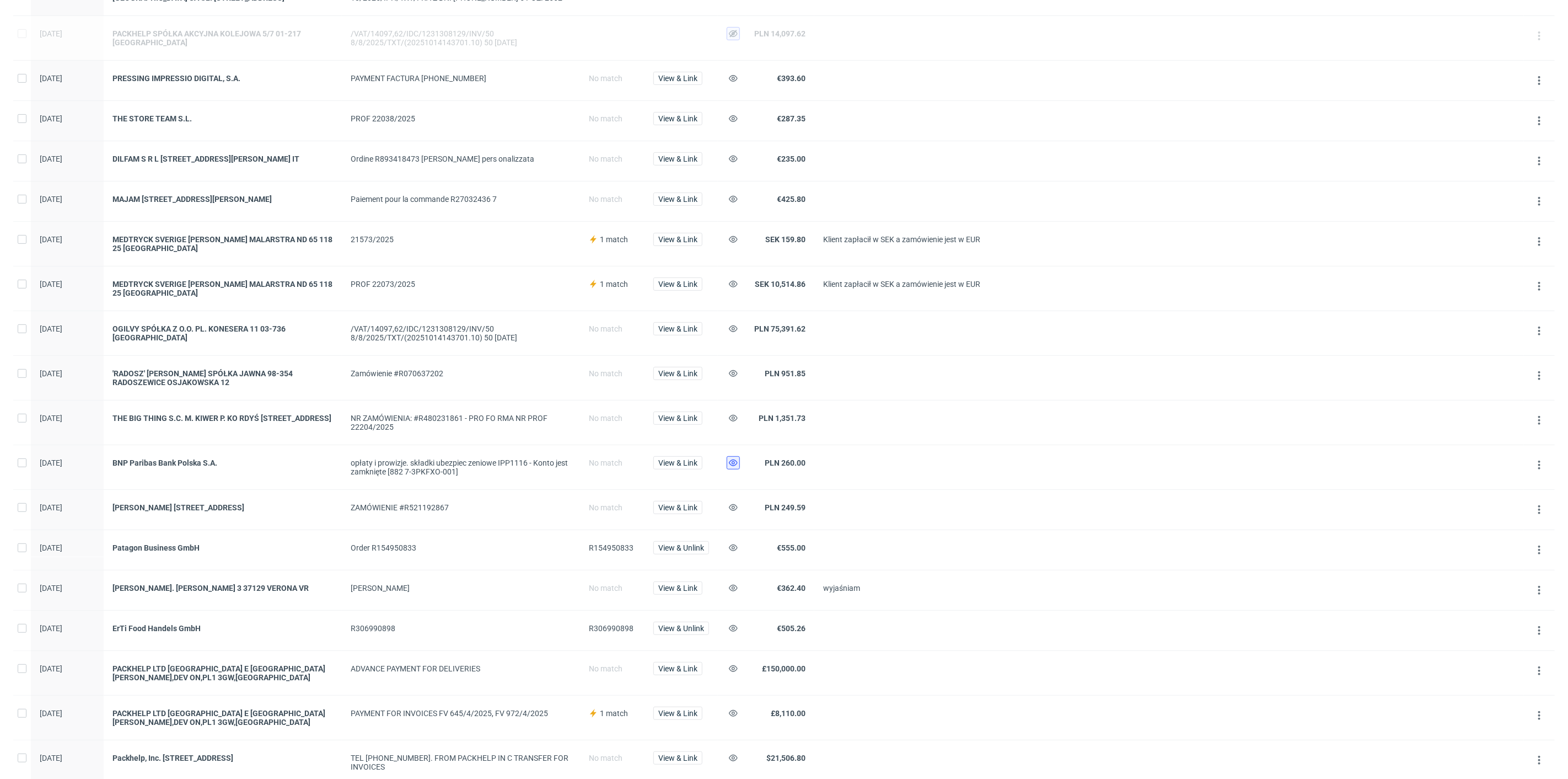
click at [730, 462] on use at bounding box center [733, 463] width 9 height 7
click at [738, 634] on button at bounding box center [733, 627] width 13 height 13
click at [735, 549] on icon at bounding box center [733, 547] width 9 height 9
click at [672, 502] on button "View & Link" at bounding box center [678, 507] width 49 height 13
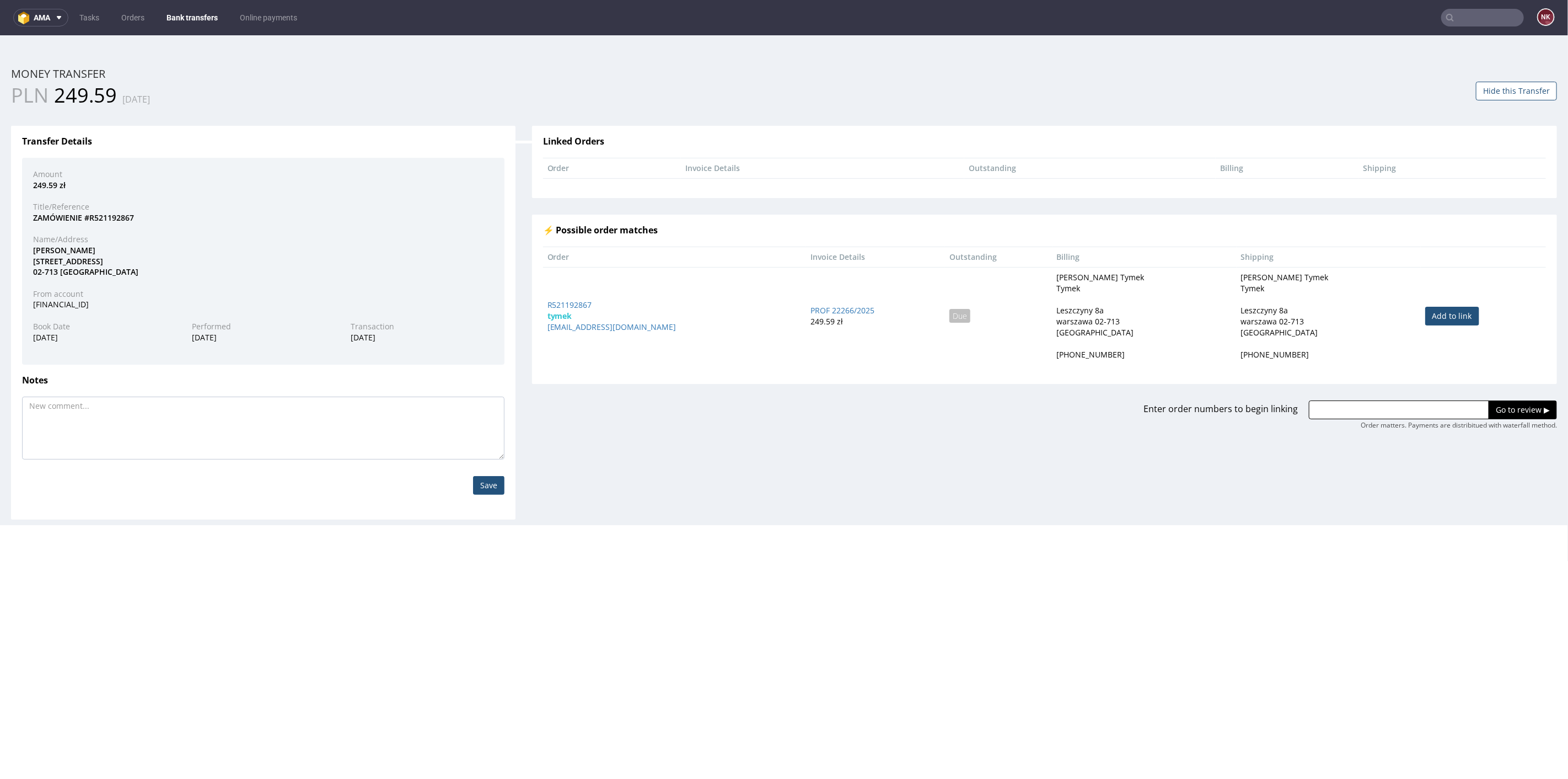
click at [1426, 316] on link "Add to link" at bounding box center [1452, 315] width 54 height 19
type input "R521192867"
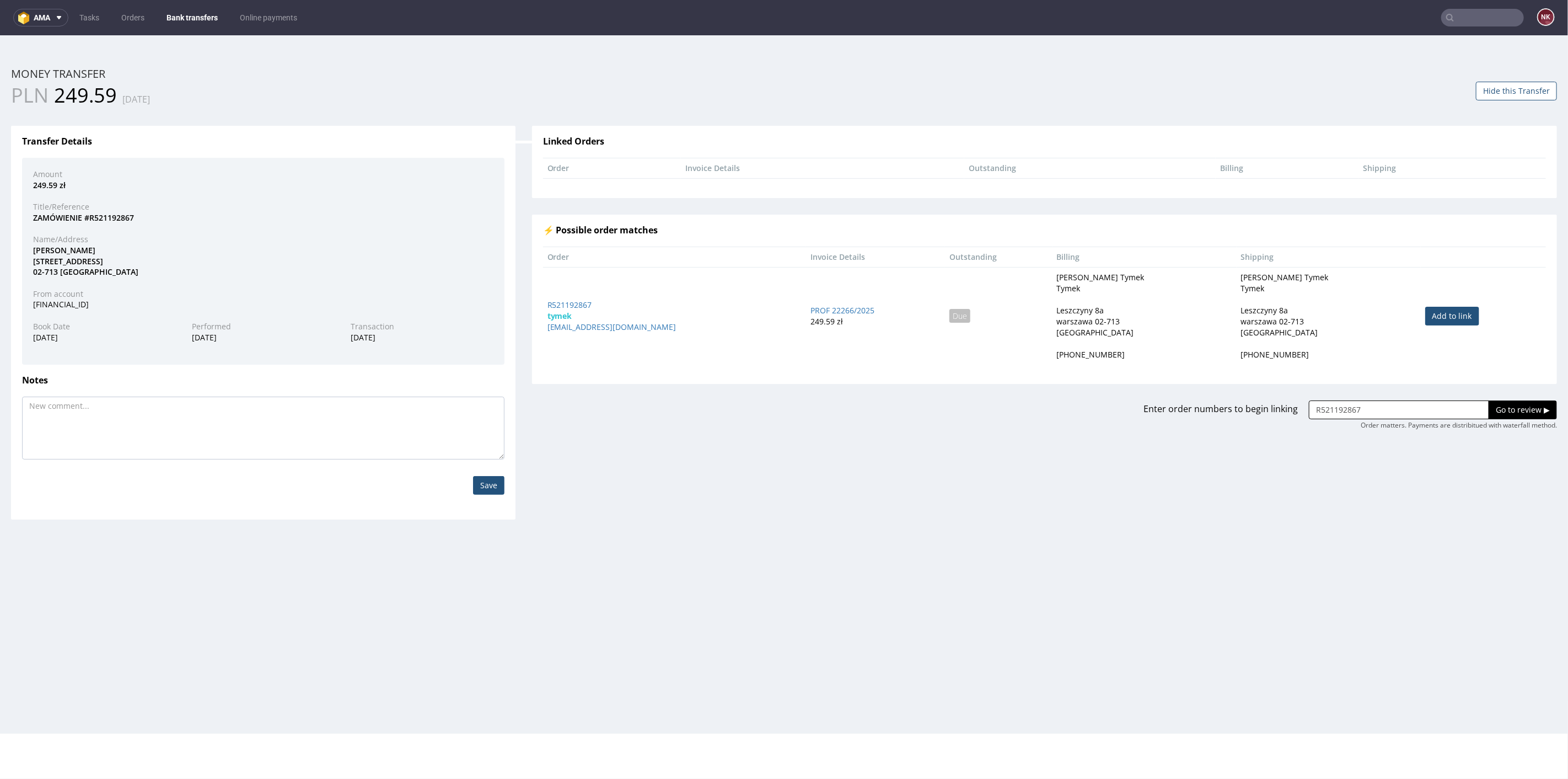
click at [1495, 403] on input "Go to review ▶" at bounding box center [1522, 409] width 68 height 19
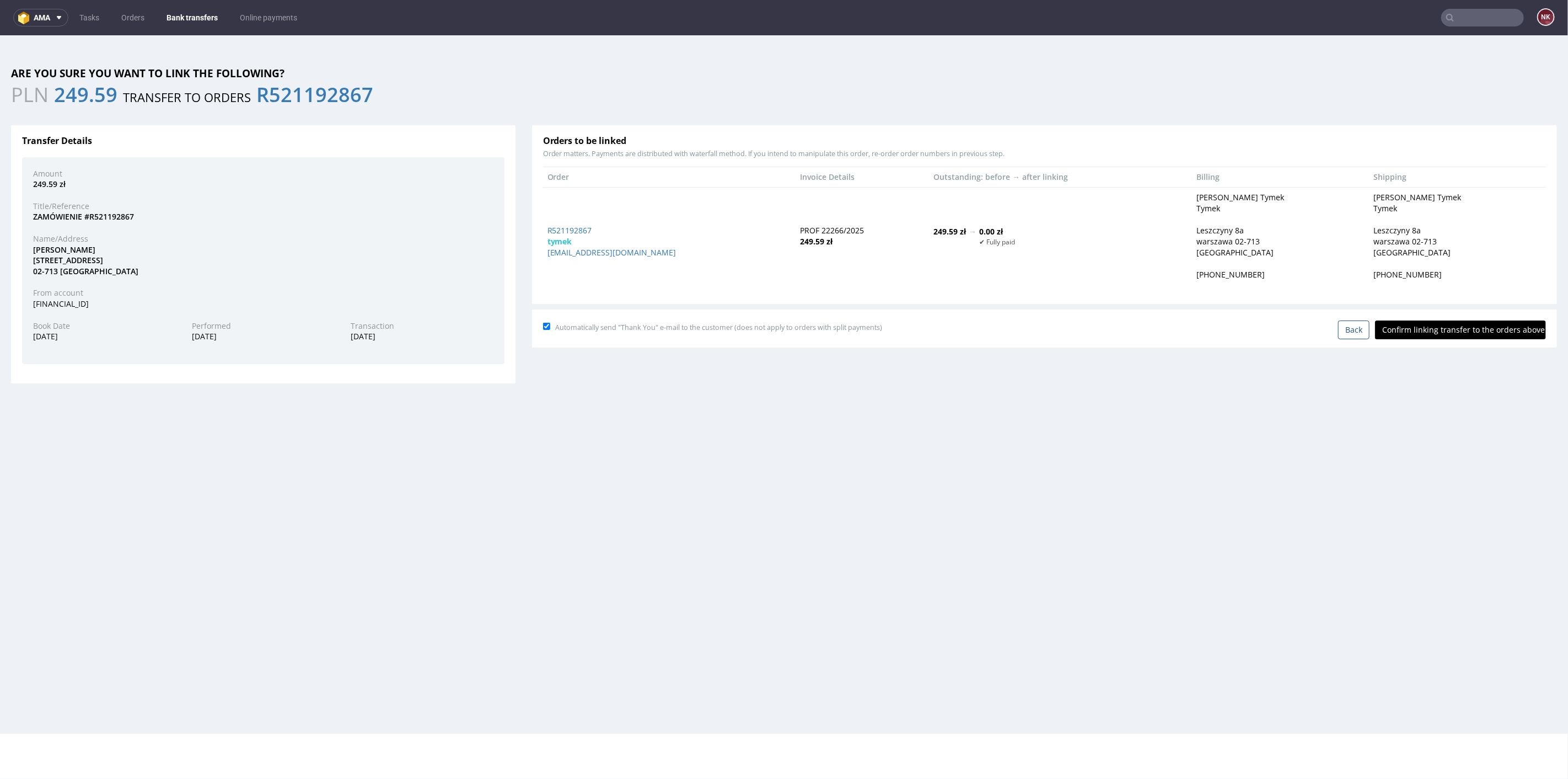
click at [1434, 336] on input "Confirm linking transfer to the orders above" at bounding box center [1460, 329] width 171 height 19
type input "In progress..."
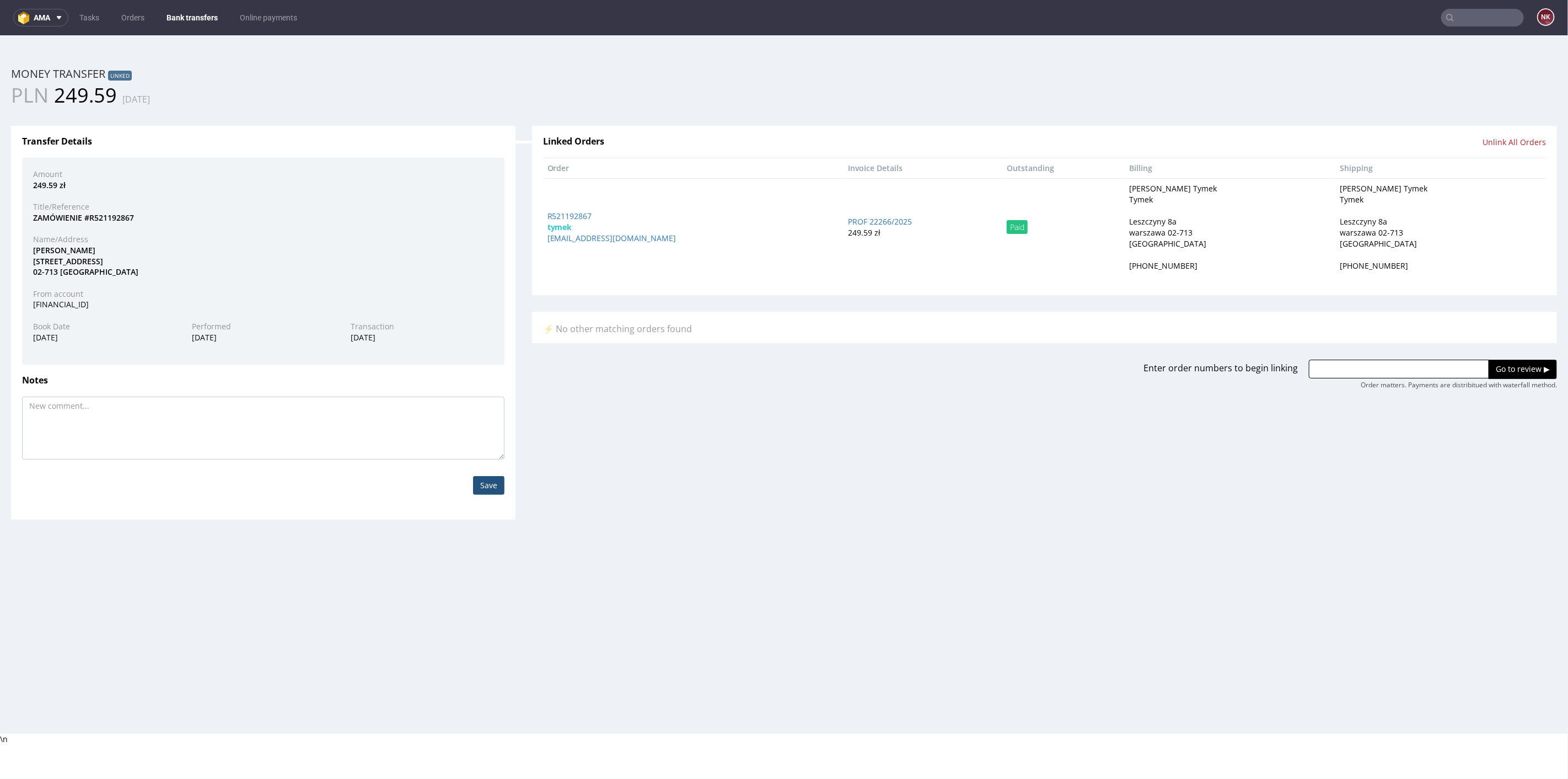
click at [198, 15] on link "Bank transfers" at bounding box center [192, 18] width 64 height 18
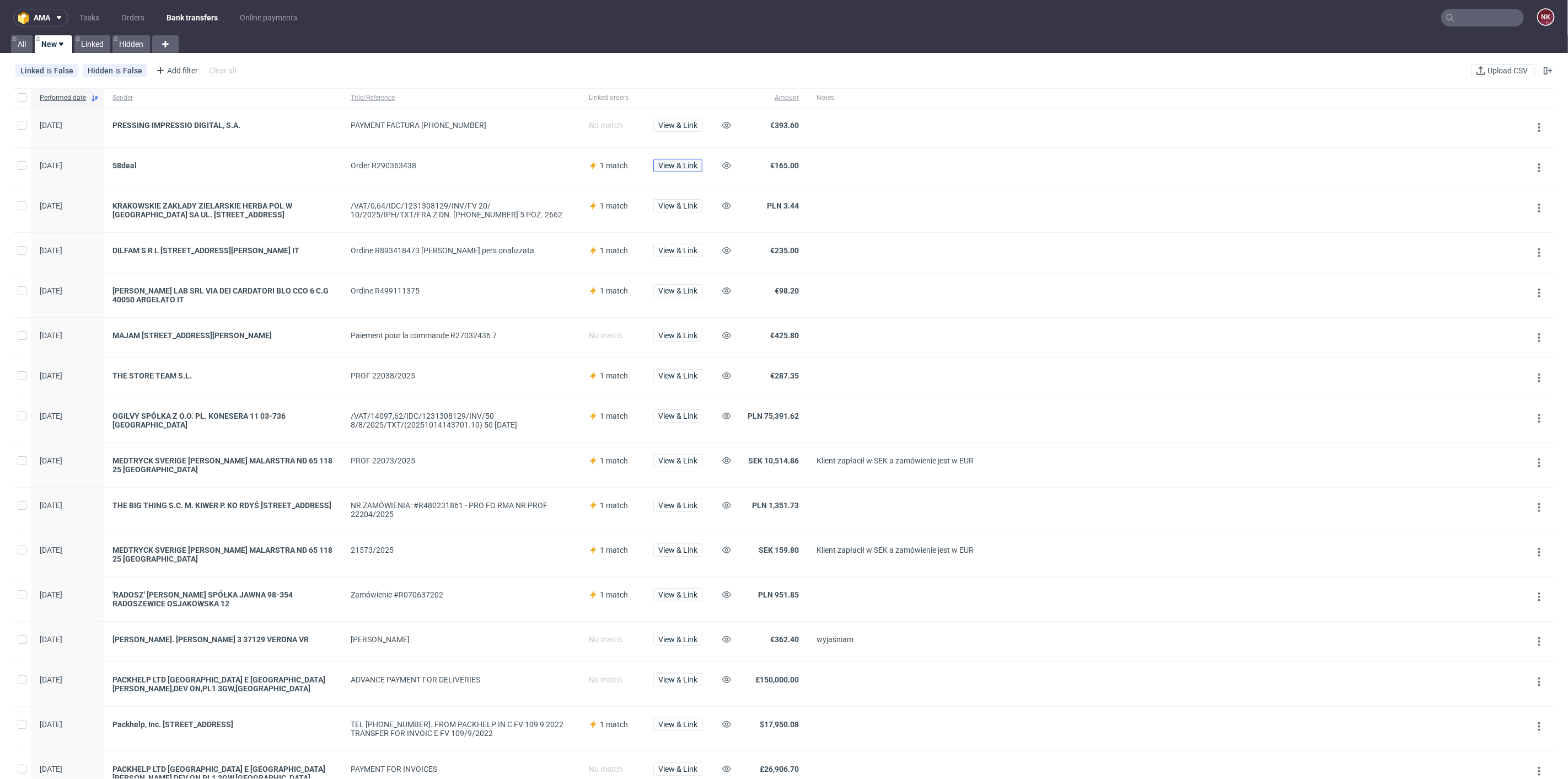
click at [674, 166] on span "View & Link" at bounding box center [678, 165] width 39 height 8
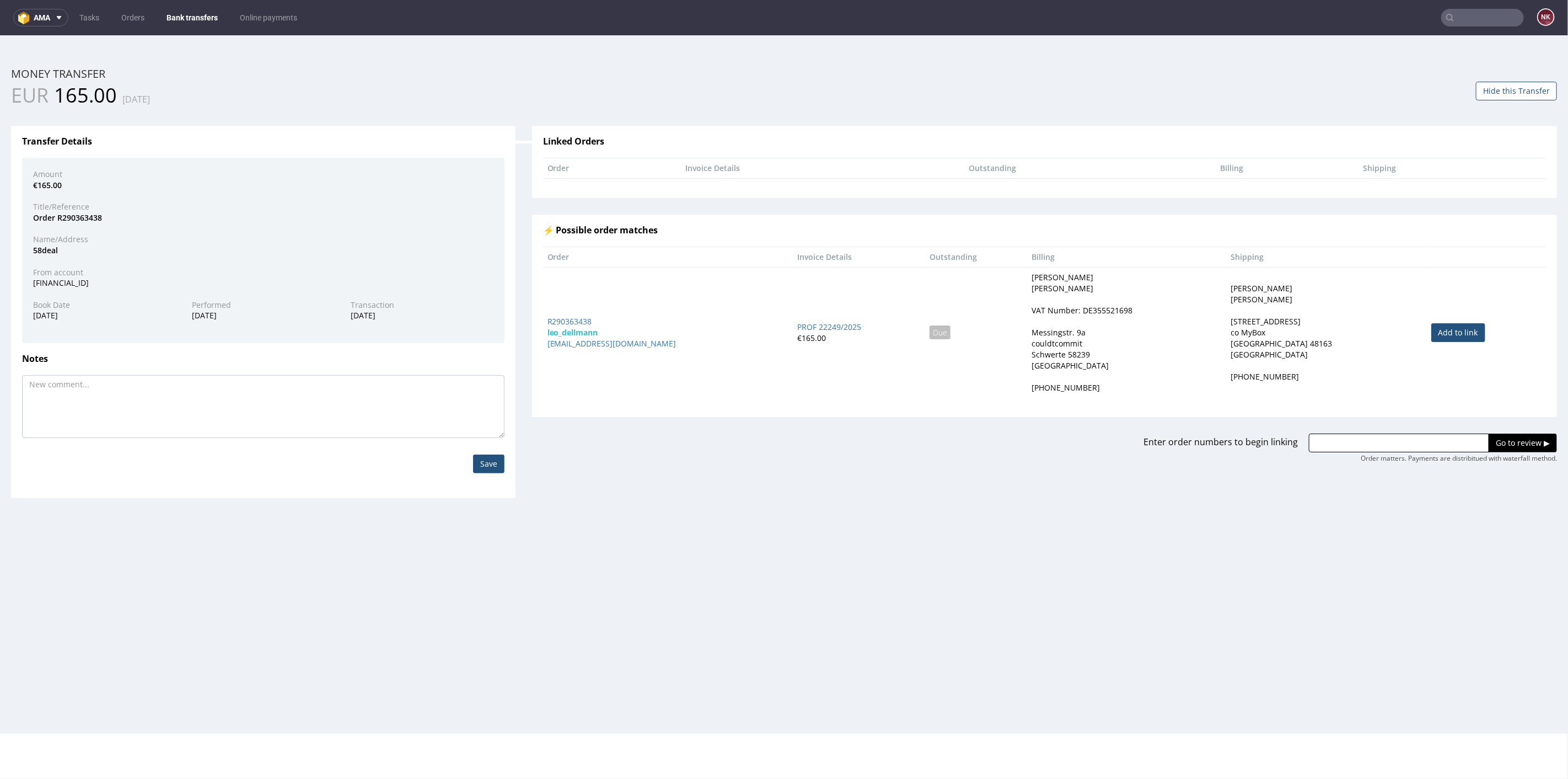
click at [1443, 333] on link "Add to link" at bounding box center [1458, 331] width 54 height 19
type input "R290363438"
click at [1509, 453] on div "Order matters. Payments are distribitued with waterfall method." at bounding box center [1459, 458] width 196 height 10
click at [1504, 441] on input "Go to review ▶" at bounding box center [1522, 442] width 68 height 19
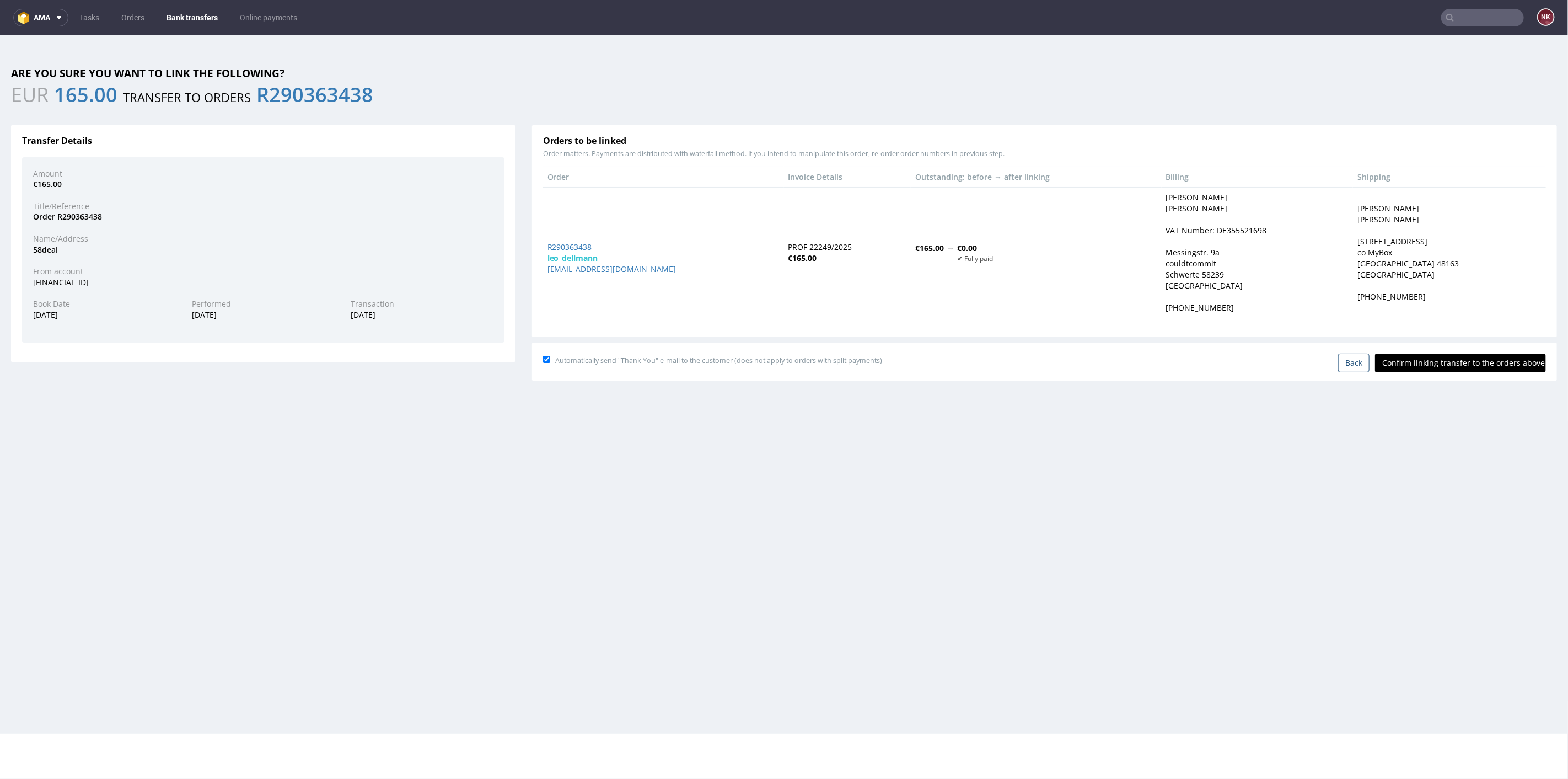
click at [1446, 362] on input "Confirm linking transfer to the orders above" at bounding box center [1460, 362] width 171 height 19
type input "In progress..."
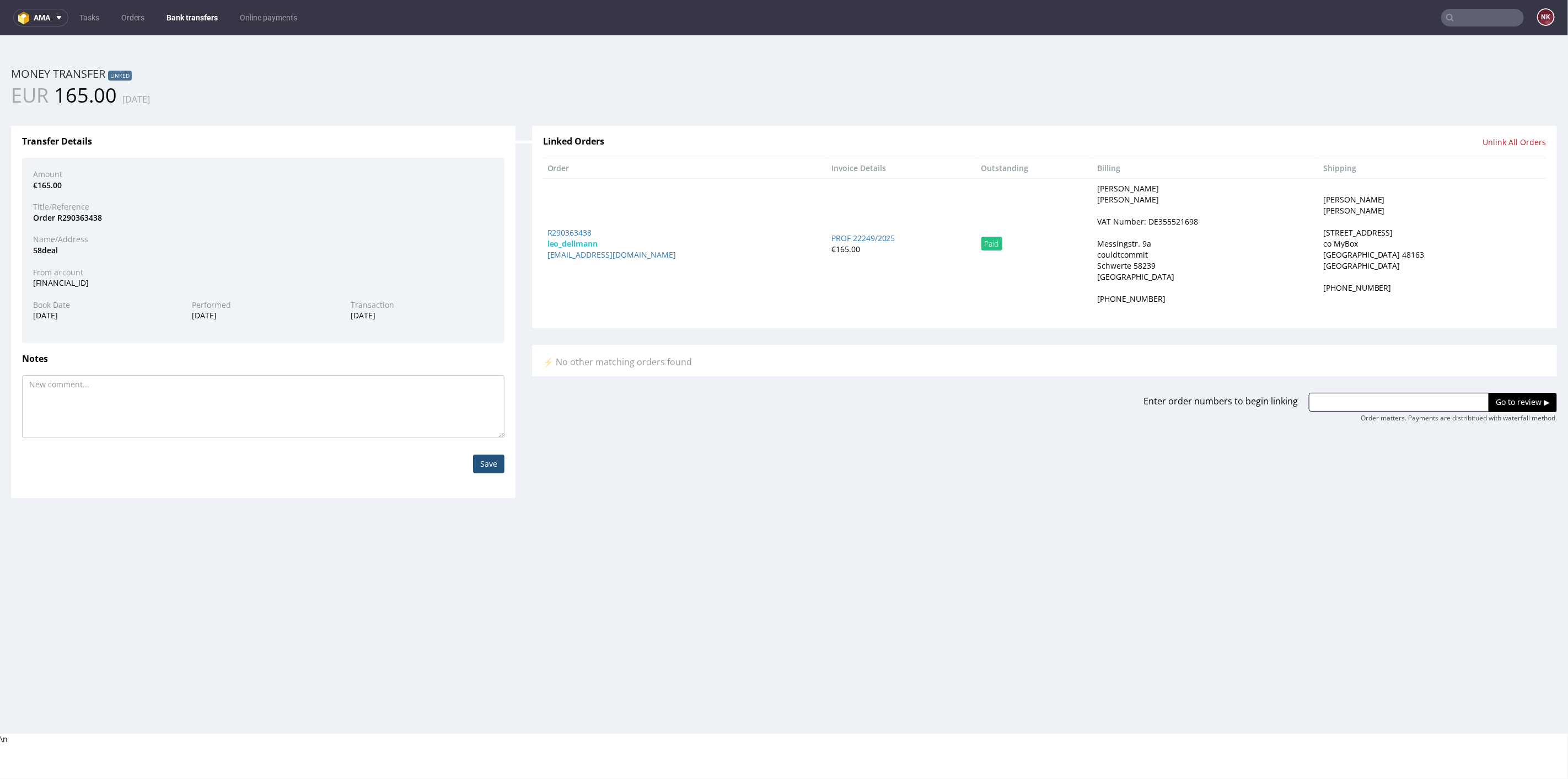
click at [191, 19] on link "Bank transfers" at bounding box center [192, 18] width 64 height 18
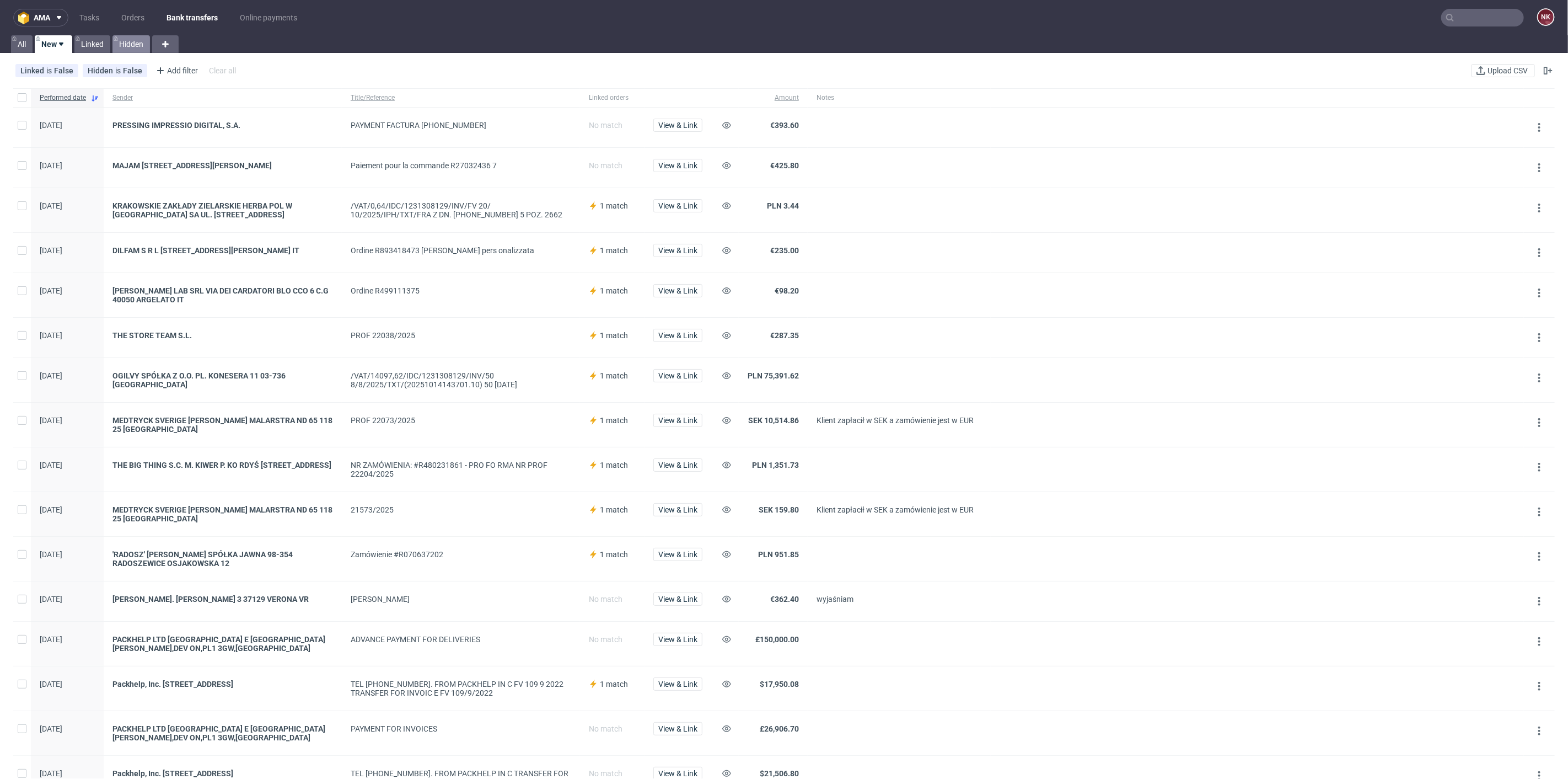
click at [145, 43] on link "Hidden" at bounding box center [131, 44] width 37 height 18
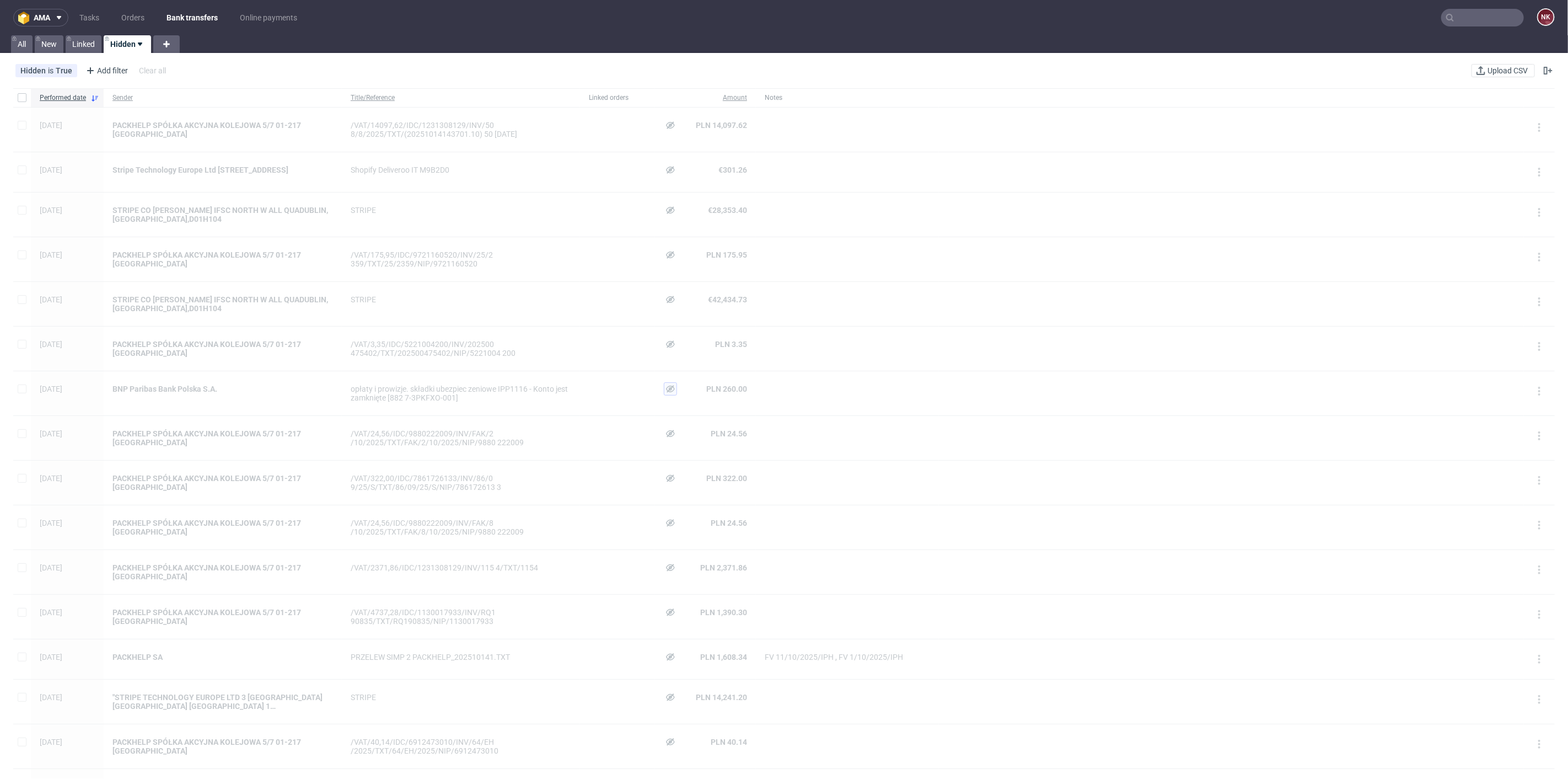
click at [664, 392] on button at bounding box center [670, 388] width 13 height 13
click at [675, 393] on span "View & Link" at bounding box center [670, 388] width 39 height 8
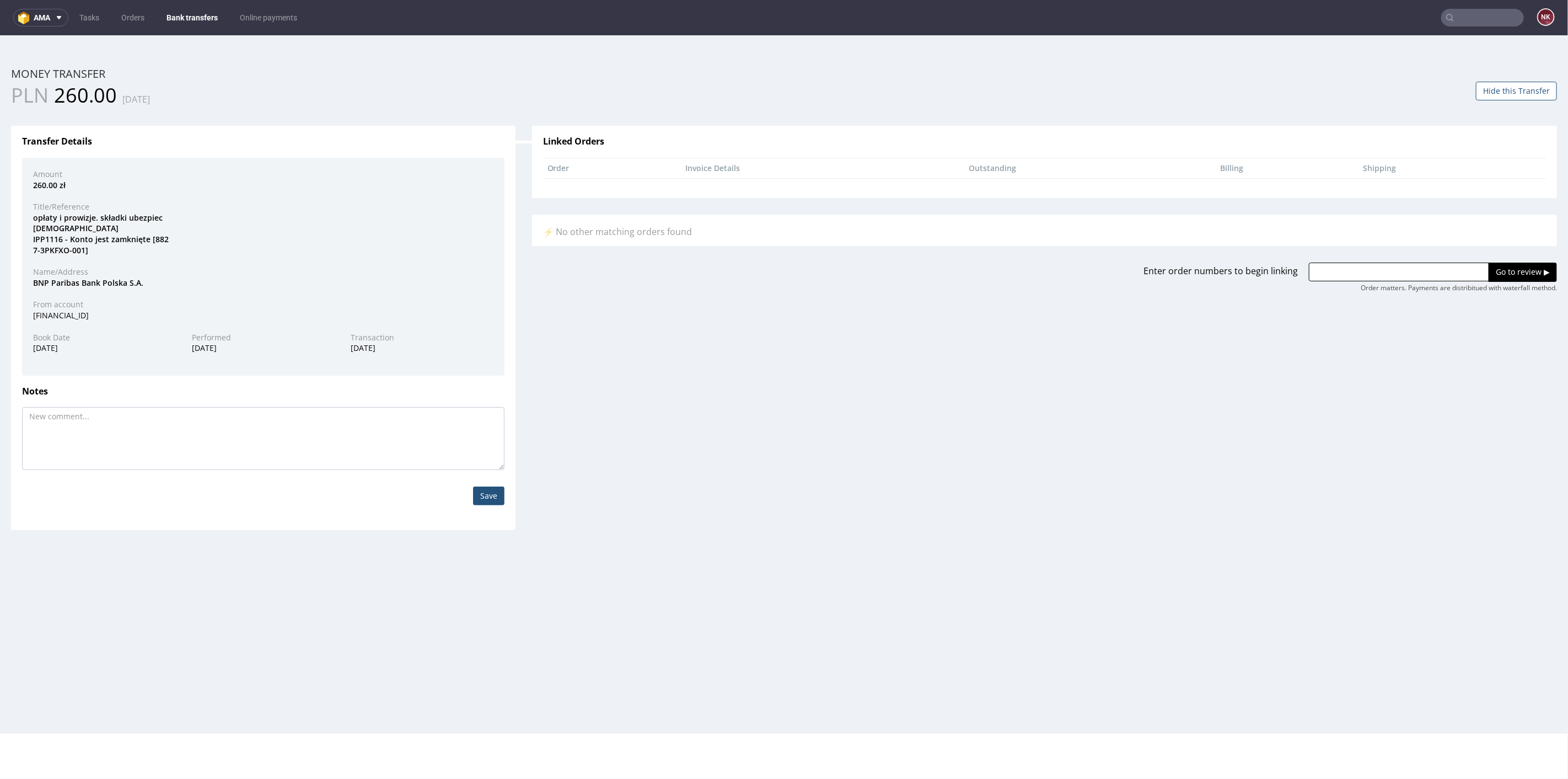
click at [670, 355] on div "Transfer Details Amount 260.00 zł Title/Reference opłaty i prowizje. składki ub…" at bounding box center [784, 319] width 1562 height 421
click at [1504, 85] on button "Hide this Transfer" at bounding box center [1516, 90] width 81 height 19
click at [203, 12] on link "Bank transfers" at bounding box center [192, 18] width 64 height 18
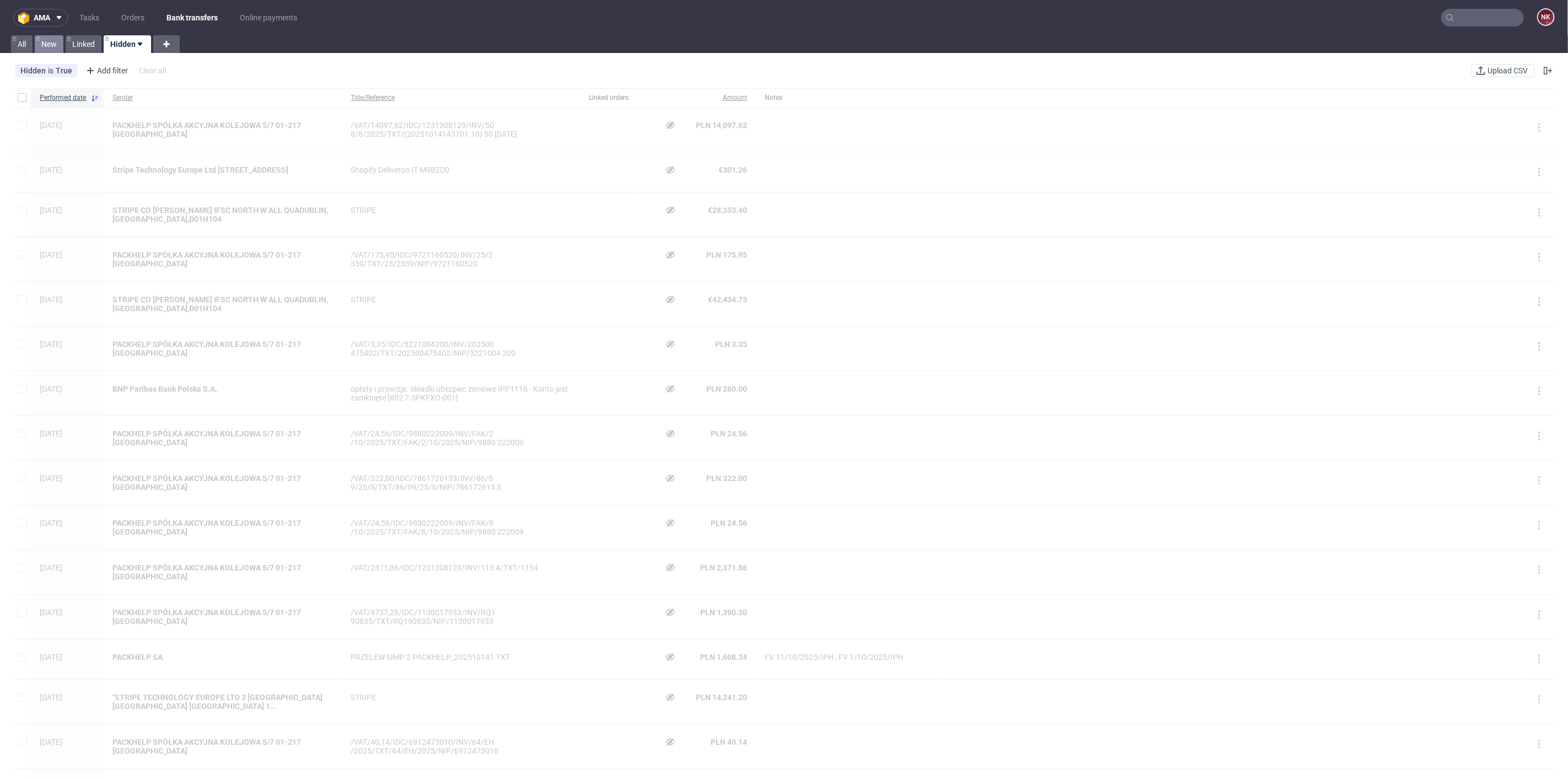
click at [63, 48] on link "New" at bounding box center [48, 44] width 28 height 18
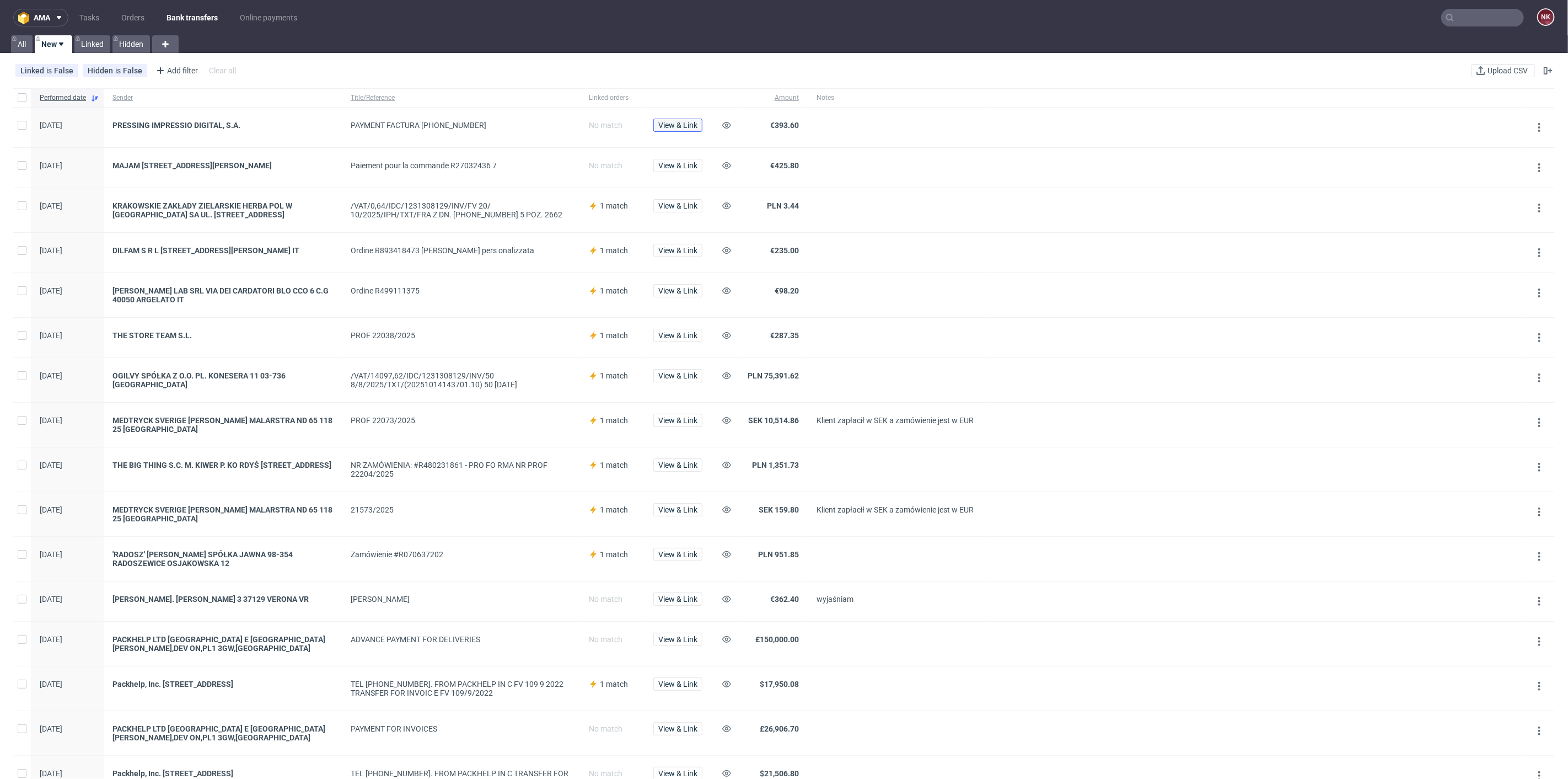
click at [701, 123] on button "View & Link" at bounding box center [678, 125] width 49 height 13
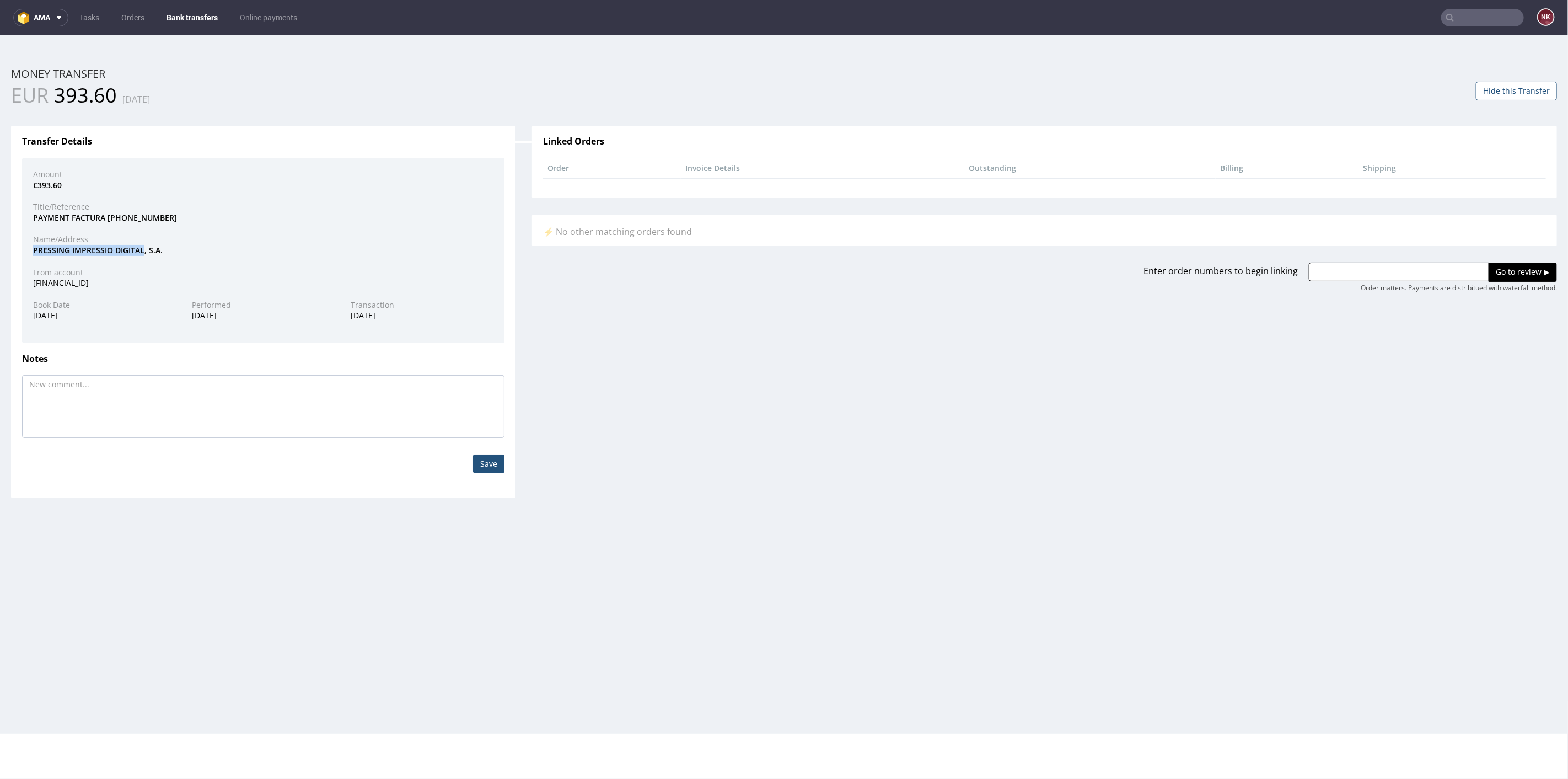
drag, startPoint x: 142, startPoint y: 248, endPoint x: 23, endPoint y: 248, distance: 119.0
click at [23, 248] on div "Amount €393.60 Title/Reference PAYMENT FACTURA 1489-9-2025 Name/Address PRESSIN…" at bounding box center [263, 250] width 482 height 185
copy div "PRESSING IMPRESSIO DIGITAL"
click at [1340, 265] on input "text" at bounding box center [1399, 271] width 181 height 19
paste input "R998100852"
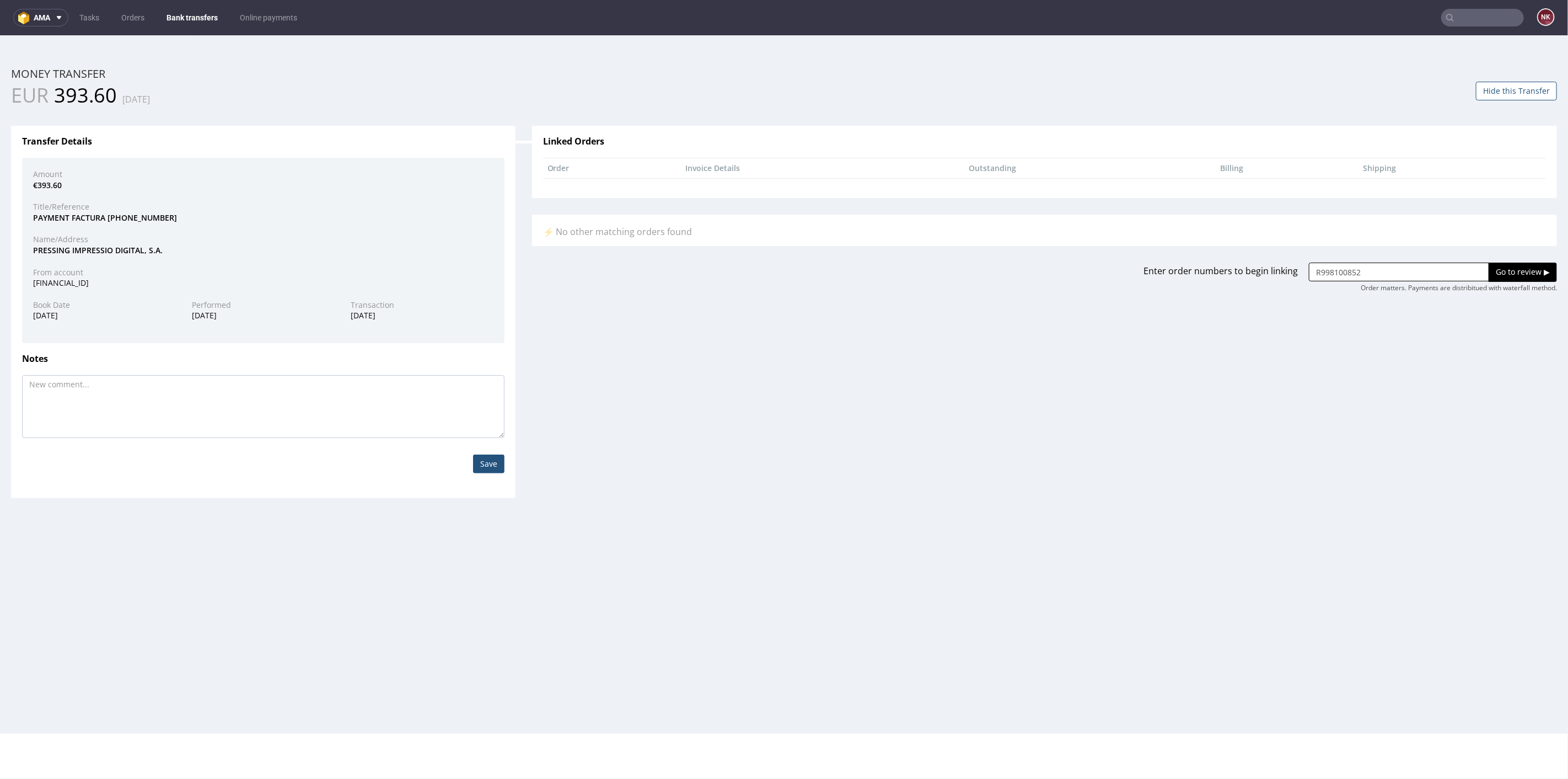
type input "R998100852"
click at [1498, 265] on input "Go to review ▶" at bounding box center [1522, 271] width 68 height 19
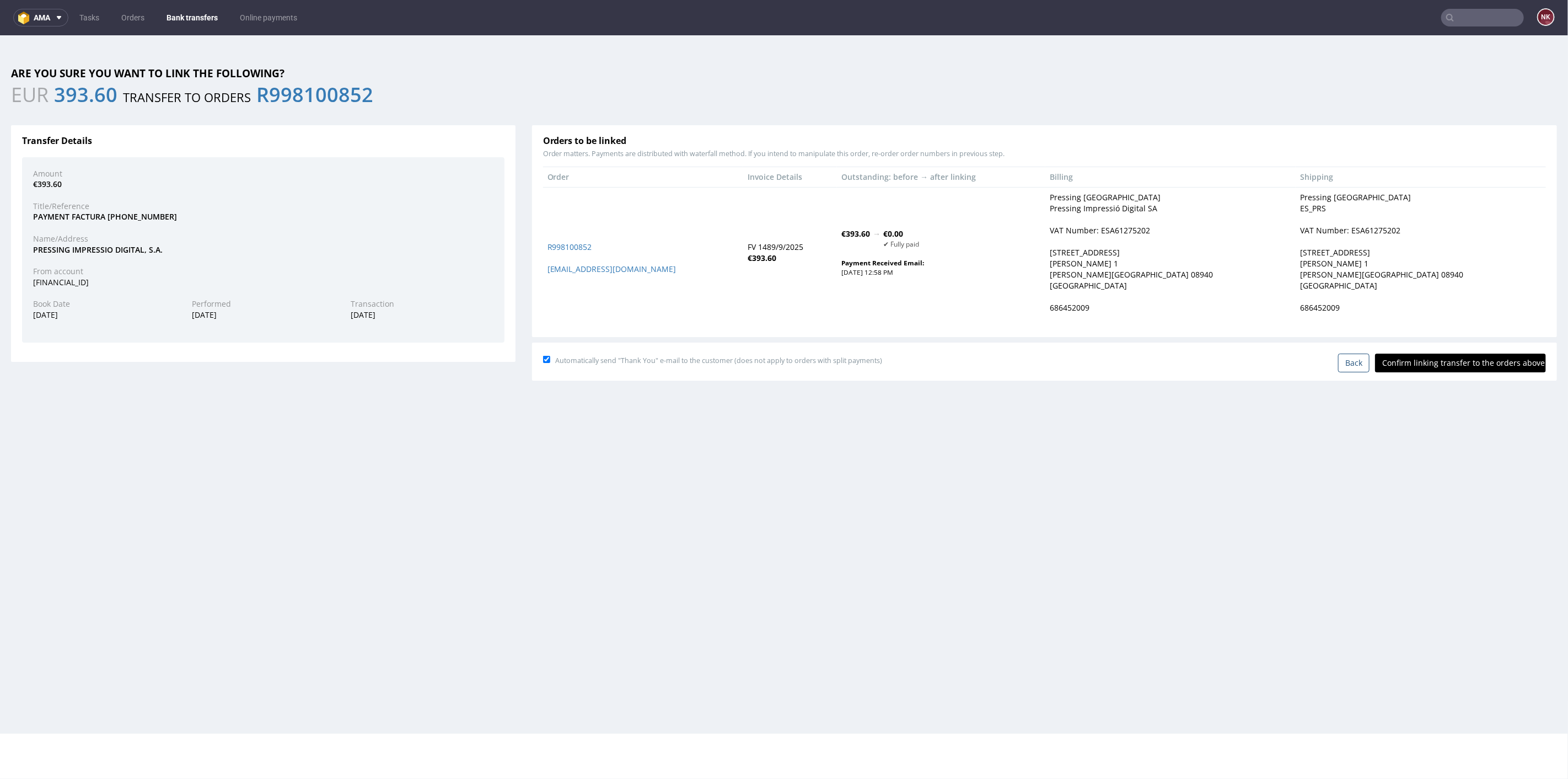
click at [1444, 359] on input "Confirm linking transfer to the orders above" at bounding box center [1460, 362] width 171 height 19
type input "In progress..."
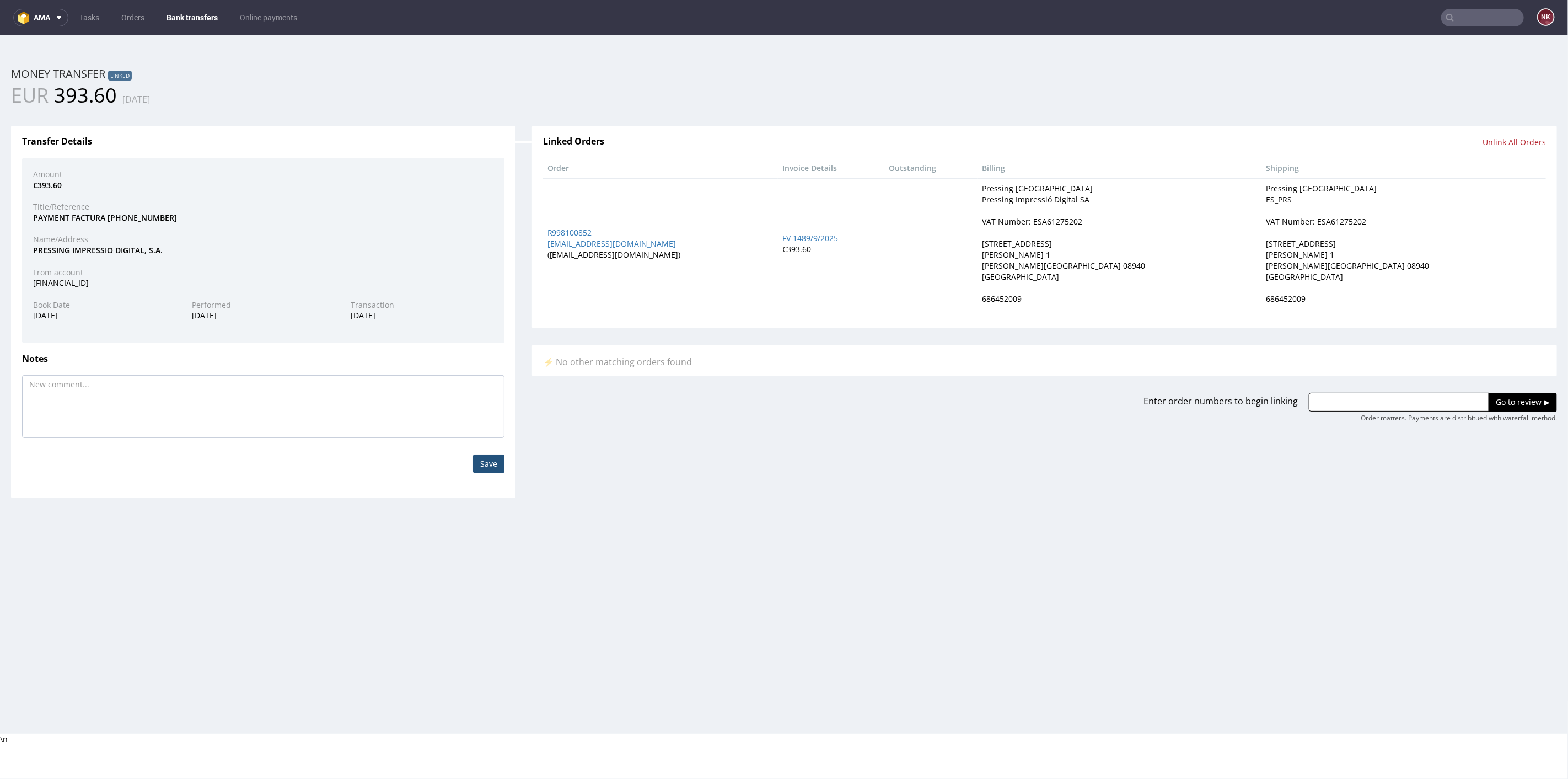
click at [196, 16] on link "Bank transfers" at bounding box center [192, 18] width 64 height 18
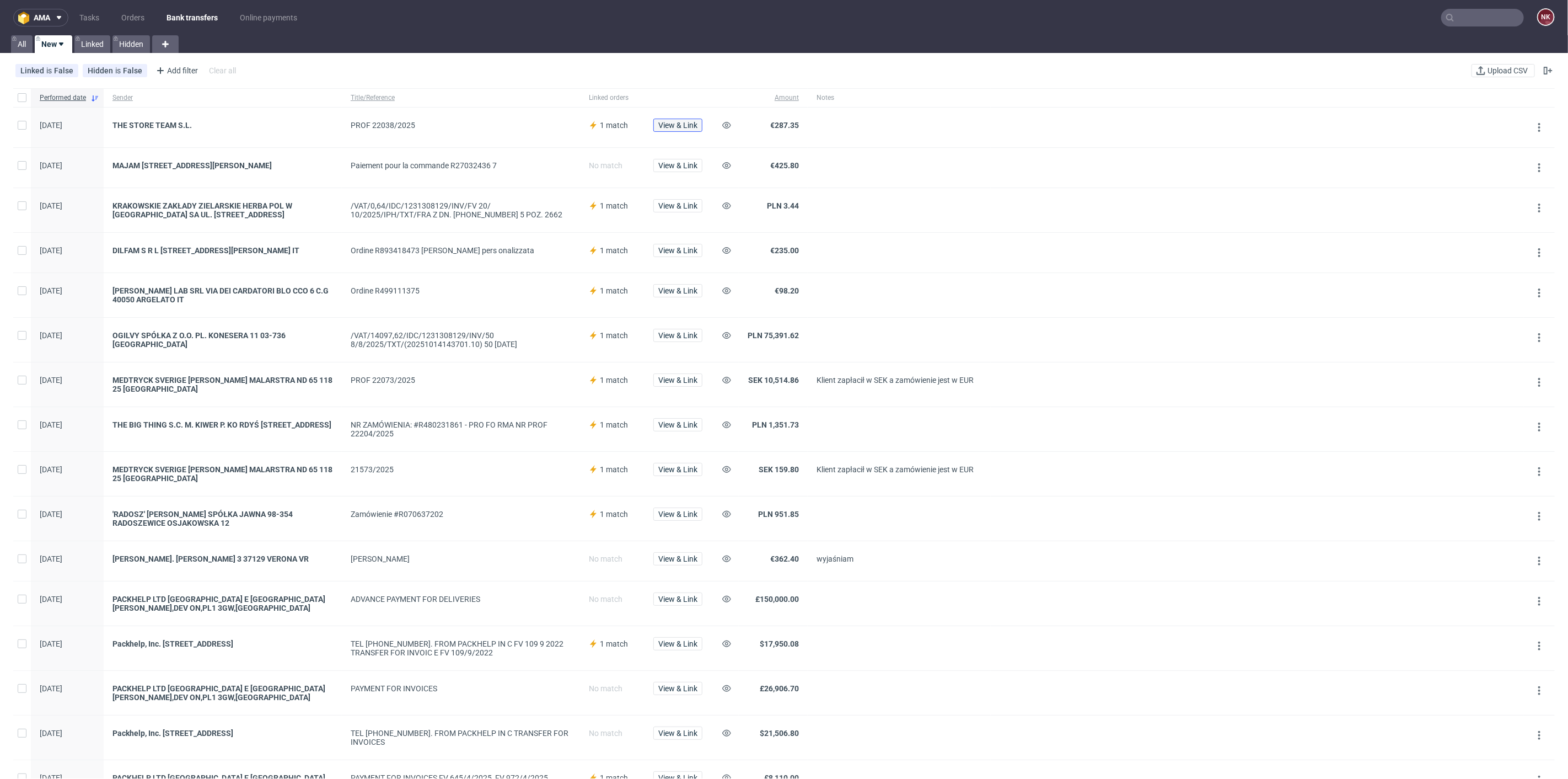
click at [669, 125] on span "View & Link" at bounding box center [678, 125] width 39 height 8
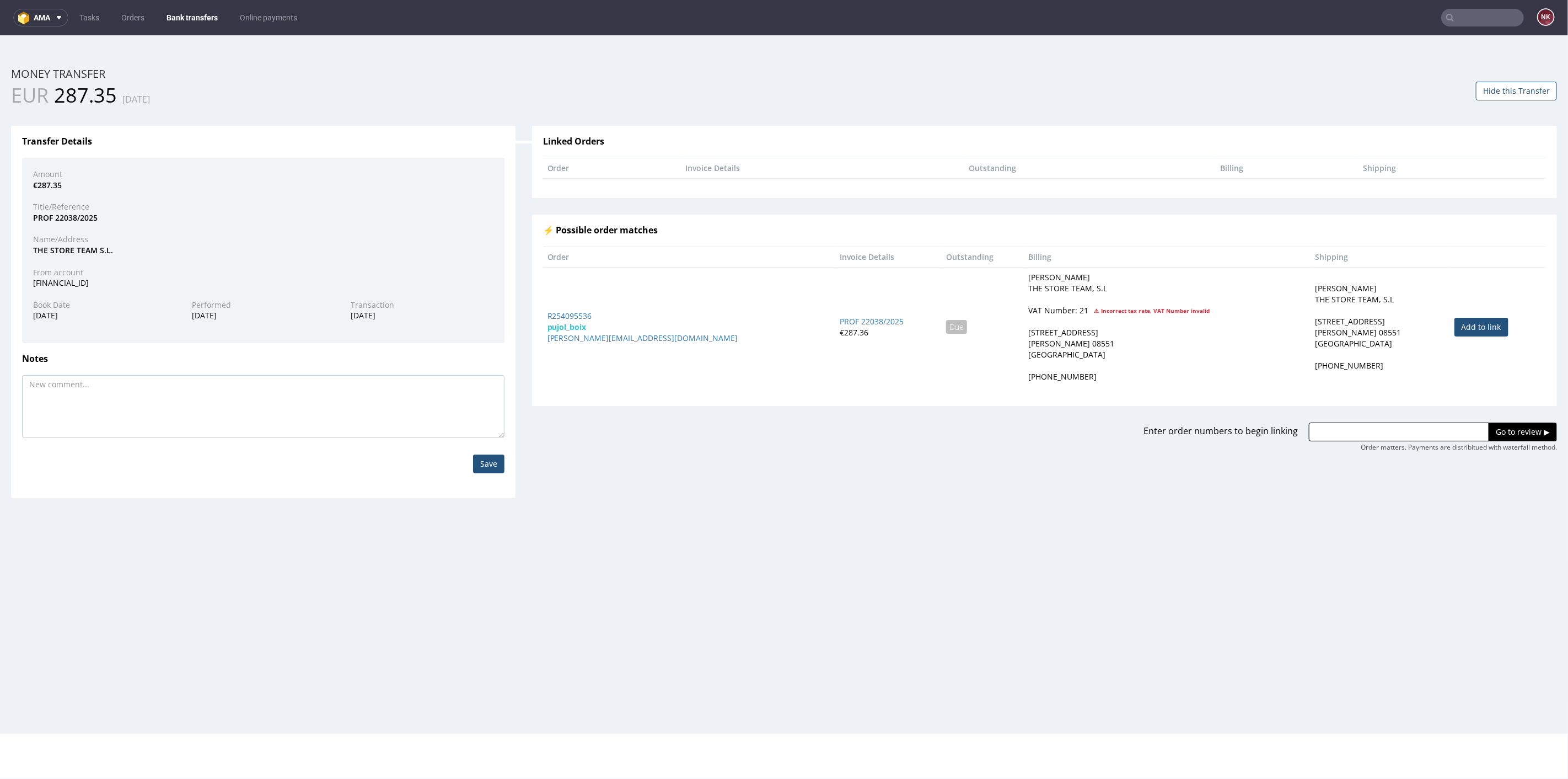
click at [1457, 319] on link "Add to link" at bounding box center [1482, 326] width 54 height 19
type input "R254095536"
click at [1515, 431] on input "Go to review ▶" at bounding box center [1522, 431] width 68 height 19
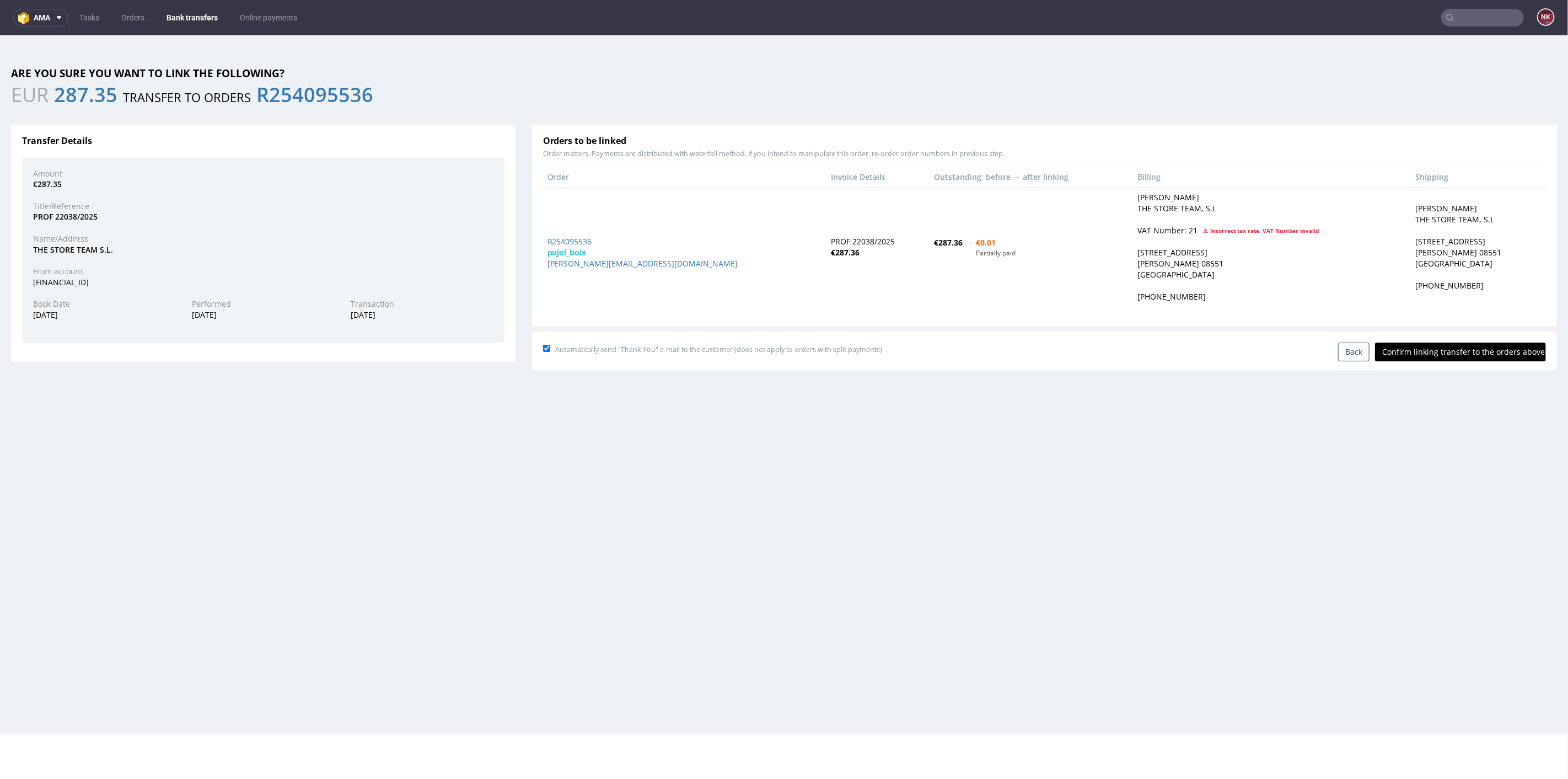
click at [1426, 345] on input "Confirm linking transfer to the orders above" at bounding box center [1460, 351] width 171 height 19
type input "In progress..."
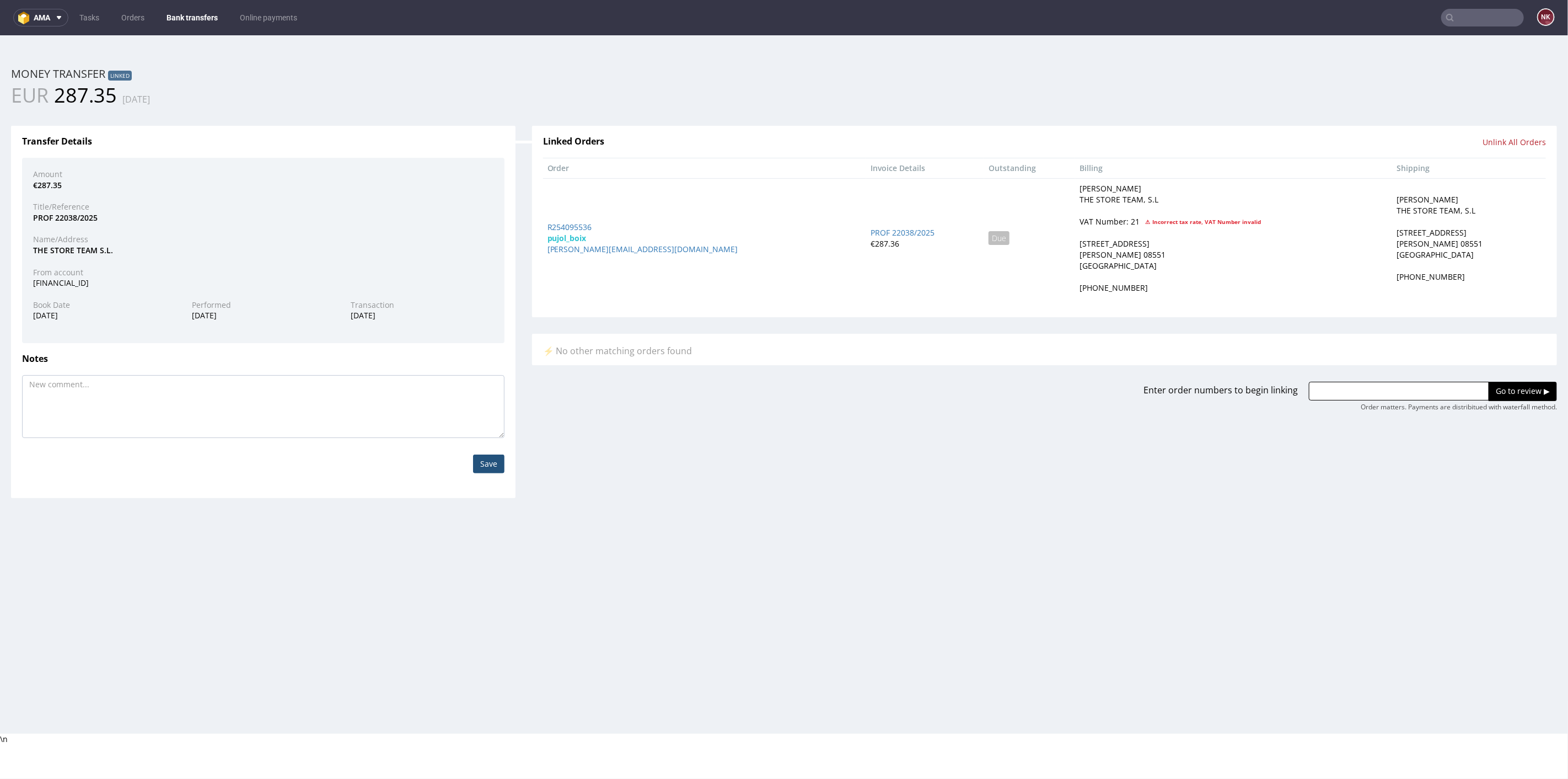
click at [195, 17] on link "Bank transfers" at bounding box center [192, 18] width 64 height 18
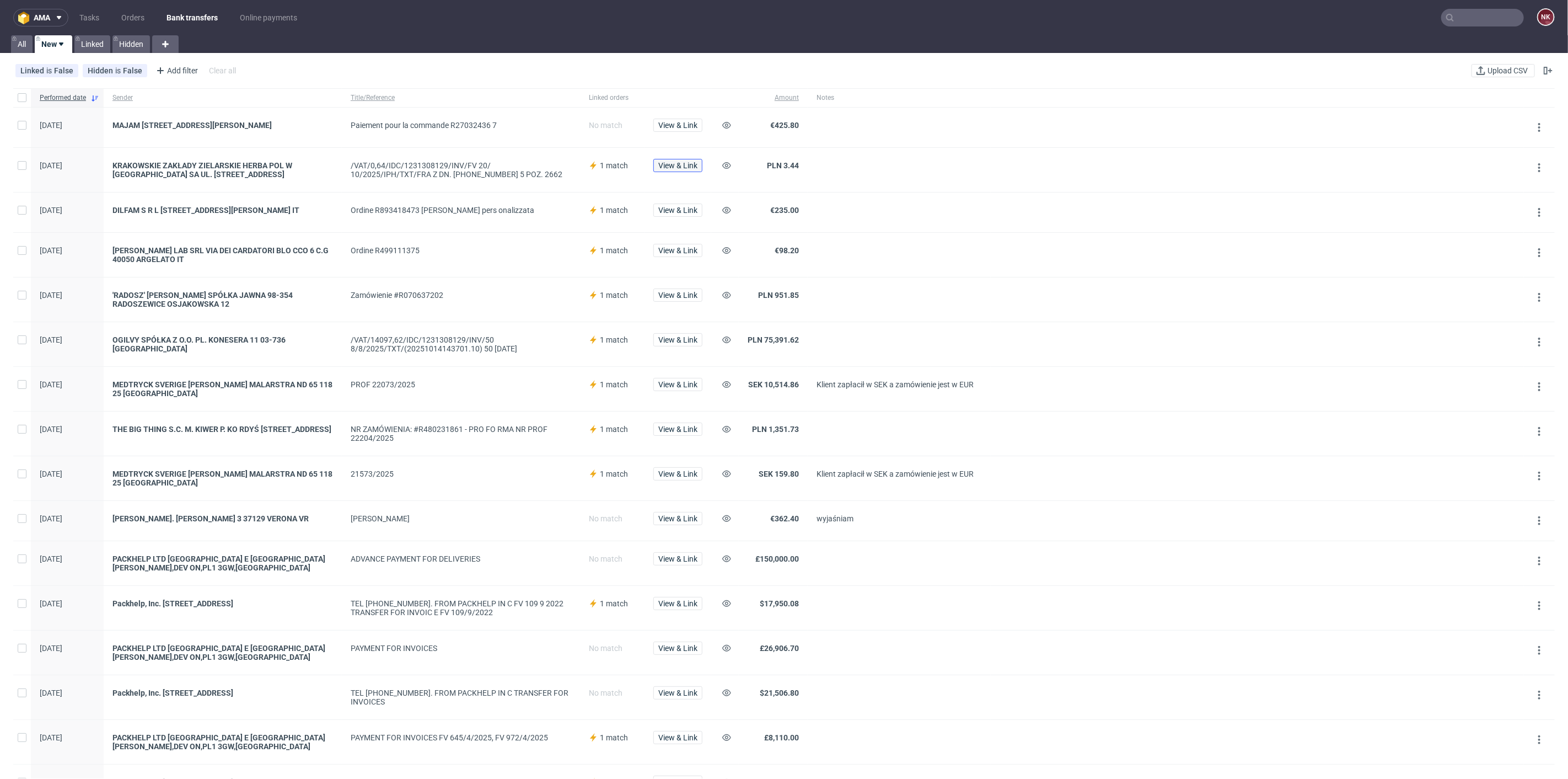
click at [675, 165] on span "View & Link" at bounding box center [678, 165] width 39 height 8
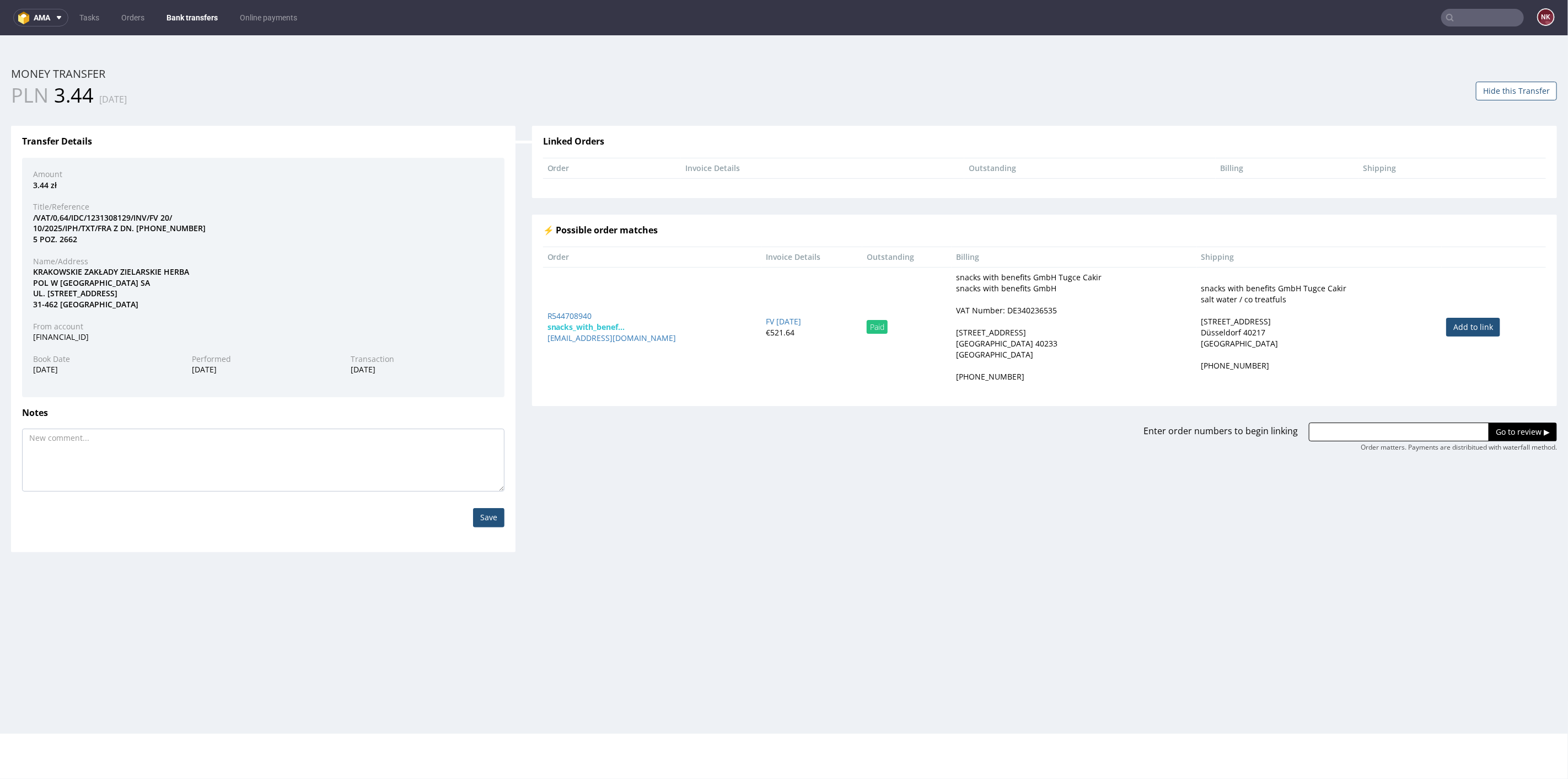
click at [1462, 329] on link "Add to link" at bounding box center [1473, 326] width 54 height 19
type input "R544708940"
click at [1510, 436] on input "Go to review ▶" at bounding box center [1522, 431] width 68 height 19
drag, startPoint x: 77, startPoint y: 230, endPoint x: 152, endPoint y: 217, distance: 76.1
click at [152, 217] on div "/VAT/0,64/IDC/1231308129/INV/FV 20/ 10/2025/IPH/TXT/FRA Z DN. 01-10-202 5 POZ. …" at bounding box center [264, 228] width 477 height 33
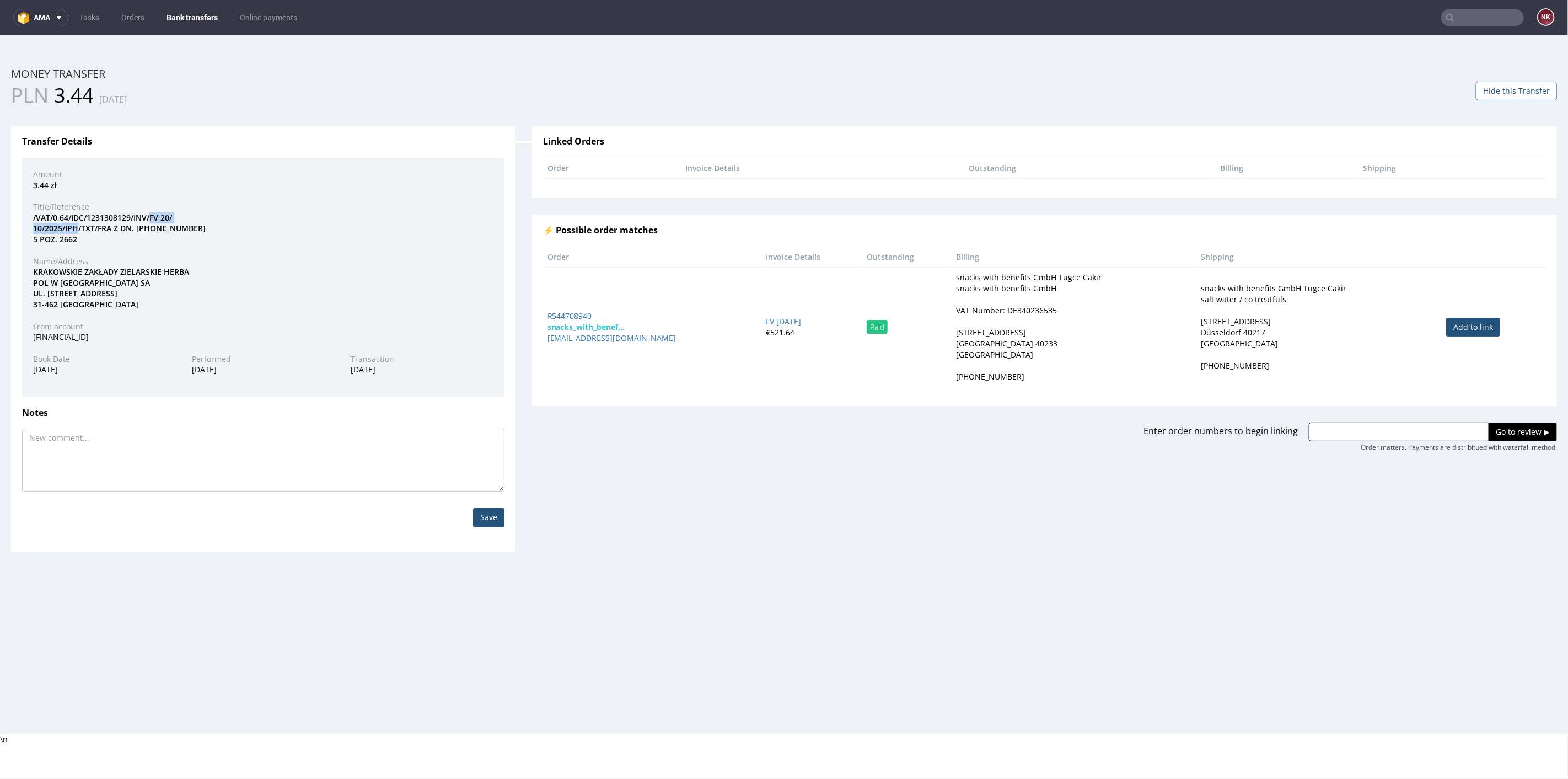
copy div "FV 20/ 10/2025/IPH"
click at [190, 24] on link "Bank transfers" at bounding box center [192, 18] width 64 height 18
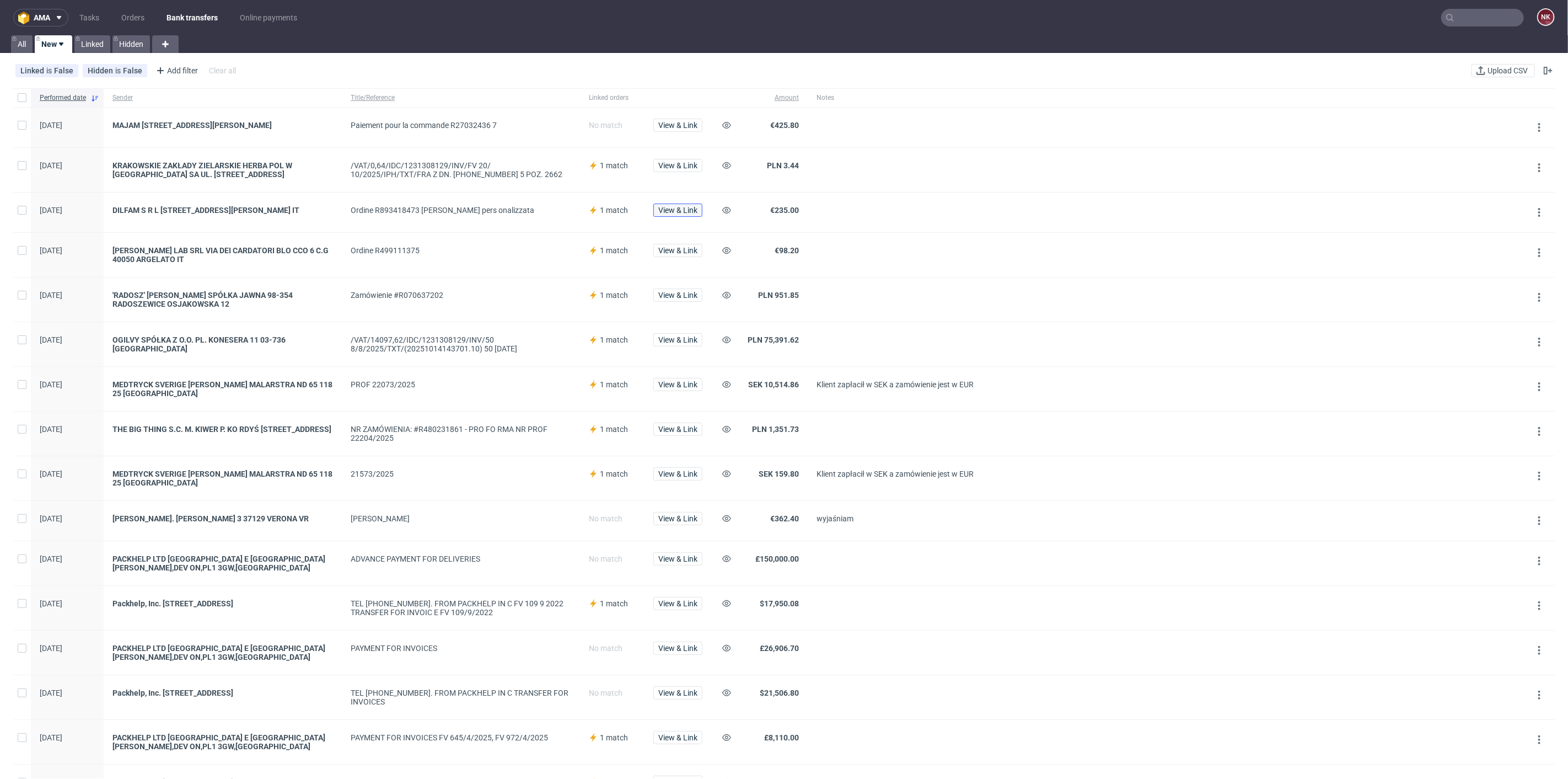
click at [688, 208] on span "View & Link" at bounding box center [678, 210] width 39 height 8
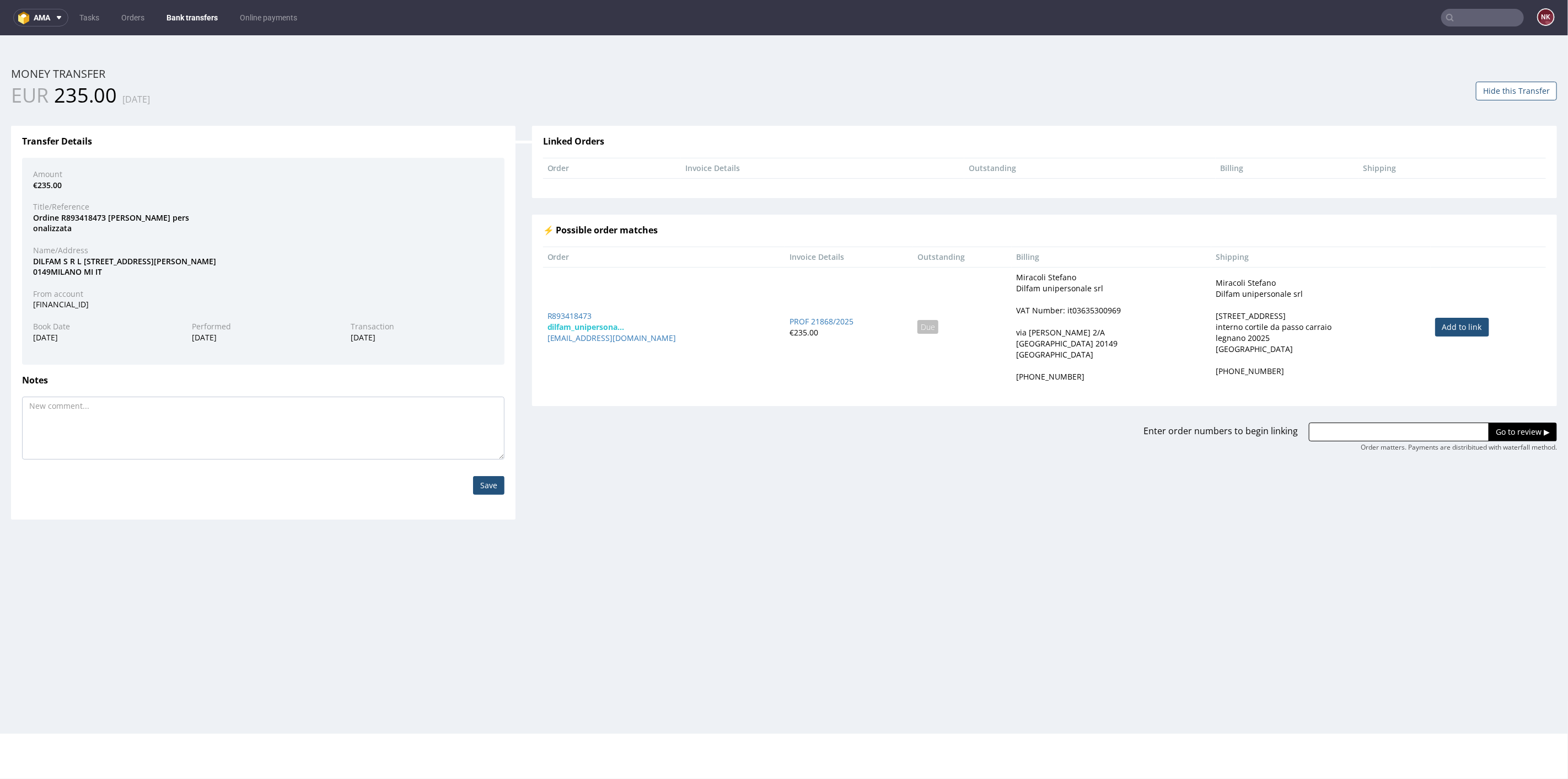
click at [1464, 324] on link "Add to link" at bounding box center [1462, 326] width 54 height 19
type input "R893418473"
click at [1490, 428] on input "Go to review ▶" at bounding box center [1522, 431] width 68 height 19
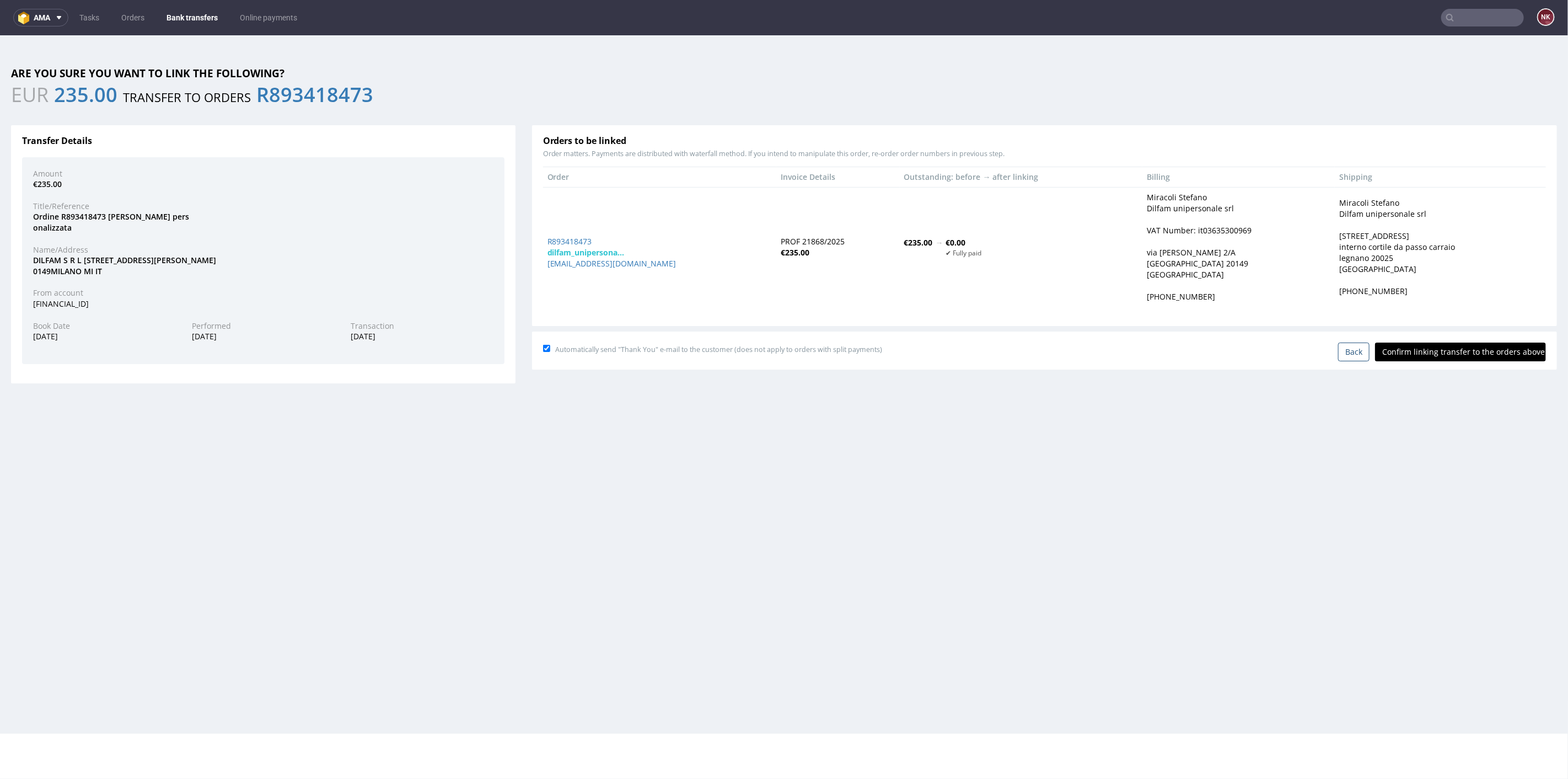
click at [1447, 349] on input "Confirm linking transfer to the orders above" at bounding box center [1460, 351] width 171 height 19
type input "In progress..."
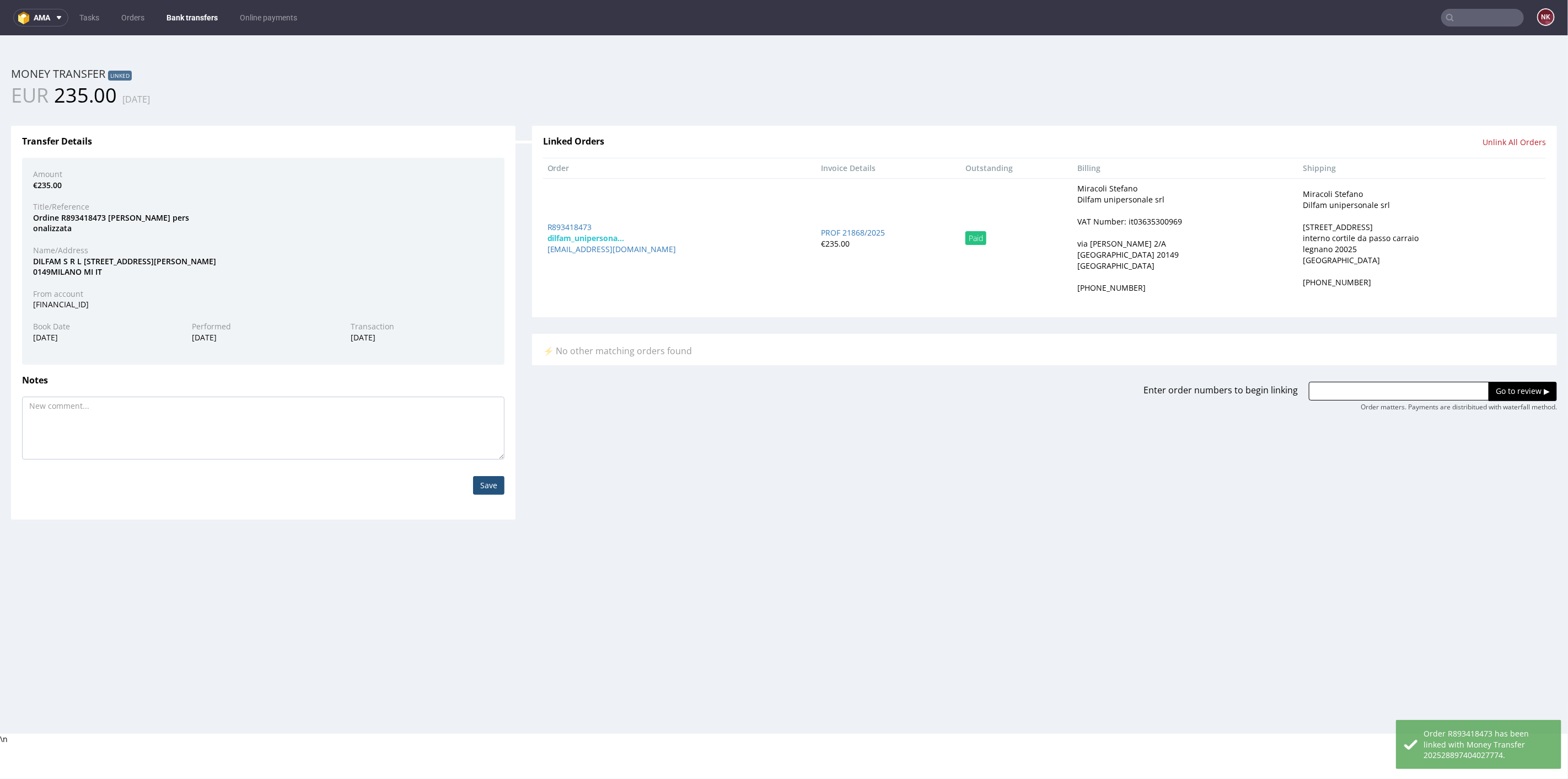
click at [199, 18] on link "Bank transfers" at bounding box center [192, 18] width 64 height 18
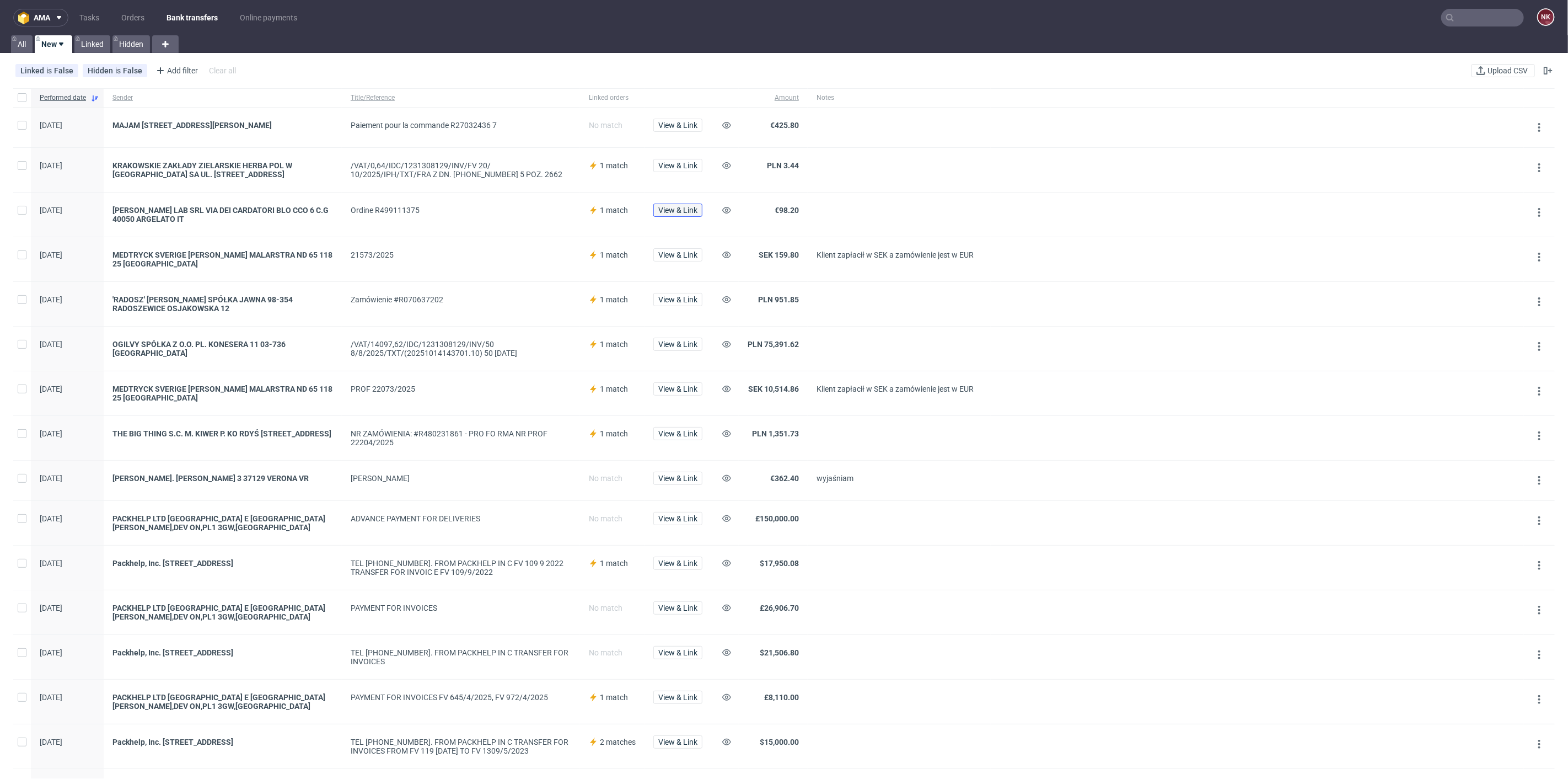
click at [680, 208] on span "View & Link" at bounding box center [678, 210] width 39 height 8
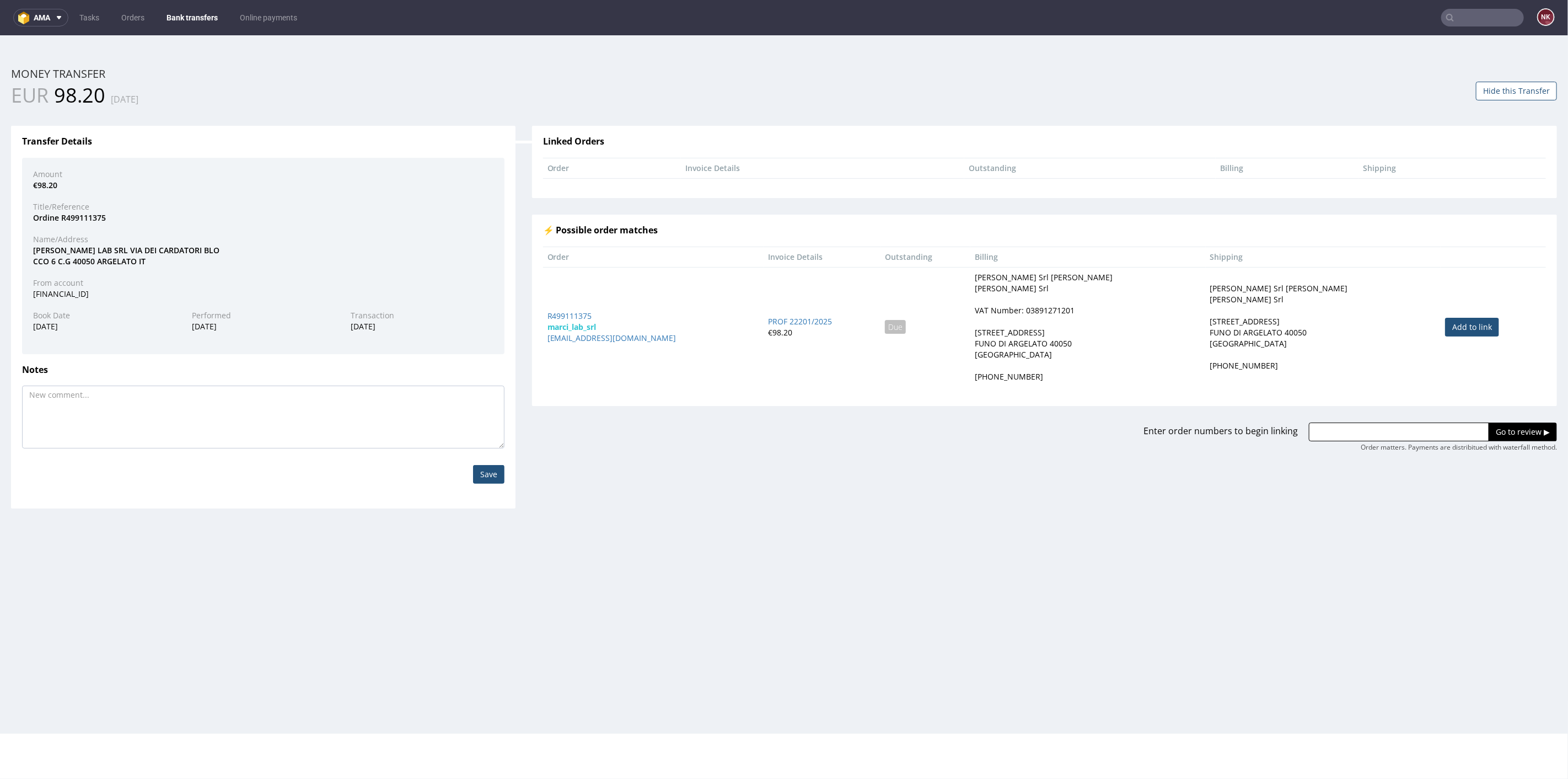
click at [1459, 317] on link "Add to link" at bounding box center [1472, 326] width 54 height 19
type input "R499111375"
click at [1499, 434] on input "Go to review ▶" at bounding box center [1522, 431] width 68 height 19
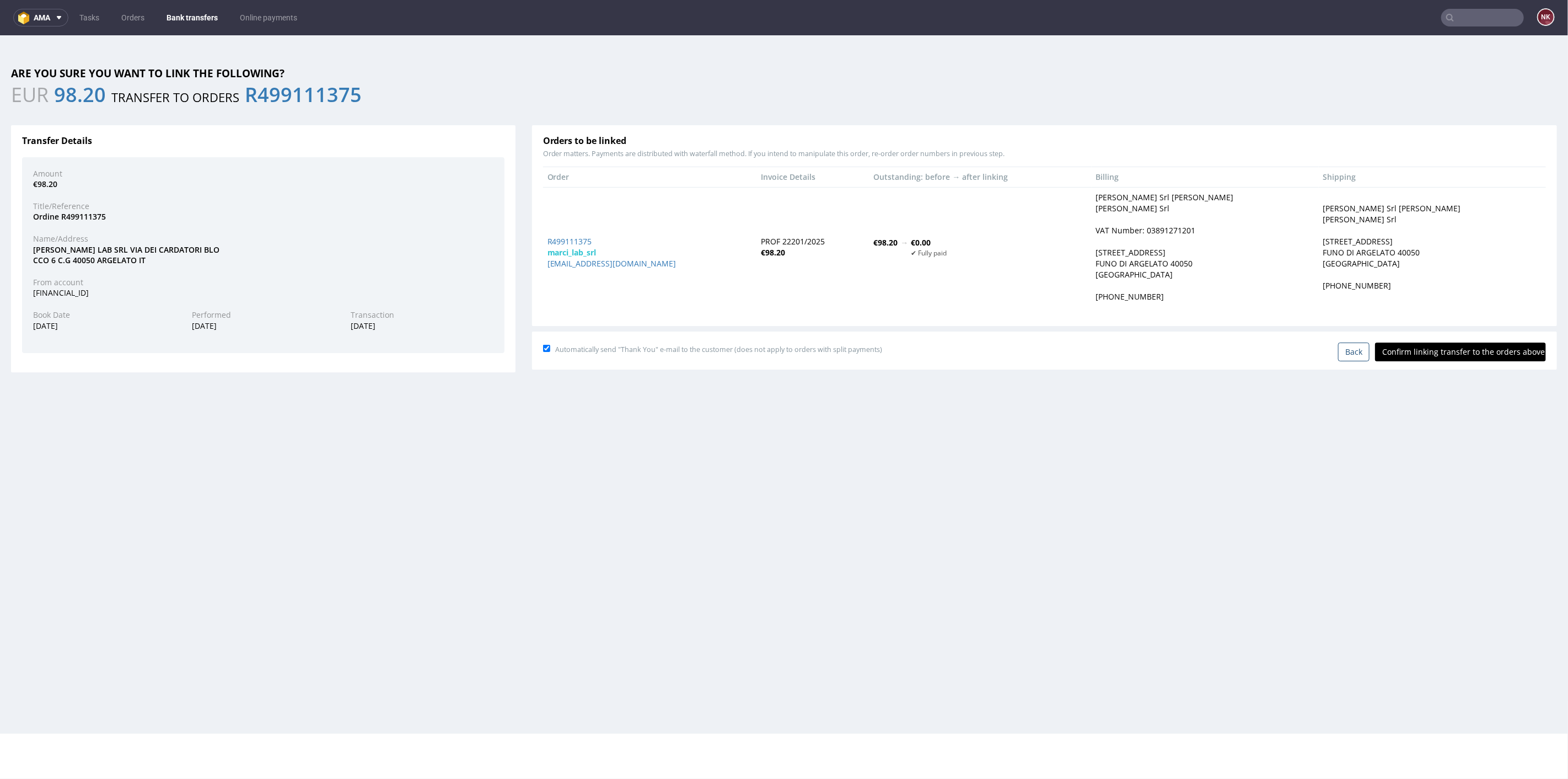
click at [1460, 352] on input "Confirm linking transfer to the orders above" at bounding box center [1460, 351] width 171 height 19
type input "In progress..."
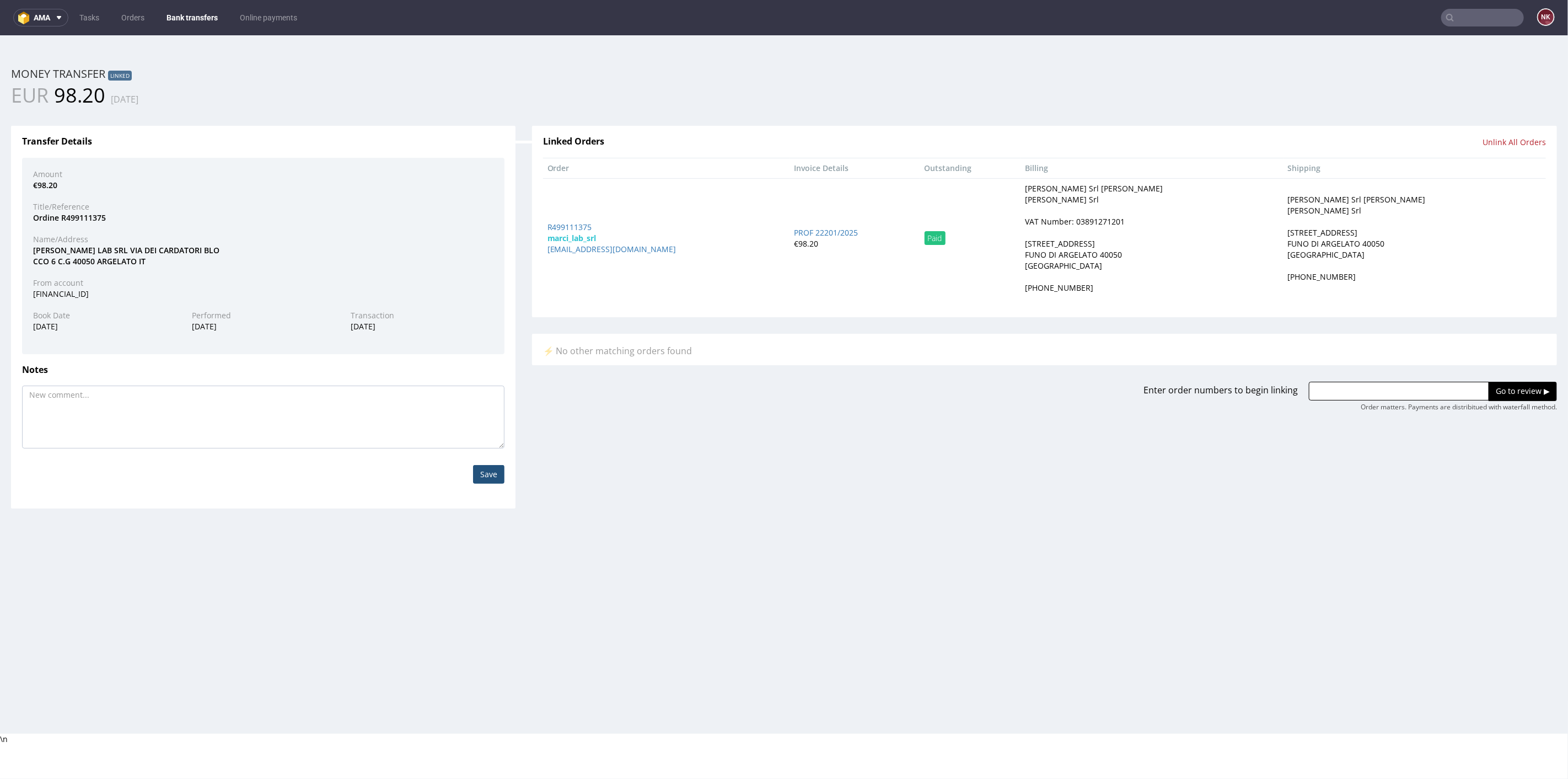
click at [188, 10] on link "Bank transfers" at bounding box center [192, 18] width 64 height 18
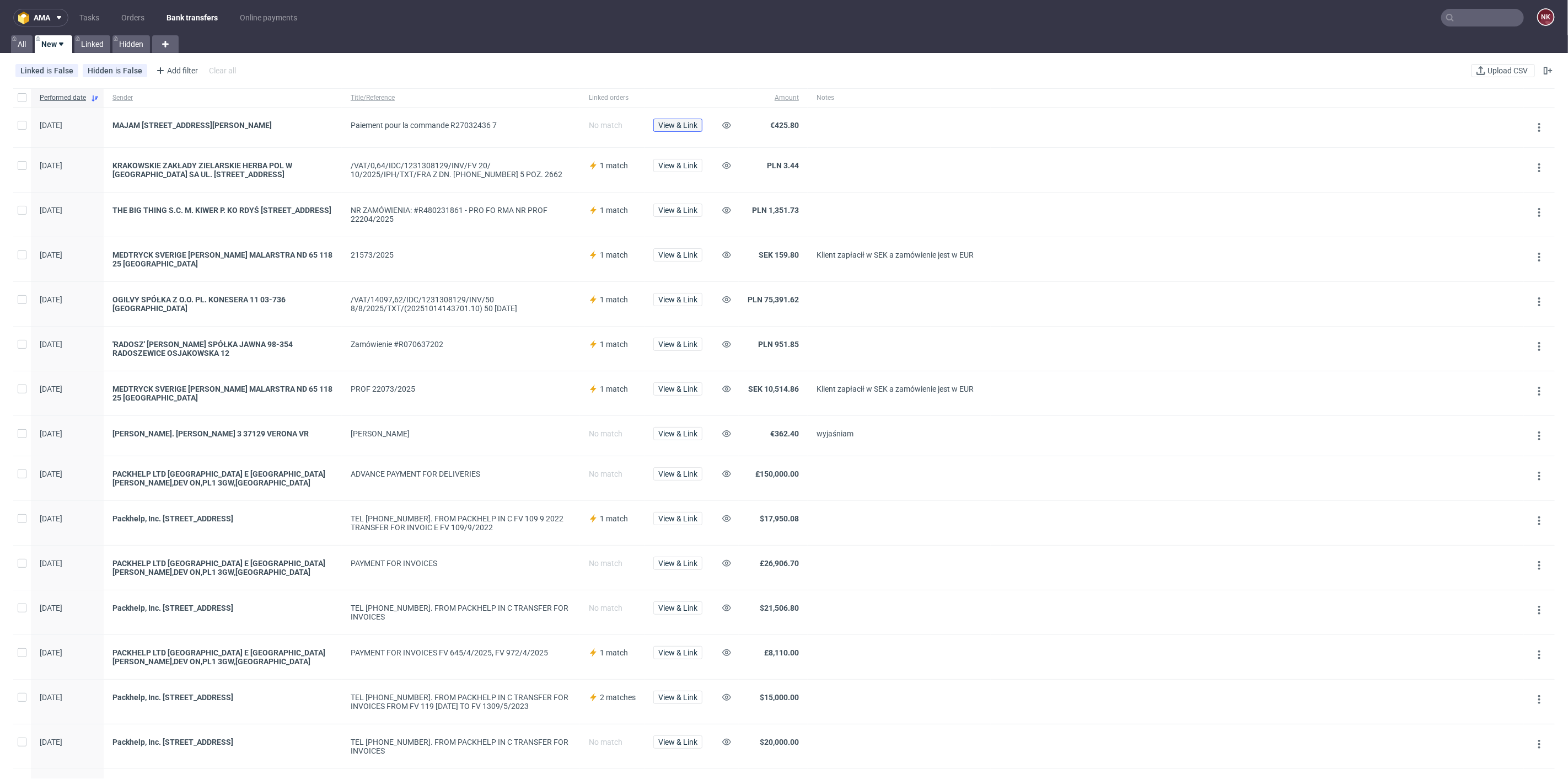
click at [668, 127] on span "View & Link" at bounding box center [678, 125] width 39 height 8
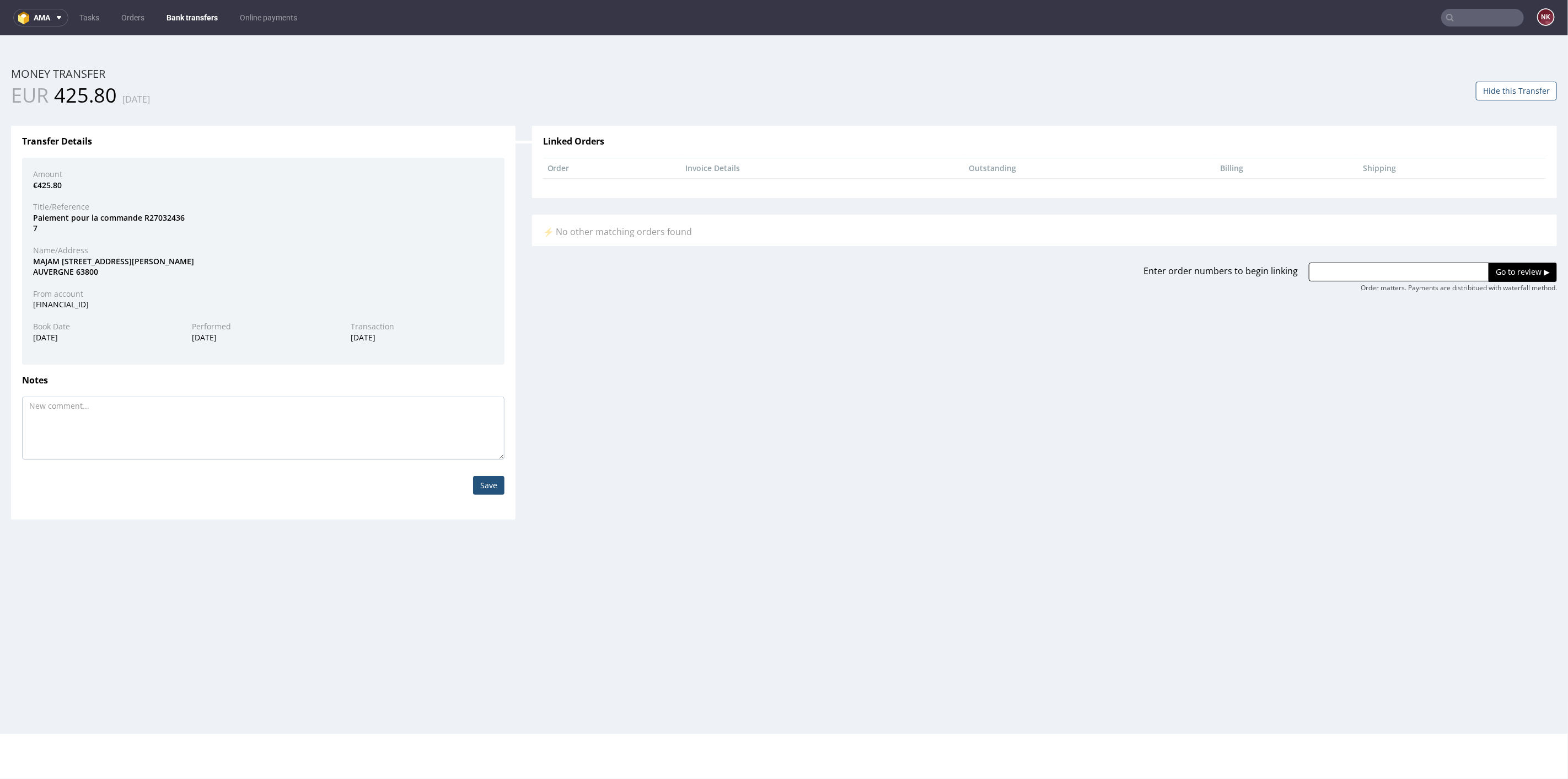
click at [163, 214] on div "Paiement pour la commande R27032436 7" at bounding box center [264, 222] width 477 height 21
copy div "R27032436"
click at [1385, 262] on input "text" at bounding box center [1399, 271] width 181 height 19
paste input "R27032436"
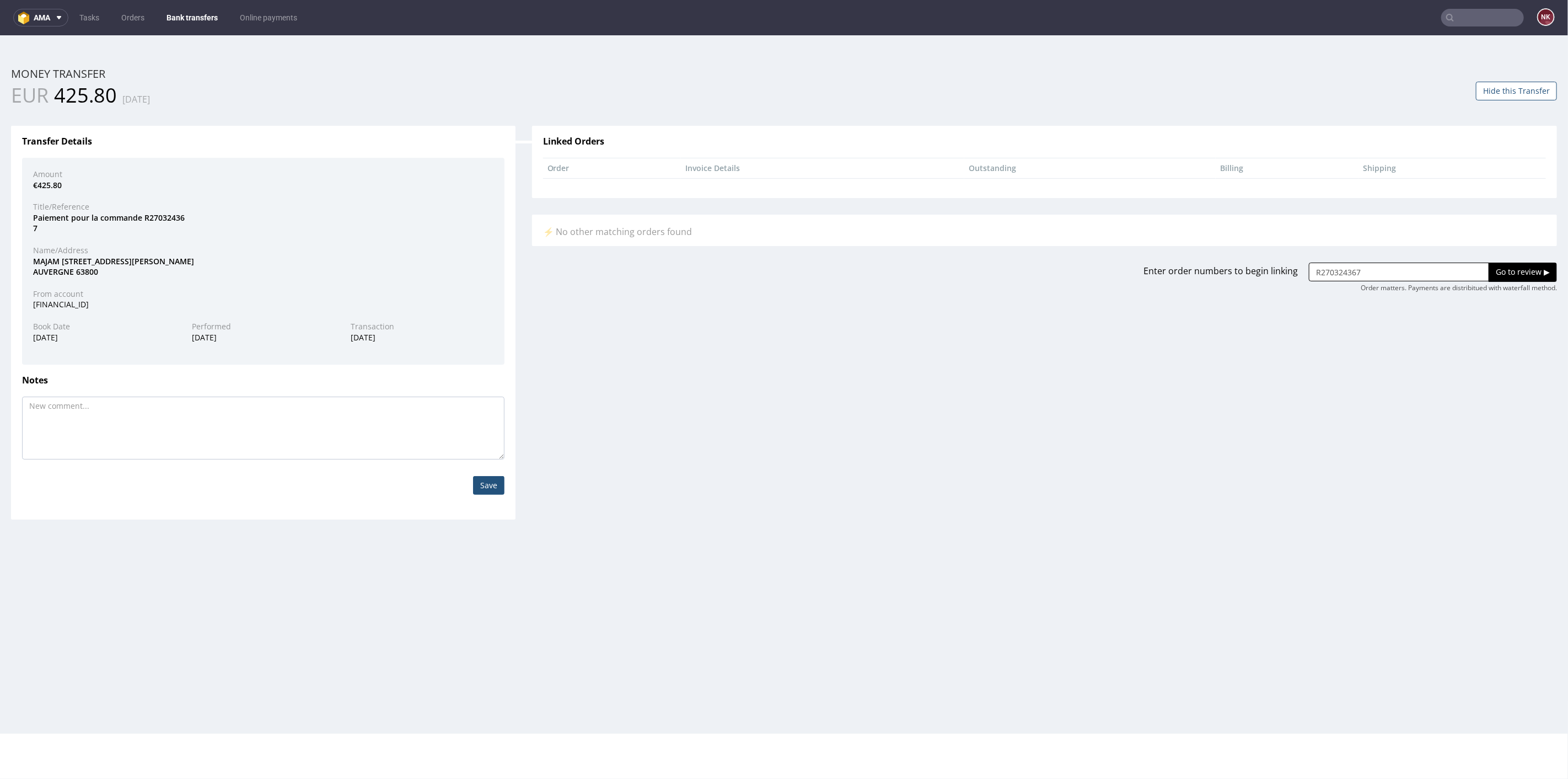
type input "R270324367"
click at [1522, 277] on input "Go to review ▶" at bounding box center [1522, 271] width 68 height 19
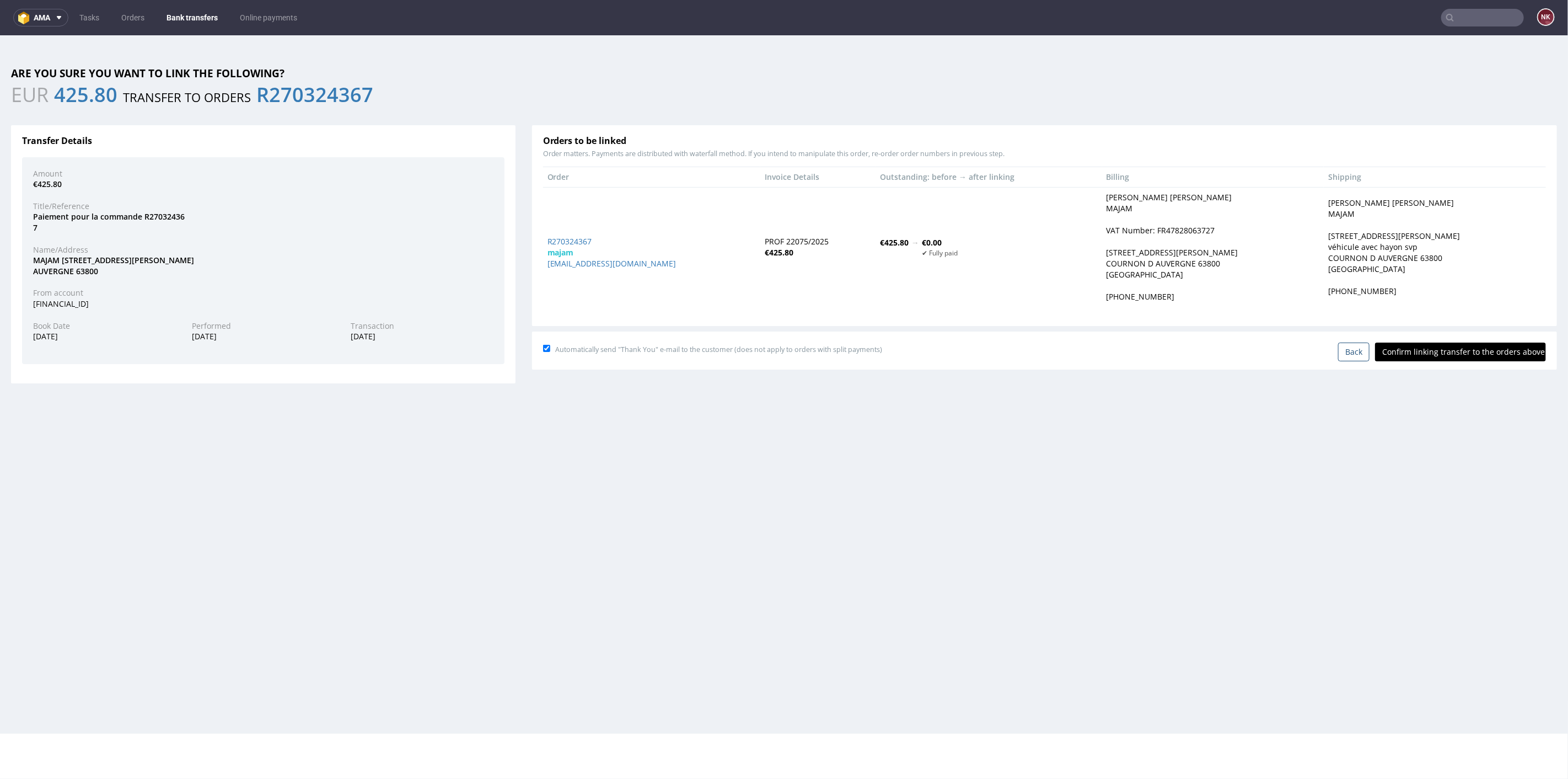
click at [1432, 348] on input "Confirm linking transfer to the orders above" at bounding box center [1460, 351] width 171 height 19
type input "In progress..."
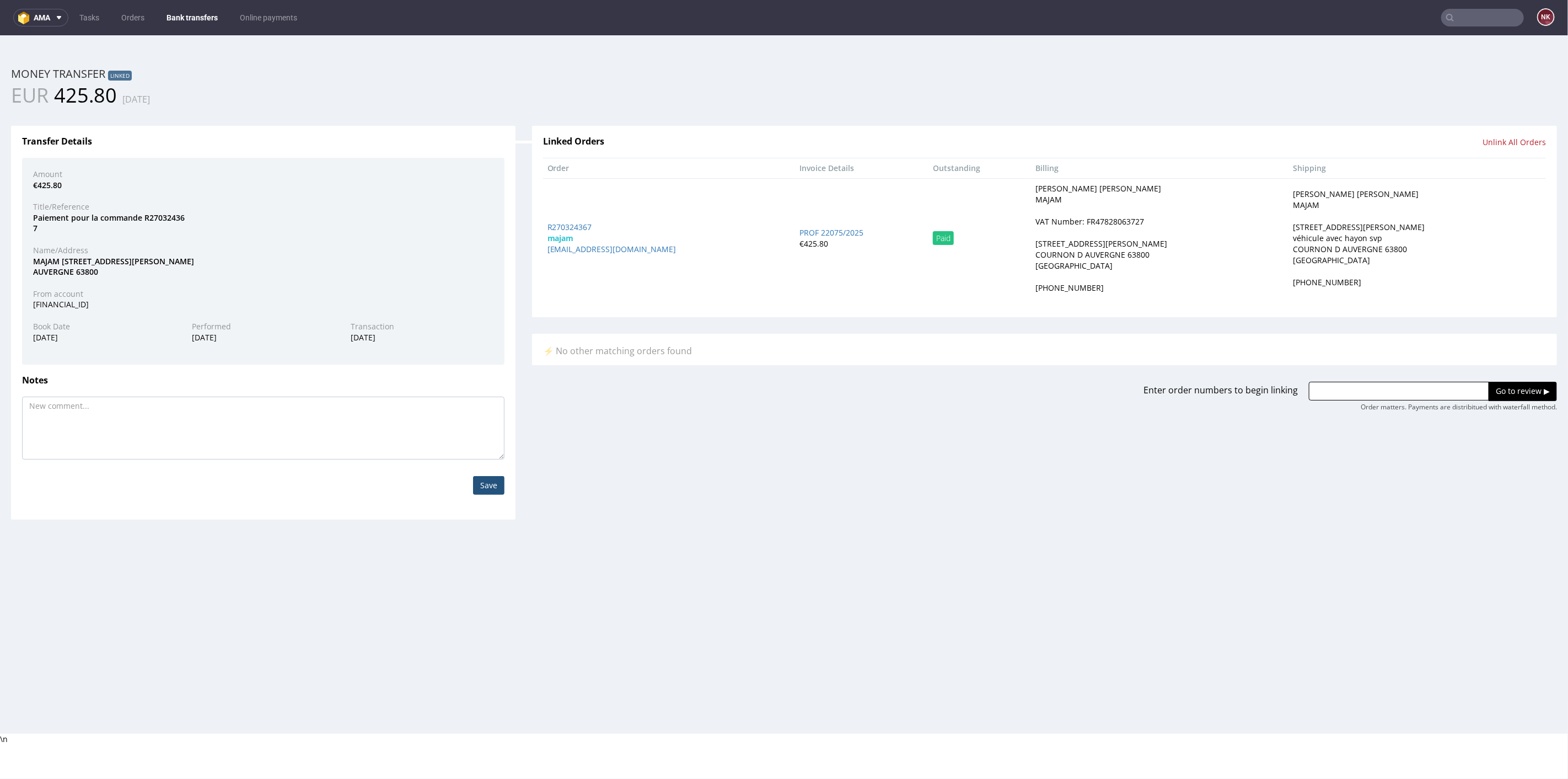
click at [192, 11] on link "Bank transfers" at bounding box center [192, 18] width 64 height 18
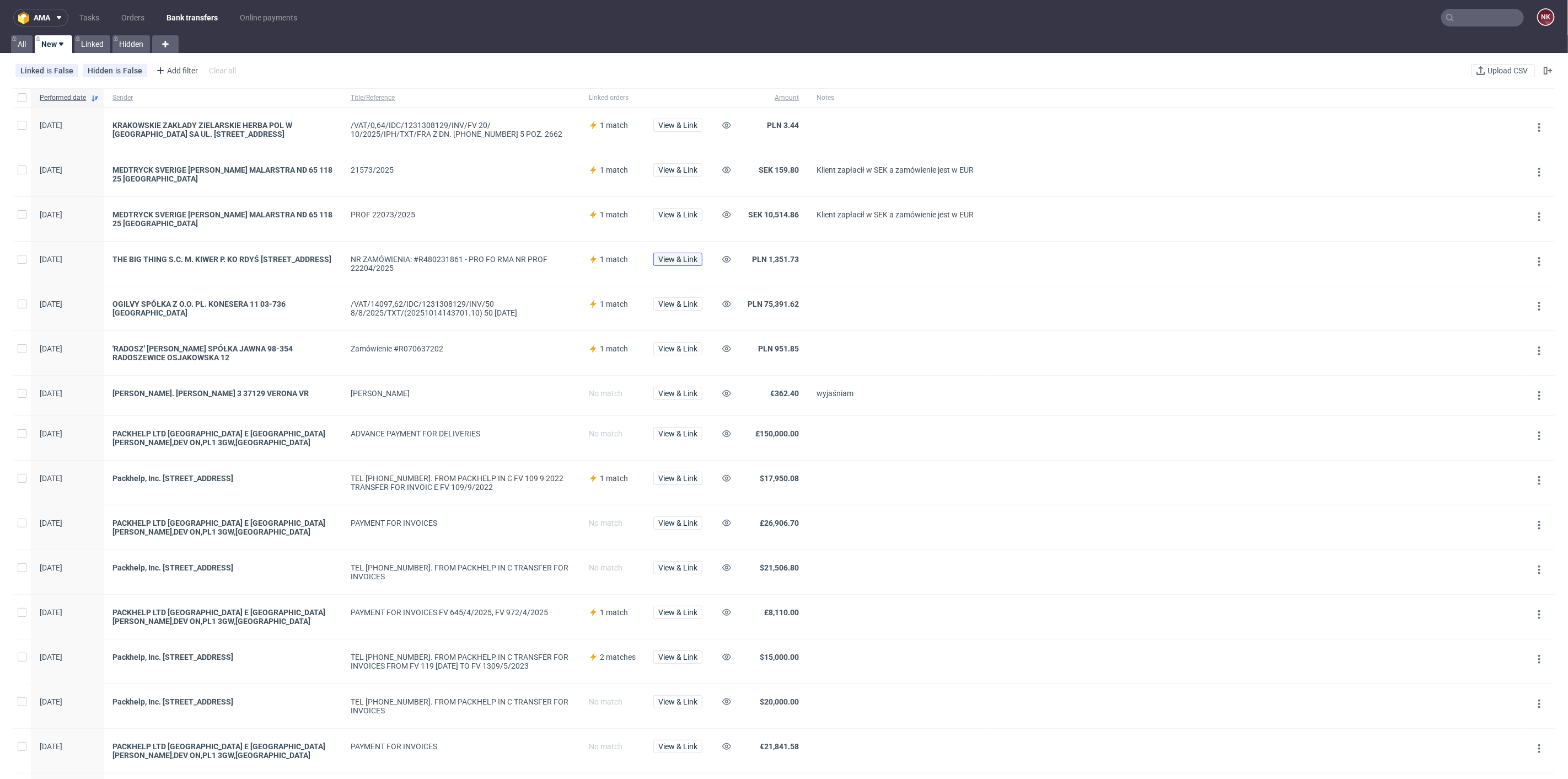
click at [673, 258] on span "View & Link" at bounding box center [678, 259] width 39 height 8
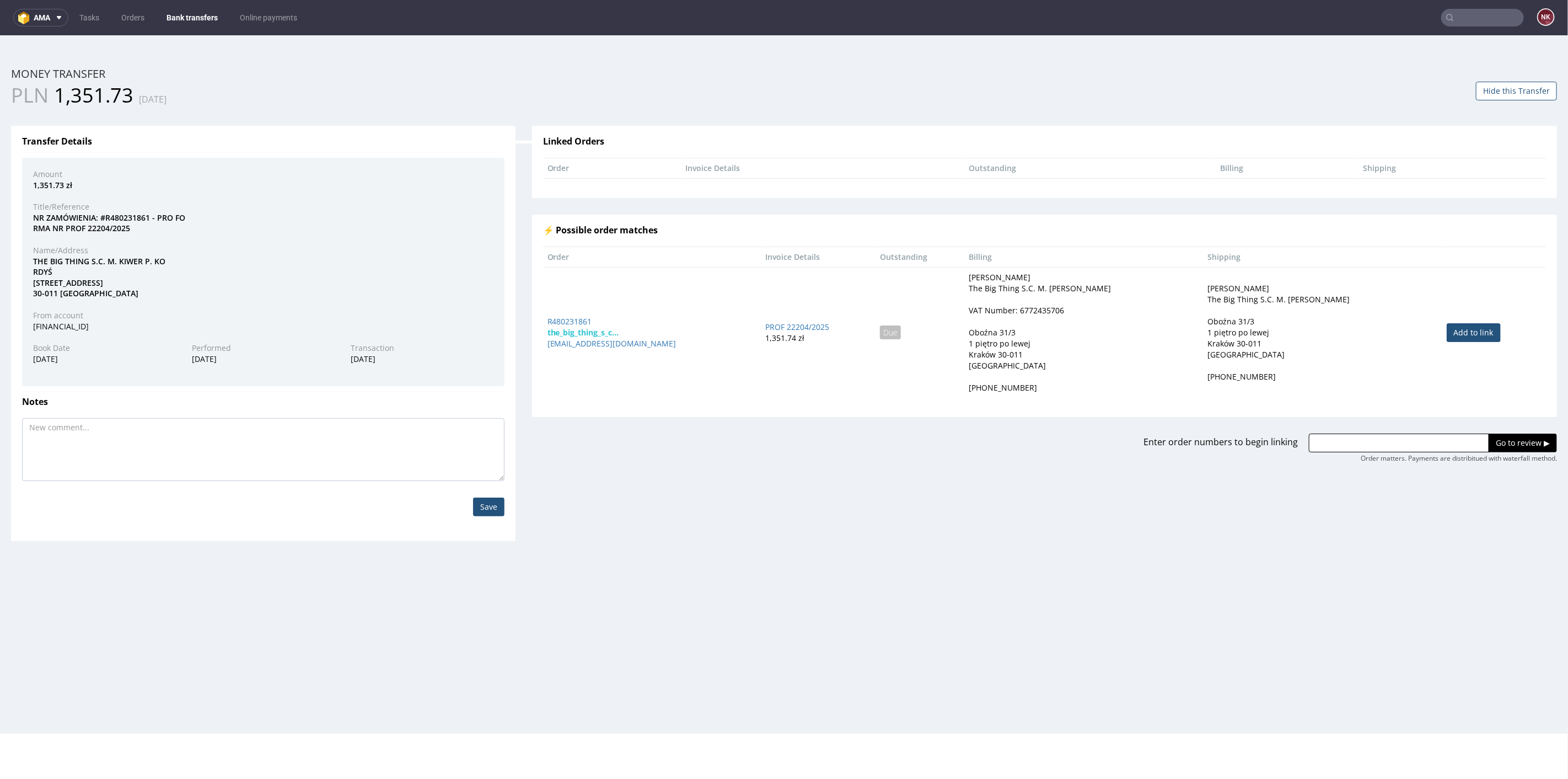
click at [1447, 326] on link "Add to link" at bounding box center [1474, 331] width 54 height 19
type input "R480231861"
click at [1493, 438] on input "Go to review ▶" at bounding box center [1522, 442] width 68 height 19
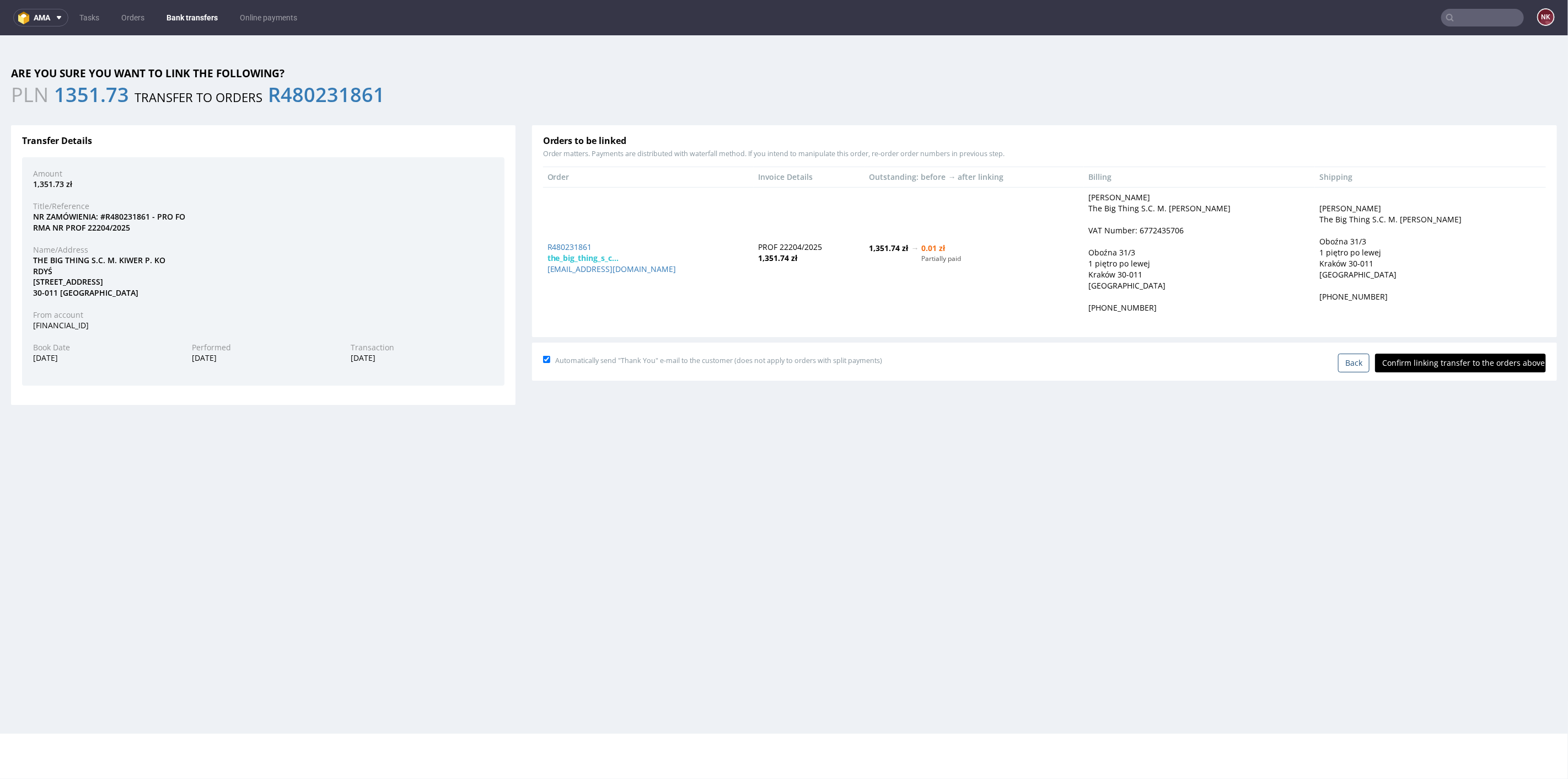
click at [1465, 356] on input "Confirm linking transfer to the orders above" at bounding box center [1460, 362] width 171 height 19
type input "In progress..."
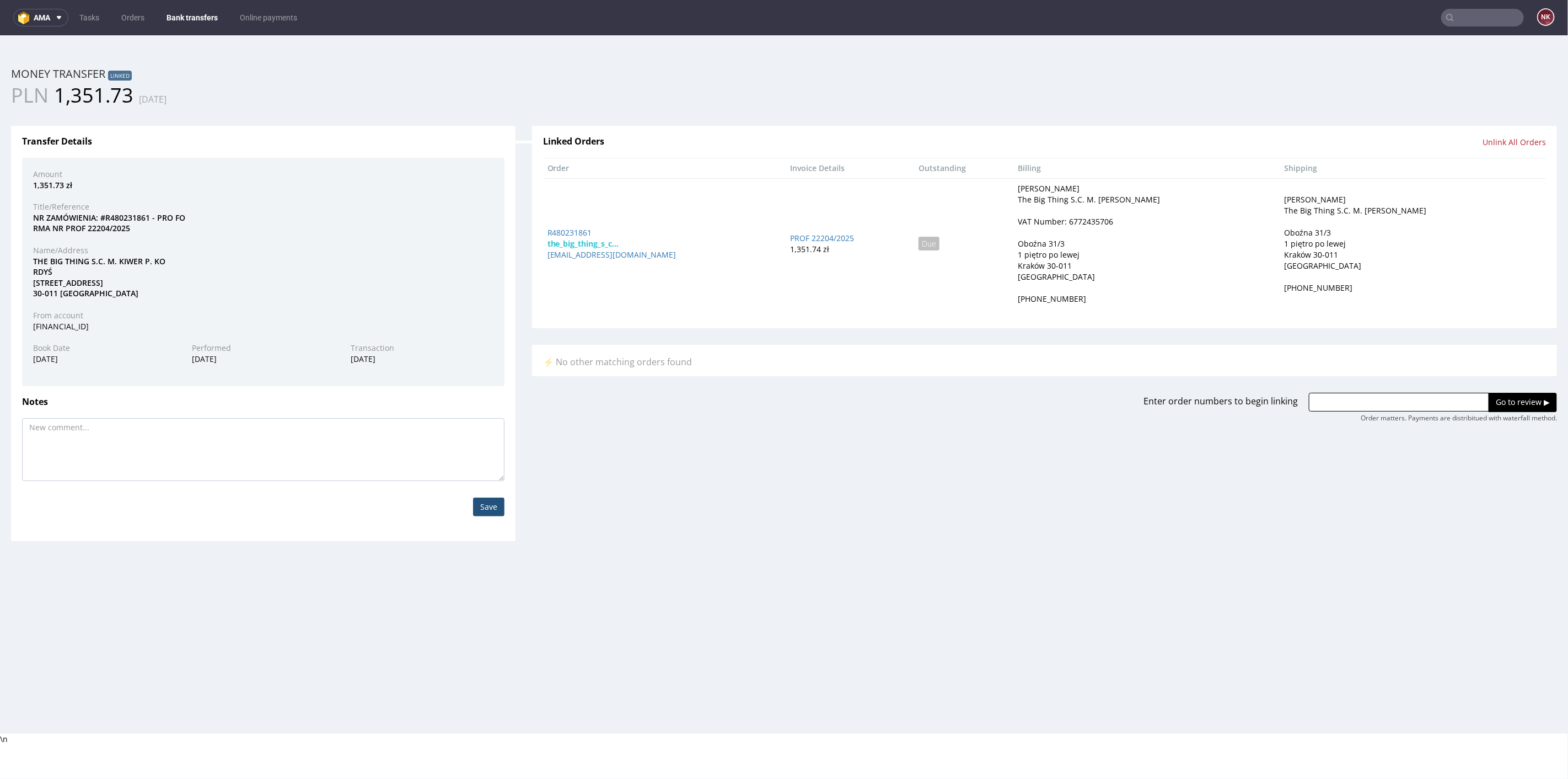
click at [182, 18] on link "Bank transfers" at bounding box center [192, 18] width 64 height 18
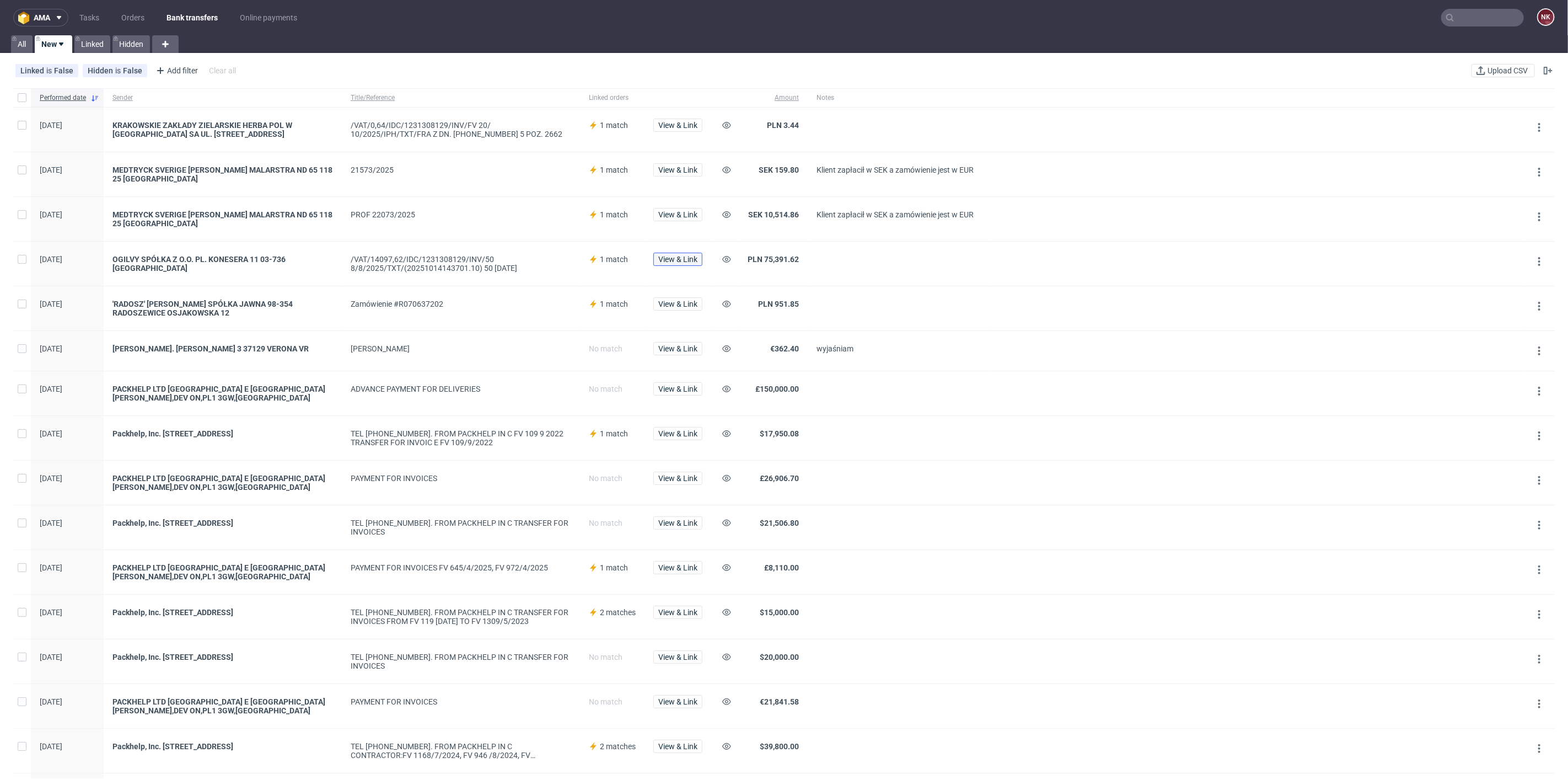
click at [686, 259] on span "View & Link" at bounding box center [678, 259] width 39 height 8
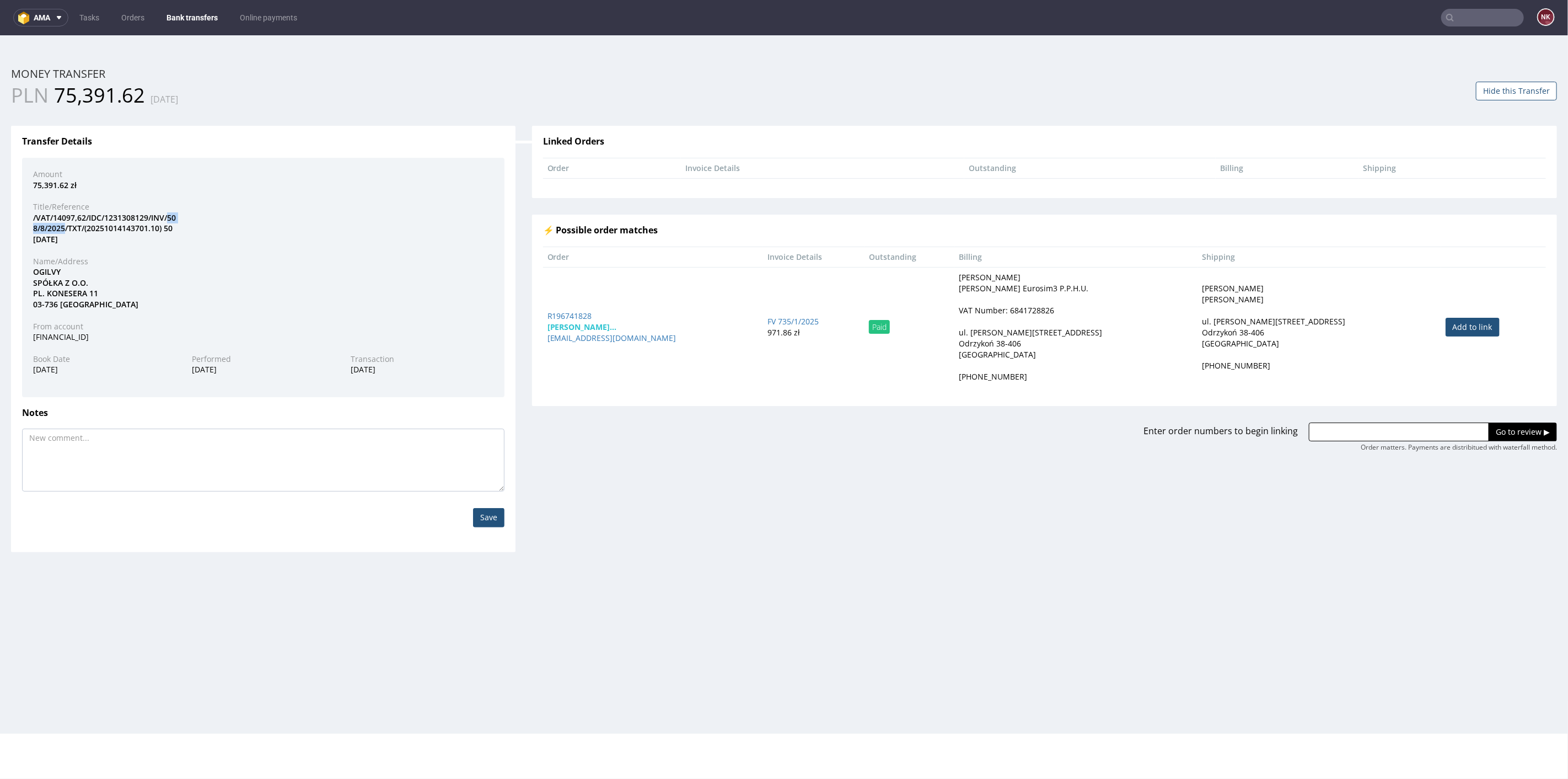
drag, startPoint x: 65, startPoint y: 227, endPoint x: 170, endPoint y: 216, distance: 105.6
click at [170, 216] on div "/VAT/14097,62/IDC/1231308129/INV/50 8/8/2025/TXT/(20251014143701.10) 50 8/8/2025" at bounding box center [264, 228] width 477 height 33
copy div "50 8/8/2025"
click at [1396, 433] on input "text" at bounding box center [1399, 431] width 181 height 19
paste input "R708645354"
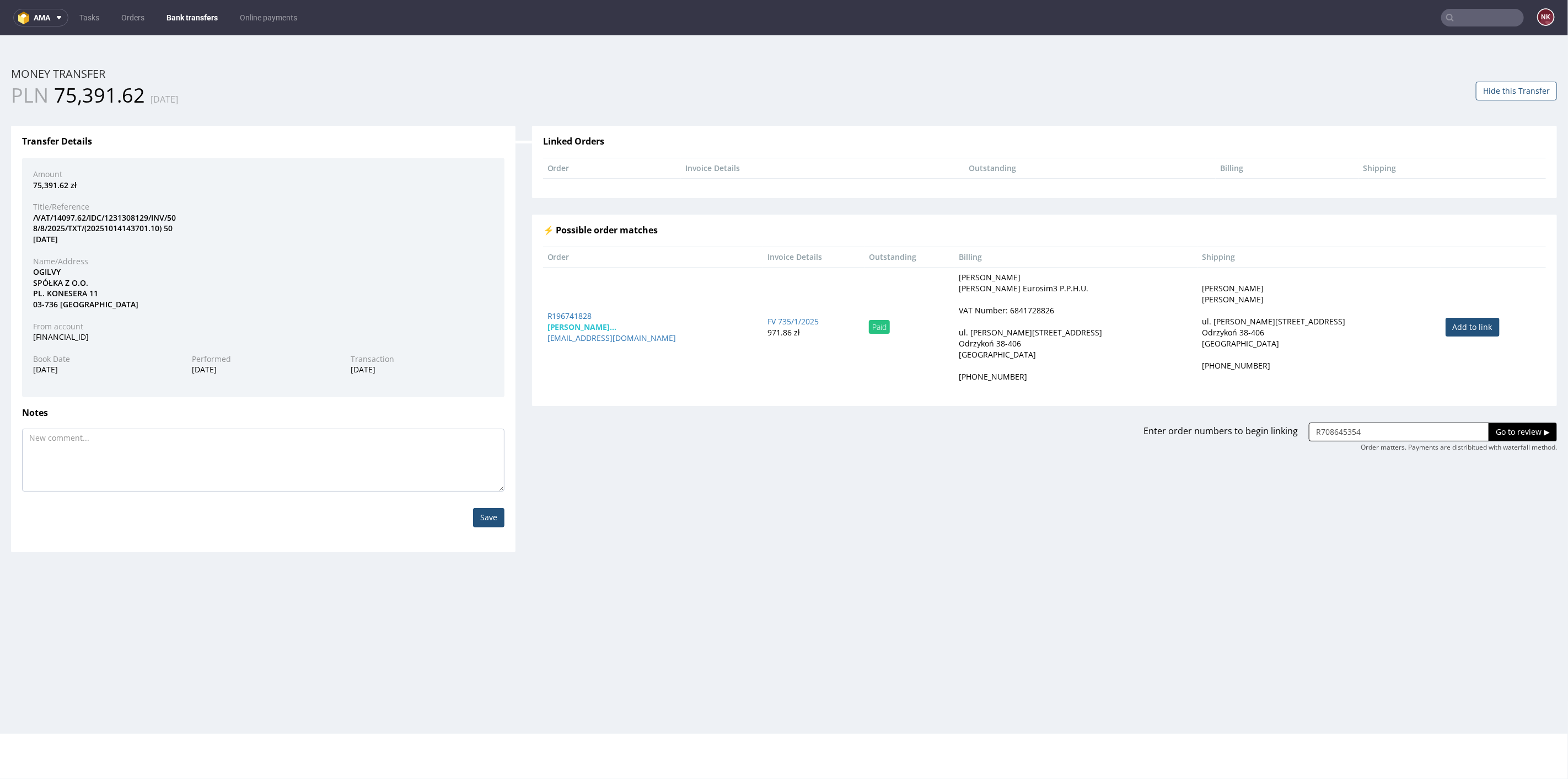
type input "R708645354"
click at [1513, 425] on input "Go to review ▶" at bounding box center [1522, 431] width 68 height 19
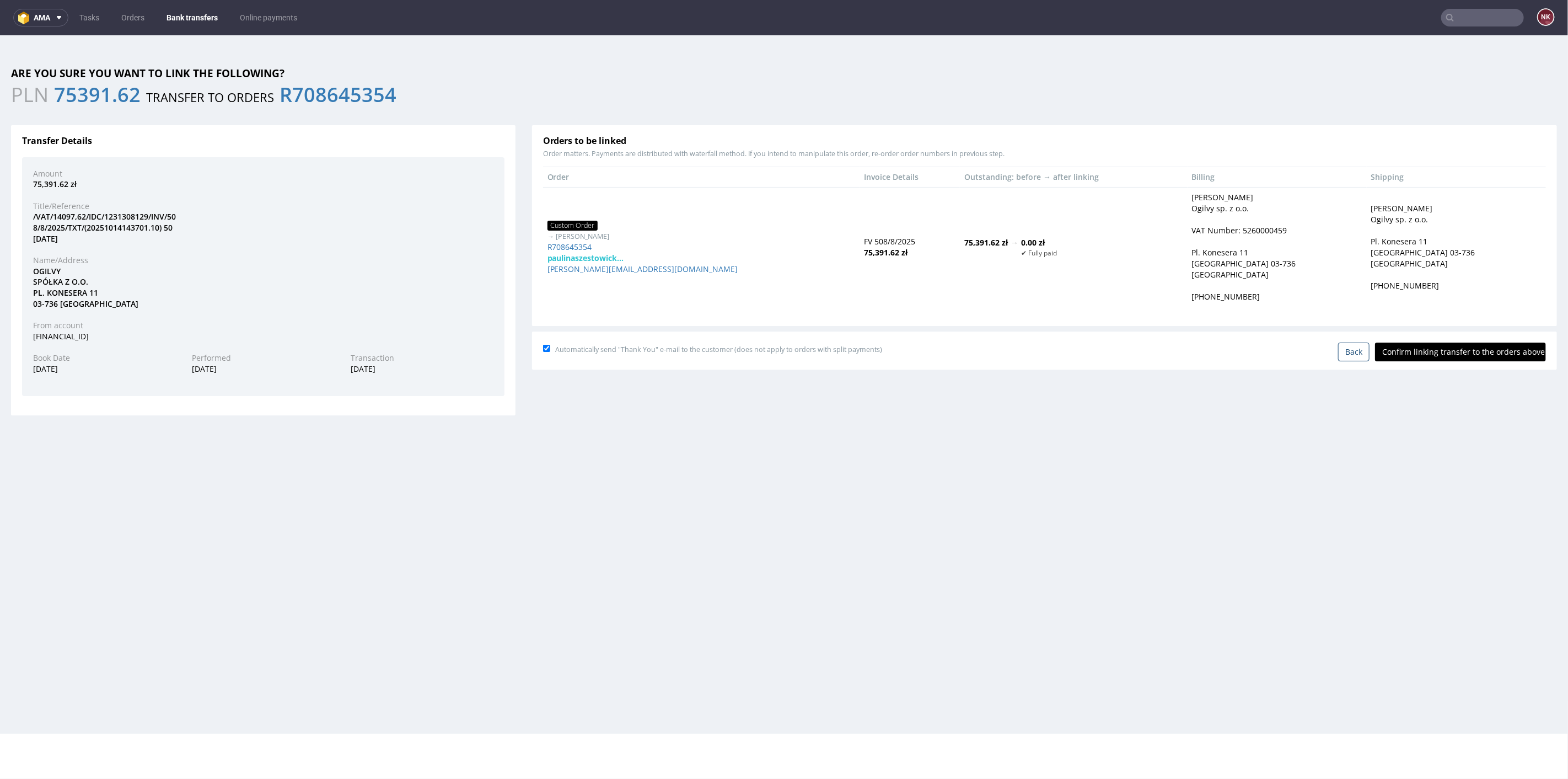
click at [1444, 351] on input "Confirm linking transfer to the orders above" at bounding box center [1460, 351] width 171 height 19
type input "In progress..."
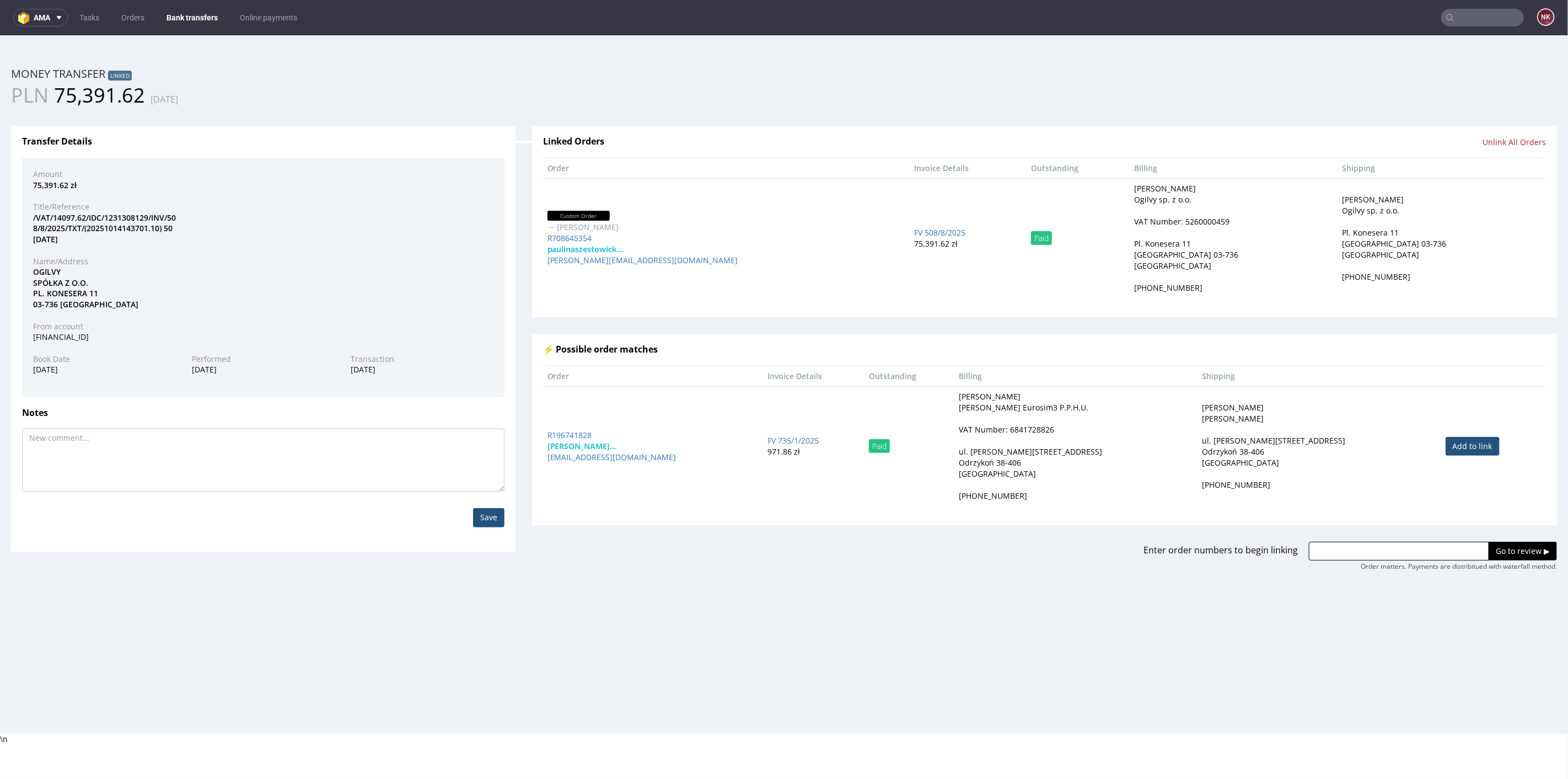
click at [208, 12] on link "Bank transfers" at bounding box center [192, 18] width 64 height 18
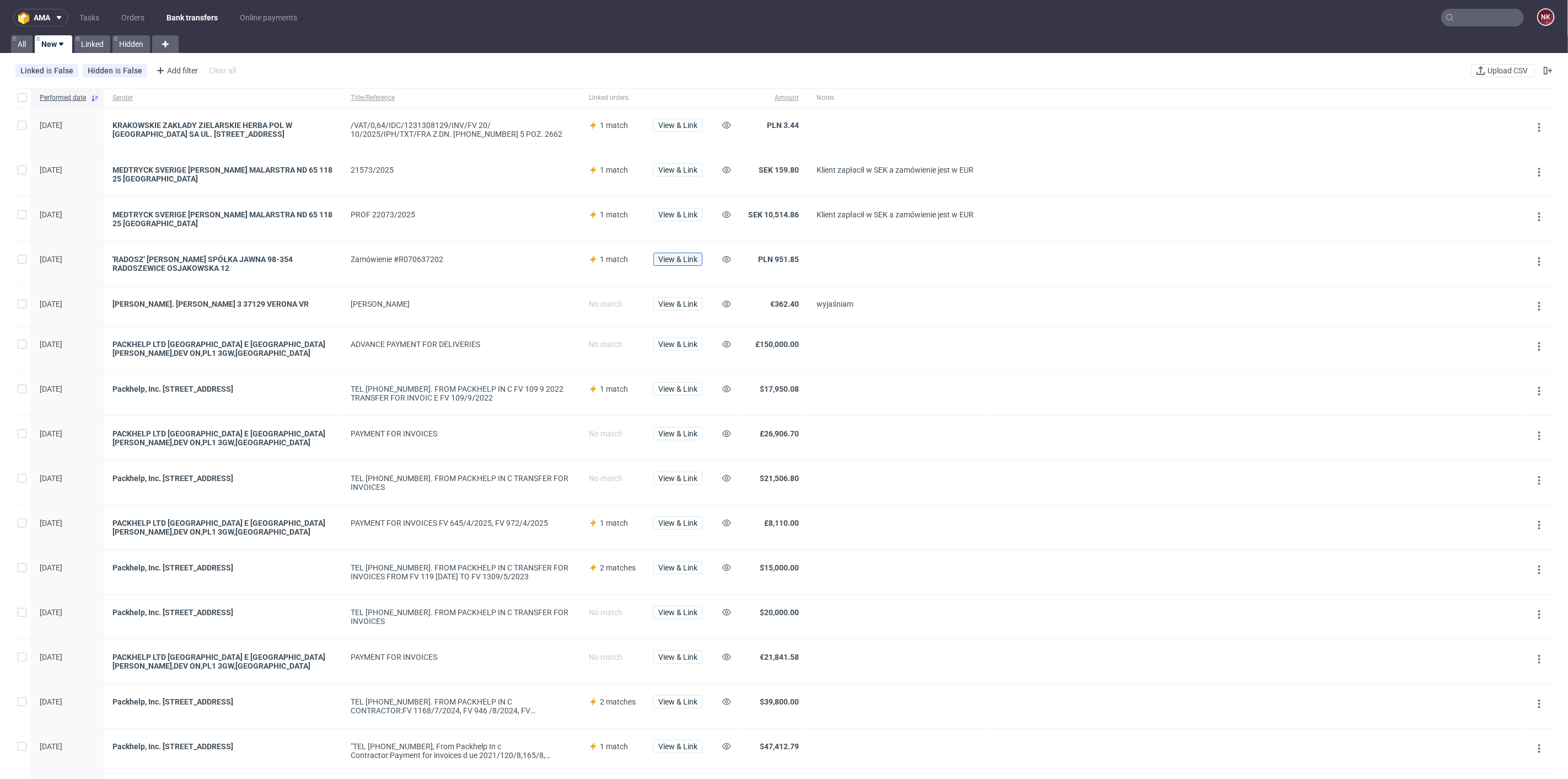
click at [679, 257] on span "View & Link" at bounding box center [678, 259] width 39 height 8
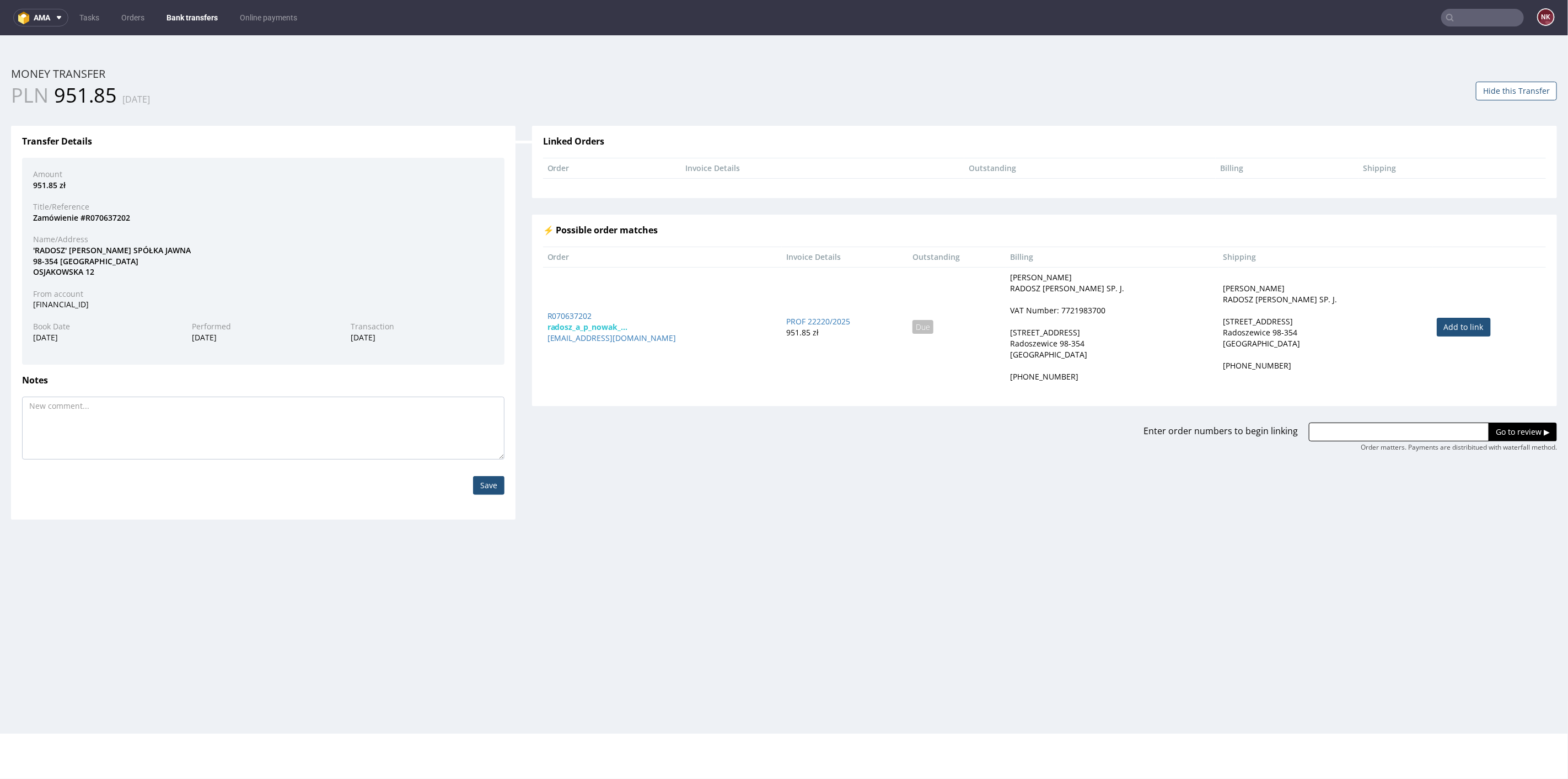
click at [1437, 322] on link "Add to link" at bounding box center [1464, 326] width 54 height 19
type input "R070637202"
click at [1491, 428] on input "Go to review ▶" at bounding box center [1522, 431] width 68 height 19
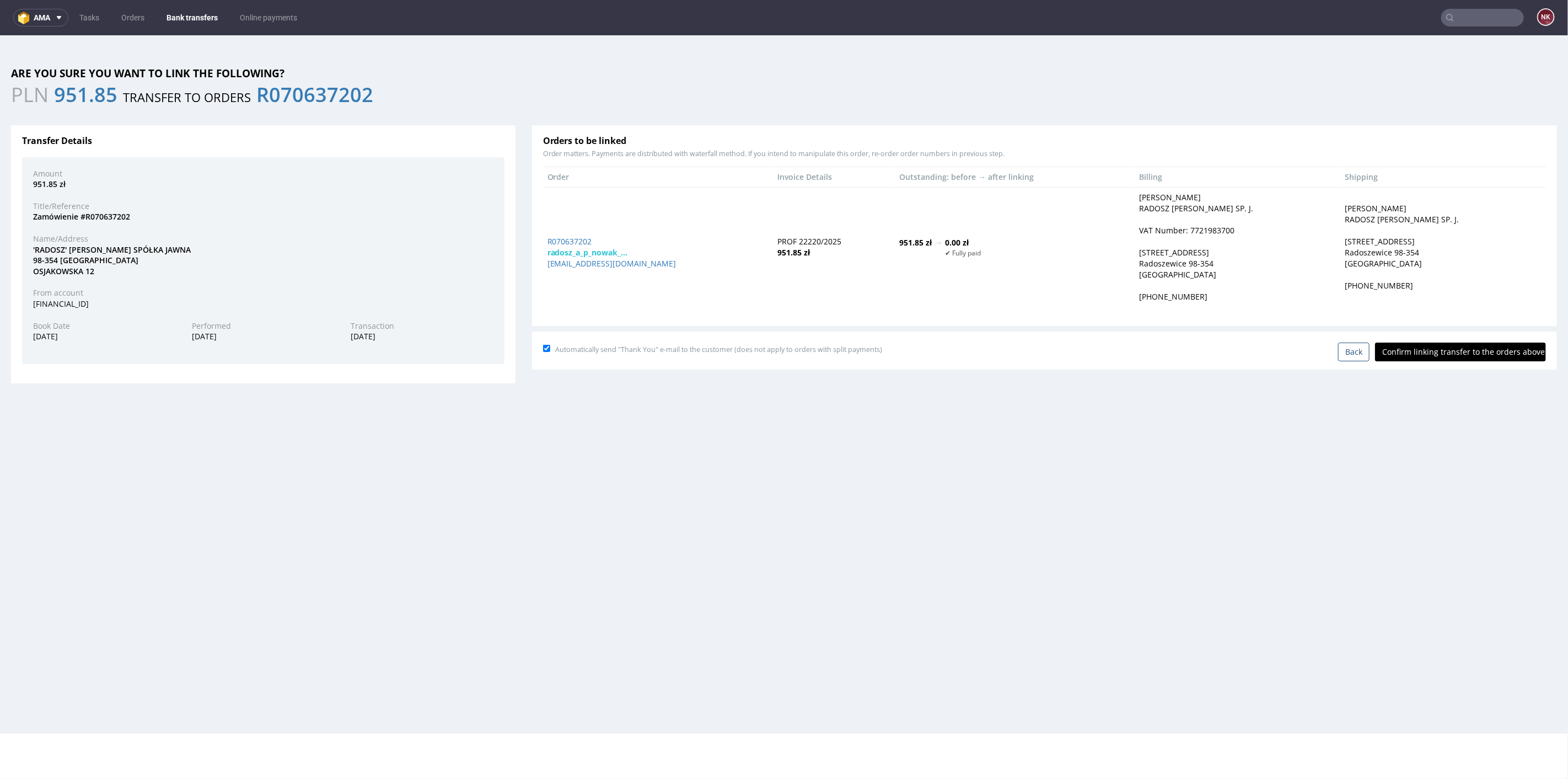
click at [1442, 352] on input "Confirm linking transfer to the orders above" at bounding box center [1460, 351] width 171 height 19
type input "In progress..."
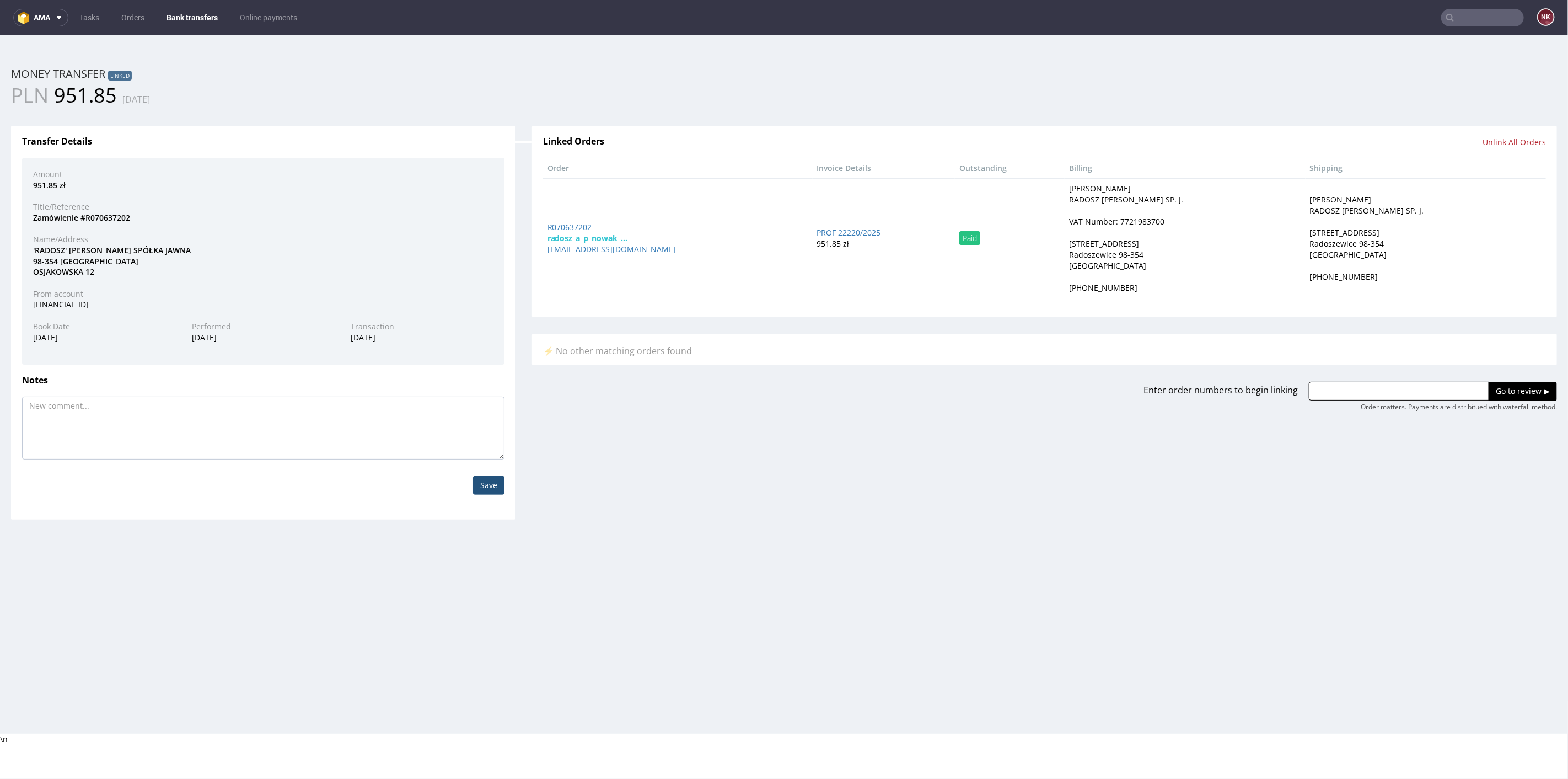
click at [190, 20] on link "Bank transfers" at bounding box center [192, 18] width 64 height 18
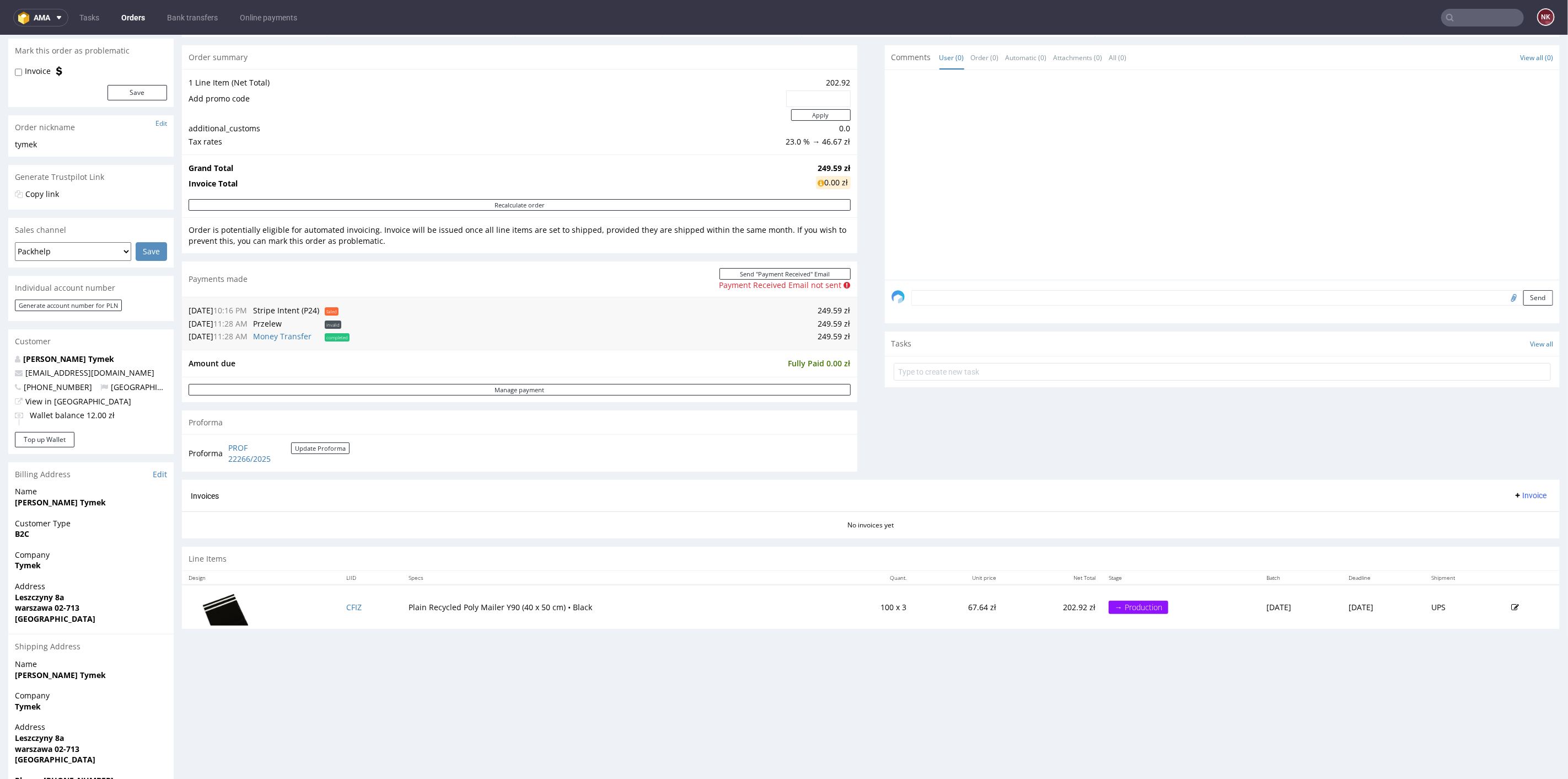
scroll to position [168, 0]
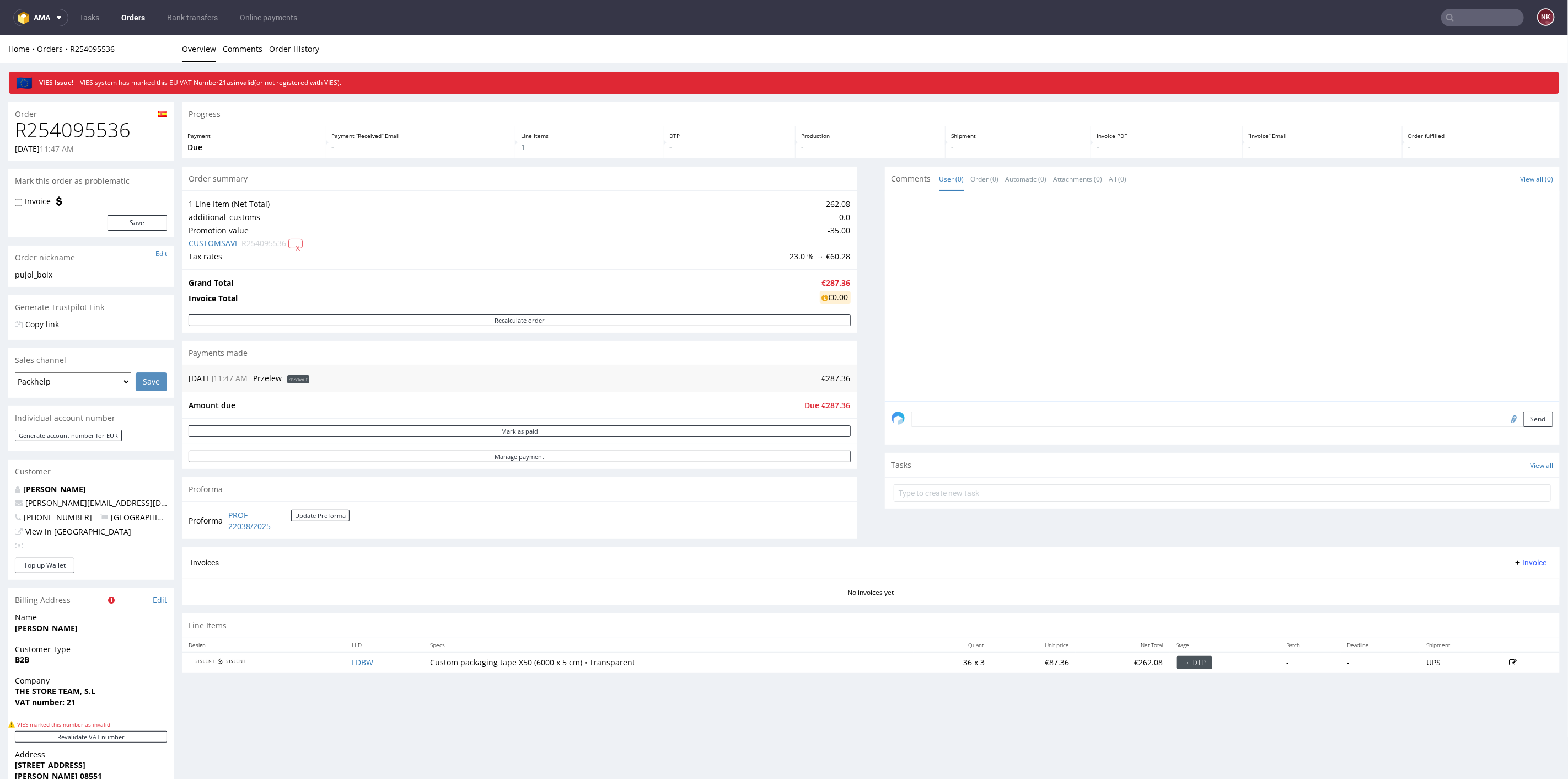
click at [863, 482] on div "Progress Payment Due Payment “Received” Email - Line Items 1 DTP - Production -…" at bounding box center [871, 391] width 1378 height 578
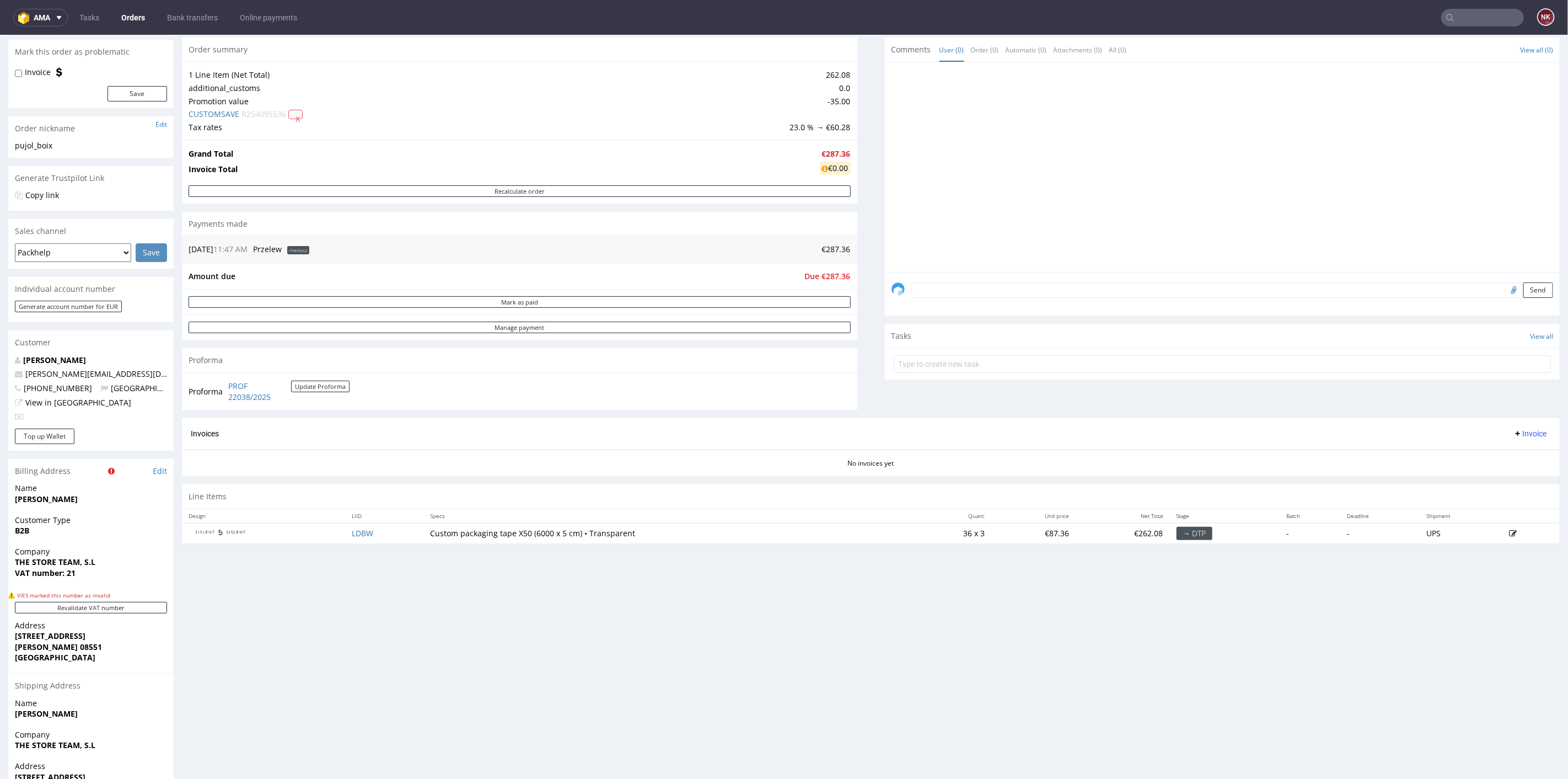
scroll to position [183, 0]
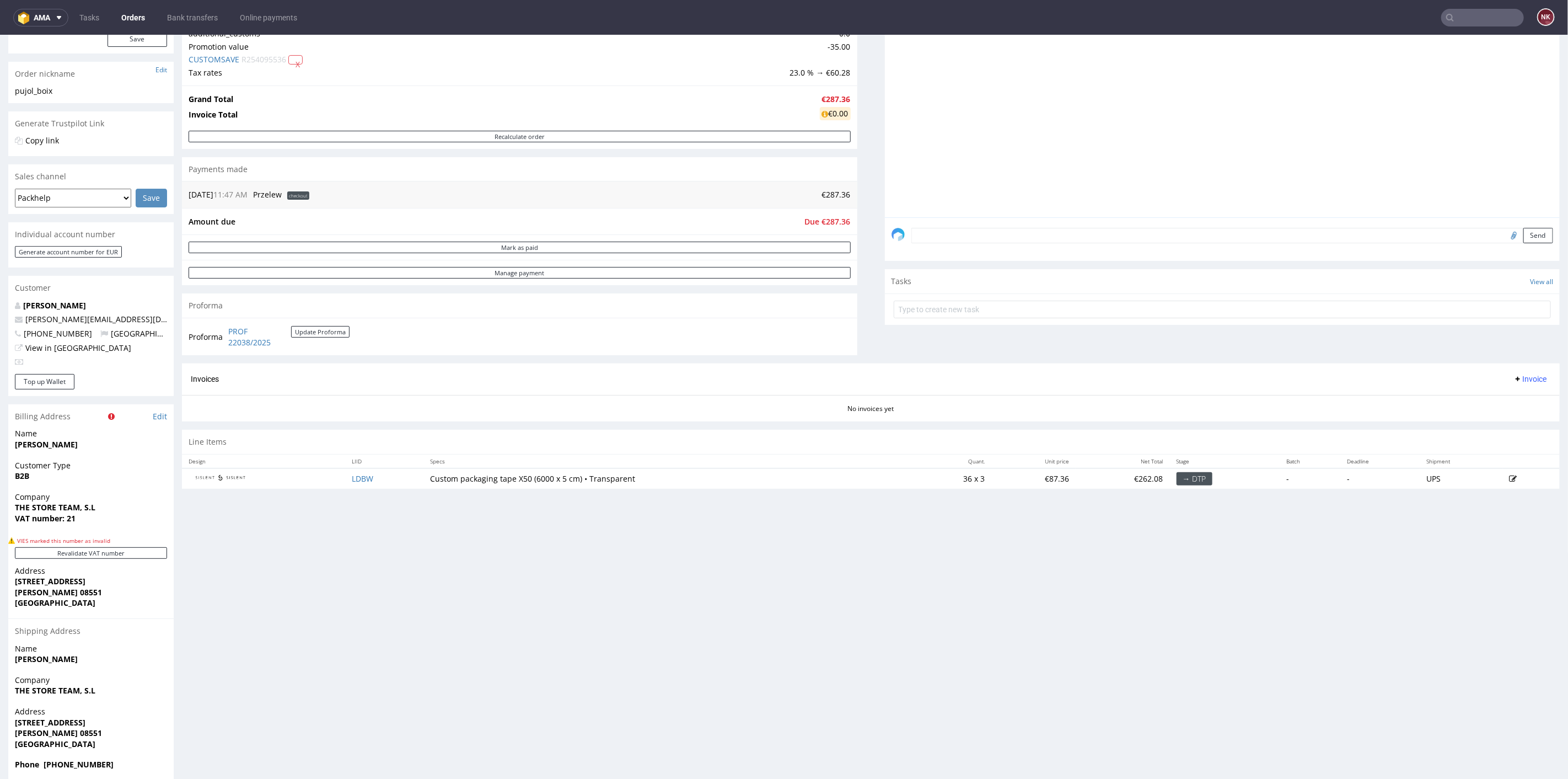
click at [846, 318] on div "Proforma PROF 22038/2025 Update Proforma" at bounding box center [519, 336] width 675 height 37
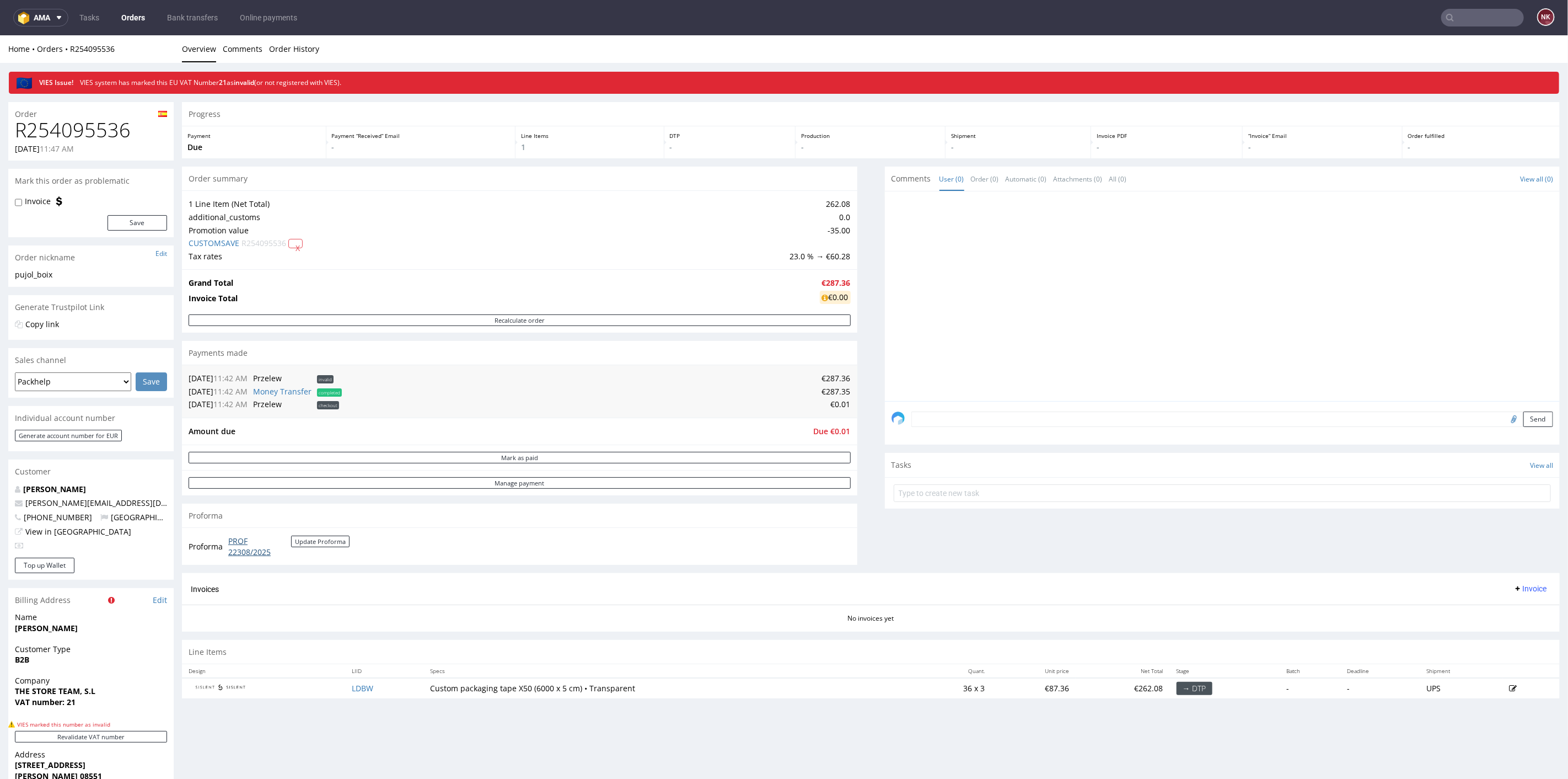
click at [250, 544] on link "PROF 22308/2025" at bounding box center [259, 545] width 63 height 21
click at [539, 456] on button "Mark as paid" at bounding box center [519, 457] width 662 height 12
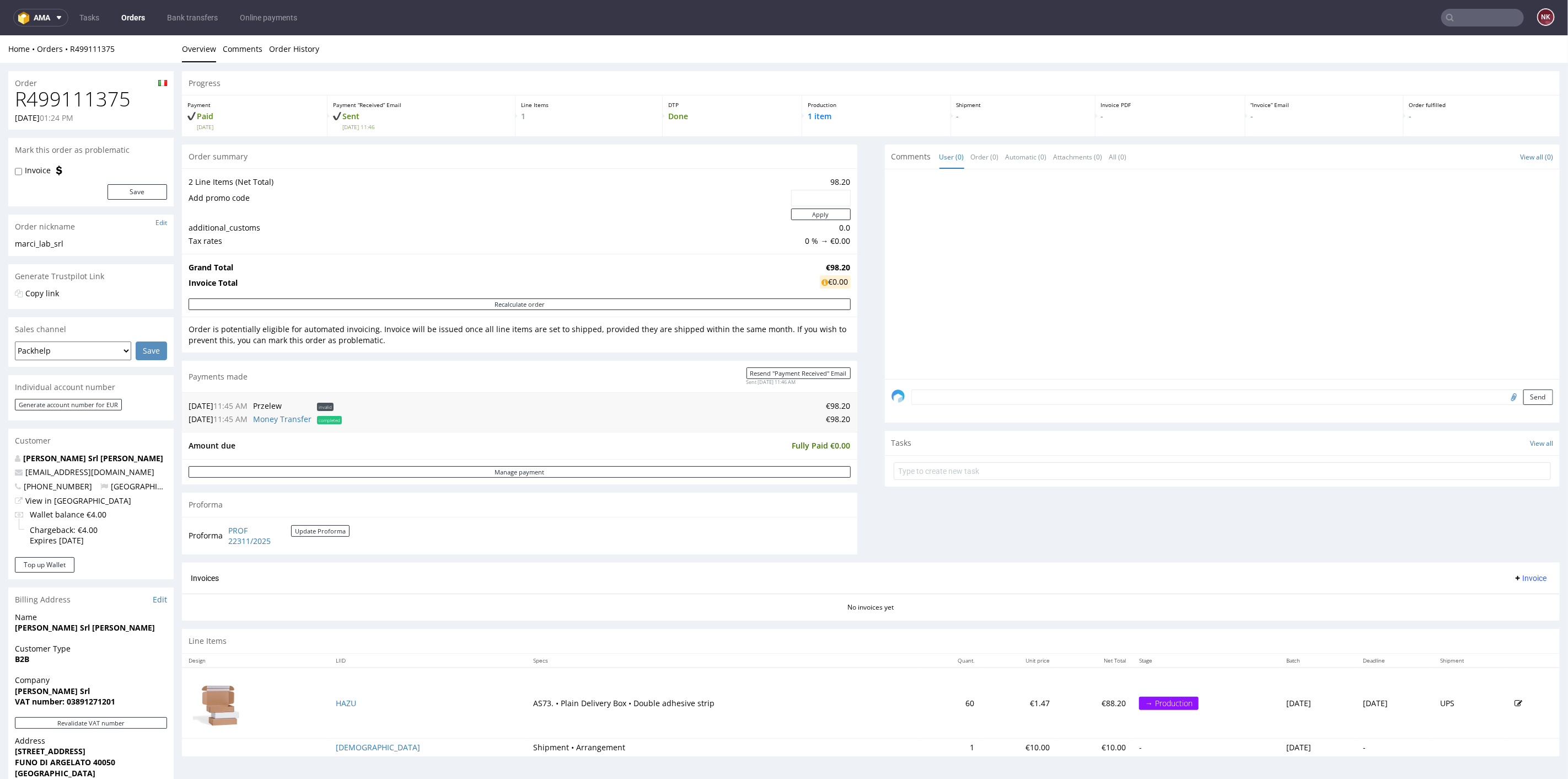
scroll to position [183, 0]
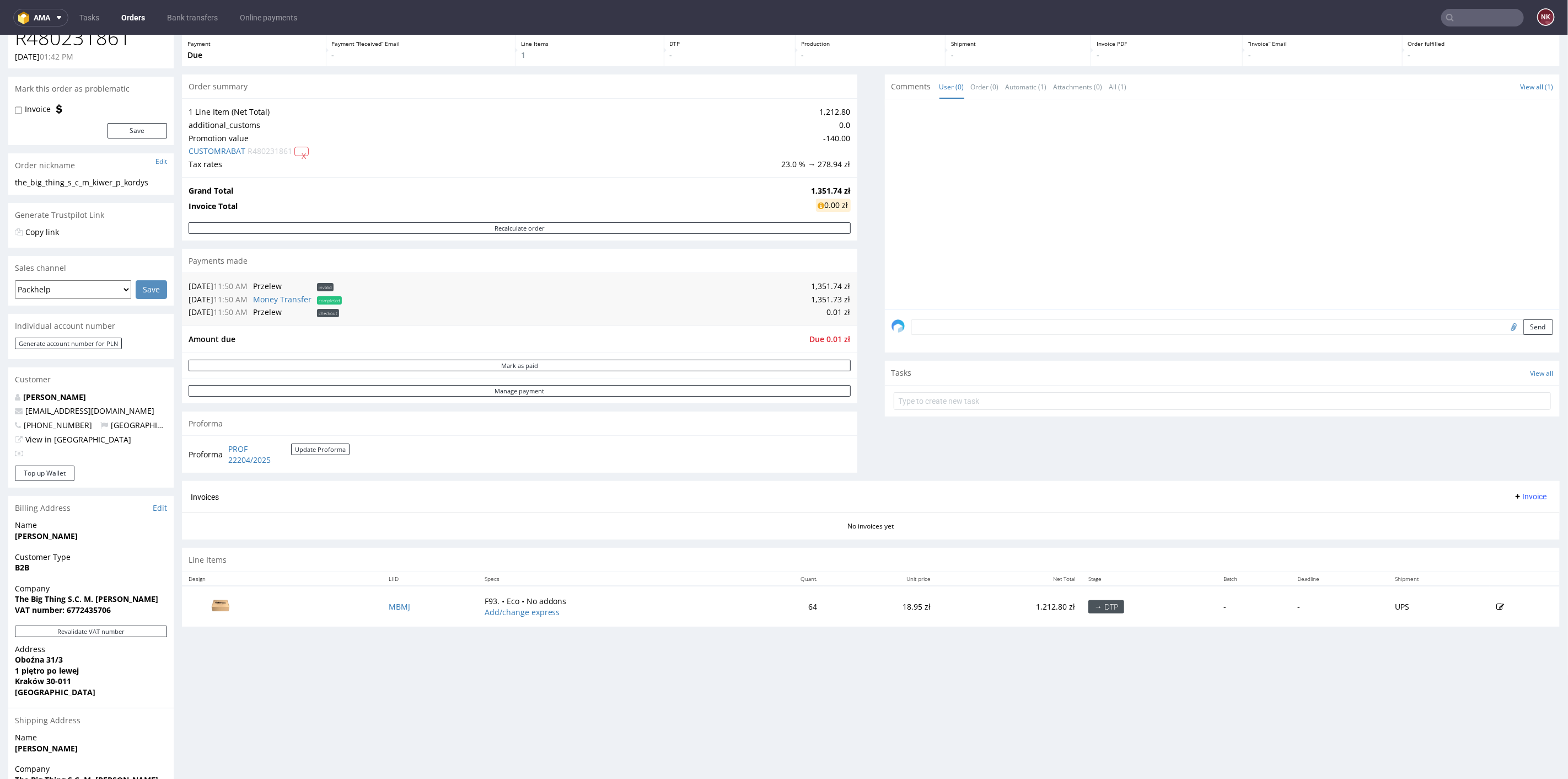
scroll to position [122, 0]
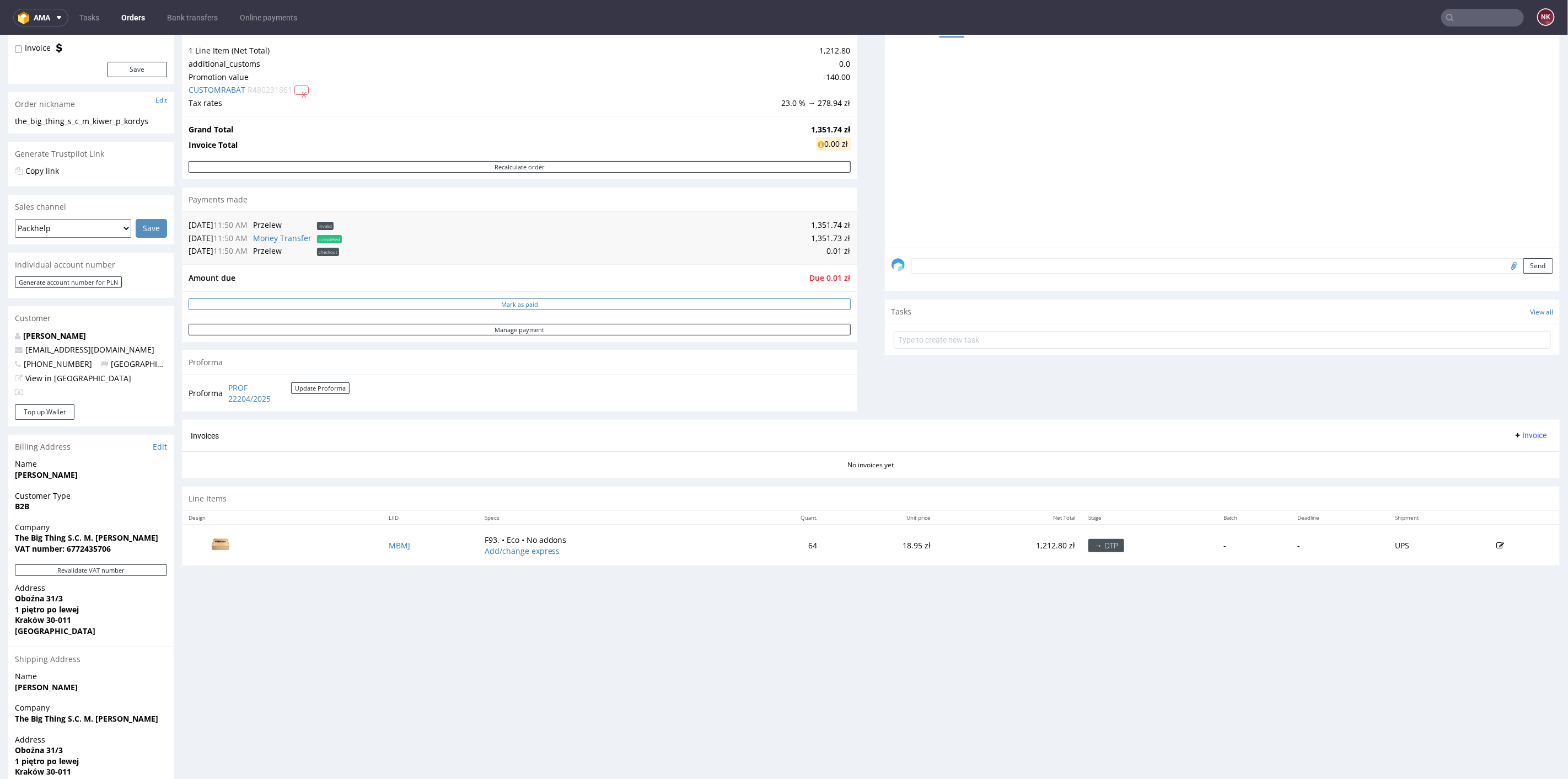
click at [546, 301] on button "Mark as paid" at bounding box center [519, 303] width 662 height 12
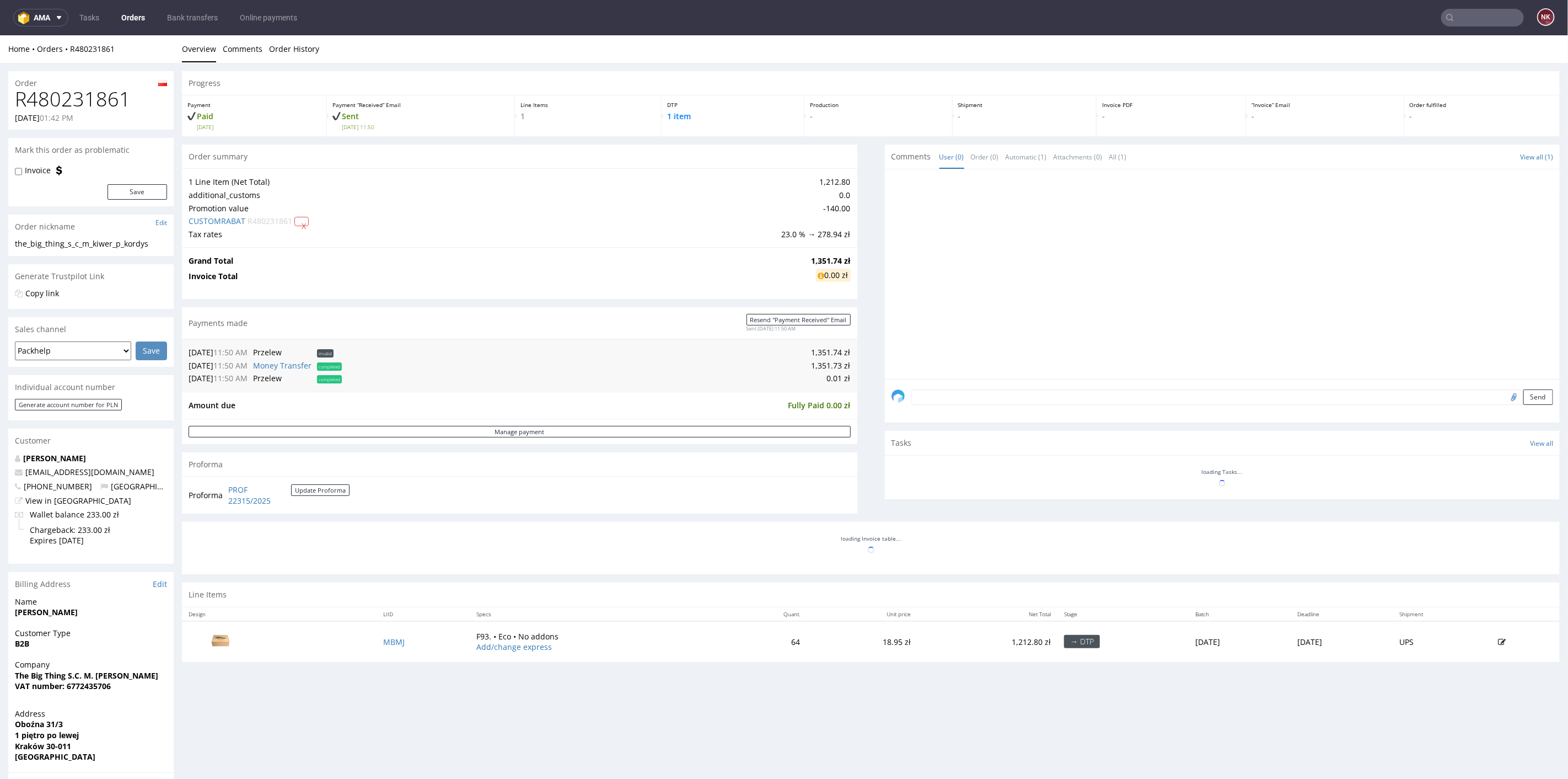
scroll to position [0, 0]
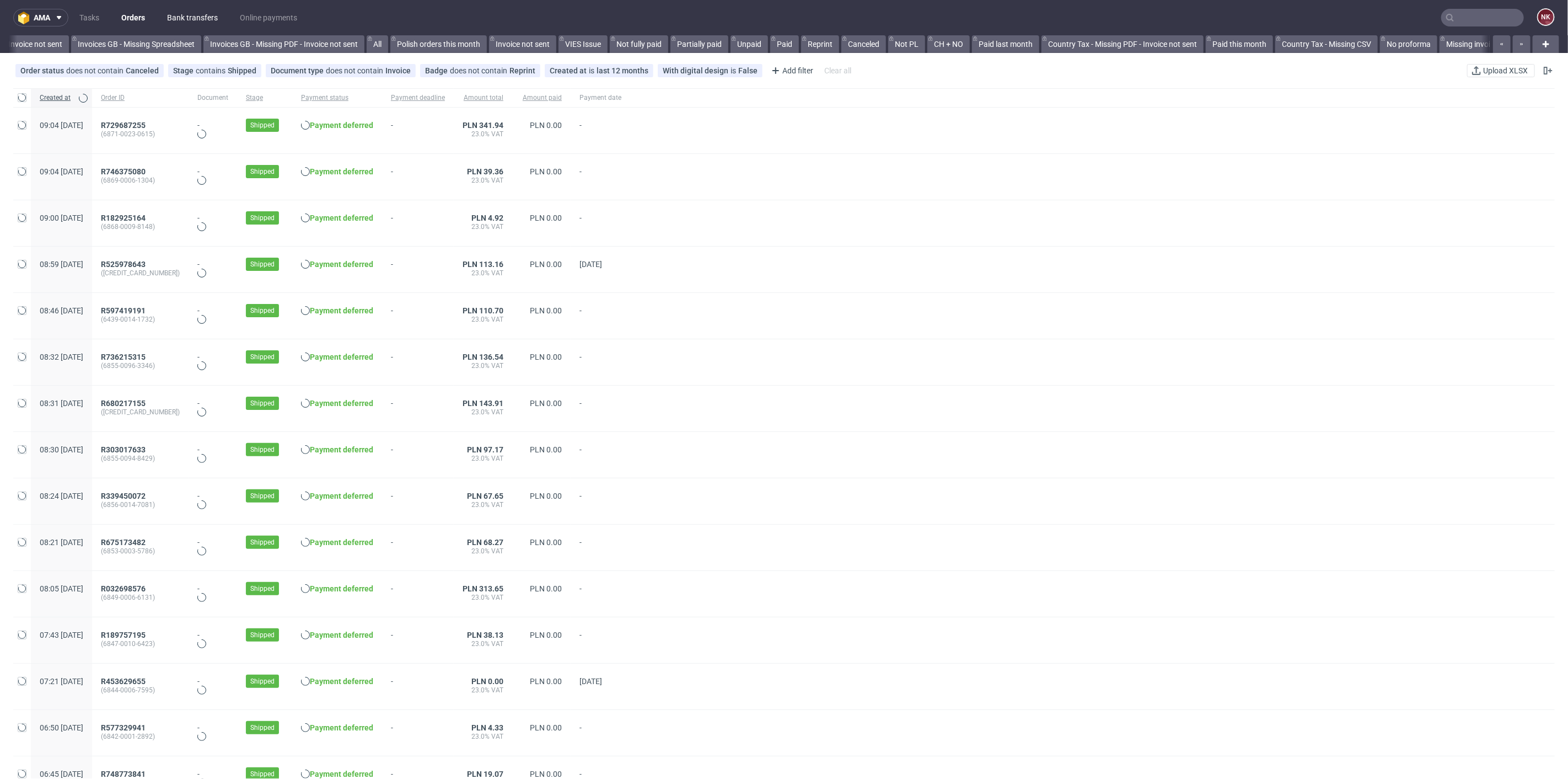
click at [186, 18] on link "Bank transfers" at bounding box center [192, 18] width 64 height 18
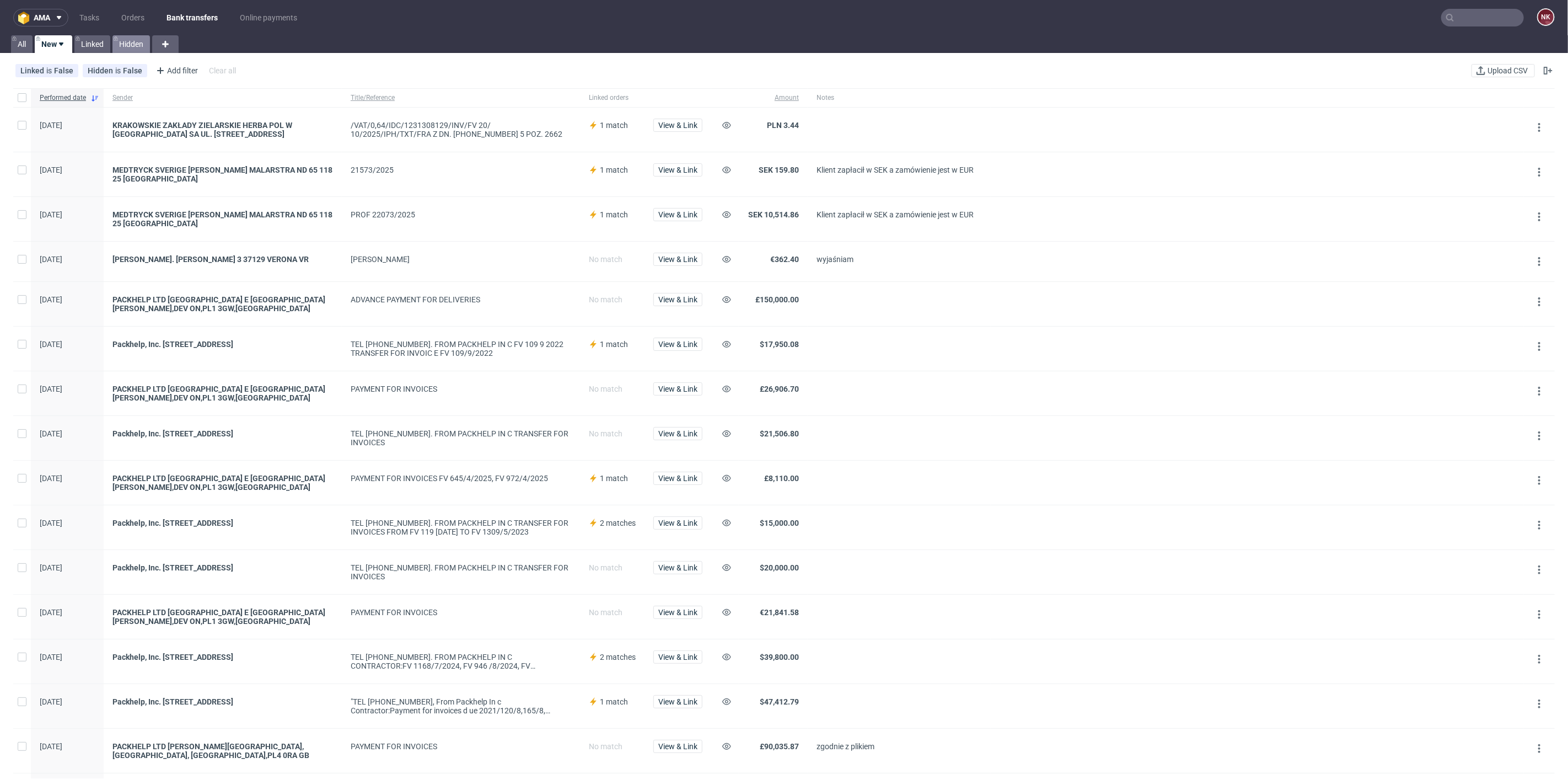
click at [122, 45] on link "Hidden" at bounding box center [131, 44] width 37 height 18
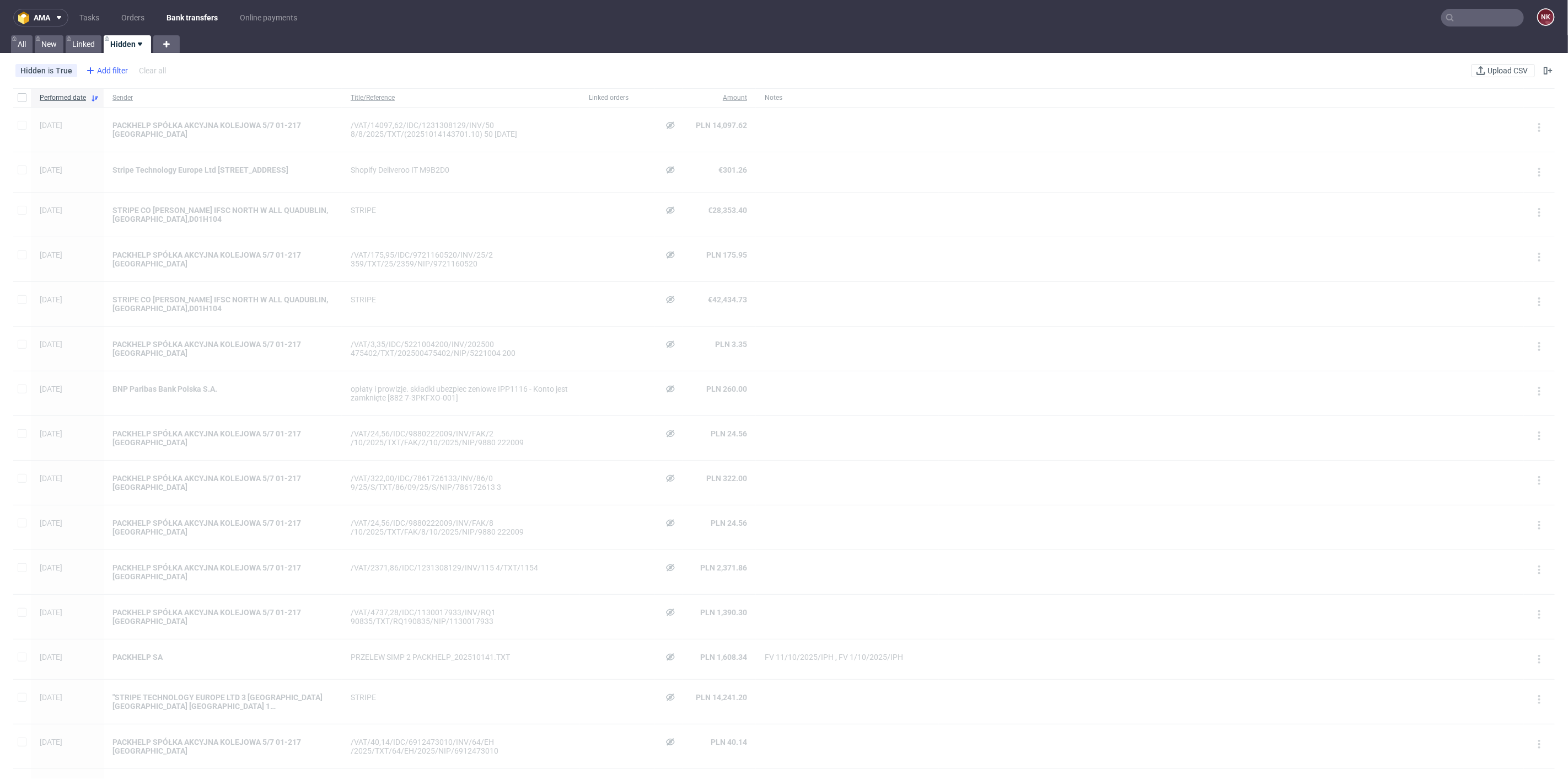
click at [105, 70] on div "Add filter" at bounding box center [106, 71] width 48 height 18
click at [113, 194] on span "Sender" at bounding box center [101, 197] width 34 height 15
click at [129, 122] on input "text" at bounding box center [150, 120] width 132 height 18
type input "jung"
click at [200, 139] on button "Save" at bounding box center [203, 147] width 27 height 18
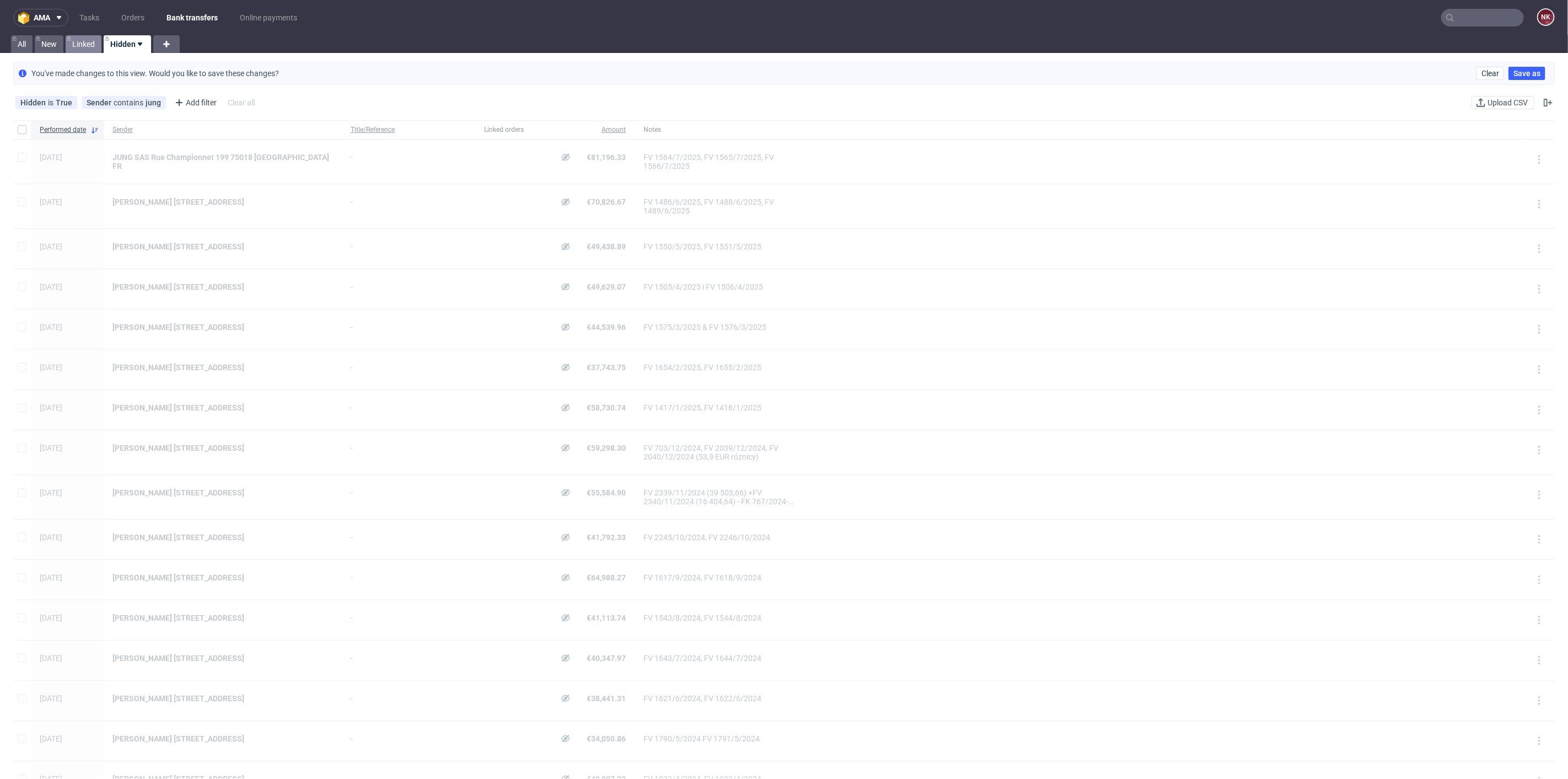
click at [89, 42] on link "Linked" at bounding box center [84, 44] width 36 height 18
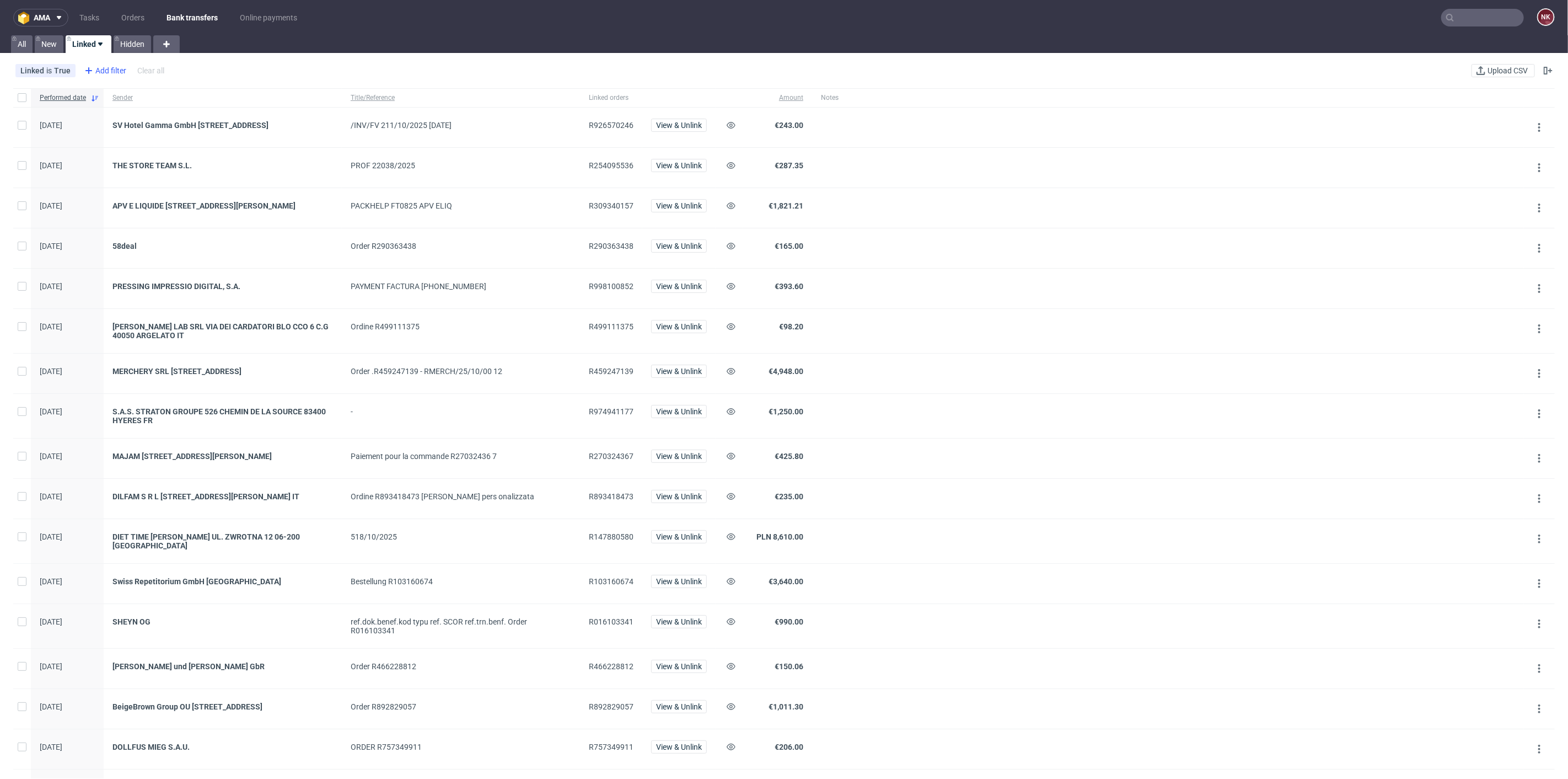
click at [115, 74] on div "Add filter" at bounding box center [104, 71] width 48 height 18
click at [129, 192] on div "Sender" at bounding box center [148, 197] width 132 height 15
click at [157, 109] on div at bounding box center [148, 120] width 141 height 26
click at [154, 122] on input "text" at bounding box center [148, 120] width 132 height 18
type input "jung"
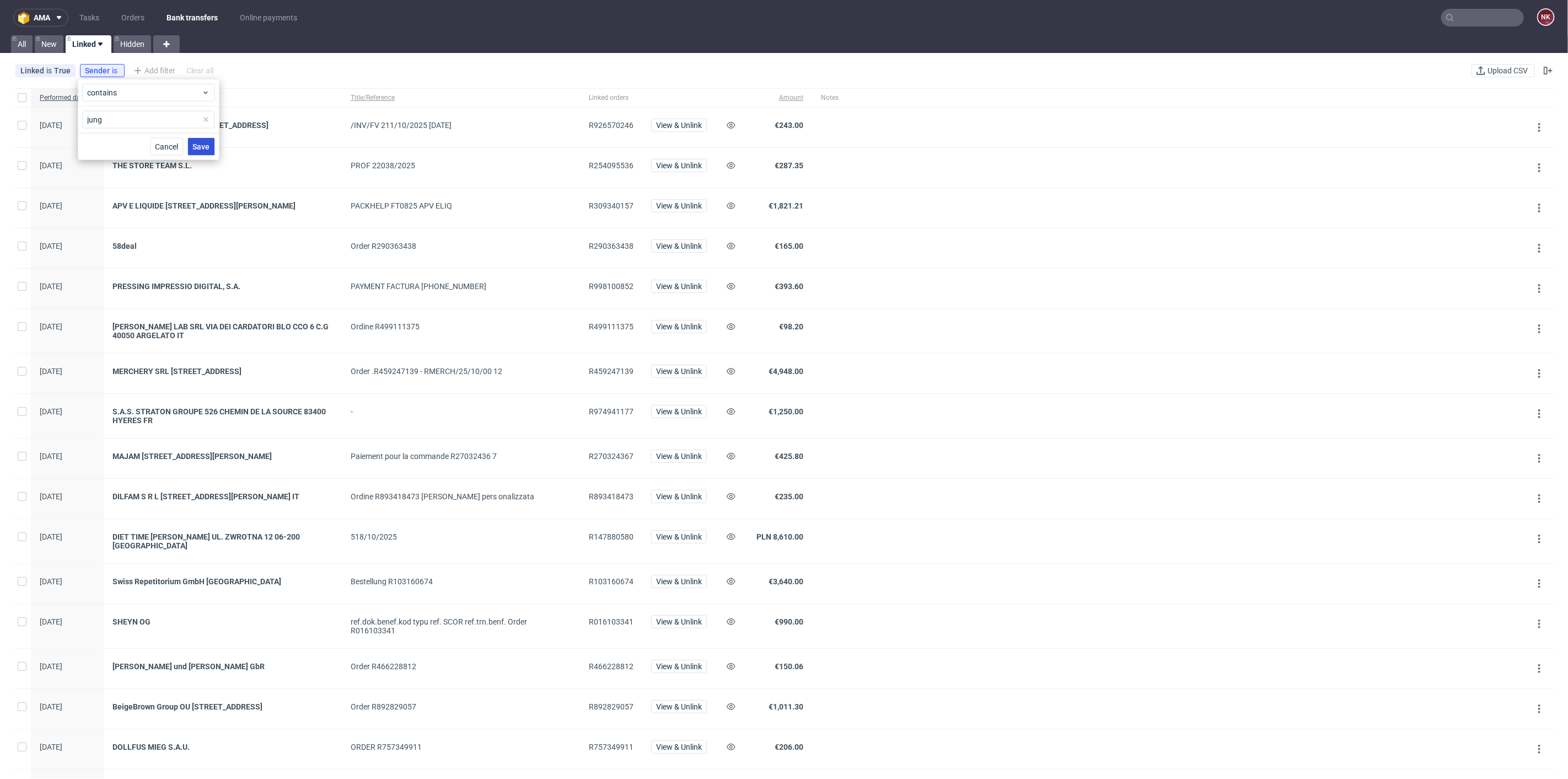
click at [203, 143] on span "Save" at bounding box center [201, 146] width 17 height 8
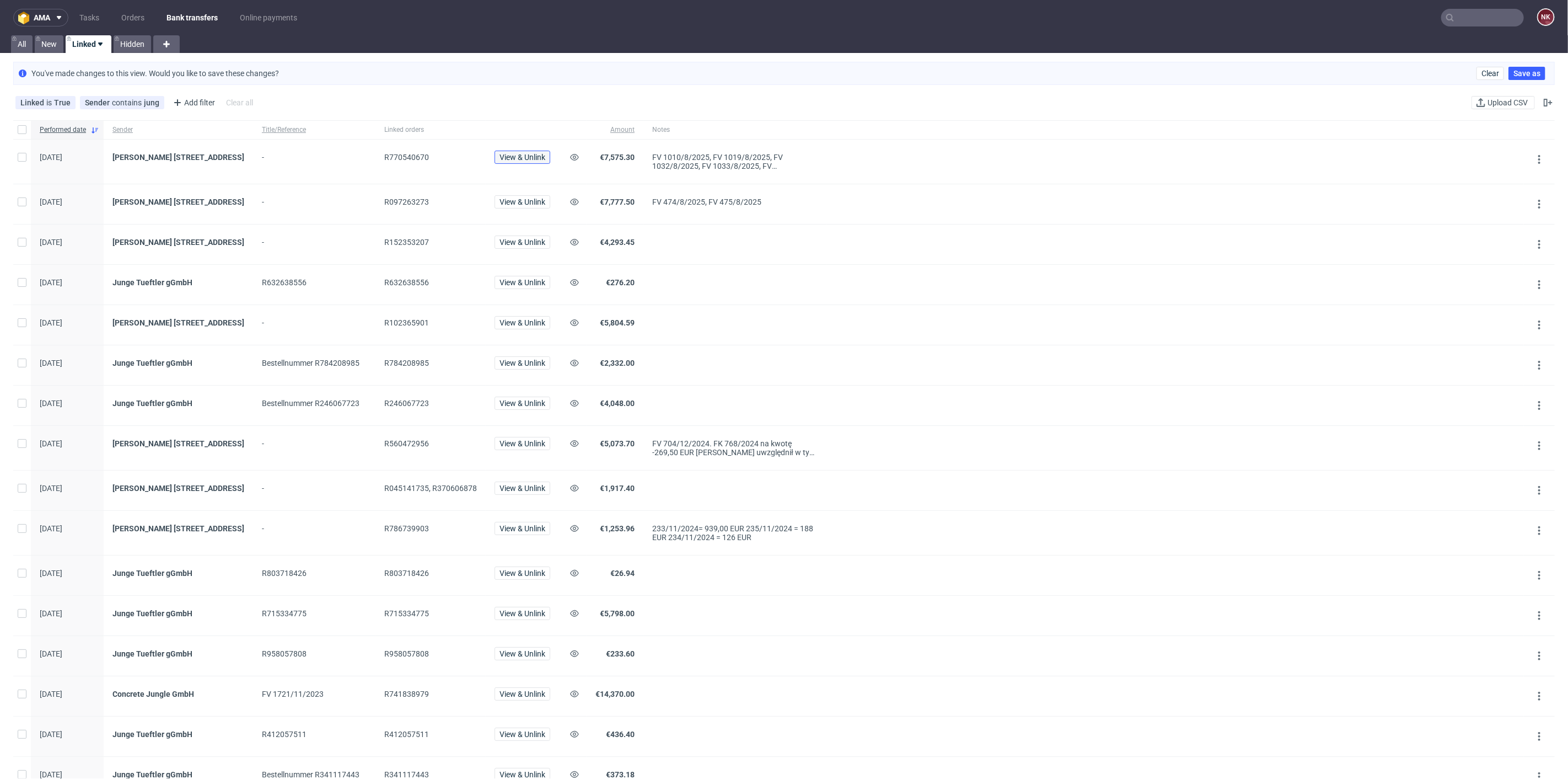
click at [545, 158] on span "View & Unlink" at bounding box center [522, 157] width 46 height 8
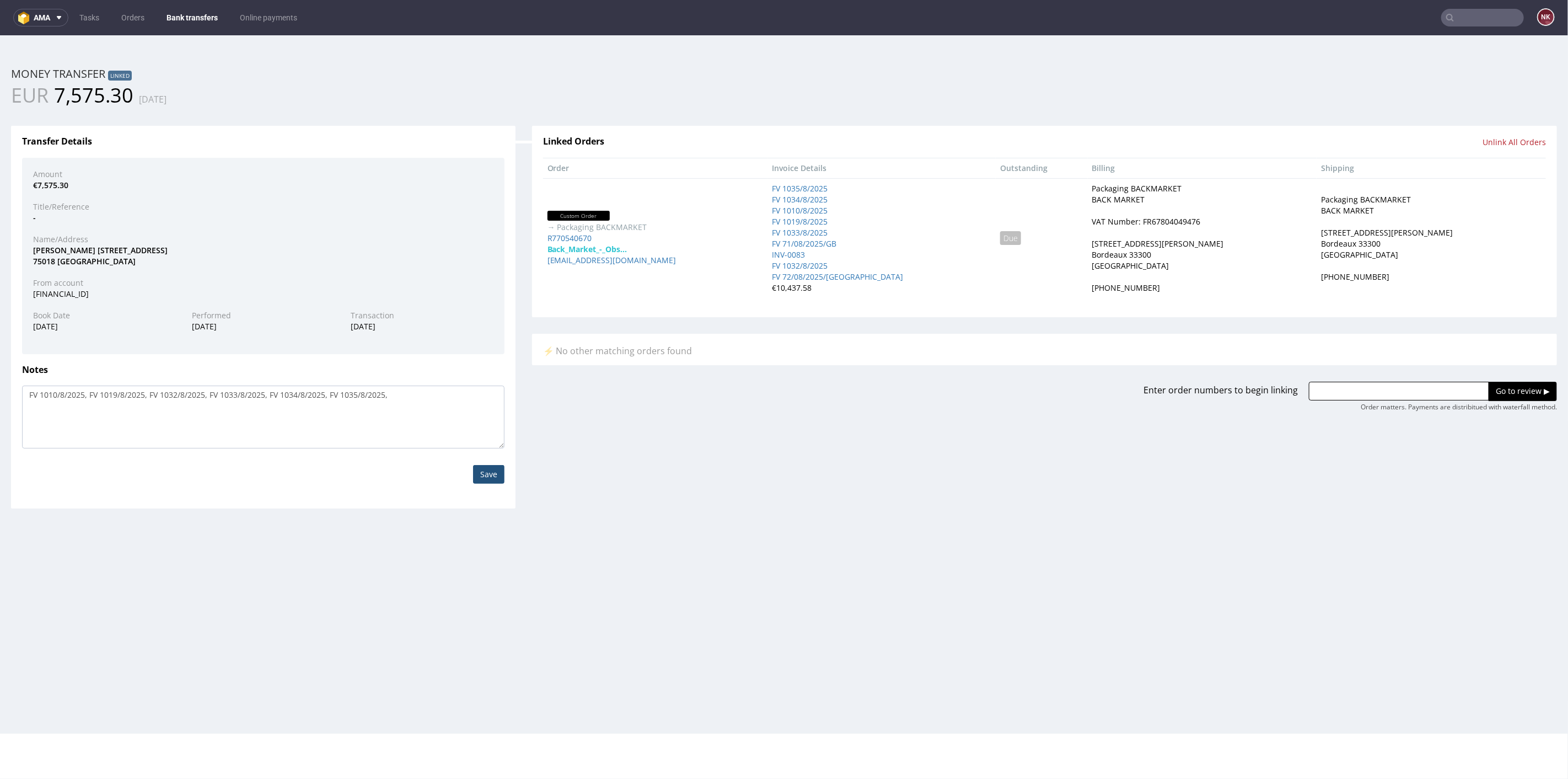
click at [447, 298] on div "Amount €7,575.30 Title/Reference - Name/Address SAS JUNG S.A.S 199 RUE CHAMPION…" at bounding box center [263, 255] width 482 height 196
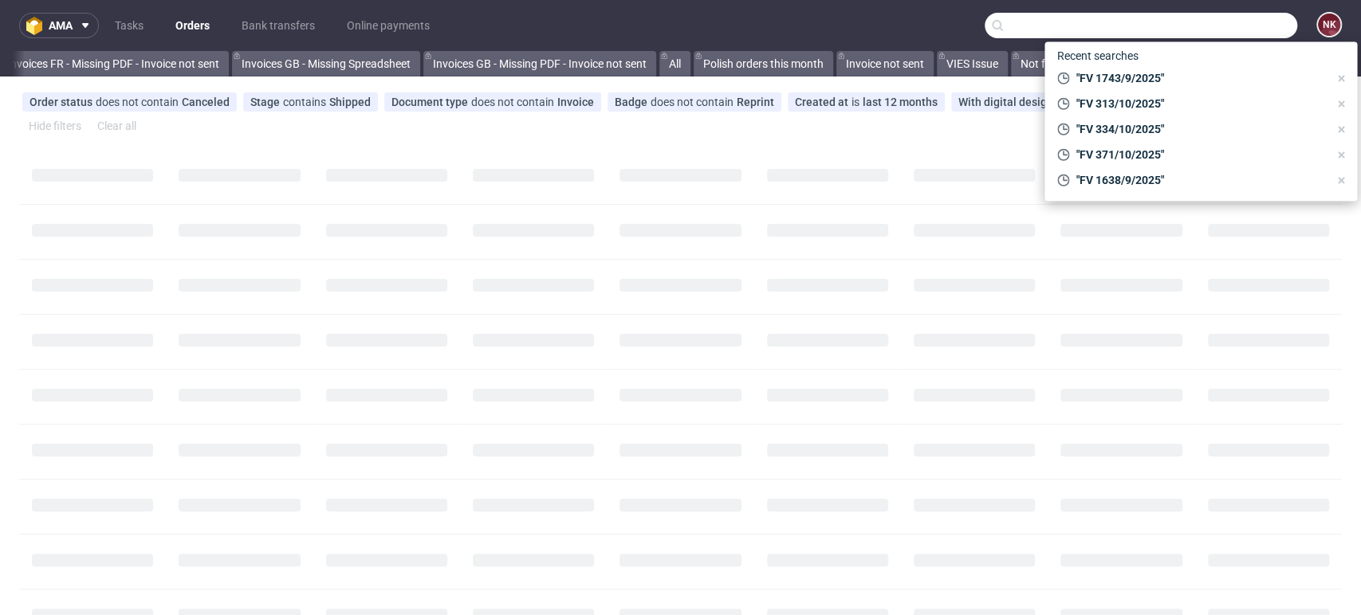
click at [1231, 37] on input "text" at bounding box center [1140, 26] width 312 height 26
paste input "R829286525"
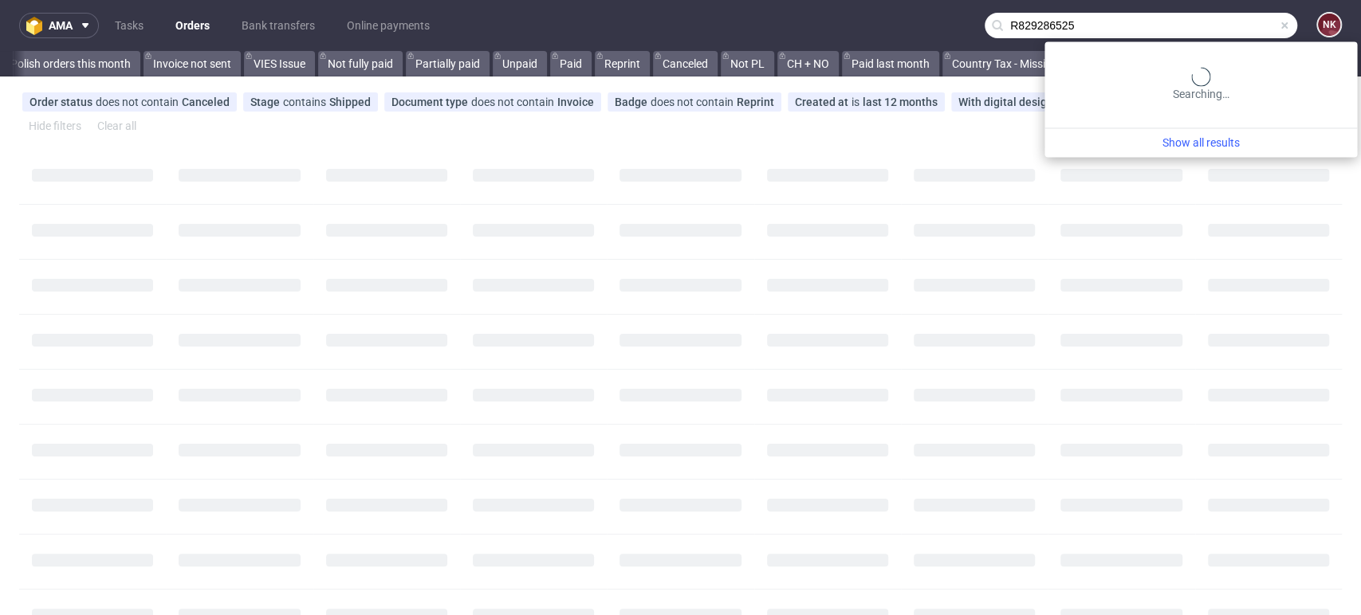
scroll to position [0, 1938]
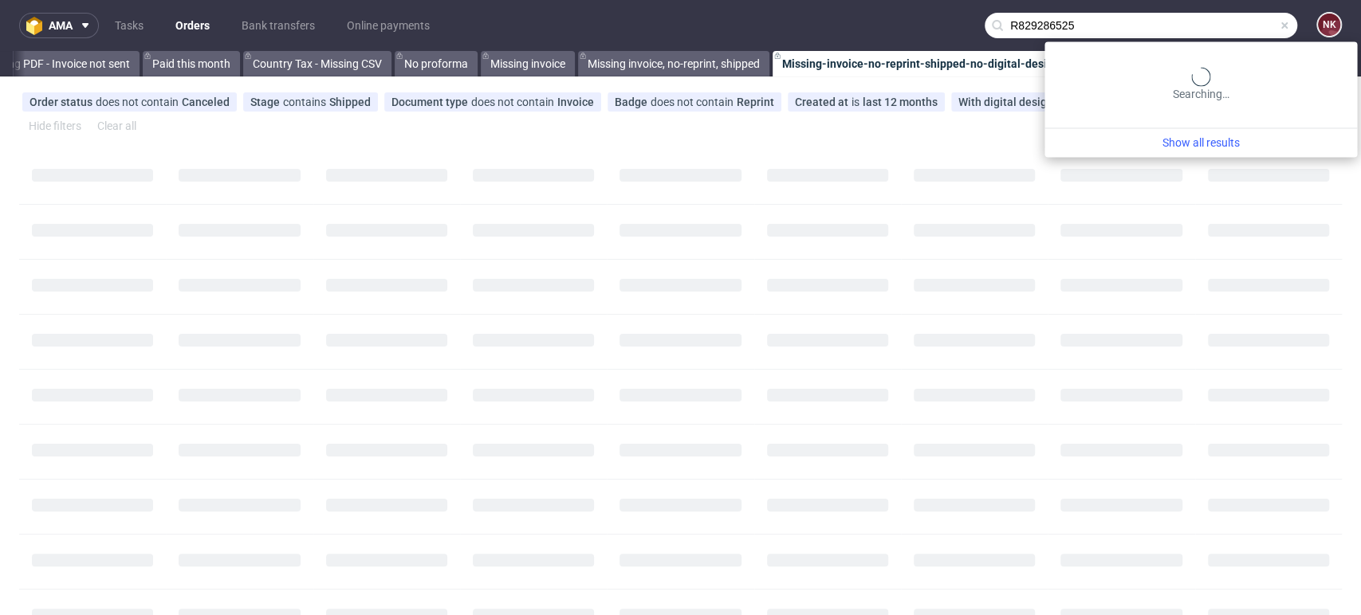
type input "R829286525"
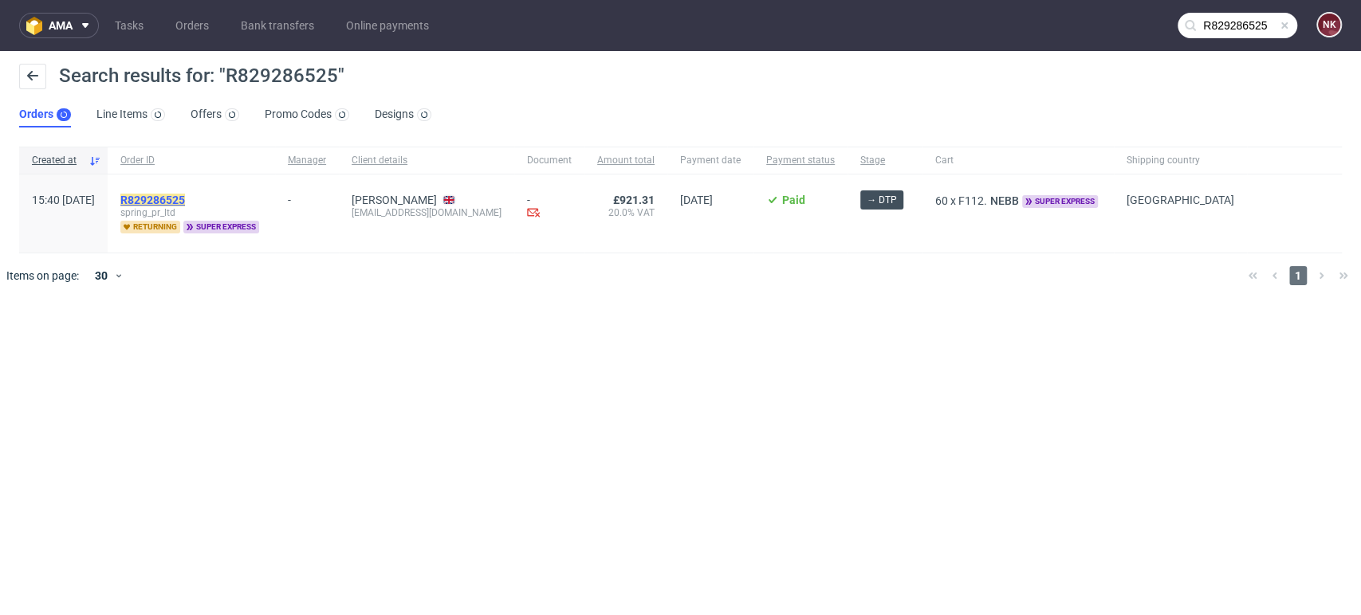
click at [185, 197] on mark "R829286525" at bounding box center [152, 200] width 65 height 13
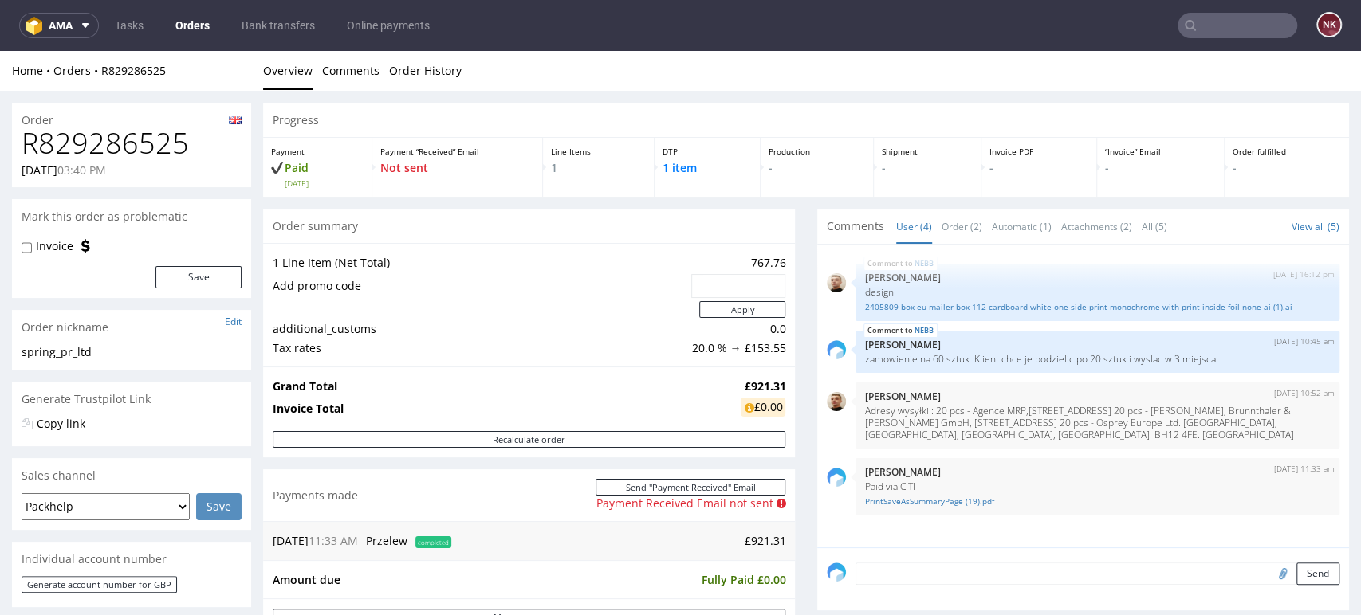
scroll to position [177, 0]
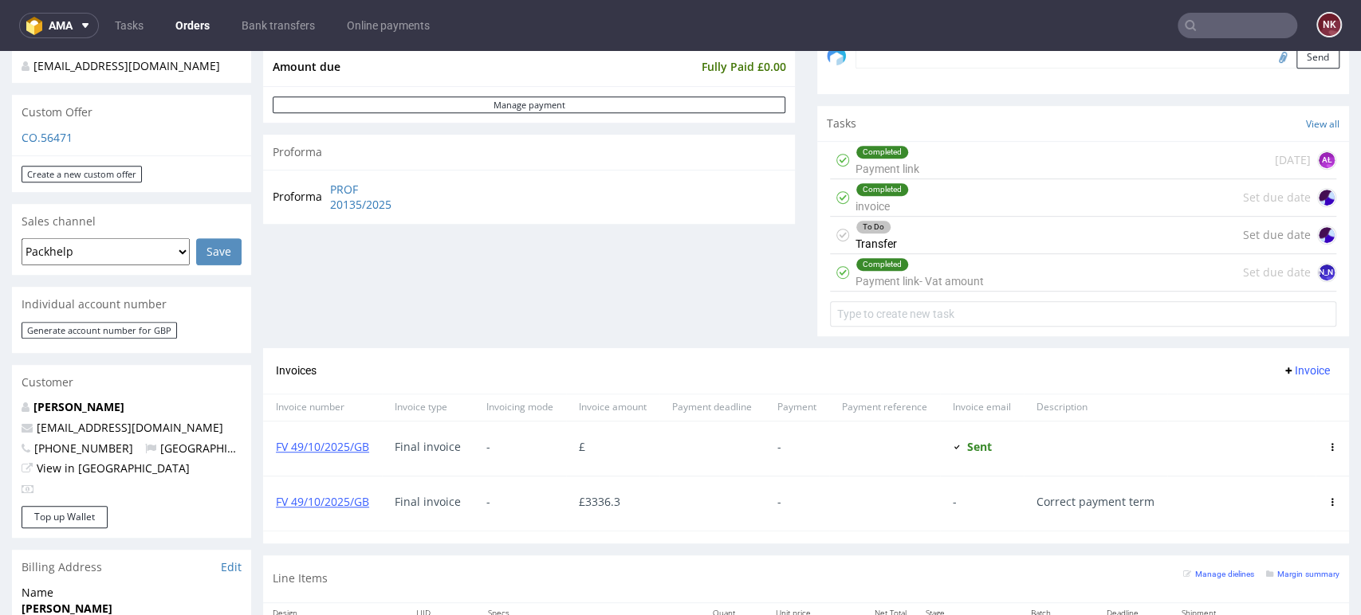
scroll to position [531, 0]
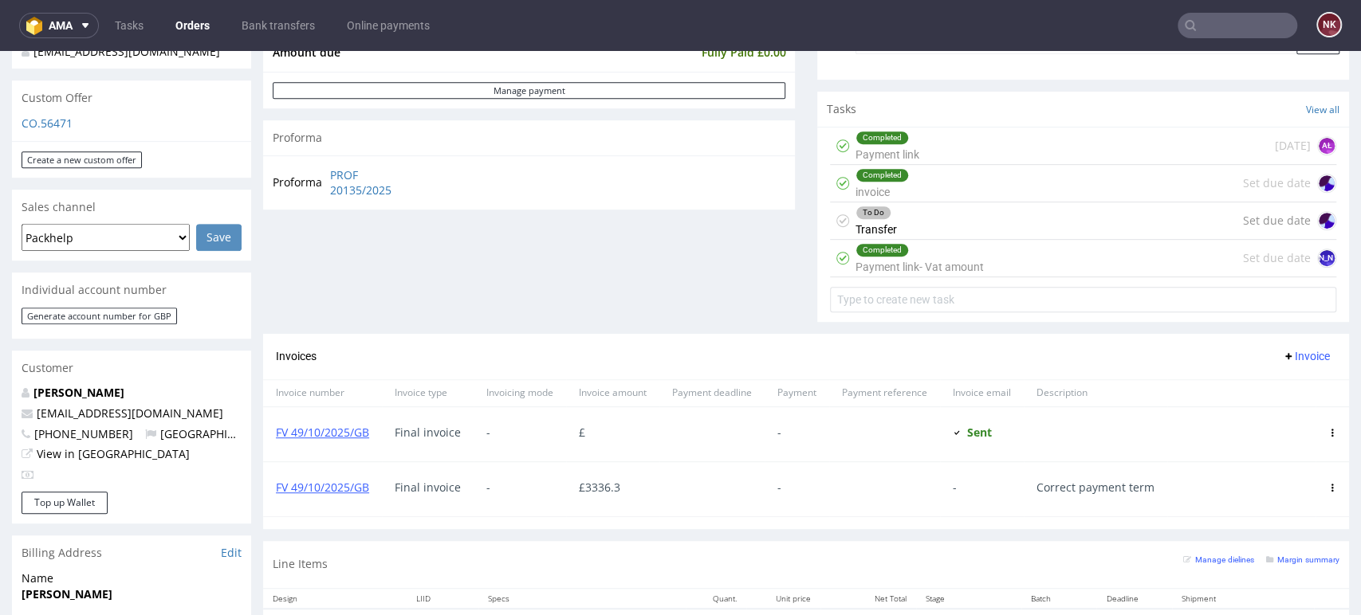
drag, startPoint x: 1228, startPoint y: 331, endPoint x: 1137, endPoint y: 344, distance: 91.8
click at [1228, 331] on div "Comments User (25) Order (9) Automatic (0) Attachments (18) All (25) View all (…" at bounding box center [1083, 6] width 532 height 656
click at [289, 22] on link "Bank transfers" at bounding box center [278, 26] width 92 height 26
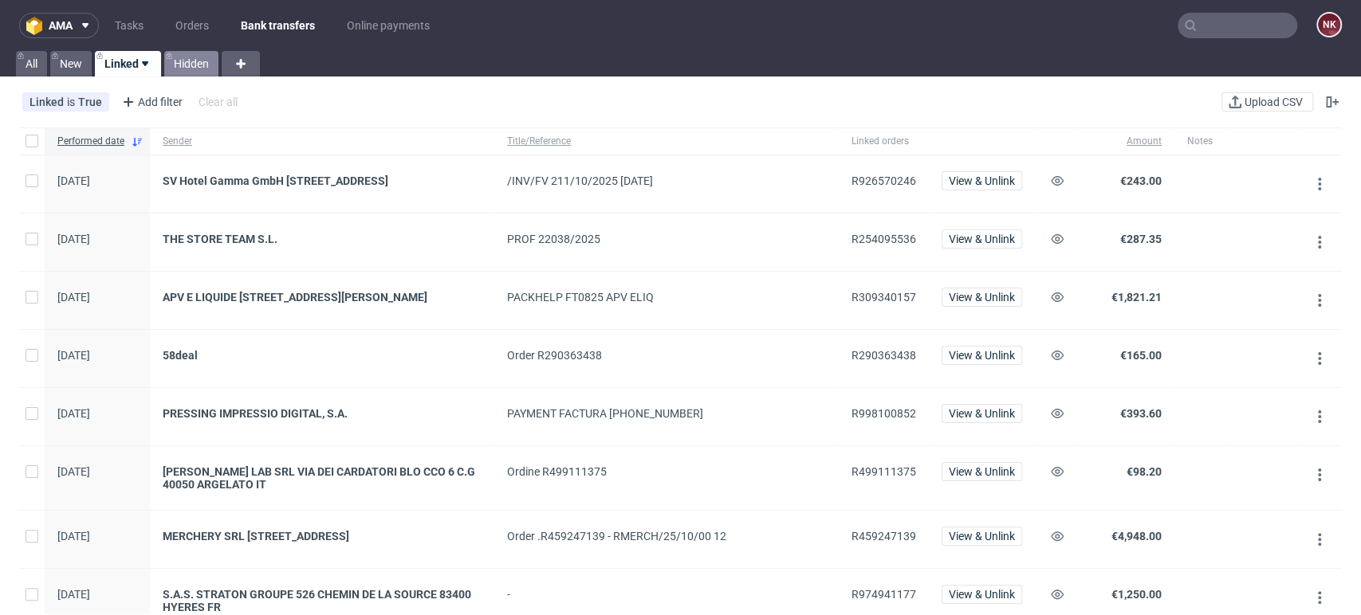
click at [191, 65] on link "Hidden" at bounding box center [191, 64] width 54 height 26
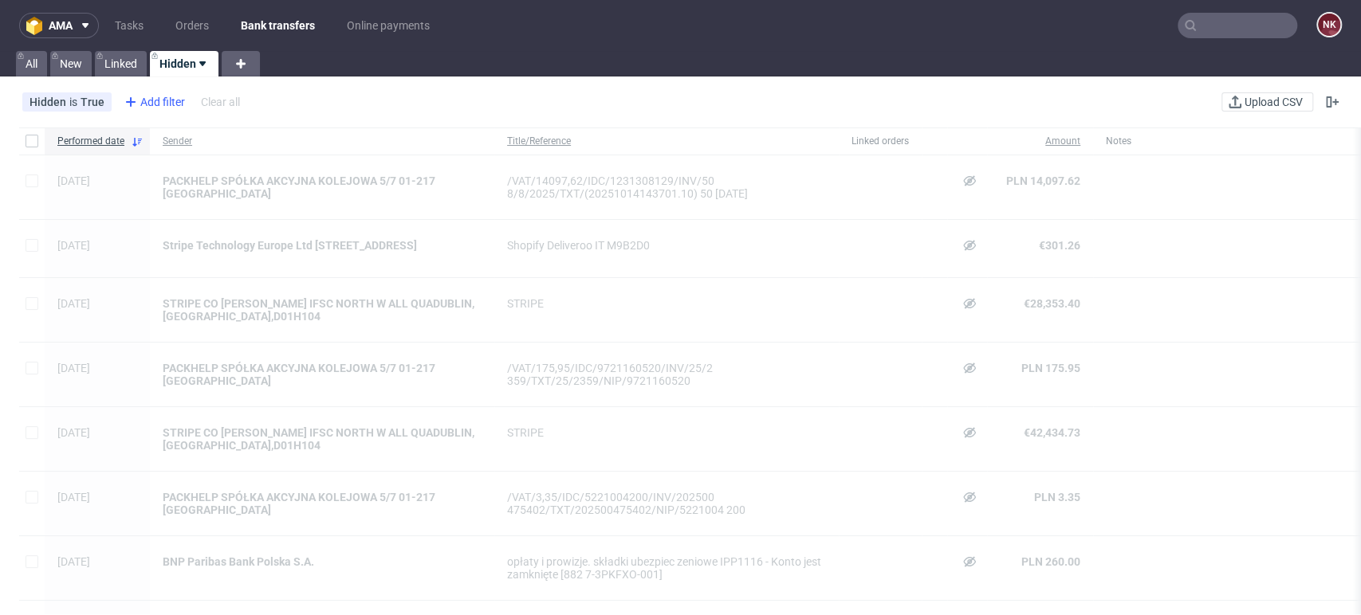
click at [156, 99] on div "Add filter" at bounding box center [153, 102] width 70 height 26
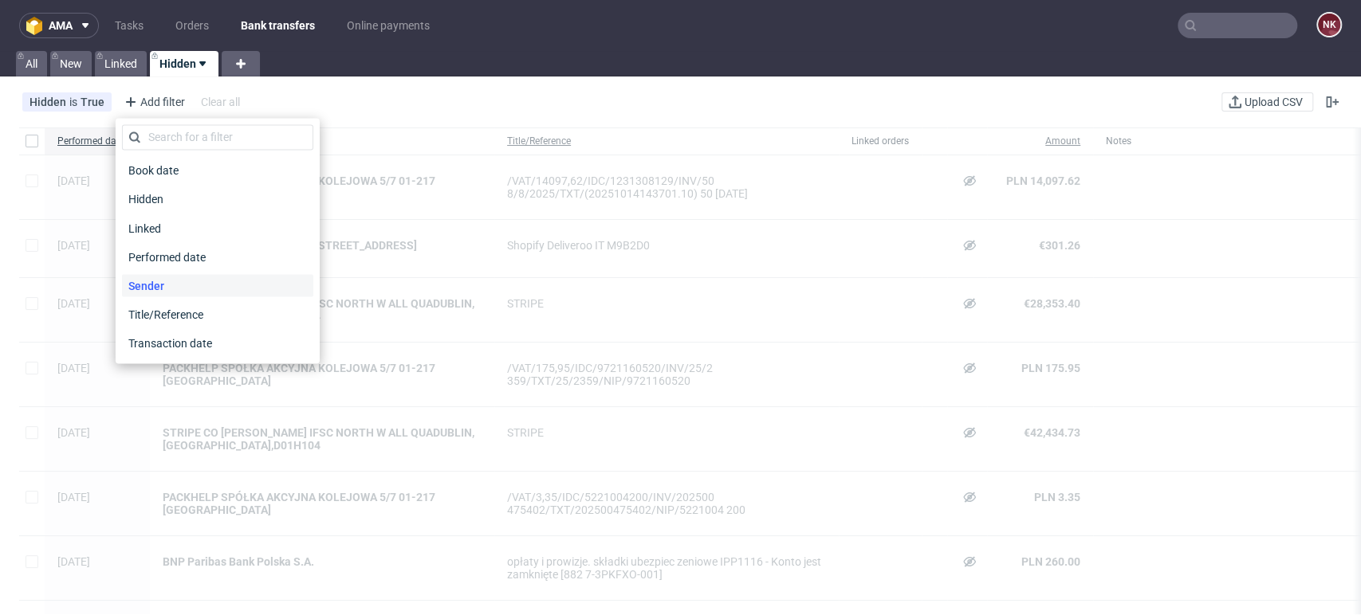
click at [159, 285] on span "Sender" at bounding box center [146, 285] width 49 height 22
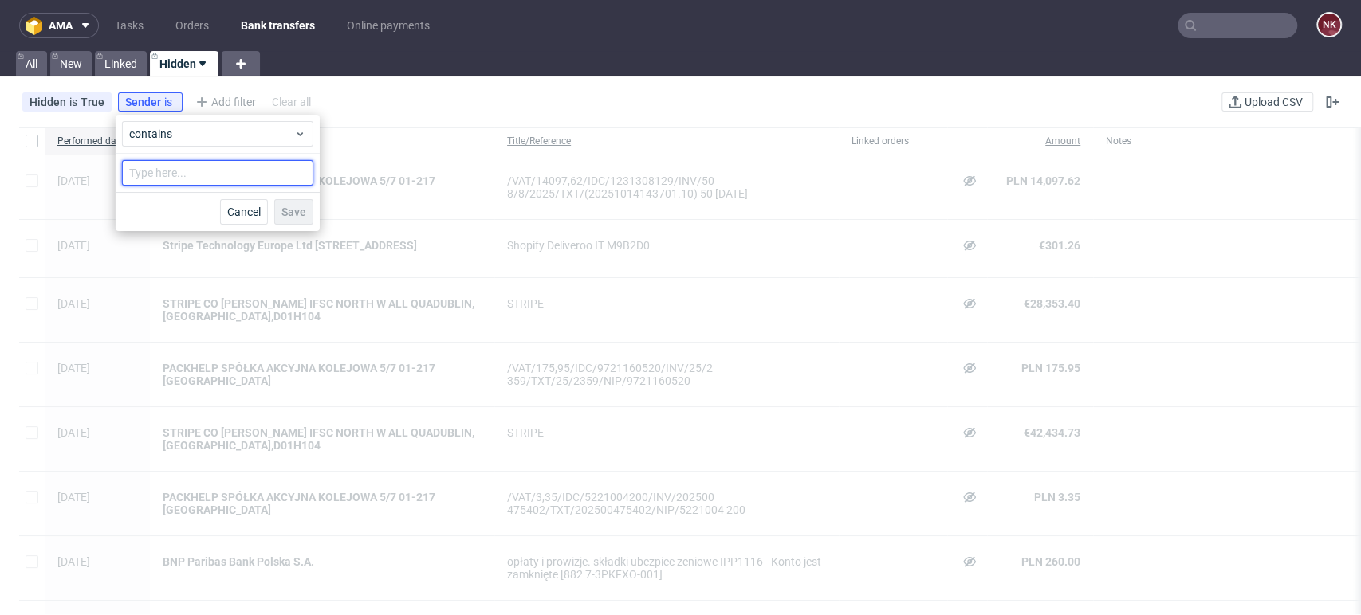
click at [226, 169] on input "text" at bounding box center [217, 173] width 191 height 26
type input "evy"
click at [300, 208] on span "Save" at bounding box center [293, 211] width 25 height 11
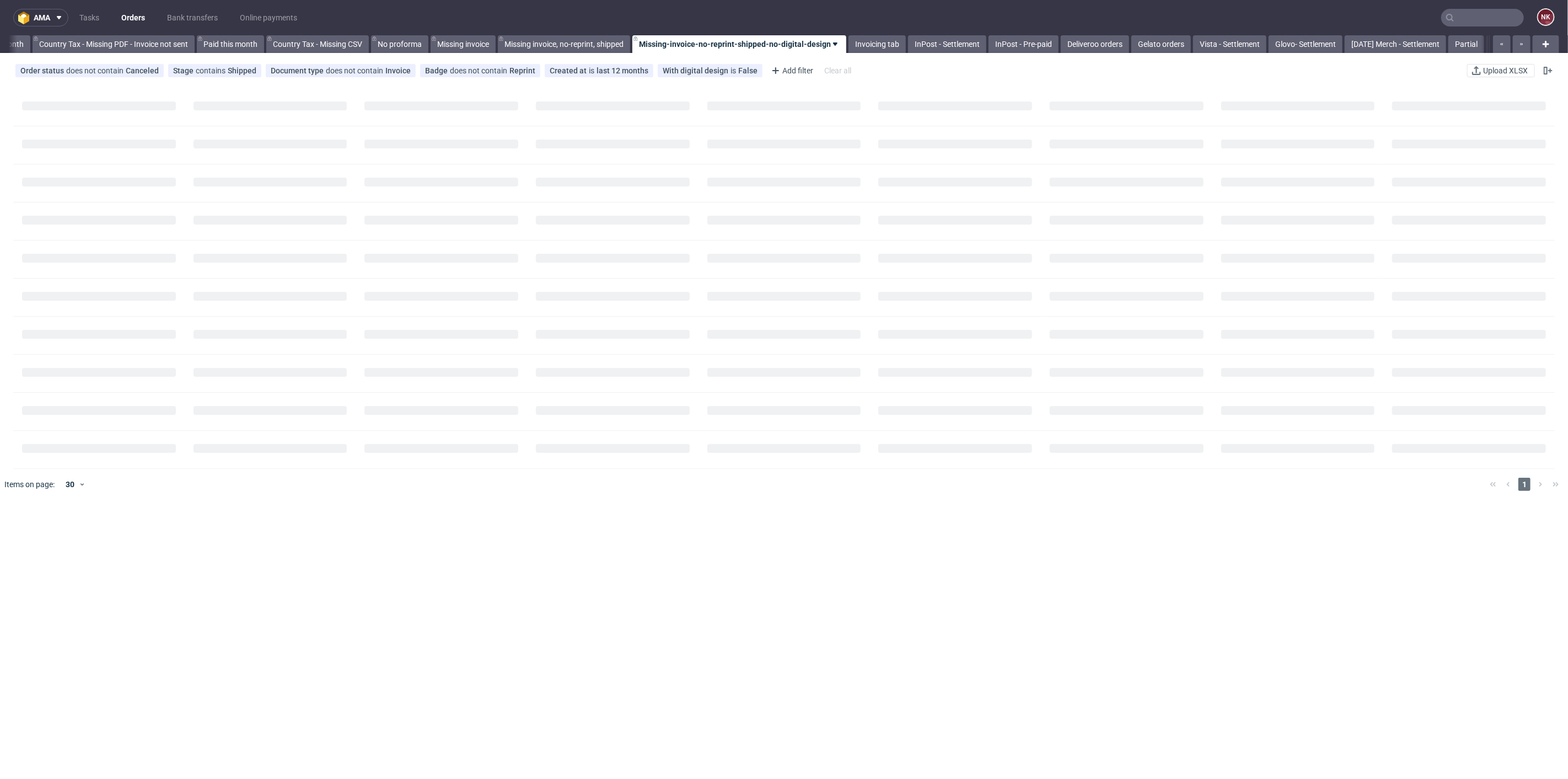
scroll to position [0, 1246]
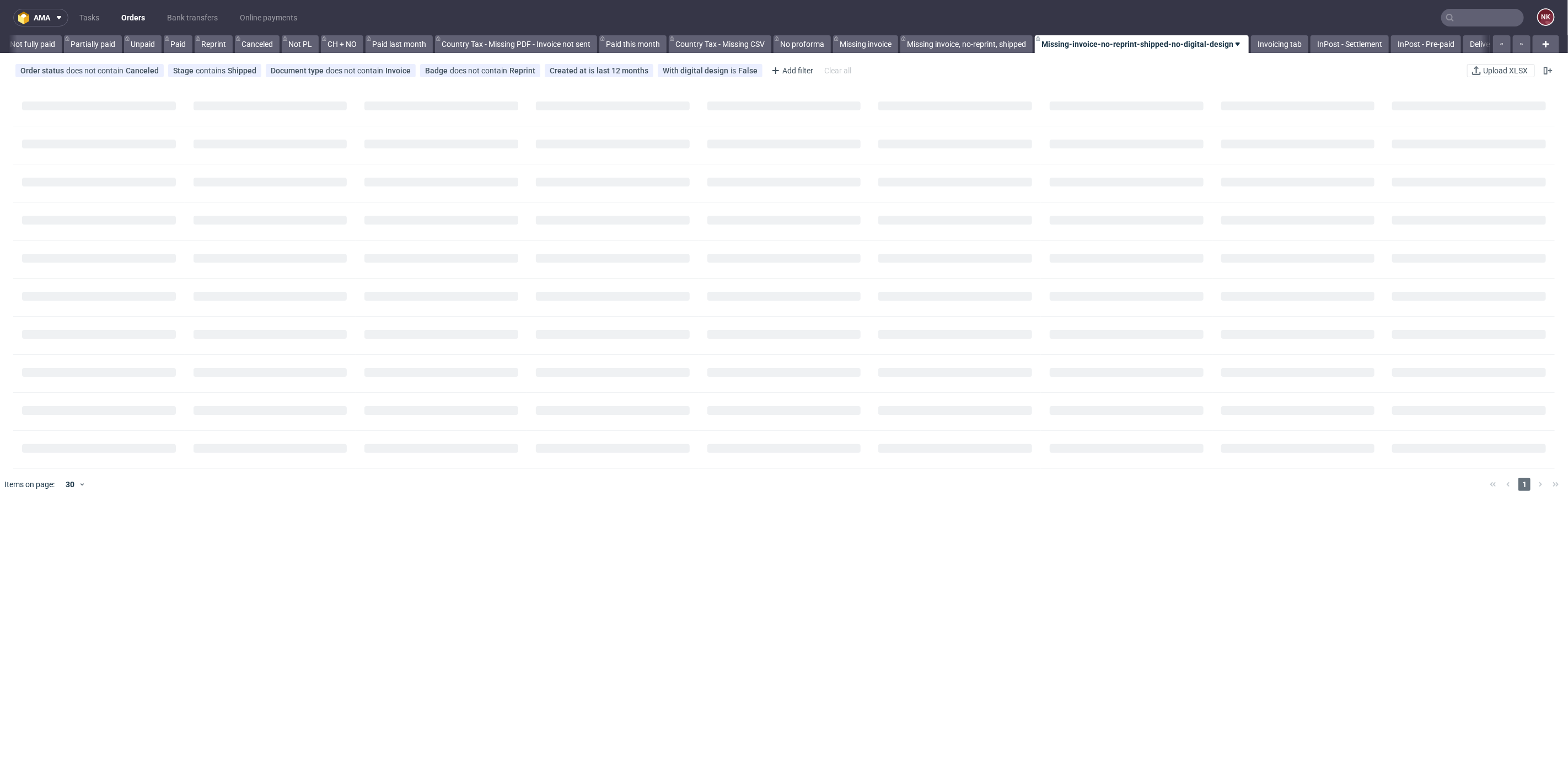
click at [1464, 18] on input "text" at bounding box center [1483, 18] width 83 height 18
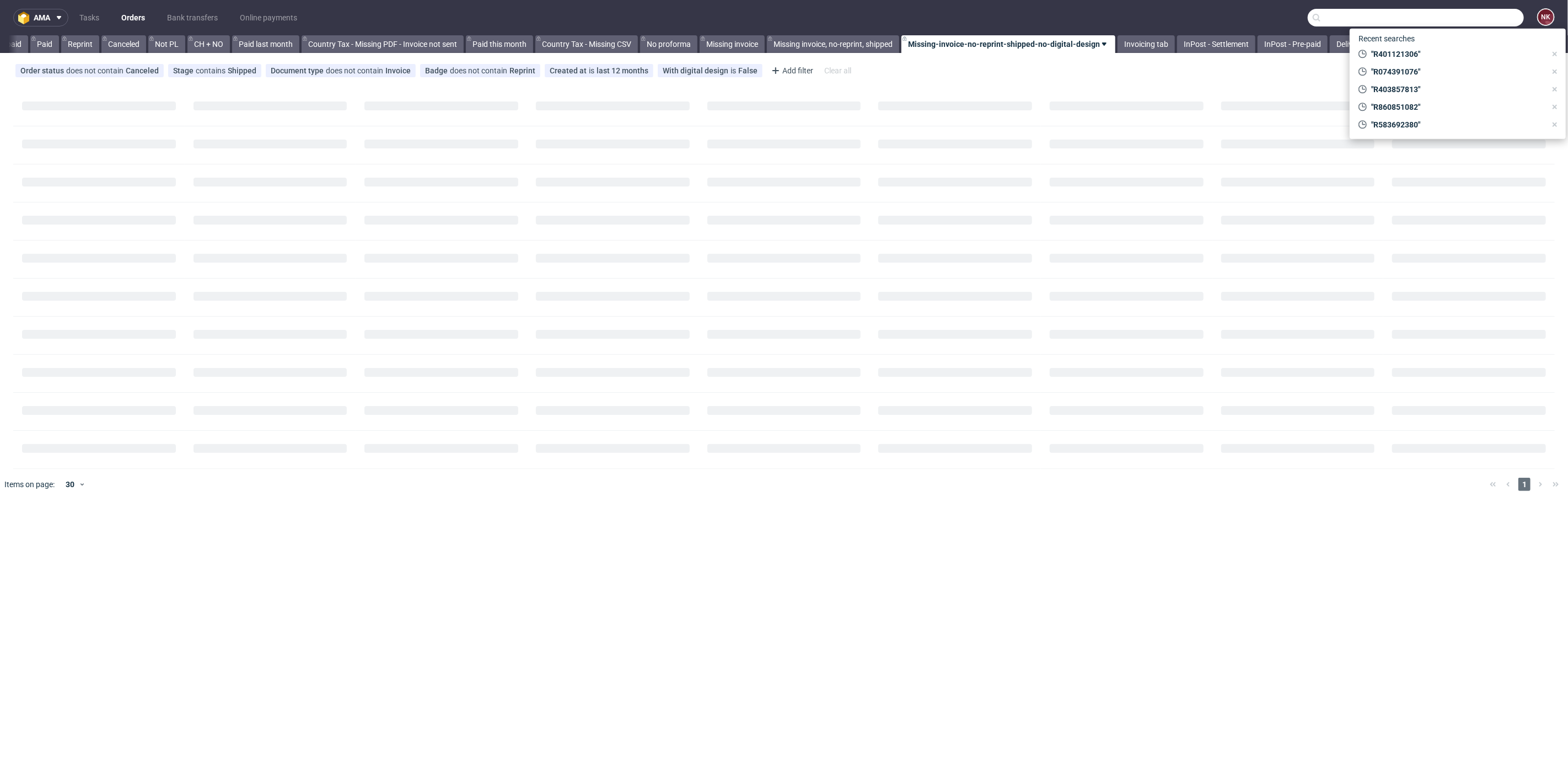
paste input "R123456789"
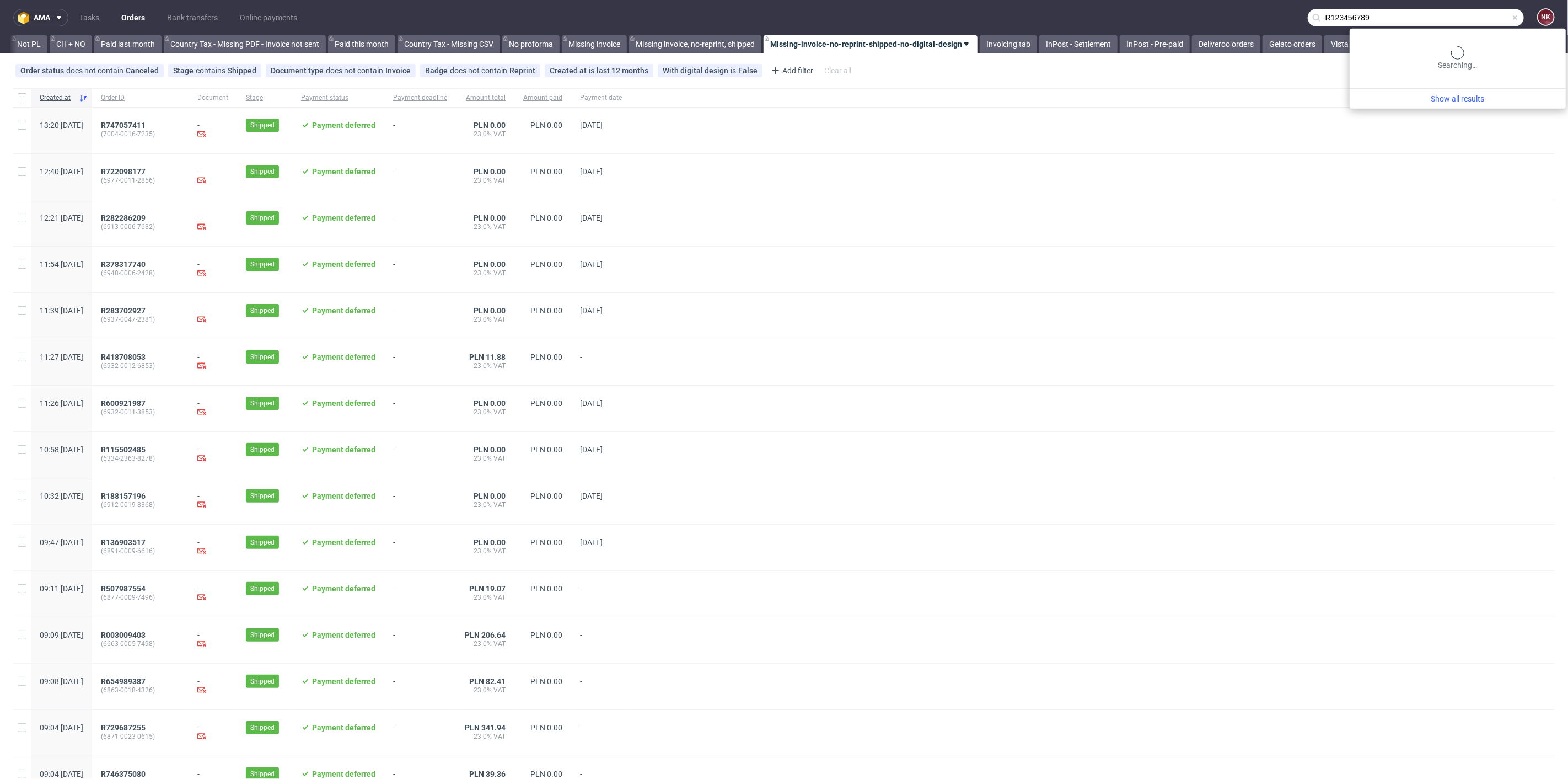
scroll to position [0, 1226]
type input "R123456789"
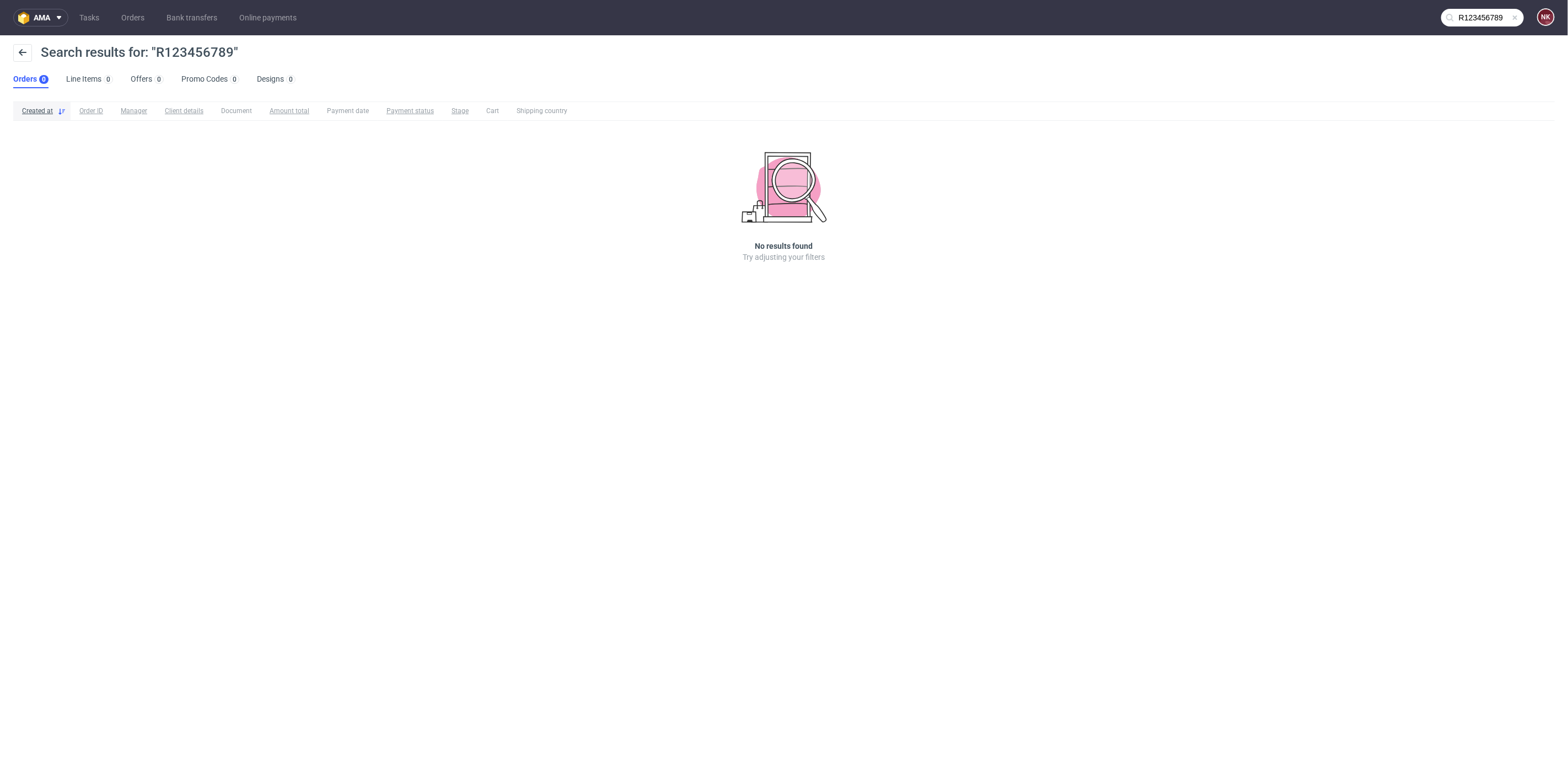
click at [1477, 17] on input "R123456789" at bounding box center [1483, 18] width 83 height 18
click at [1477, 17] on input "R123456789" at bounding box center [1416, 18] width 216 height 18
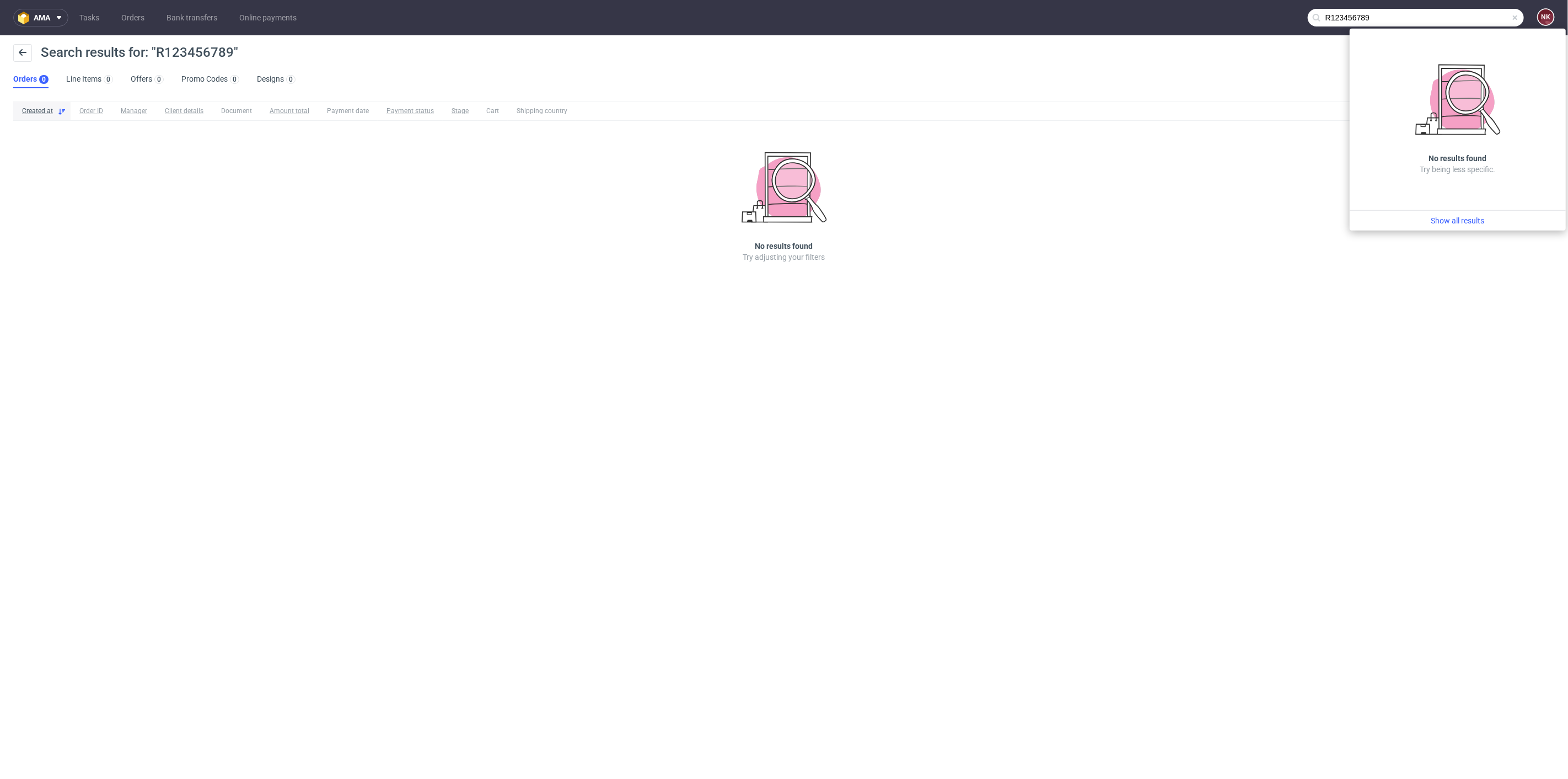
click at [1451, 18] on input "R123456789" at bounding box center [1416, 18] width 216 height 18
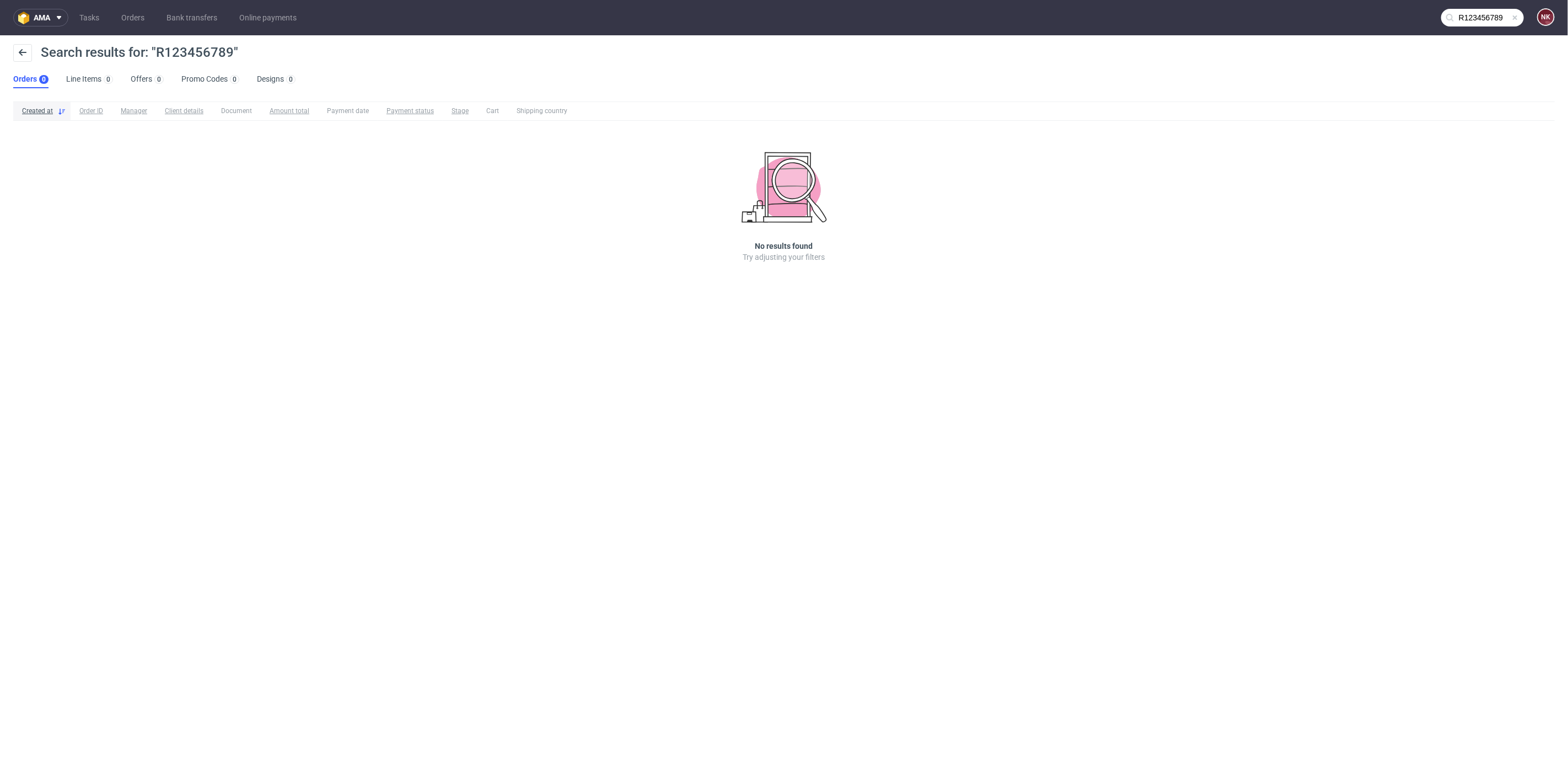
click at [207, 53] on span "Search results for: "R123456789"" at bounding box center [139, 53] width 197 height 15
copy span "R123456789"
click at [1477, 6] on nav "ama Tasks Orders Bank transfers Online payments R123456789 NK" at bounding box center [784, 17] width 1568 height 35
click at [1484, 24] on input "R123456789" at bounding box center [1483, 18] width 83 height 18
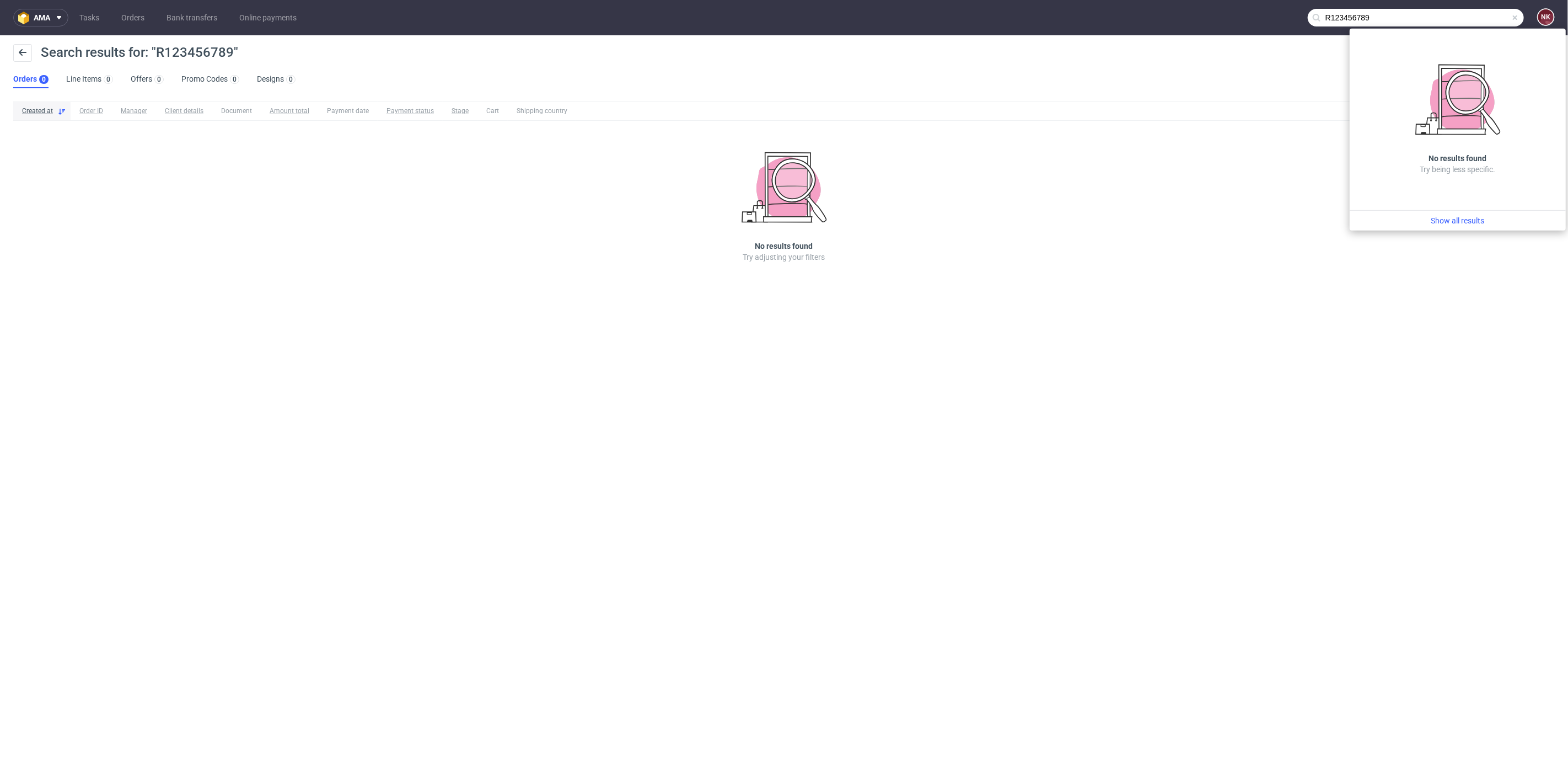
drag, startPoint x: 1399, startPoint y: 20, endPoint x: 1224, endPoint y: 19, distance: 175.0
click at [1231, 20] on nav "ama Tasks Orders Bank transfers Online payments R123456789 NK" at bounding box center [784, 17] width 1568 height 35
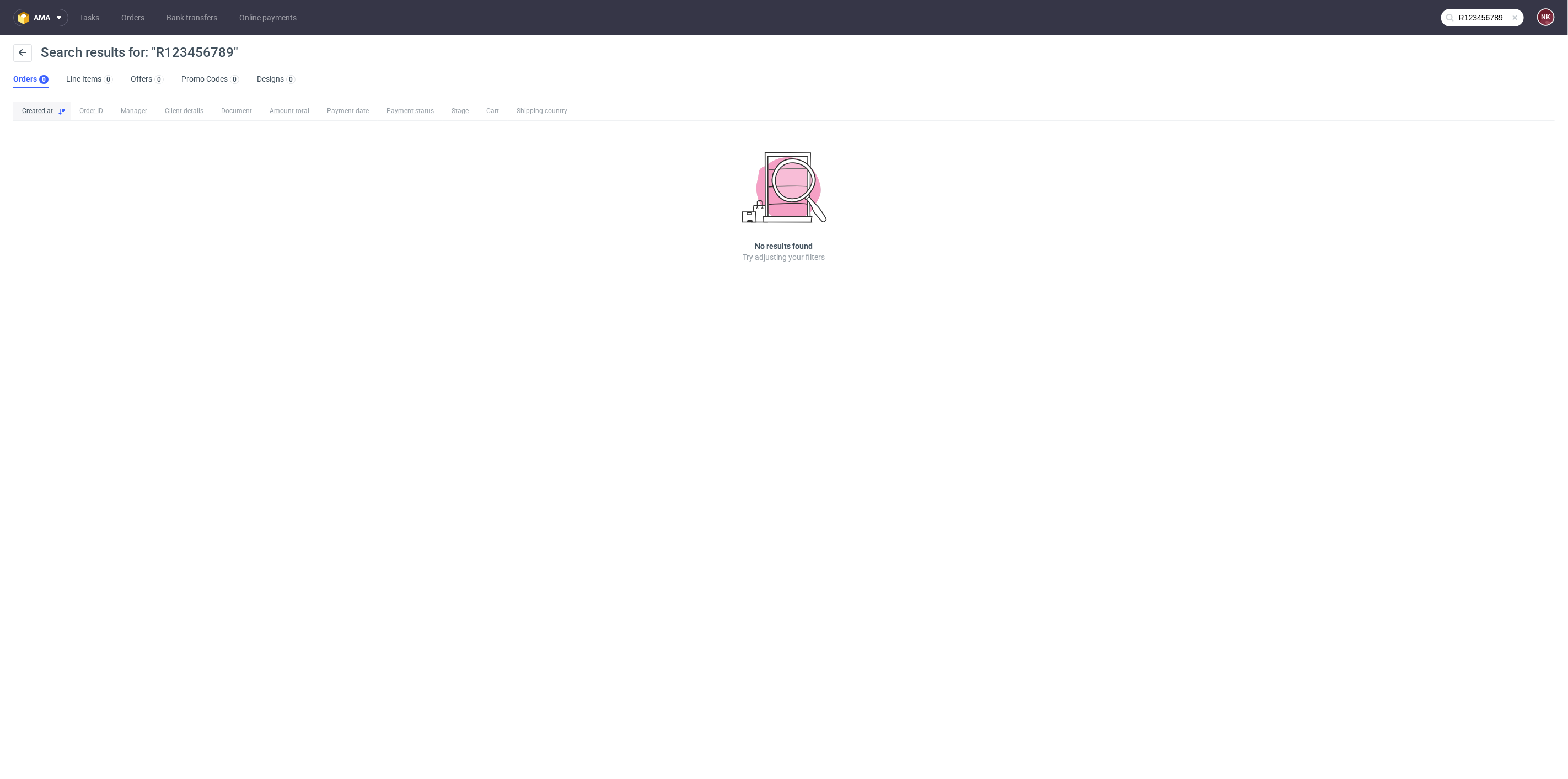
paste input "text"
click at [1498, 18] on input "R123456789" at bounding box center [1483, 18] width 83 height 18
click at [1481, 23] on input "R123456789" at bounding box center [1416, 18] width 216 height 18
type input "R123456789"
click at [1486, 10] on input "R123456789" at bounding box center [1483, 18] width 83 height 18
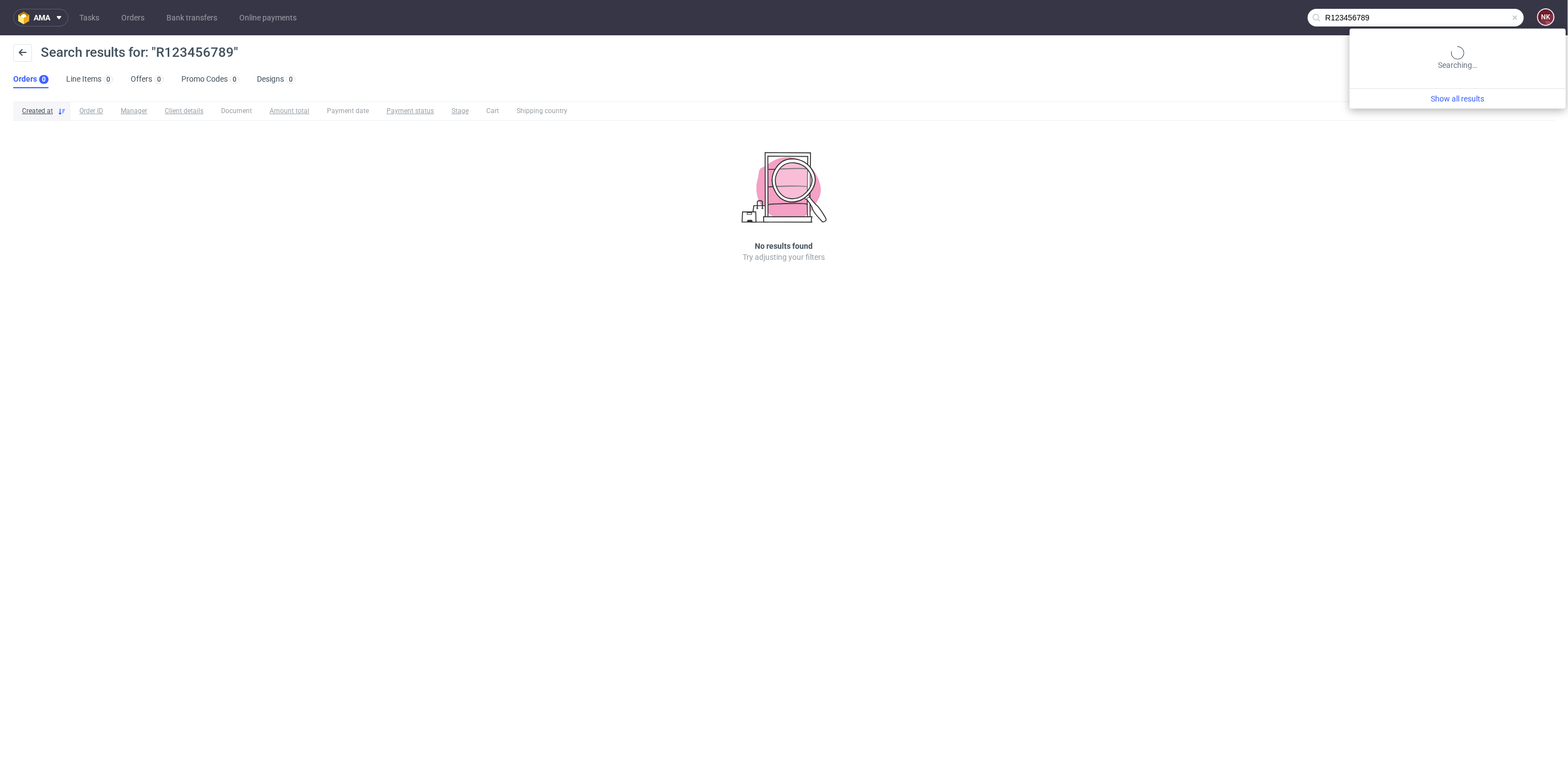
click at [1486, 10] on input "R123456789" at bounding box center [1416, 18] width 216 height 18
click at [1441, 16] on input "R123456789" at bounding box center [1416, 18] width 216 height 18
click at [1475, 15] on input "R123456789" at bounding box center [1483, 18] width 83 height 18
click at [1385, 15] on input "R123456789" at bounding box center [1416, 18] width 216 height 18
drag, startPoint x: 1377, startPoint y: 18, endPoint x: 1244, endPoint y: 18, distance: 133.0
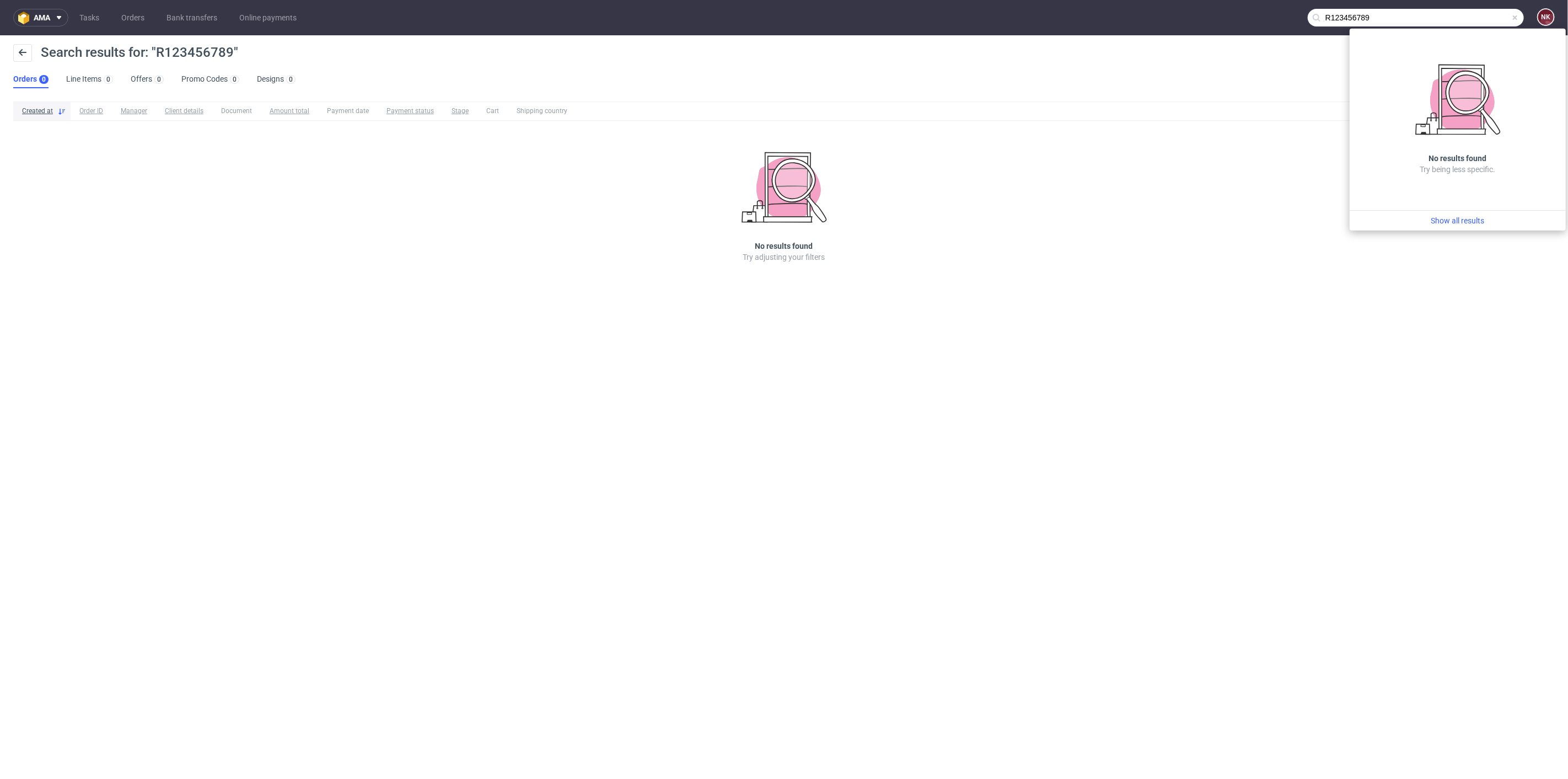
click at [1244, 18] on nav "ama Tasks Orders Bank transfers Online payments R123456789 NK" at bounding box center [784, 17] width 1568 height 35
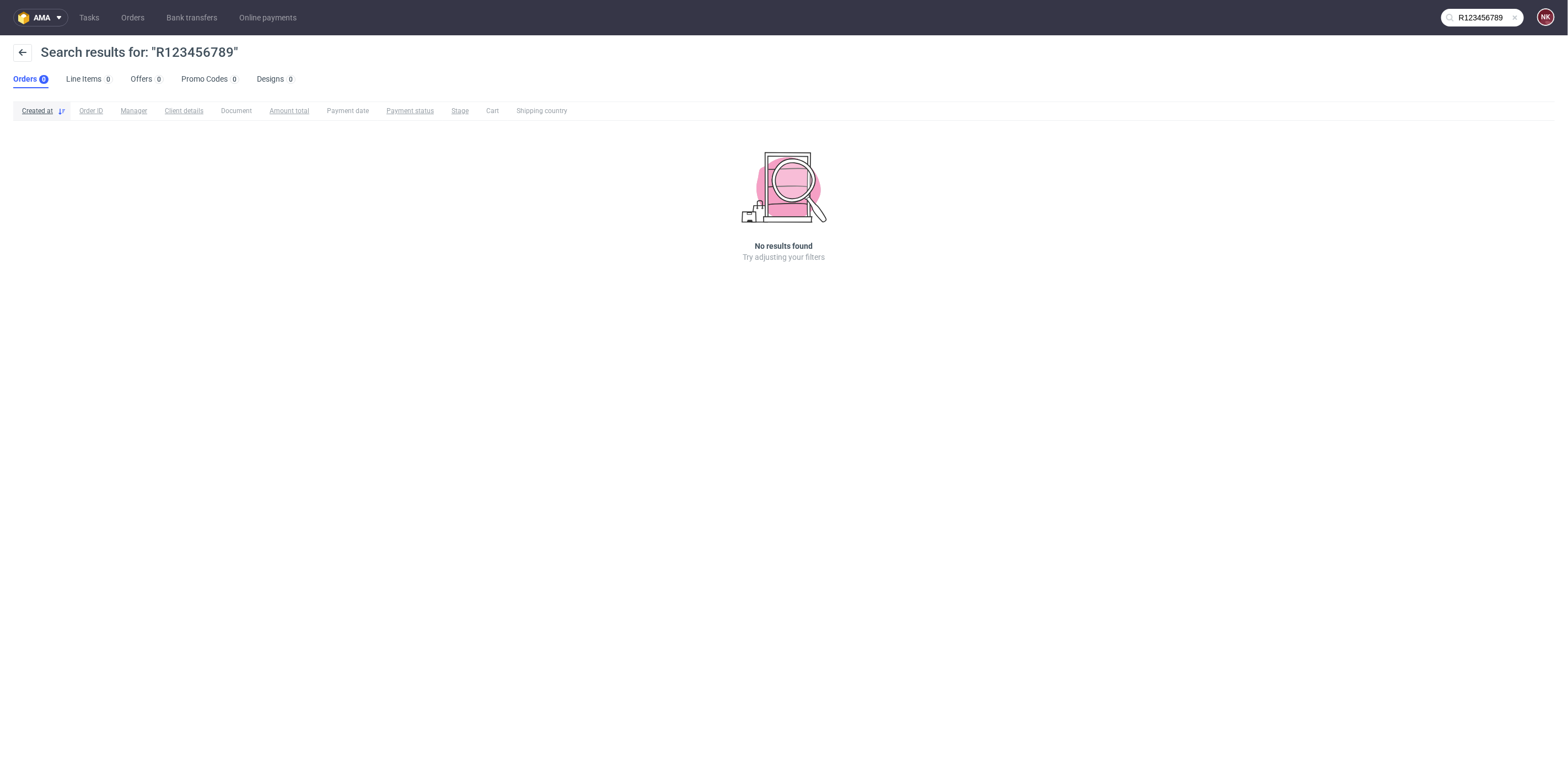
paste input "text"
type input "R123456789"
click at [1475, 16] on input "R123456789" at bounding box center [1483, 18] width 83 height 18
drag, startPoint x: 1452, startPoint y: 19, endPoint x: 1206, endPoint y: 22, distance: 246.0
click at [1208, 22] on nav "ama Tasks Orders Bank transfers Online payments R123456789 NK" at bounding box center [784, 17] width 1568 height 35
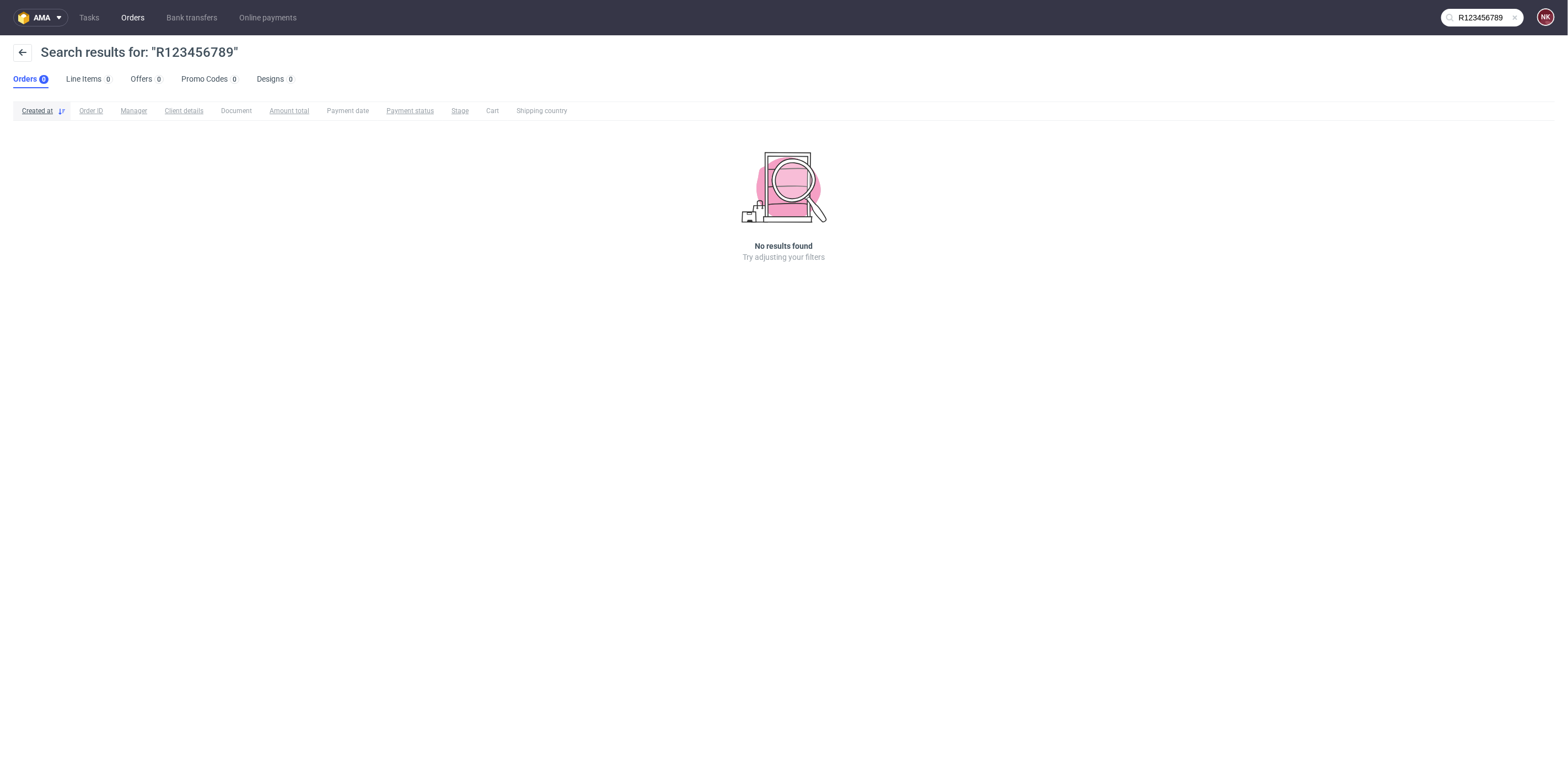
click at [126, 18] on link "Orders" at bounding box center [133, 18] width 37 height 18
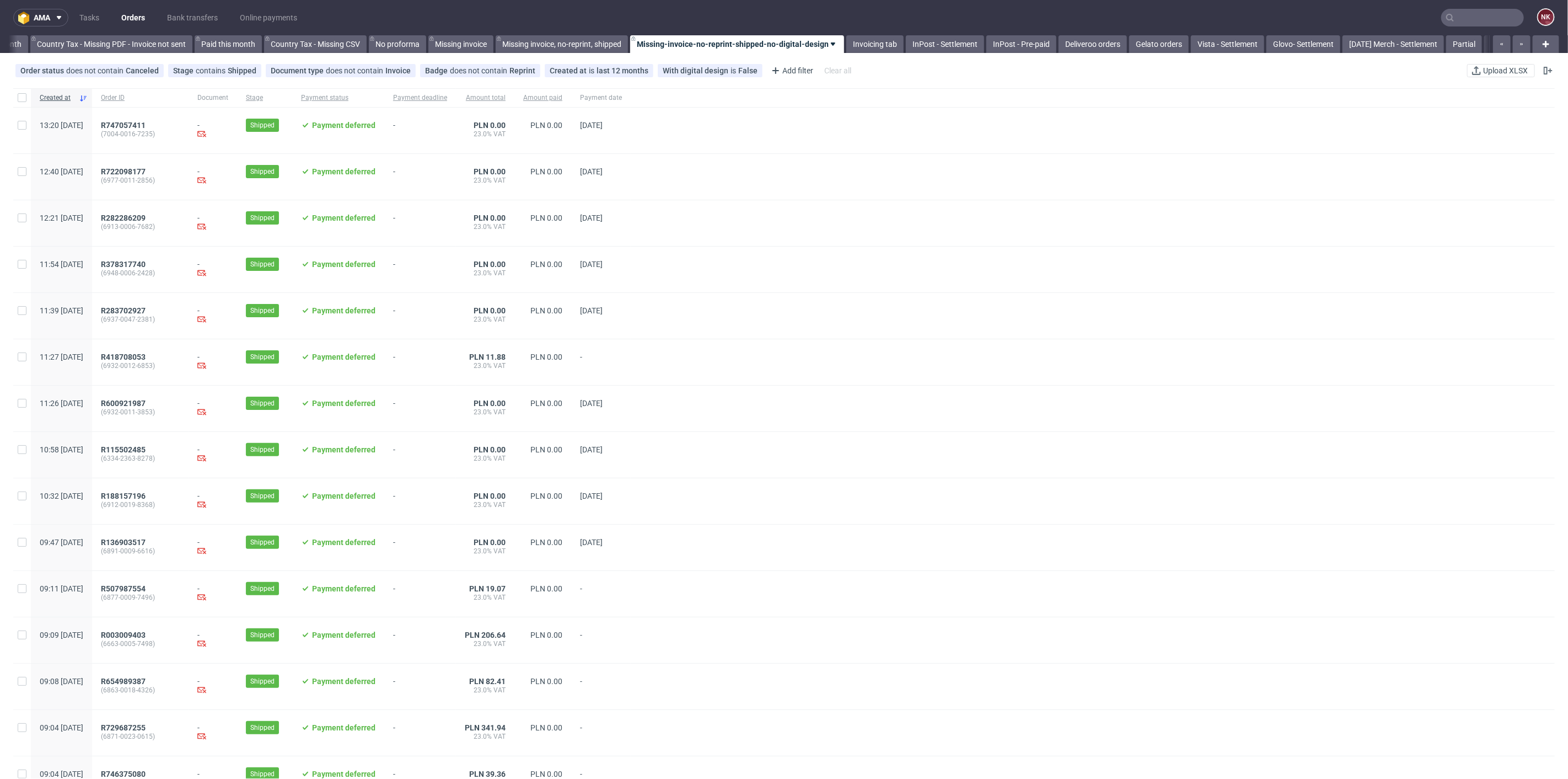
scroll to position [0, 1246]
click at [1037, 45] on link "InPost - Pre-paid" at bounding box center [1020, 44] width 70 height 18
